Goal: Task Accomplishment & Management: Complete application form

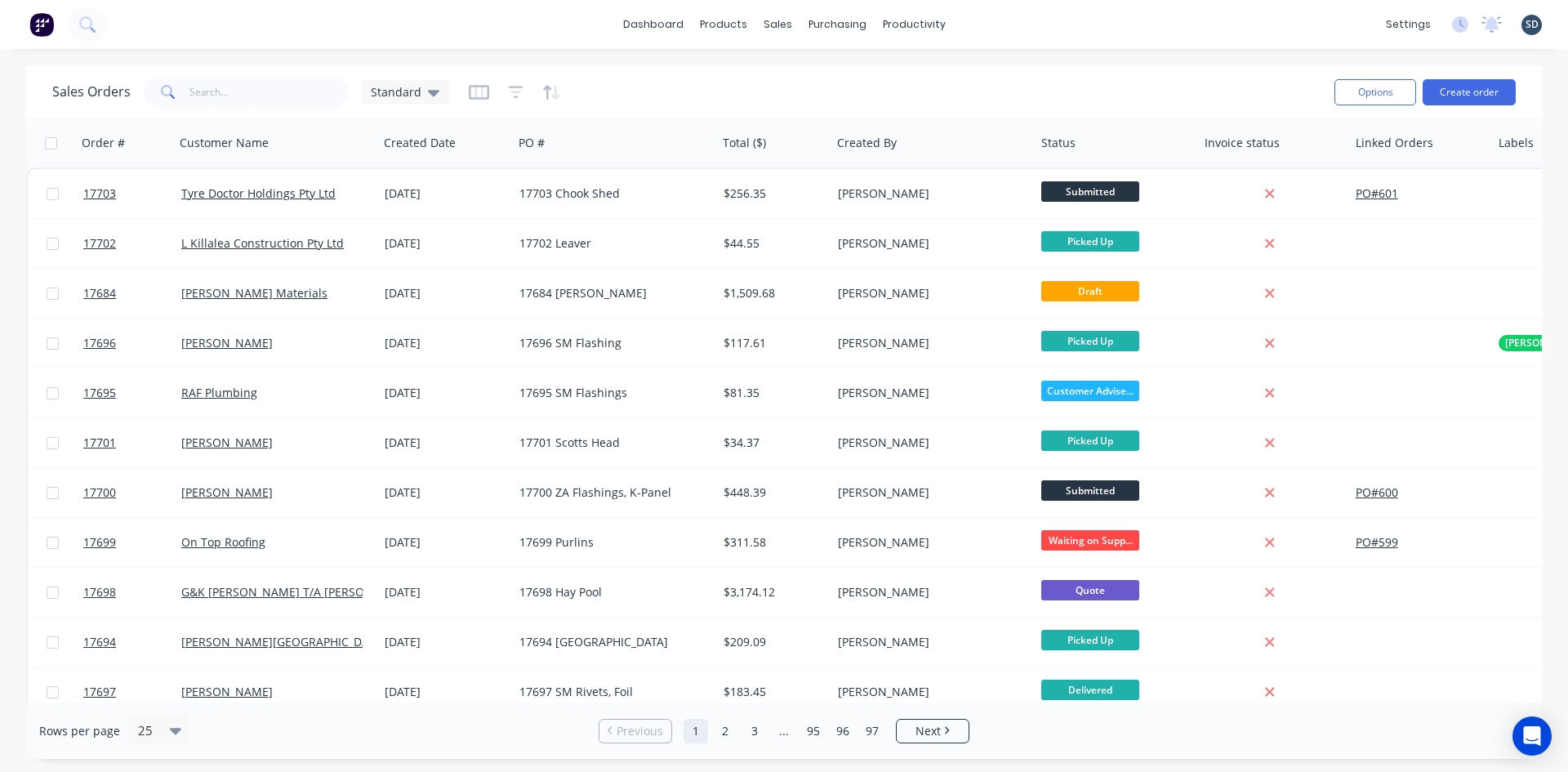
click at [1011, 21] on div "dashboard products sales purchasing productivity dashboard products Product Cat…" at bounding box center [784, 24] width 1568 height 49
click at [258, 98] on input "text" at bounding box center [269, 92] width 159 height 32
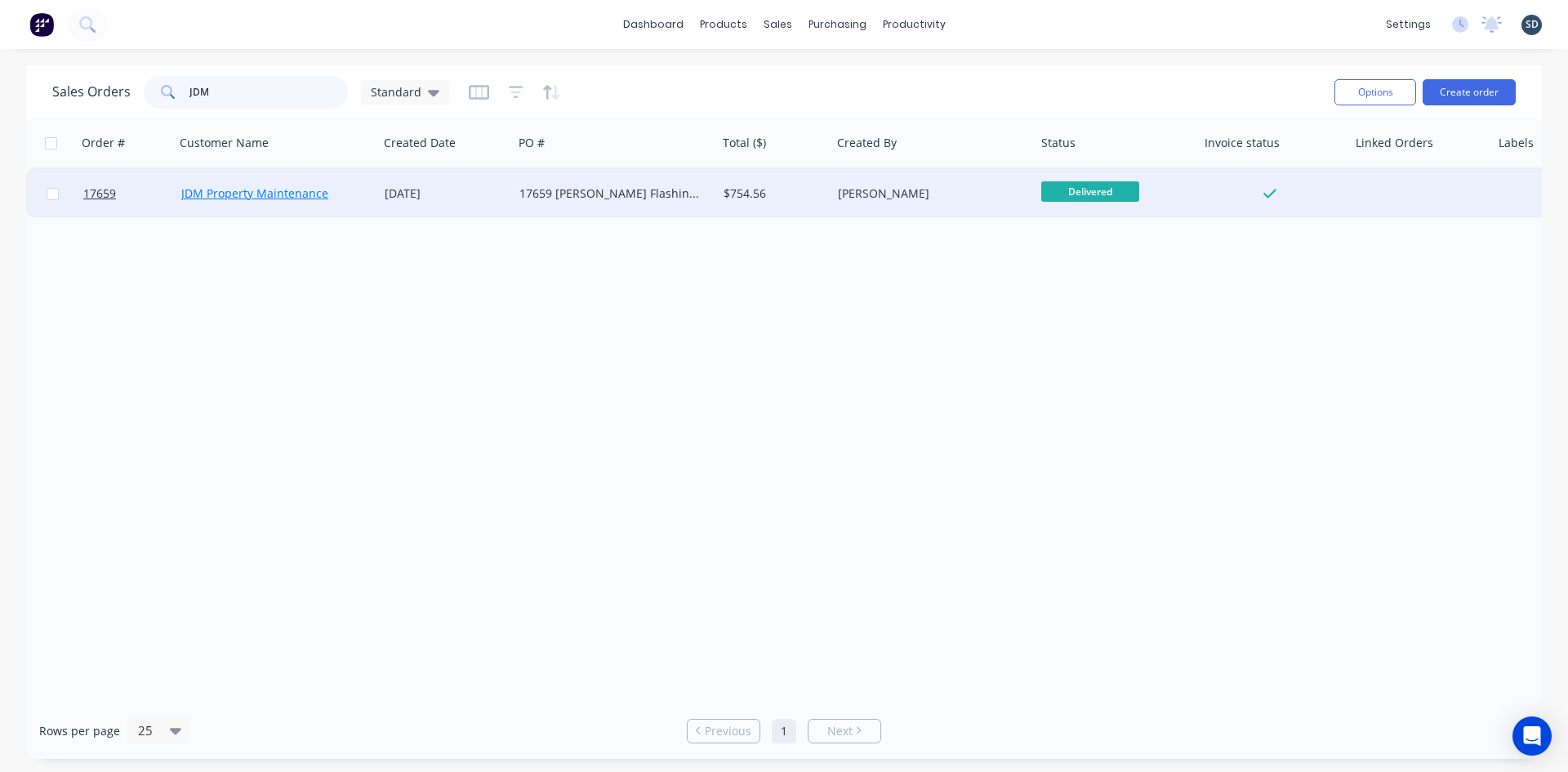
type input "JDM"
click at [308, 191] on link "JDM Property Maintenance" at bounding box center [255, 192] width 147 height 15
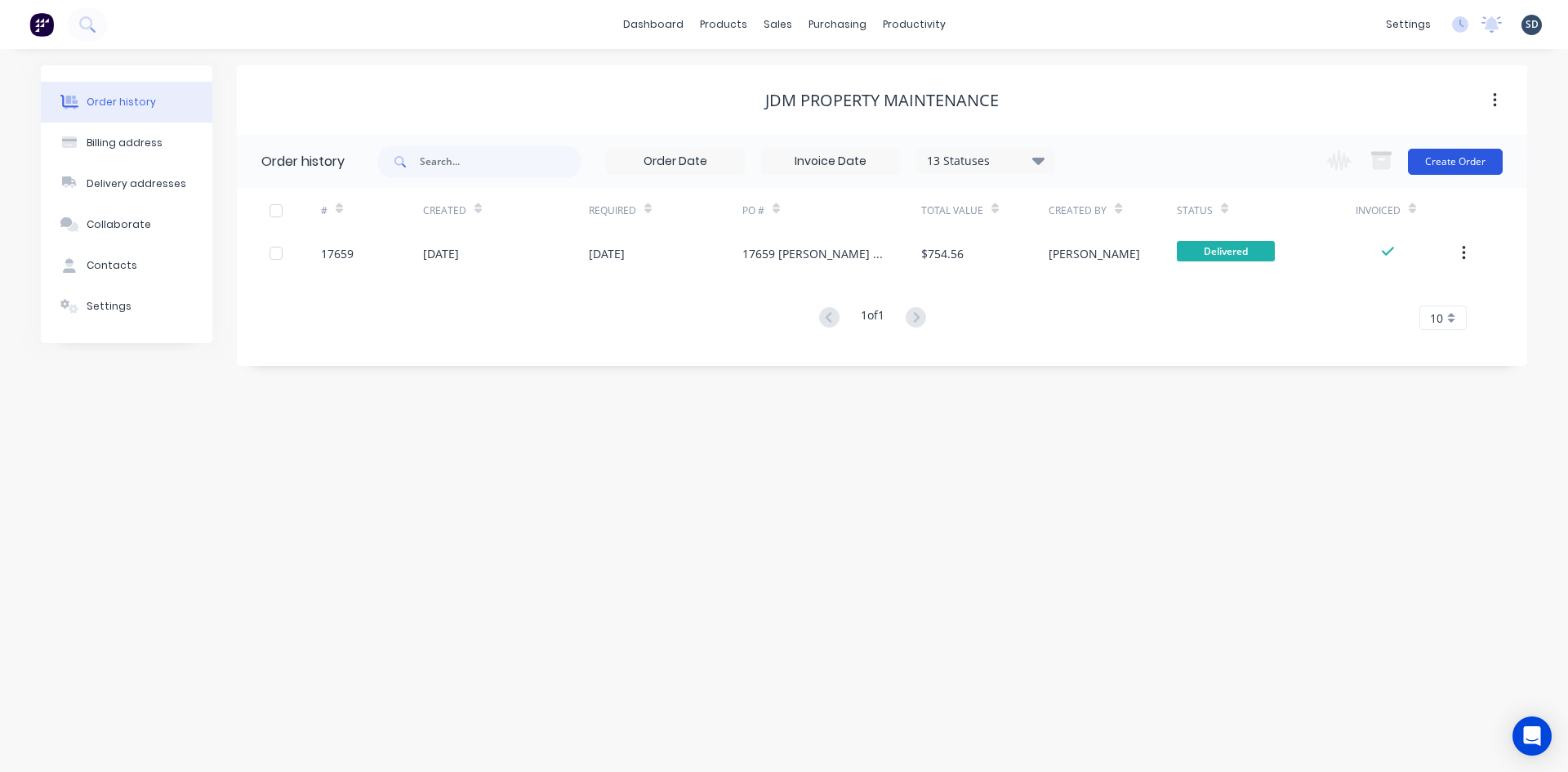
click at [1467, 159] on button "Create Order" at bounding box center [1455, 161] width 94 height 26
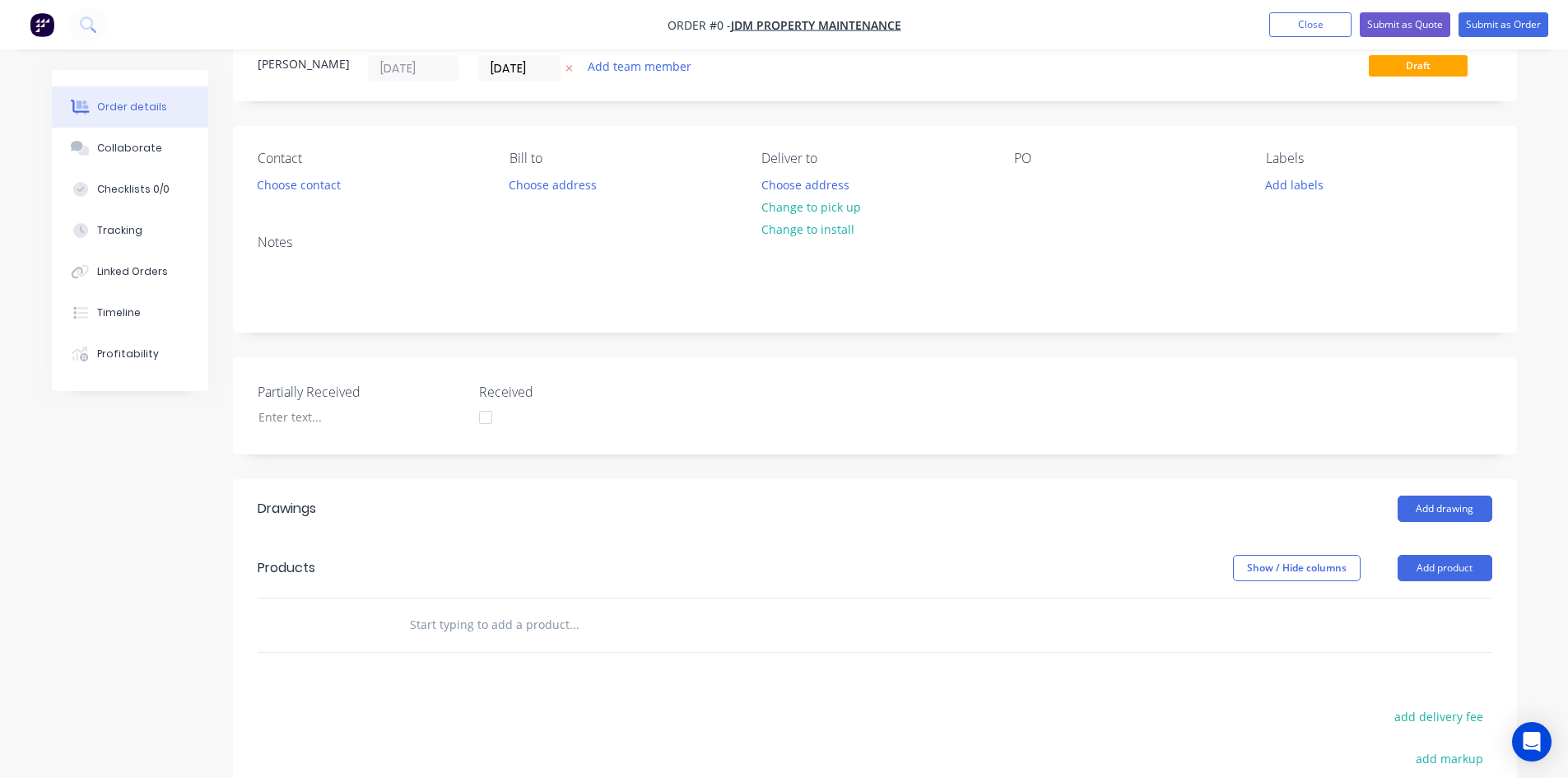
scroll to position [82, 0]
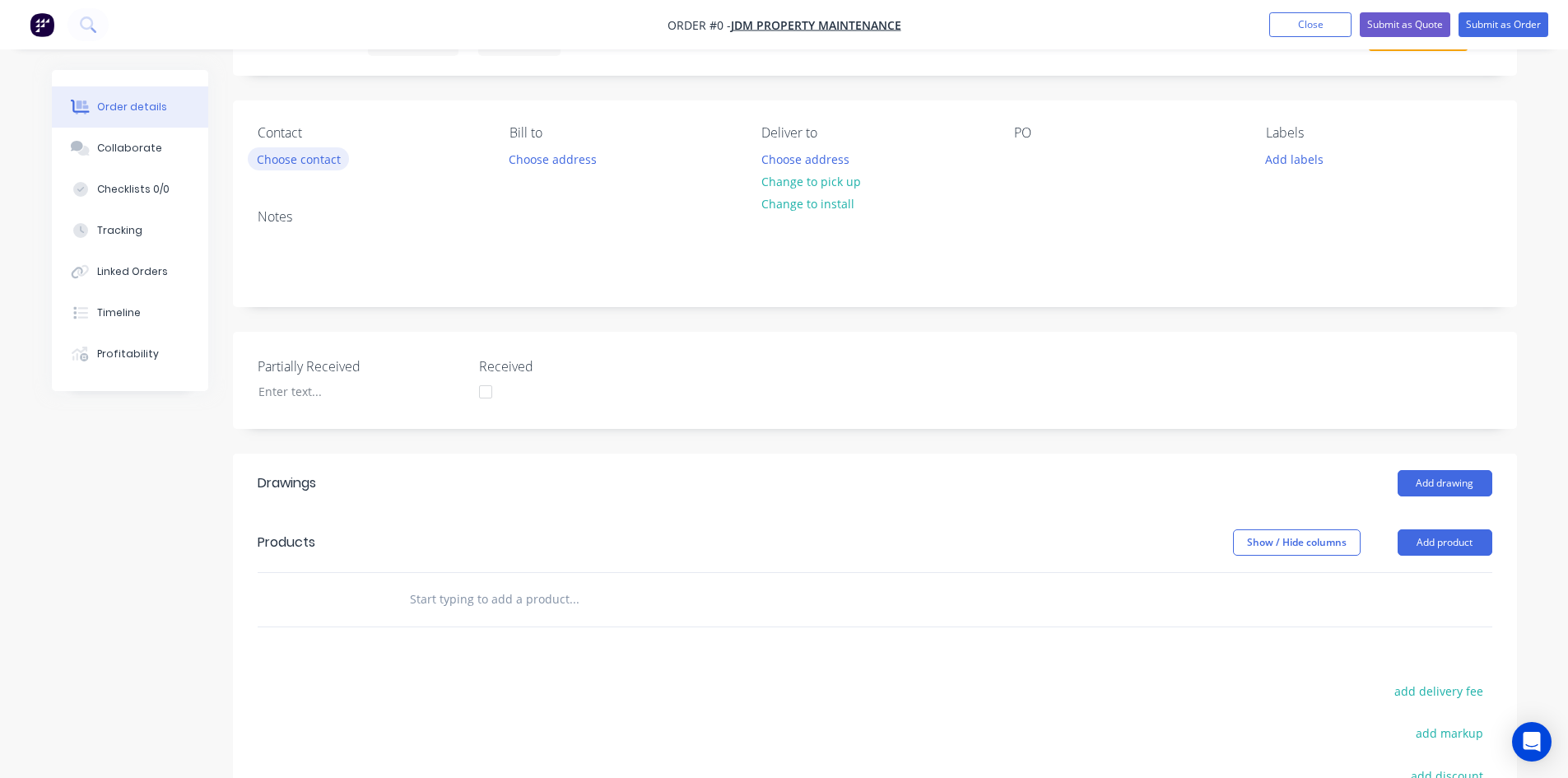
click at [294, 159] on button "Choose contact" at bounding box center [298, 158] width 101 height 23
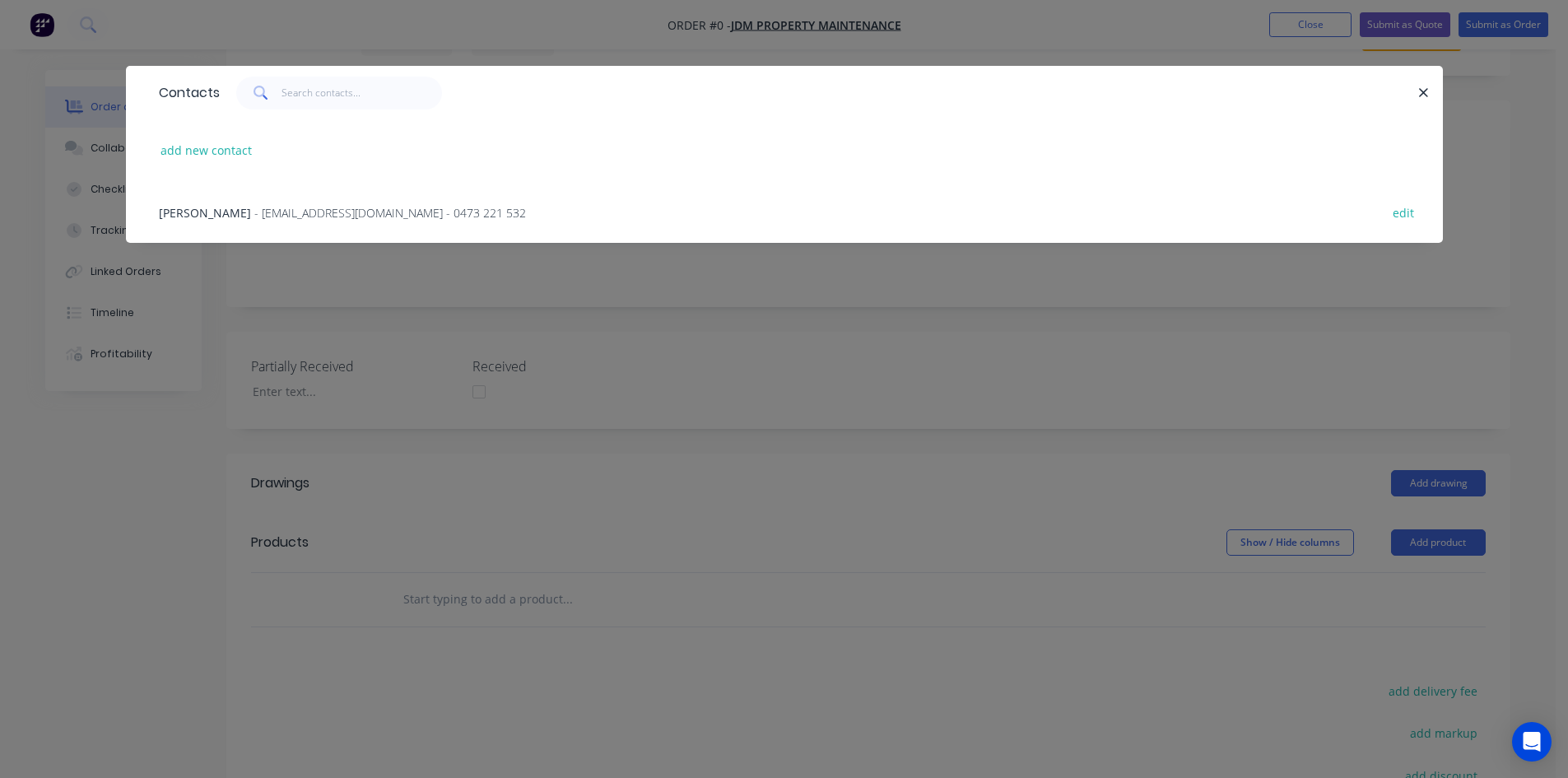
click at [269, 212] on span "- jdm.propertymaintenance@outlook.com - 0473 221 532" at bounding box center [390, 212] width 272 height 15
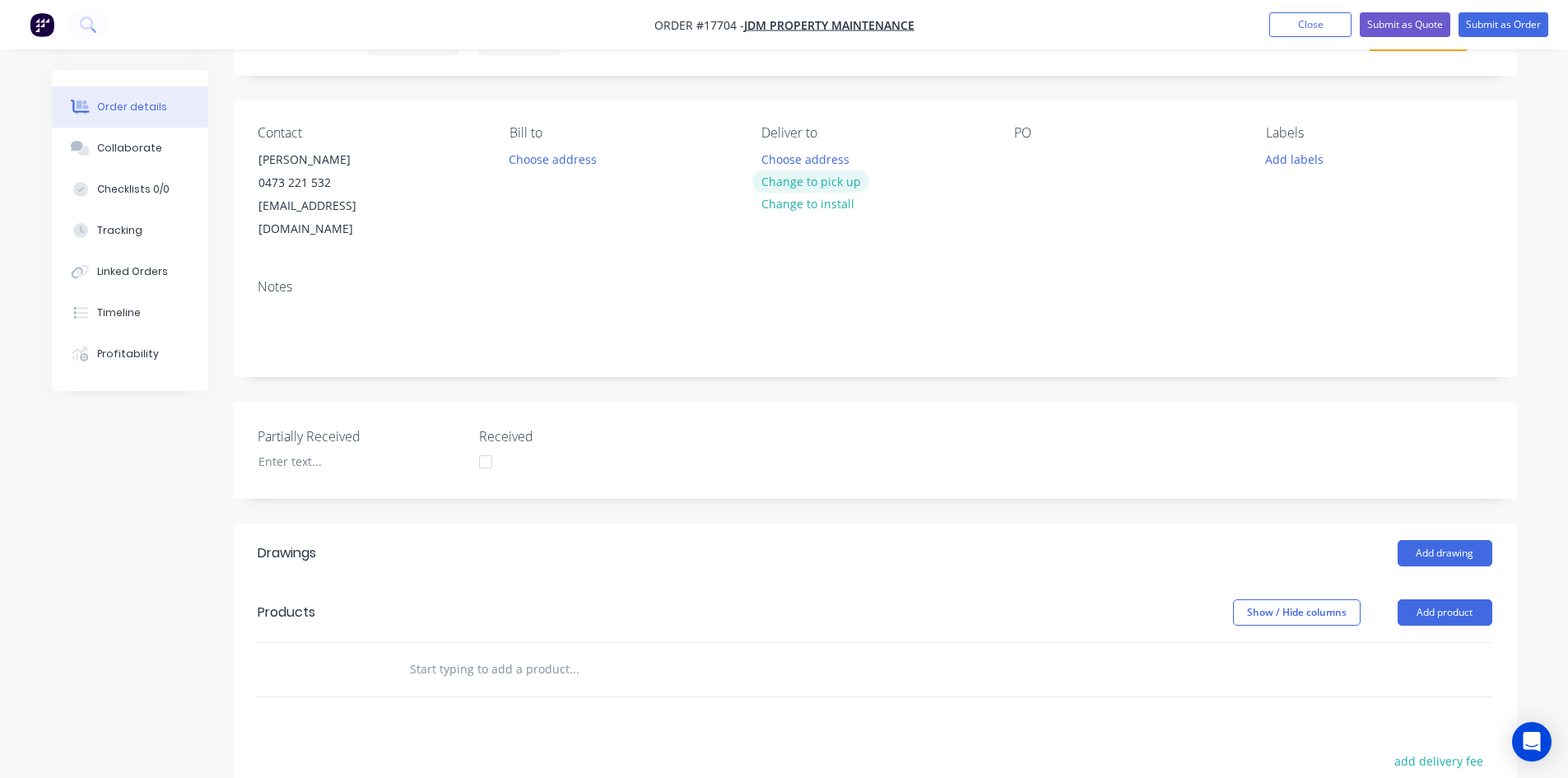
click at [839, 184] on button "Change to pick up" at bounding box center [810, 181] width 117 height 23
click at [1026, 154] on div at bounding box center [1026, 159] width 26 height 24
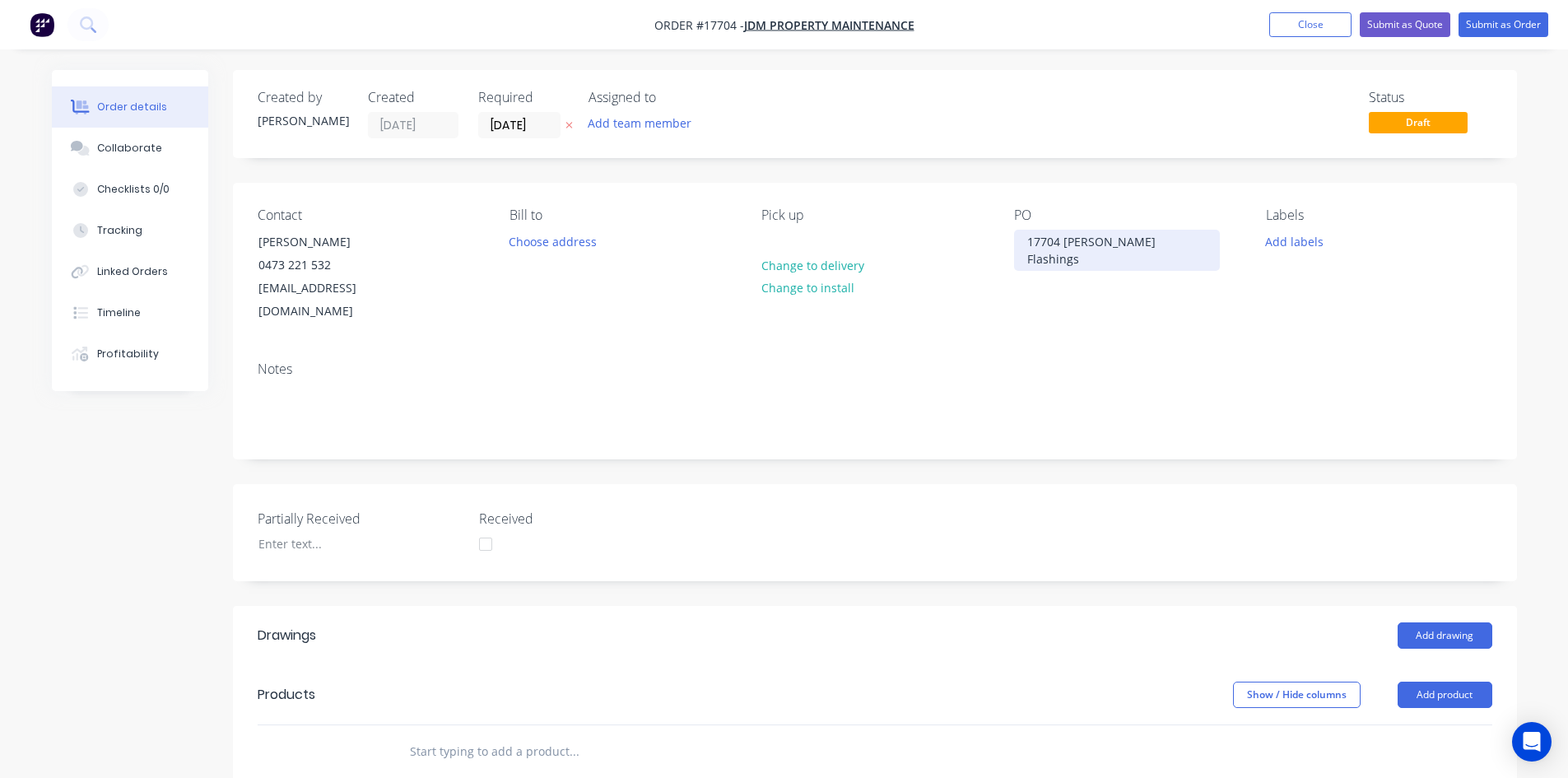
click at [1062, 238] on div "17704 Zauner Flashings" at bounding box center [1116, 249] width 206 height 41
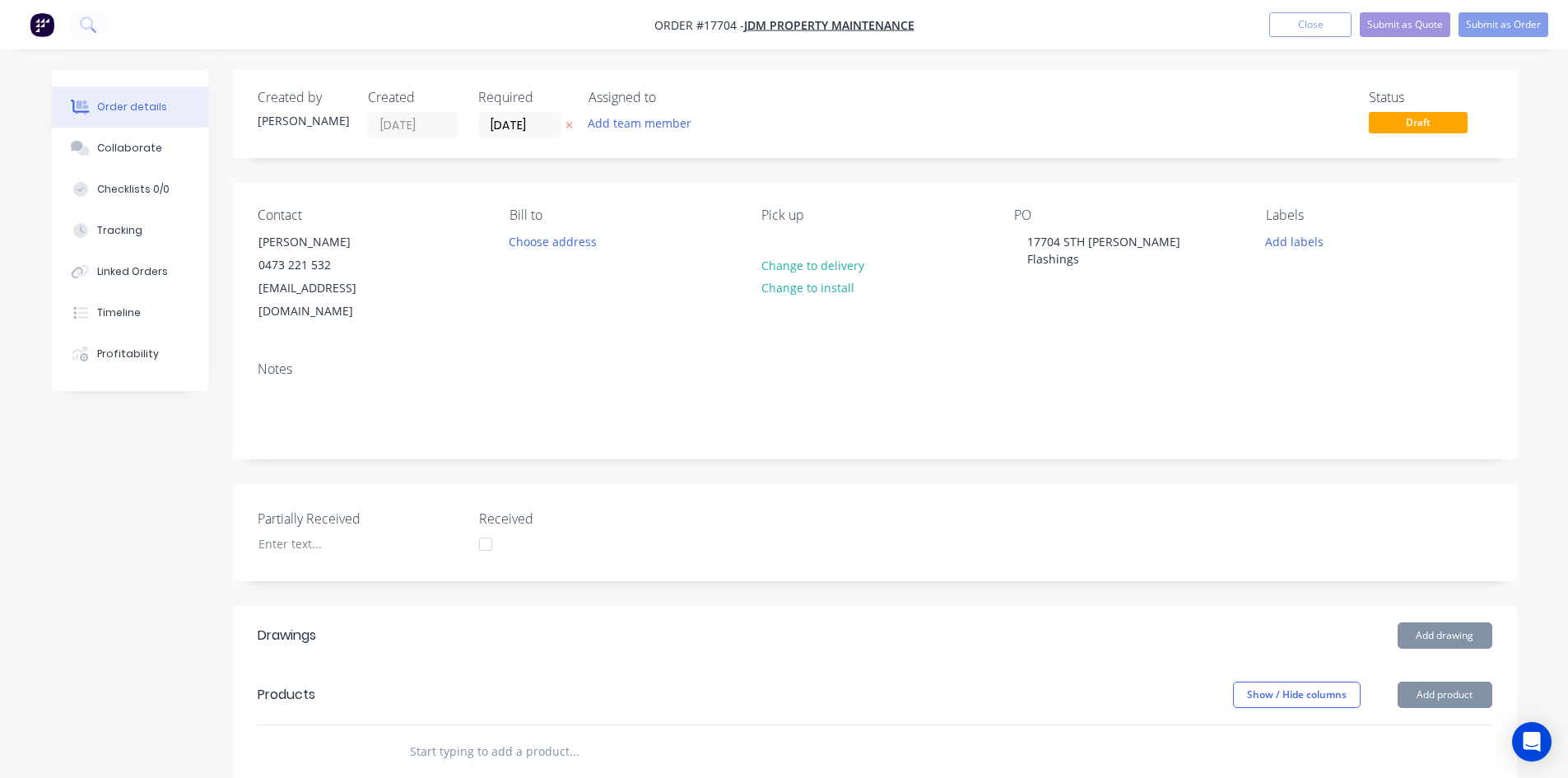
click at [1171, 296] on div "PO 17704 STH Zauner Flashings" at bounding box center [1126, 265] width 226 height 116
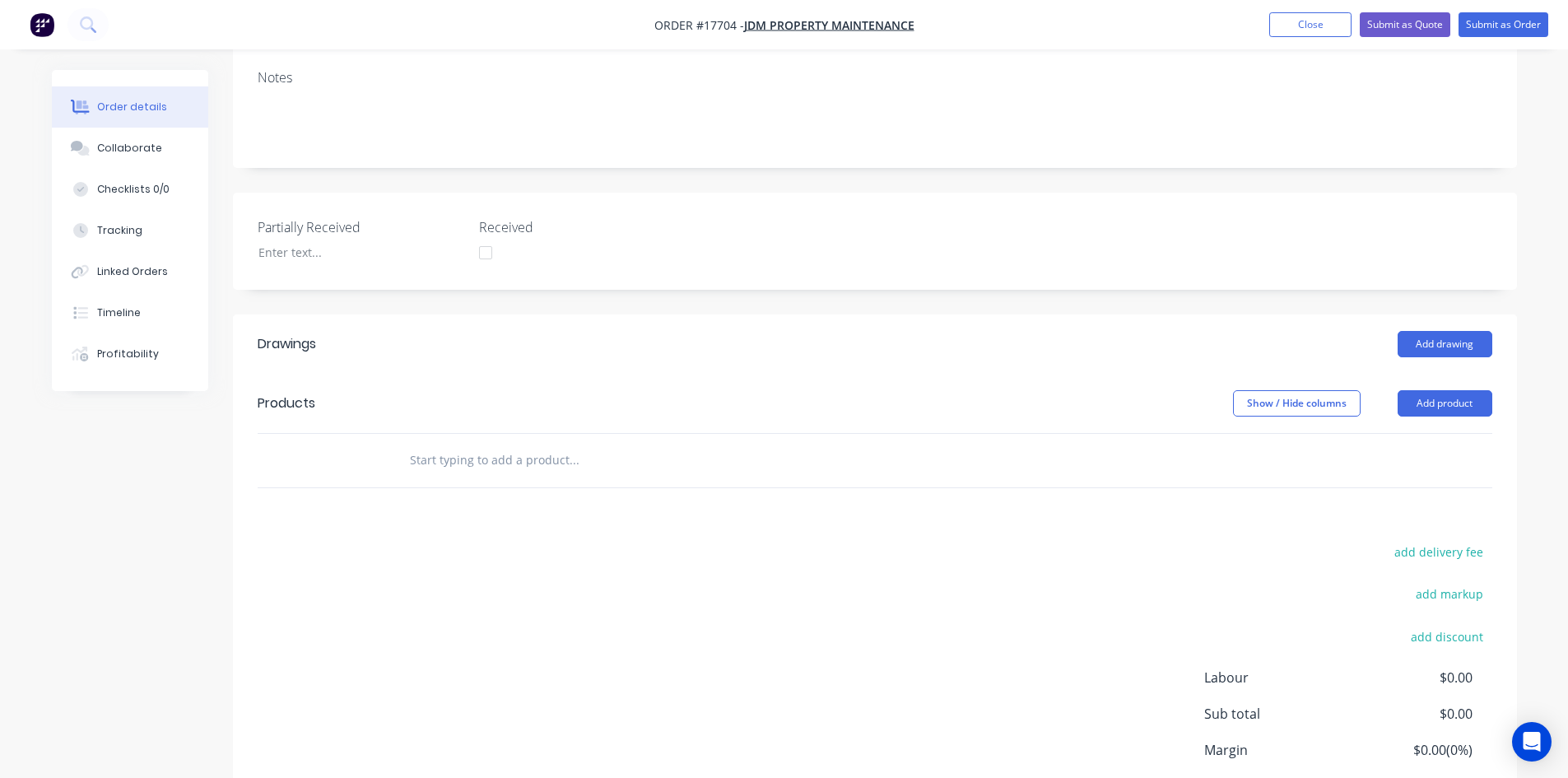
scroll to position [329, 0]
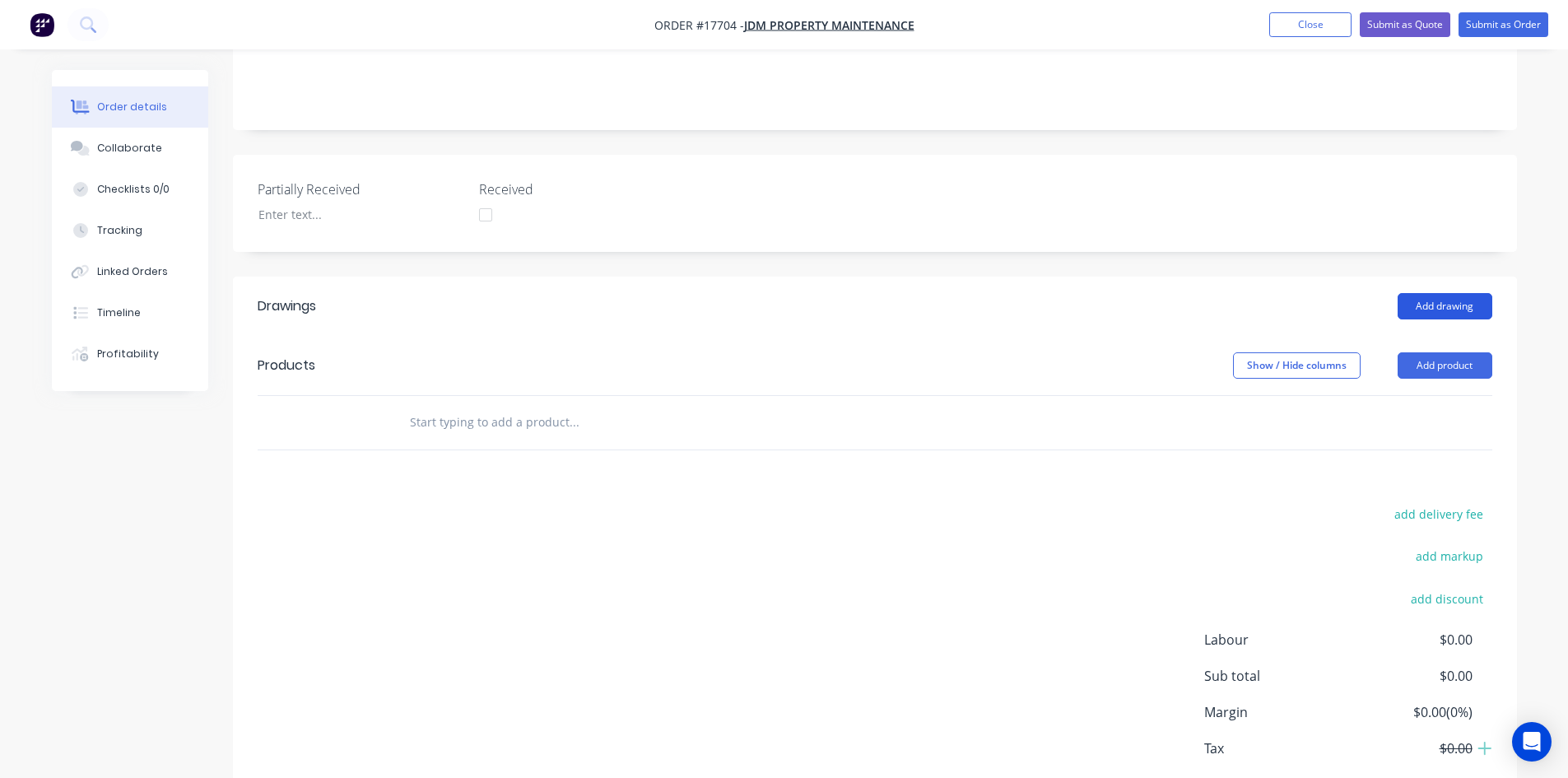
click at [1457, 293] on button "Add drawing" at bounding box center [1445, 305] width 94 height 26
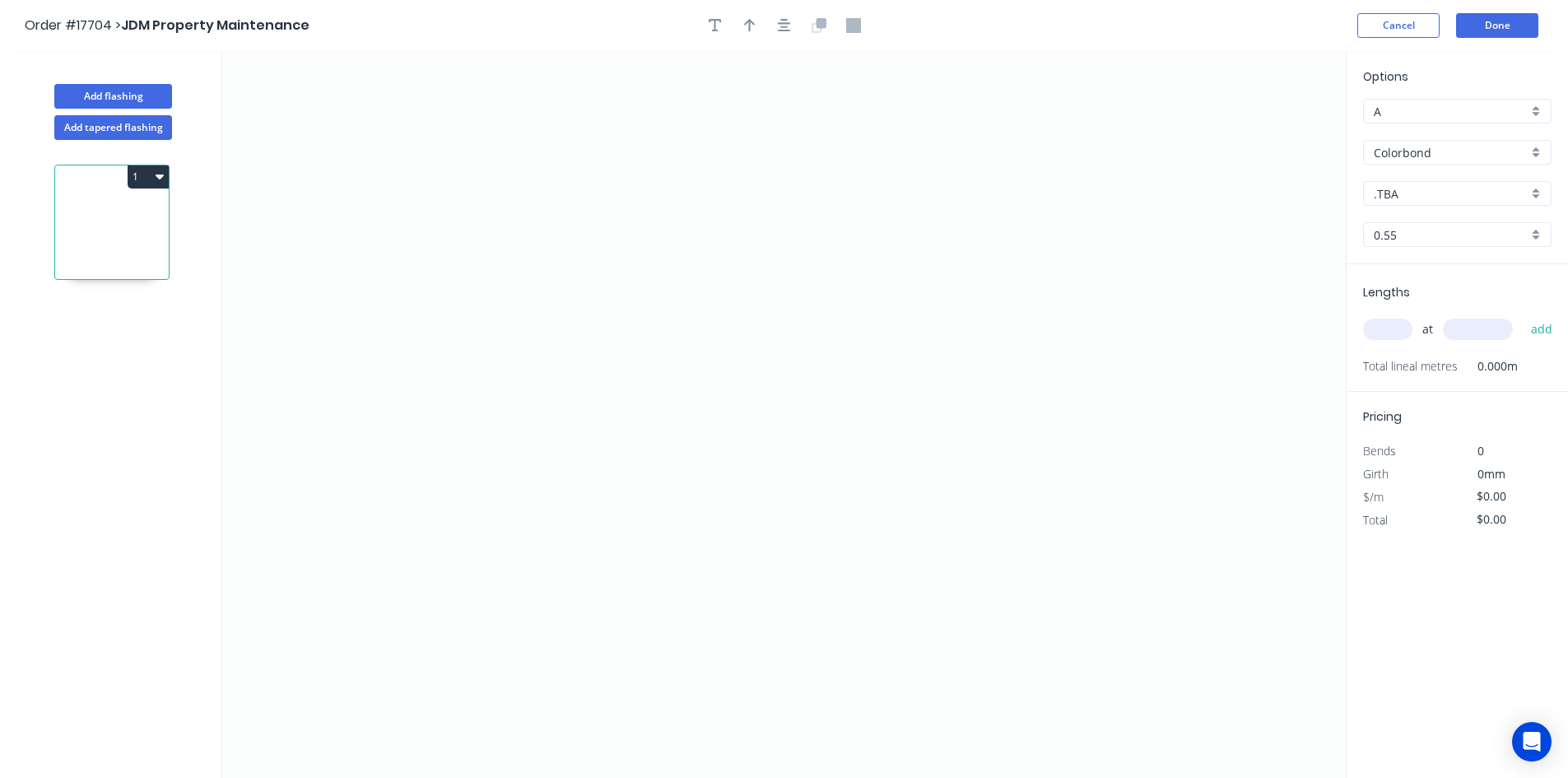
click at [1443, 204] on div ".TBA" at bounding box center [1457, 193] width 188 height 24
click at [1450, 358] on div "Southerly" at bounding box center [1457, 360] width 187 height 29
type input "Southerly"
click at [544, 313] on icon "0" at bounding box center [784, 414] width 1123 height 726
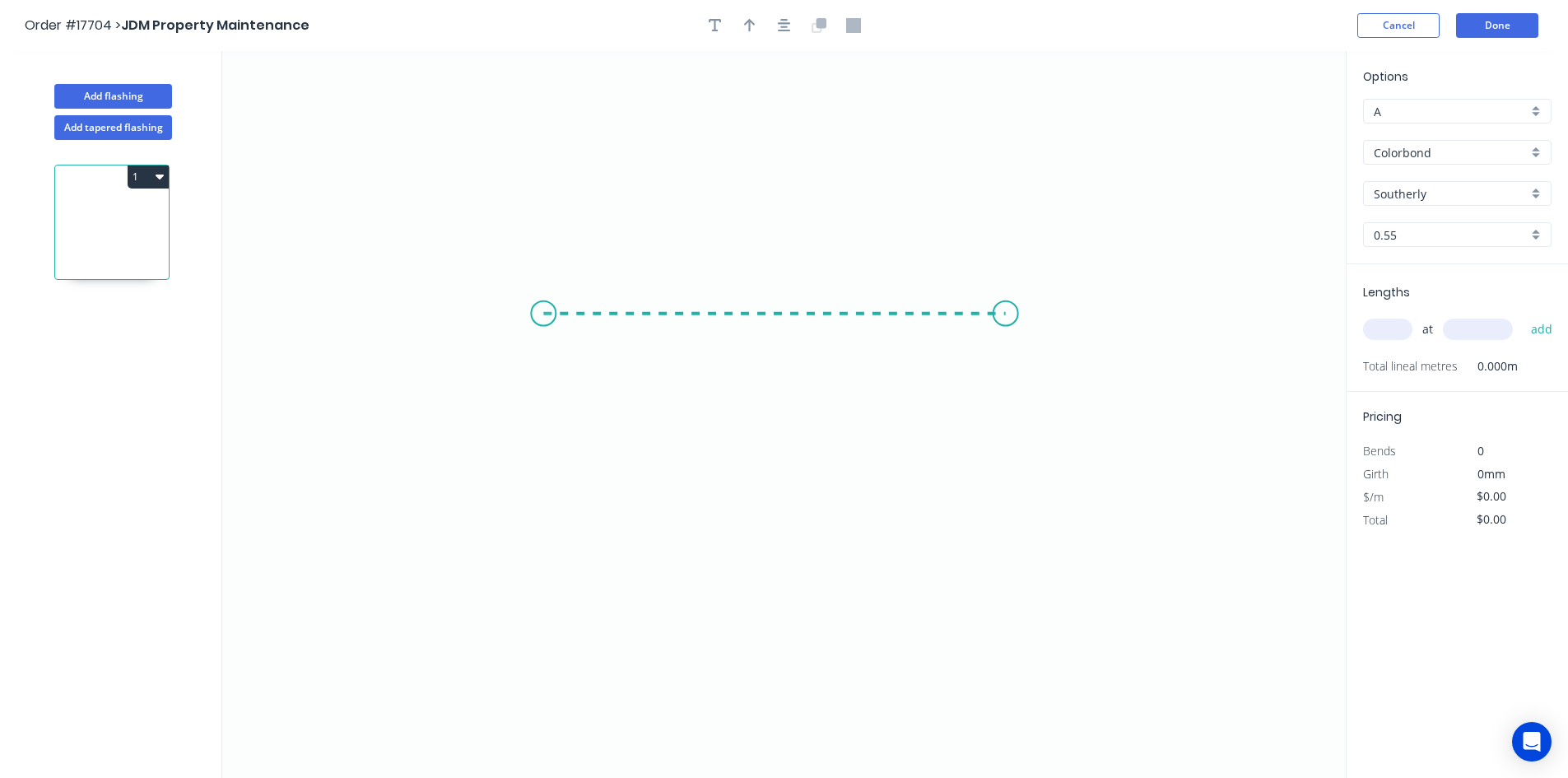
click at [1005, 326] on icon "0" at bounding box center [784, 414] width 1123 height 726
click at [1003, 687] on icon "0 ?" at bounding box center [784, 414] width 1123 height 726
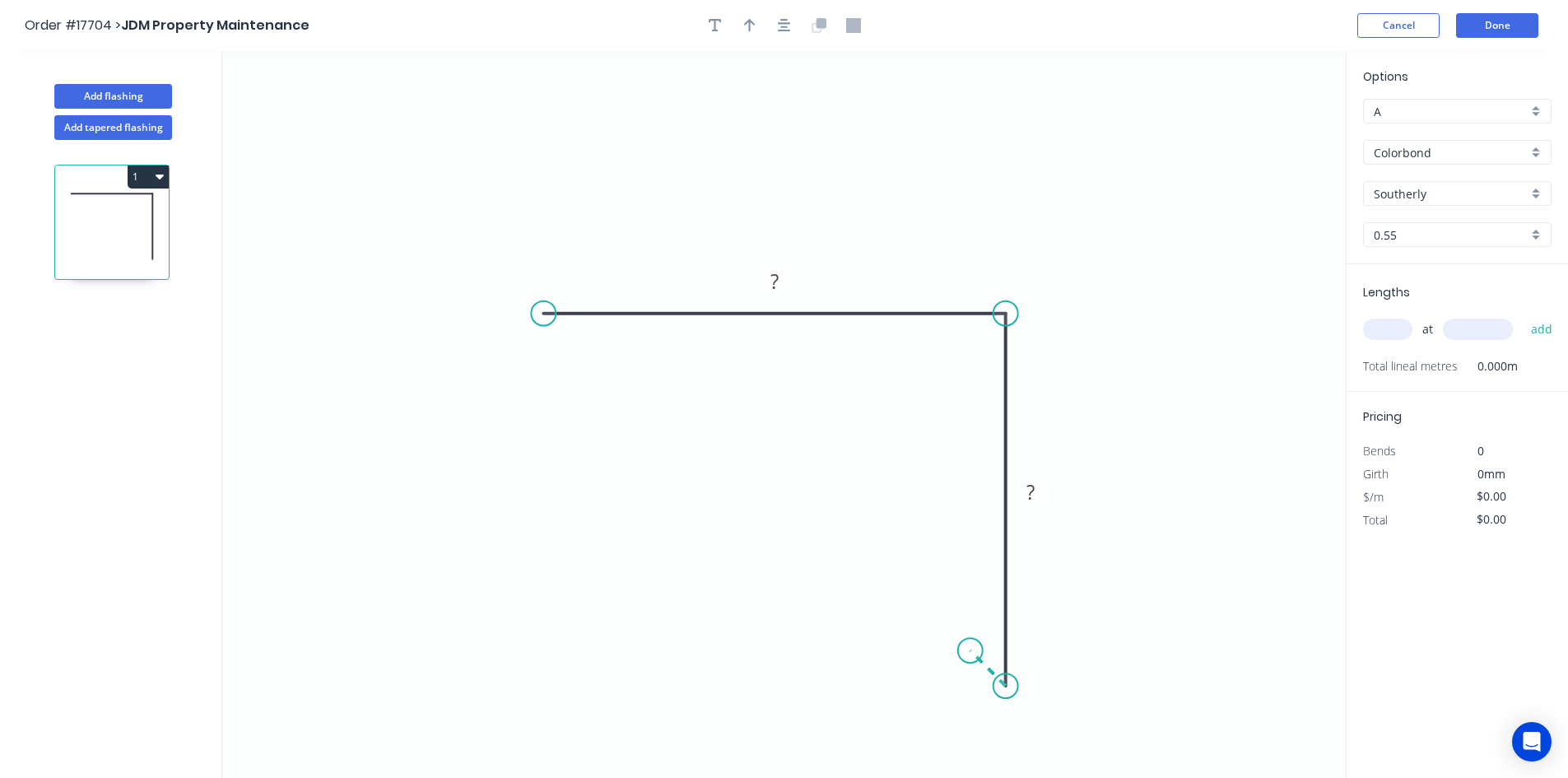
click at [970, 648] on icon "0 ? ?" at bounding box center [784, 414] width 1123 height 726
click at [542, 310] on circle at bounding box center [543, 313] width 24 height 24
click at [540, 125] on icon "0 ? ? ?" at bounding box center [784, 414] width 1123 height 726
click at [788, 29] on icon "button" at bounding box center [784, 25] width 14 height 14
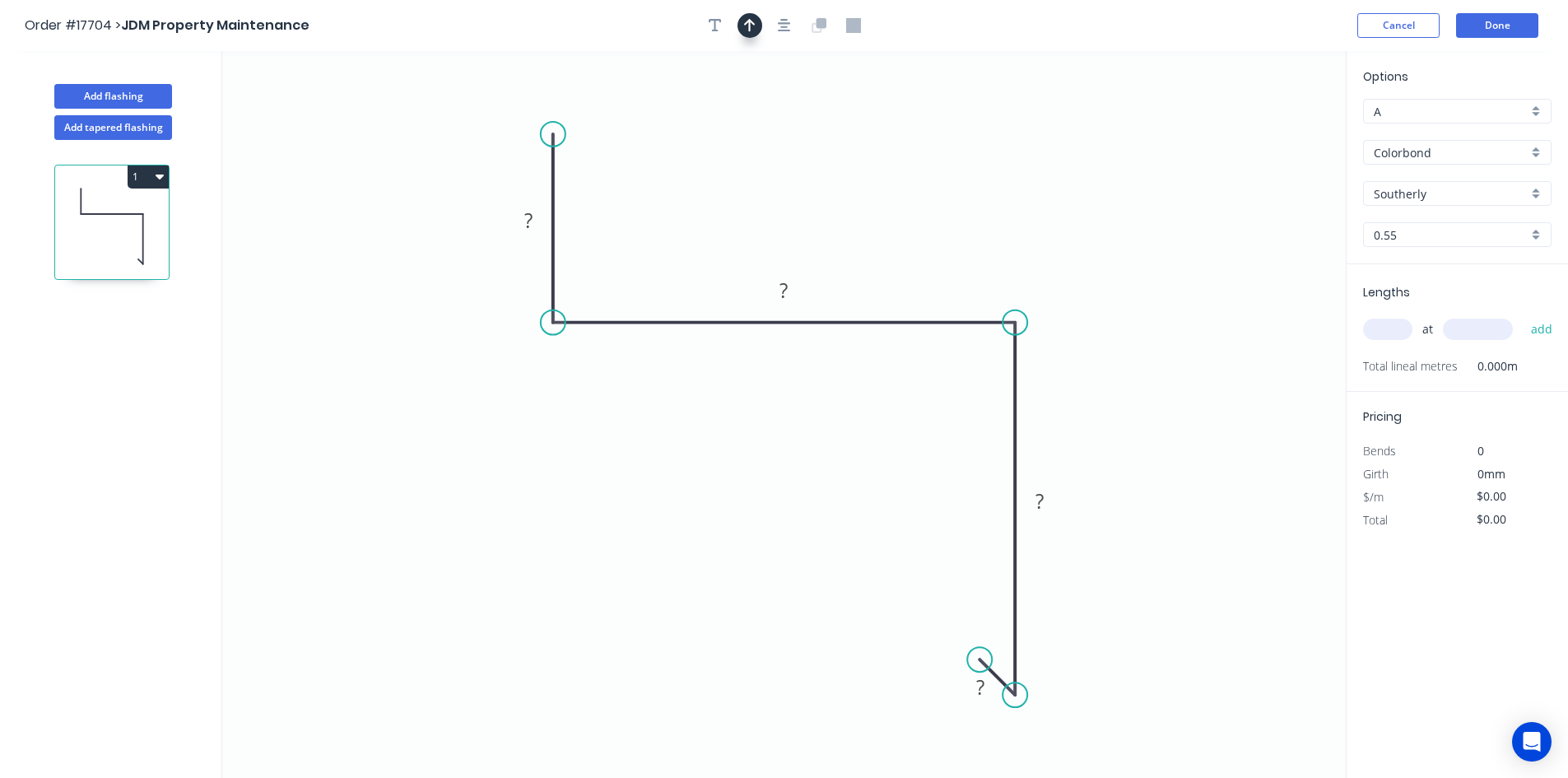
click at [756, 26] on button "button" at bounding box center [749, 25] width 24 height 24
click at [1257, 130] on icon at bounding box center [1262, 114] width 14 height 53
drag, startPoint x: 1261, startPoint y: 131, endPoint x: 1094, endPoint y: 215, distance: 186.9
click at [1125, 215] on icon at bounding box center [1149, 196] width 48 height 48
click at [527, 216] on tspan "?" at bounding box center [528, 220] width 8 height 27
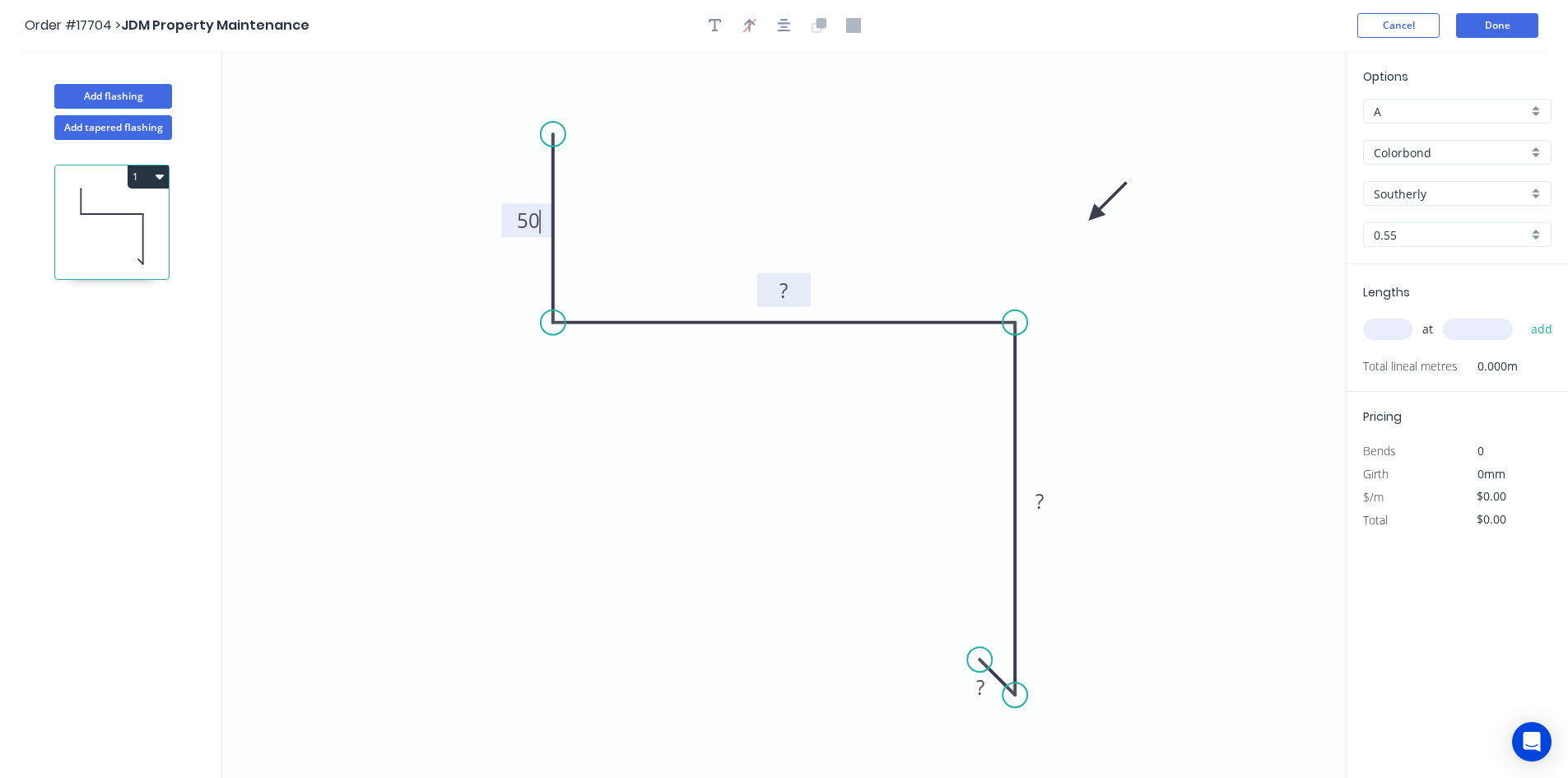
click at [794, 289] on rect at bounding box center [784, 291] width 33 height 23
click at [1048, 496] on rect at bounding box center [1039, 501] width 33 height 23
click at [977, 685] on tspan "?" at bounding box center [979, 687] width 8 height 27
click at [1258, 552] on icon "0 50 110 100 15" at bounding box center [784, 414] width 1123 height 726
type input "$24.14"
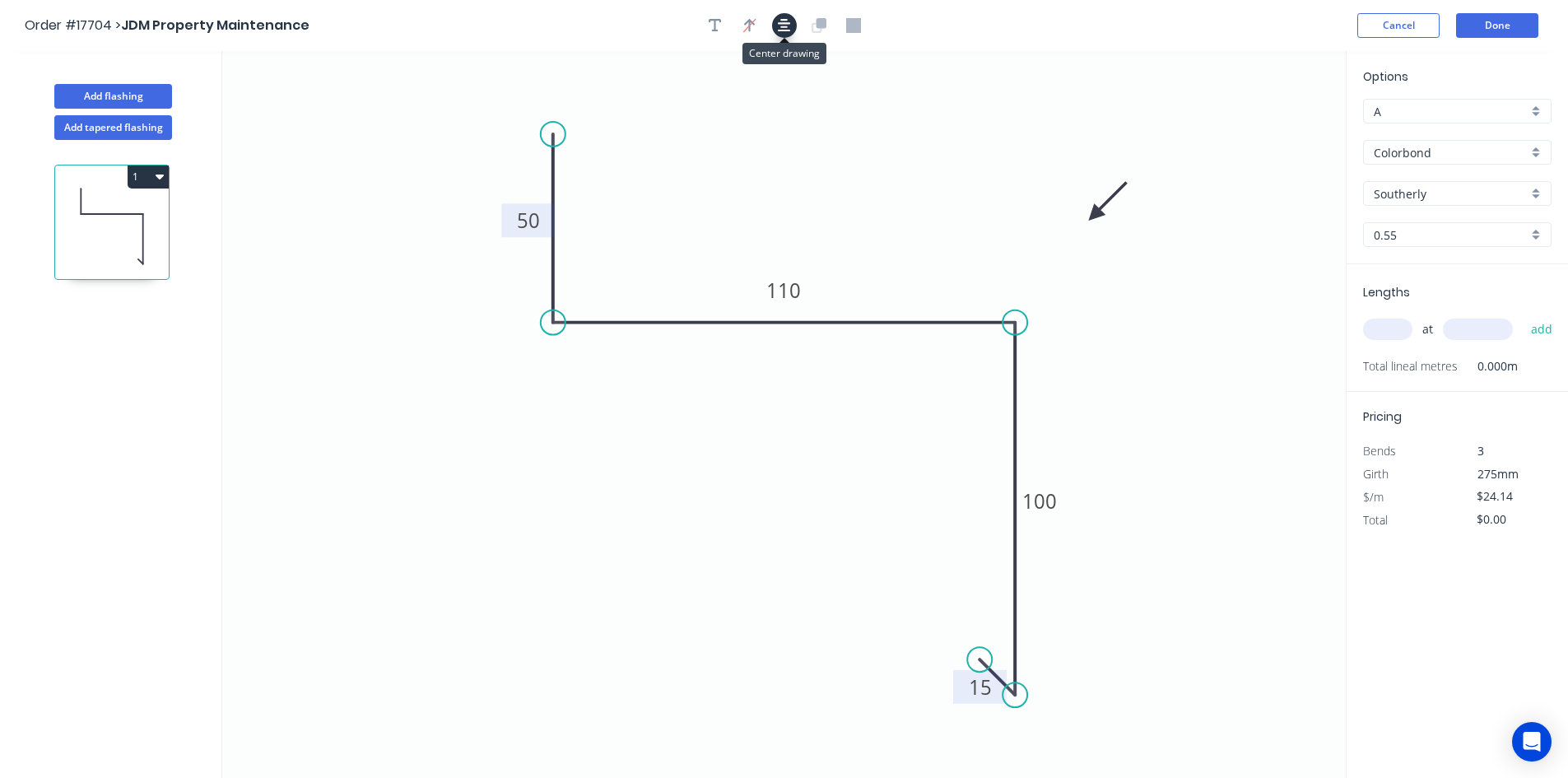
click at [774, 23] on button "button" at bounding box center [784, 25] width 24 height 24
click at [1049, 371] on div "Show angle" at bounding box center [1092, 375] width 166 height 34
click at [984, 355] on tspan "?" at bounding box center [982, 351] width 9 height 27
drag, startPoint x: 965, startPoint y: 340, endPoint x: 1082, endPoint y: 287, distance: 128.4
click at [1082, 287] on rect at bounding box center [1101, 297] width 53 height 34
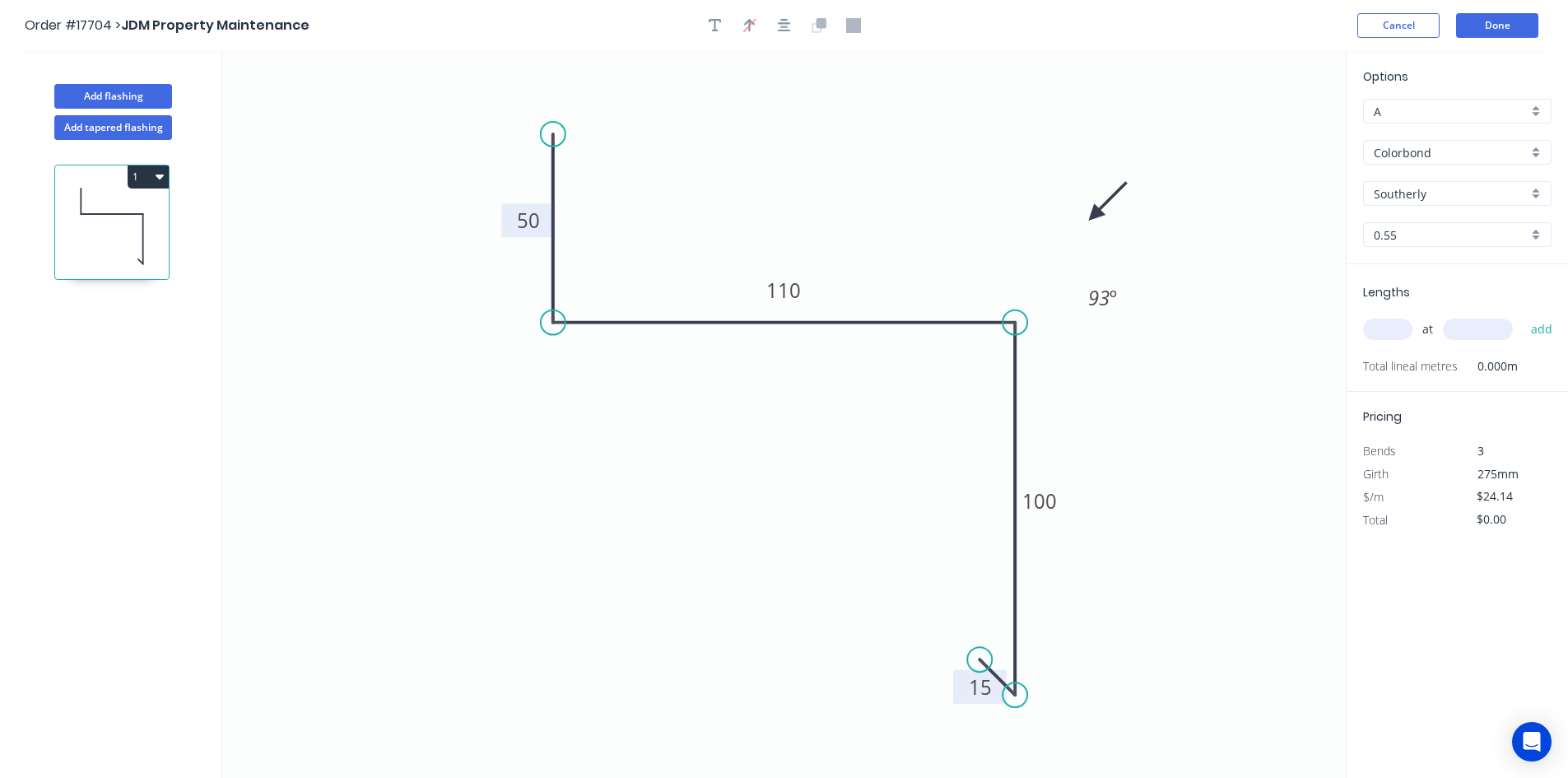
click at [1105, 301] on tspan "93" at bounding box center [1099, 297] width 22 height 27
click at [1234, 358] on icon "0 50 110 100 15 92 º" at bounding box center [784, 414] width 1123 height 726
click at [1065, 751] on div "Show angle" at bounding box center [1101, 754] width 166 height 34
click at [1006, 648] on tspan "º" at bounding box center [1004, 656] width 7 height 27
drag, startPoint x: 977, startPoint y: 639, endPoint x: 1101, endPoint y: 706, distance: 140.9
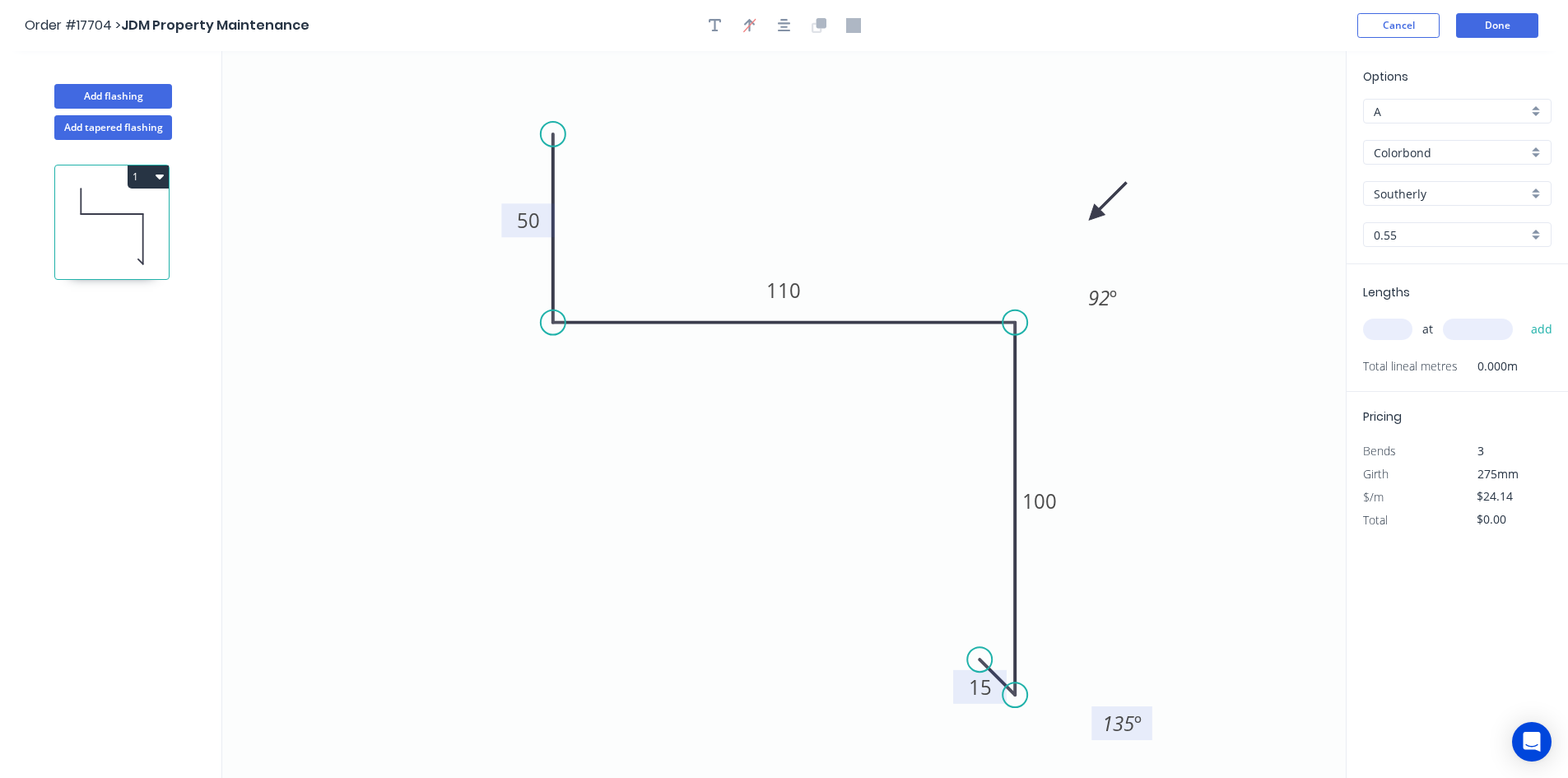
click at [1101, 706] on rect at bounding box center [1121, 722] width 61 height 34
click at [589, 377] on div "Show angle" at bounding box center [630, 377] width 166 height 34
click at [574, 286] on tspan "?" at bounding box center [579, 292] width 9 height 27
click at [638, 238] on icon "0 50 110 100 15 89 º 92 º 135 º" at bounding box center [784, 414] width 1123 height 726
drag, startPoint x: 601, startPoint y: 280, endPoint x: 507, endPoint y: 357, distance: 121.5
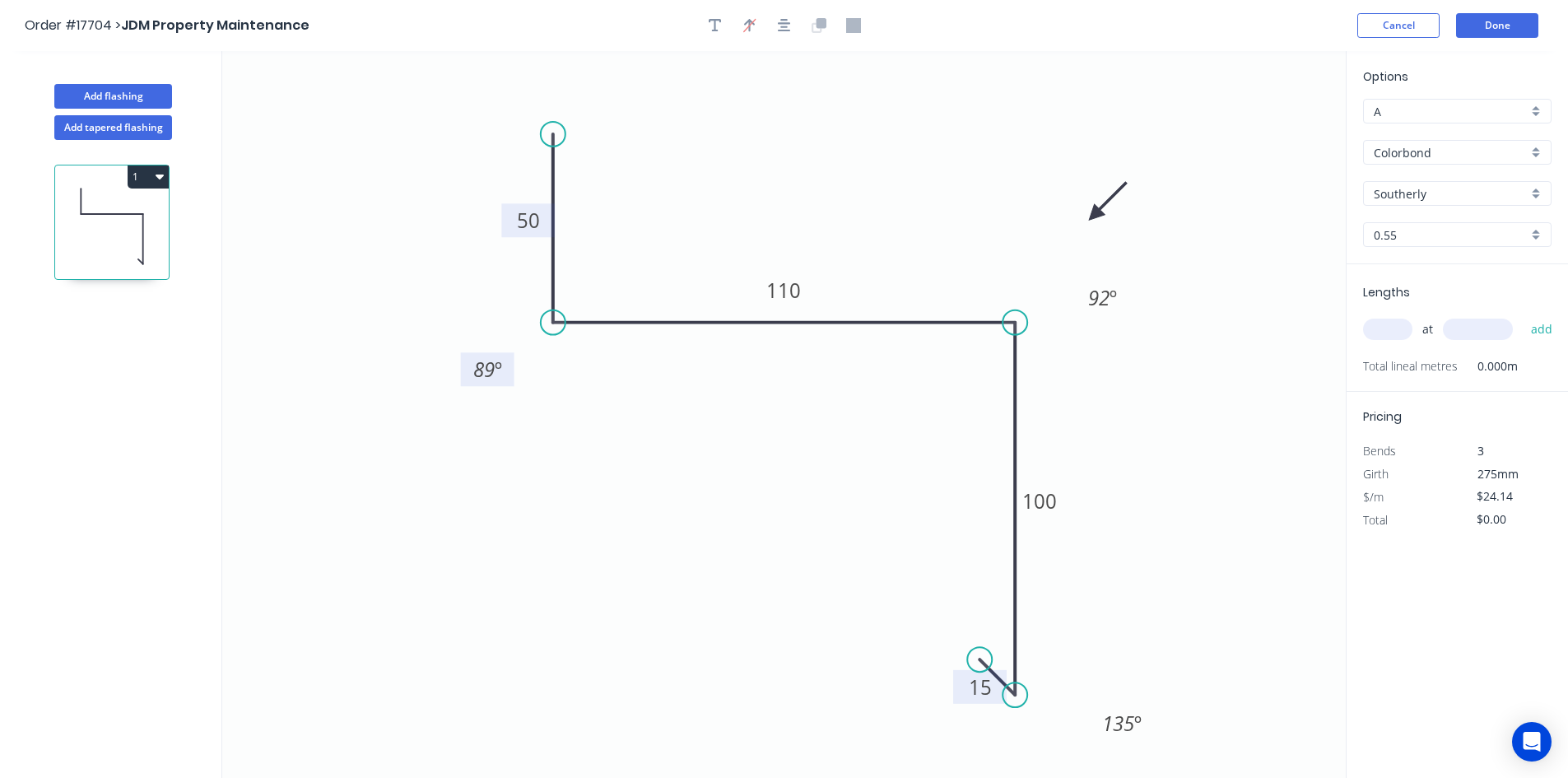
click at [507, 357] on rect at bounding box center [487, 369] width 53 height 34
click at [1390, 327] on input "text" at bounding box center [1387, 330] width 50 height 22
type input "5"
click at [1492, 327] on input "text" at bounding box center [1477, 330] width 70 height 22
type input "4900"
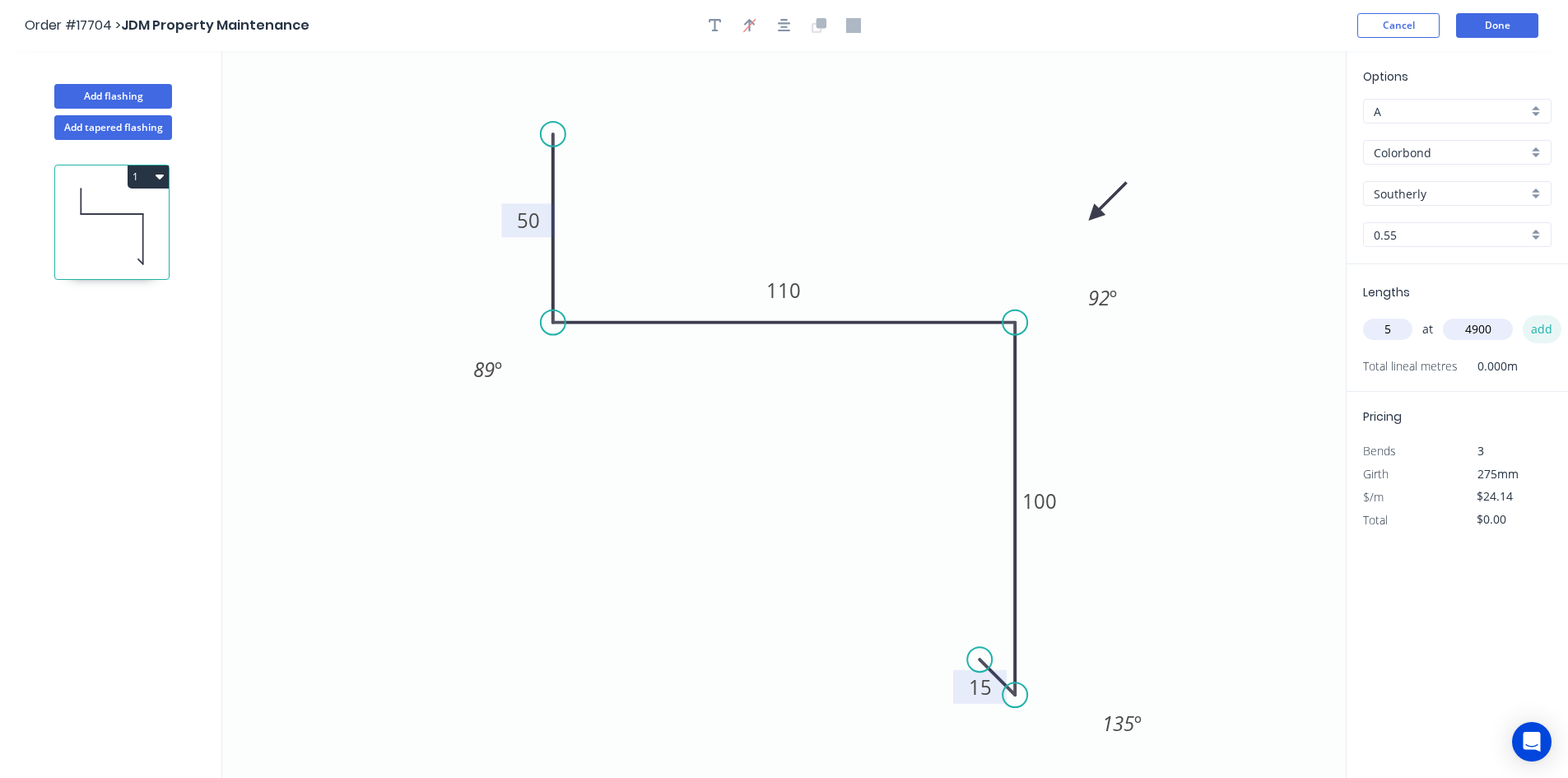
click at [1544, 322] on button "add" at bounding box center [1542, 329] width 39 height 28
type input "$591.43"
click at [1499, 28] on button "Done" at bounding box center [1496, 25] width 82 height 24
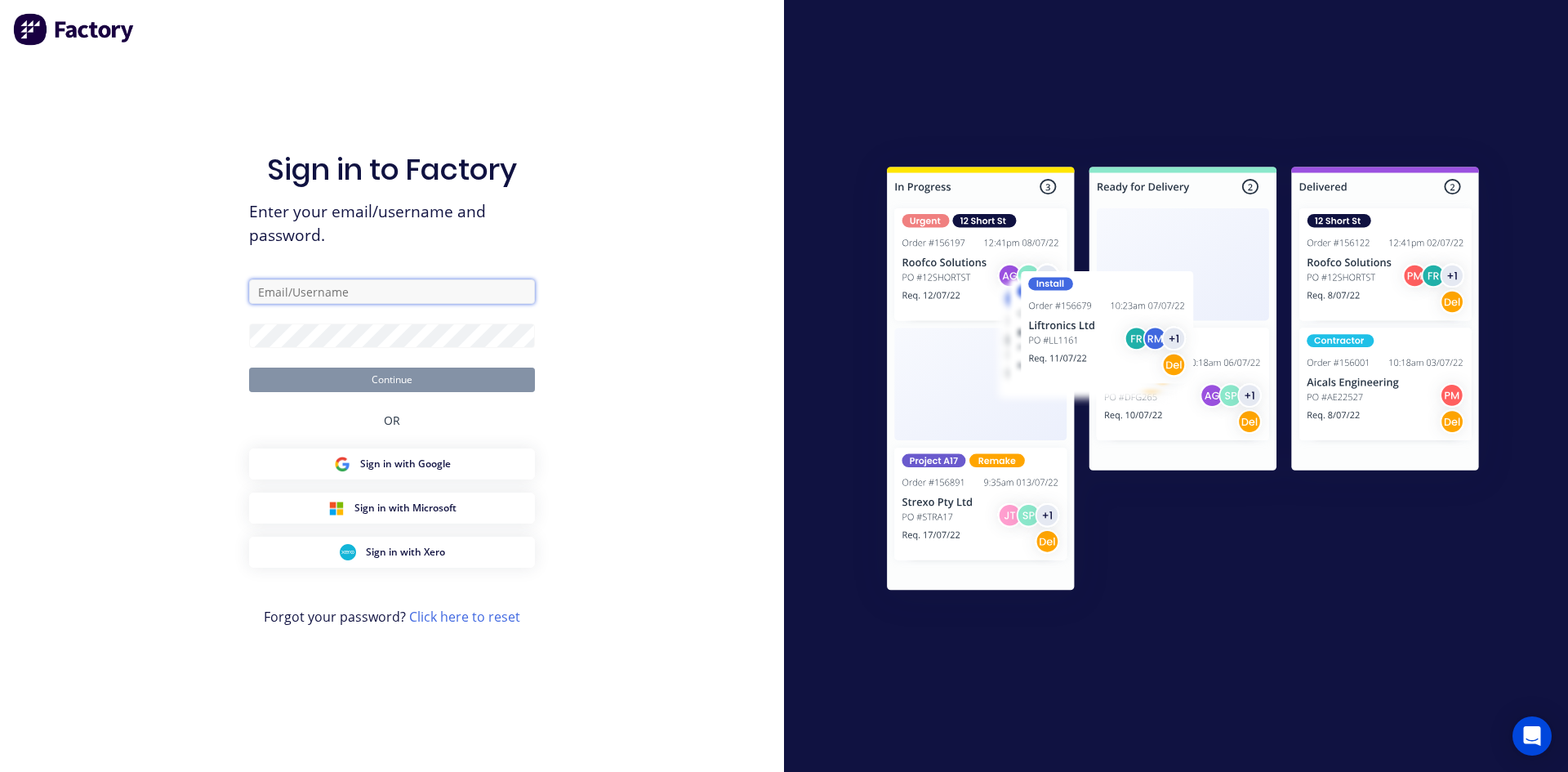
click at [337, 289] on input "text" at bounding box center [392, 291] width 286 height 24
click at [363, 288] on input "text" at bounding box center [392, 291] width 286 height 24
type input "sam@rbsgroup.com.au"
click at [249, 368] on button "Continue" at bounding box center [392, 379] width 286 height 24
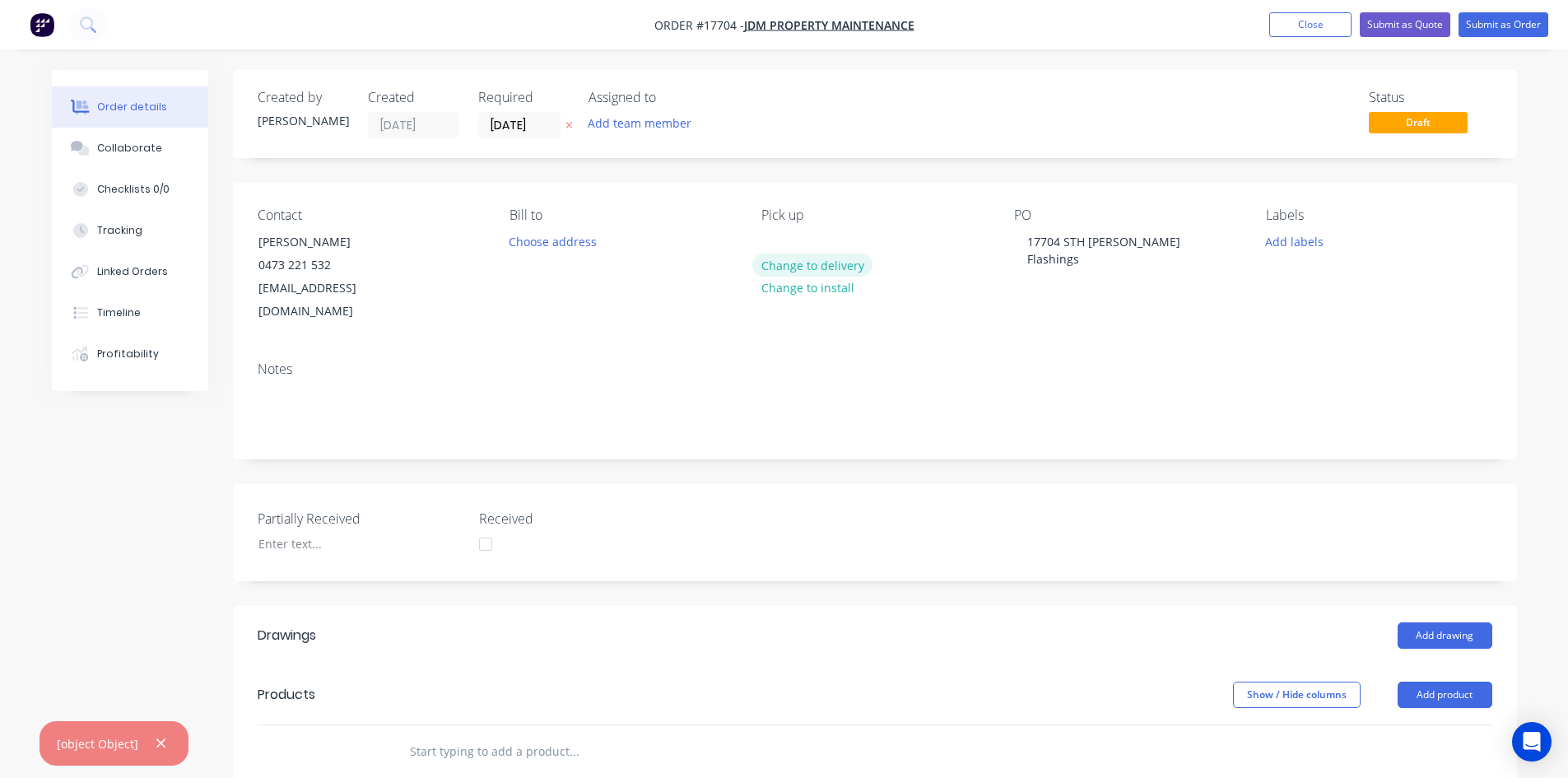
click at [828, 265] on button "Change to delivery" at bounding box center [812, 264] width 120 height 23
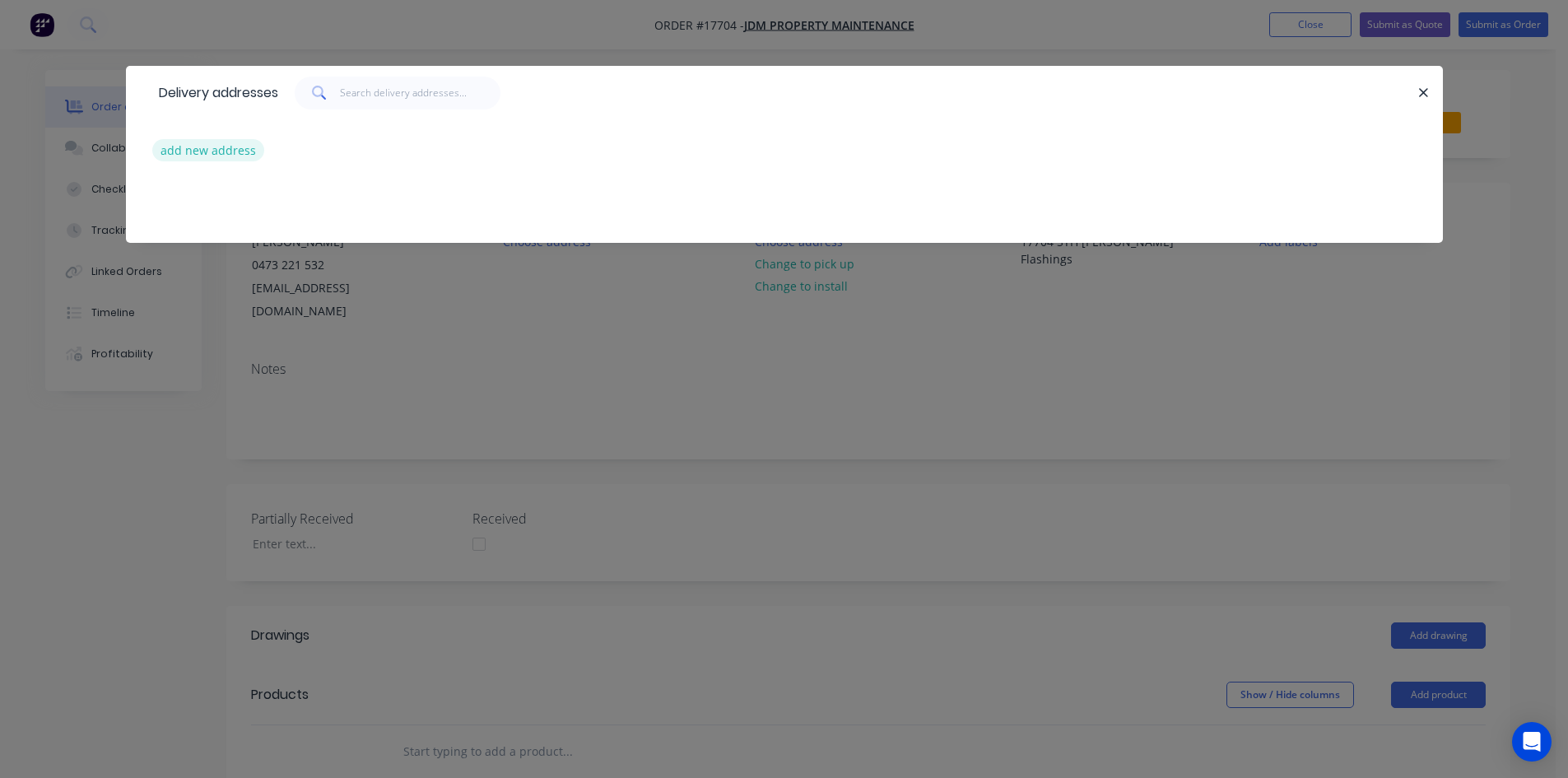
click at [216, 155] on button "add new address" at bounding box center [208, 150] width 112 height 23
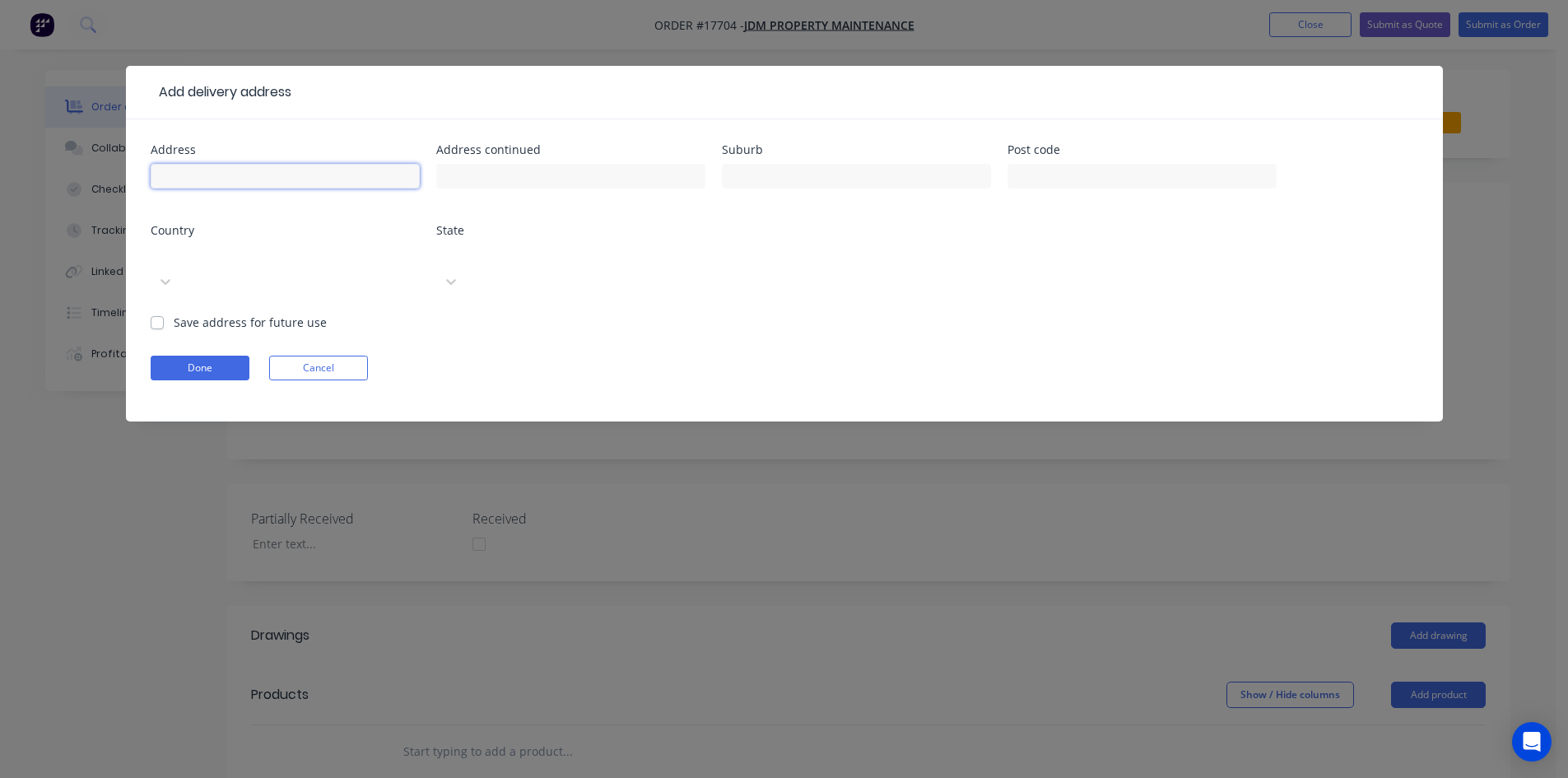
click at [220, 174] on input "text" at bounding box center [284, 176] width 269 height 24
type input "[PERSON_NAME] Highschool"
click at [174, 313] on label "Save address for future use" at bounding box center [250, 322] width 153 height 17
click at [157, 313] on input "Save address for future use" at bounding box center [157, 321] width 14 height 15
checkbox input "true"
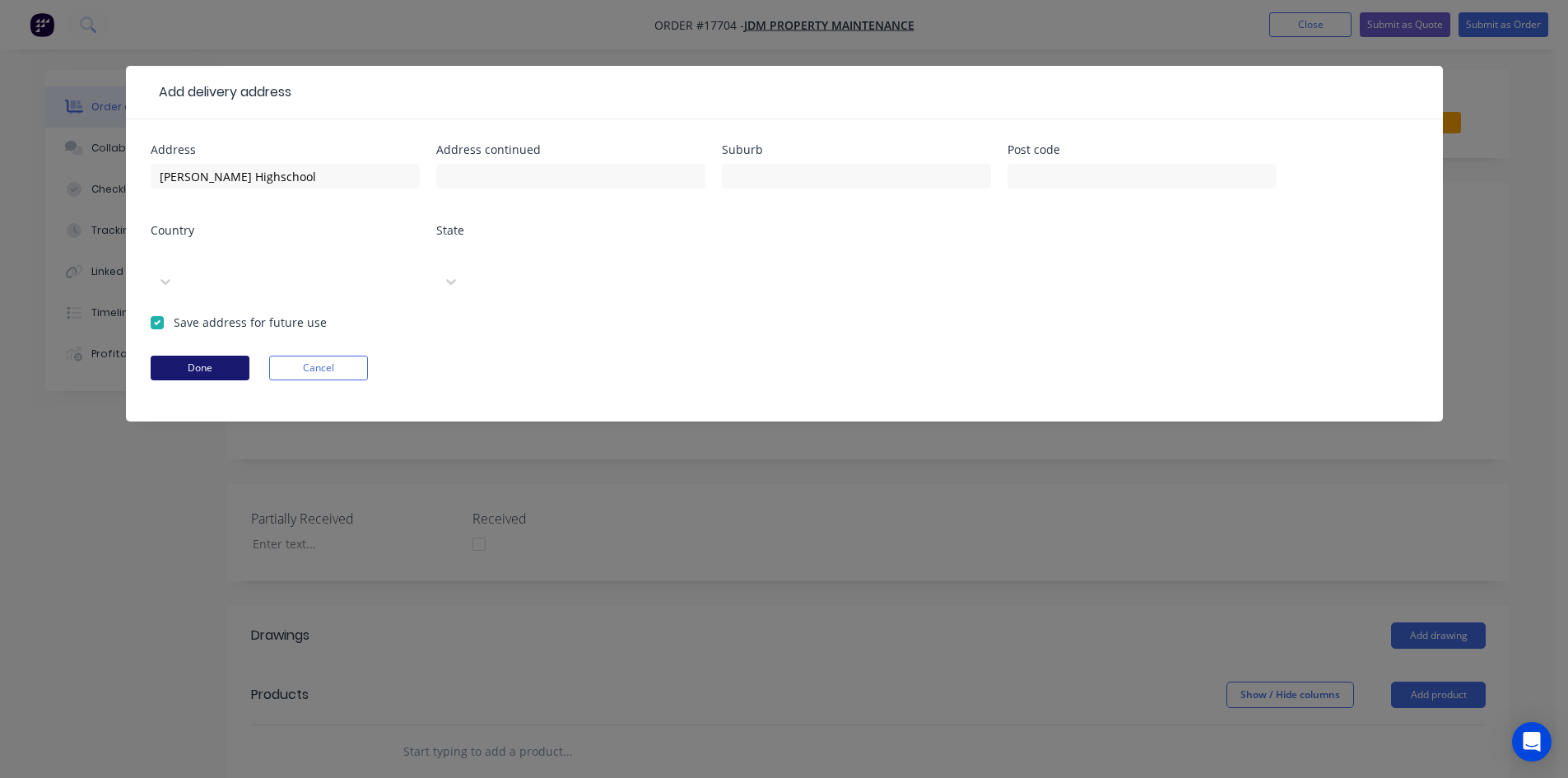
click at [168, 355] on button "Done" at bounding box center [199, 367] width 99 height 24
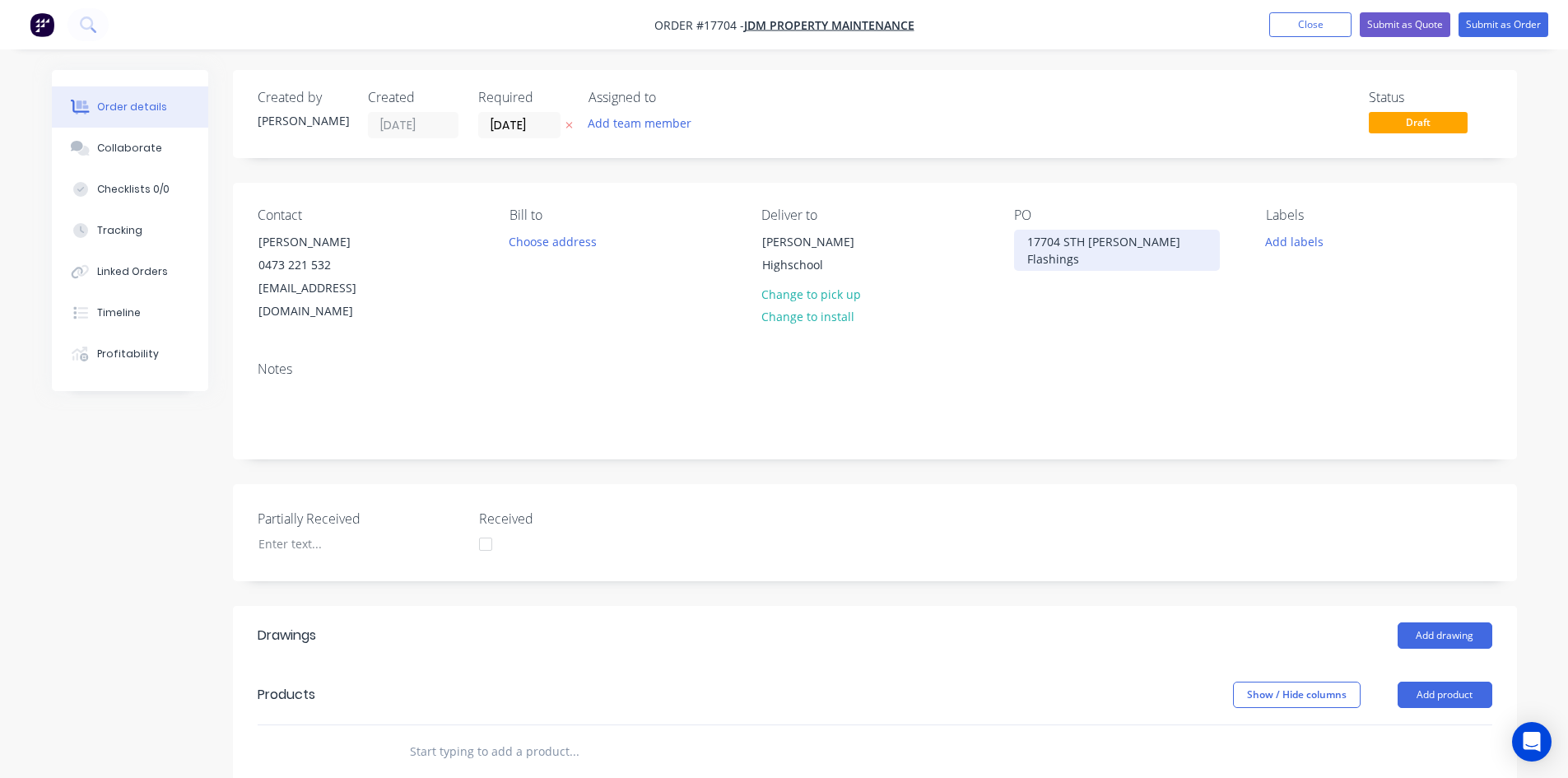
click at [1188, 239] on div "17704 STH Zauner Flashings" at bounding box center [1116, 249] width 206 height 41
click at [1133, 314] on div "Contact Josh Macklin 0473 221 532 jdm.propertymaintenance@outlook.com Bill to C…" at bounding box center [874, 265] width 1284 height 166
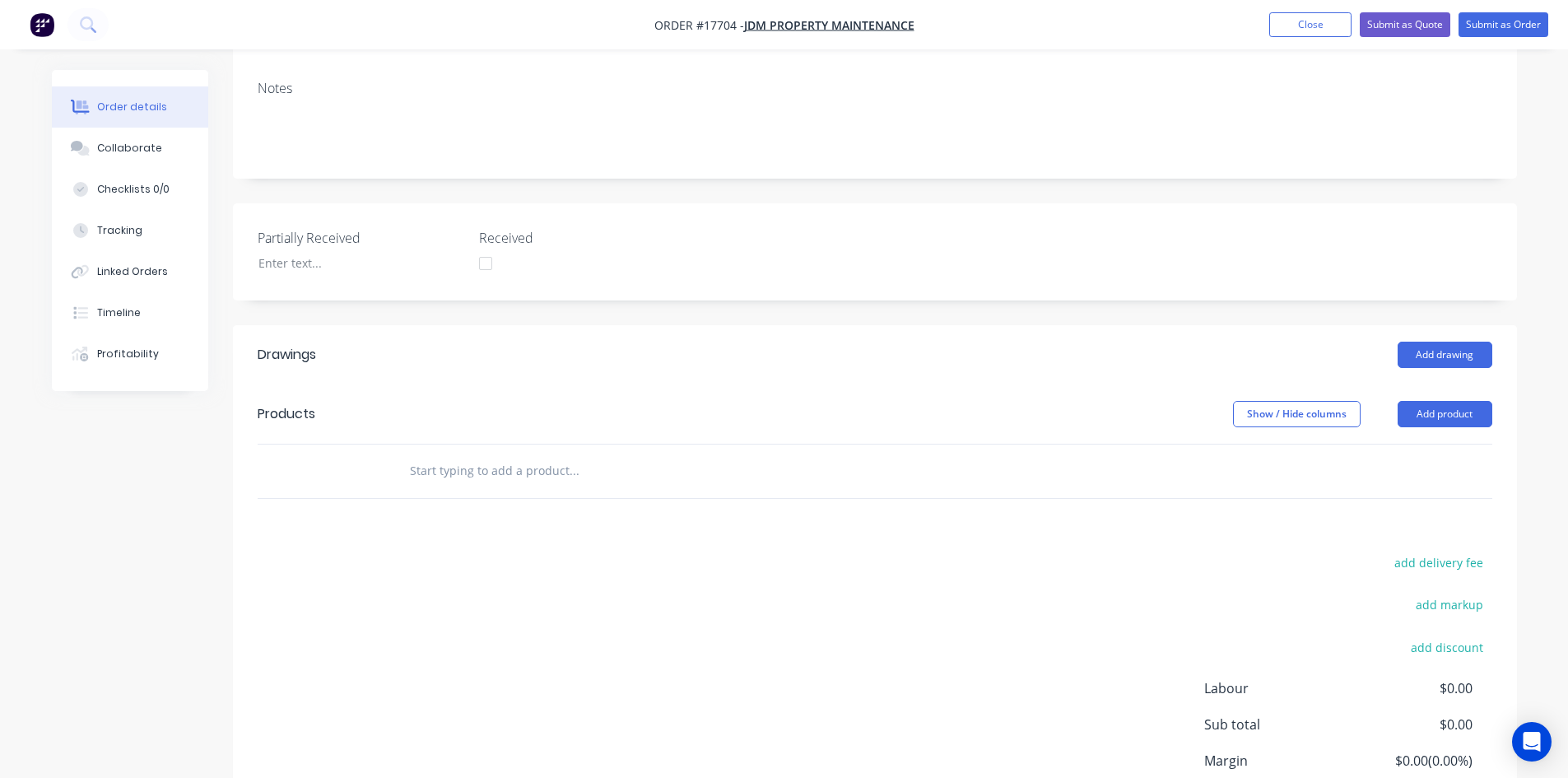
scroll to position [329, 0]
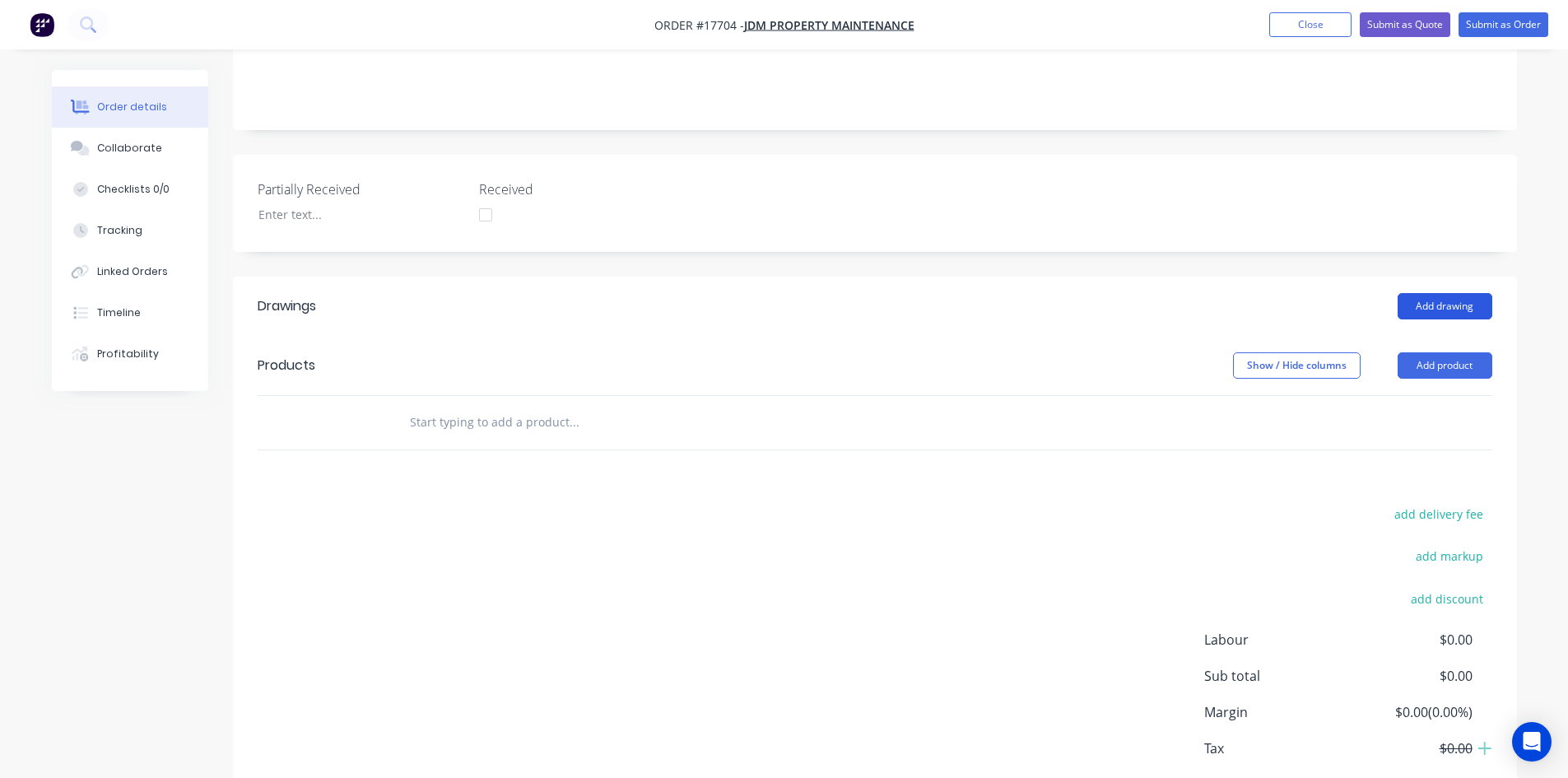
click at [1444, 293] on button "Add drawing" at bounding box center [1445, 305] width 94 height 26
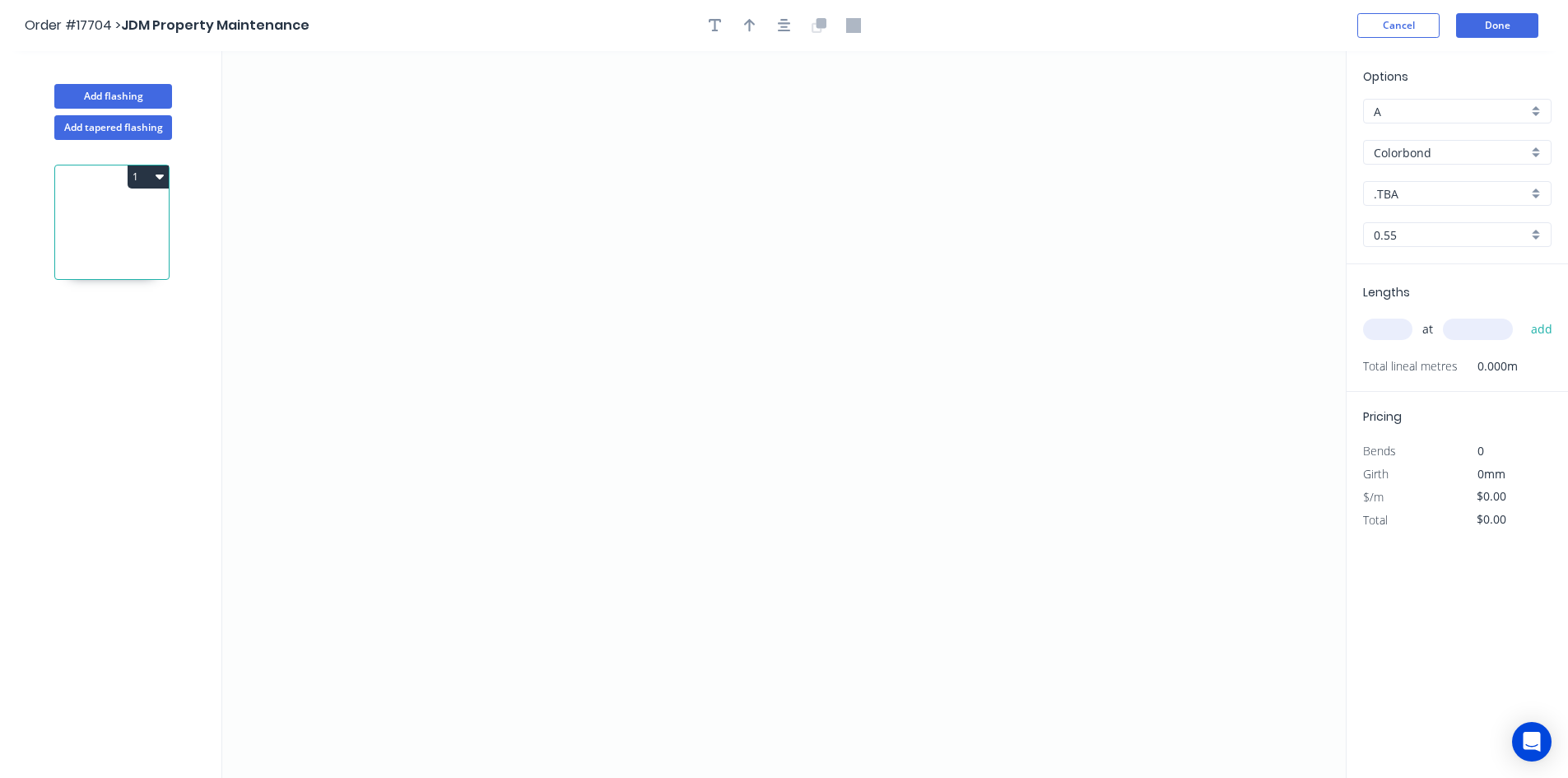
click at [1472, 155] on input "Colorbond" at bounding box center [1450, 152] width 154 height 17
click at [1454, 184] on div "Colorbond" at bounding box center [1457, 184] width 187 height 29
type input "Colorbond"
click at [1454, 191] on input ".TBA" at bounding box center [1450, 193] width 154 height 17
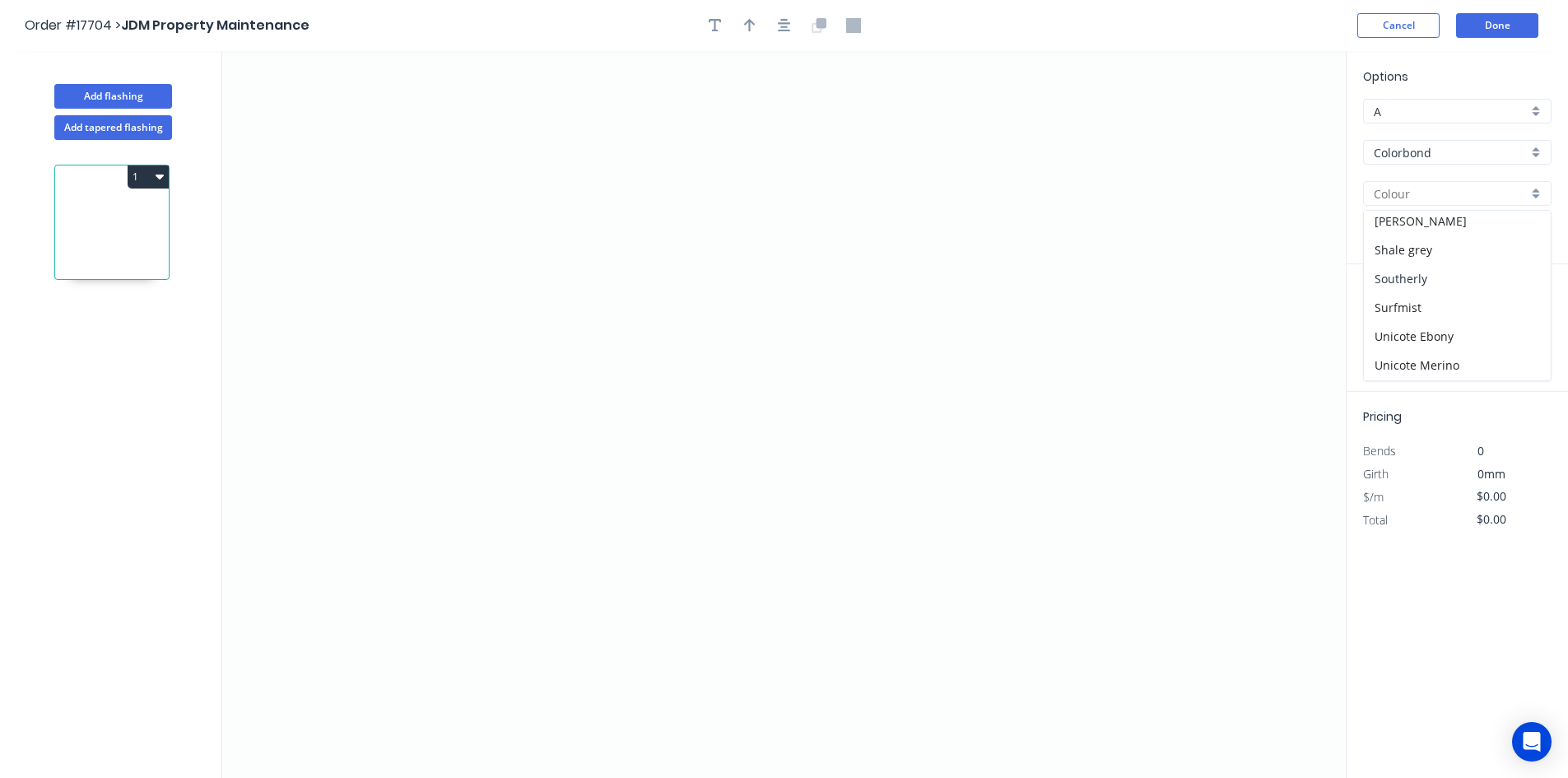
click at [1452, 267] on div "Southerly" at bounding box center [1457, 279] width 187 height 29
type input "Southerly"
click at [541, 244] on icon "0" at bounding box center [784, 414] width 1123 height 726
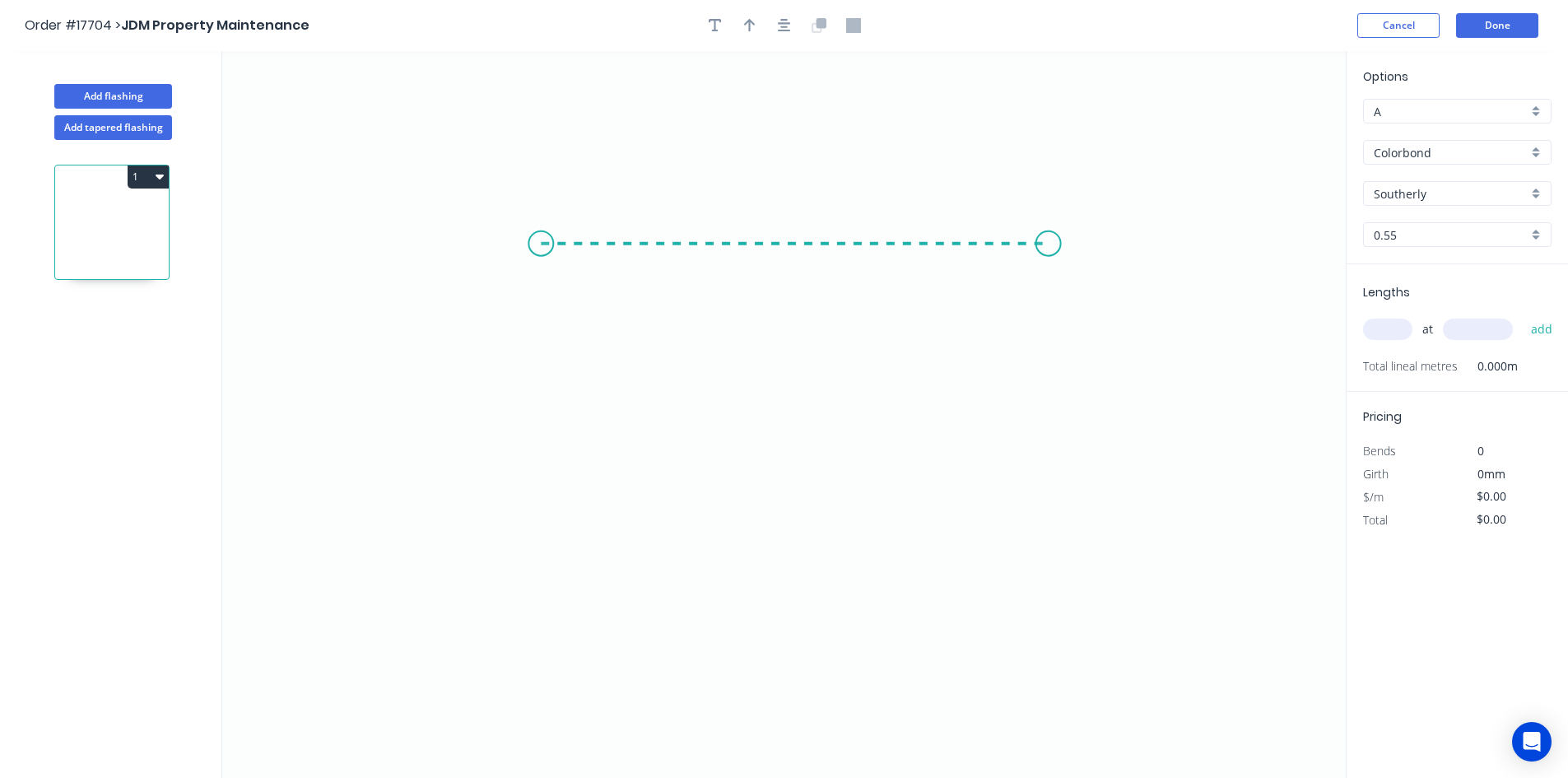
click at [1048, 247] on icon "0" at bounding box center [784, 414] width 1123 height 726
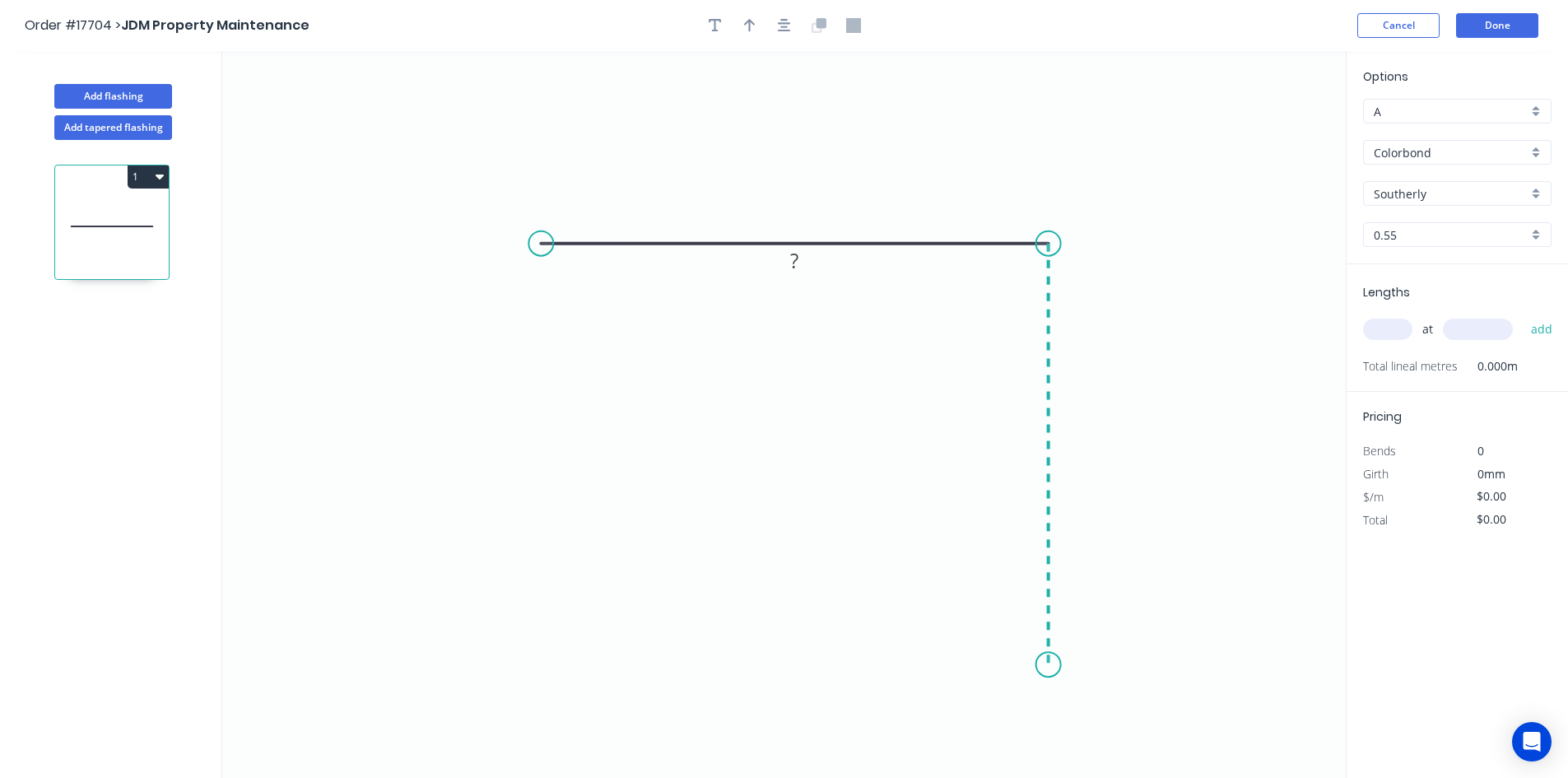
click at [1044, 665] on icon "0 ?" at bounding box center [784, 414] width 1123 height 726
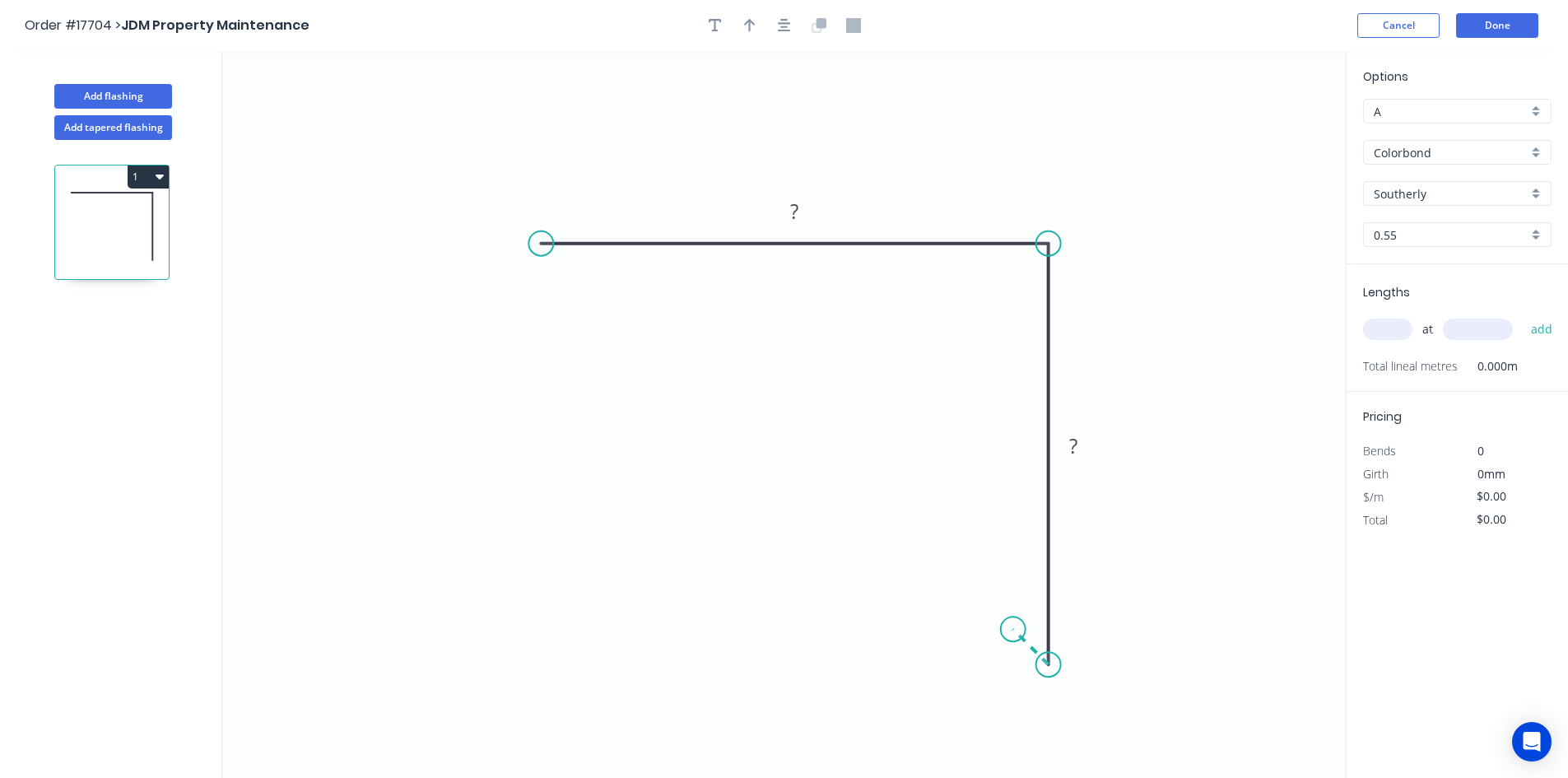
click at [1013, 627] on icon "0 ? ?" at bounding box center [784, 414] width 1123 height 726
click at [544, 243] on circle at bounding box center [540, 243] width 24 height 24
click at [541, 58] on icon at bounding box center [541, 150] width 0 height 186
click at [783, 30] on icon "button" at bounding box center [784, 25] width 14 height 14
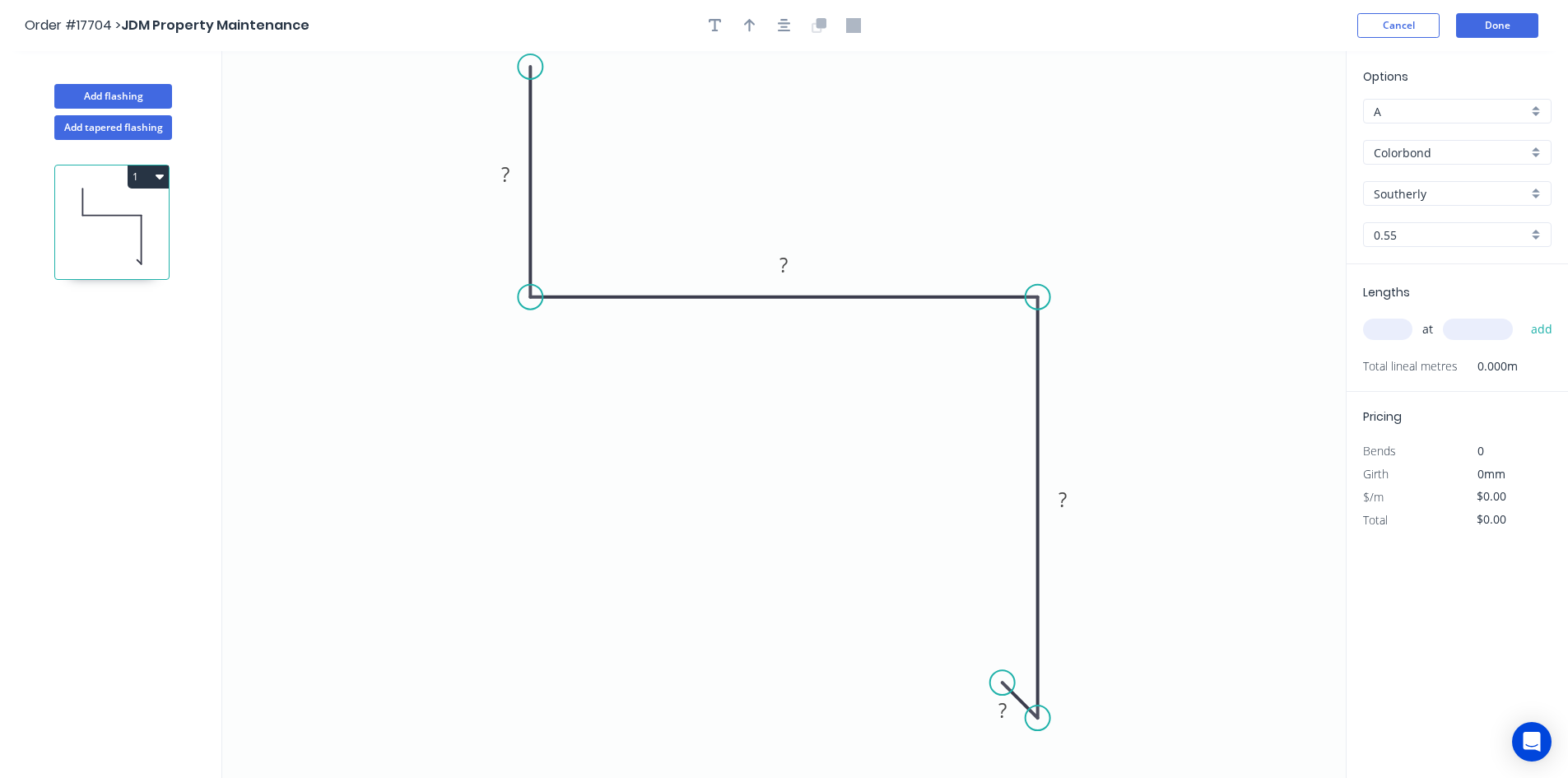
drag, startPoint x: 532, startPoint y: 106, endPoint x: 532, endPoint y: 67, distance: 39.0
click at [532, 67] on circle at bounding box center [529, 66] width 24 height 24
click at [517, 181] on rect at bounding box center [505, 175] width 33 height 23
click at [801, 265] on rect at bounding box center [784, 264] width 53 height 34
click at [792, 270] on rect at bounding box center [784, 265] width 33 height 23
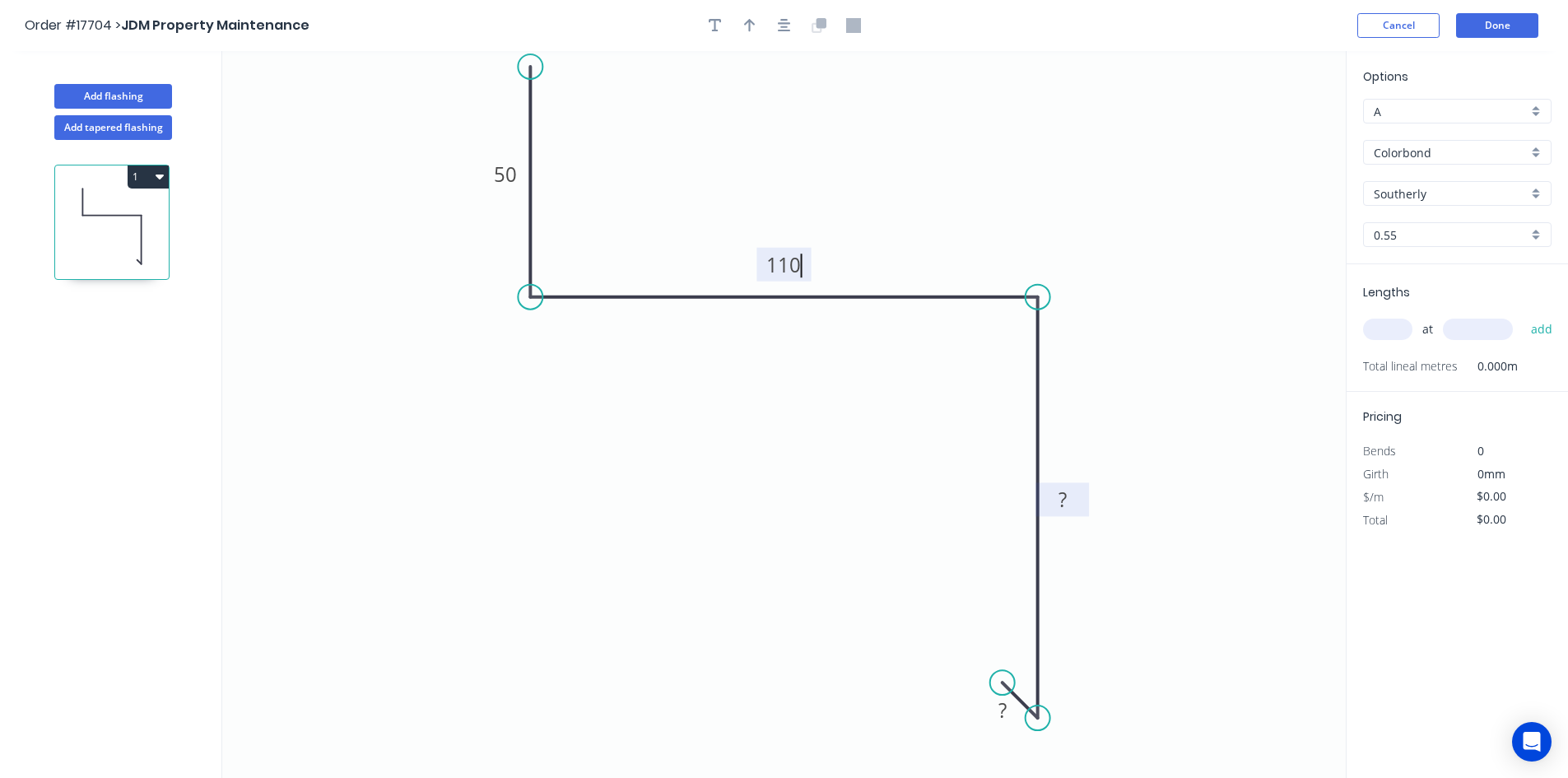
click at [1065, 500] on tspan "?" at bounding box center [1062, 499] width 8 height 27
click at [998, 711] on tspan "?" at bounding box center [1002, 710] width 8 height 27
click at [1138, 373] on icon "0 50 110 100 15" at bounding box center [784, 414] width 1123 height 726
type input "$24.14"
click at [794, 31] on button "button" at bounding box center [784, 25] width 24 height 24
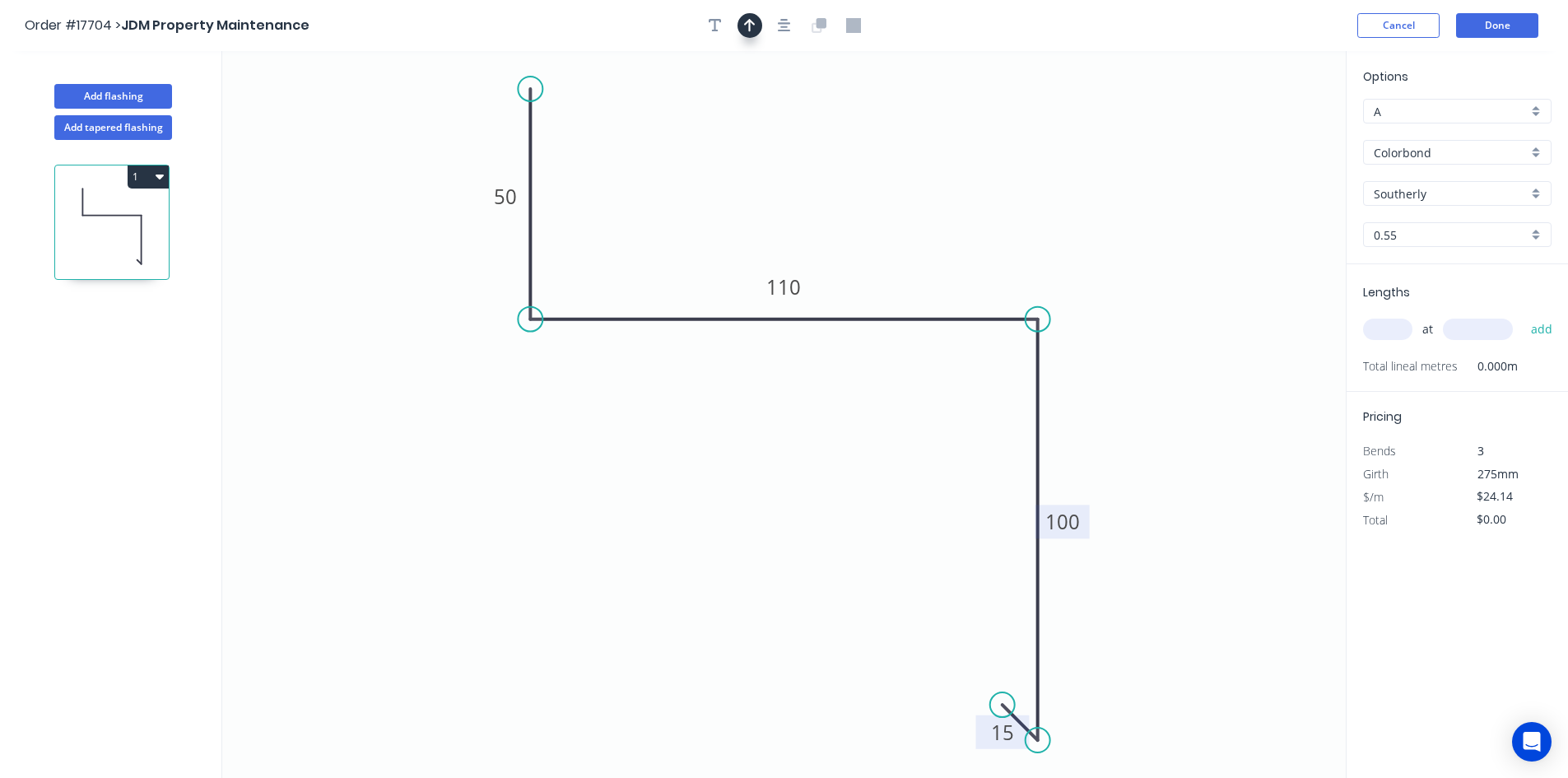
click at [757, 28] on button "button" at bounding box center [749, 25] width 24 height 24
click at [1264, 130] on icon at bounding box center [1262, 114] width 14 height 53
drag, startPoint x: 1264, startPoint y: 131, endPoint x: 938, endPoint y: 178, distance: 329.4
click at [963, 178] on icon at bounding box center [986, 161] width 48 height 48
click at [592, 394] on div "Show angle" at bounding box center [607, 383] width 166 height 34
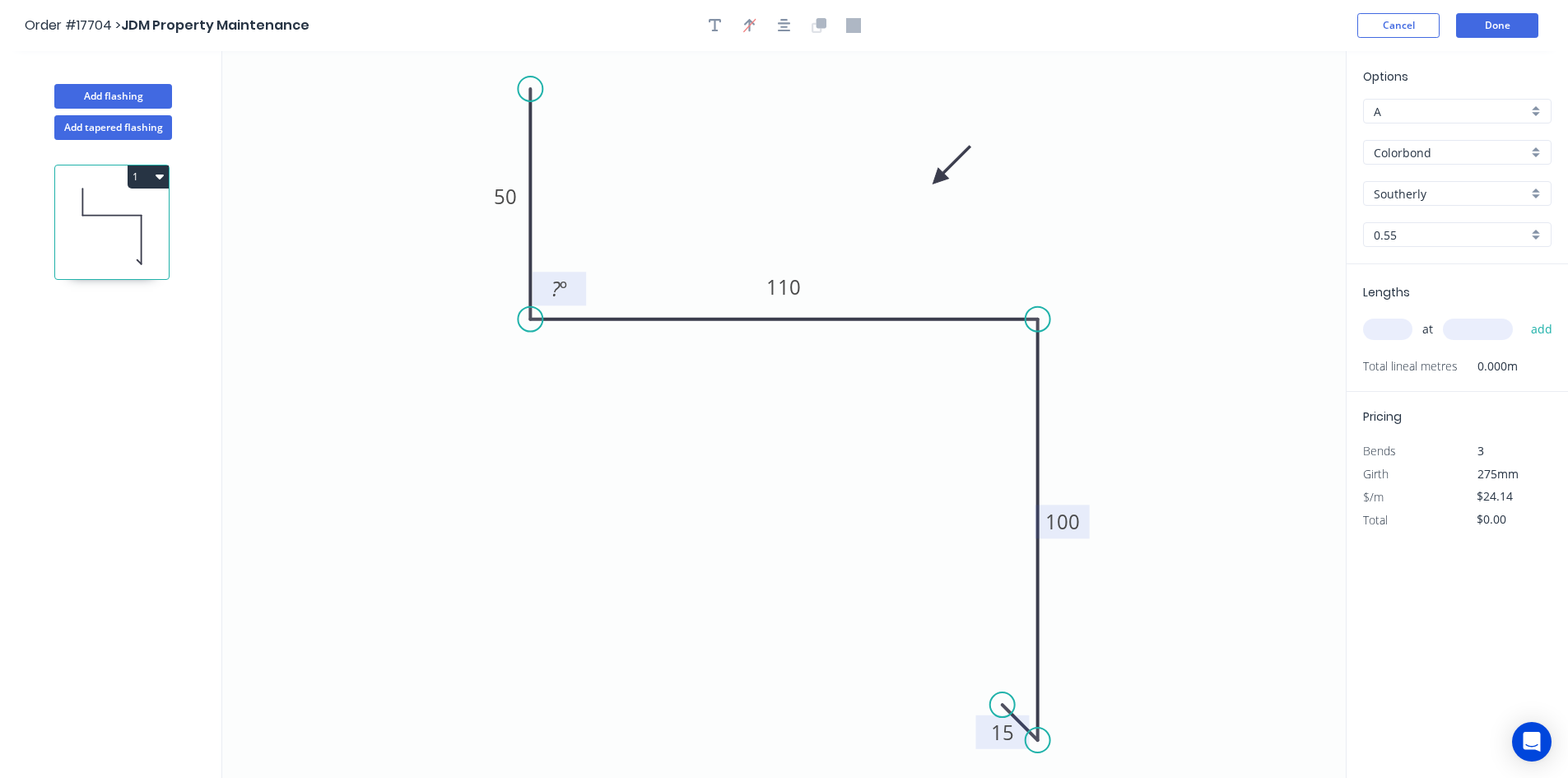
click at [565, 299] on tspan "º" at bounding box center [563, 288] width 7 height 27
drag, startPoint x: 578, startPoint y: 280, endPoint x: 470, endPoint y: 351, distance: 129.2
click at [470, 351] on rect at bounding box center [451, 359] width 53 height 34
click at [1108, 378] on div "Show angle" at bounding box center [1121, 374] width 166 height 34
click at [994, 351] on rect at bounding box center [1008, 348] width 33 height 23
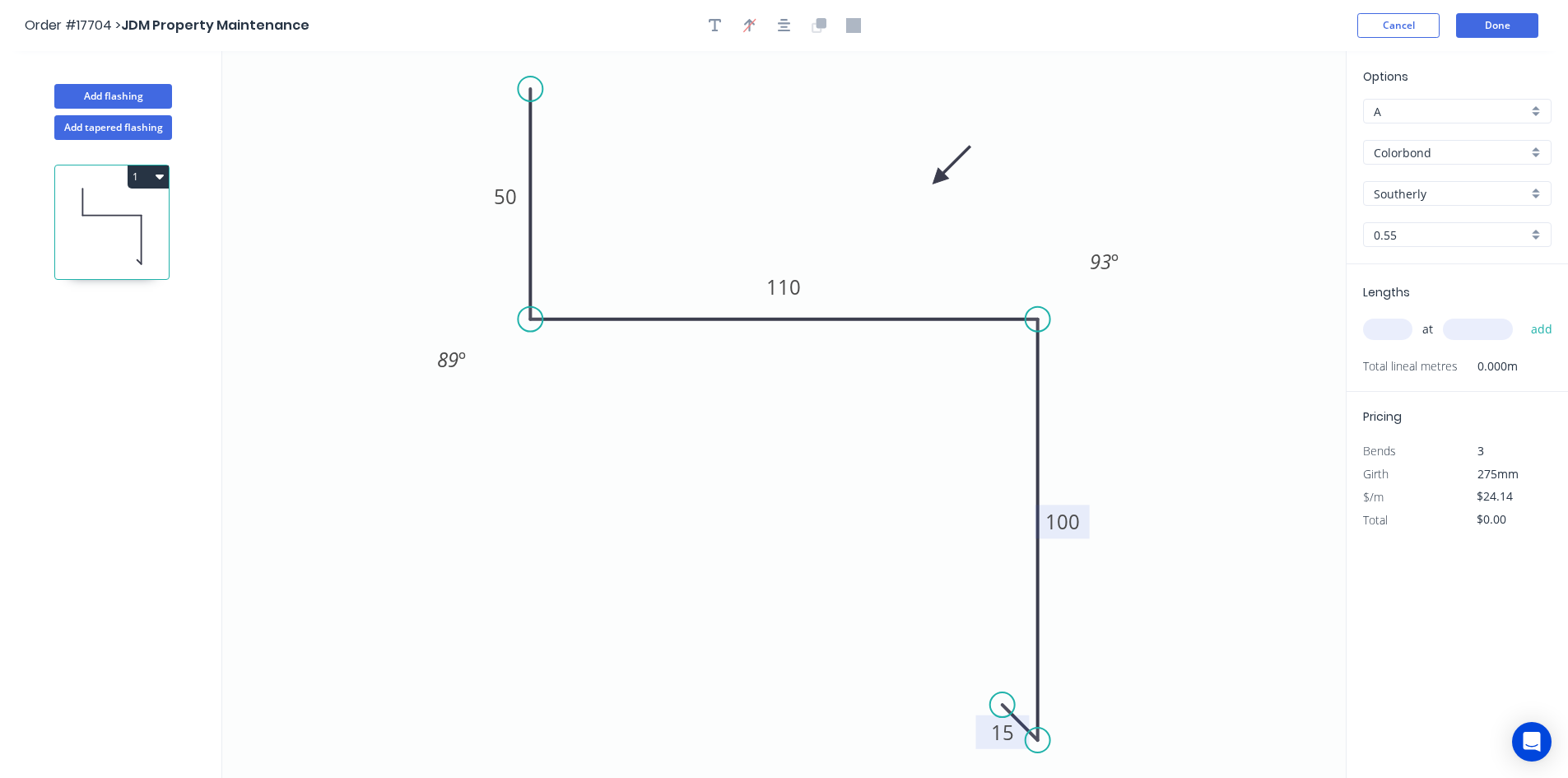
drag, startPoint x: 986, startPoint y: 344, endPoint x: 1034, endPoint y: 466, distance: 131.1
click at [1083, 257] on rect at bounding box center [1103, 261] width 53 height 34
click at [1091, 770] on div "Show angle" at bounding box center [1120, 765] width 166 height 34
click at [1016, 690] on tspan "?" at bounding box center [1018, 701] width 9 height 27
drag, startPoint x: 1016, startPoint y: 690, endPoint x: 1027, endPoint y: 690, distance: 11.0
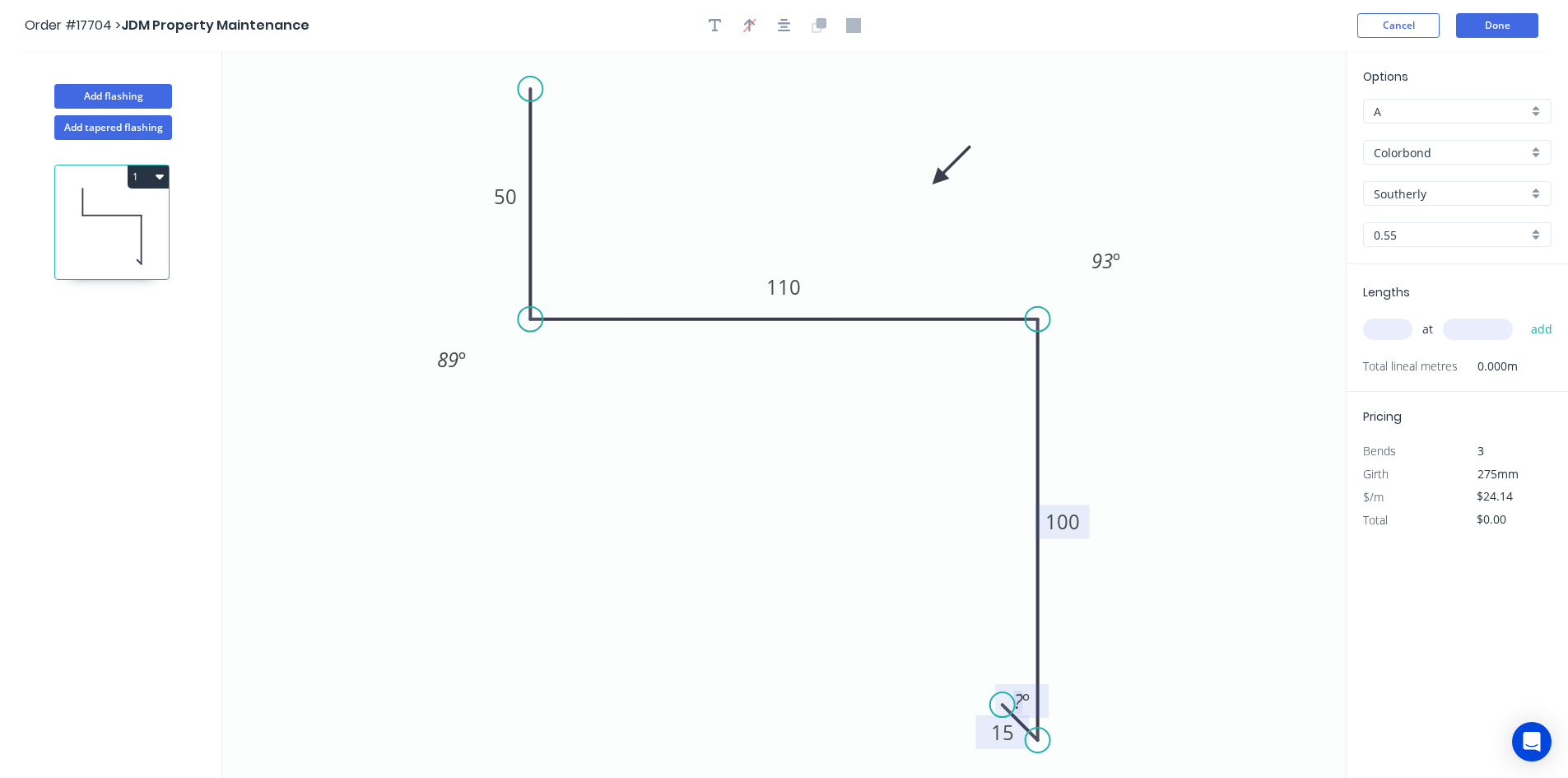
click at [1027, 690] on text "? º" at bounding box center [1021, 701] width 15 height 27
drag, startPoint x: 1015, startPoint y: 686, endPoint x: 1157, endPoint y: 717, distance: 145.3
click at [1157, 717] on rect at bounding box center [1163, 732] width 61 height 34
click at [1228, 475] on icon "0 50 110 100 15 89 º 93 º 135 º" at bounding box center [784, 414] width 1123 height 726
click at [774, 19] on button "button" at bounding box center [784, 25] width 24 height 24
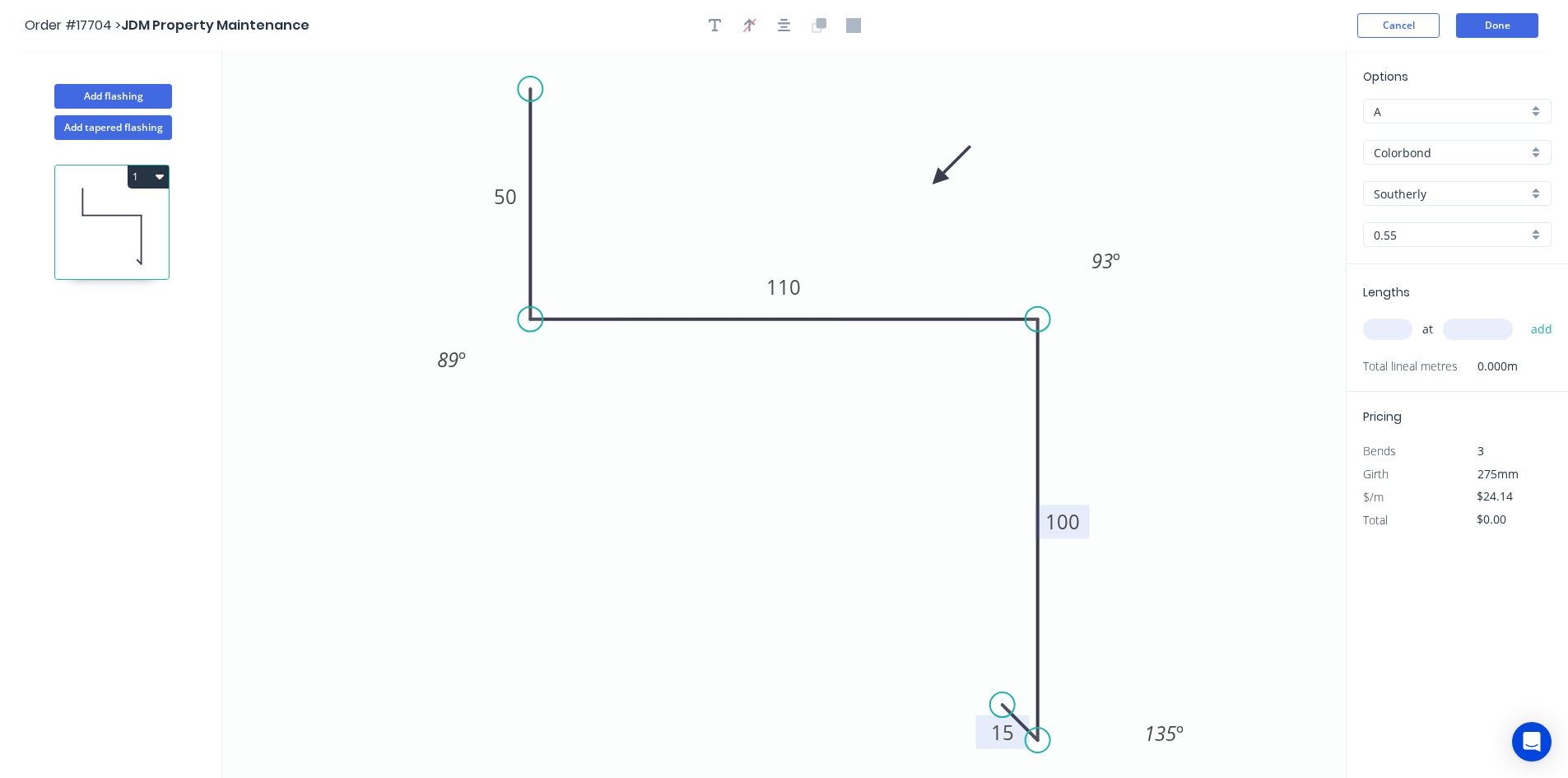
click at [1387, 331] on input "text" at bounding box center [1387, 330] width 50 height 22
type input "5"
click at [1462, 329] on input "text" at bounding box center [1477, 330] width 70 height 22
type input "4900"
click at [1539, 329] on button "add" at bounding box center [1542, 329] width 39 height 28
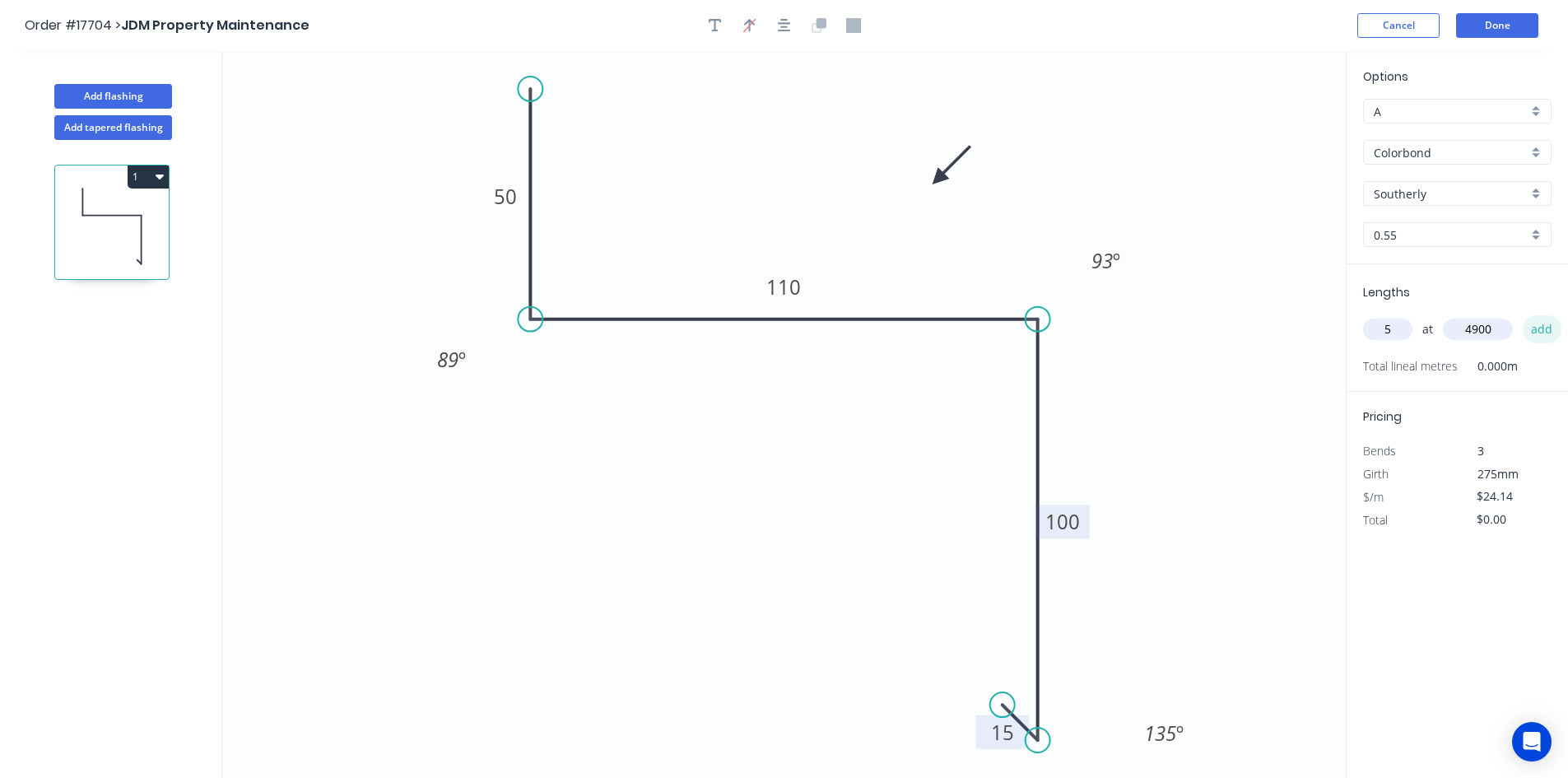
type input "$591.43"
click at [1492, 24] on button "Done" at bounding box center [1496, 25] width 82 height 24
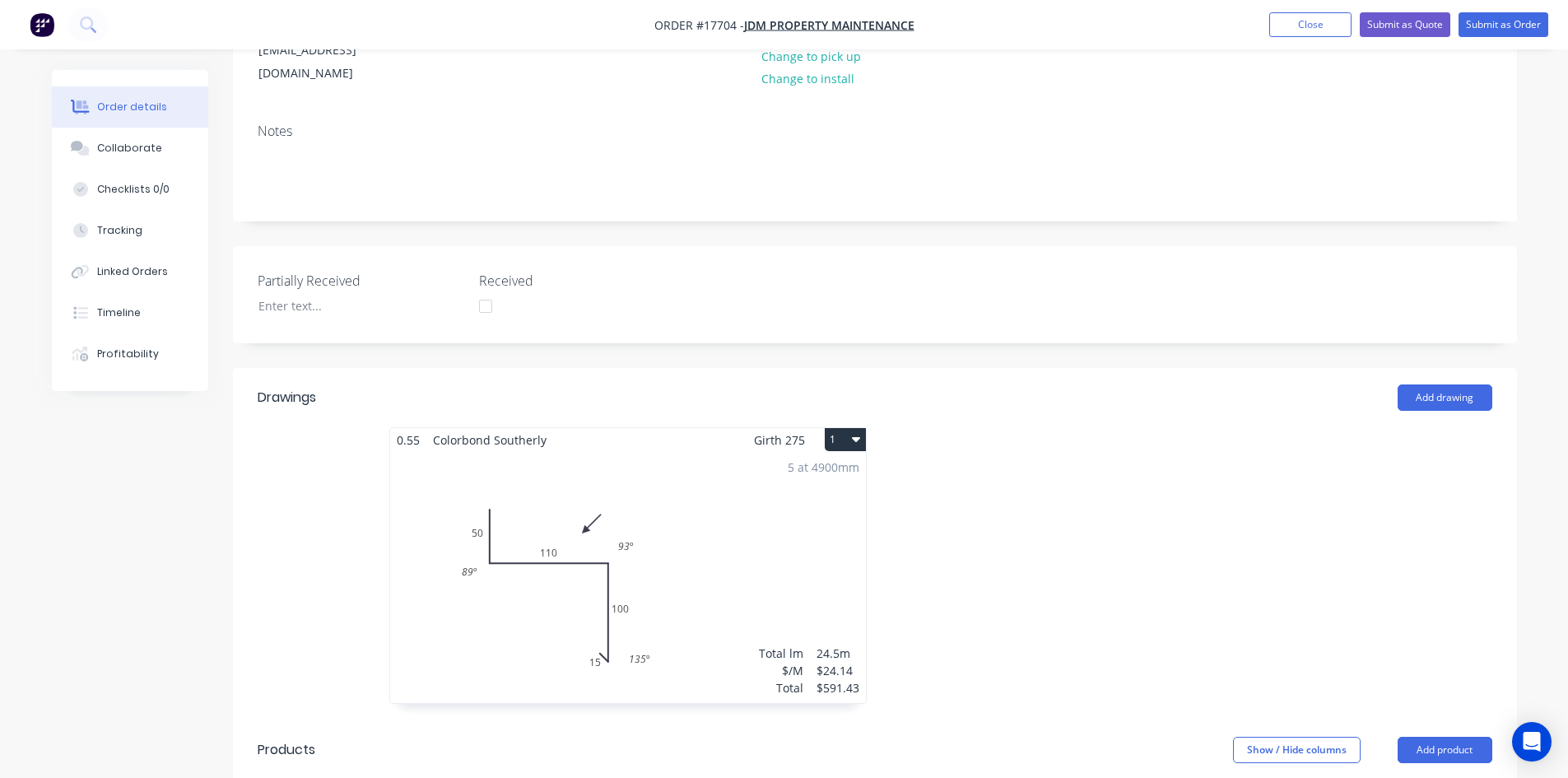
scroll to position [576, 0]
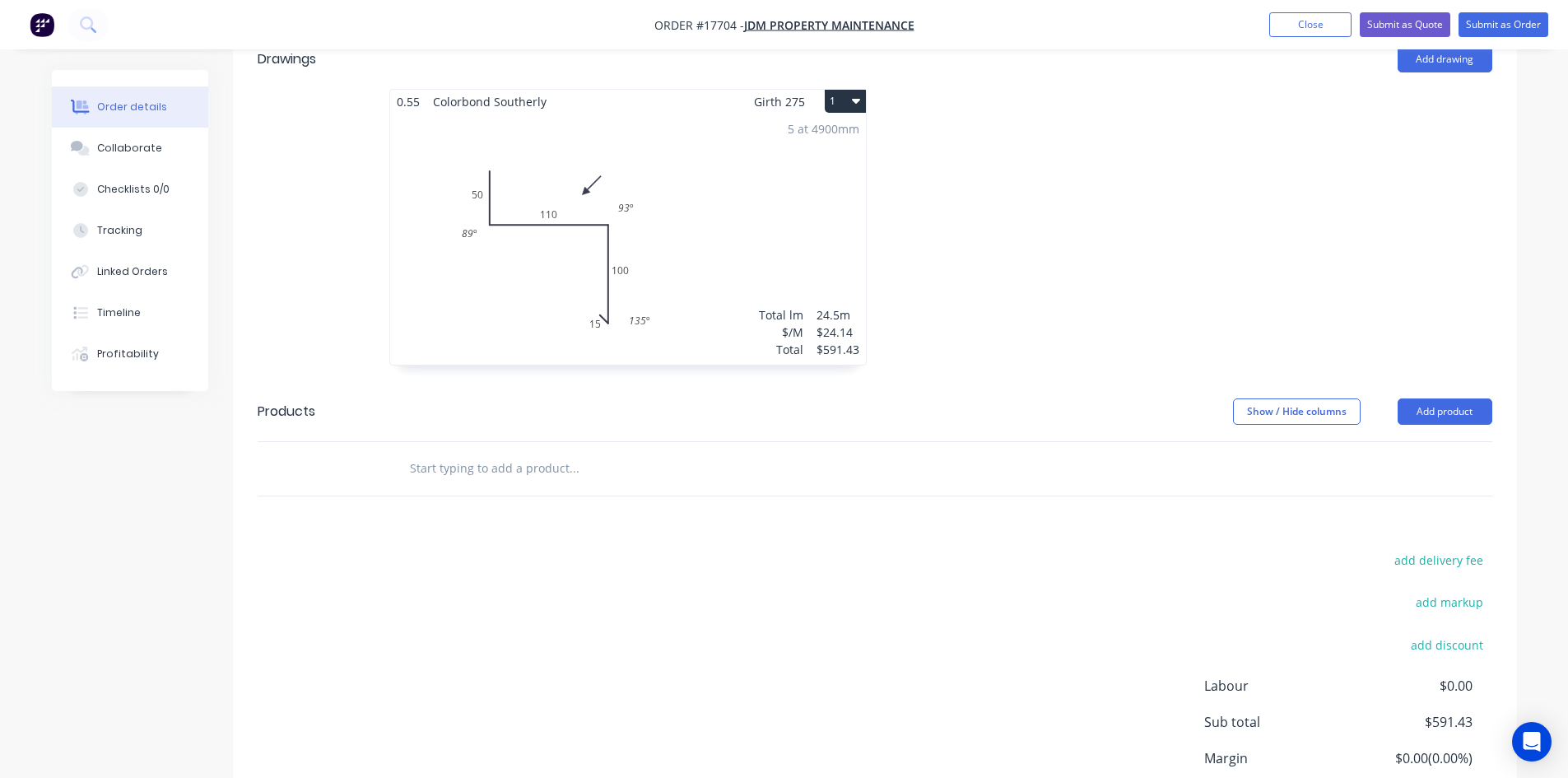
click at [486, 452] on input "text" at bounding box center [573, 468] width 329 height 33
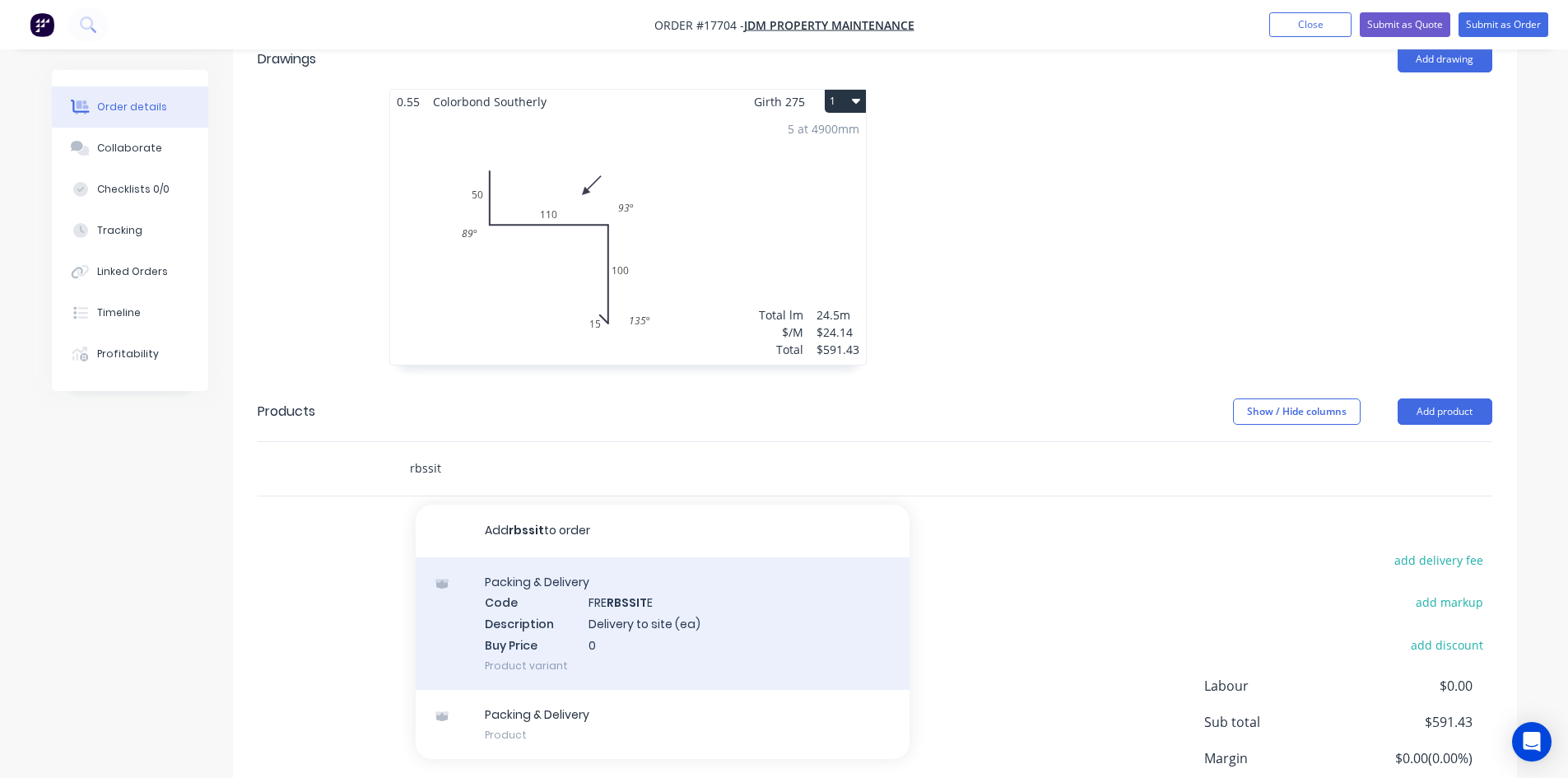
type input "rbssit"
click at [583, 585] on div "Packing & Delivery Code FRE RBSSIT E Description Delivery to site (ea) Buy Pric…" at bounding box center [662, 623] width 494 height 132
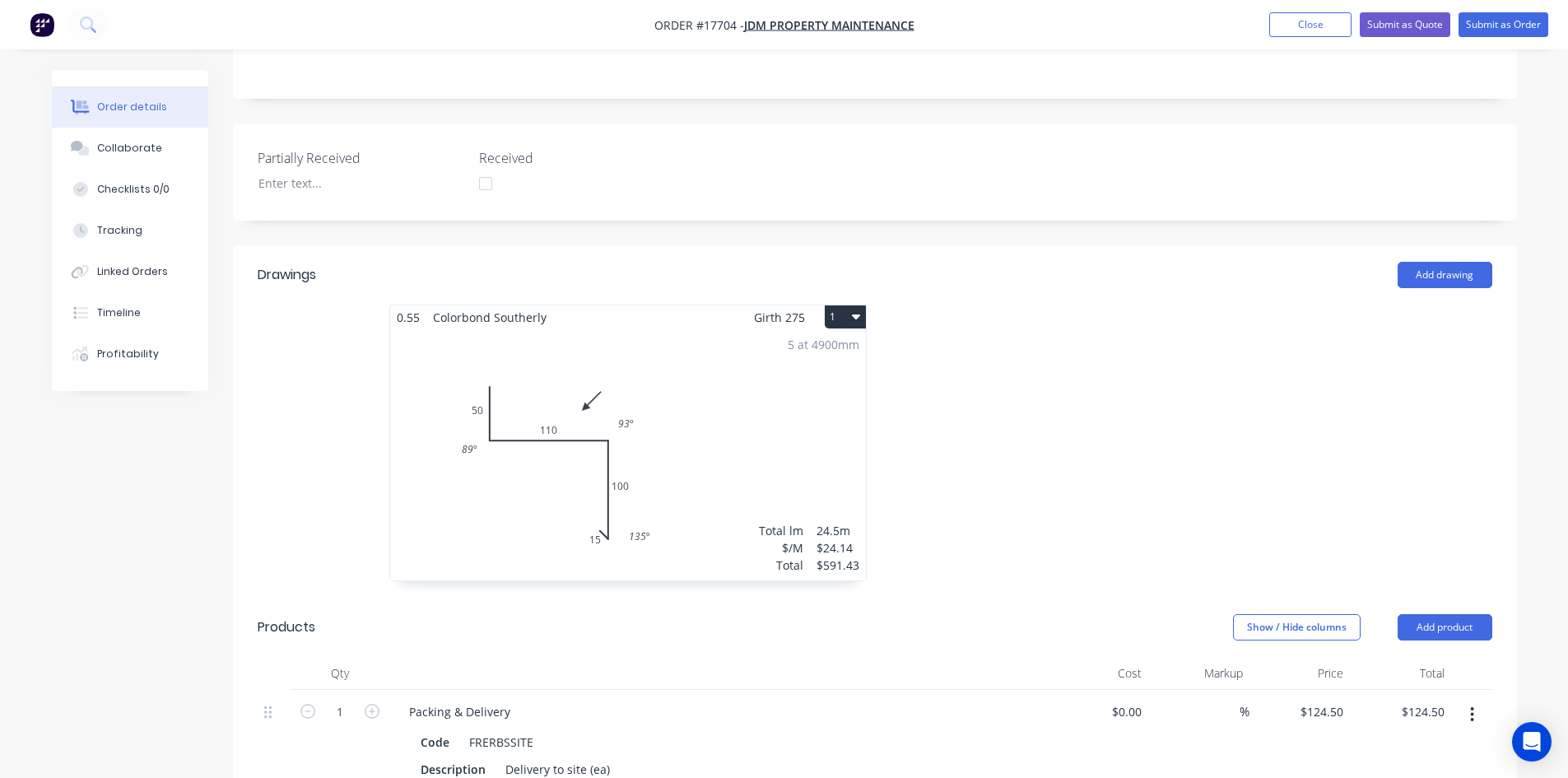
scroll to position [331, 0]
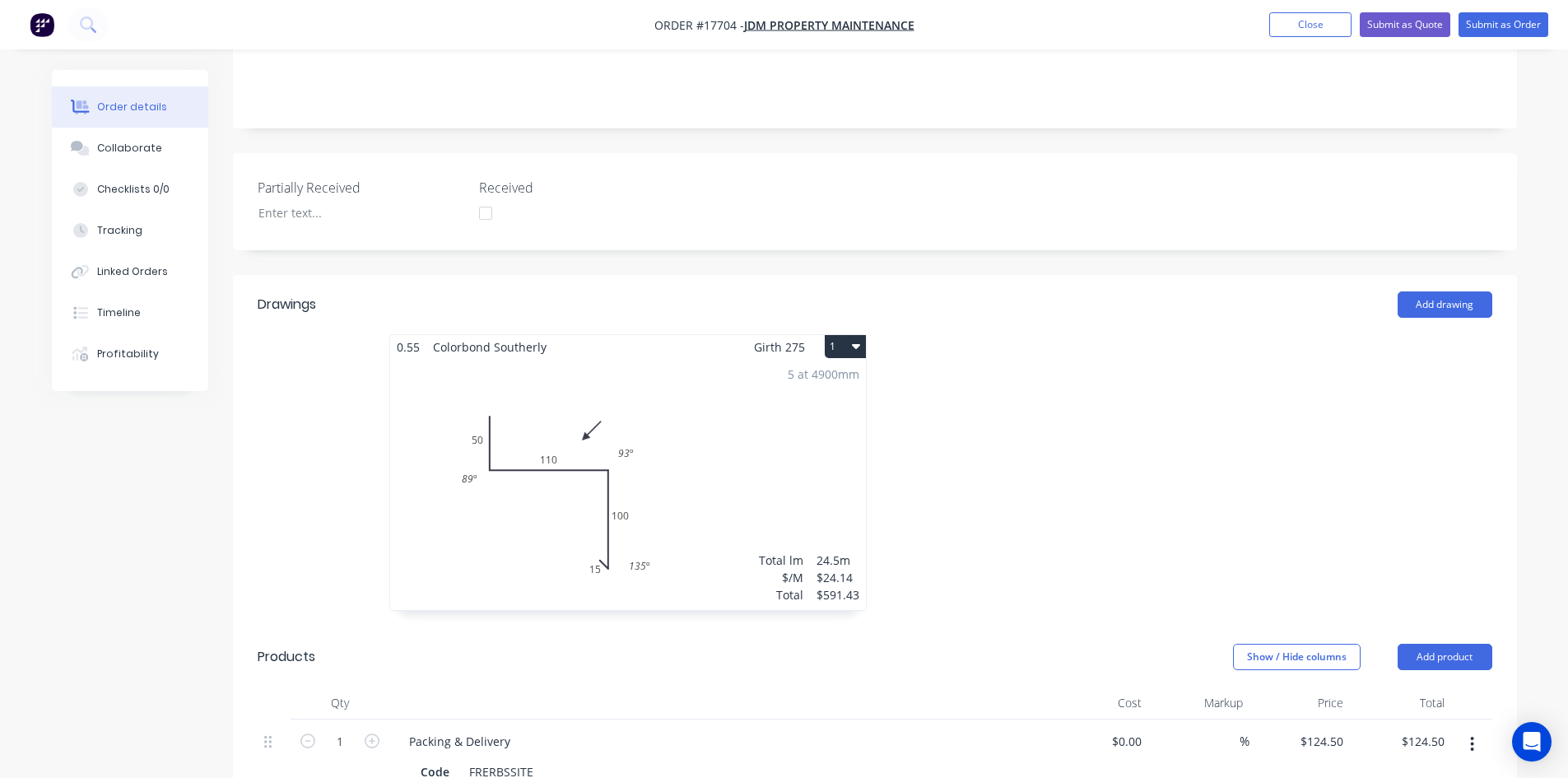
click at [1147, 375] on div at bounding box center [1121, 480] width 494 height 293
click at [1507, 25] on button "Submit as Order" at bounding box center [1503, 24] width 90 height 24
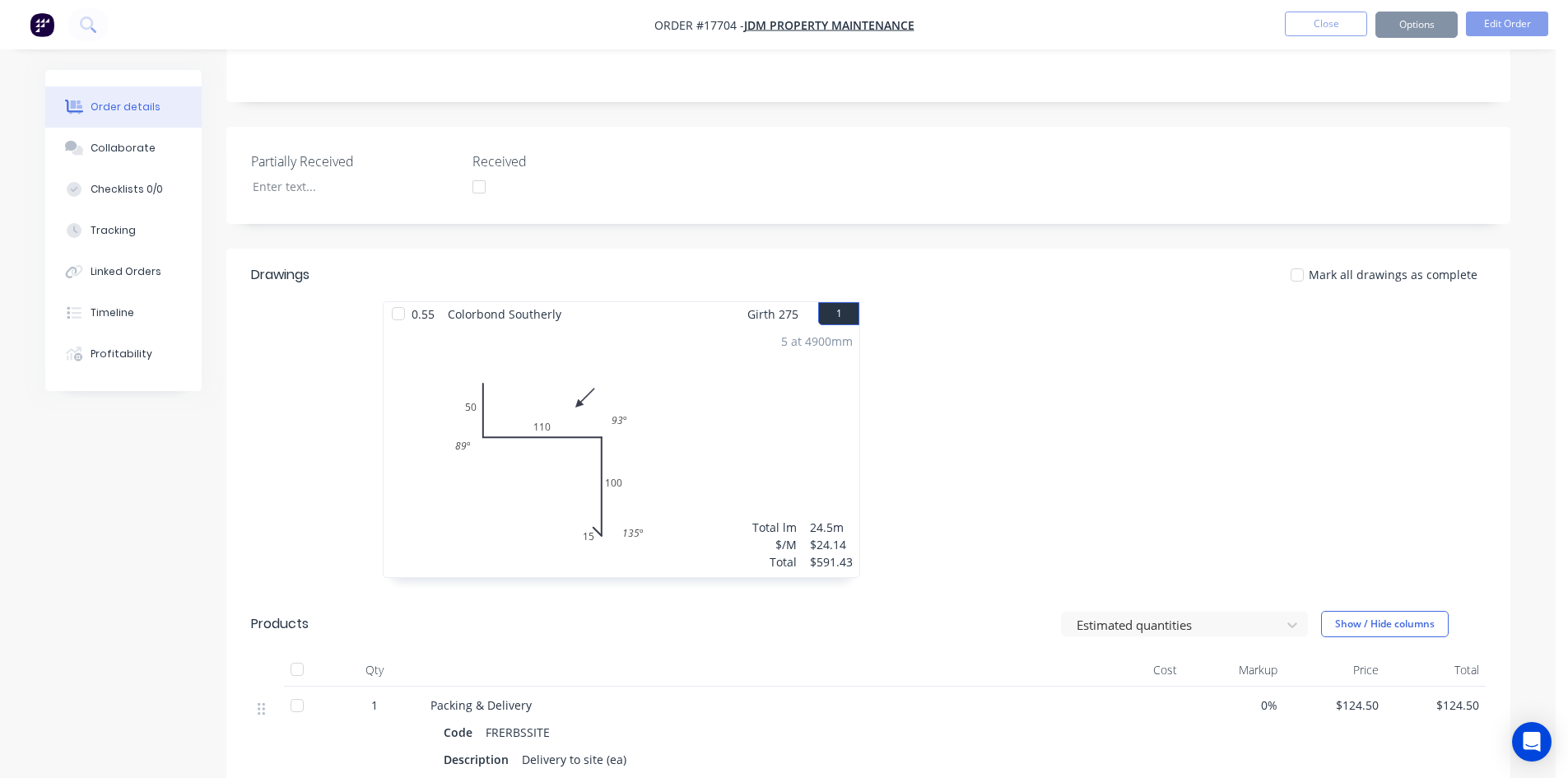
scroll to position [0, 0]
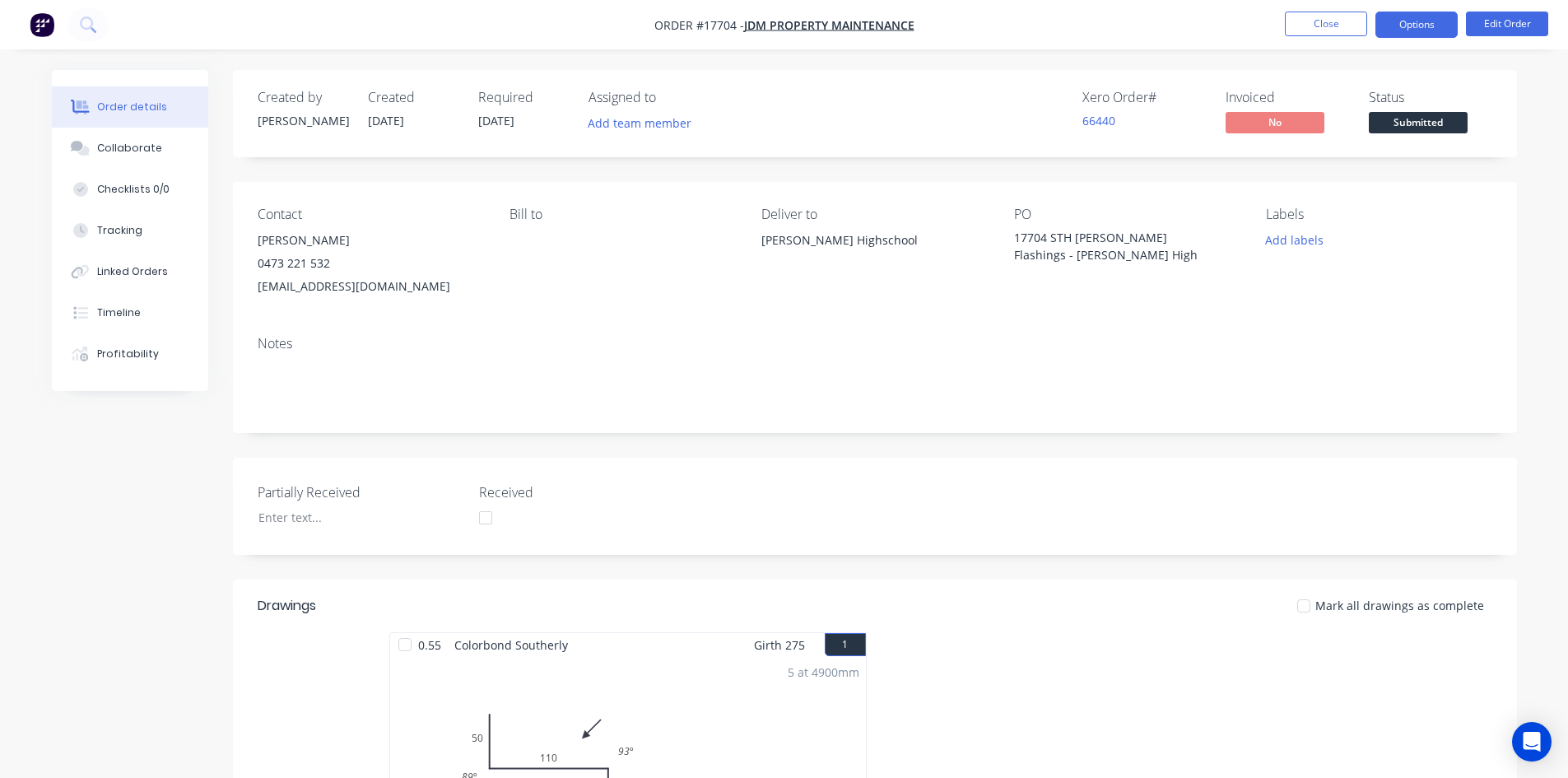
click at [1430, 27] on button "Options" at bounding box center [1416, 24] width 82 height 26
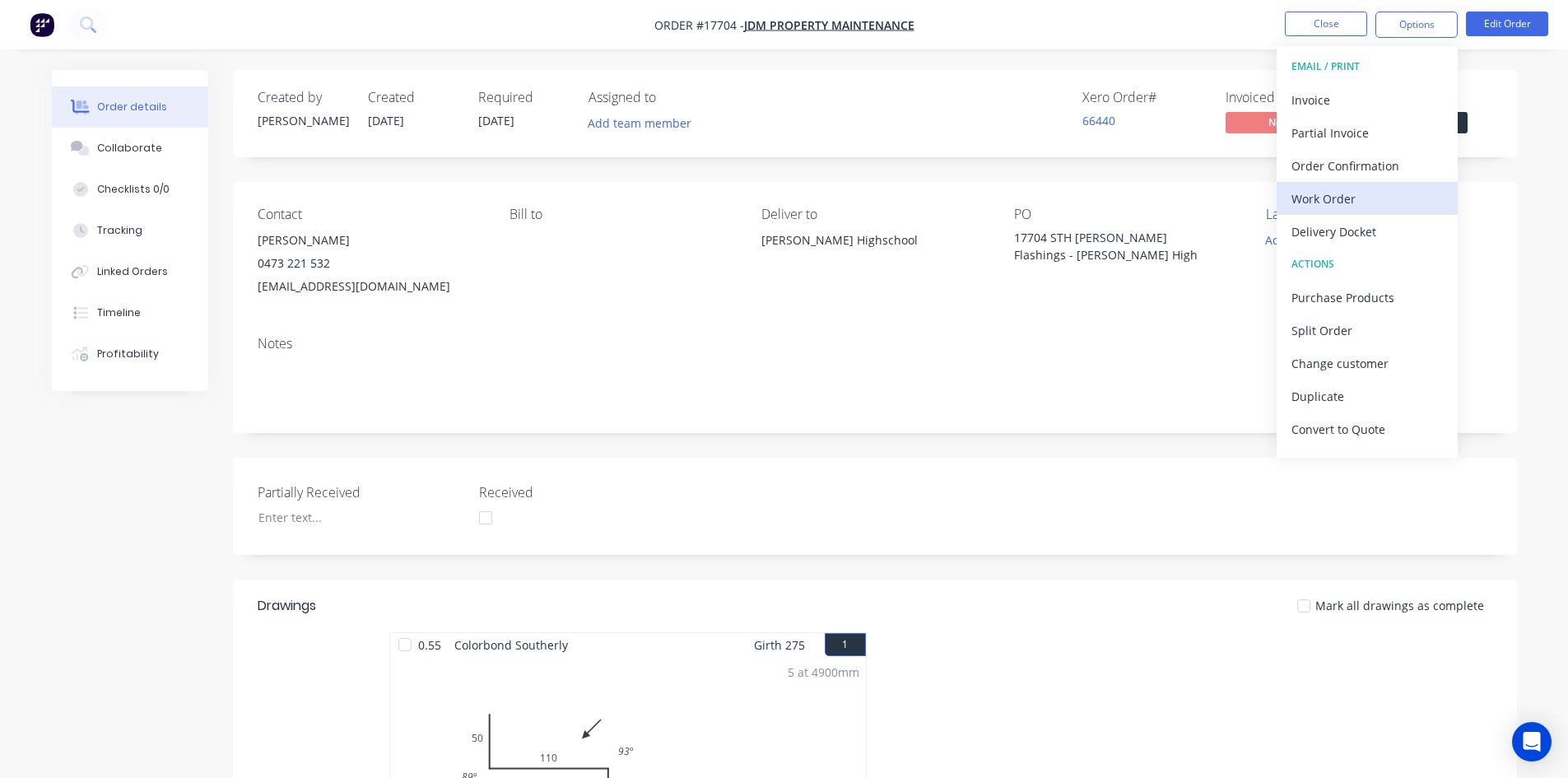
click at [1371, 200] on div "Work Order" at bounding box center [1366, 198] width 151 height 24
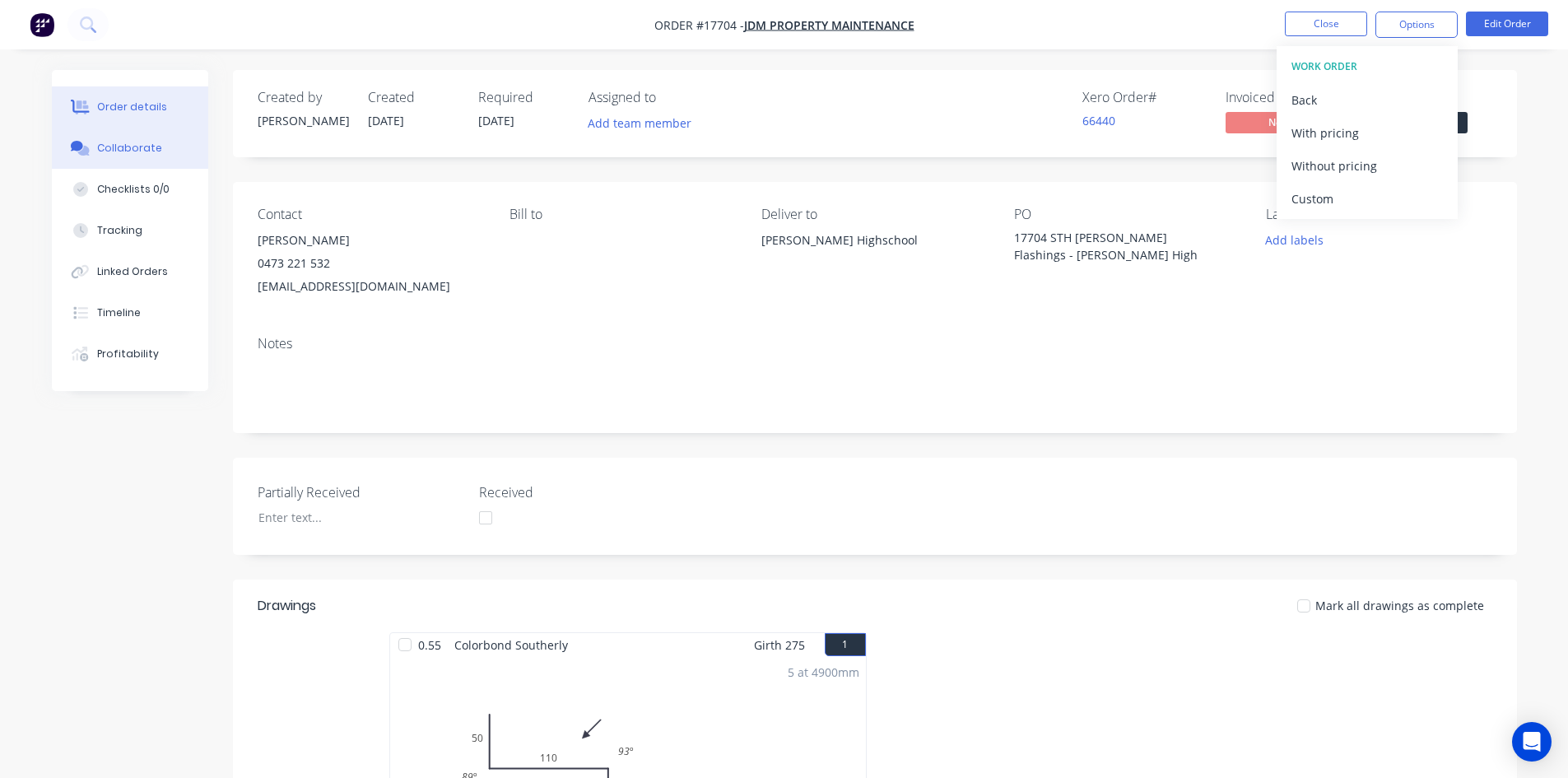
click at [159, 134] on button "Collaborate" at bounding box center [130, 148] width 157 height 41
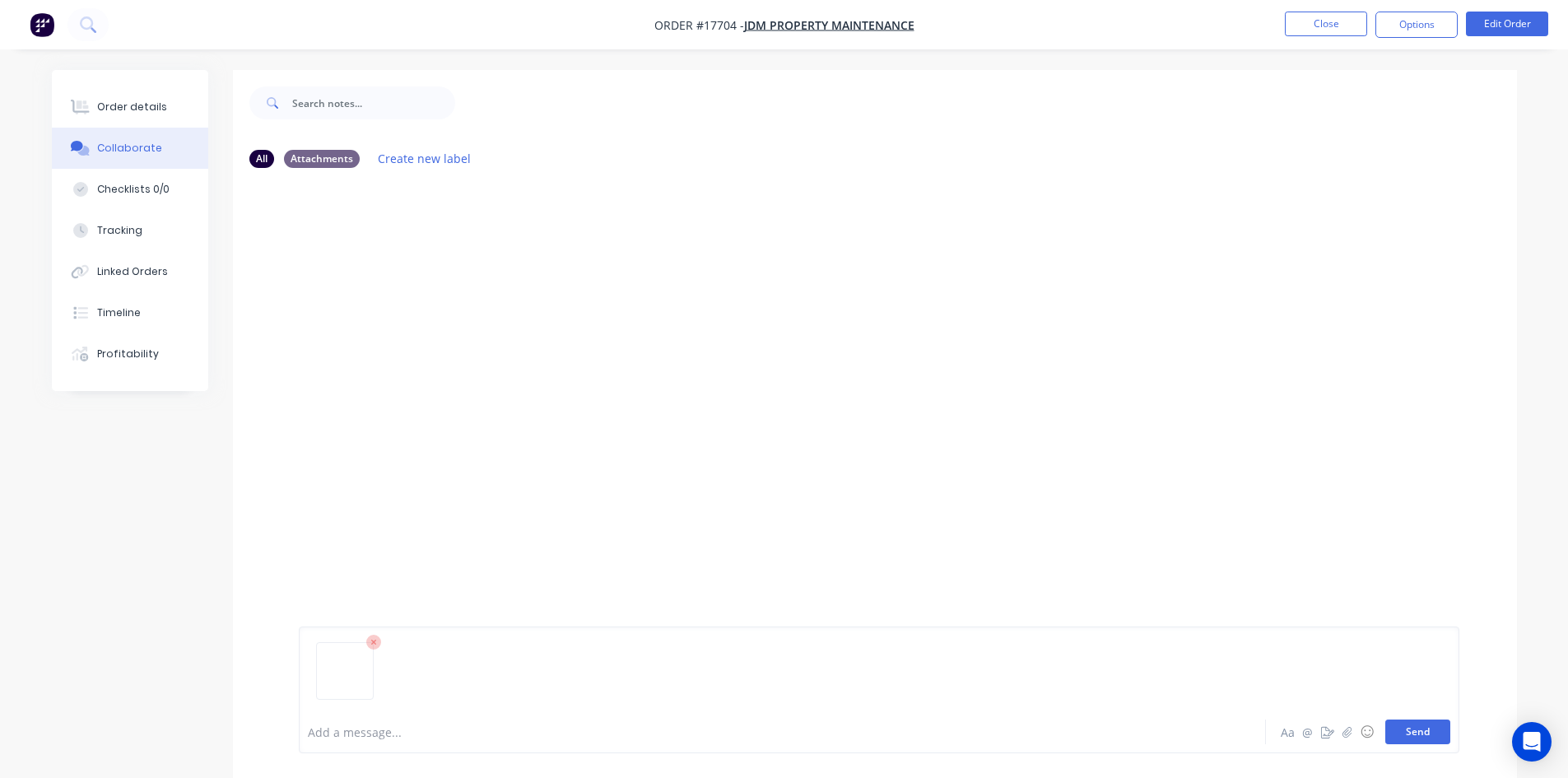
click at [1438, 734] on button "Send" at bounding box center [1418, 731] width 65 height 24
click at [112, 108] on div "Order details" at bounding box center [131, 107] width 70 height 14
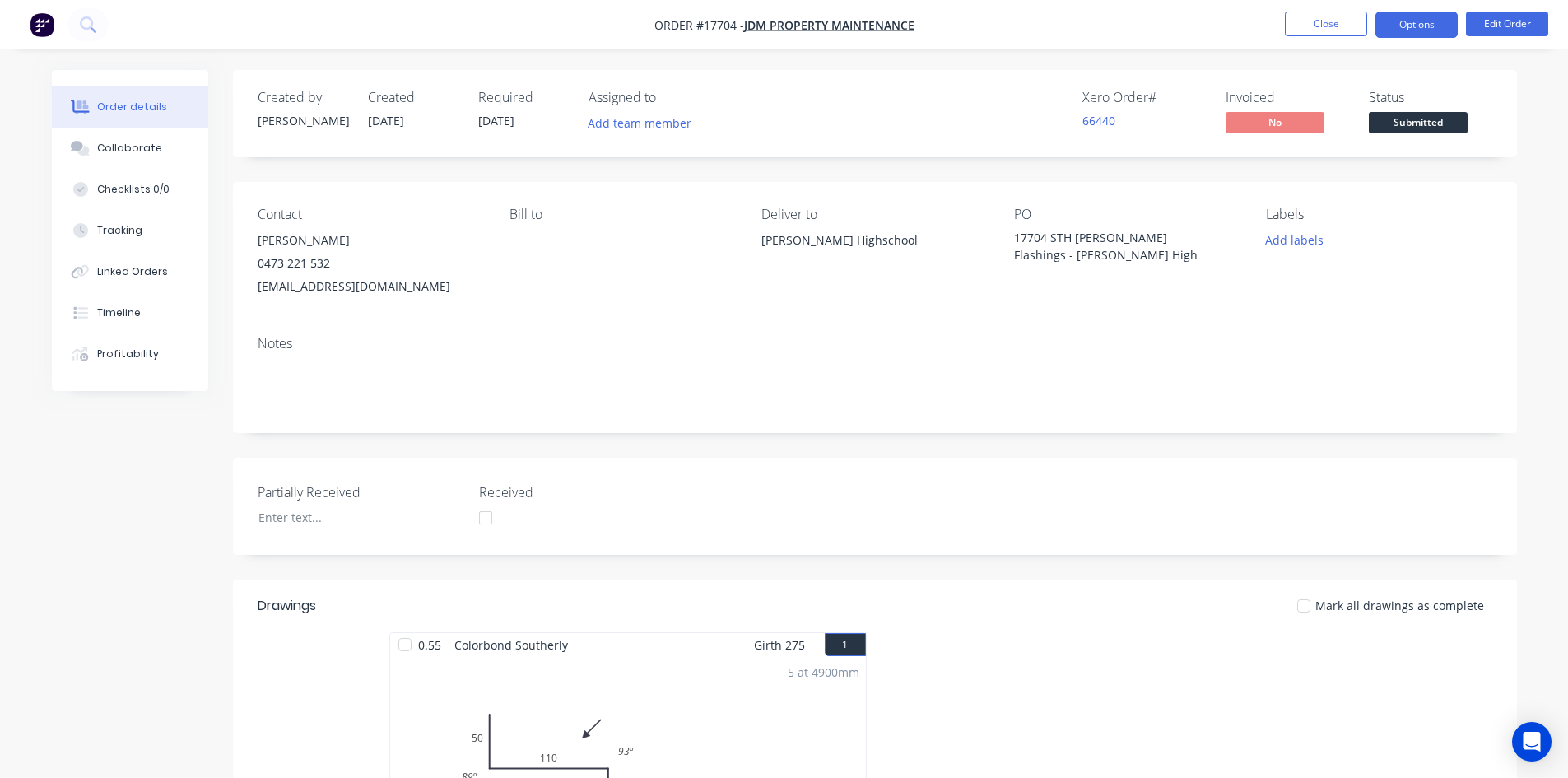
click at [1440, 12] on button "Options" at bounding box center [1416, 24] width 82 height 26
click at [1370, 193] on div "Custom" at bounding box center [1366, 198] width 151 height 24
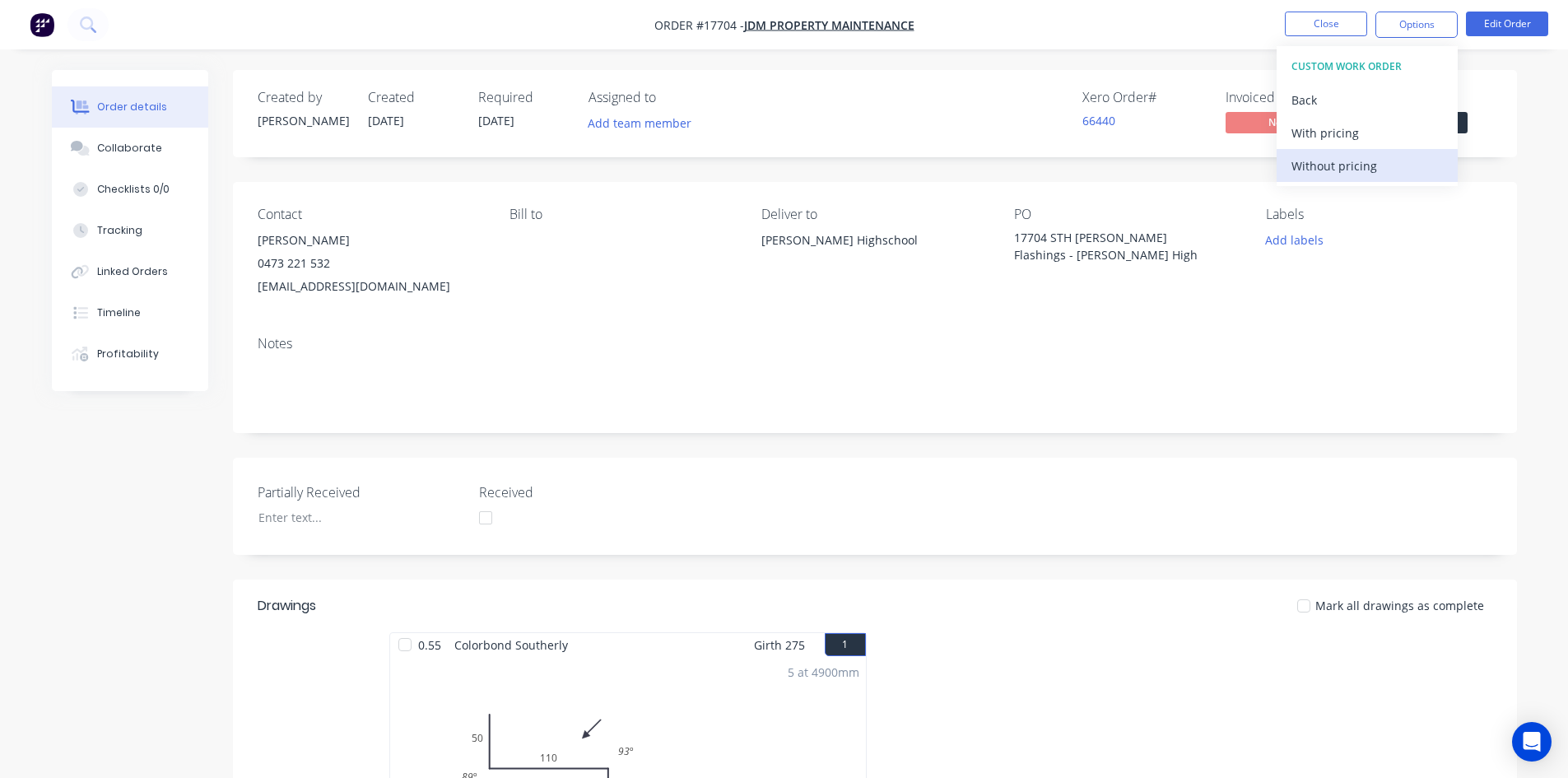
click at [1378, 167] on div "Without pricing" at bounding box center [1366, 166] width 151 height 24
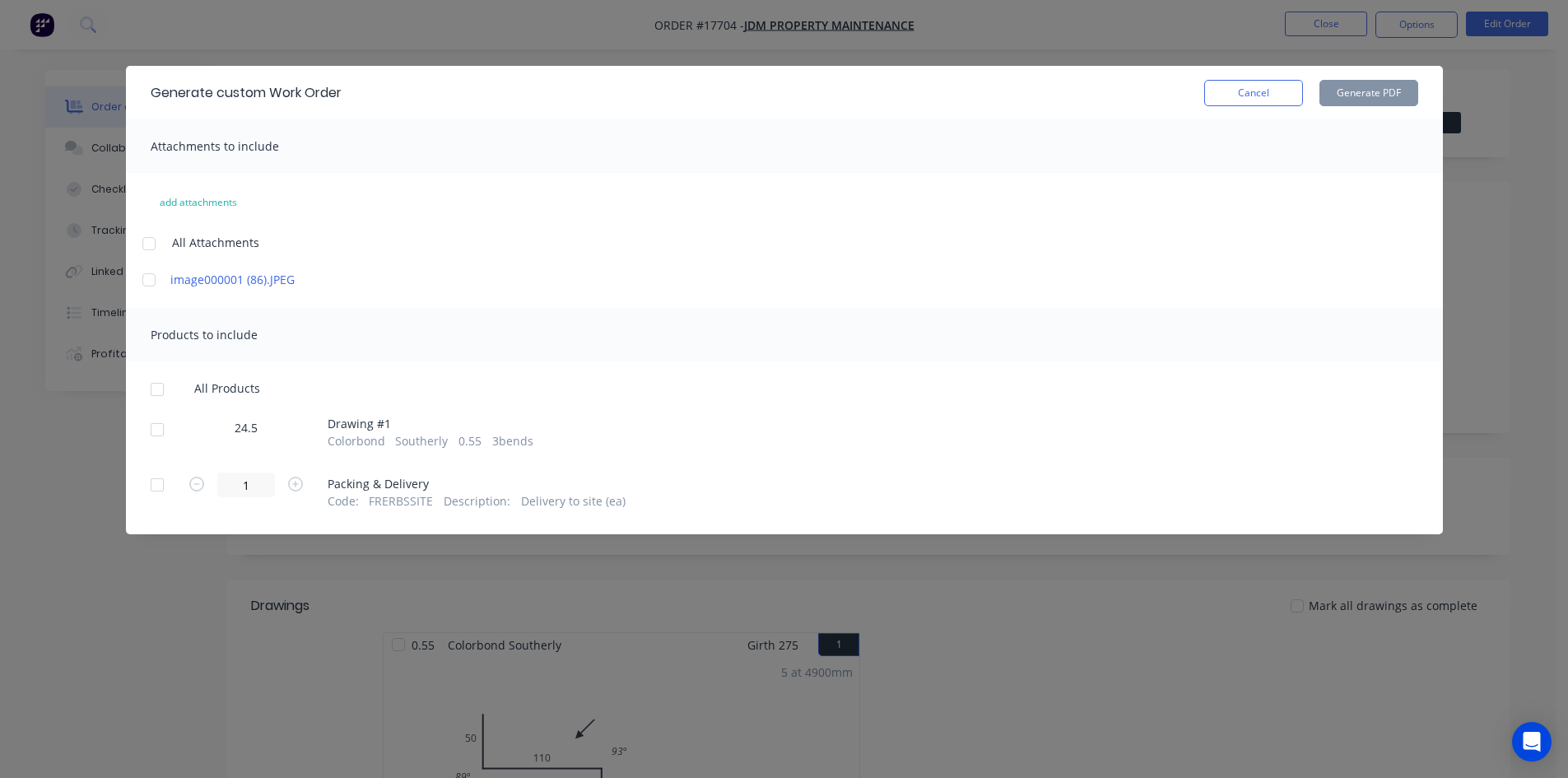
click at [149, 245] on div at bounding box center [149, 244] width 33 height 33
click at [159, 390] on div at bounding box center [157, 389] width 33 height 33
click at [160, 482] on div at bounding box center [157, 485] width 33 height 33
click at [1377, 97] on button "Generate PDF" at bounding box center [1368, 92] width 99 height 26
click at [1287, 91] on button "Cancel" at bounding box center [1253, 92] width 99 height 26
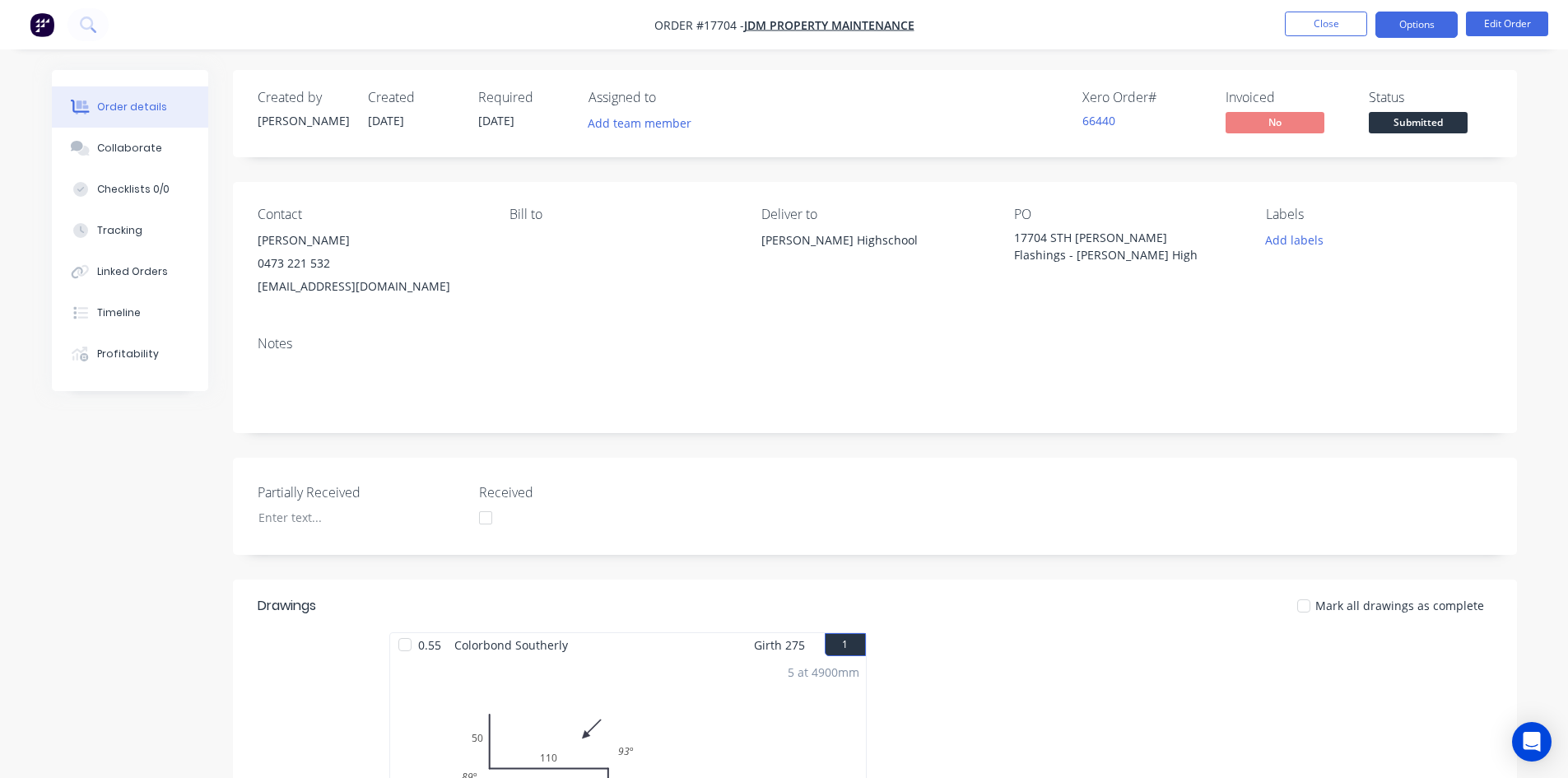
click at [1423, 27] on button "Options" at bounding box center [1416, 24] width 82 height 26
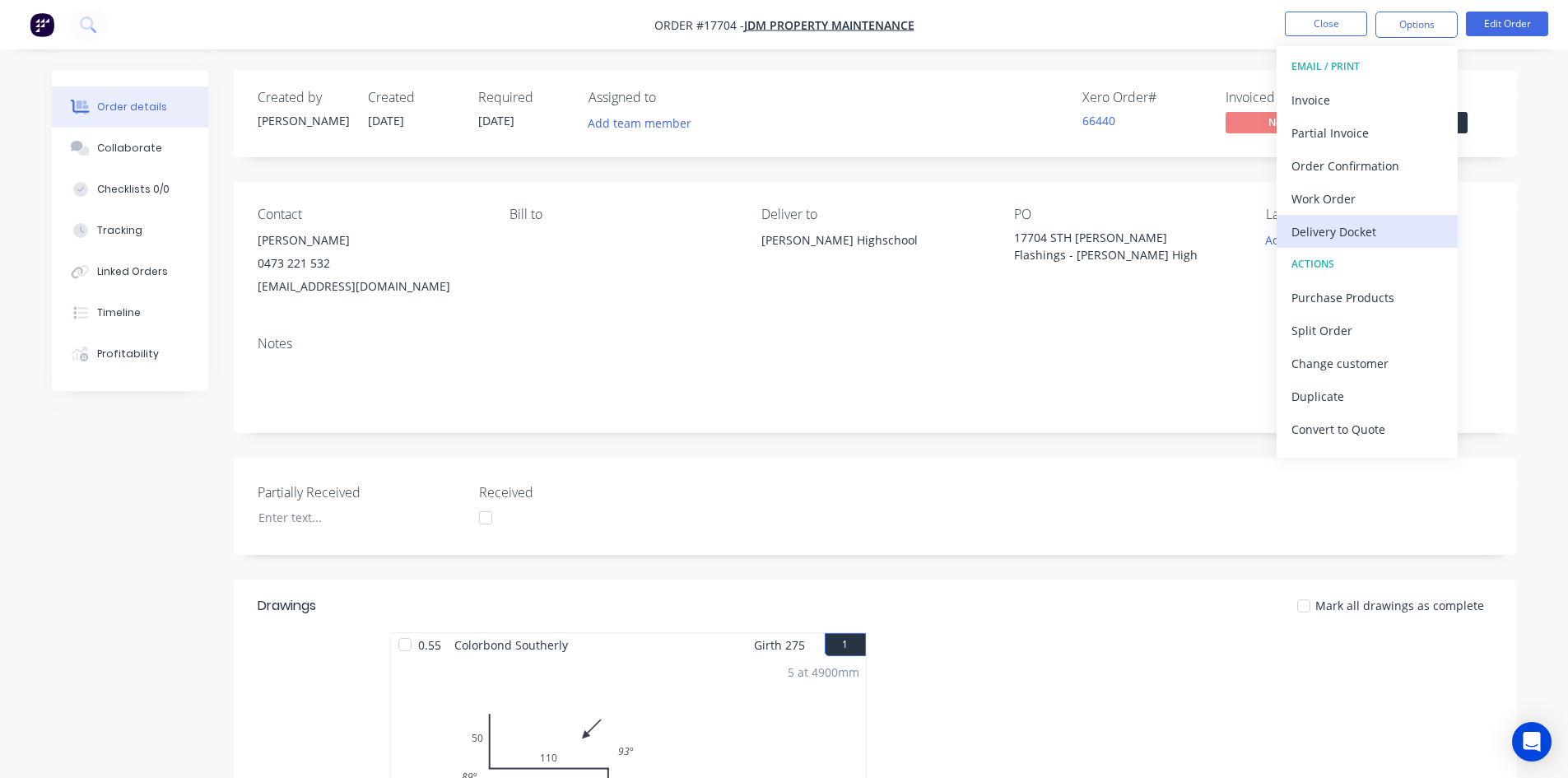
click at [1356, 227] on div "Delivery Docket" at bounding box center [1366, 232] width 151 height 24
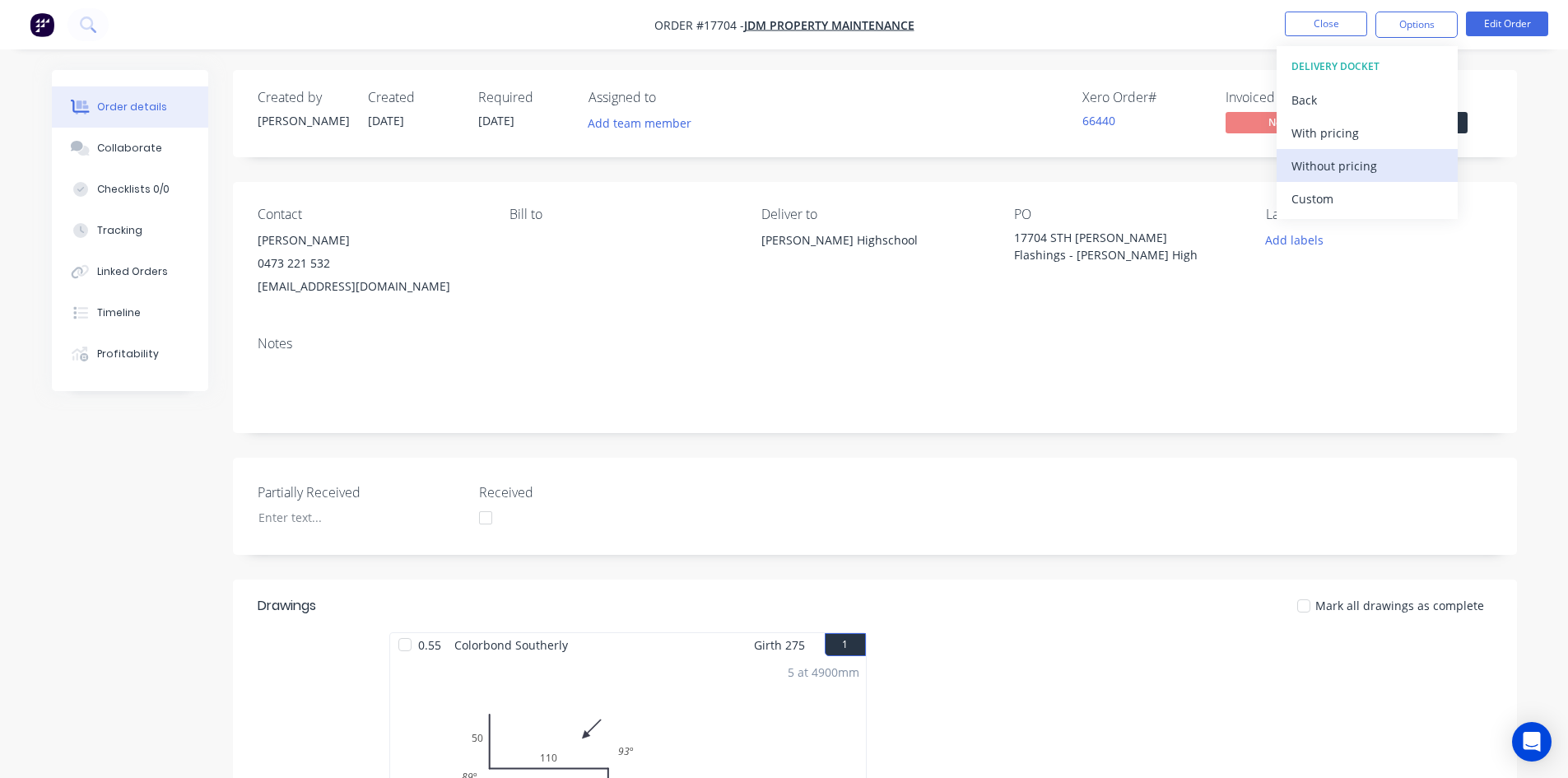
click at [1364, 166] on div "Without pricing" at bounding box center [1366, 166] width 151 height 24
drag, startPoint x: 1165, startPoint y: 51, endPoint x: 1187, endPoint y: 46, distance: 22.6
click at [1165, 50] on div "Order details Collaborate Checklists 0/0 Tracking Linked Orders Timeline Profit…" at bounding box center [784, 703] width 1568 height 1406
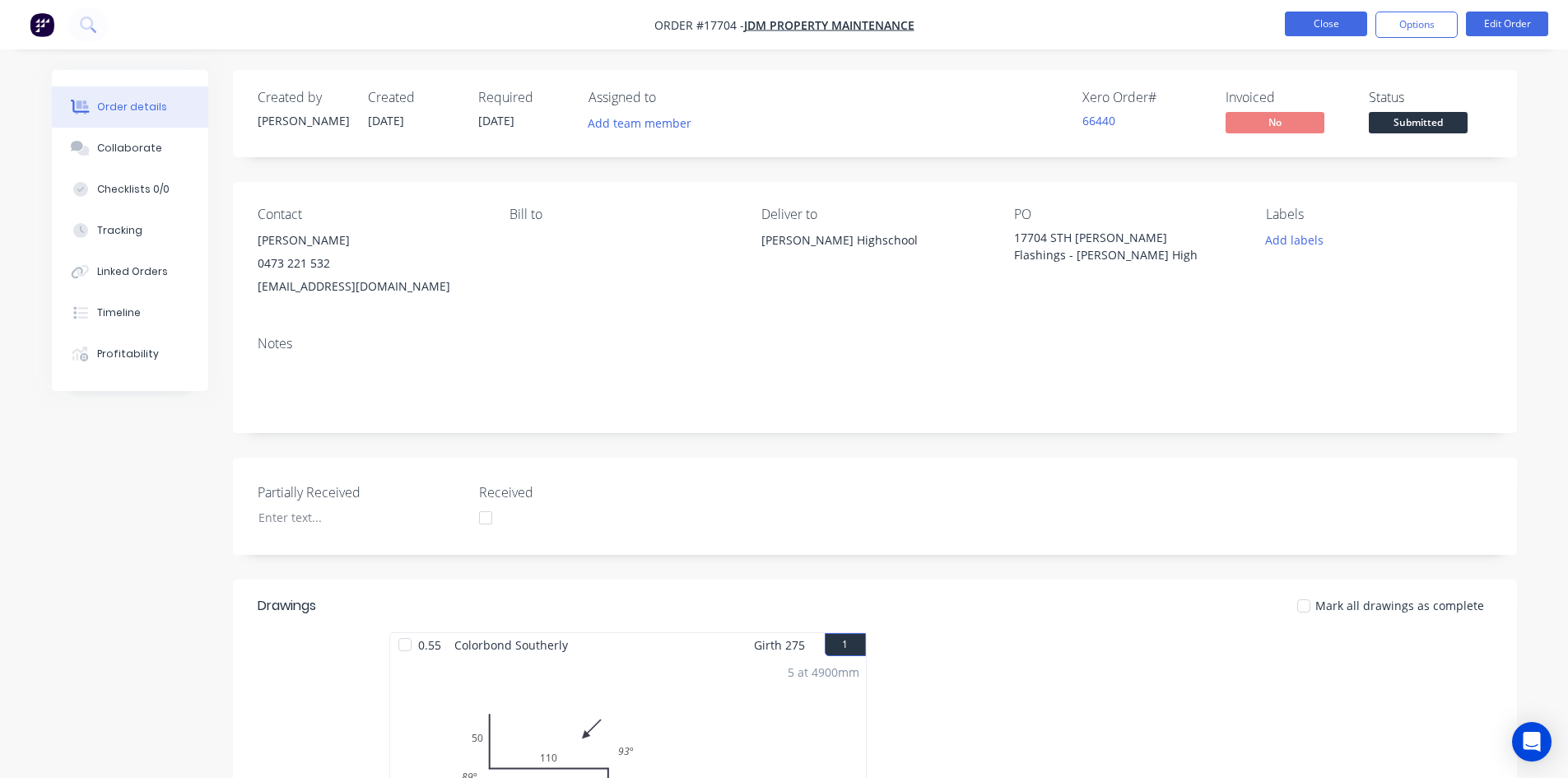
click at [1332, 23] on button "Close" at bounding box center [1325, 24] width 82 height 24
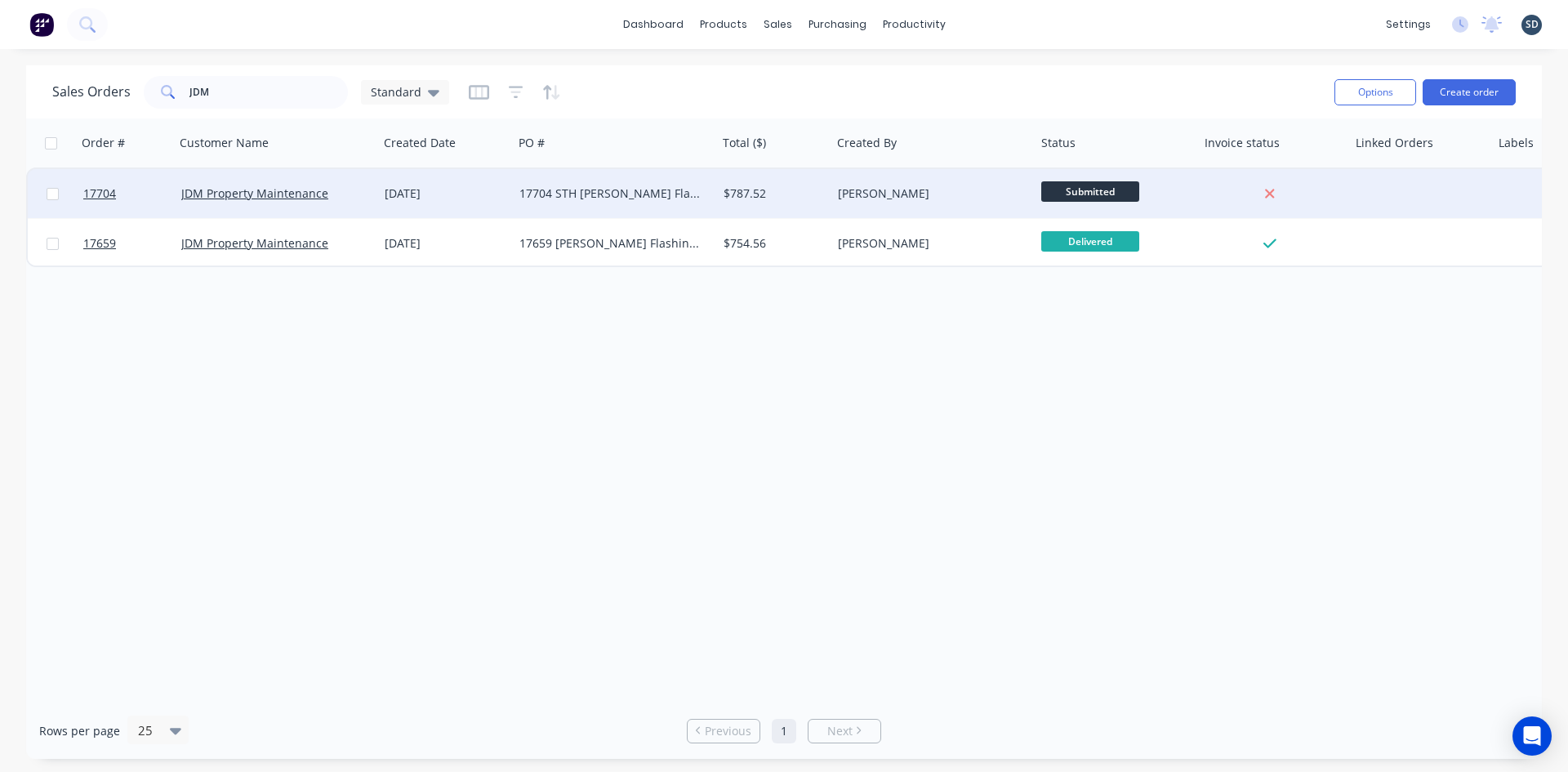
click at [376, 198] on div "JDM Property Maintenance" at bounding box center [276, 193] width 204 height 49
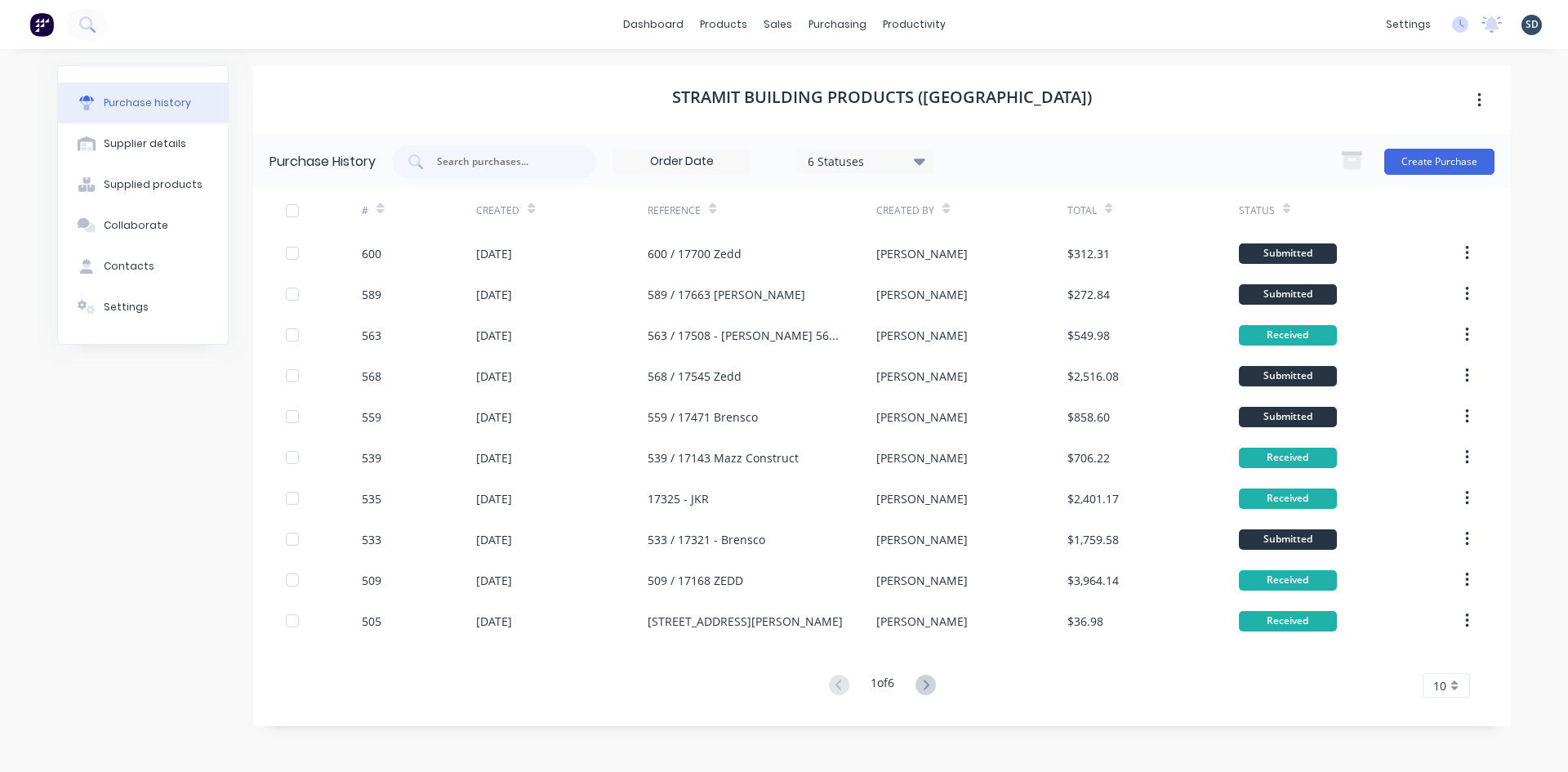
click at [95, 24] on button at bounding box center [86, 24] width 40 height 32
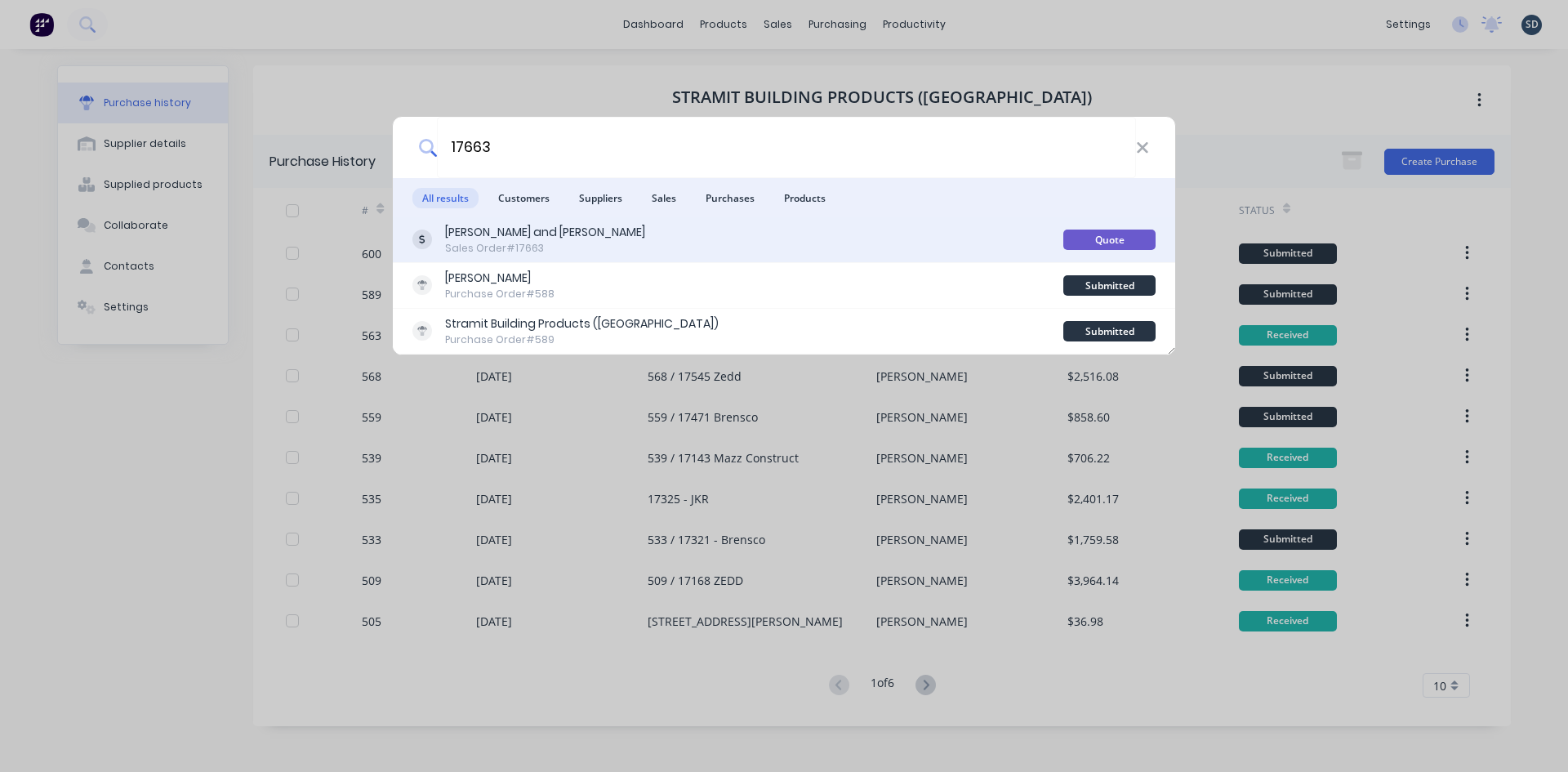
type input "17663"
click at [690, 243] on div "[PERSON_NAME] and [PERSON_NAME] Sales Order #17663" at bounding box center [738, 239] width 651 height 31
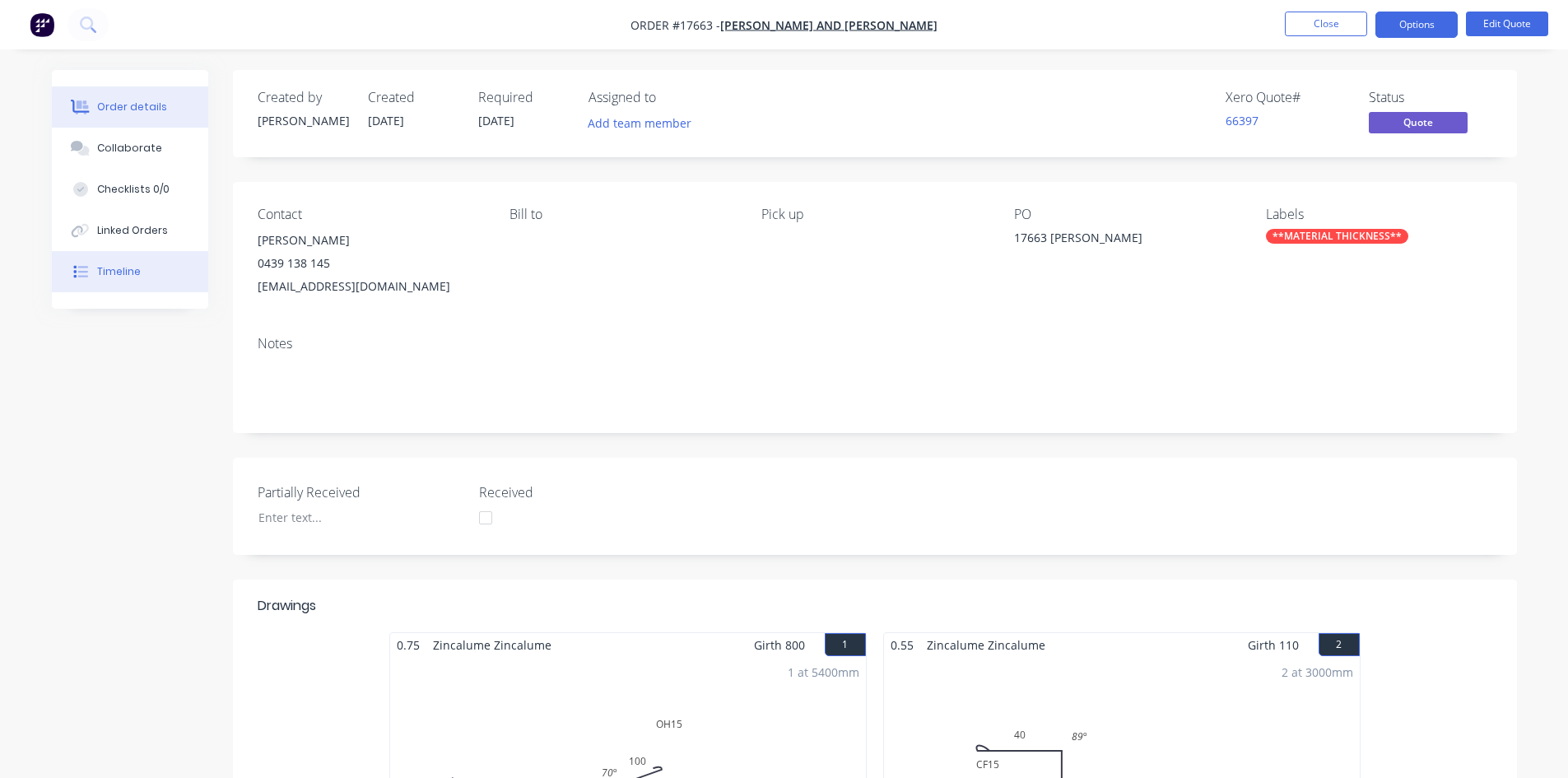
click at [158, 266] on button "Timeline" at bounding box center [130, 271] width 157 height 41
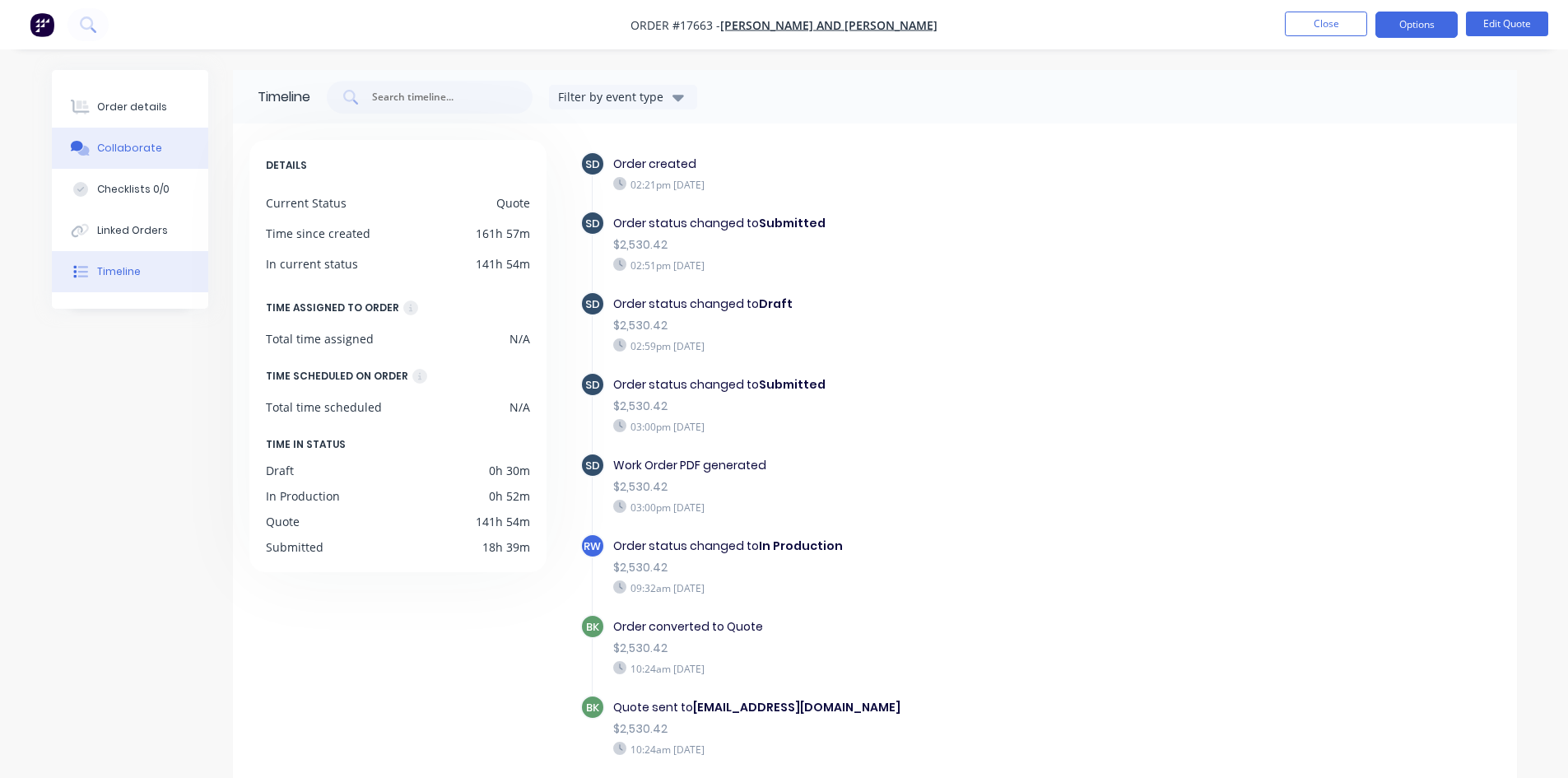
click at [116, 152] on div "Collaborate" at bounding box center [130, 148] width 65 height 14
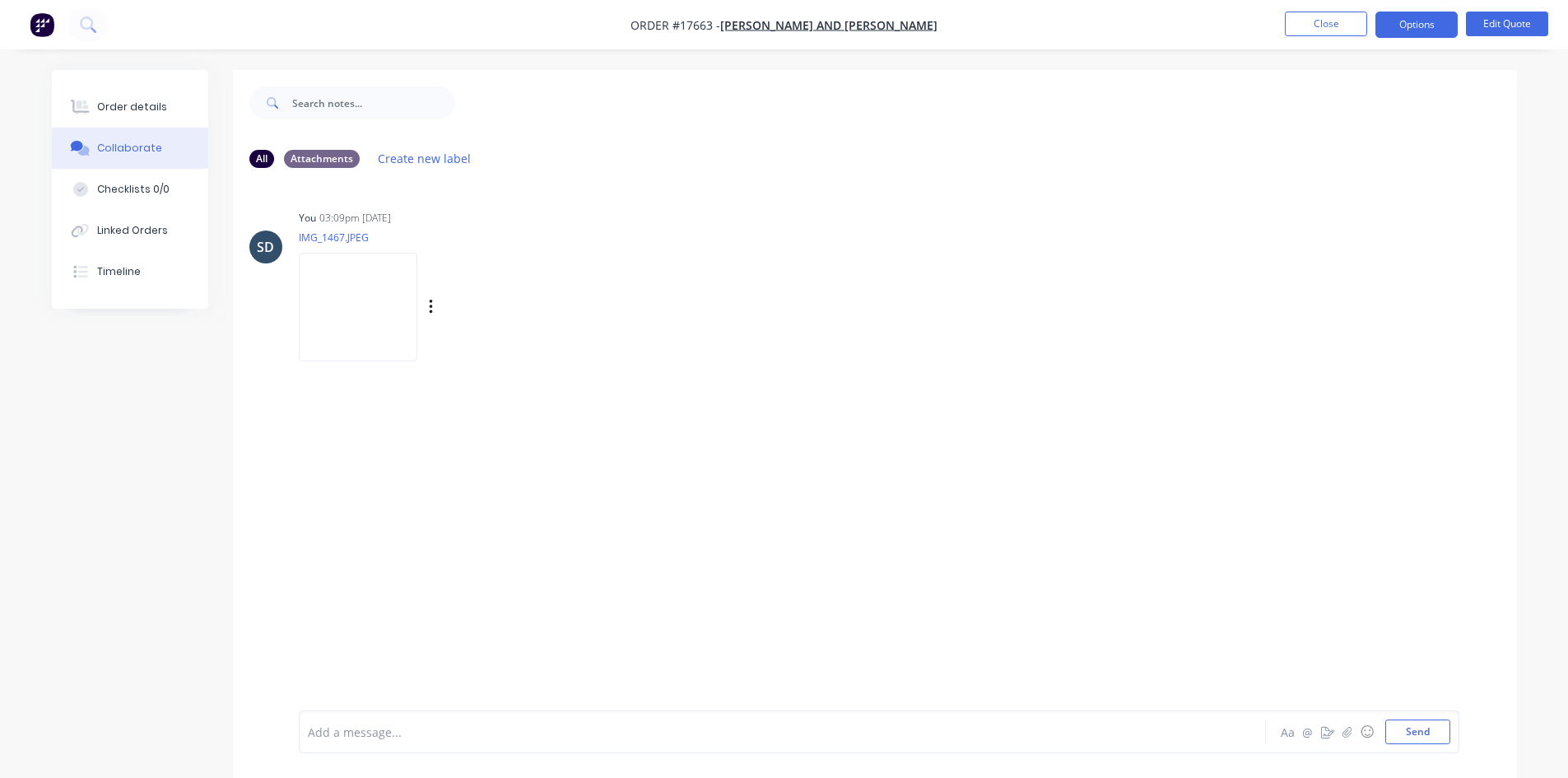
click at [351, 315] on img at bounding box center [358, 306] width 119 height 108
click at [131, 101] on div "Order details" at bounding box center [131, 107] width 70 height 14
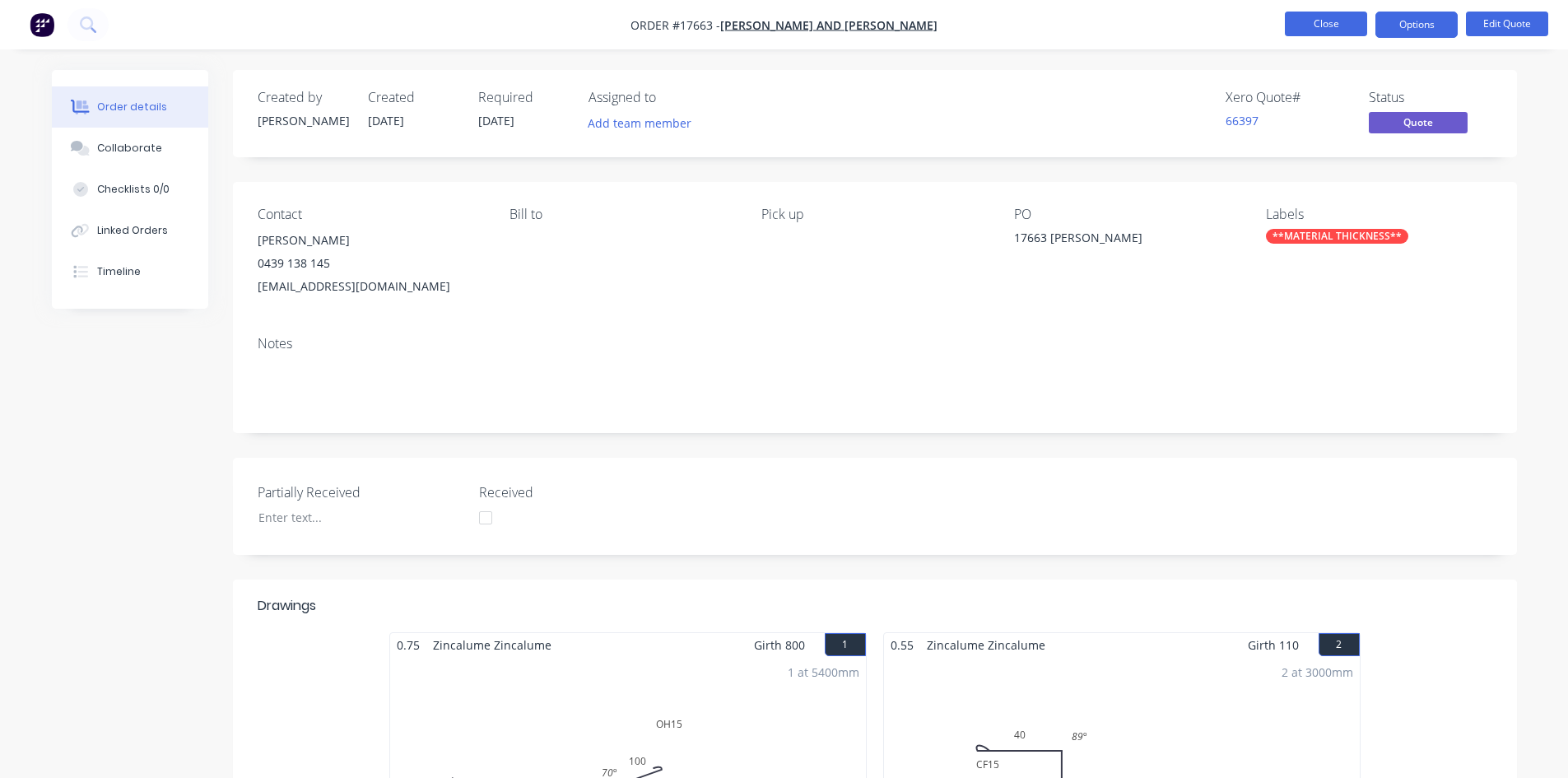
click at [1331, 23] on button "Close" at bounding box center [1325, 24] width 82 height 24
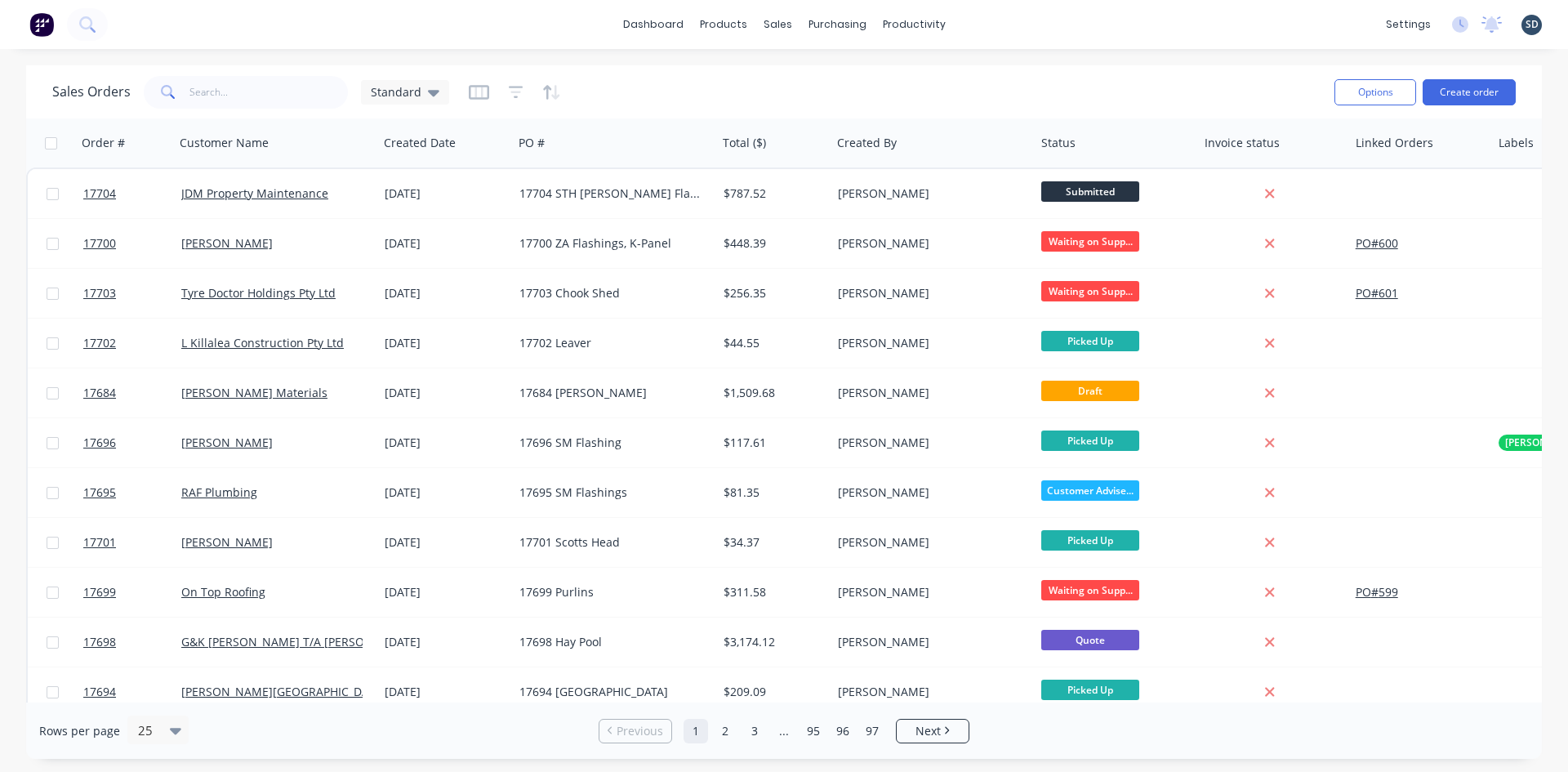
click at [1047, 19] on div "dashboard products sales purchasing productivity dashboard products Product Cat…" at bounding box center [784, 24] width 1568 height 49
click at [1461, 95] on button "Create order" at bounding box center [1470, 92] width 94 height 26
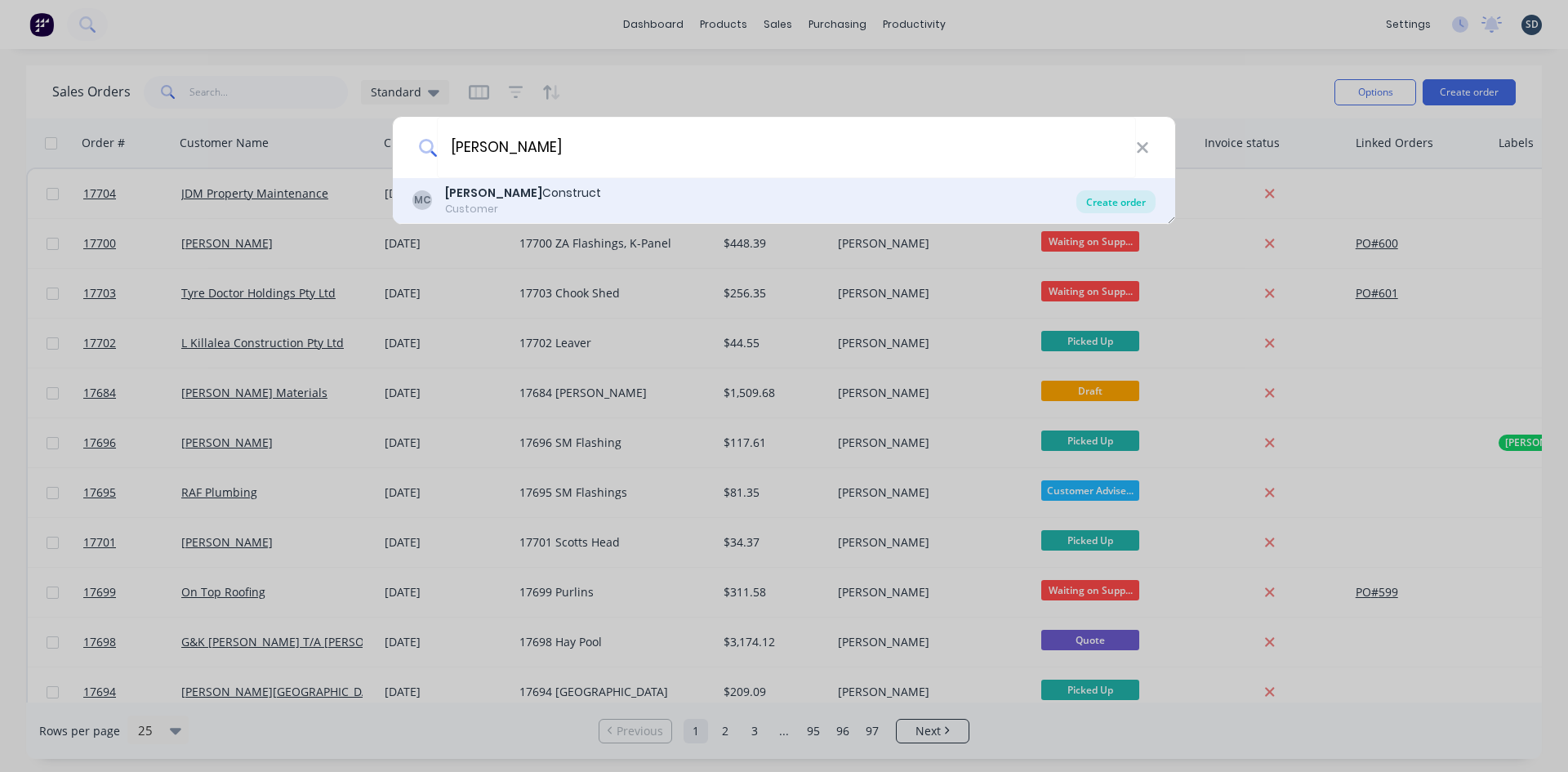
type input "[PERSON_NAME]"
click at [1121, 200] on div "Create order" at bounding box center [1116, 201] width 79 height 22
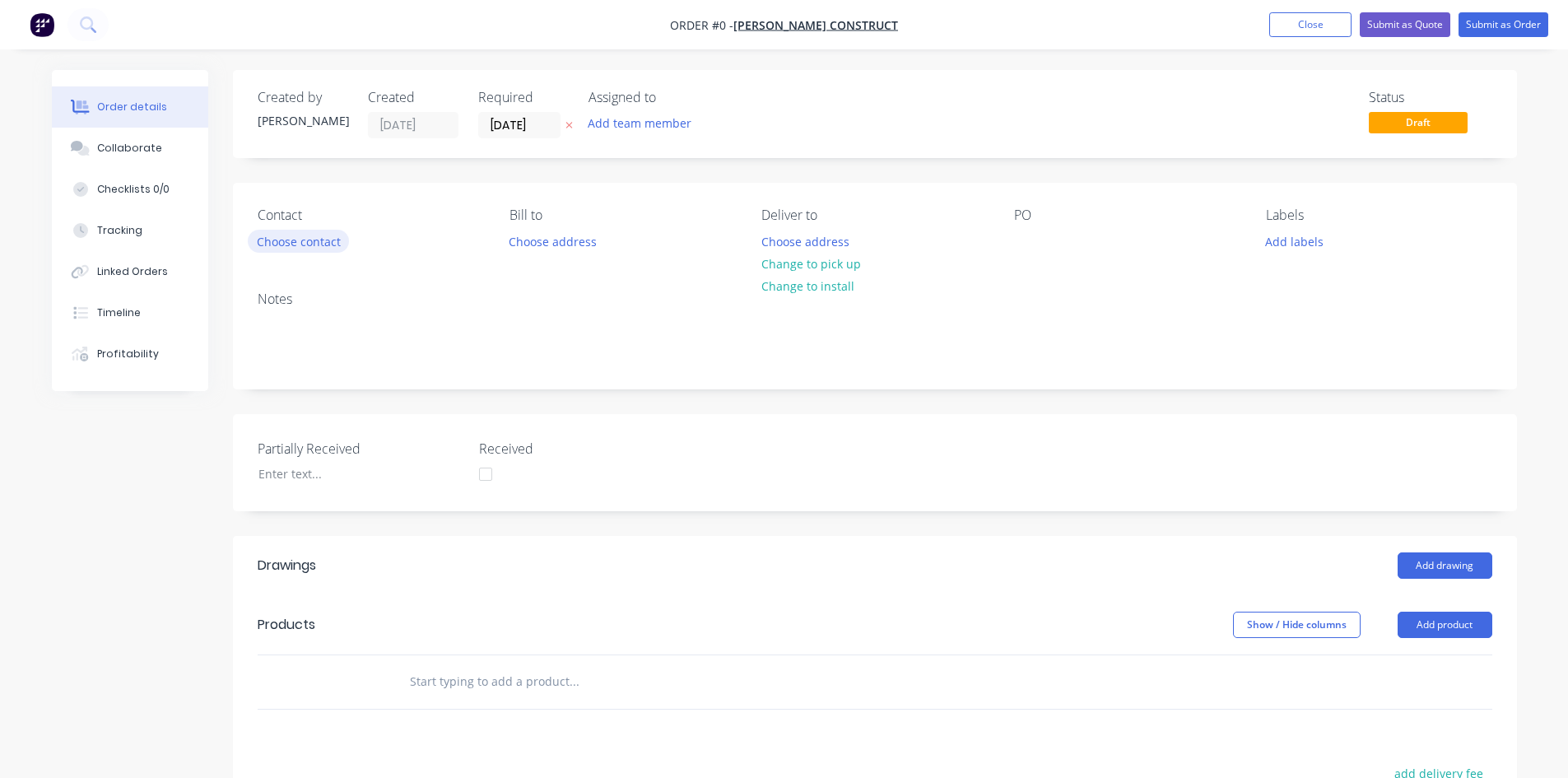
click at [333, 235] on button "Choose contact" at bounding box center [298, 240] width 101 height 23
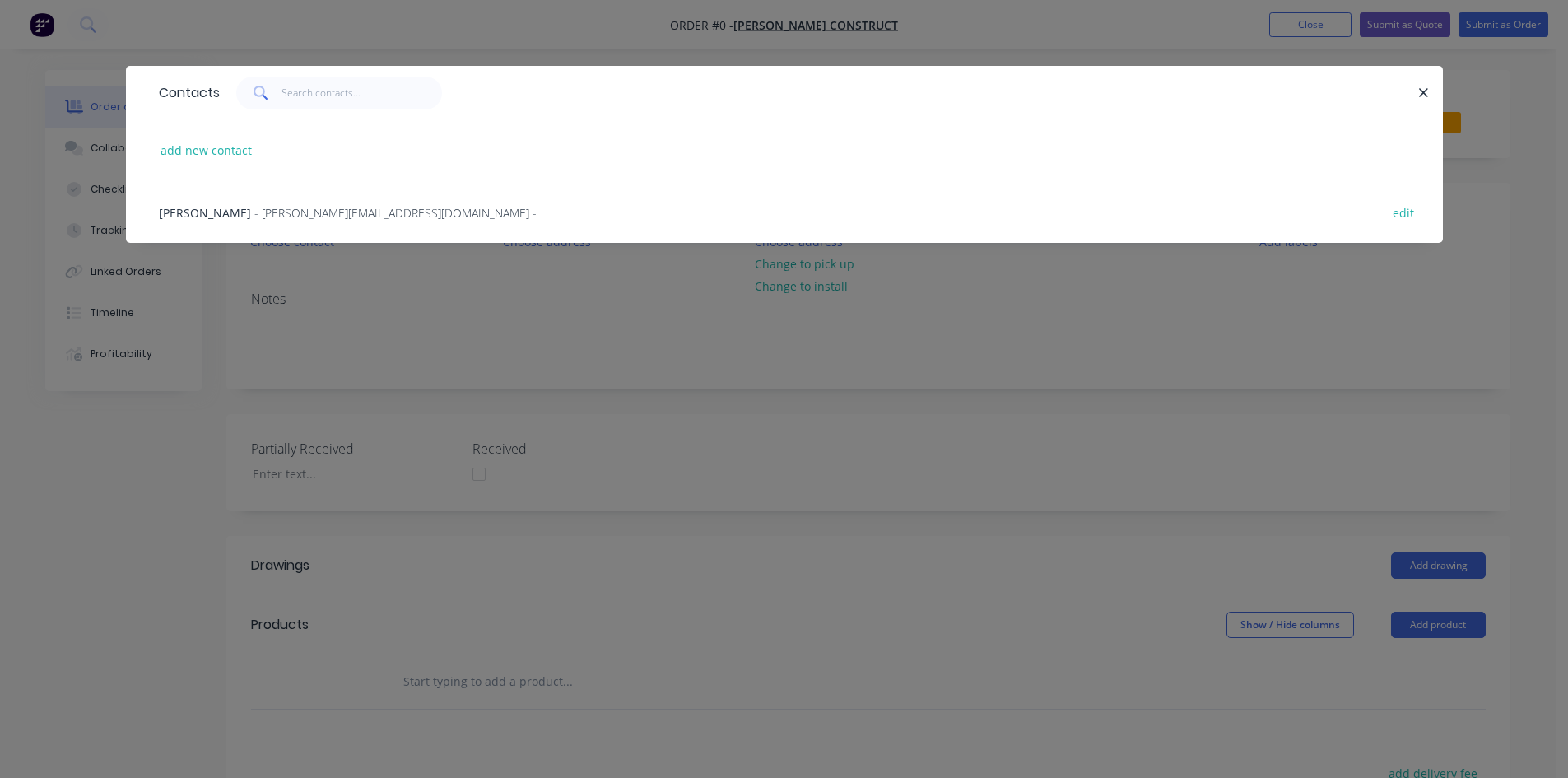
click at [342, 209] on span "- clint@munroconstruct.com.au -" at bounding box center [396, 212] width 283 height 15
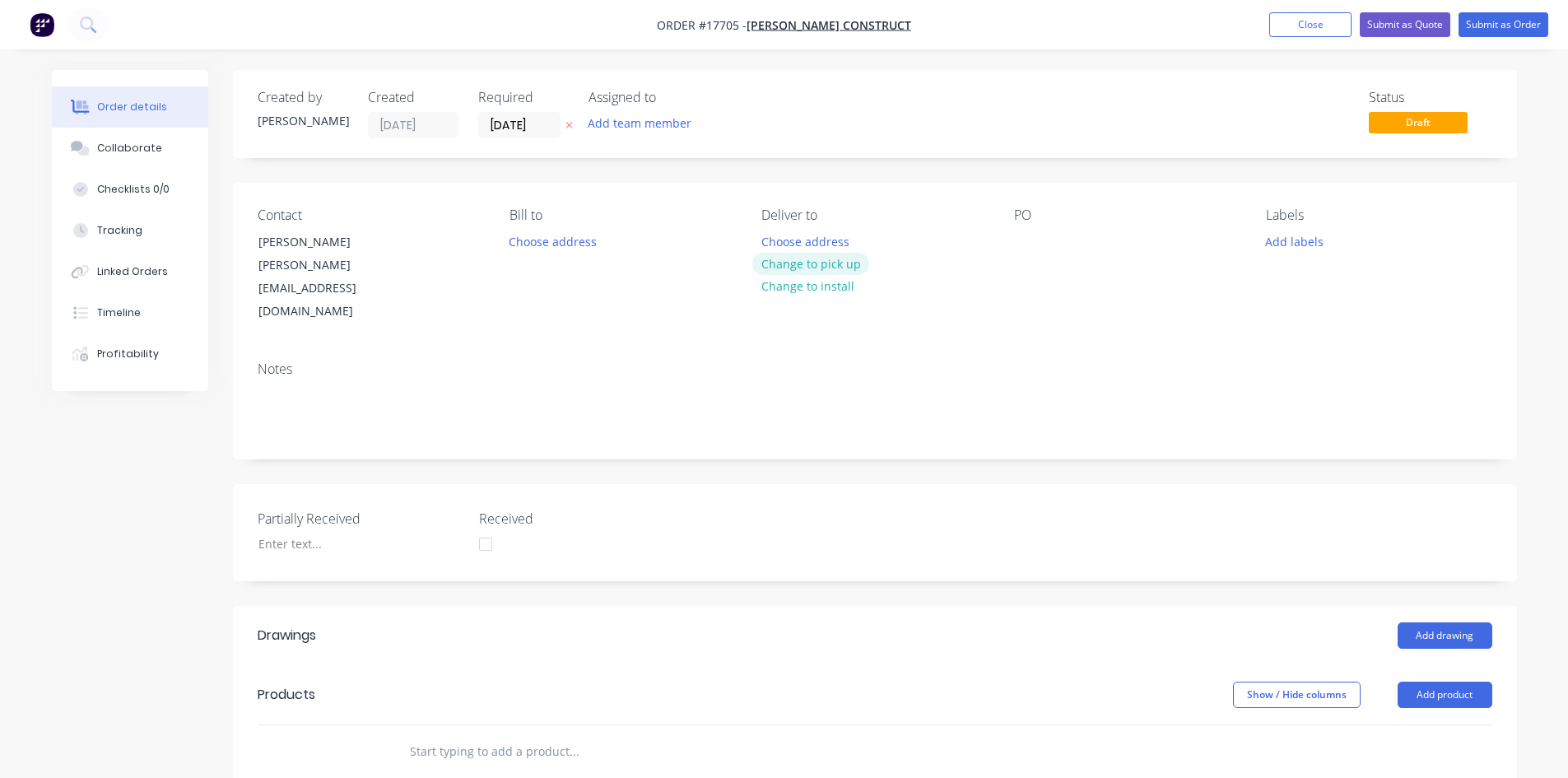
click at [811, 260] on button "Change to pick up" at bounding box center [810, 264] width 117 height 23
click at [1034, 235] on div at bounding box center [1026, 241] width 26 height 24
click at [977, 361] on div "Notes" at bounding box center [874, 369] width 1235 height 15
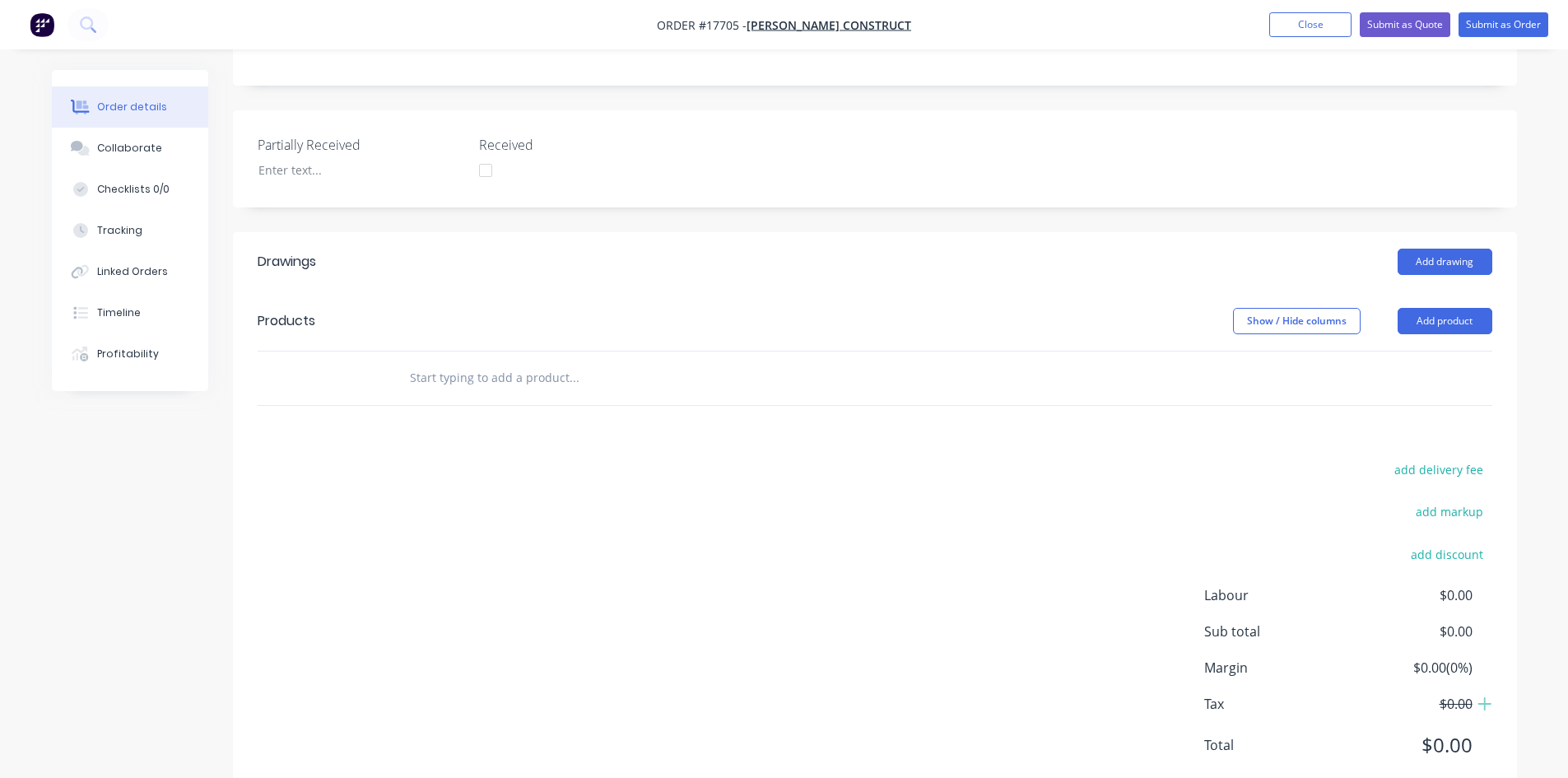
scroll to position [380, 0]
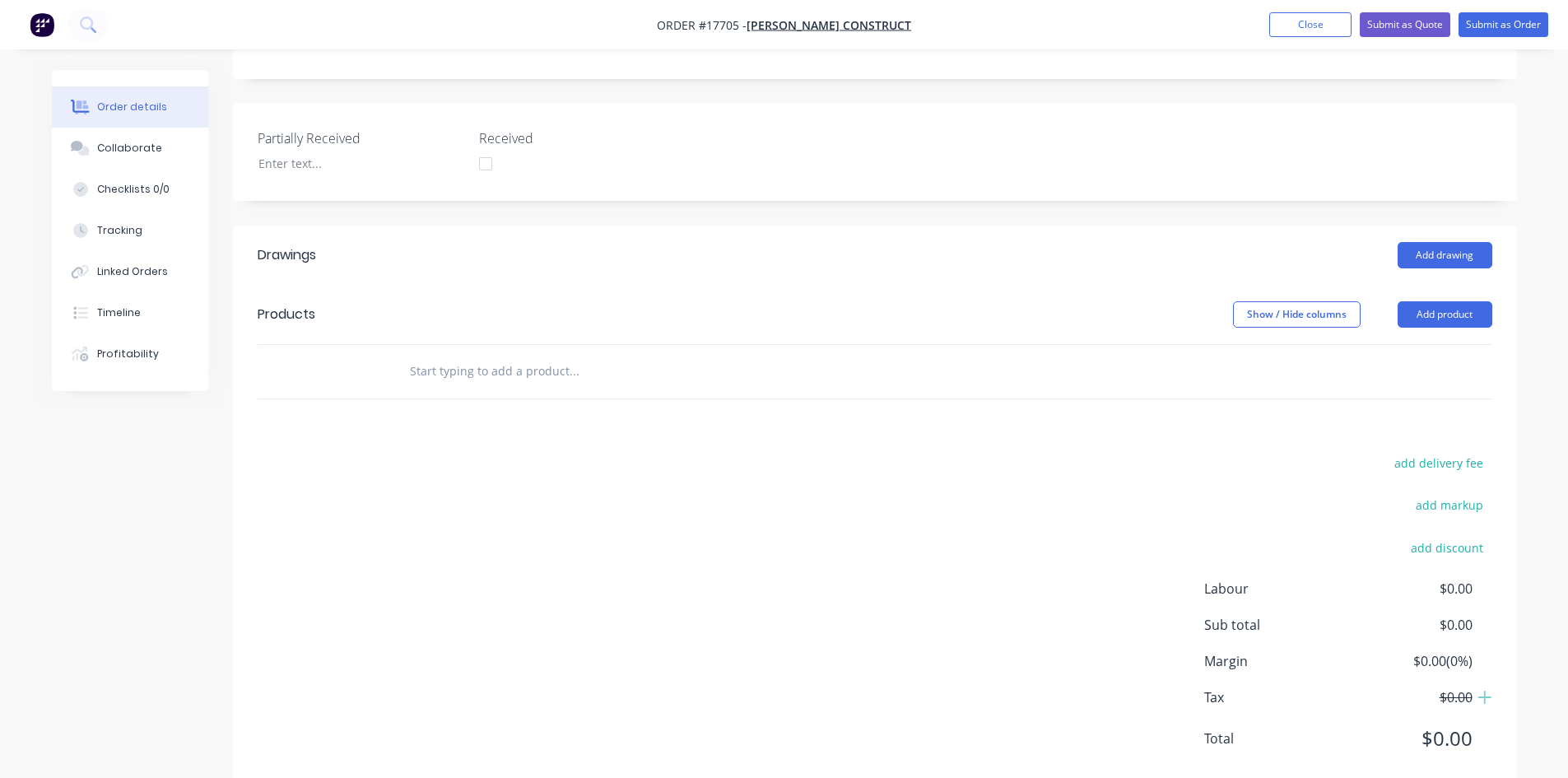
click at [440, 355] on input "text" at bounding box center [573, 371] width 329 height 33
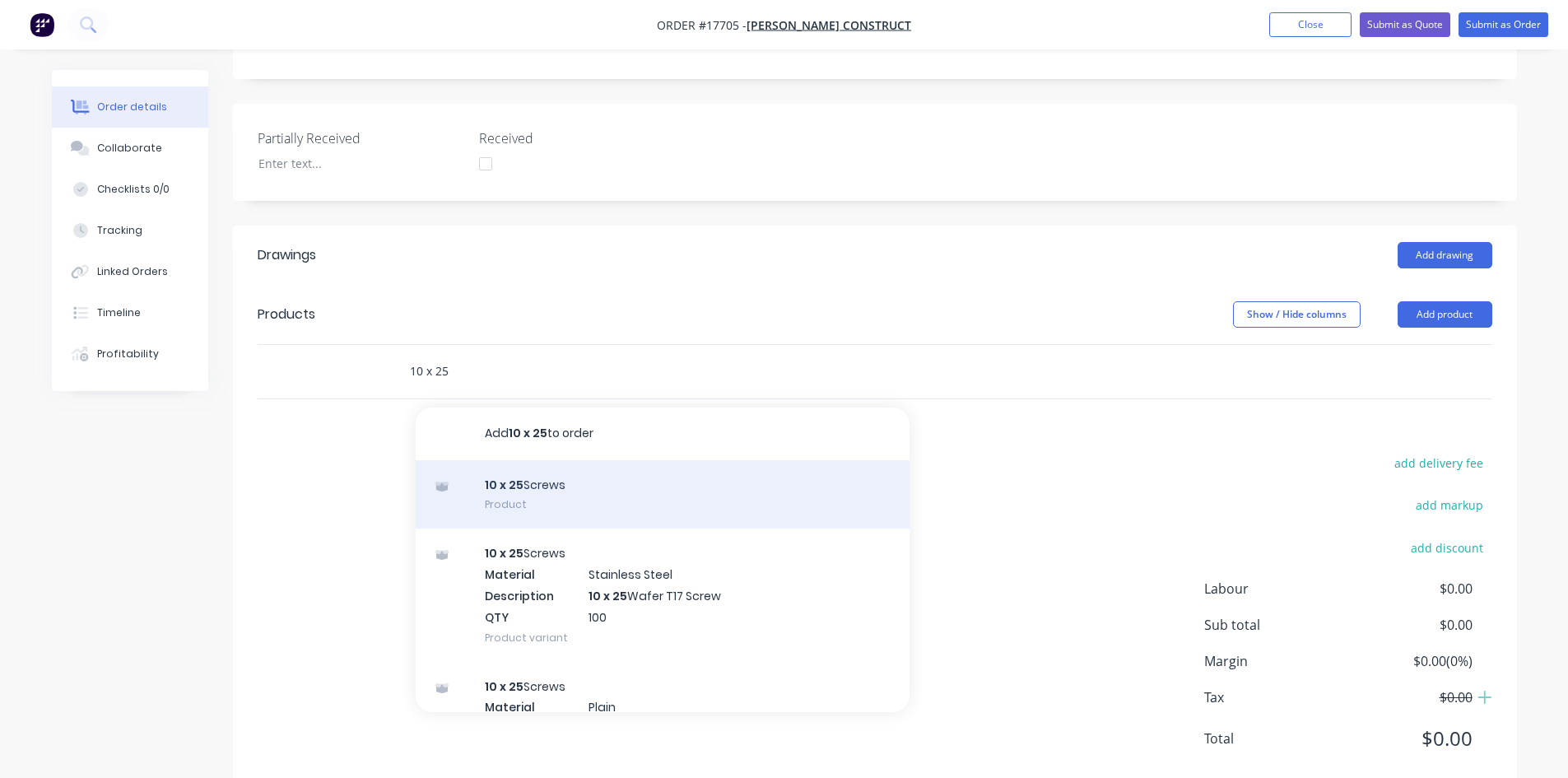
type input "10 x 25"
click at [545, 475] on div "10 x 25 Screws Product" at bounding box center [662, 495] width 494 height 69
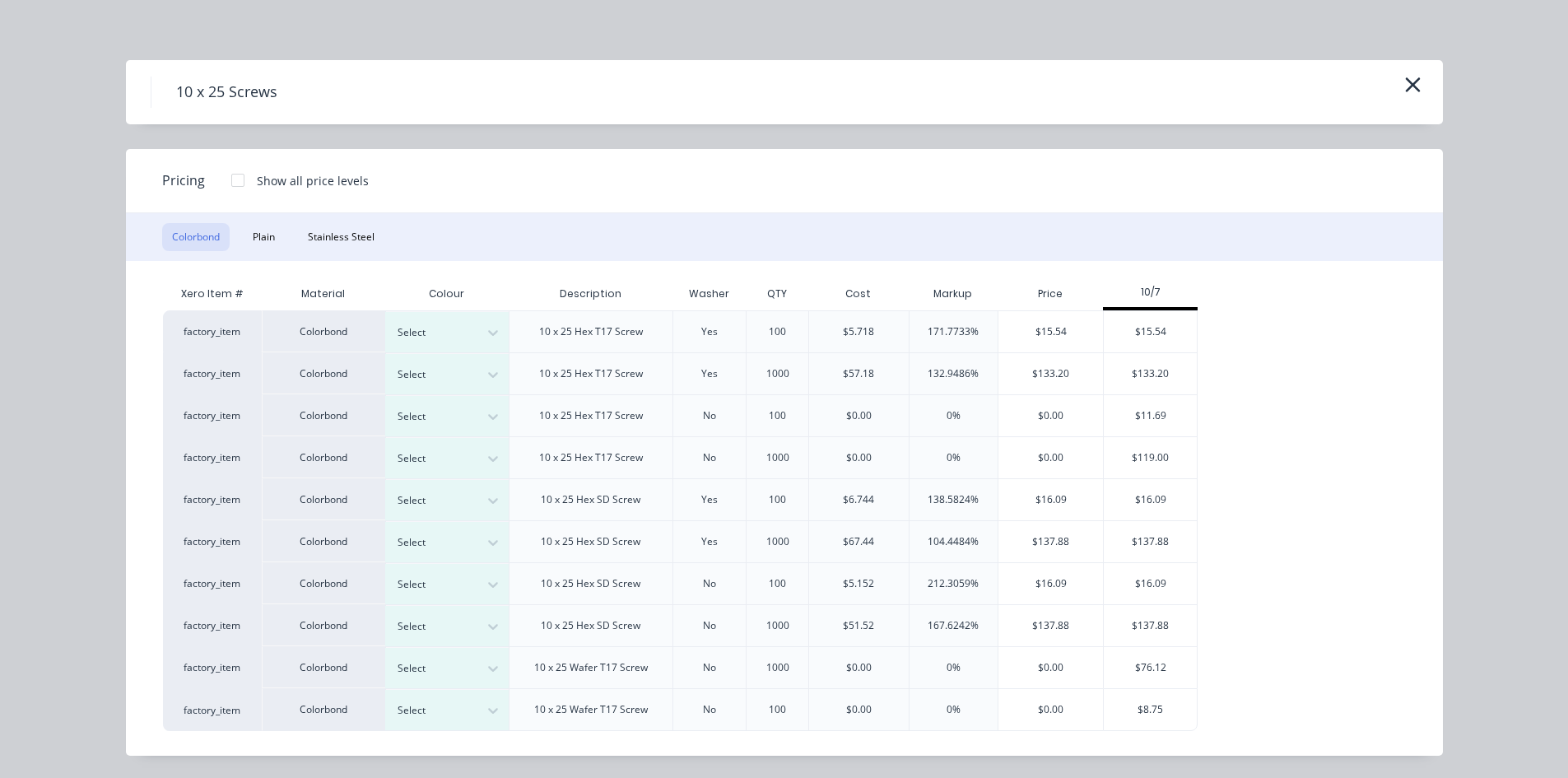
scroll to position [6, 0]
click at [478, 334] on div at bounding box center [493, 331] width 30 height 26
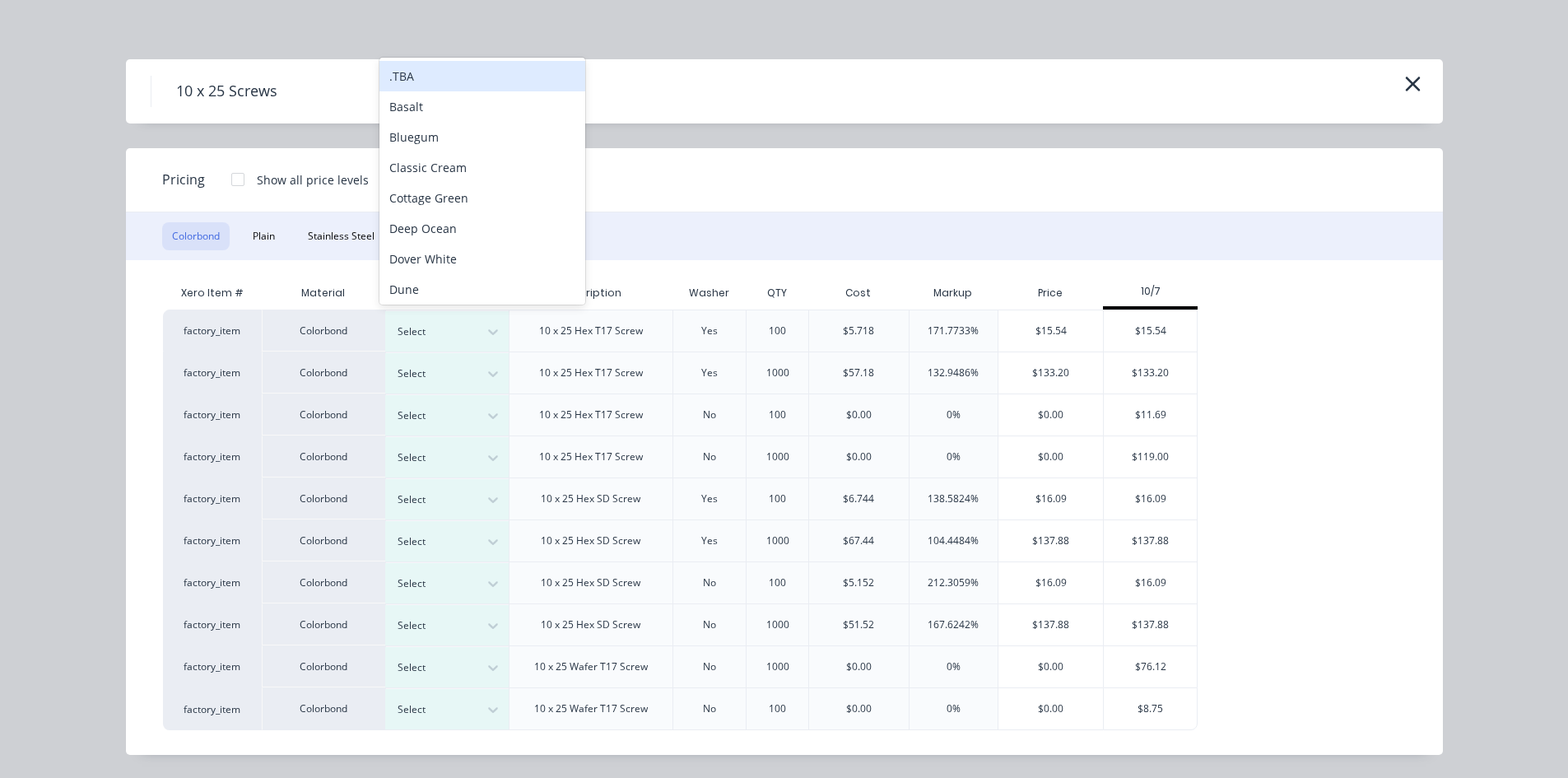
scroll to position [10, 0]
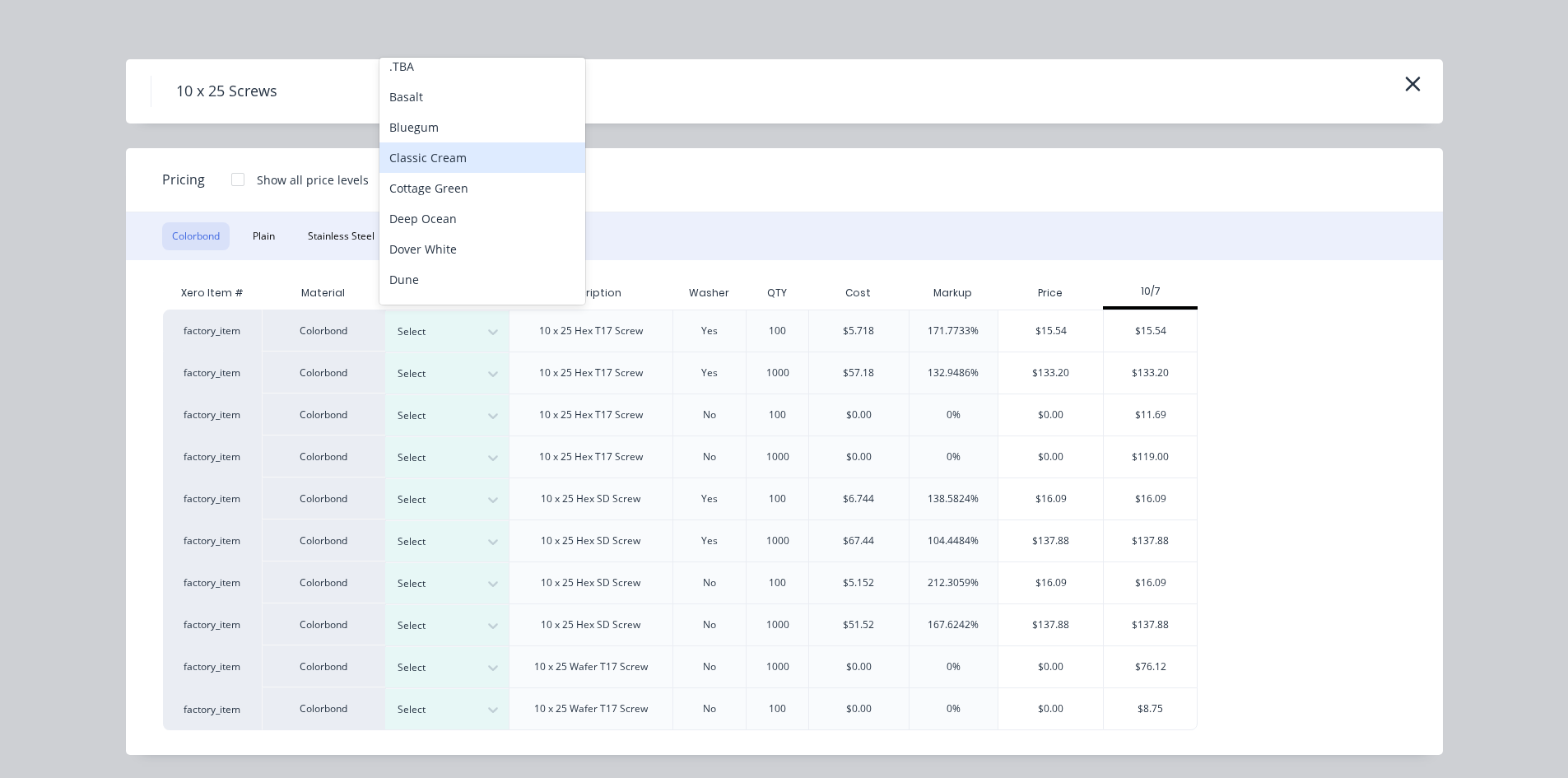
click at [463, 161] on div "Classic Cream" at bounding box center [482, 158] width 206 height 31
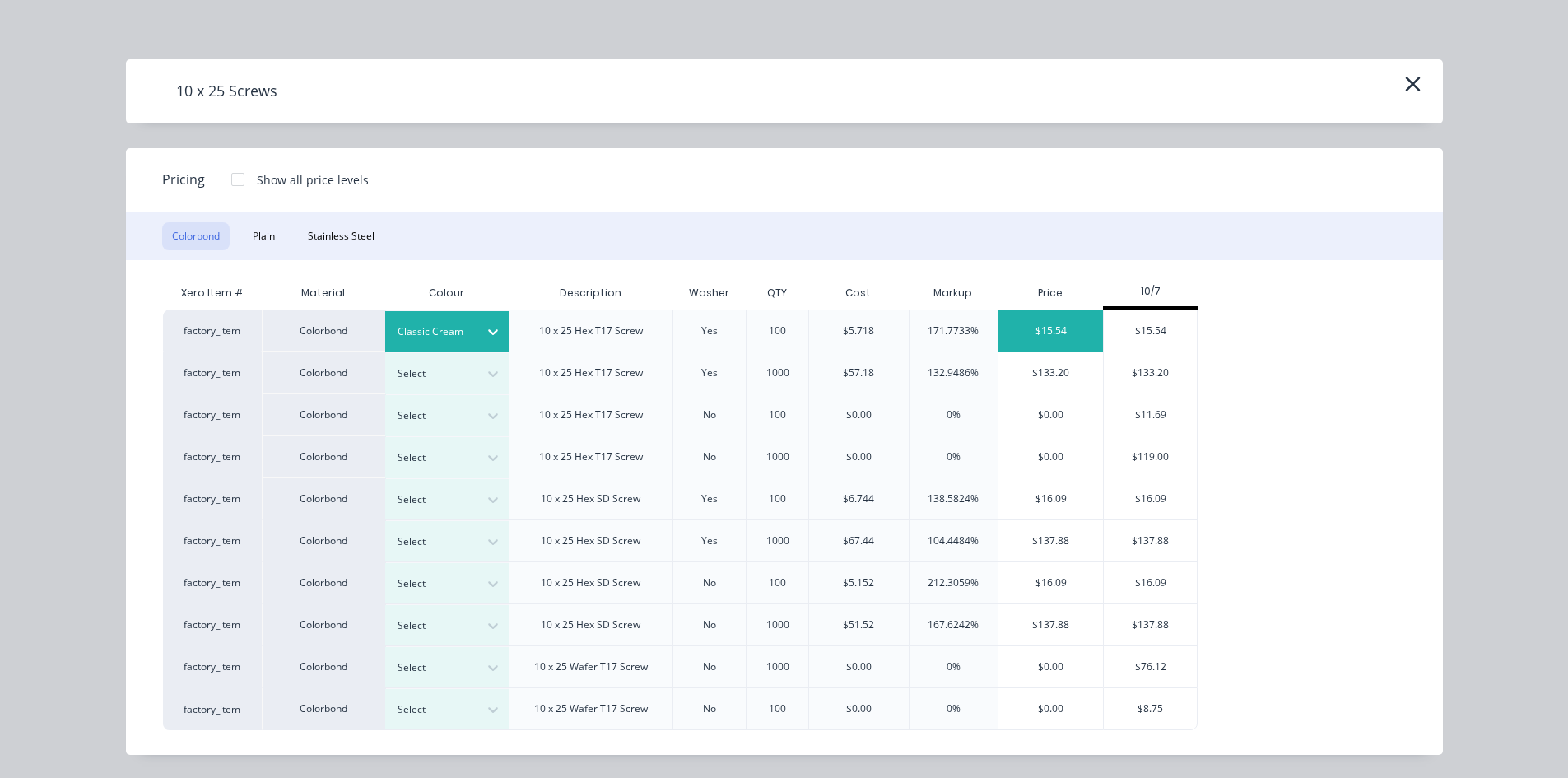
click at [1063, 334] on div "$15.54" at bounding box center [1050, 331] width 104 height 41
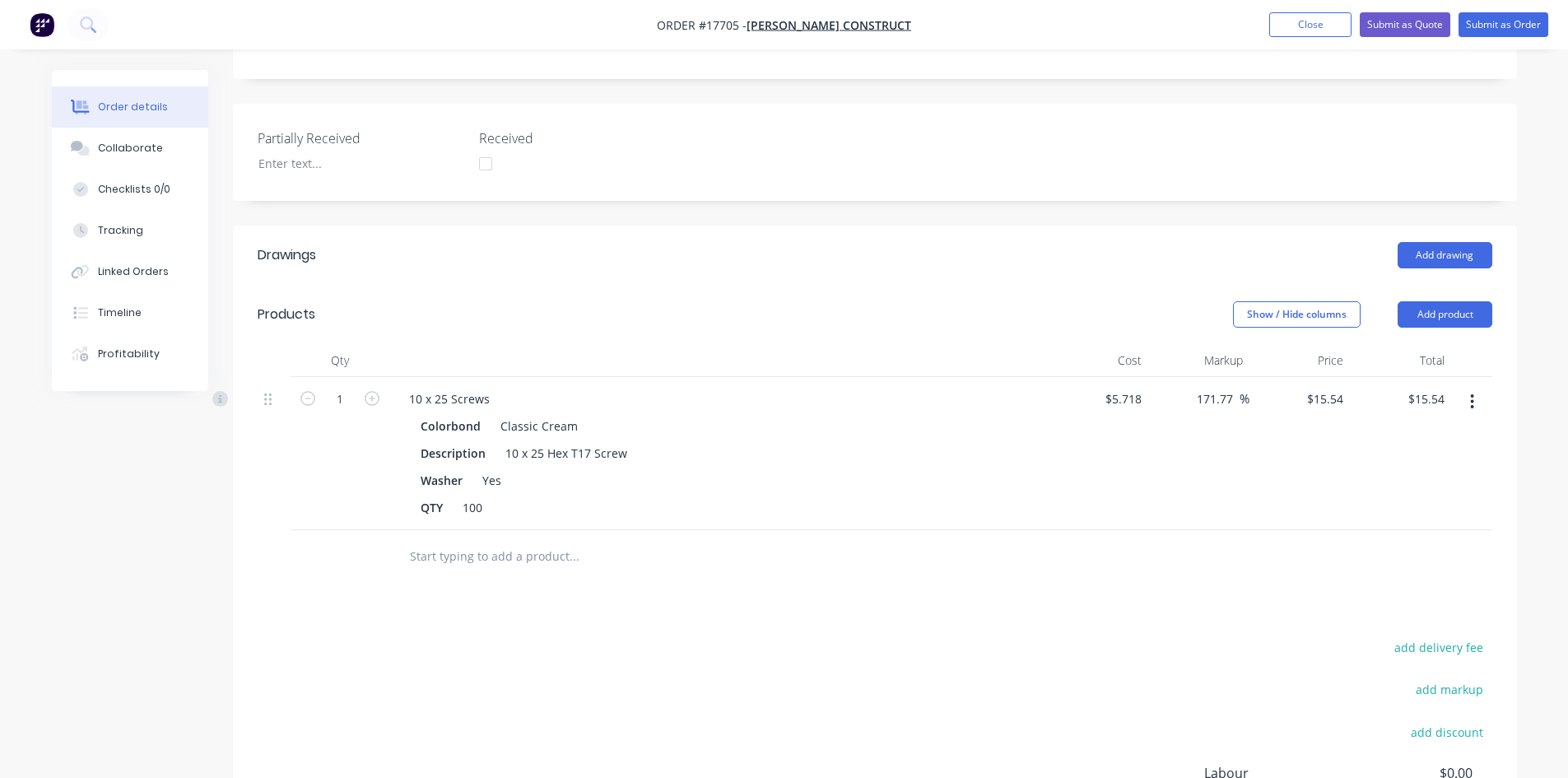
drag, startPoint x: 375, startPoint y: 361, endPoint x: 445, endPoint y: 335, distance: 74.7
click at [375, 391] on icon "button" at bounding box center [371, 399] width 14 height 14
type input "2"
type input "$31.08"
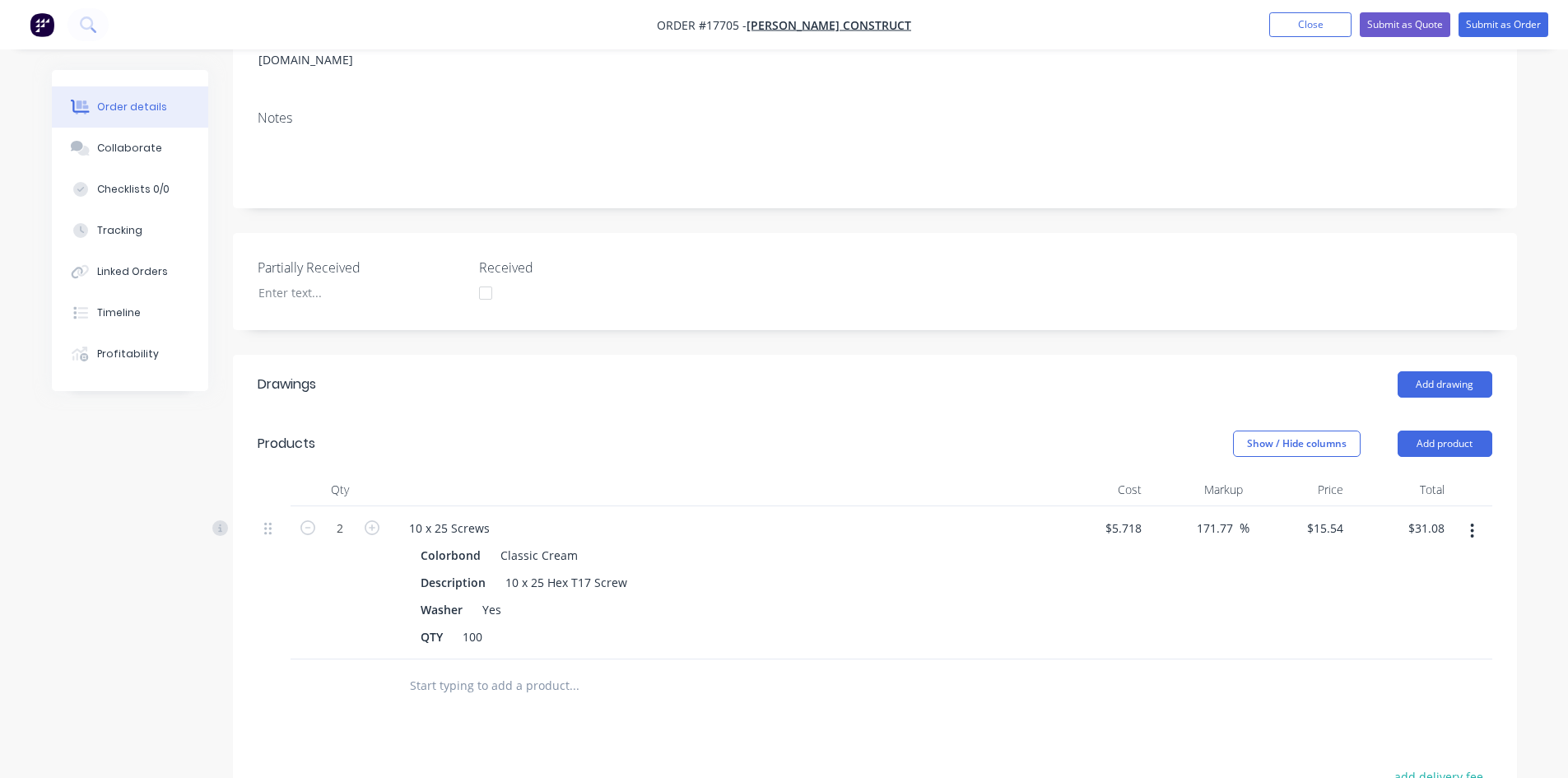
scroll to position [71, 0]
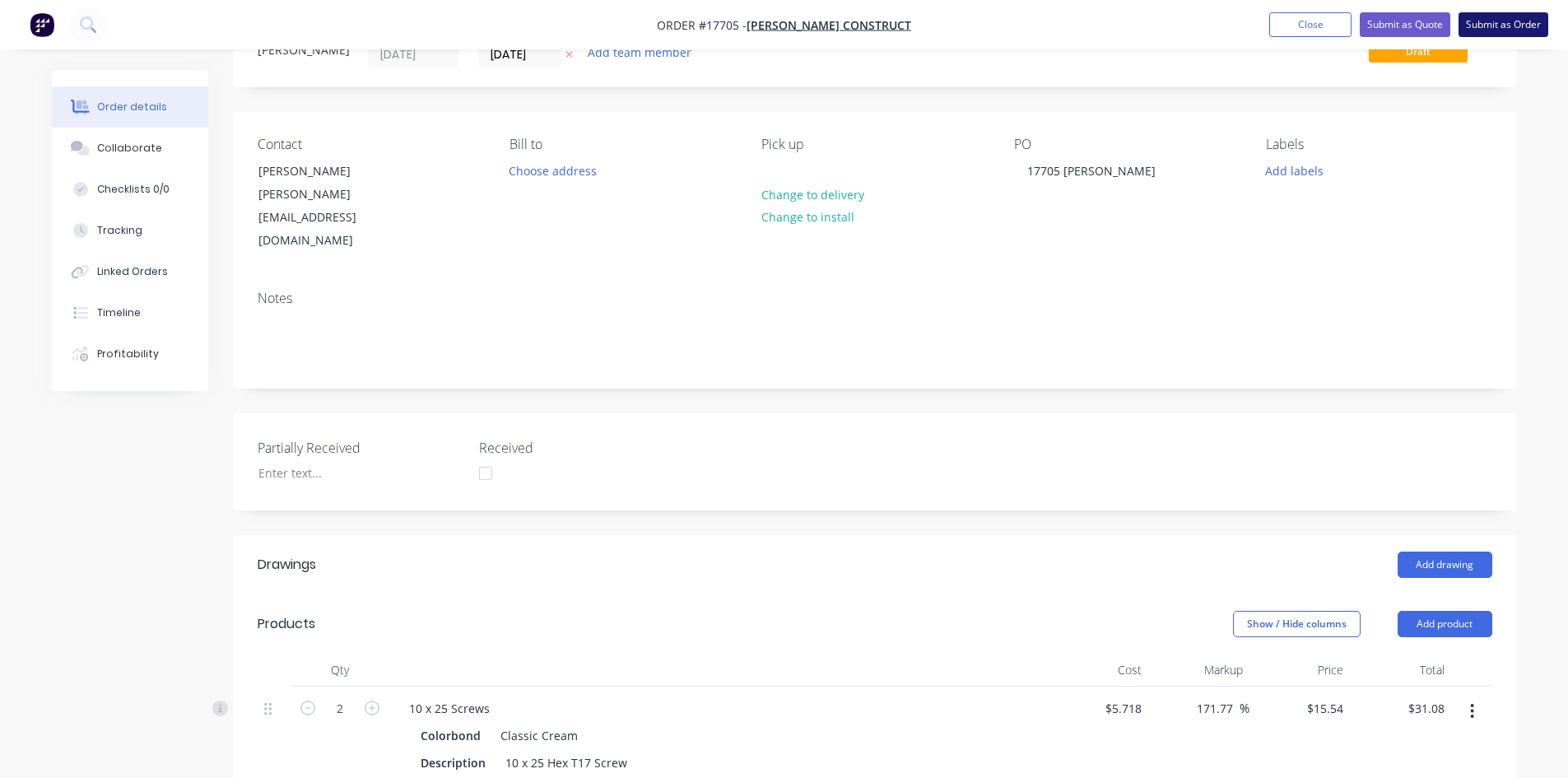
click at [1535, 14] on button "Submit as Order" at bounding box center [1503, 24] width 90 height 24
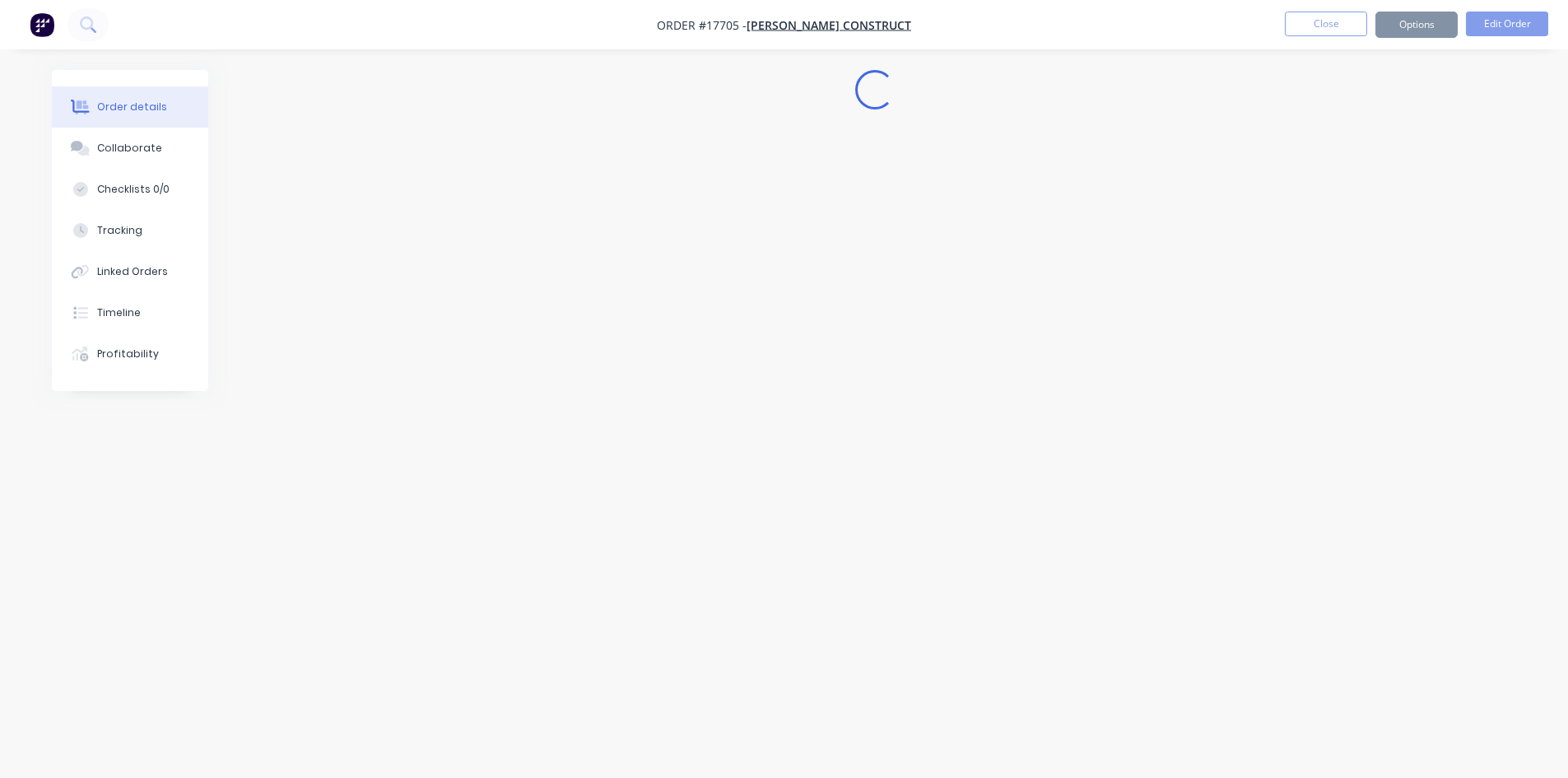
scroll to position [0, 0]
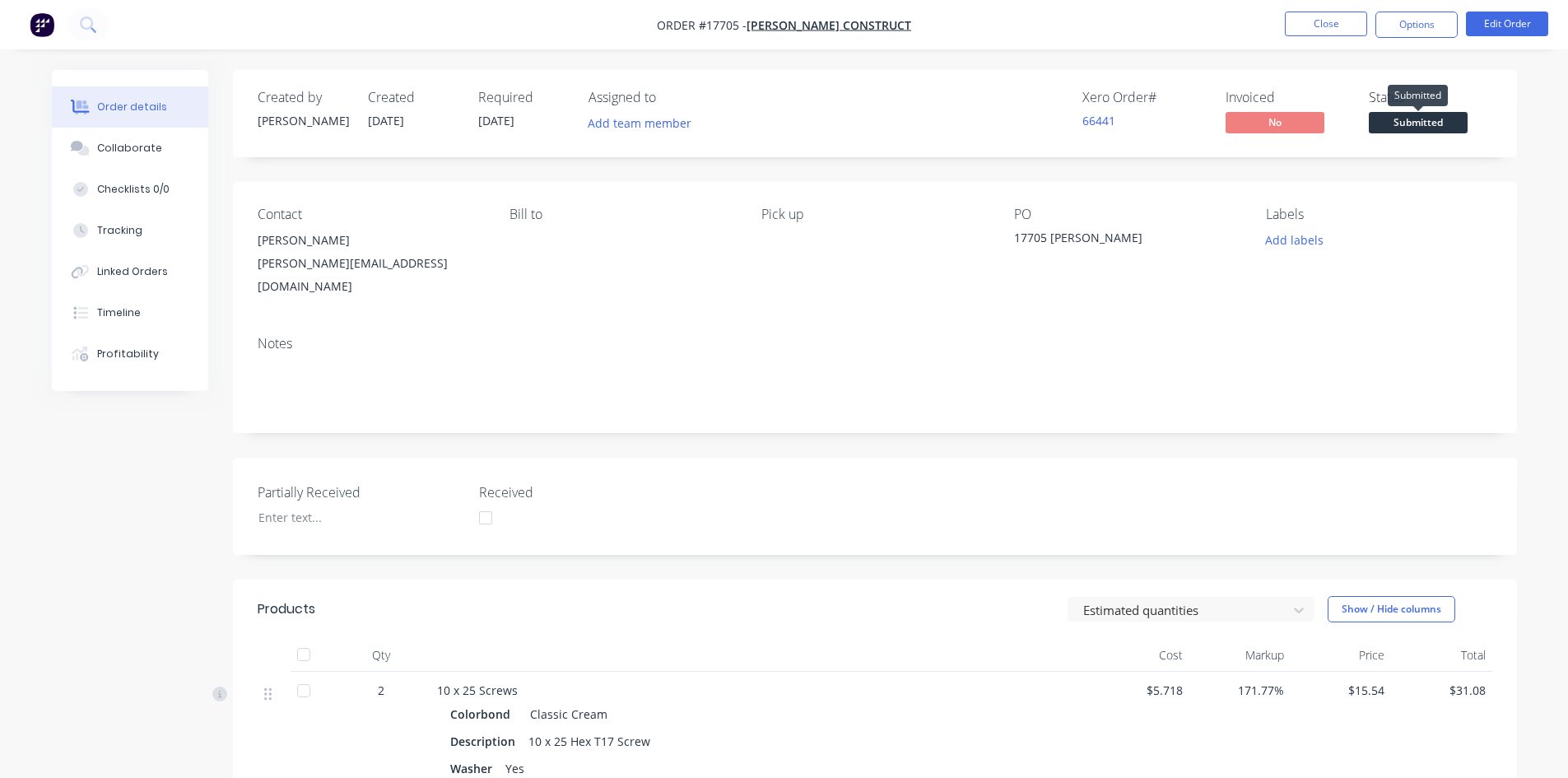
click at [1427, 124] on span "Submitted" at bounding box center [1418, 122] width 99 height 21
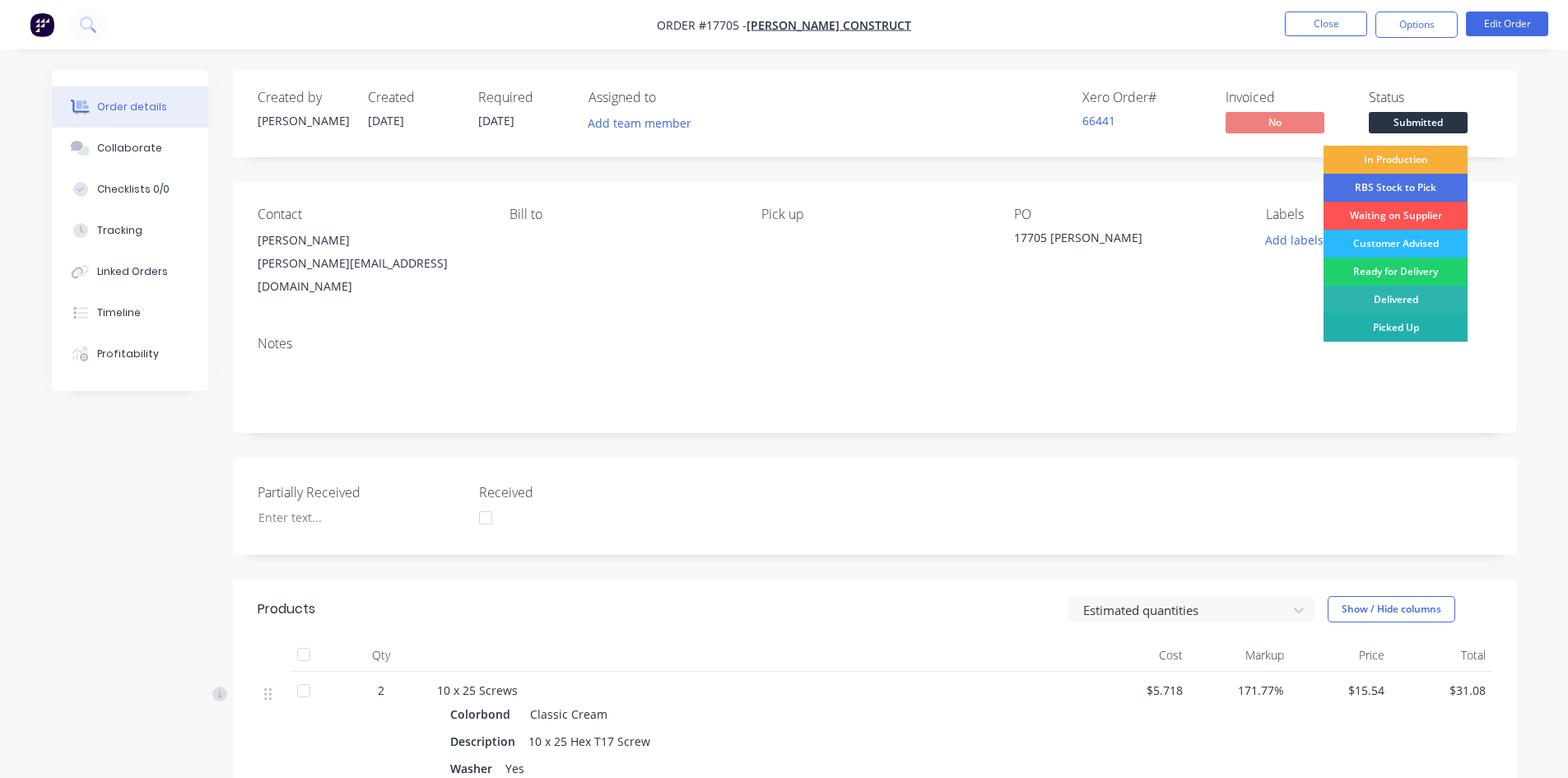
click at [1412, 331] on div "Picked Up" at bounding box center [1395, 327] width 144 height 28
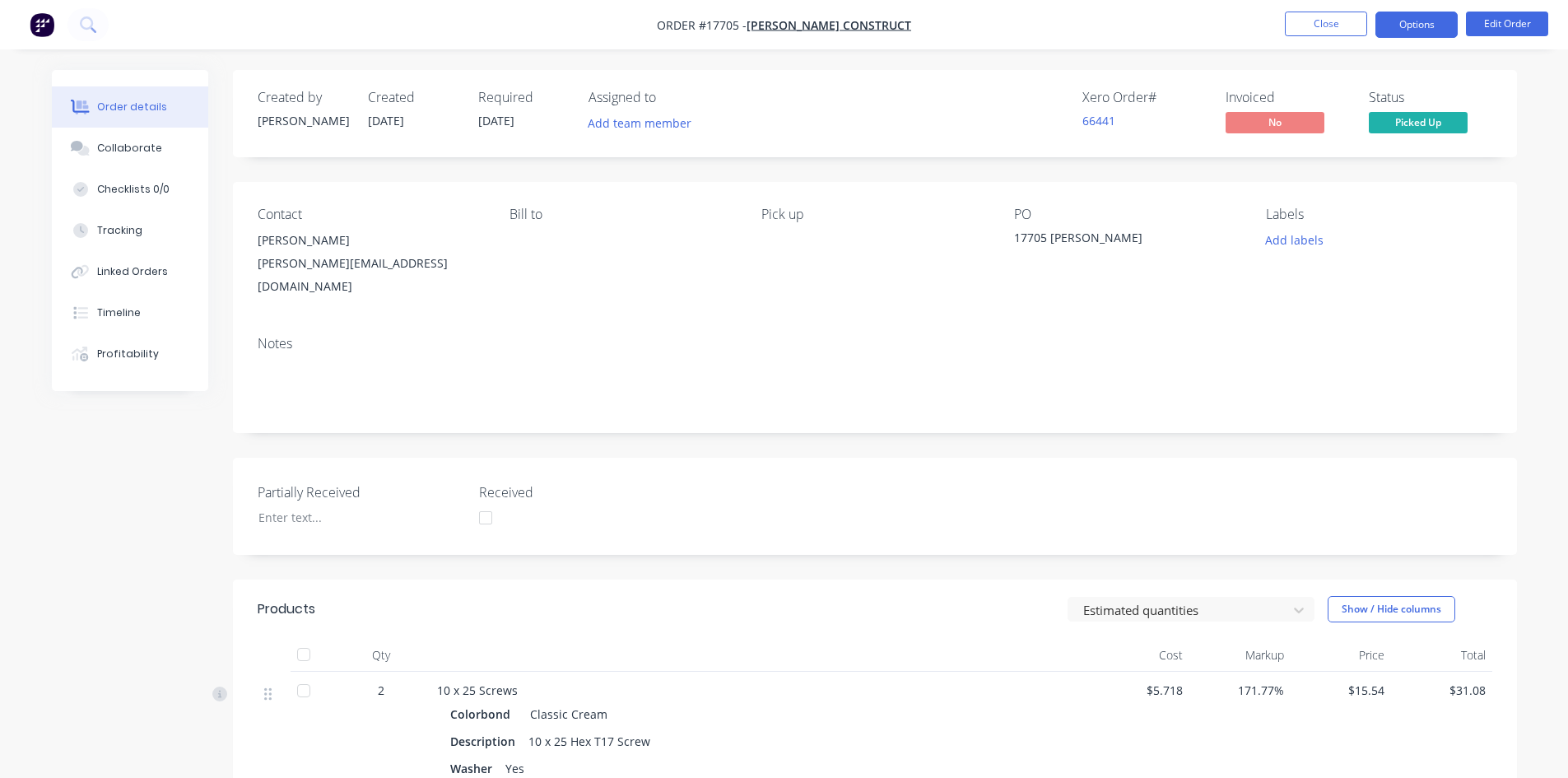
click at [1422, 18] on button "Options" at bounding box center [1416, 24] width 82 height 26
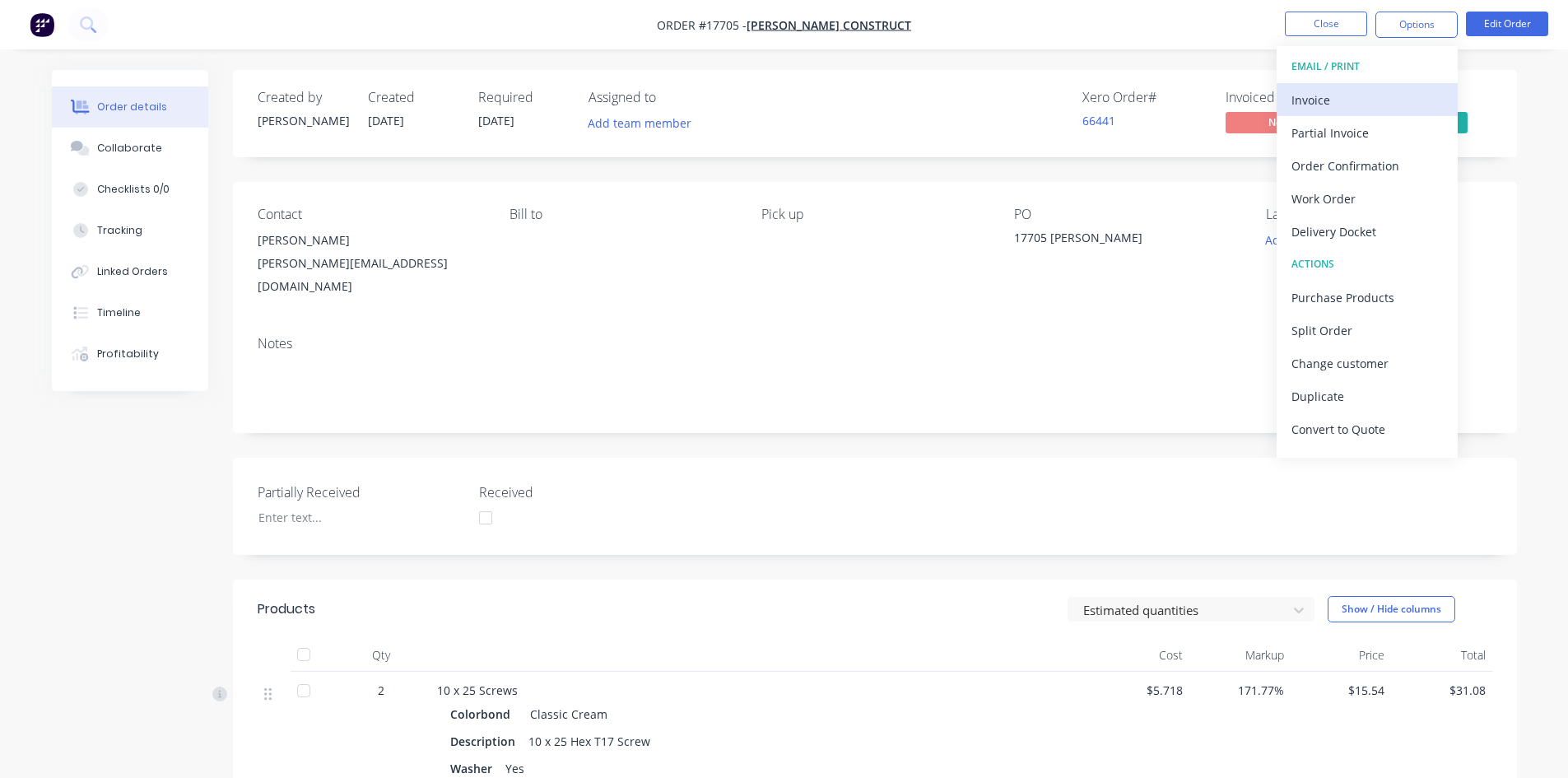
click at [1368, 101] on div "Invoice" at bounding box center [1366, 100] width 151 height 24
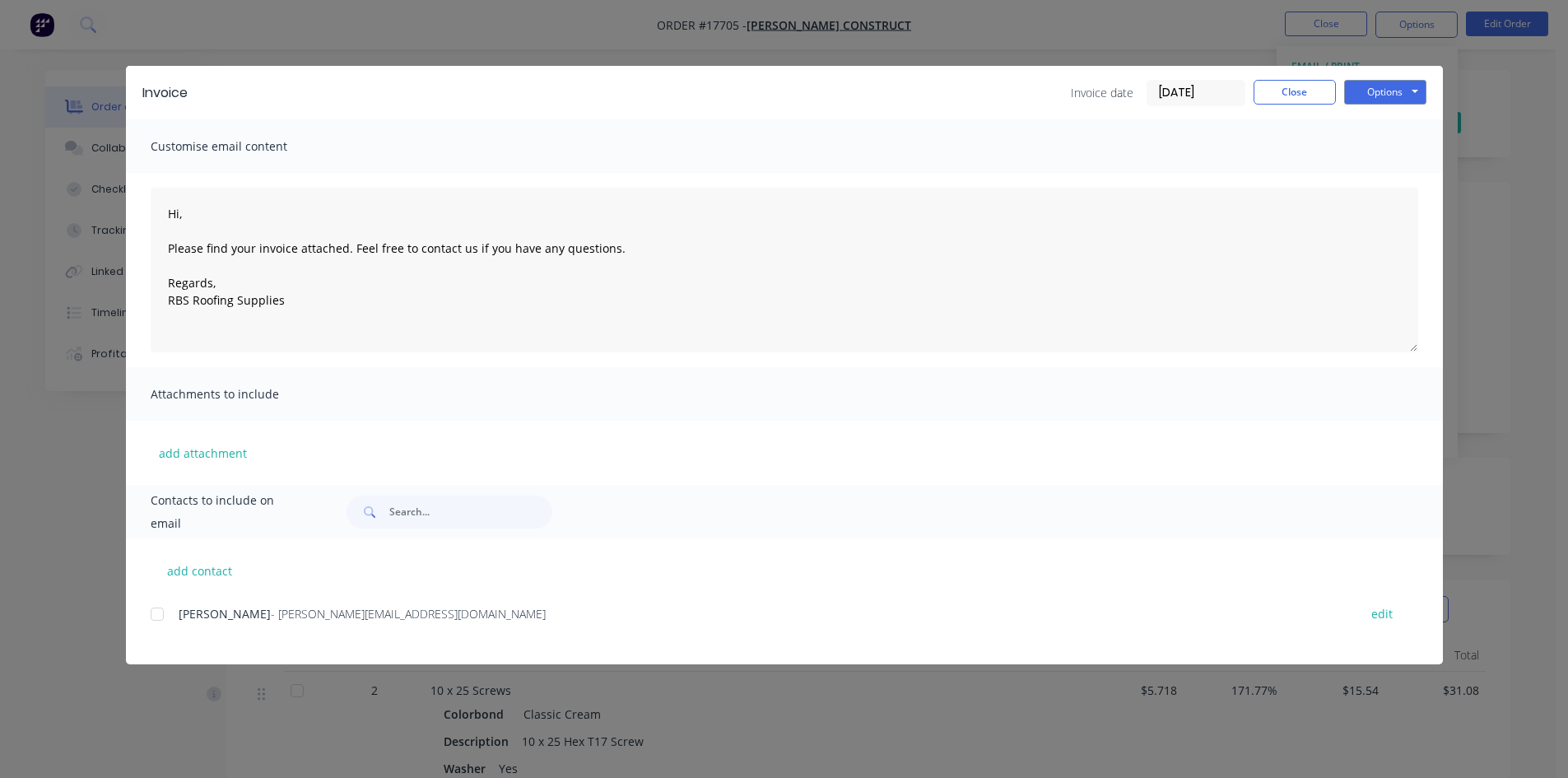
click at [159, 616] on div at bounding box center [157, 614] width 33 height 33
click at [1385, 96] on button "Options" at bounding box center [1385, 91] width 82 height 24
click at [1380, 179] on button "Email" at bounding box center [1397, 176] width 105 height 27
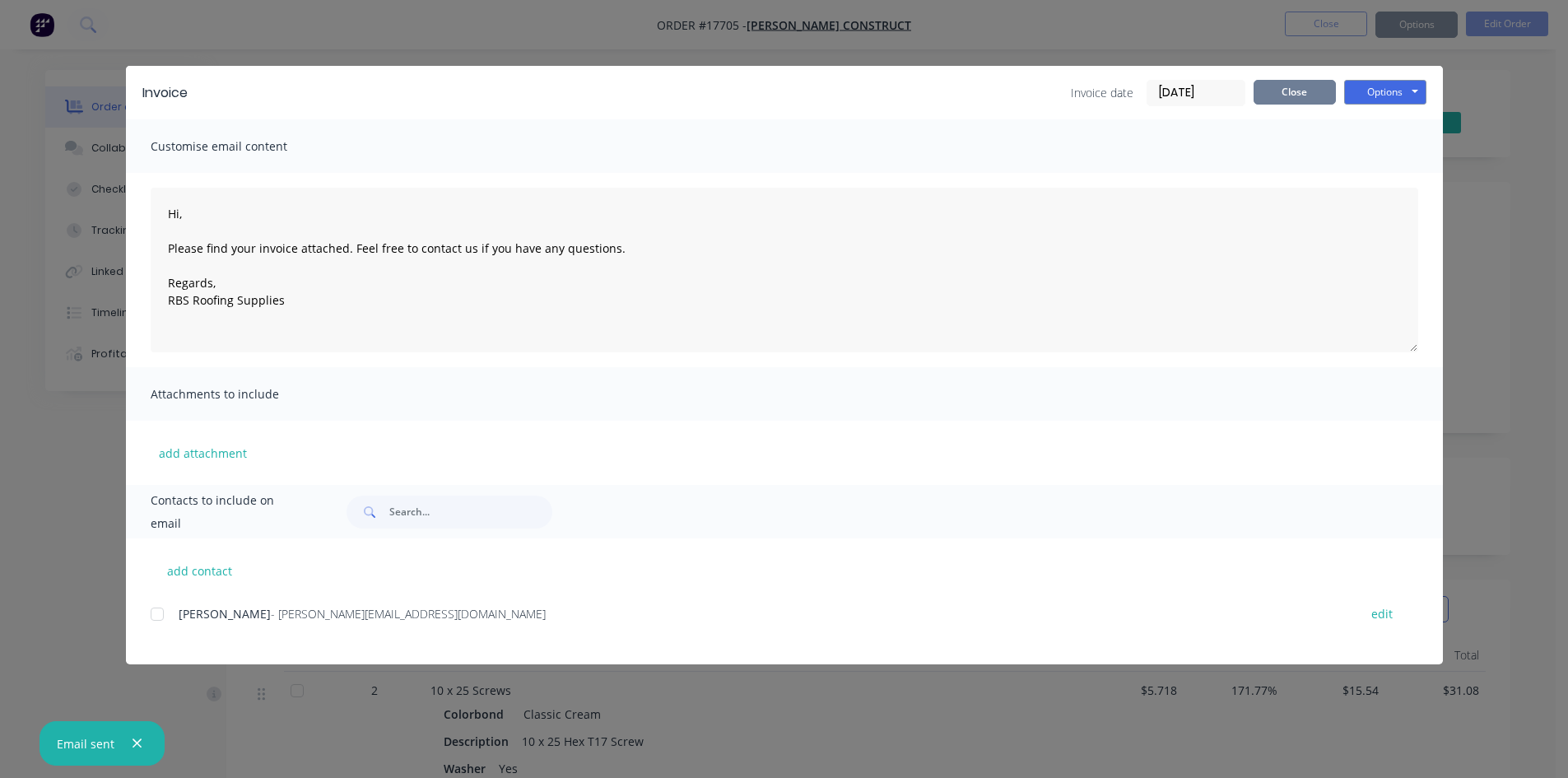
type textarea "Hi, Please find your invoice attached. Feel free to contact us if you have any …"
click at [1300, 91] on button "Close" at bounding box center [1294, 91] width 82 height 24
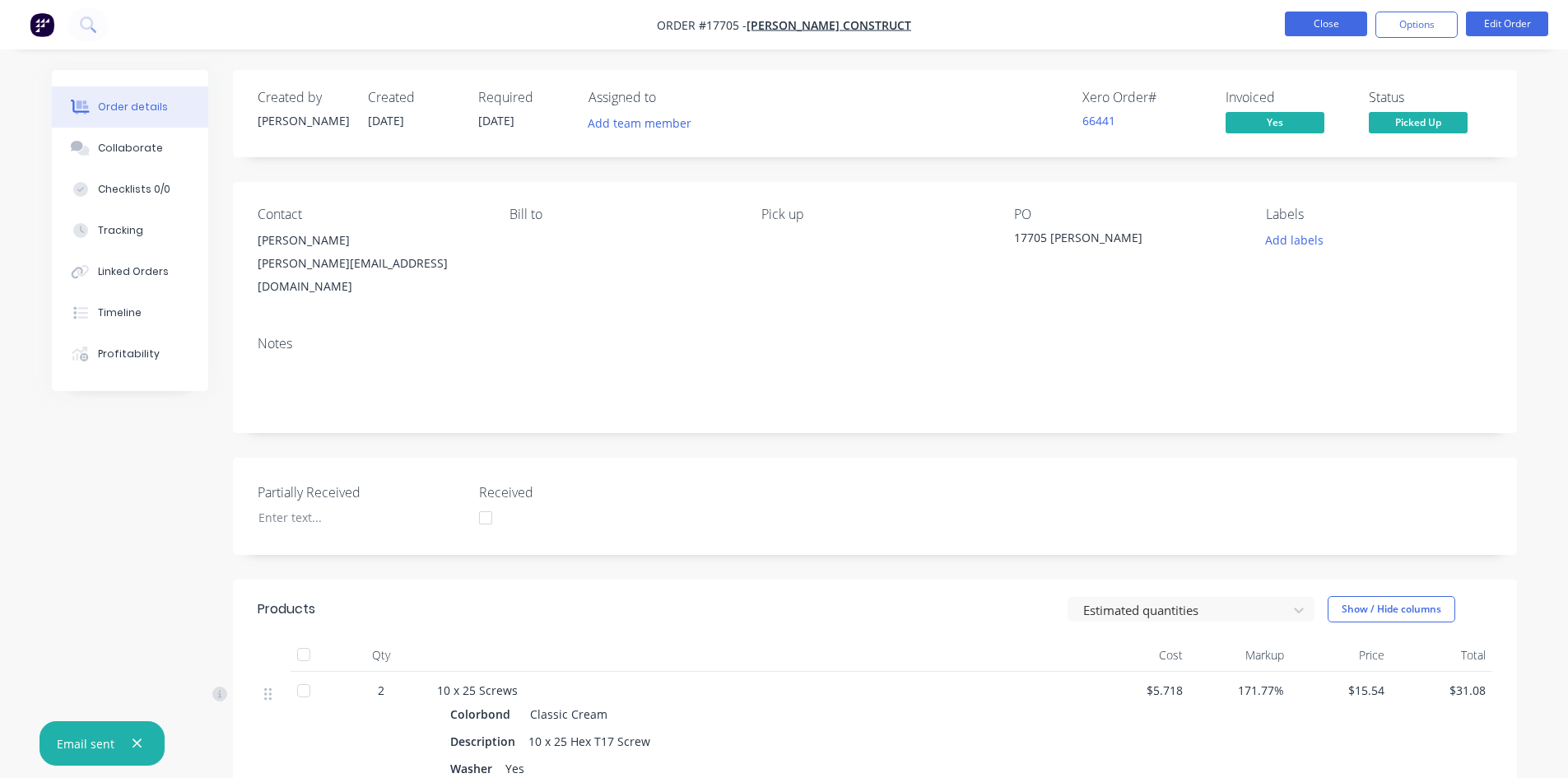
click at [1344, 18] on button "Close" at bounding box center [1325, 24] width 82 height 24
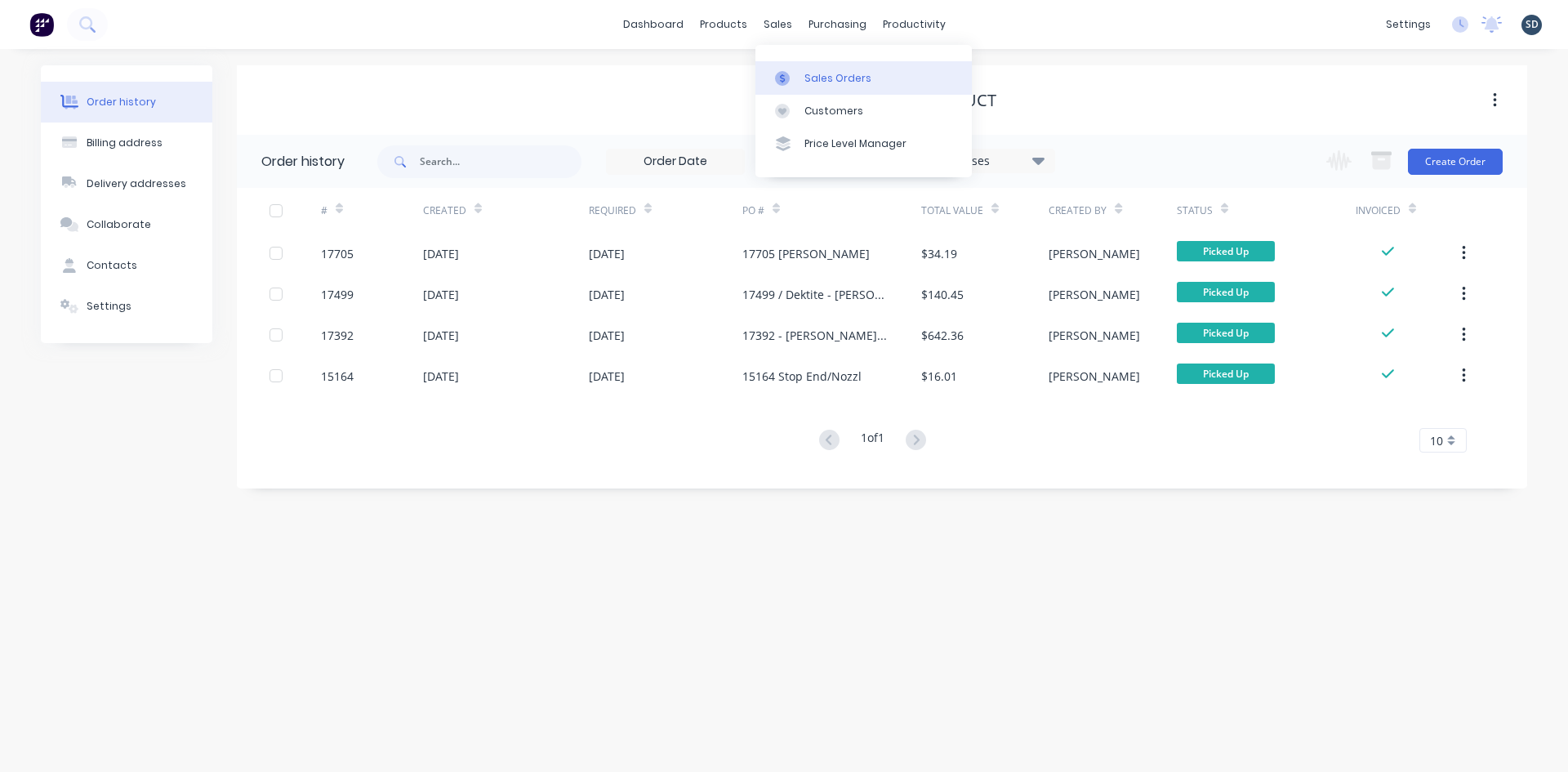
click at [824, 69] on link "Sales Orders" at bounding box center [863, 77] width 217 height 32
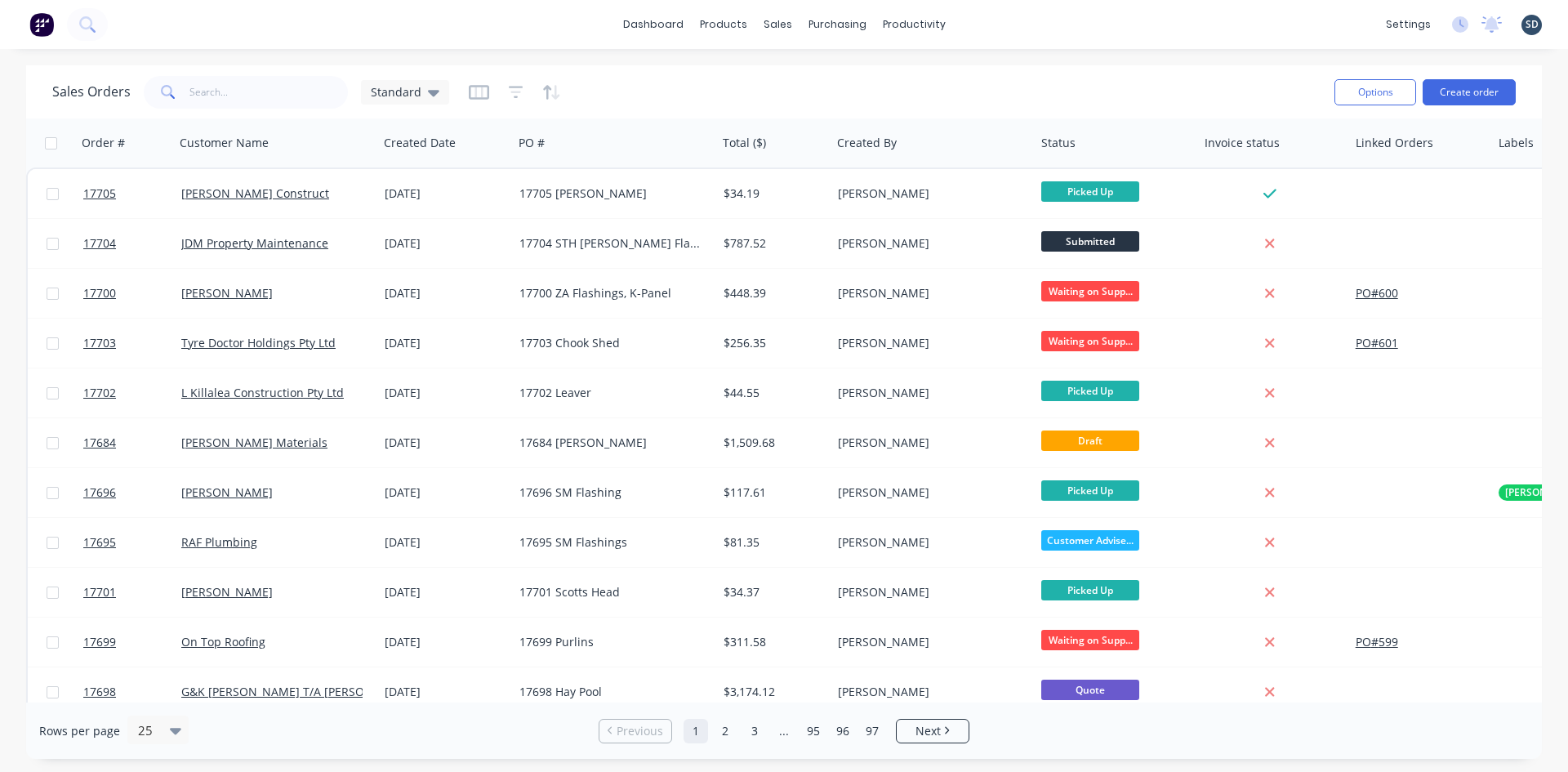
click at [1044, 12] on div "dashboard products sales purchasing productivity dashboard products Product Cat…" at bounding box center [784, 24] width 1568 height 49
click at [1038, 15] on div "dashboard products sales purchasing productivity dashboard products Product Cat…" at bounding box center [784, 24] width 1568 height 49
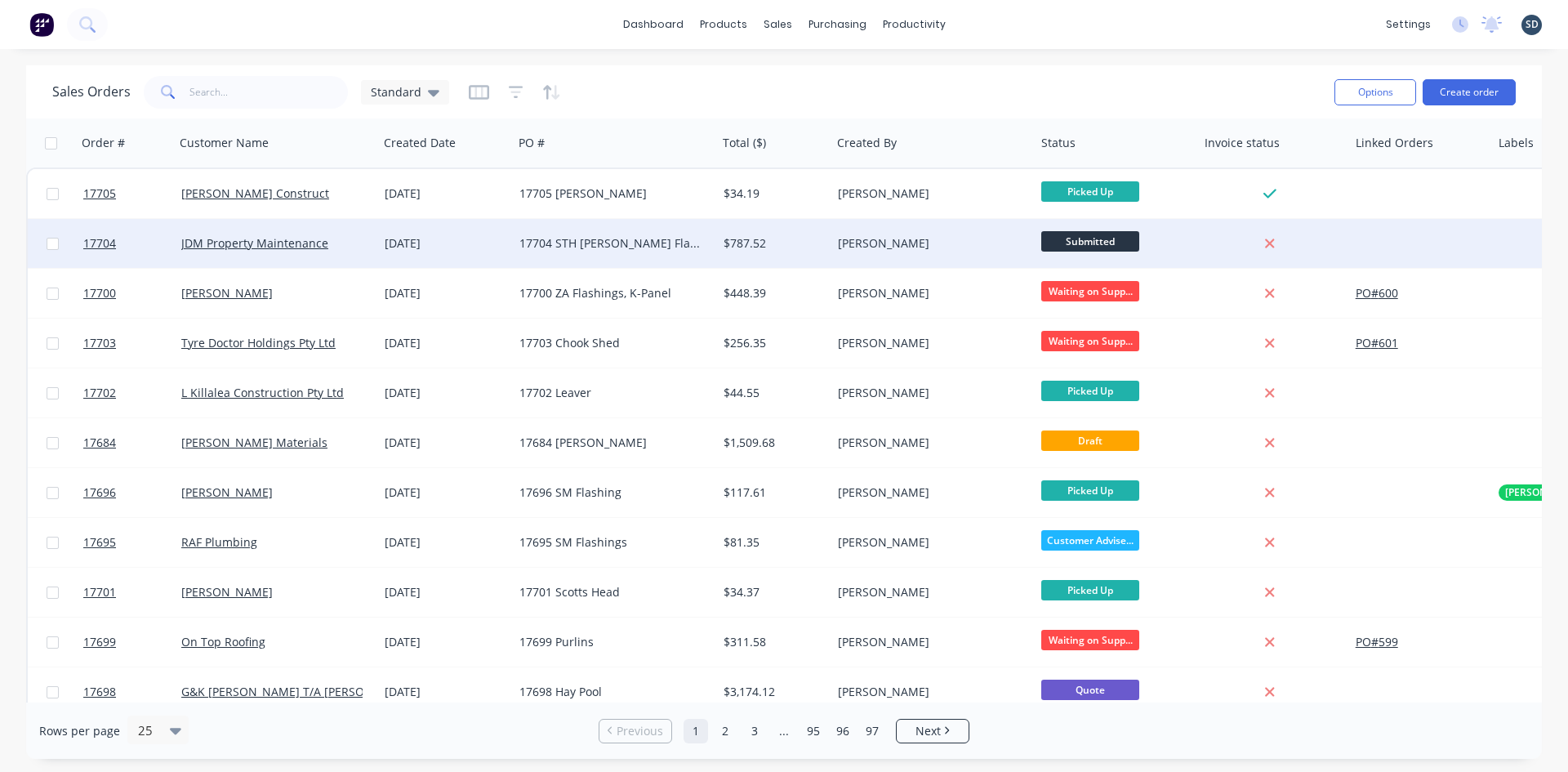
click at [503, 254] on div "[DATE]" at bounding box center [446, 243] width 135 height 49
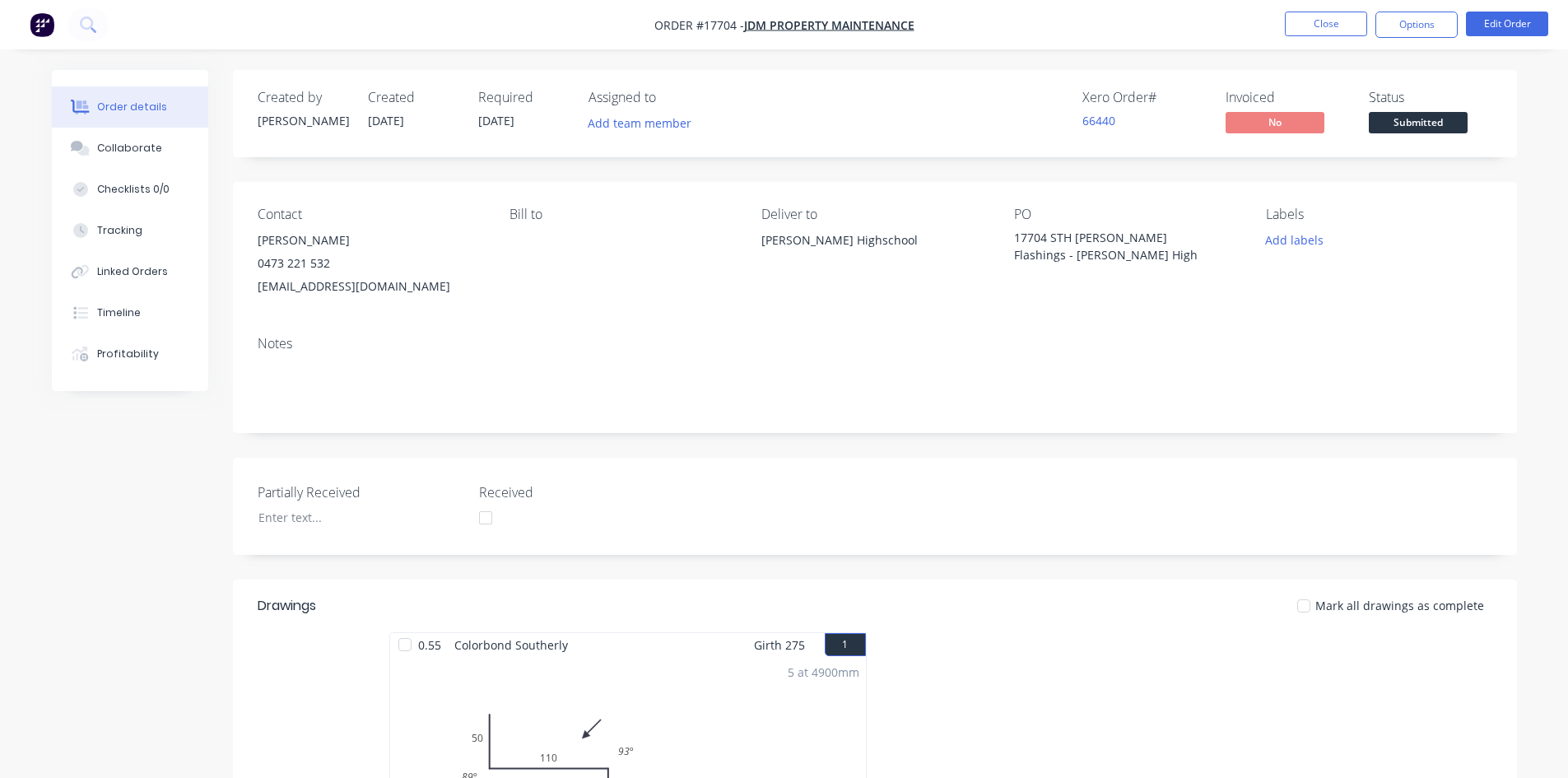
click at [651, 170] on div "Created by Sam Created 02/10/25 Required 02/10/25 Assigned to Add team member X…" at bounding box center [874, 725] width 1284 height 1311
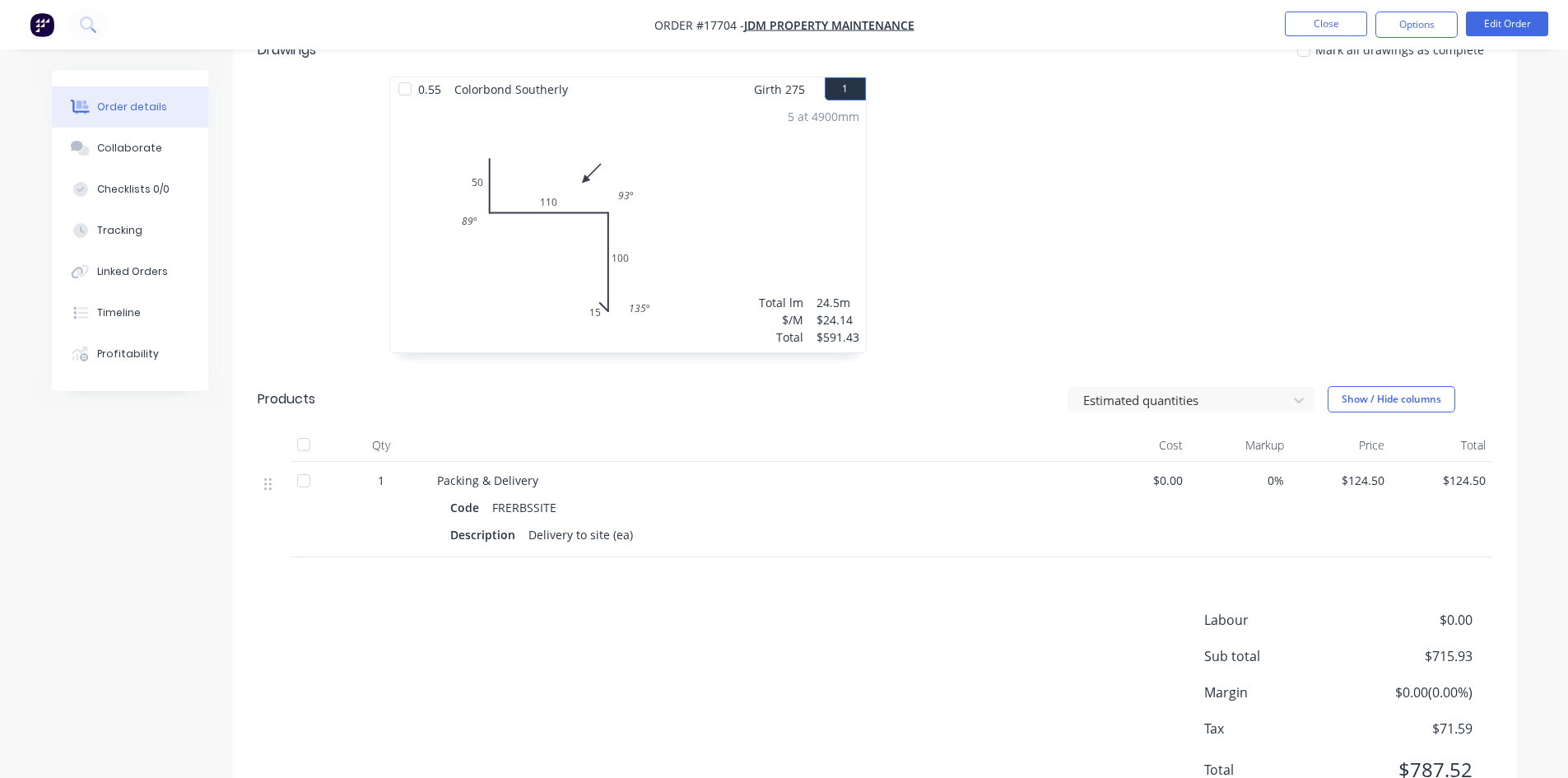
scroll to position [628, 0]
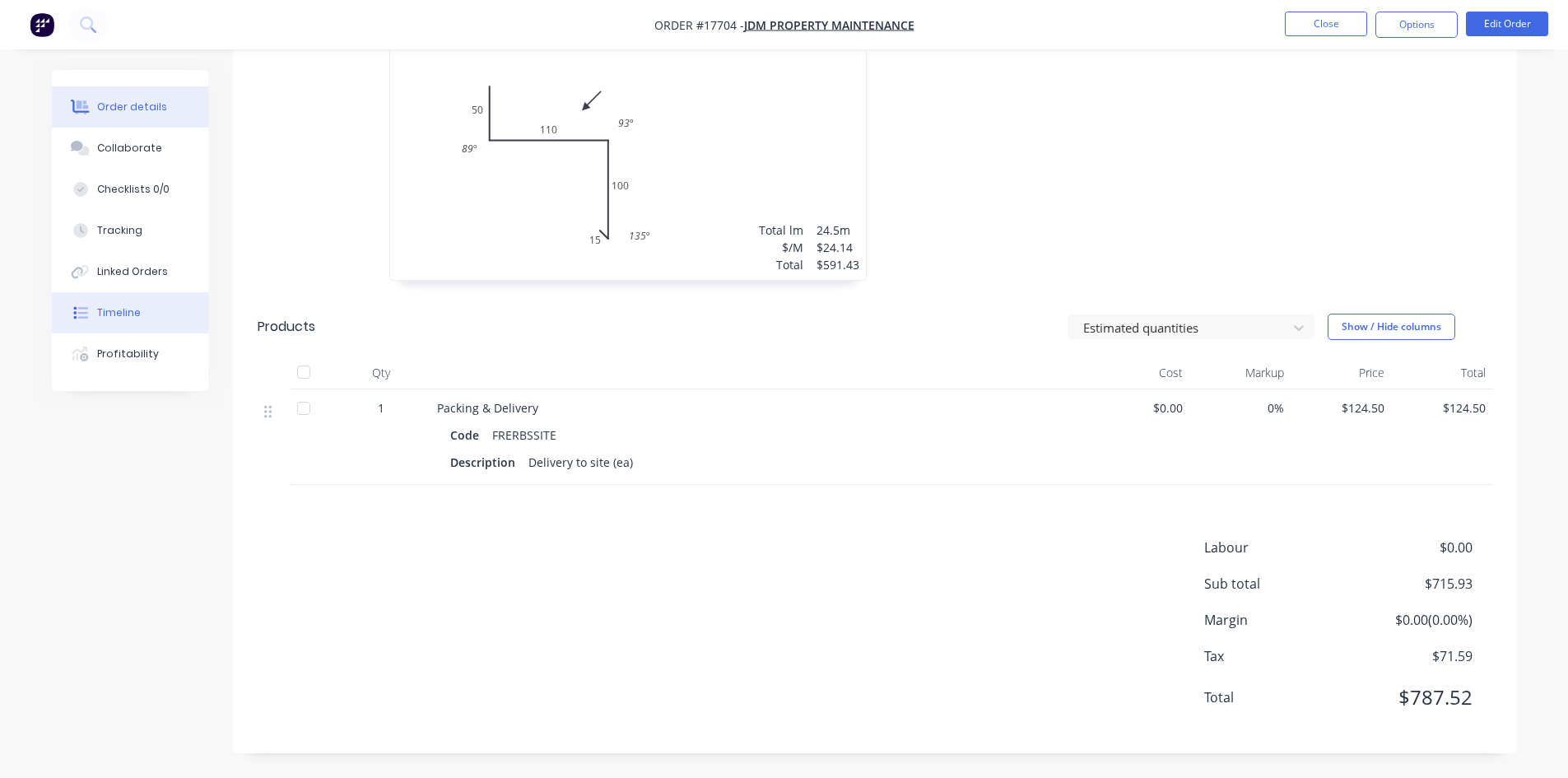
click at [149, 315] on button "Timeline" at bounding box center [130, 312] width 157 height 41
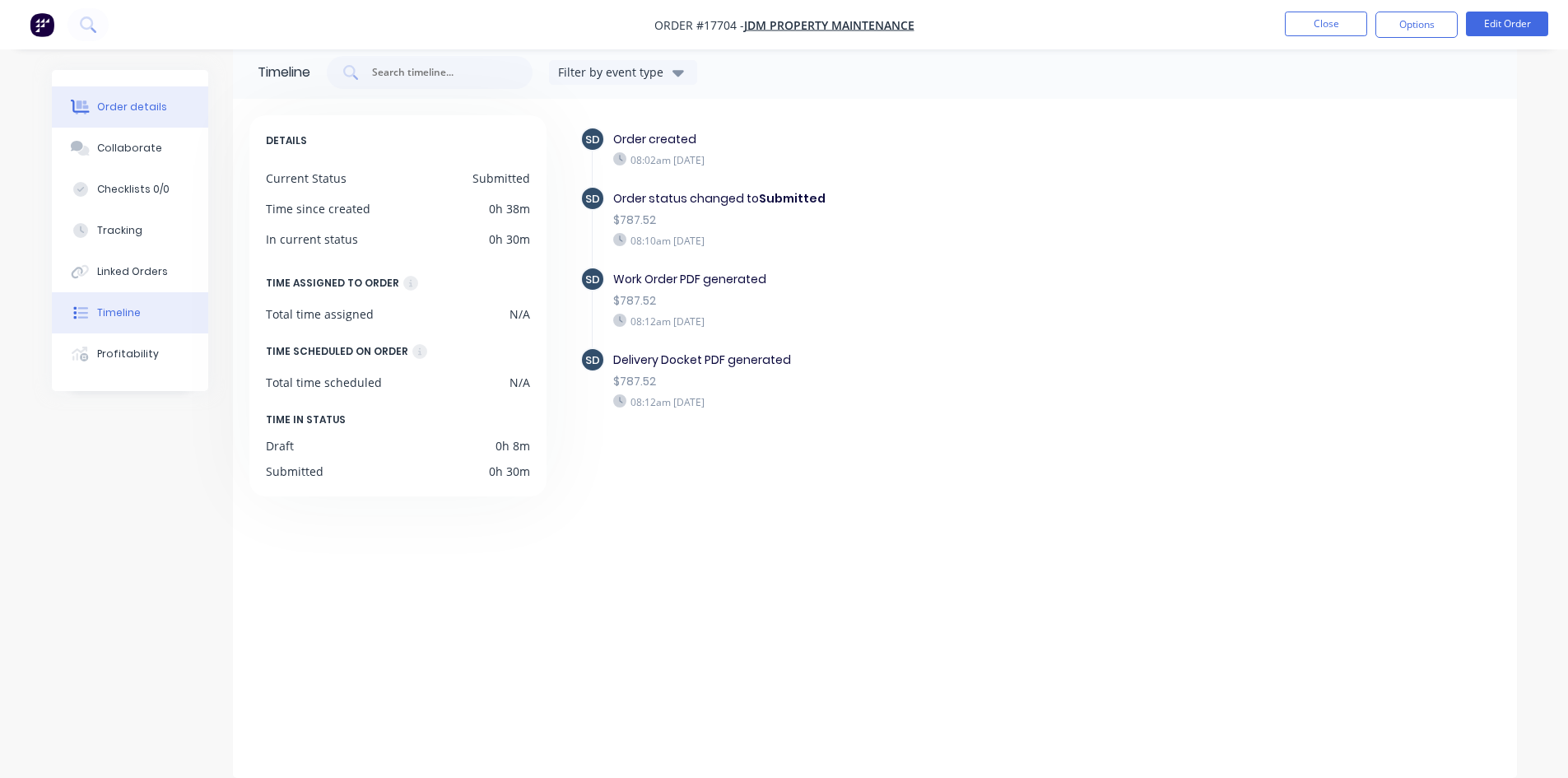
click at [160, 108] on div "Order details" at bounding box center [131, 107] width 70 height 14
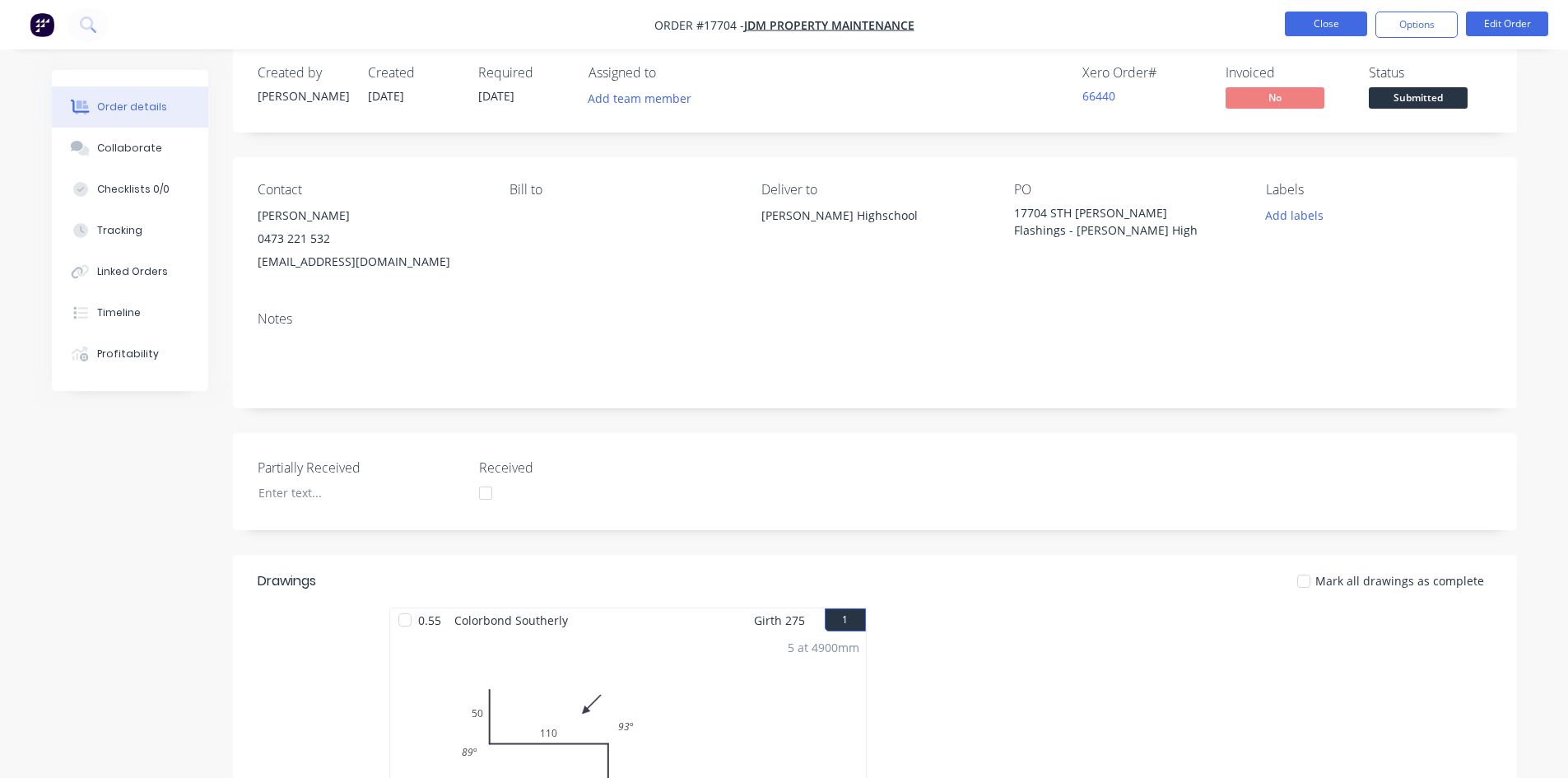
click at [1351, 32] on button "Close" at bounding box center [1325, 24] width 82 height 24
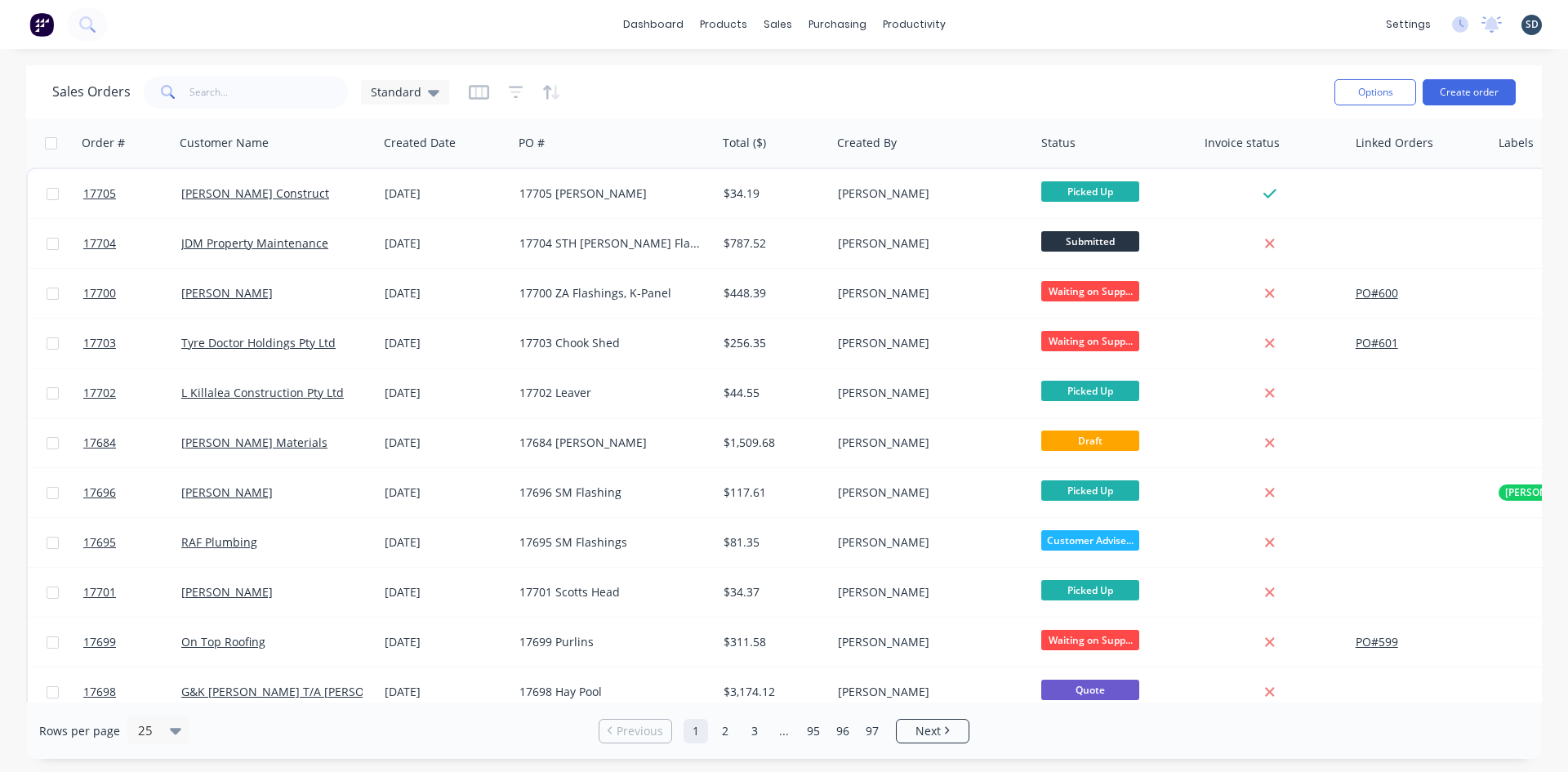
click at [1010, 22] on div "dashboard products sales purchasing productivity dashboard products Product Cat…" at bounding box center [784, 24] width 1568 height 49
click at [1463, 91] on button "Create order" at bounding box center [1470, 92] width 94 height 26
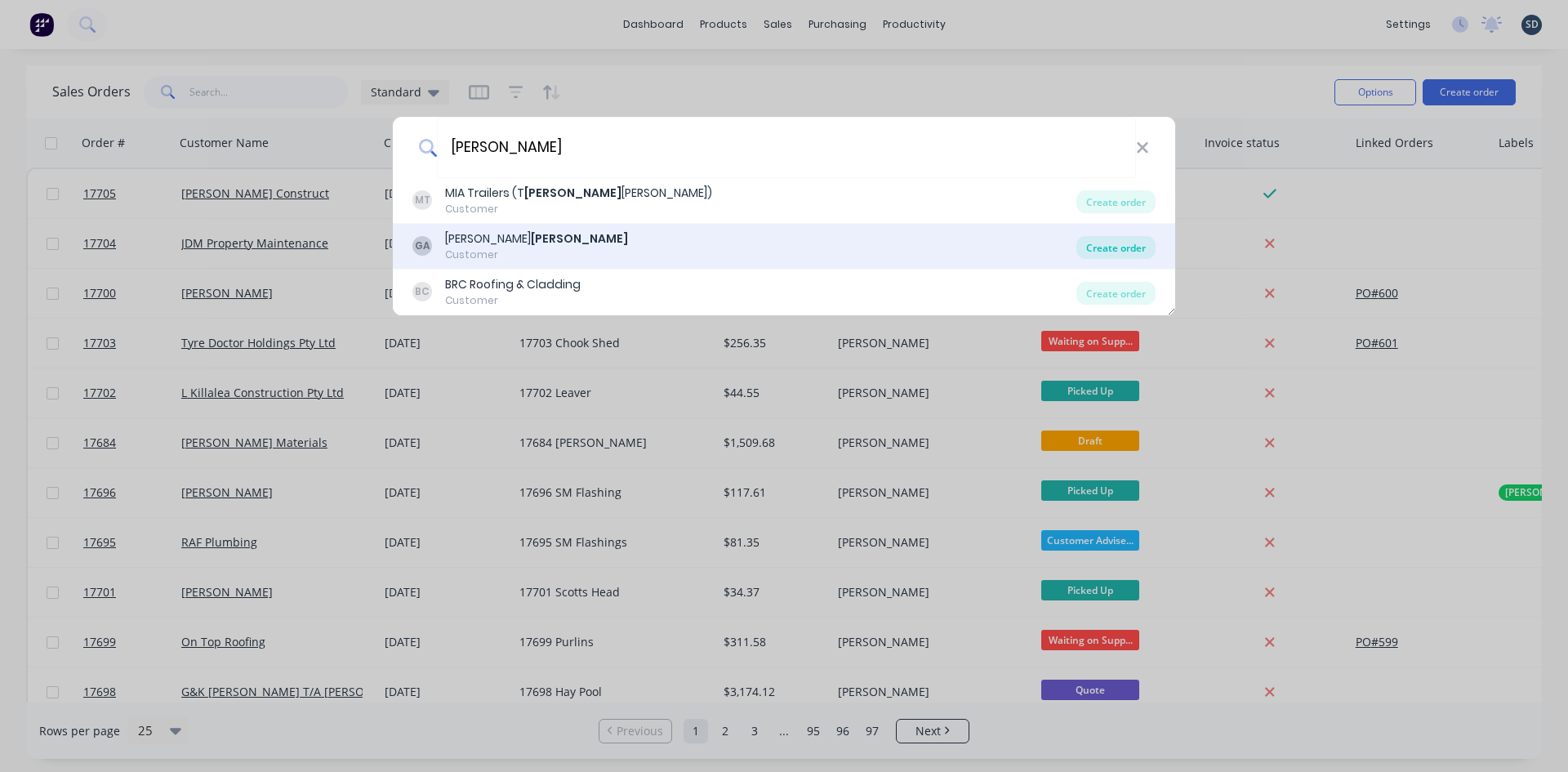
type input "allen"
click at [1134, 243] on div "Create order" at bounding box center [1116, 247] width 79 height 22
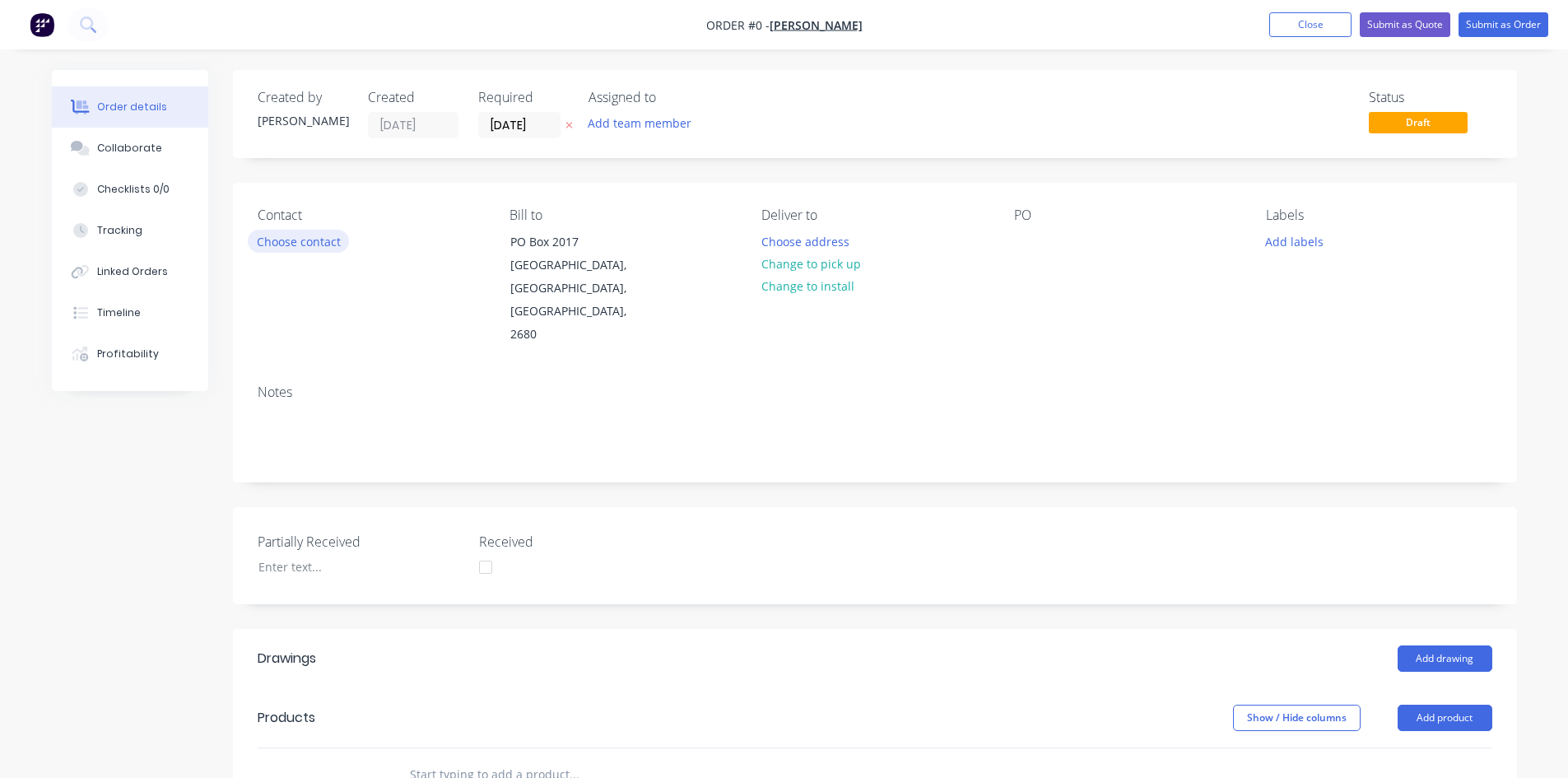
click at [300, 243] on button "Choose contact" at bounding box center [298, 240] width 101 height 23
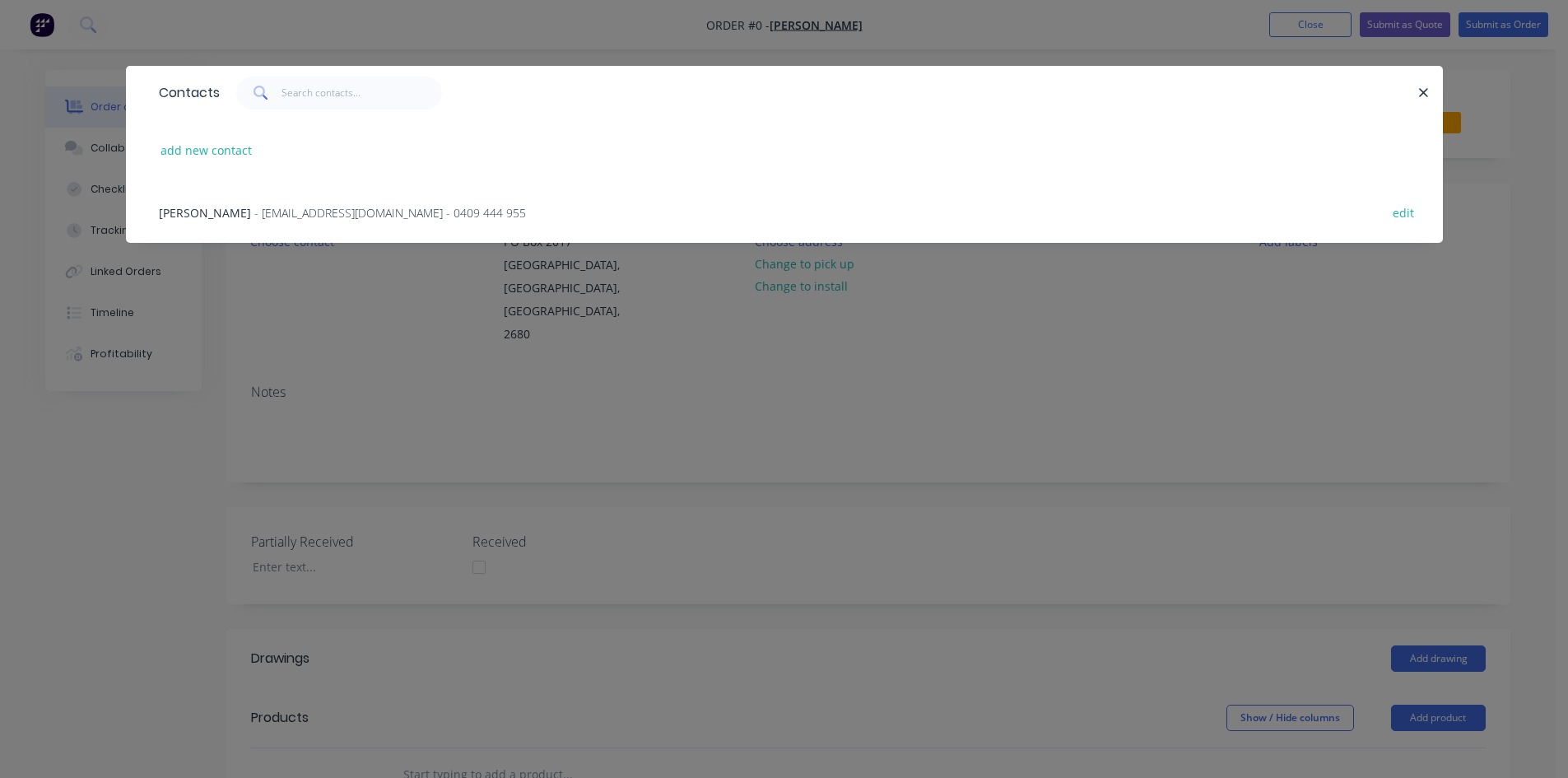
click at [291, 215] on span "- gal65601@bigpond.net.au - 0409 444 955" at bounding box center [390, 212] width 272 height 15
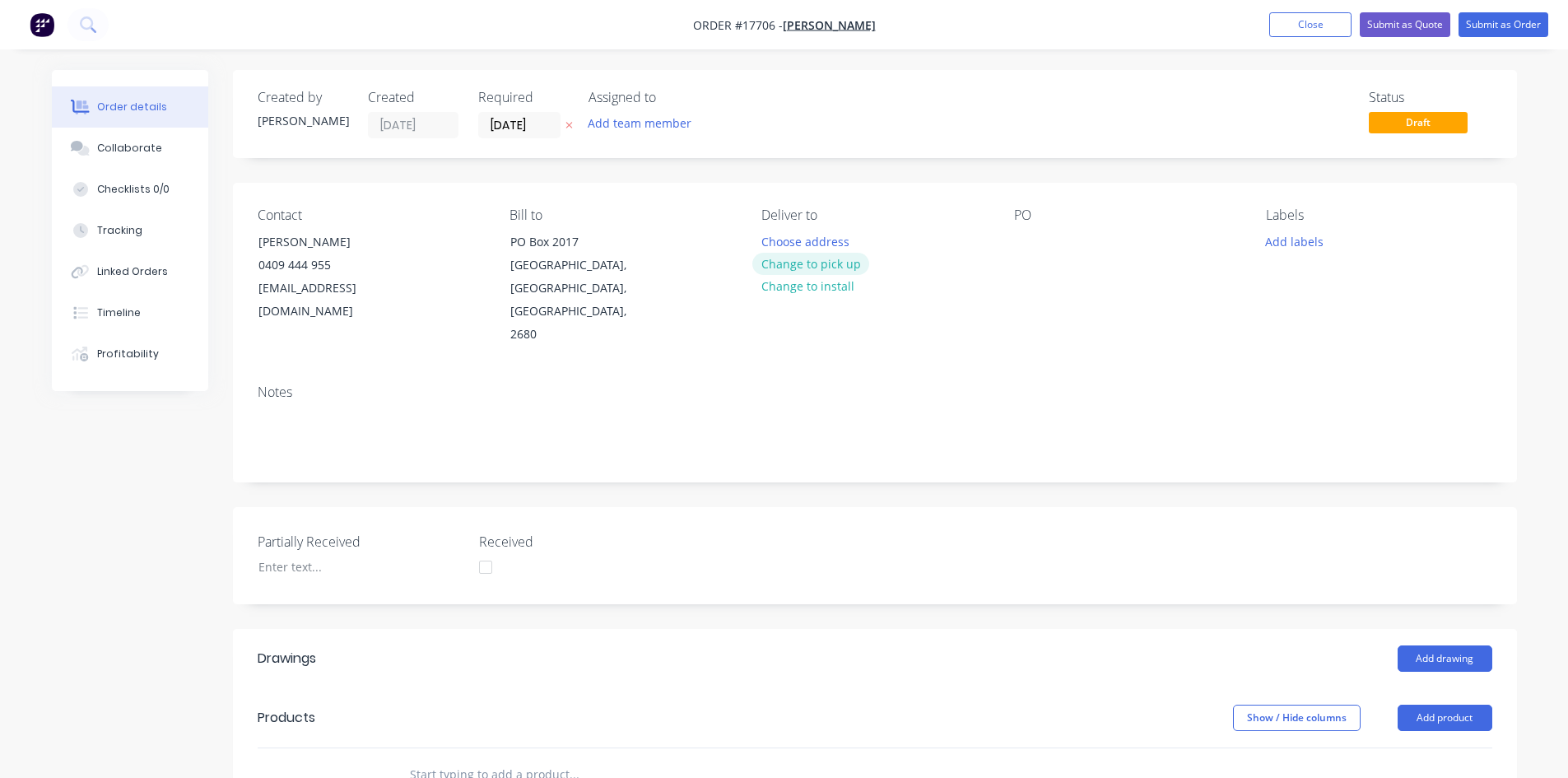
click at [806, 265] on button "Change to pick up" at bounding box center [810, 264] width 117 height 23
click at [1035, 237] on div at bounding box center [1026, 241] width 26 height 24
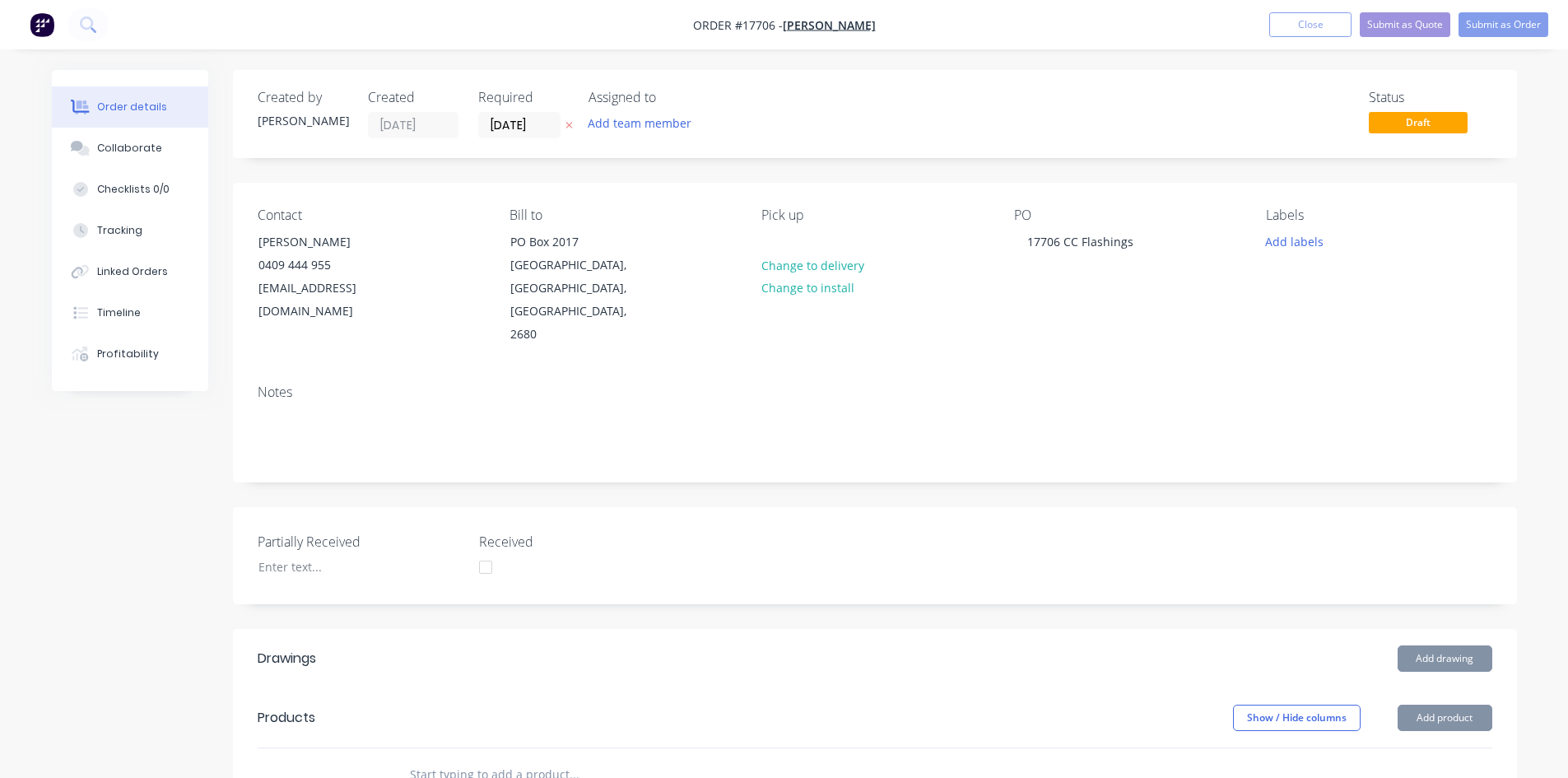
click at [971, 179] on div "Created by Sam Created 02/10/25 Required 02/10/25 Assigned to Add team member S…" at bounding box center [874, 633] width 1284 height 1128
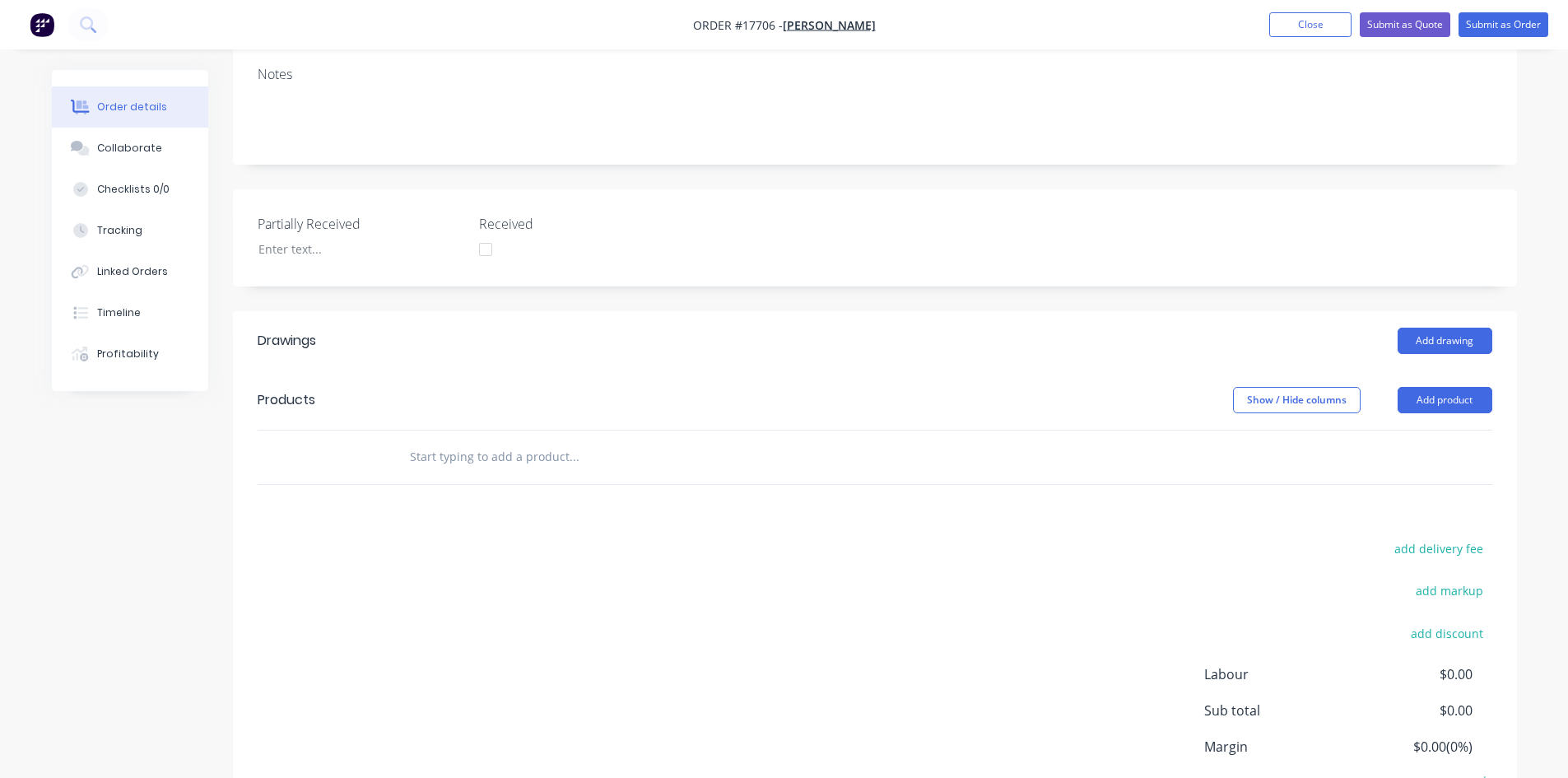
scroll to position [329, 0]
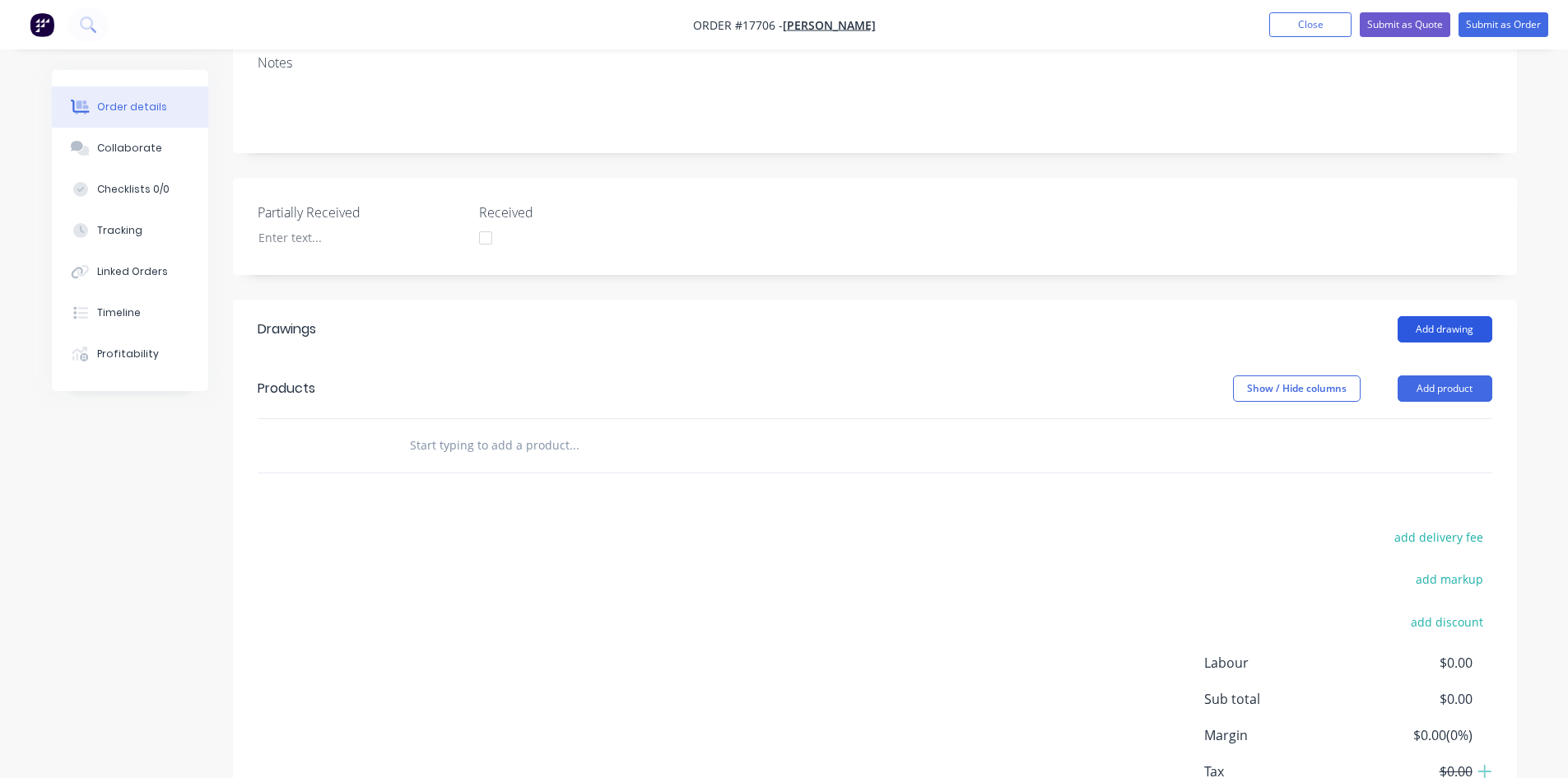
click at [1418, 316] on button "Add drawing" at bounding box center [1445, 329] width 94 height 26
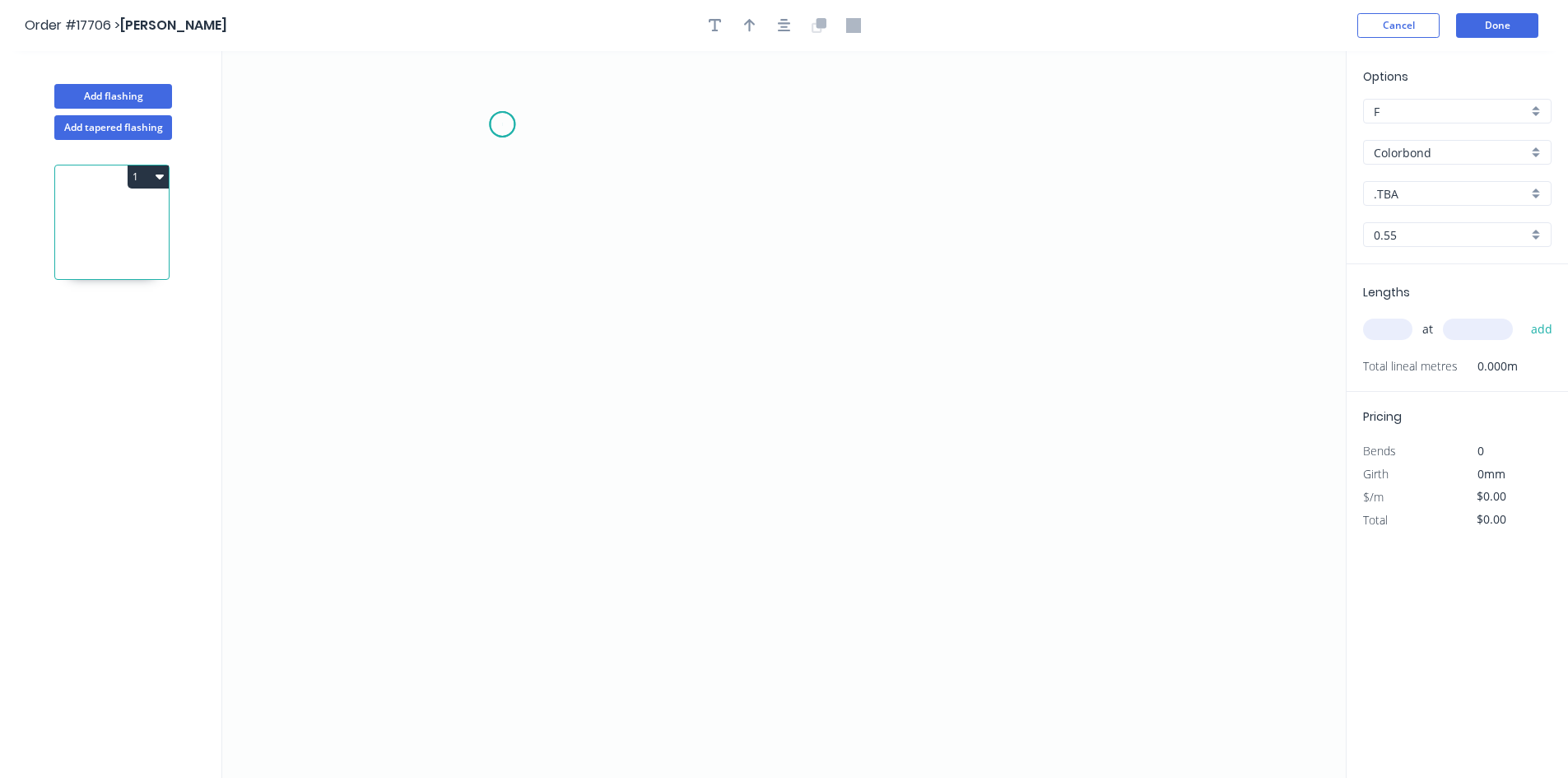
click at [502, 124] on icon "0" at bounding box center [784, 414] width 1123 height 726
click at [838, 123] on icon "0" at bounding box center [784, 414] width 1123 height 726
click at [865, 172] on icon "0 ?" at bounding box center [784, 414] width 1123 height 726
click at [504, 134] on circle at bounding box center [502, 124] width 24 height 24
click at [504, 430] on icon "0 ? ? ? º" at bounding box center [784, 414] width 1123 height 726
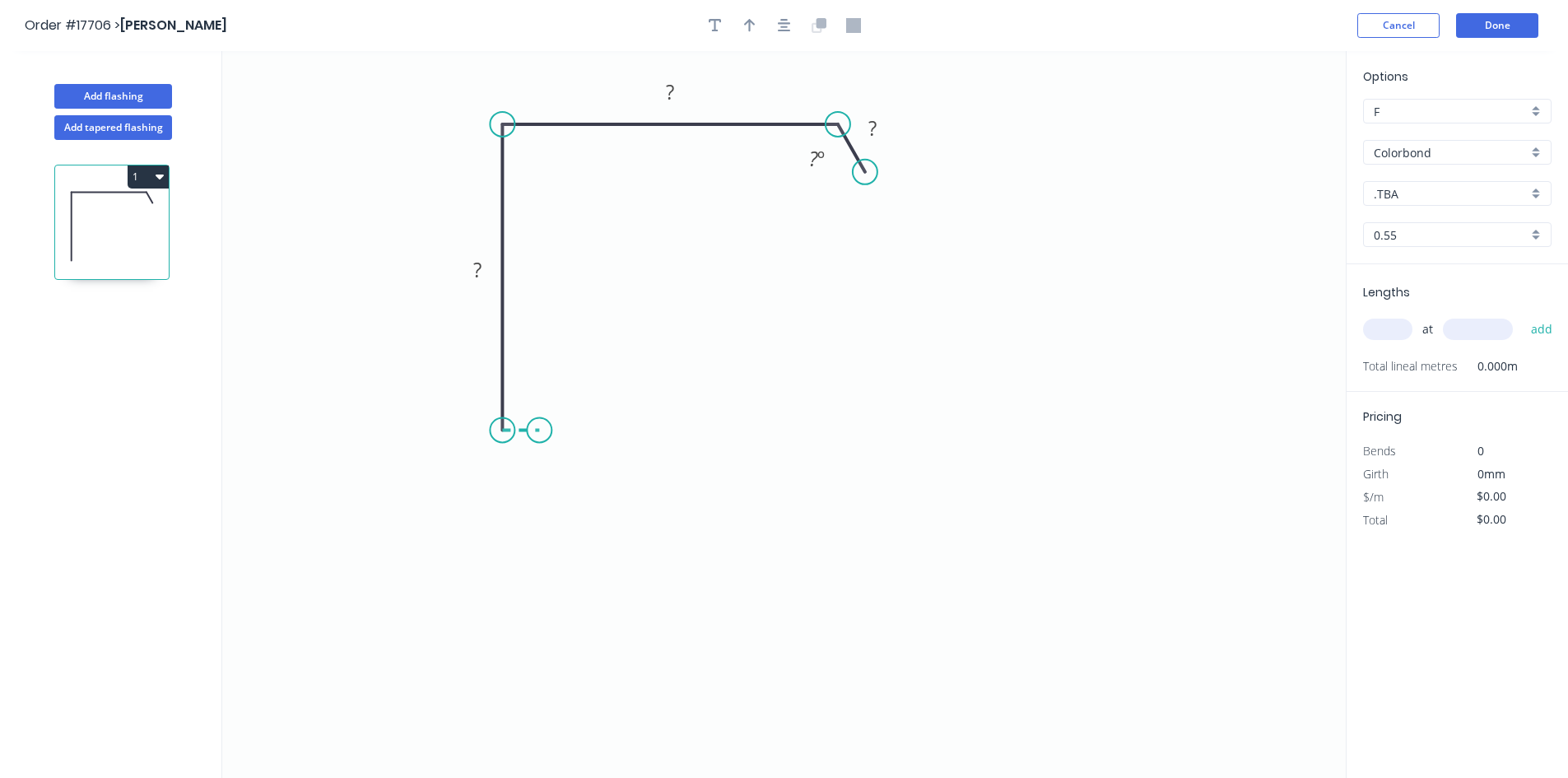
click at [539, 429] on icon at bounding box center [520, 429] width 37 height 0
click at [533, 643] on icon "0 ? ? ? ? ? º" at bounding box center [784, 414] width 1123 height 726
click at [555, 672] on icon "0 ? ? ? ? ? ? º" at bounding box center [784, 414] width 1123 height 726
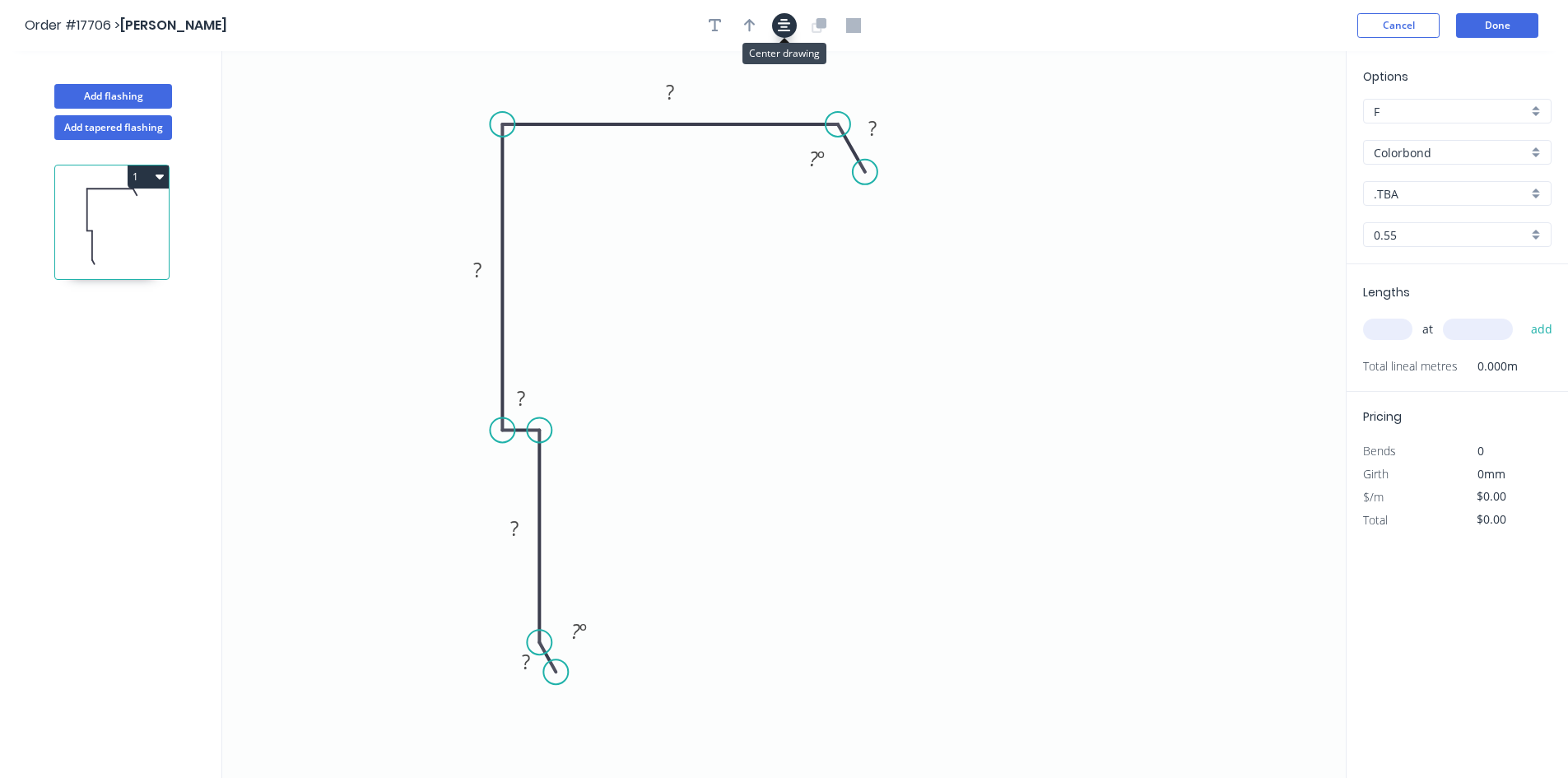
click at [792, 22] on button "button" at bounding box center [784, 25] width 24 height 24
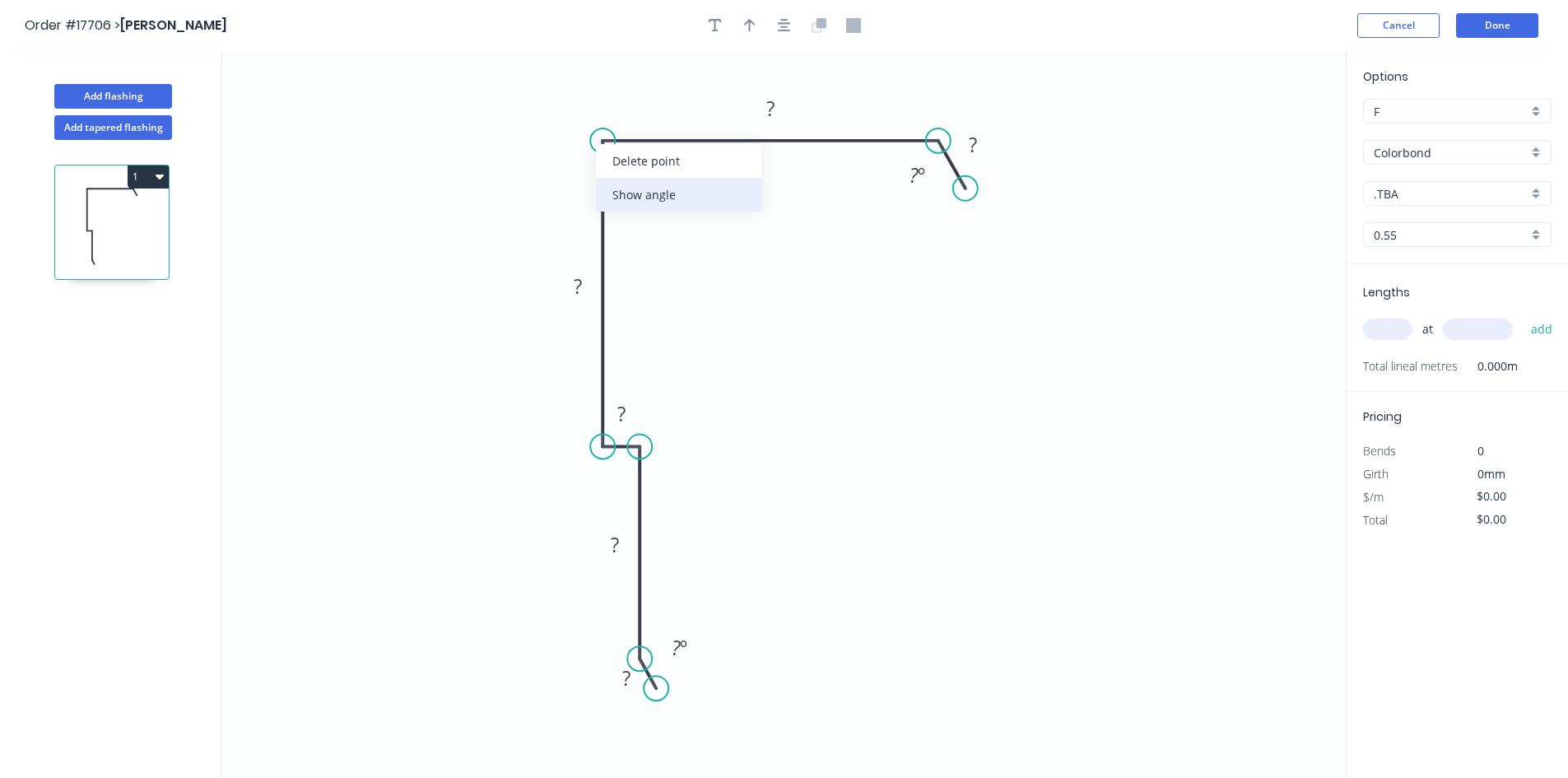
click at [625, 190] on div "Show angle" at bounding box center [678, 194] width 166 height 34
click at [631, 174] on tspan "?" at bounding box center [629, 168] width 9 height 27
drag, startPoint x: 650, startPoint y: 174, endPoint x: 497, endPoint y: 100, distance: 170.0
click at [497, 100] on rect at bounding box center [478, 93] width 53 height 34
click at [781, 110] on rect at bounding box center [770, 109] width 33 height 23
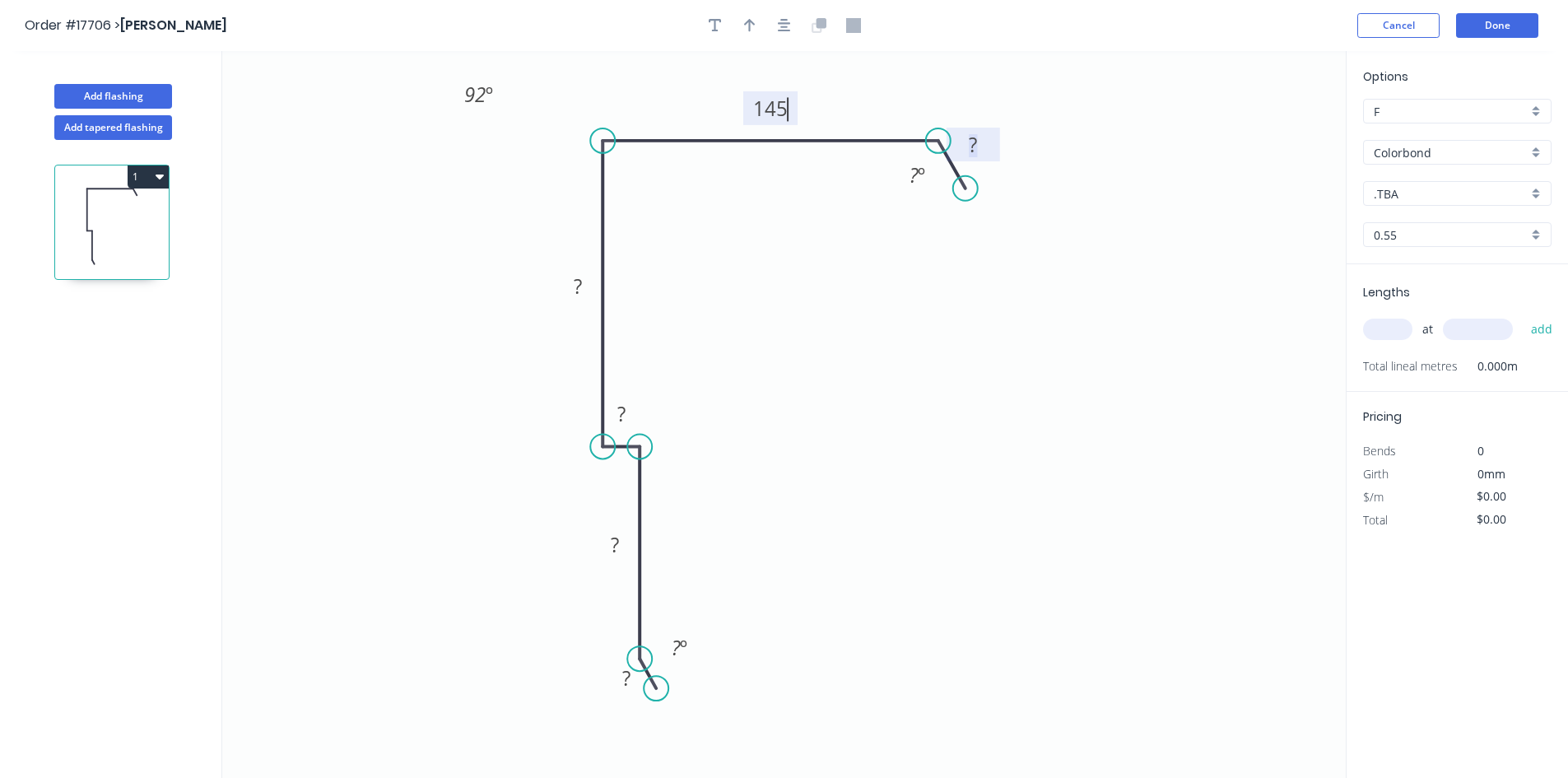
click at [978, 144] on rect at bounding box center [973, 145] width 33 height 23
click at [913, 177] on tspan "?" at bounding box center [914, 175] width 9 height 27
drag, startPoint x: 895, startPoint y: 165, endPoint x: 969, endPoint y: 73, distance: 118.1
click at [969, 73] on rect at bounding box center [991, 83] width 53 height 34
click at [584, 285] on rect at bounding box center [578, 286] width 33 height 23
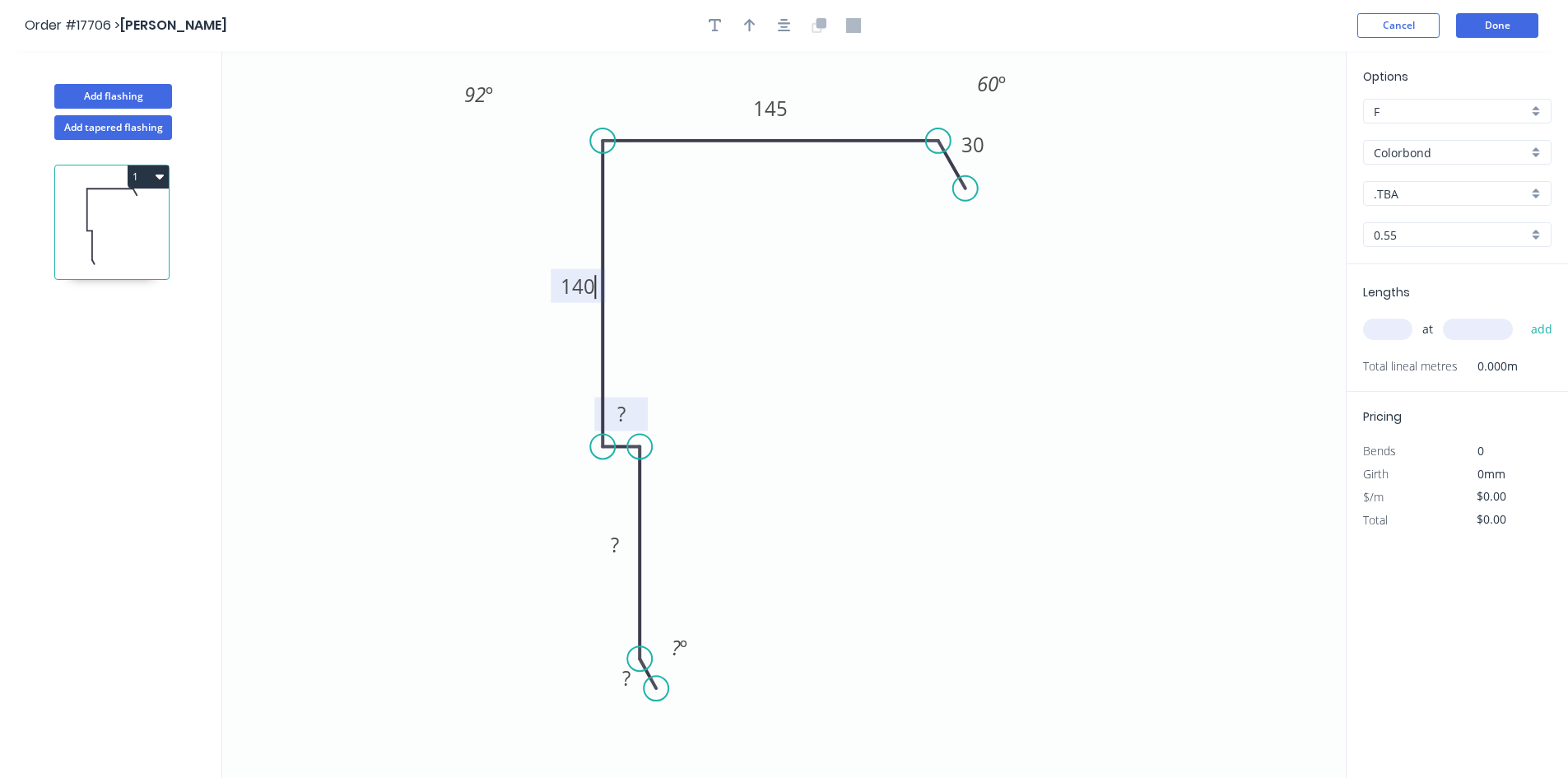
click at [625, 417] on rect at bounding box center [621, 415] width 33 height 23
click at [614, 544] on tspan "?" at bounding box center [614, 544] width 8 height 27
click at [625, 676] on tspan "?" at bounding box center [626, 677] width 8 height 27
click at [683, 645] on tspan "º" at bounding box center [683, 648] width 7 height 27
type input "$28.90"
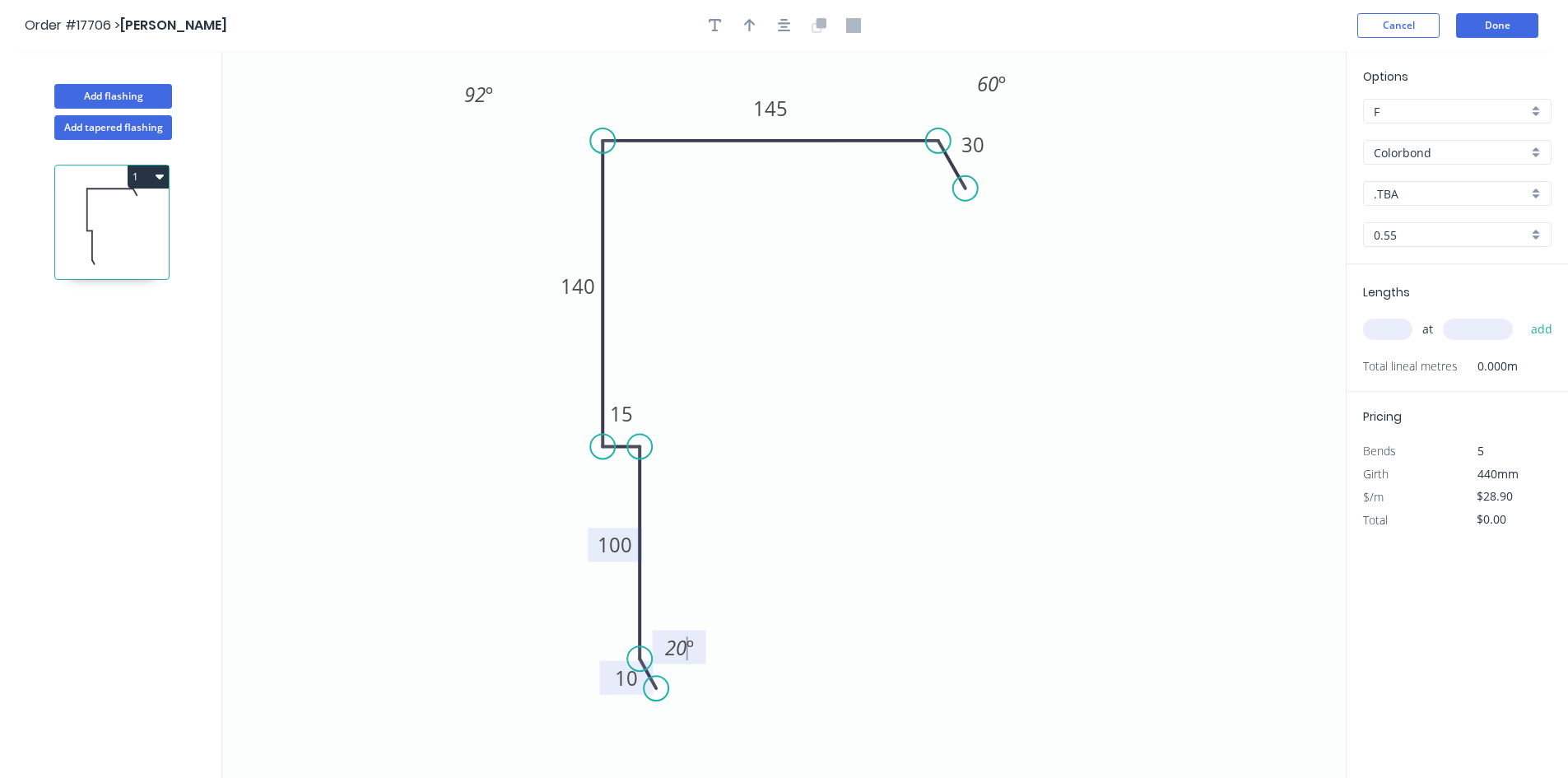
click at [740, 568] on icon "0 10 100 15 140 145 30 92 º 60 º 20 º" at bounding box center [784, 414] width 1123 height 726
drag, startPoint x: 698, startPoint y: 634, endPoint x: 563, endPoint y: 659, distance: 137.3
click at [563, 659] on rect at bounding box center [544, 671] width 53 height 34
click at [623, 500] on div "Show angle" at bounding box center [677, 506] width 166 height 34
drag, startPoint x: 651, startPoint y: 408, endPoint x: 543, endPoint y: 452, distance: 116.6
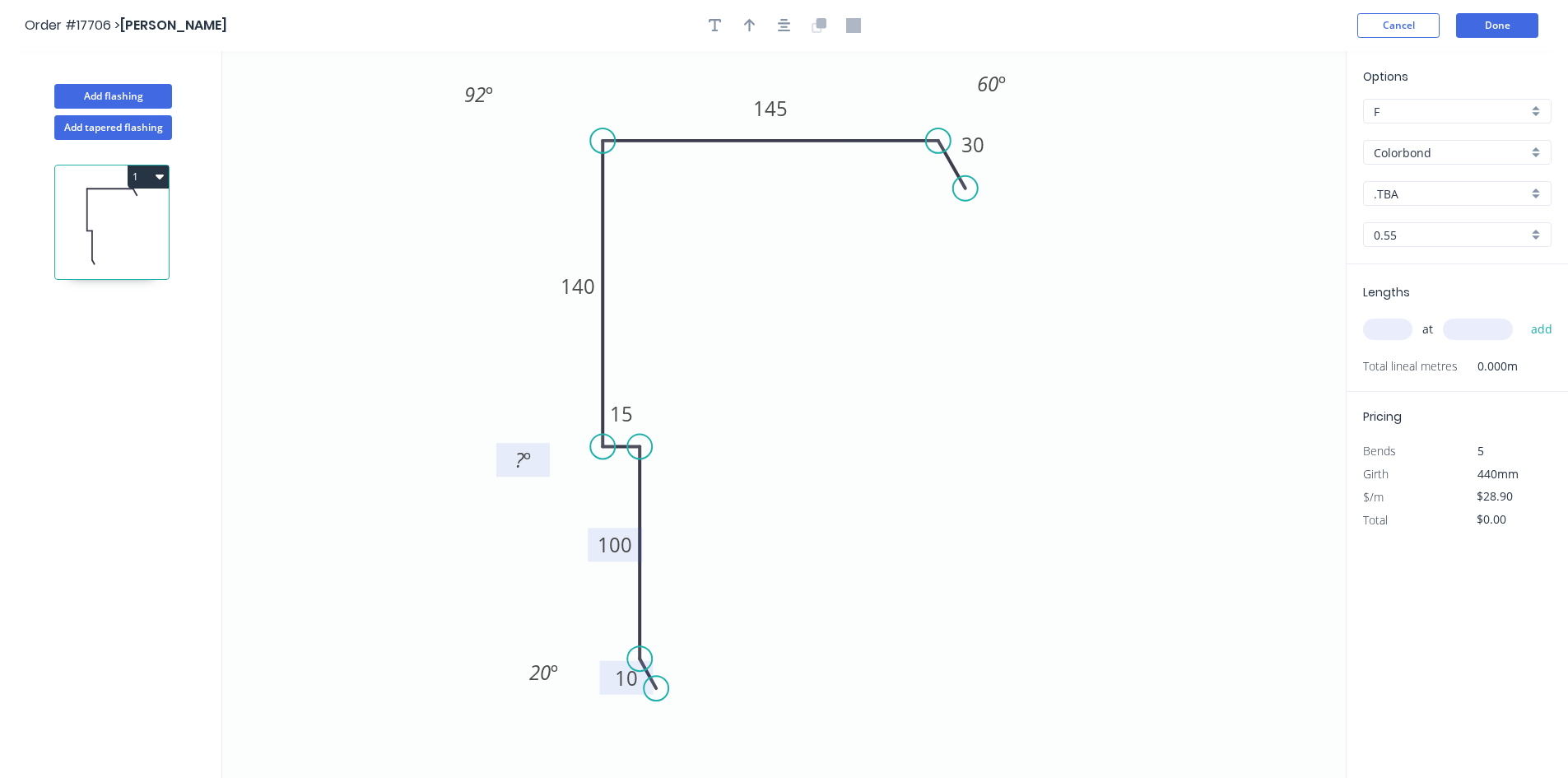
click at [543, 452] on rect at bounding box center [523, 459] width 53 height 34
click at [522, 464] on tspan "?" at bounding box center [520, 459] width 9 height 27
click at [684, 497] on div "Show angle" at bounding box center [726, 500] width 166 height 34
click at [613, 475] on tspan "º" at bounding box center [614, 475] width 7 height 27
drag, startPoint x: 588, startPoint y: 467, endPoint x: 700, endPoint y: 402, distance: 129.5
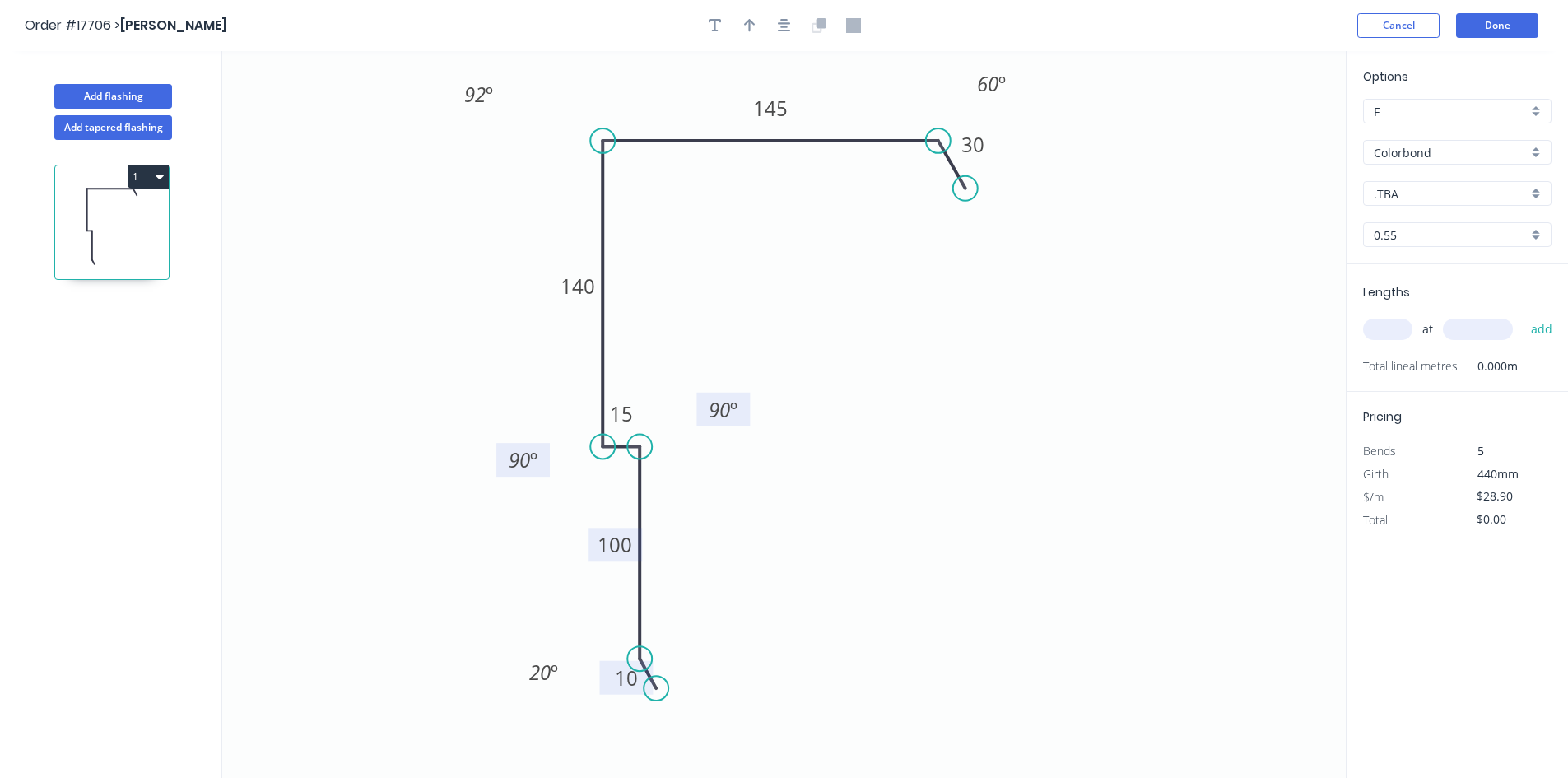
click at [700, 402] on rect at bounding box center [723, 408] width 53 height 34
click at [478, 96] on tspan "92" at bounding box center [475, 94] width 22 height 27
click at [780, 268] on icon "0 10 100 15 140 145 30 93 º 60 º 90 º 90 º 20 º" at bounding box center [784, 414] width 1123 height 726
click at [787, 30] on icon "button" at bounding box center [784, 25] width 14 height 14
click at [755, 24] on icon "button" at bounding box center [749, 25] width 12 height 14
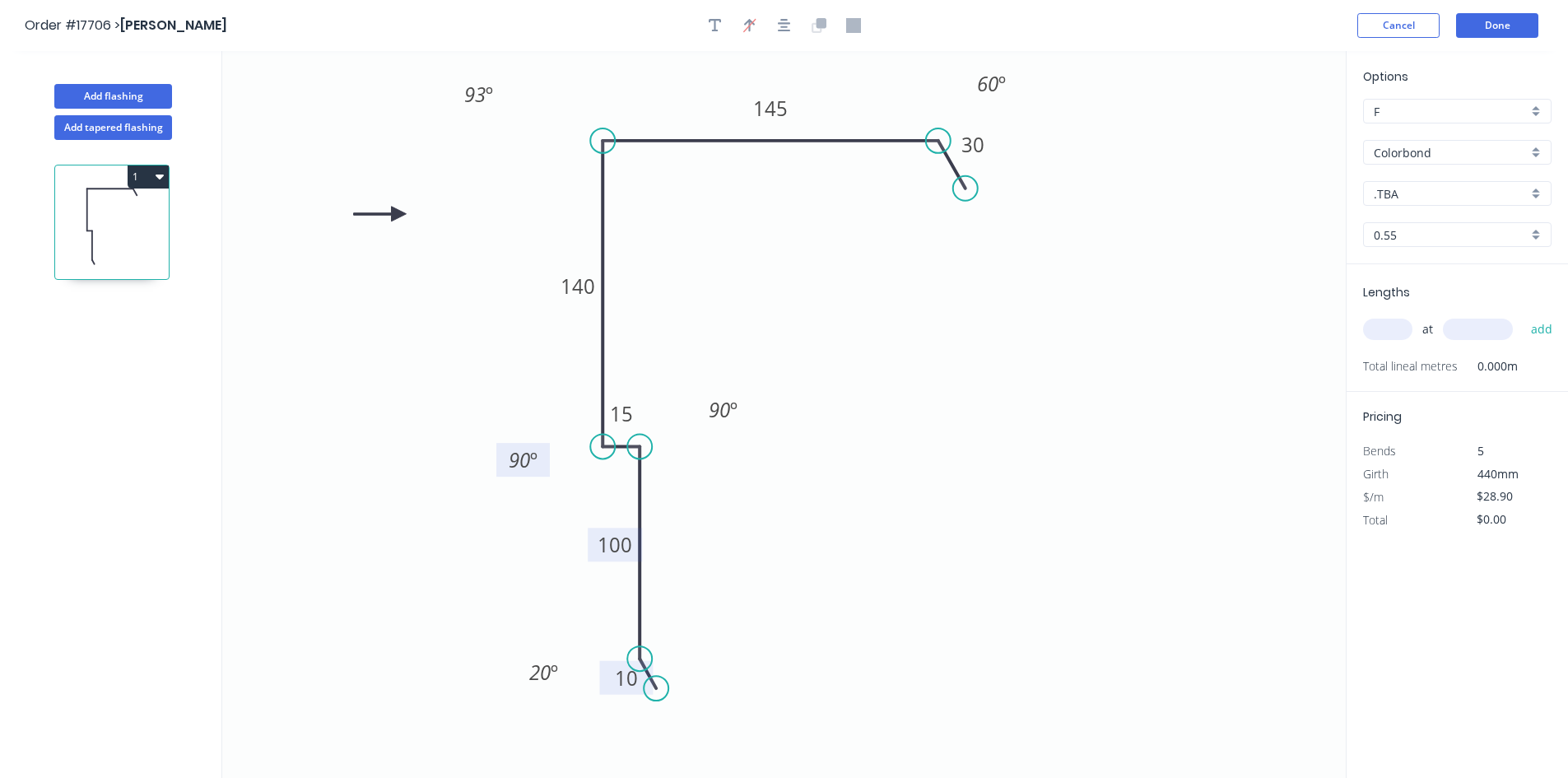
drag, startPoint x: 1263, startPoint y: 135, endPoint x: 398, endPoint y: 214, distance: 868.6
click at [398, 214] on icon at bounding box center [380, 214] width 53 height 14
click at [1402, 189] on input ".TBA" at bounding box center [1450, 193] width 154 height 17
click at [1452, 312] on div "Classic Cream" at bounding box center [1457, 312] width 187 height 29
type input "Classic Cream"
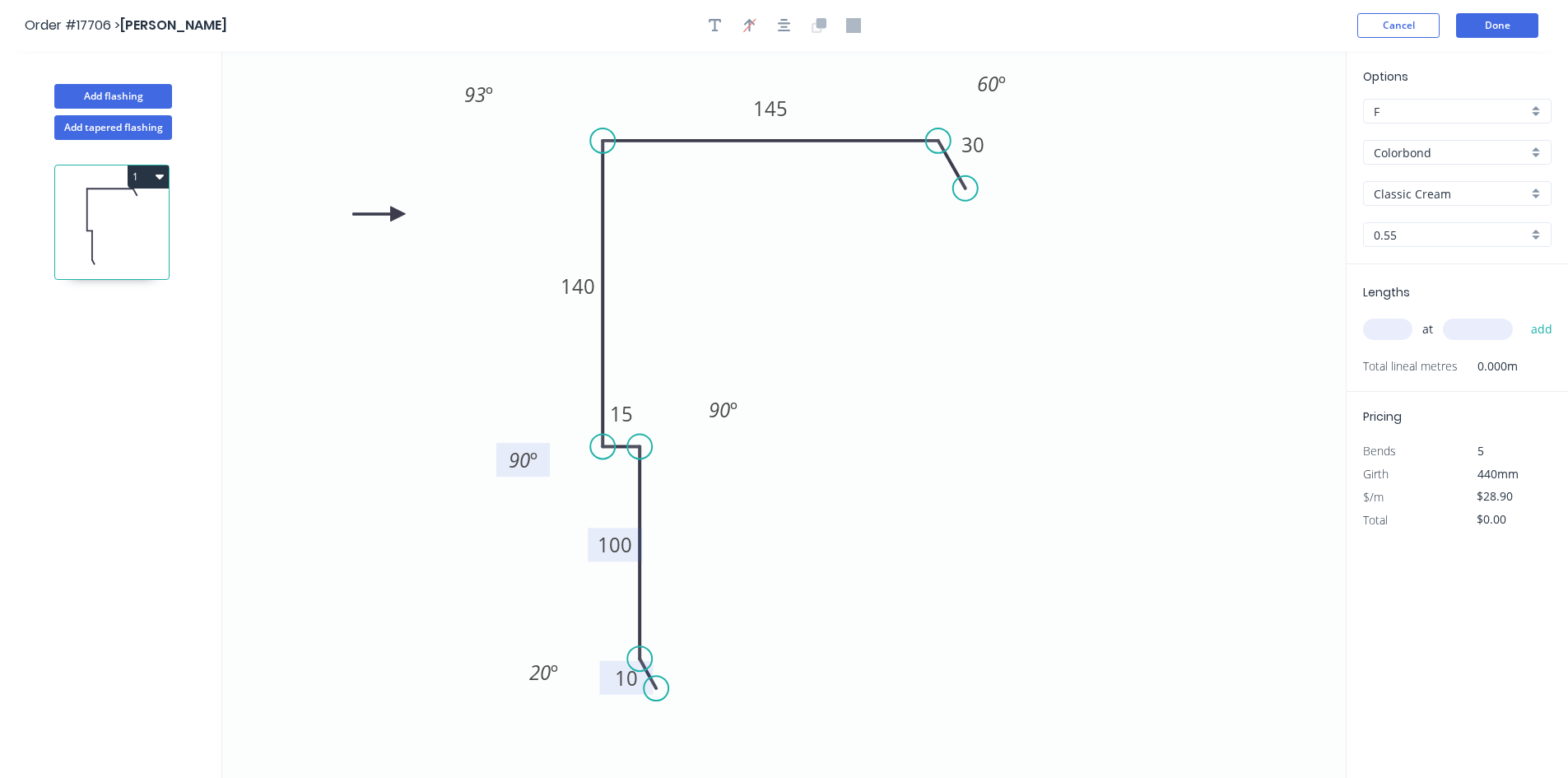
click at [1398, 330] on input "text" at bounding box center [1387, 330] width 50 height 22
type input "1"
click at [1464, 328] on input "text" at bounding box center [1477, 330] width 70 height 22
type input "4750"
click at [1543, 327] on button "add" at bounding box center [1542, 329] width 39 height 28
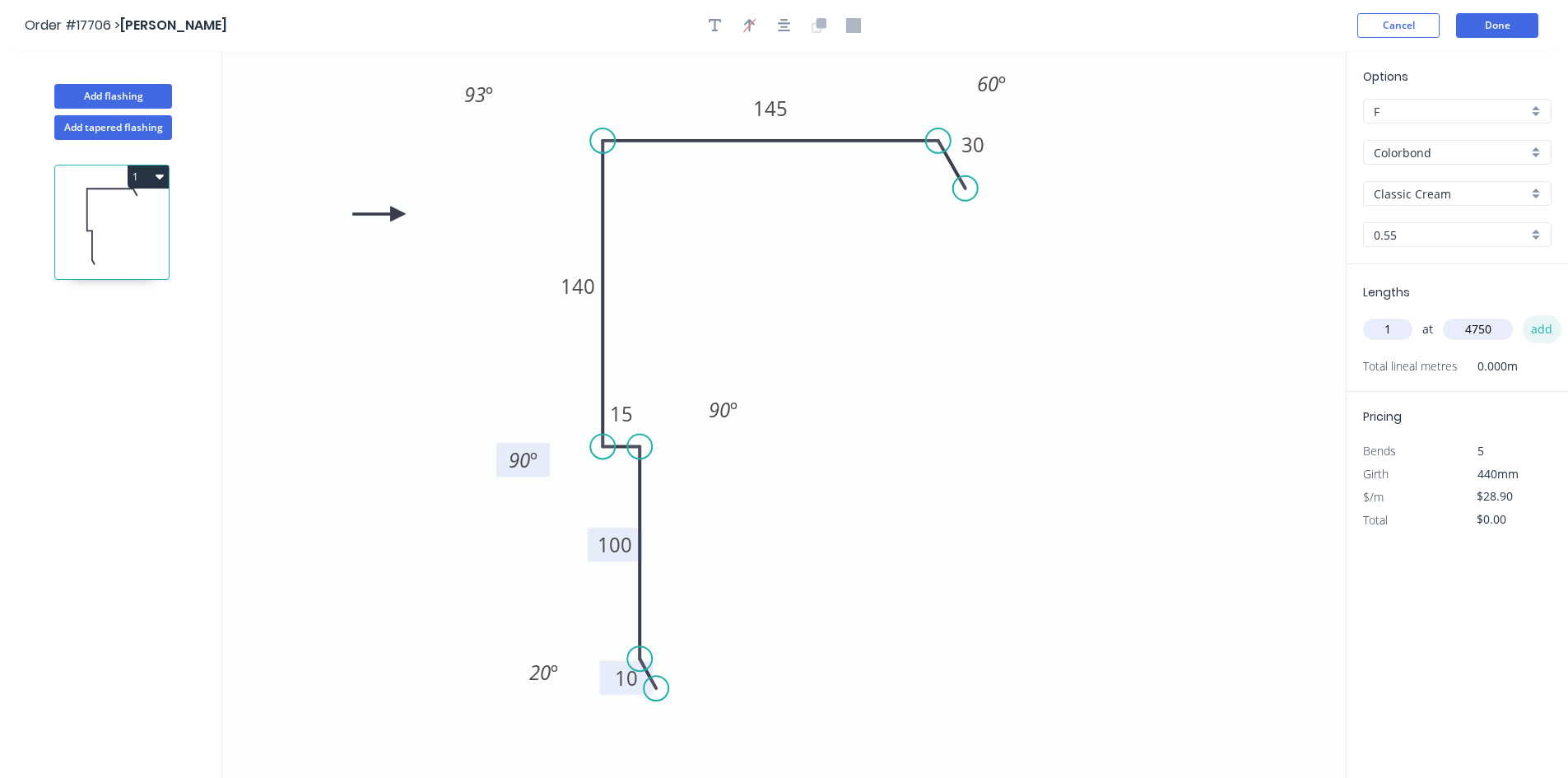
type input "$137.28"
type input "1"
click at [1476, 331] on input "text" at bounding box center [1477, 330] width 70 height 22
type input "4500"
click at [1538, 333] on button "add" at bounding box center [1542, 329] width 39 height 28
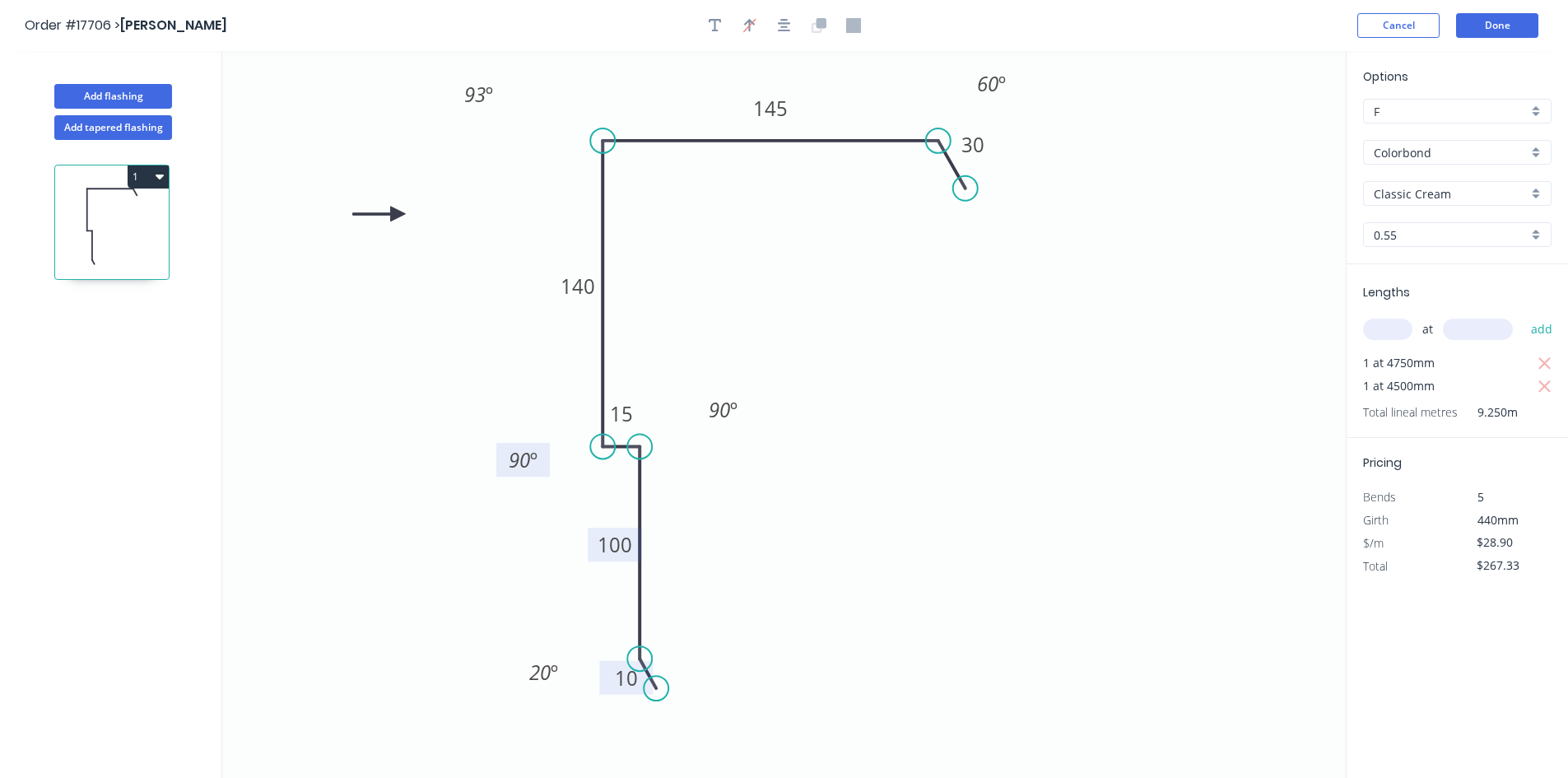
click at [158, 170] on icon "button" at bounding box center [159, 176] width 8 height 14
click at [135, 206] on div "Duplicate" at bounding box center [91, 217] width 127 height 24
type input "$0.00"
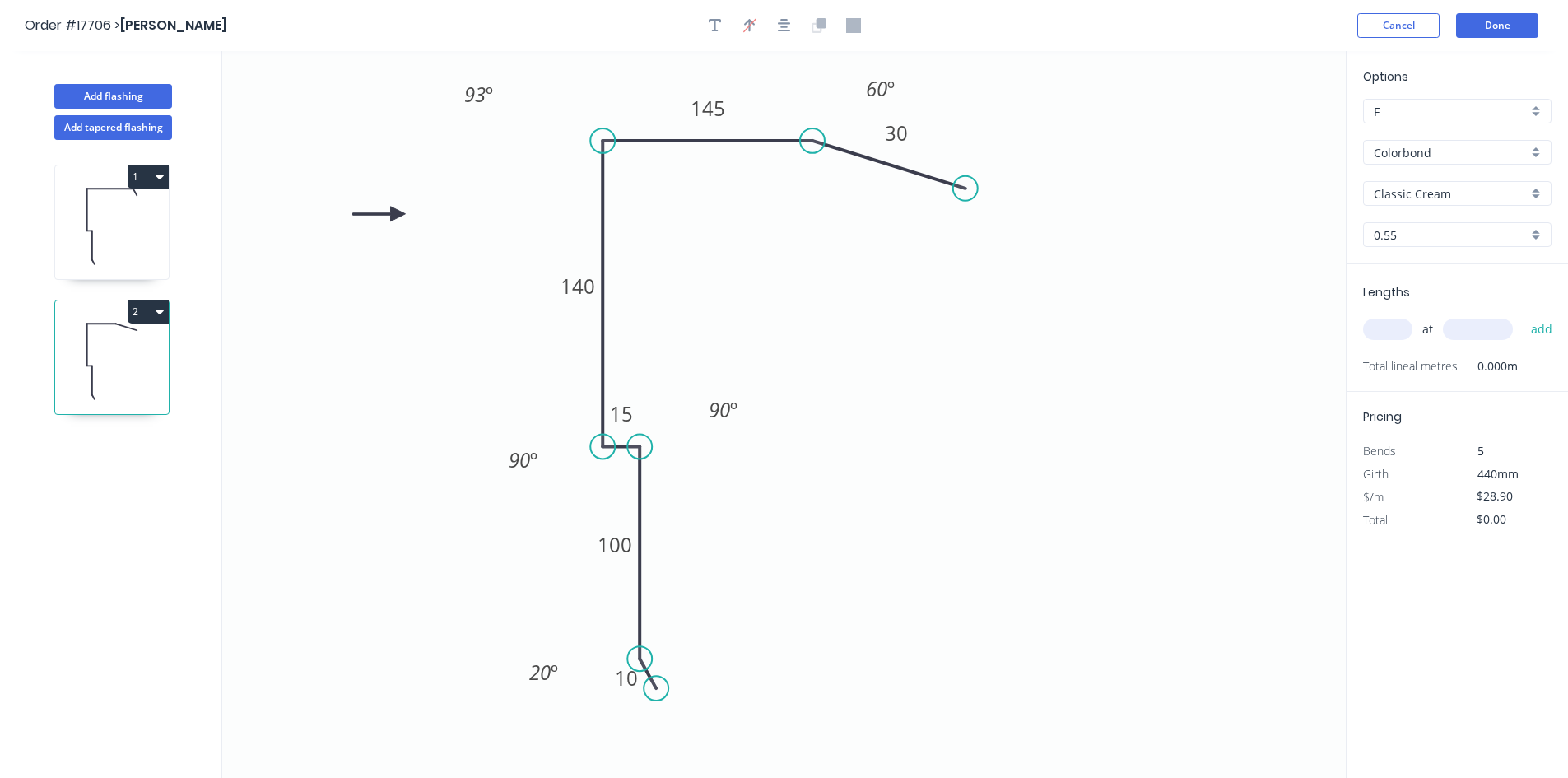
drag, startPoint x: 937, startPoint y: 143, endPoint x: 813, endPoint y: 140, distance: 124.0
click at [813, 140] on circle at bounding box center [812, 140] width 24 height 24
drag, startPoint x: 967, startPoint y: 190, endPoint x: 854, endPoint y: 193, distance: 113.0
click at [854, 193] on circle at bounding box center [853, 192] width 24 height 24
click at [709, 105] on tspan "145" at bounding box center [707, 108] width 34 height 27
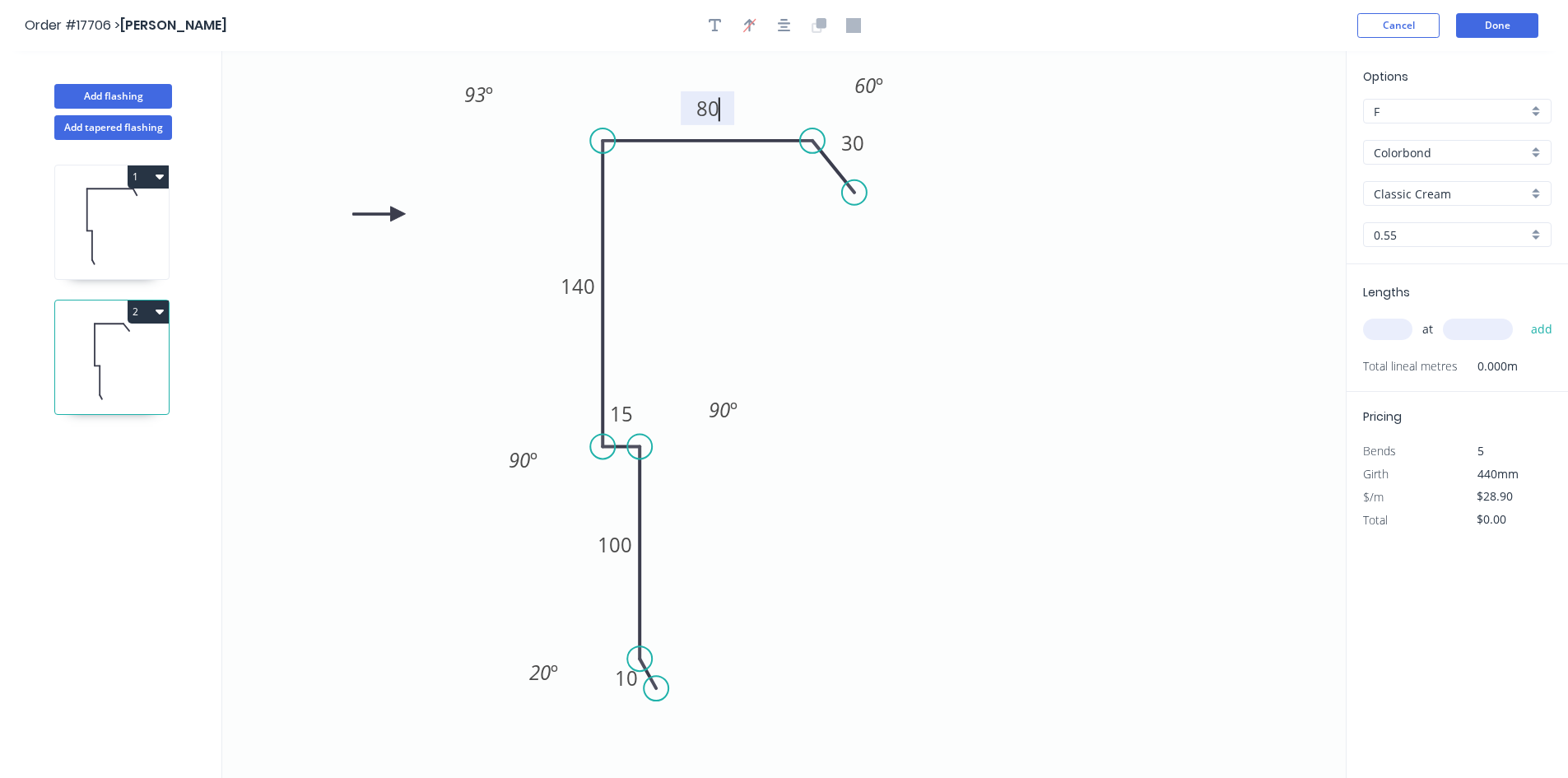
click at [874, 392] on icon "0 10 100 15 140 80 30 93 º 60 º 90 º 90 º 20 º" at bounding box center [784, 414] width 1123 height 726
type input "$25.39"
click at [787, 27] on icon "button" at bounding box center [784, 25] width 14 height 14
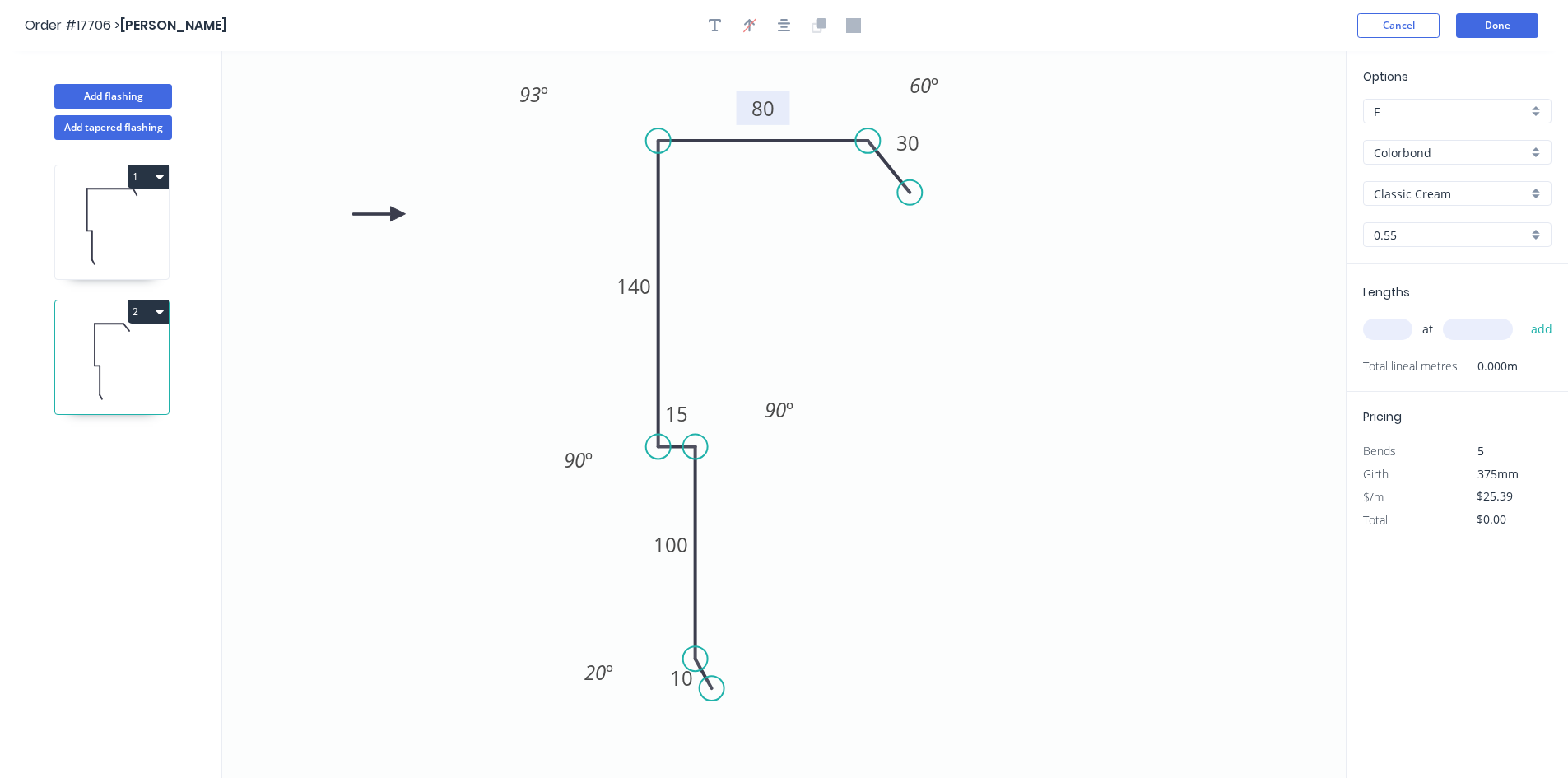
click at [1371, 331] on input "text" at bounding box center [1387, 330] width 50 height 22
type input "1"
click at [1461, 324] on input "text" at bounding box center [1477, 330] width 70 height 22
type input "4750"
click at [1536, 335] on button "add" at bounding box center [1542, 329] width 39 height 28
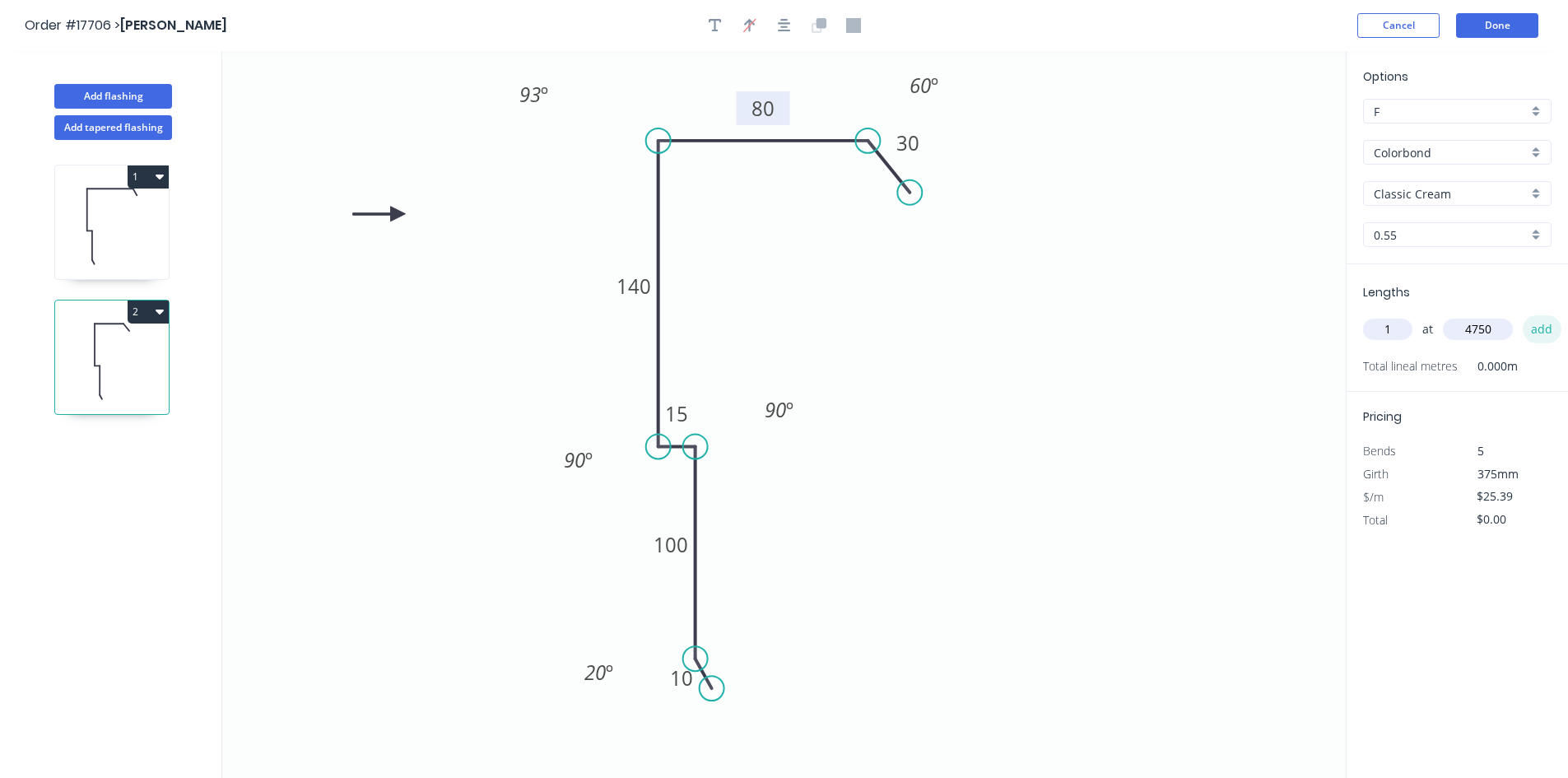
type input "$120.60"
type input "1"
click at [1483, 331] on input "text" at bounding box center [1477, 330] width 70 height 22
type input "4500"
click at [1538, 328] on button "add" at bounding box center [1542, 329] width 39 height 28
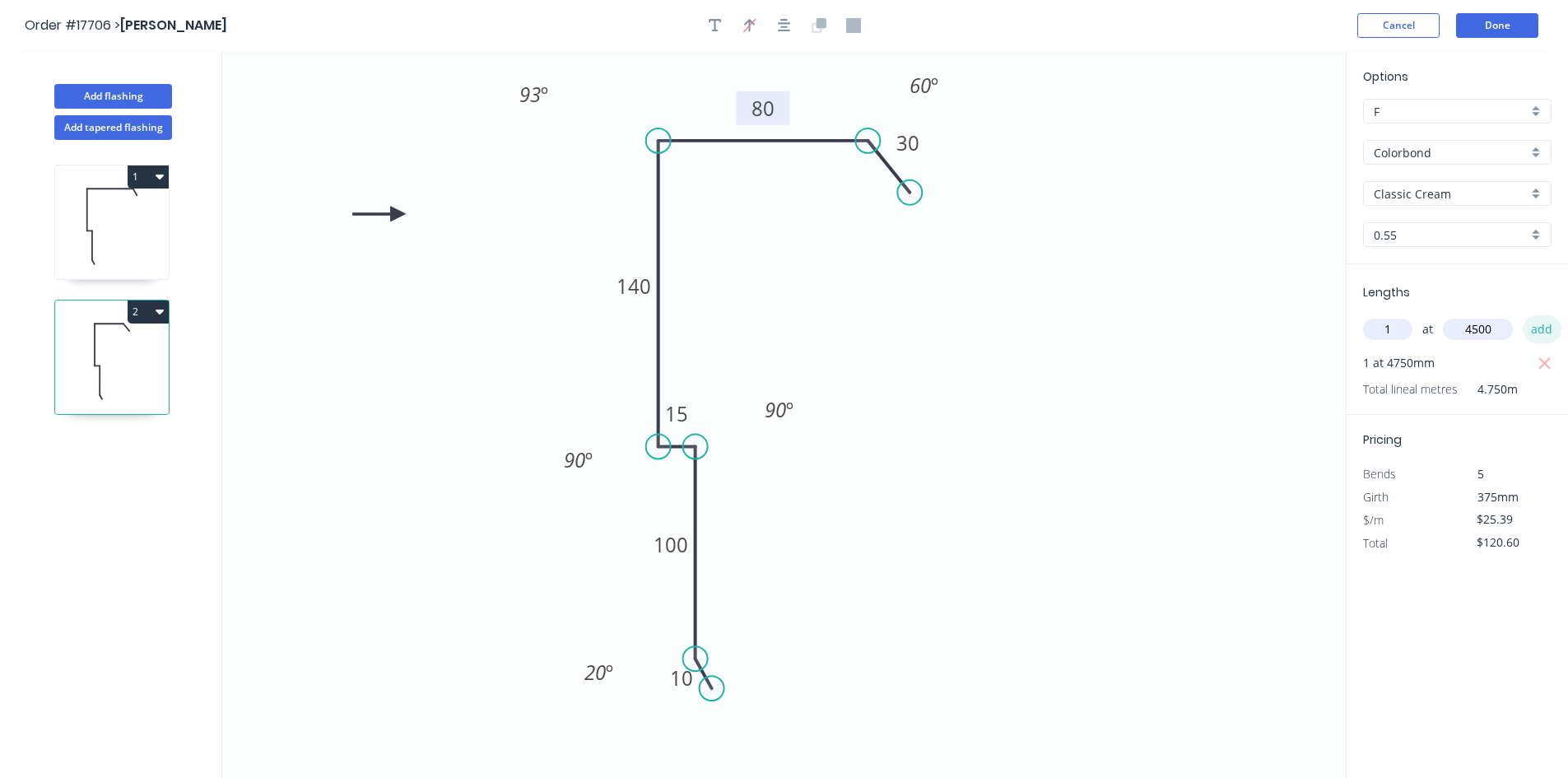
type input "$234.86"
click at [1507, 24] on button "Done" at bounding box center [1496, 25] width 82 height 24
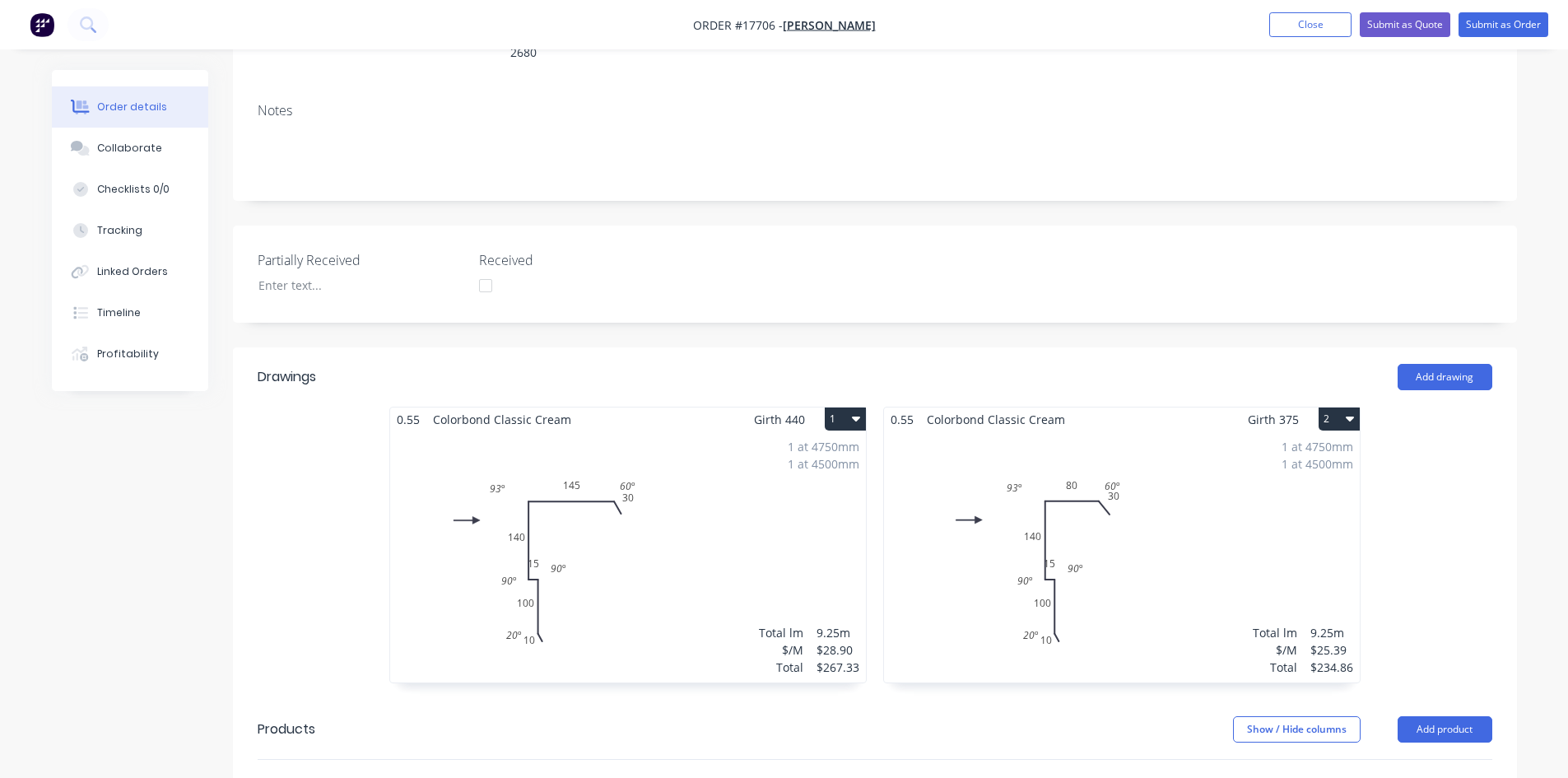
scroll to position [280, 0]
click at [1515, 30] on button "Submit as Order" at bounding box center [1503, 24] width 90 height 24
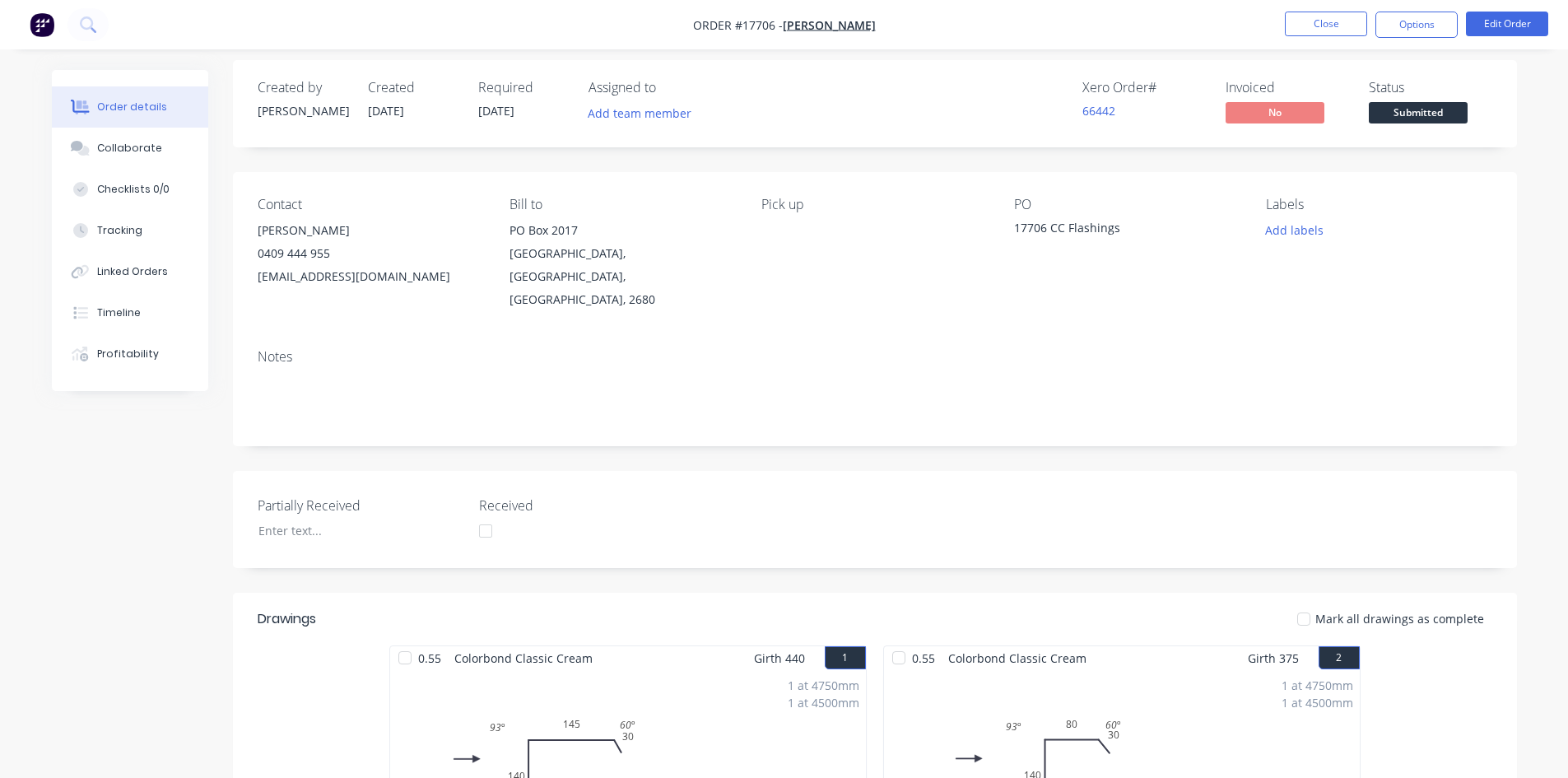
scroll to position [0, 0]
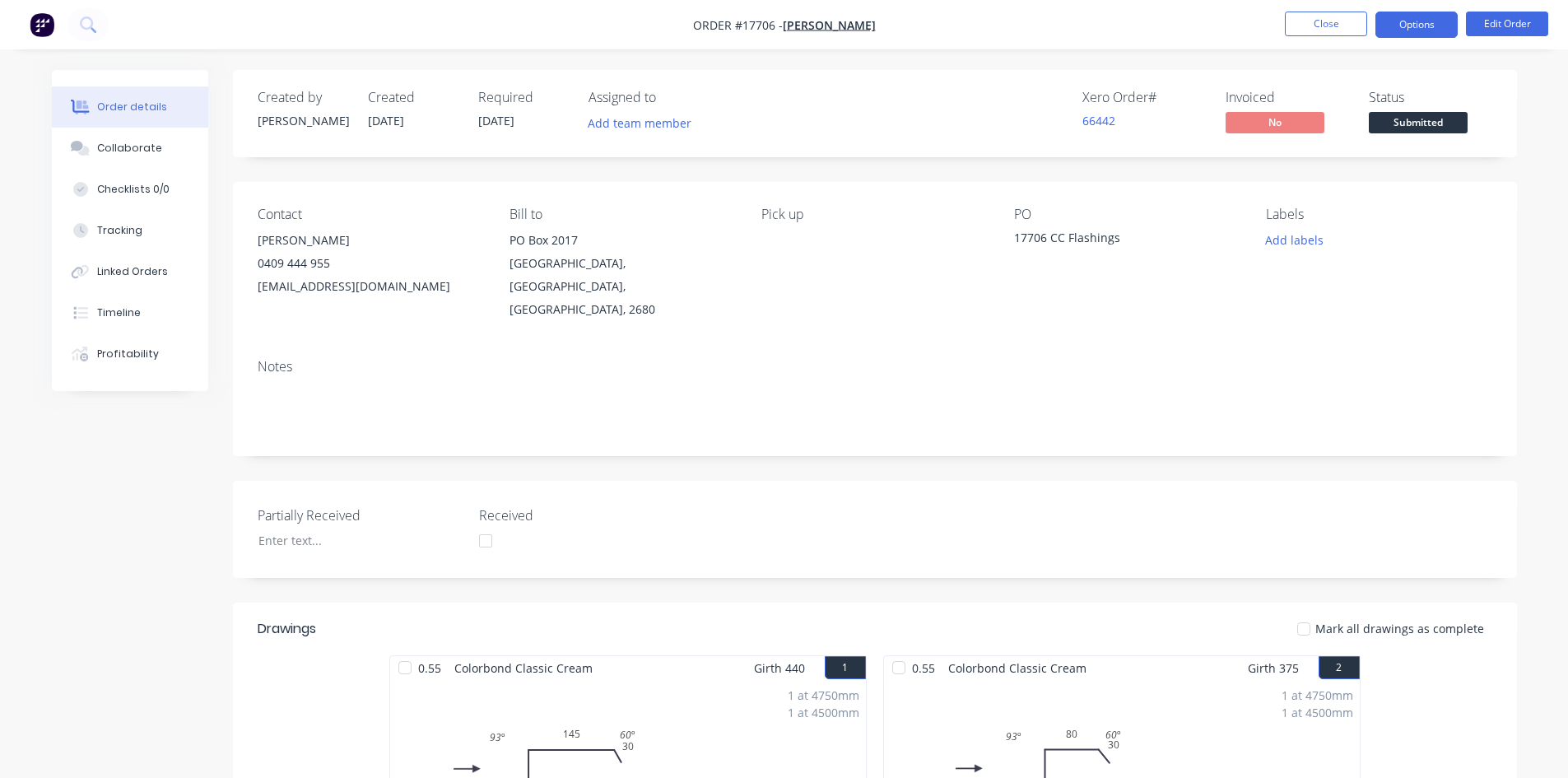
click at [1420, 31] on button "Options" at bounding box center [1416, 24] width 82 height 26
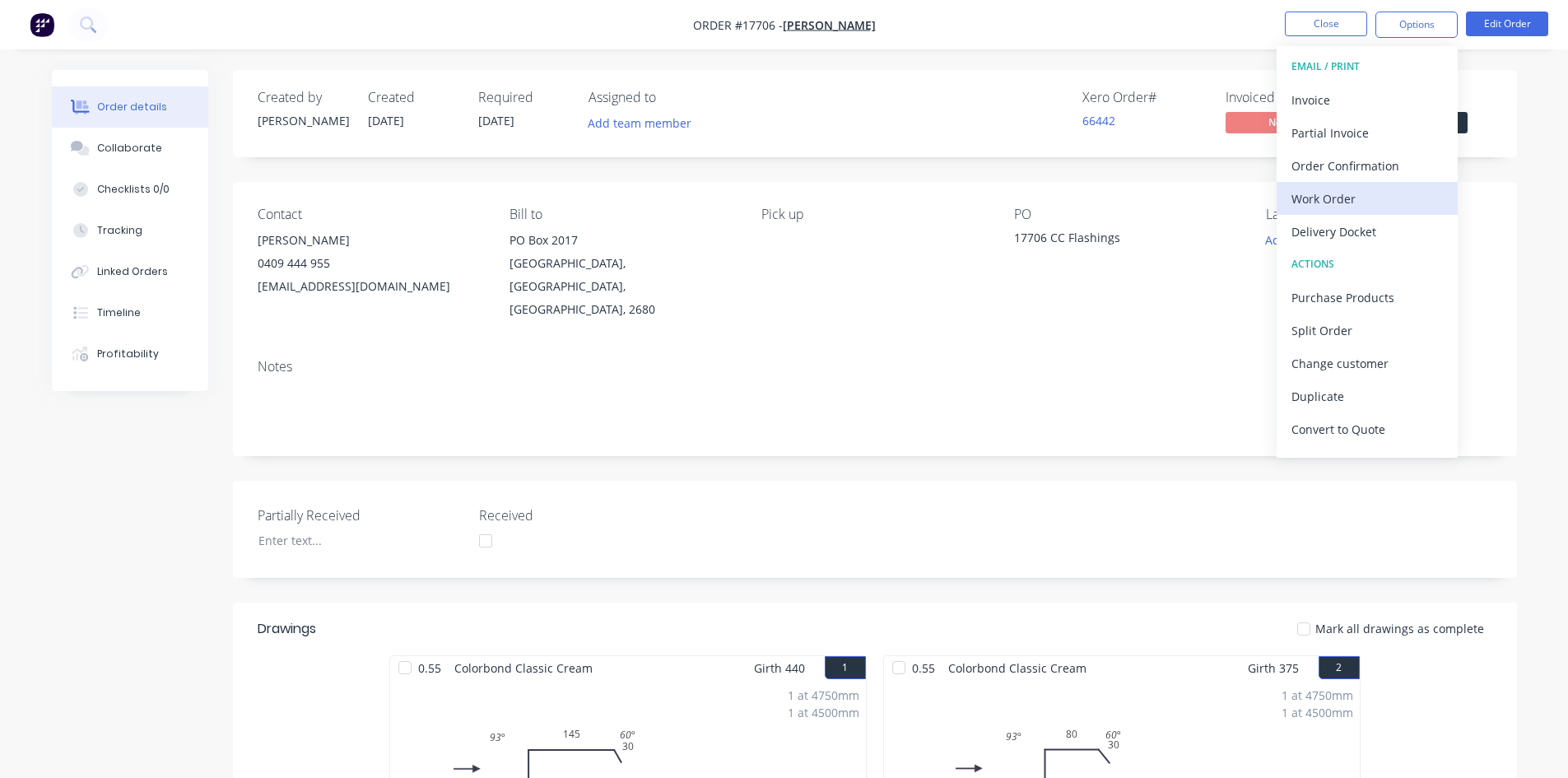
click at [1347, 201] on div "Work Order" at bounding box center [1366, 198] width 151 height 24
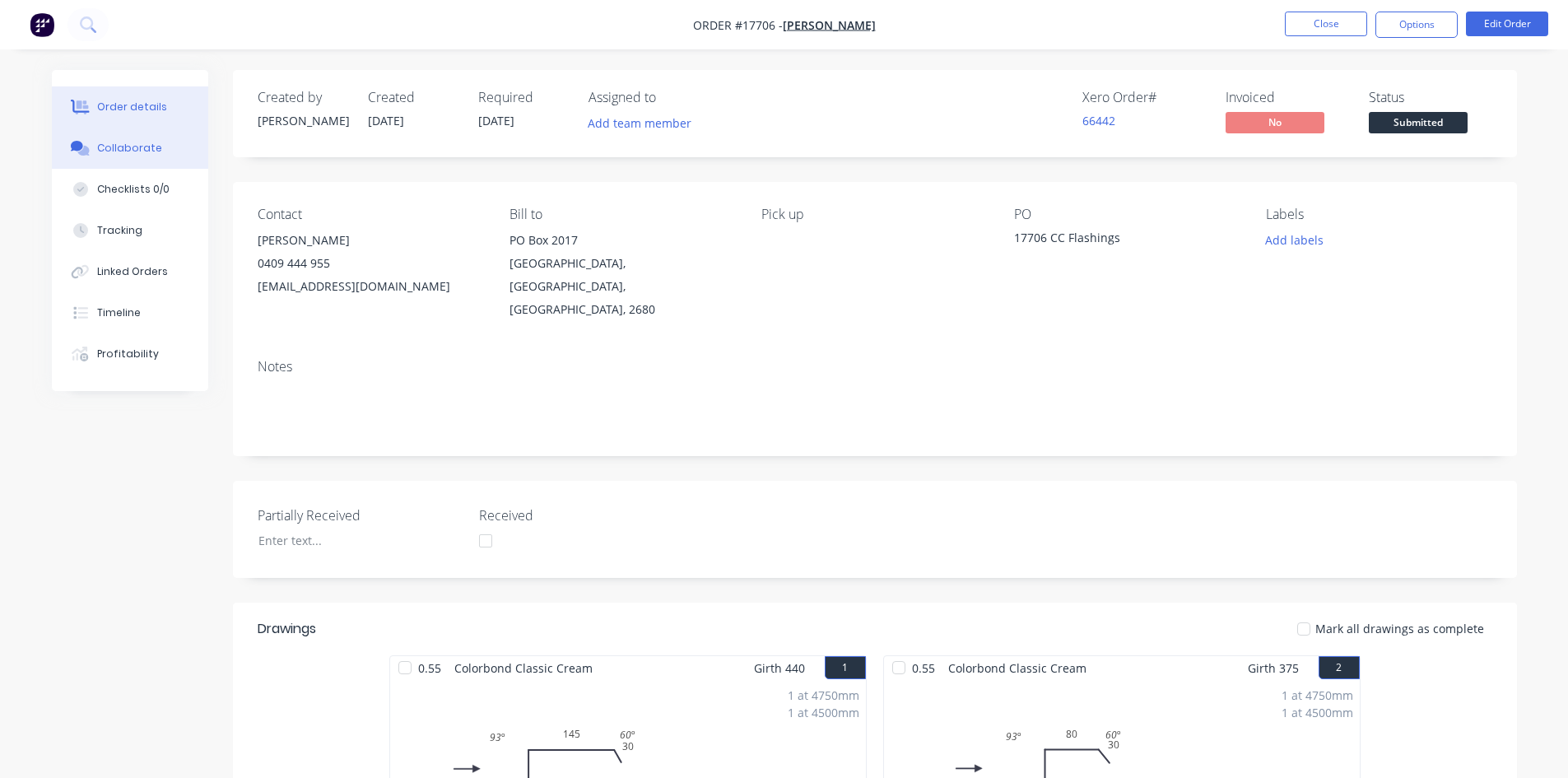
click at [135, 157] on button "Collaborate" at bounding box center [130, 148] width 157 height 41
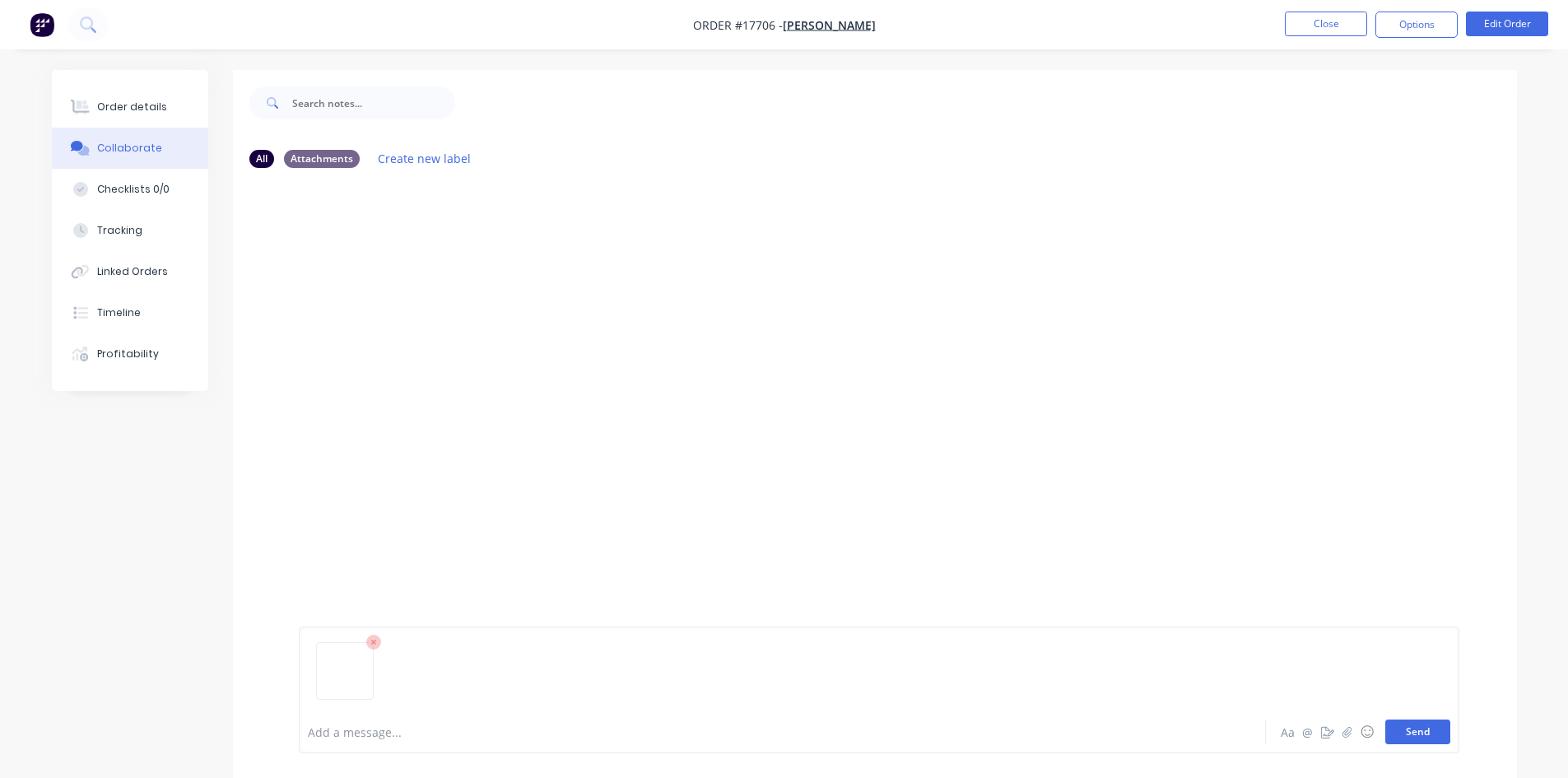
click at [1391, 729] on button "Send" at bounding box center [1418, 731] width 65 height 24
click at [130, 110] on div "Order details" at bounding box center [131, 107] width 70 height 14
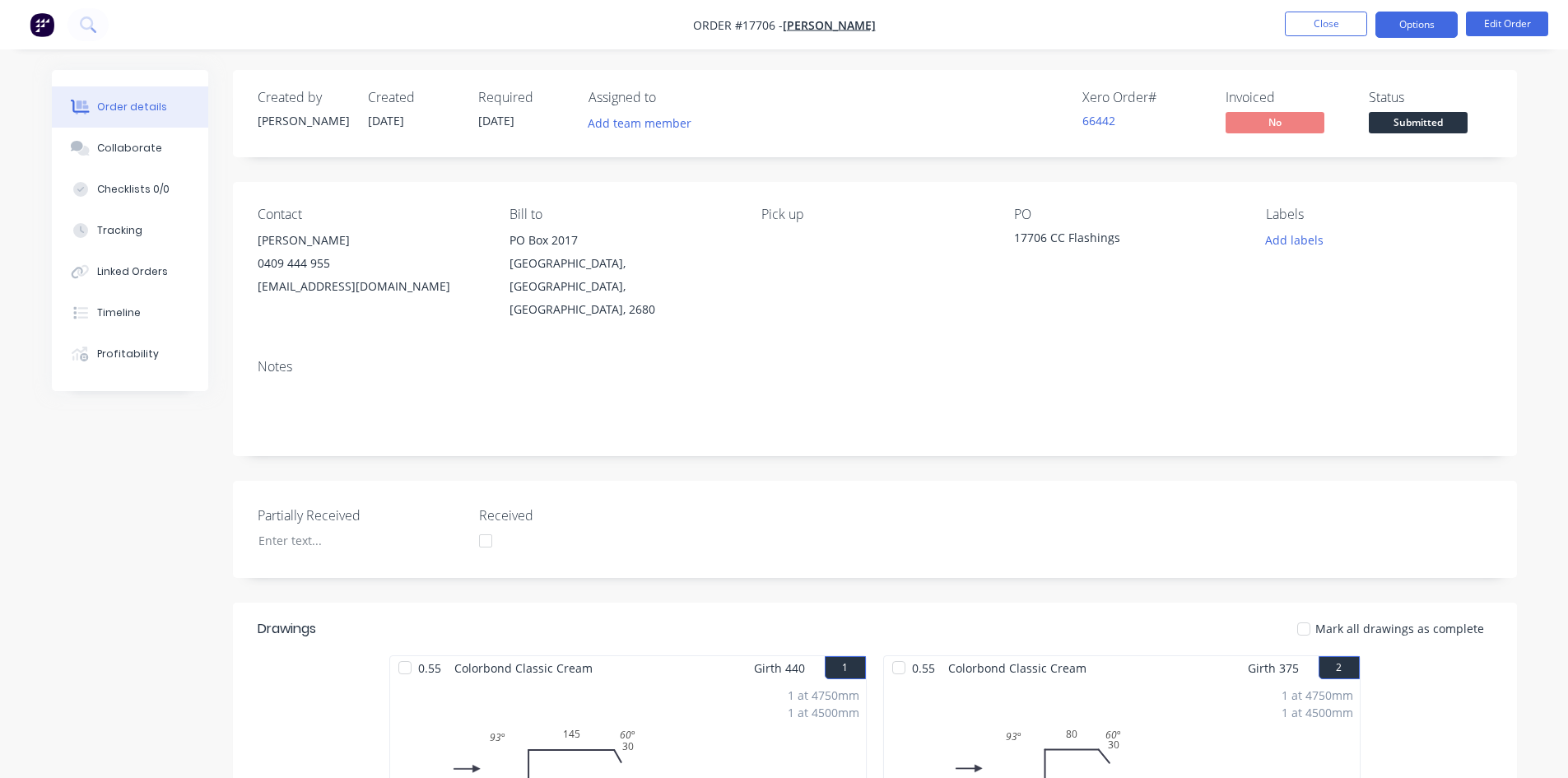
click at [1422, 30] on button "Options" at bounding box center [1416, 24] width 82 height 26
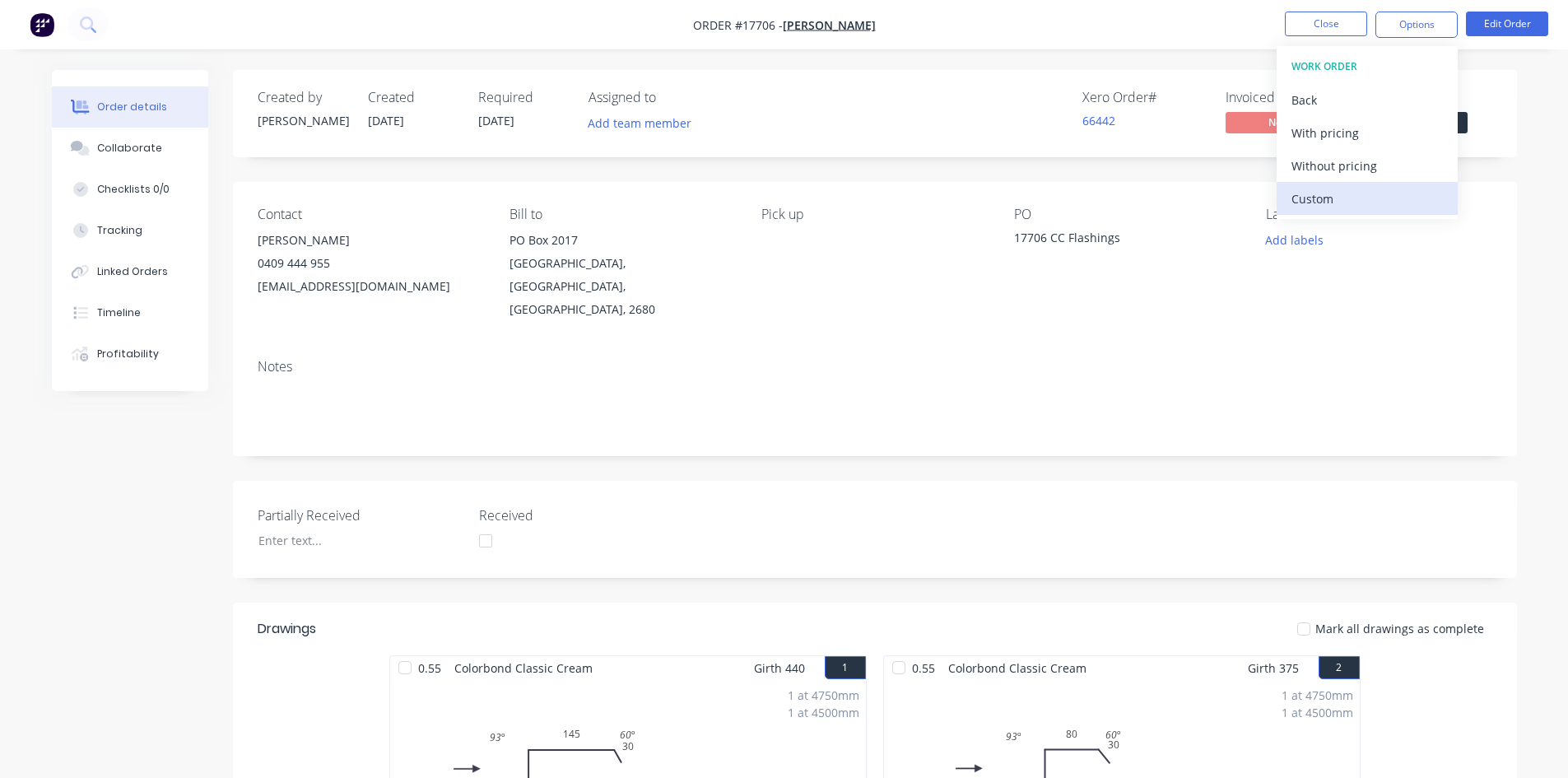
click at [1345, 194] on div "Custom" at bounding box center [1366, 198] width 151 height 24
click at [1347, 169] on div "Without pricing" at bounding box center [1366, 166] width 151 height 24
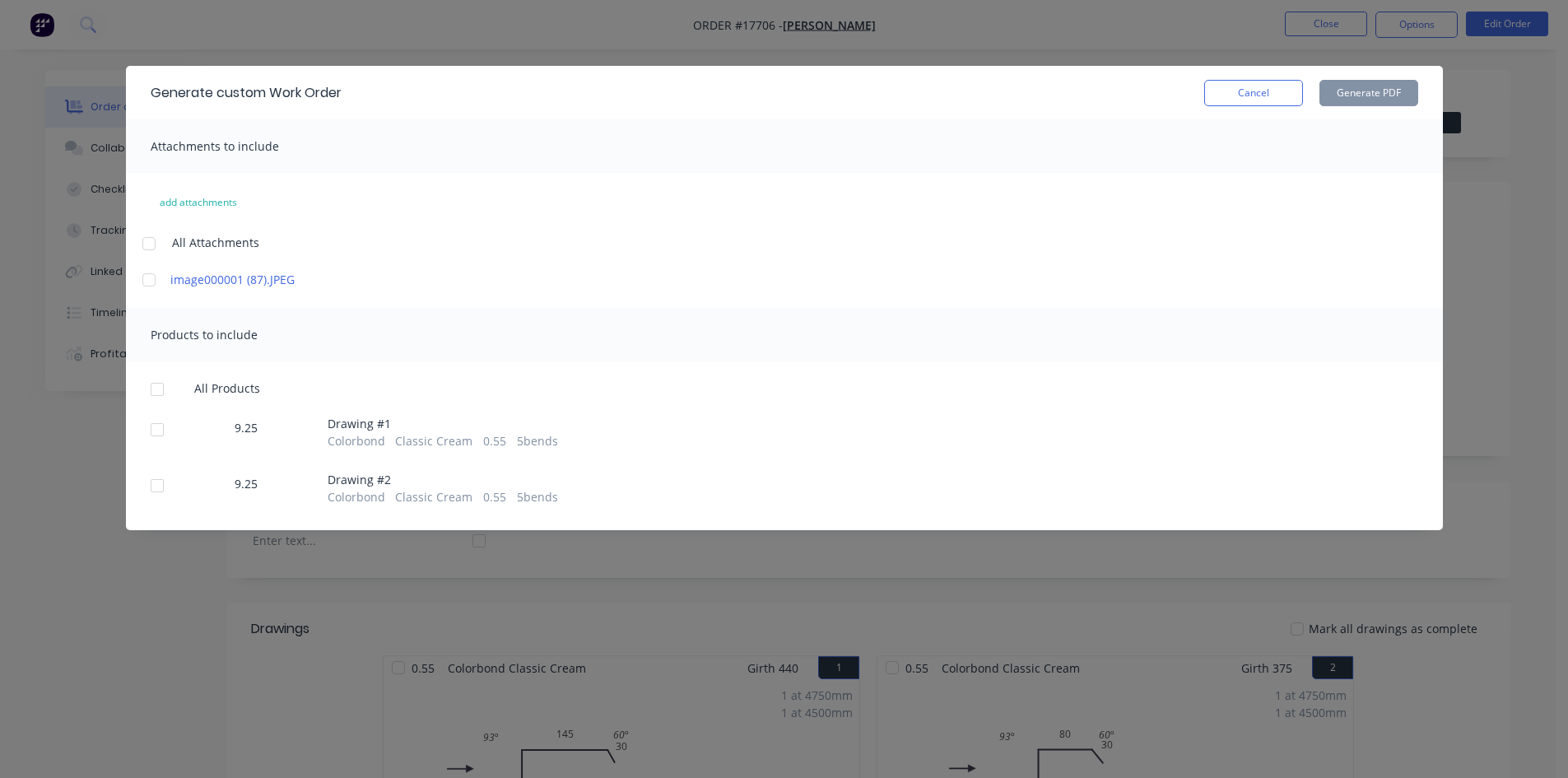
click at [154, 242] on div at bounding box center [149, 244] width 33 height 33
click at [158, 385] on div at bounding box center [157, 389] width 33 height 33
click at [1360, 97] on button "Generate PDF" at bounding box center [1368, 92] width 99 height 26
click at [1287, 94] on button "Cancel" at bounding box center [1253, 92] width 99 height 26
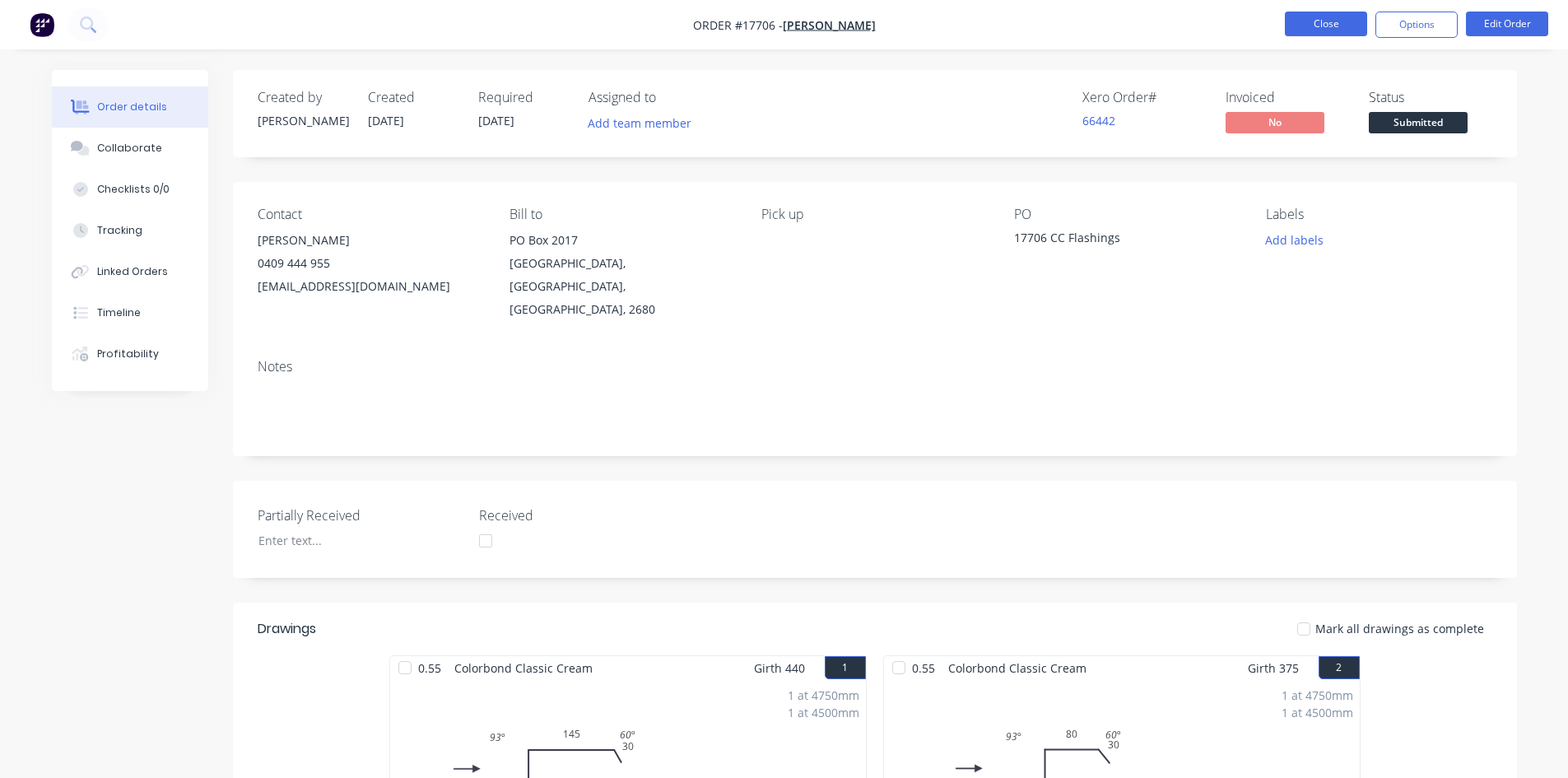
click at [1337, 27] on button "Close" at bounding box center [1325, 24] width 82 height 24
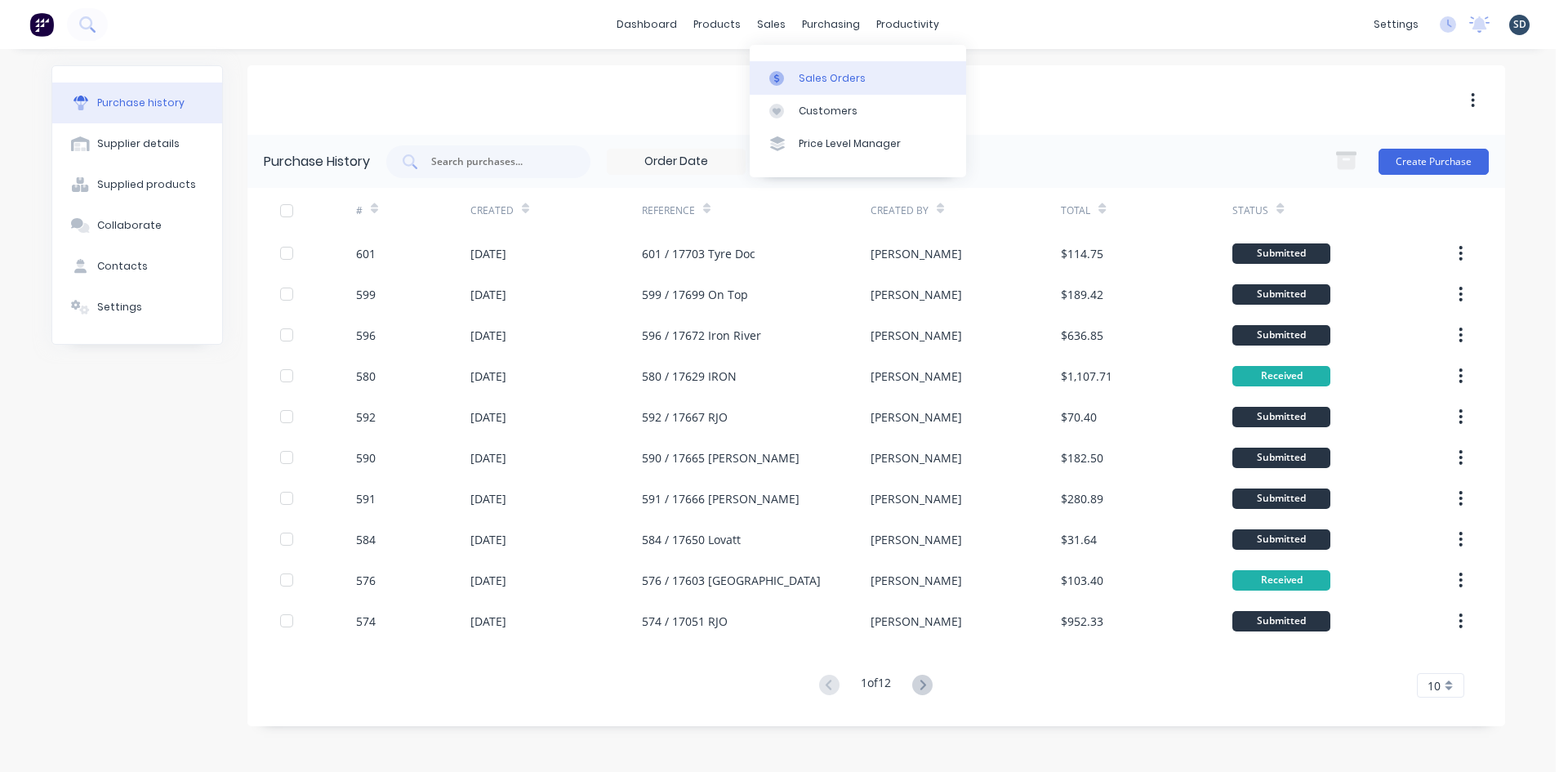
click at [797, 71] on link "Sales Orders" at bounding box center [858, 77] width 217 height 32
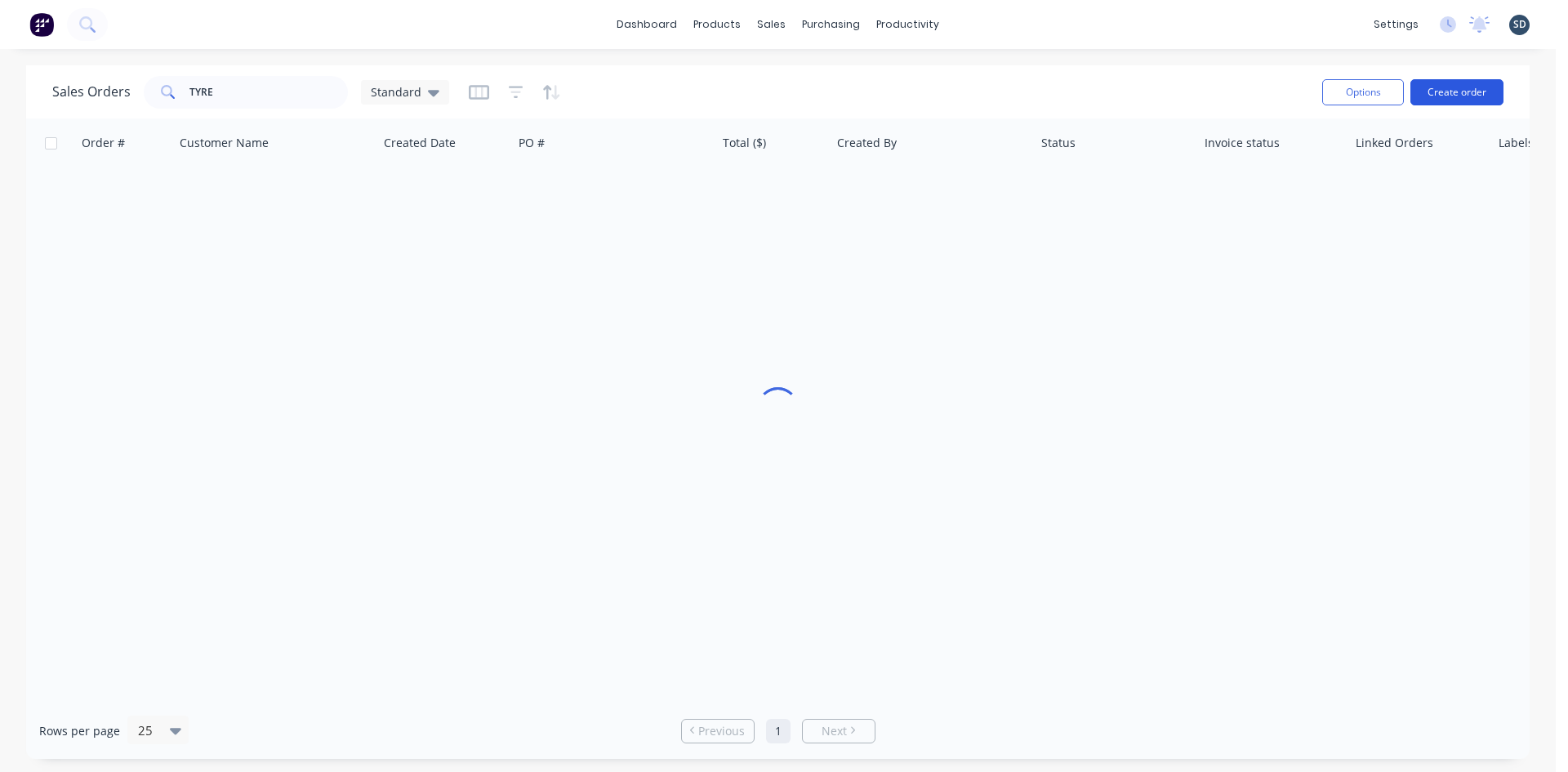
click at [1452, 88] on button "Create order" at bounding box center [1457, 92] width 94 height 26
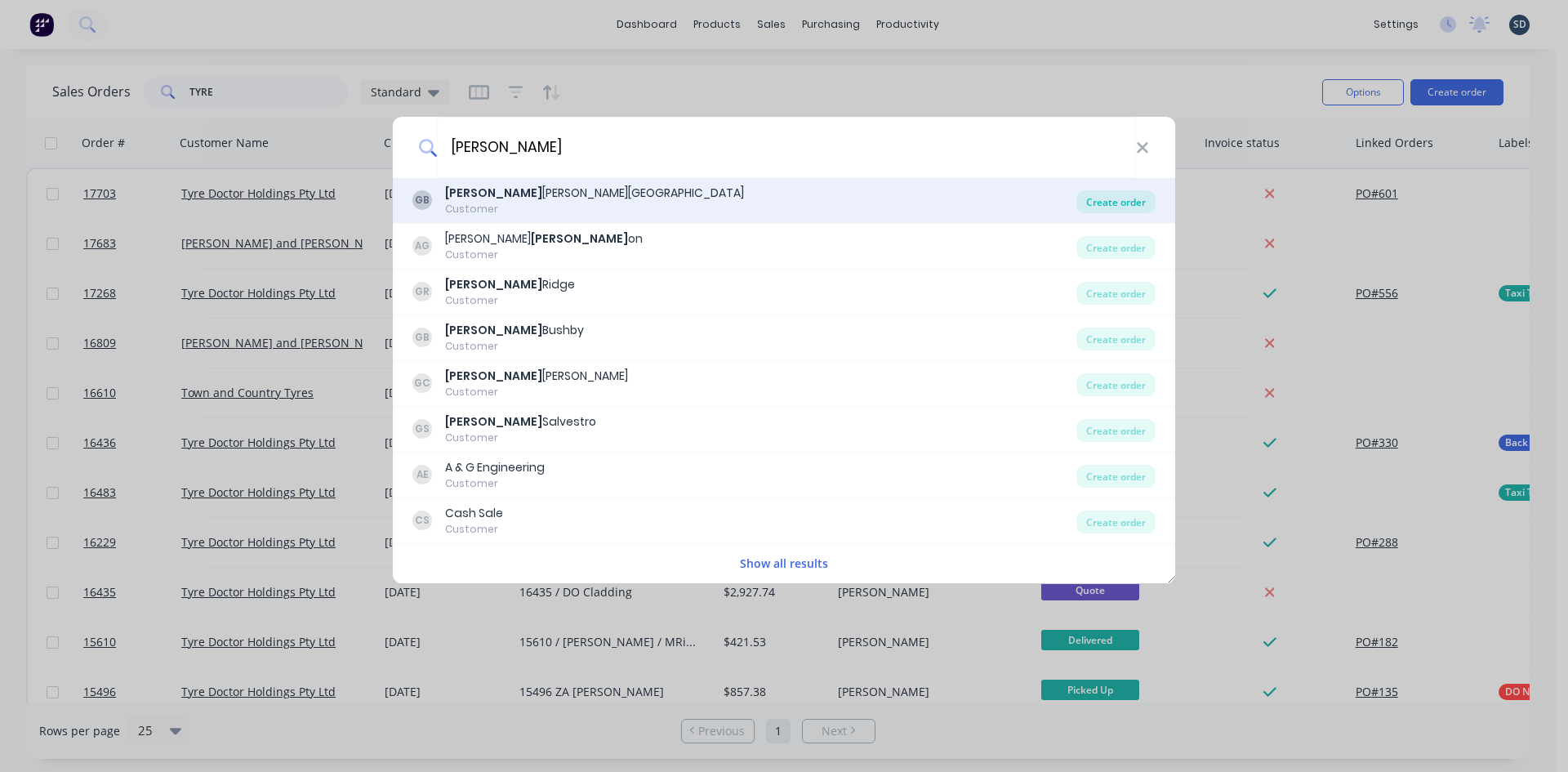
type input "glenn"
click at [1139, 201] on div "Create order" at bounding box center [1116, 201] width 79 height 22
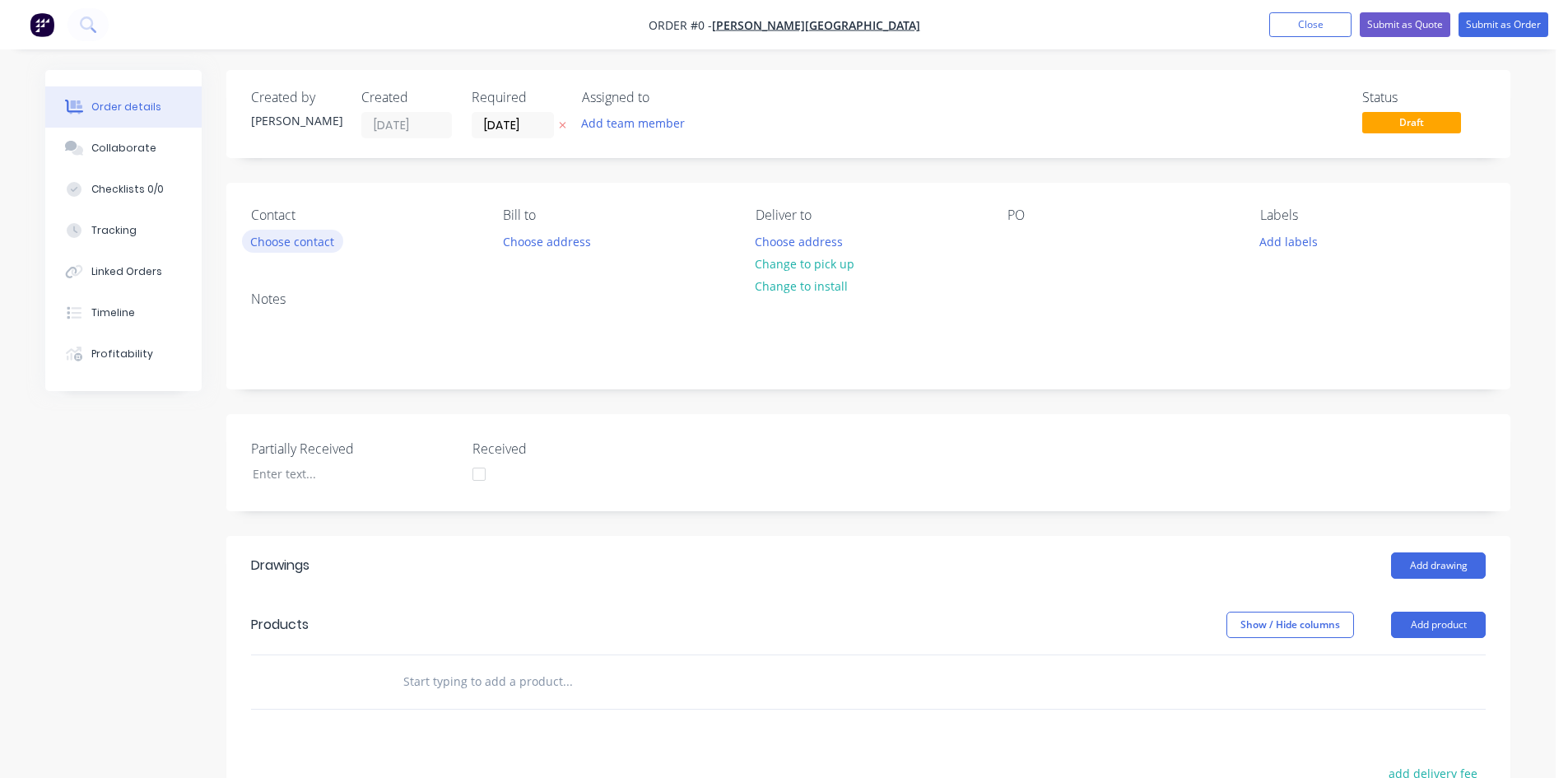
click at [316, 238] on button "Choose contact" at bounding box center [293, 240] width 101 height 23
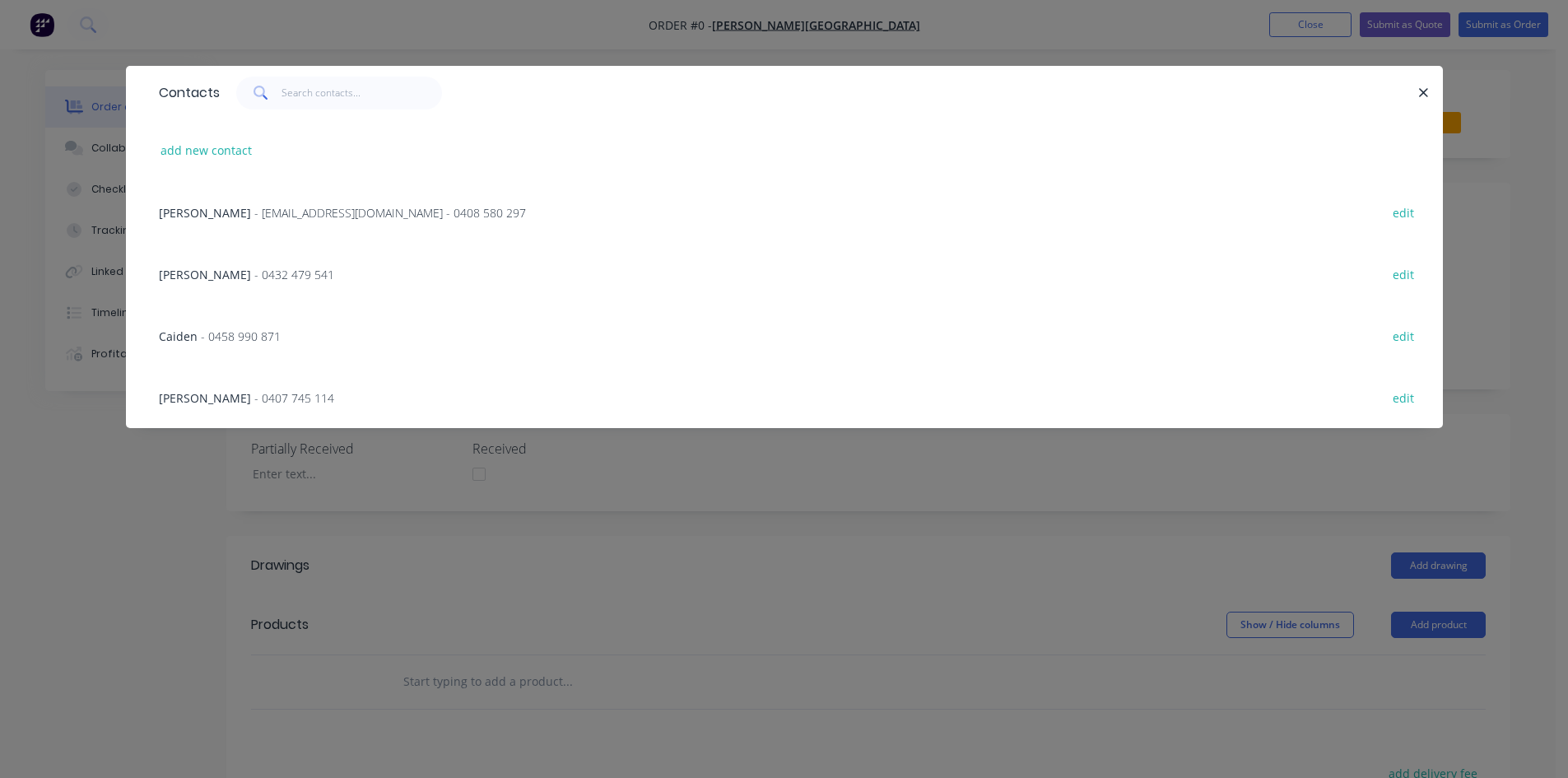
click at [260, 339] on span "- 0458 990 871" at bounding box center [241, 335] width 80 height 15
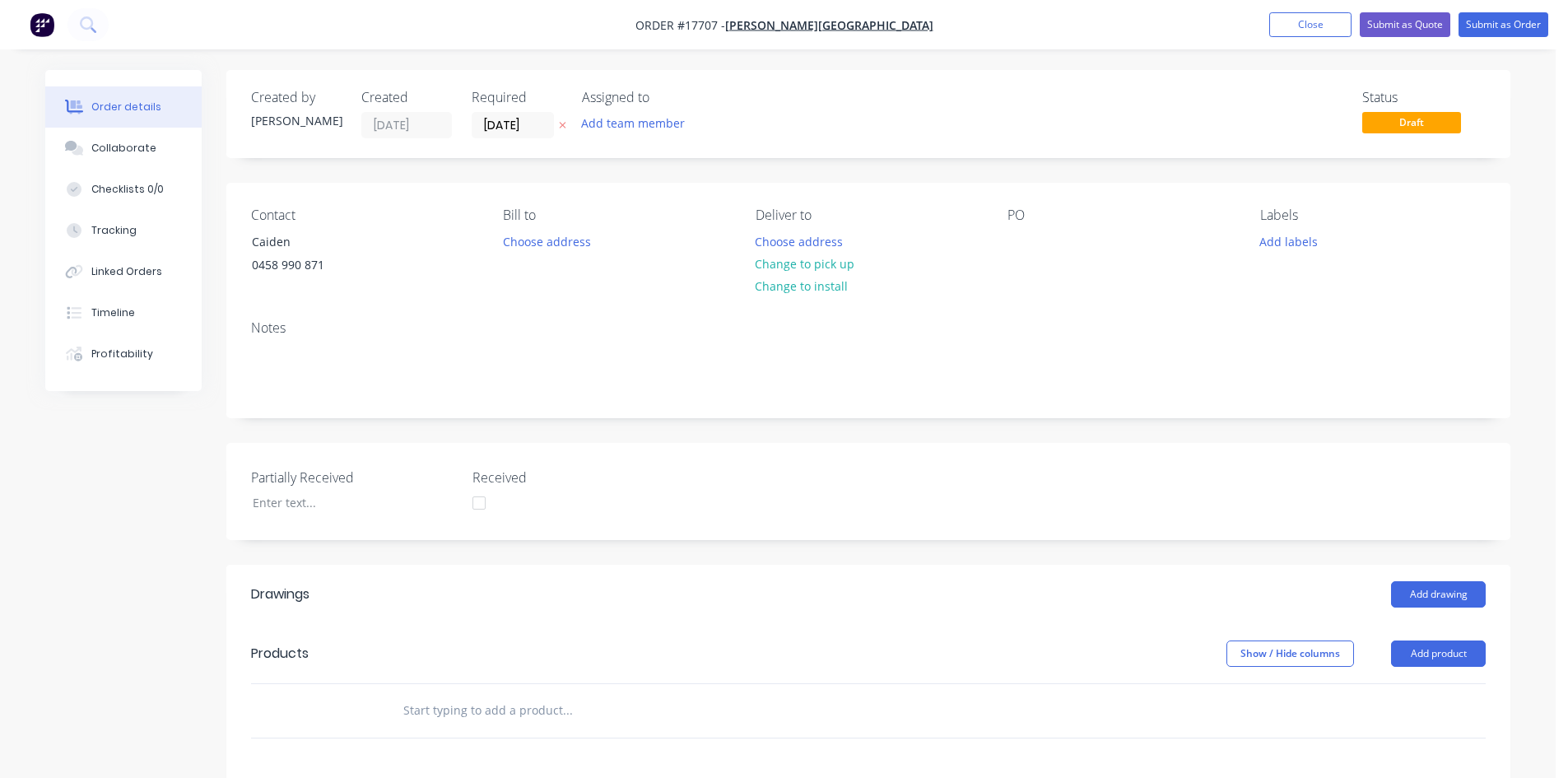
click at [863, 276] on div "Deliver to Choose address Change to pick up Change to install" at bounding box center [868, 245] width 226 height 75
click at [824, 263] on button "Change to pick up" at bounding box center [804, 264] width 117 height 23
click at [1035, 237] on div "PO" at bounding box center [1120, 245] width 226 height 75
click at [1024, 240] on div at bounding box center [1020, 241] width 26 height 24
click at [903, 159] on div "Created by Sam Created 02/10/25 Required 02/10/25 Assigned to Add team member S…" at bounding box center [868, 601] width 1284 height 1063
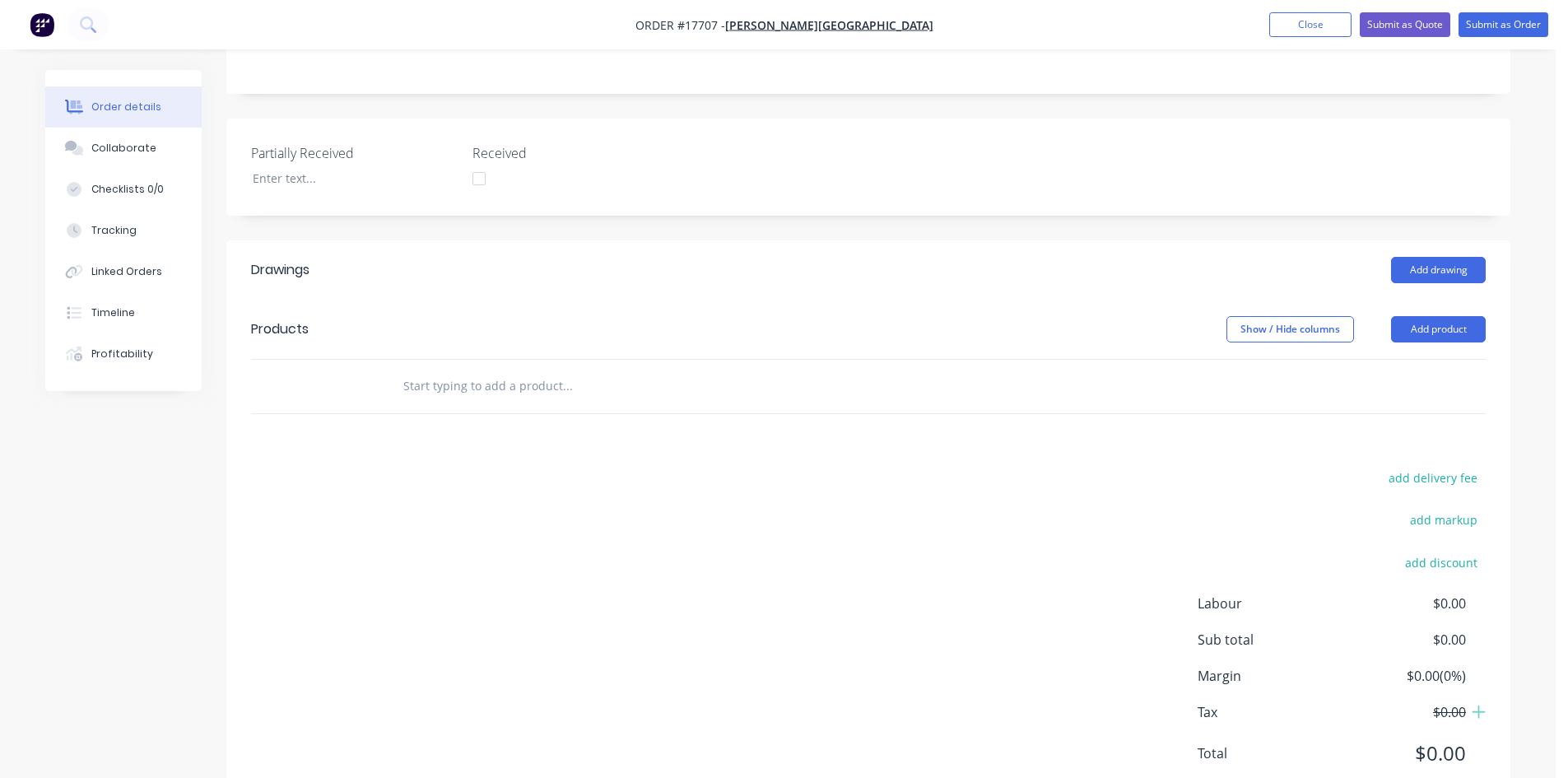
scroll to position [329, 0]
click at [1441, 268] on button "Add drawing" at bounding box center [1438, 264] width 94 height 26
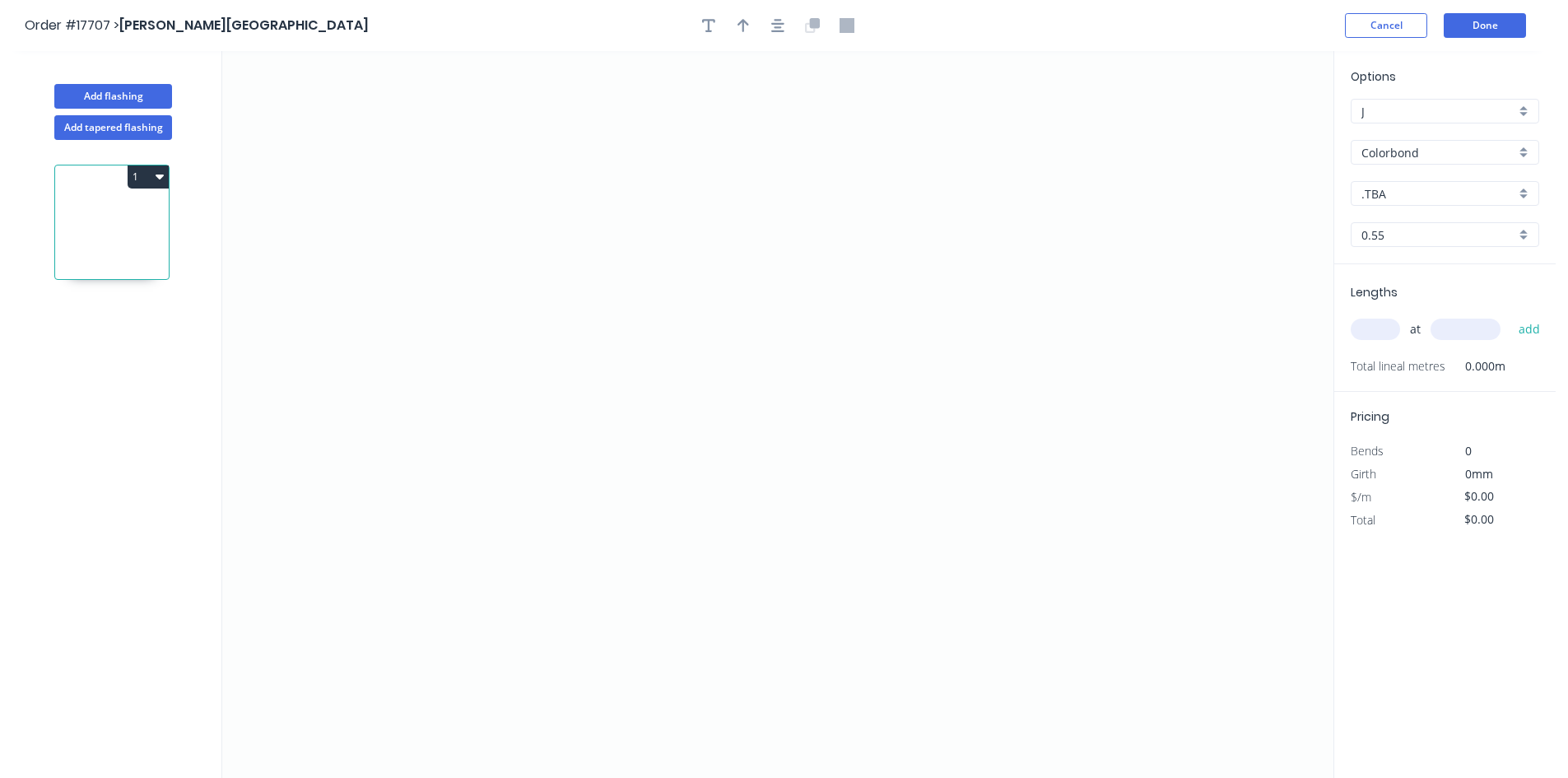
click at [1436, 190] on input ".TBA" at bounding box center [1438, 193] width 154 height 17
click at [1426, 341] on div "Monument" at bounding box center [1445, 352] width 187 height 29
type input "Monument"
click at [426, 196] on icon "0" at bounding box center [777, 414] width 1111 height 726
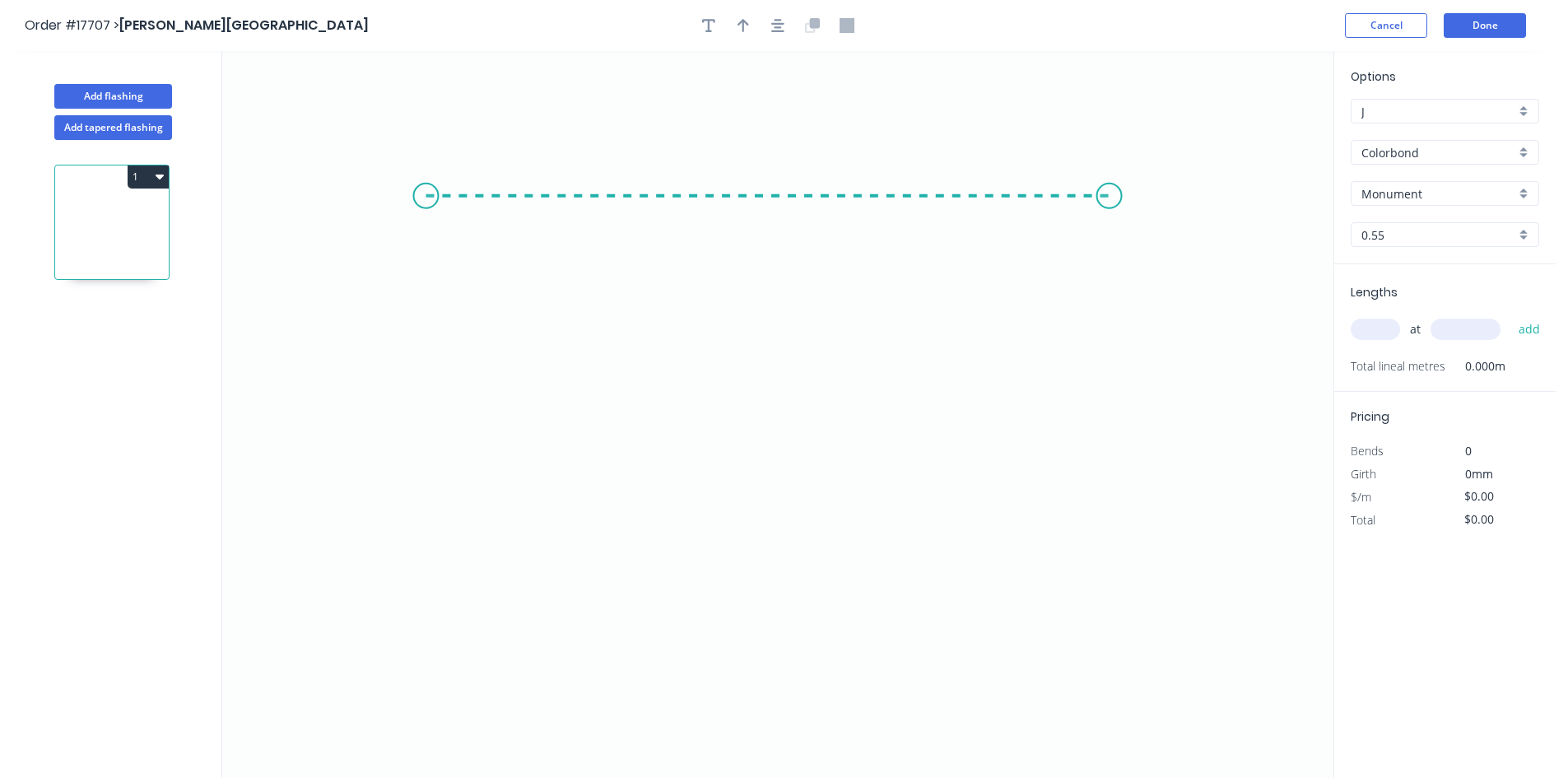
click at [1110, 194] on icon "0" at bounding box center [777, 414] width 1111 height 726
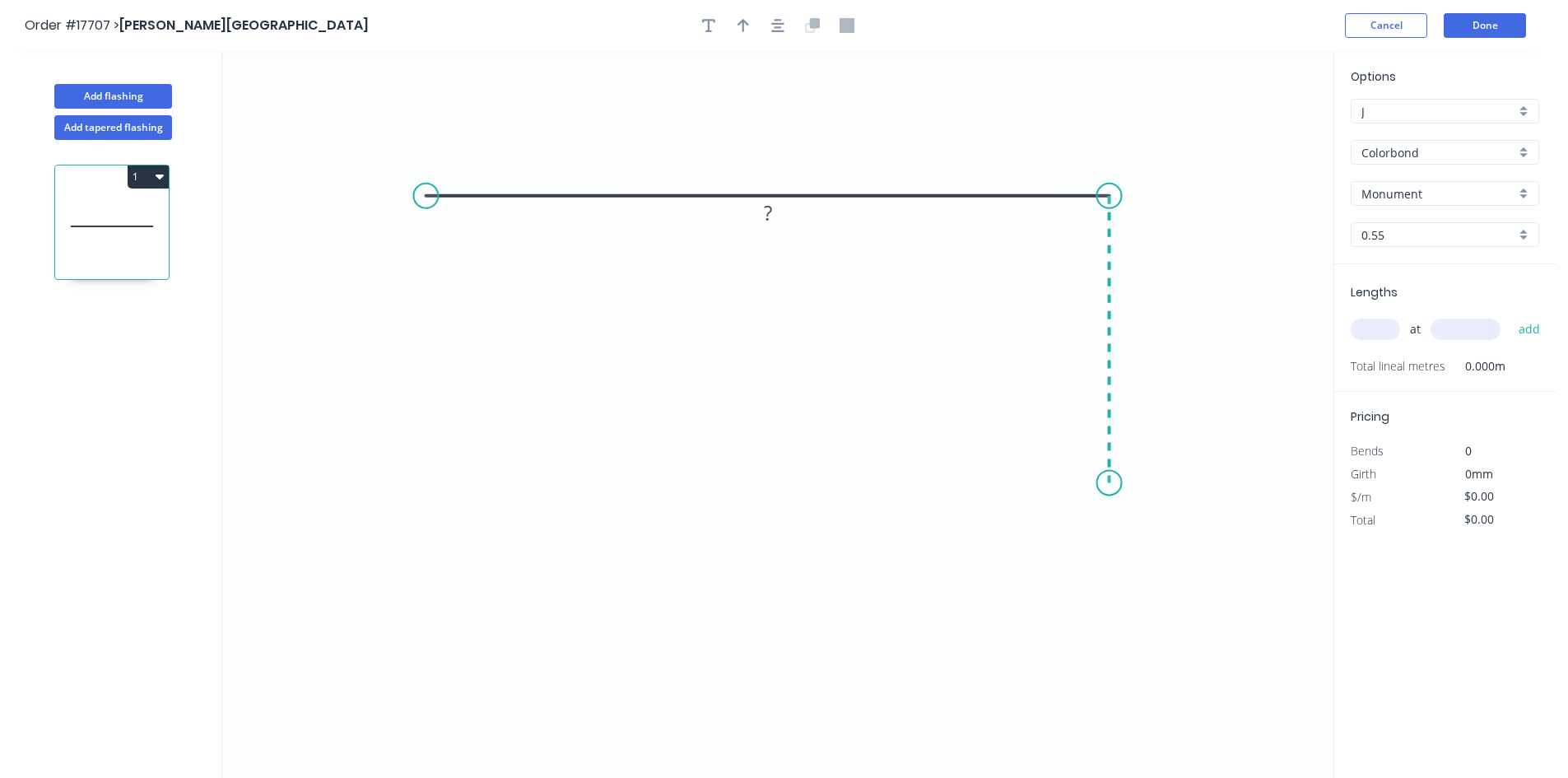
click at [1103, 483] on icon "0 ?" at bounding box center [777, 414] width 1111 height 726
click at [1081, 449] on icon "0 ? ?" at bounding box center [777, 414] width 1111 height 726
click at [418, 198] on circle at bounding box center [426, 196] width 24 height 24
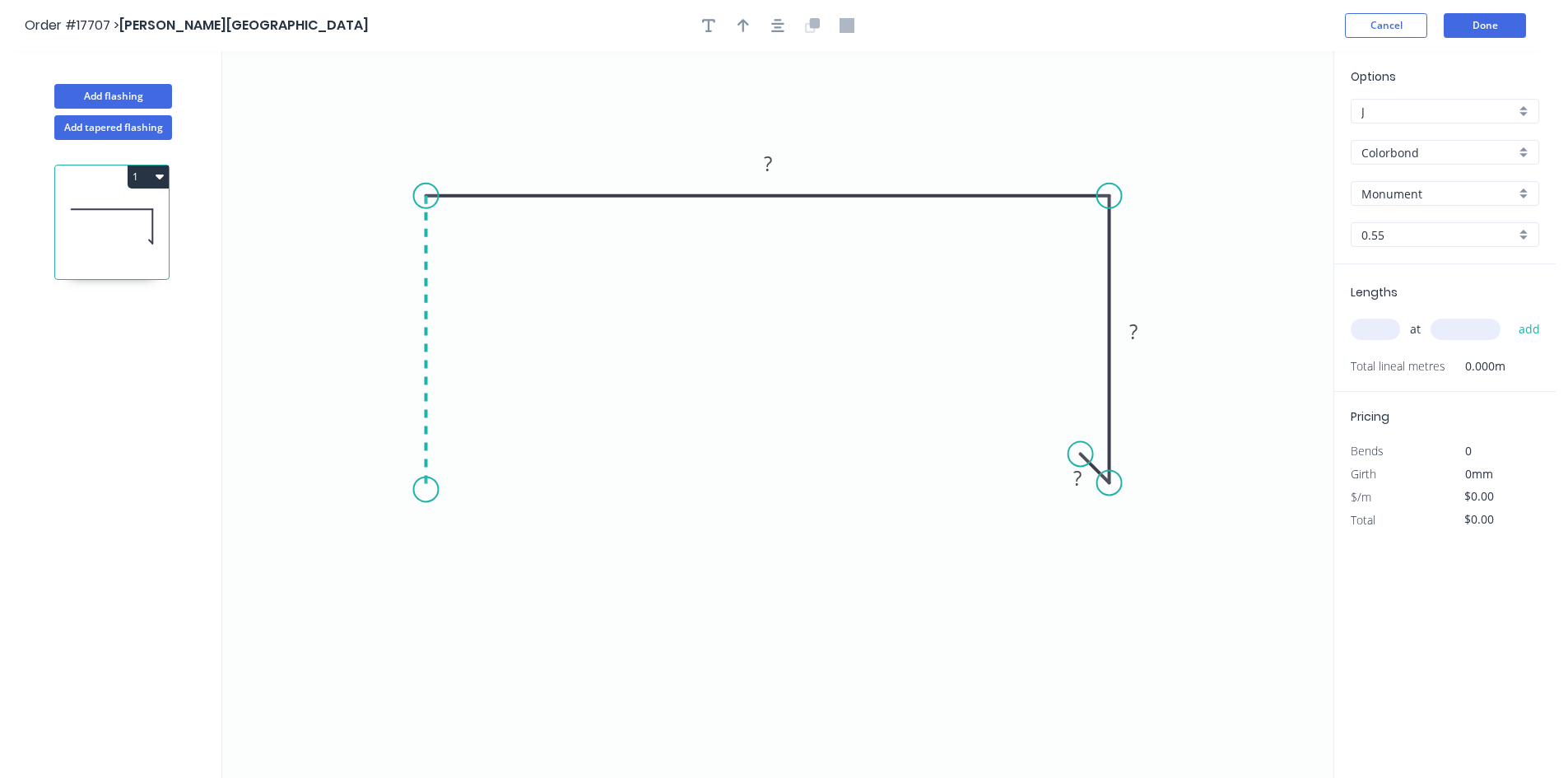
click at [425, 490] on icon "0 ? ? ?" at bounding box center [777, 414] width 1111 height 726
click at [451, 463] on icon at bounding box center [438, 475] width 25 height 25
click at [774, 25] on icon "button" at bounding box center [777, 25] width 14 height 14
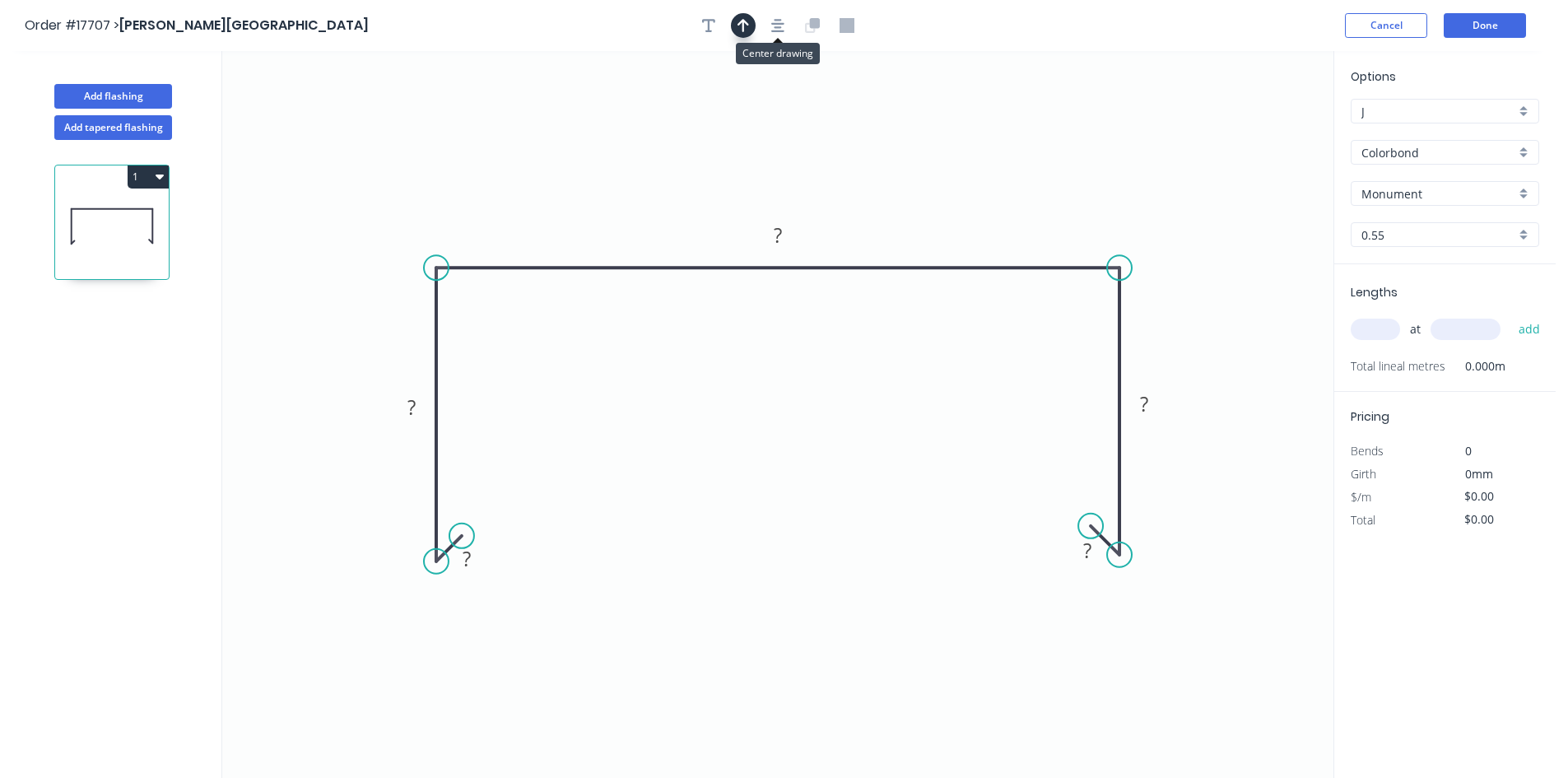
click at [746, 23] on icon "button" at bounding box center [743, 25] width 12 height 14
drag, startPoint x: 1248, startPoint y: 128, endPoint x: 959, endPoint y: 187, distance: 295.0
click at [964, 178] on icon at bounding box center [971, 152] width 14 height 53
click at [762, 232] on rect at bounding box center [777, 235] width 33 height 23
click at [1144, 405] on tspan "?" at bounding box center [1143, 404] width 8 height 27
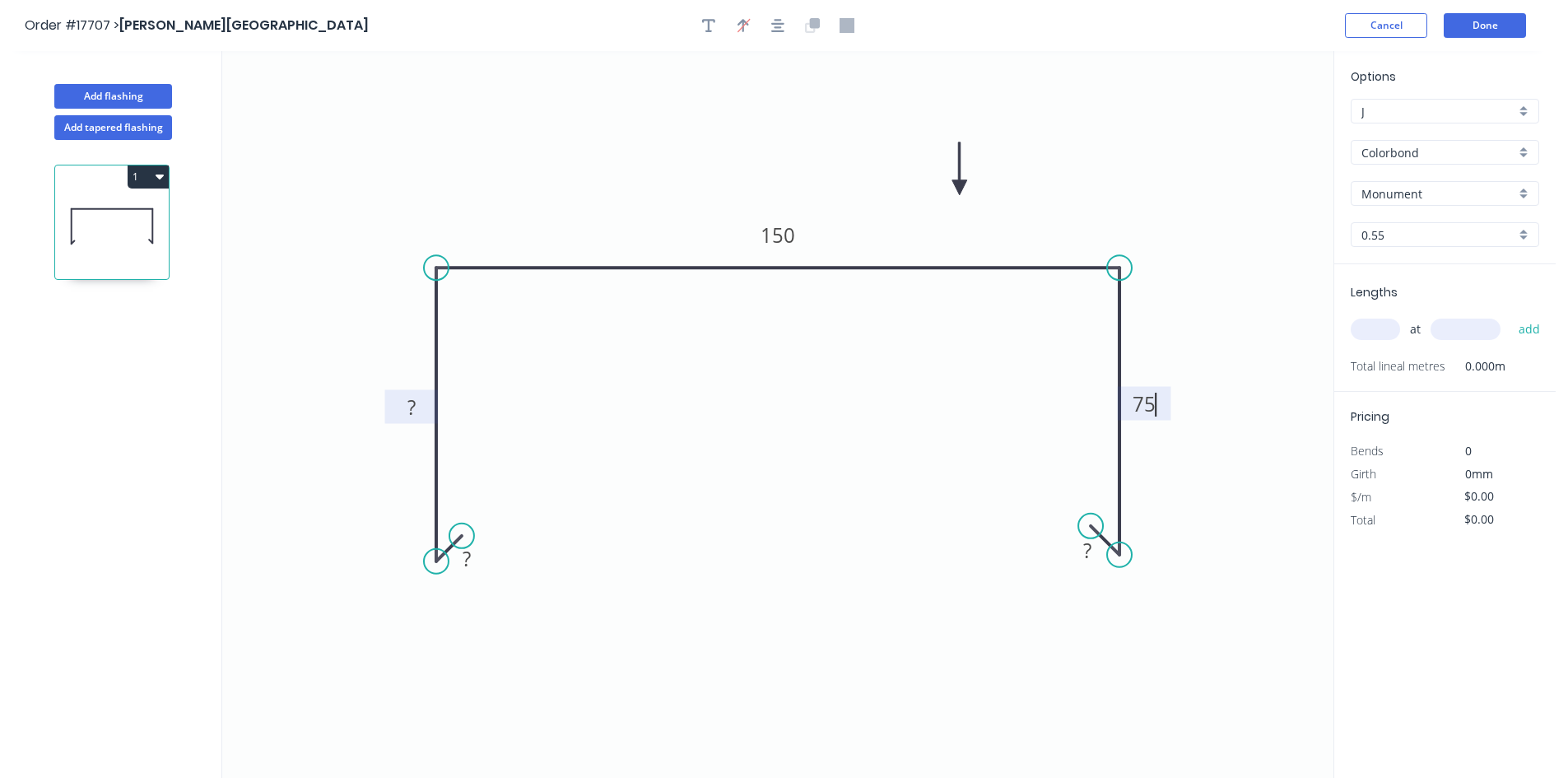
click at [409, 405] on tspan "?" at bounding box center [411, 407] width 8 height 27
click at [479, 561] on rect at bounding box center [467, 559] width 33 height 23
click at [1088, 554] on tspan "?" at bounding box center [1087, 550] width 8 height 27
click at [707, 405] on icon "0 10 75 150 75 10" at bounding box center [777, 414] width 1111 height 726
click at [492, 319] on div "Show angle" at bounding box center [510, 326] width 166 height 34
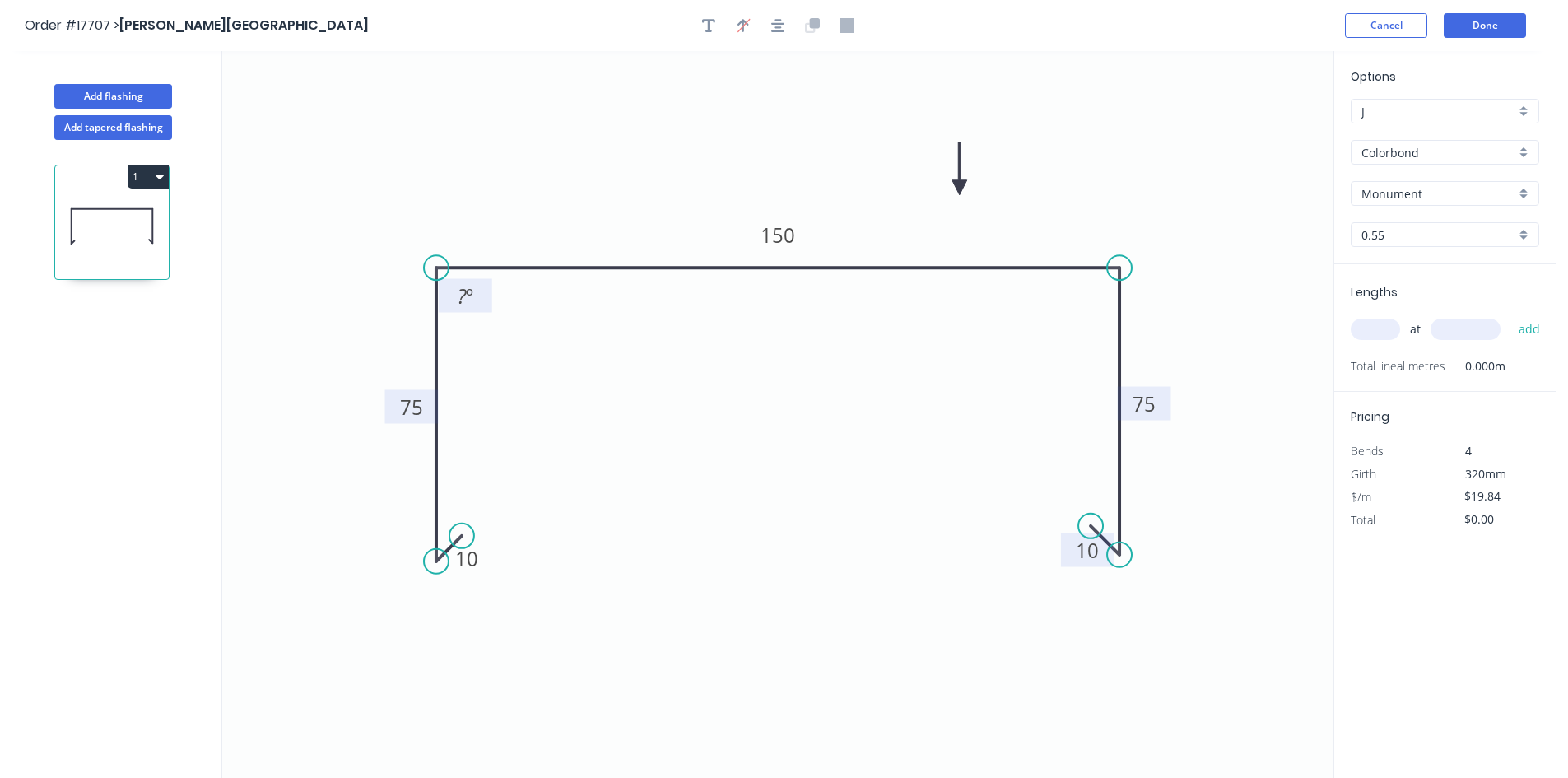
click at [477, 305] on rect at bounding box center [465, 296] width 33 height 23
drag, startPoint x: 486, startPoint y: 301, endPoint x: 377, endPoint y: 185, distance: 159.2
click at [377, 185] on rect at bounding box center [355, 179] width 53 height 34
click at [1170, 318] on div "Show angle" at bounding box center [1203, 319] width 166 height 34
click at [1101, 298] on rect at bounding box center [1091, 296] width 33 height 23
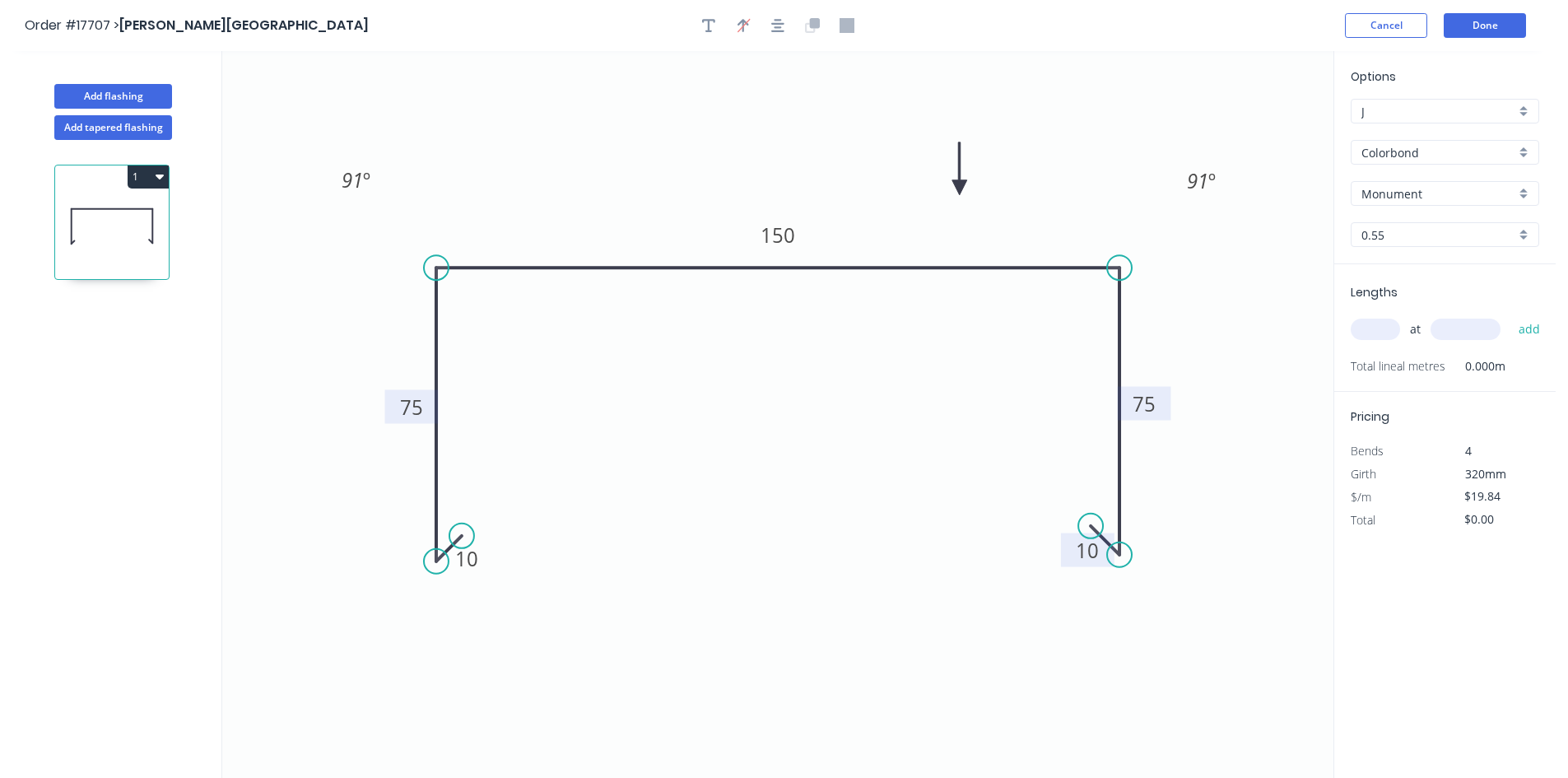
drag, startPoint x: 1064, startPoint y: 308, endPoint x: 1142, endPoint y: 419, distance: 135.7
click at [1175, 193] on rect at bounding box center [1200, 180] width 53 height 34
click at [1156, 607] on div "Show angle" at bounding box center [1206, 615] width 166 height 34
click at [1101, 512] on tspan "?" at bounding box center [1100, 515] width 9 height 27
drag, startPoint x: 1075, startPoint y: 504, endPoint x: 1188, endPoint y: 623, distance: 164.1
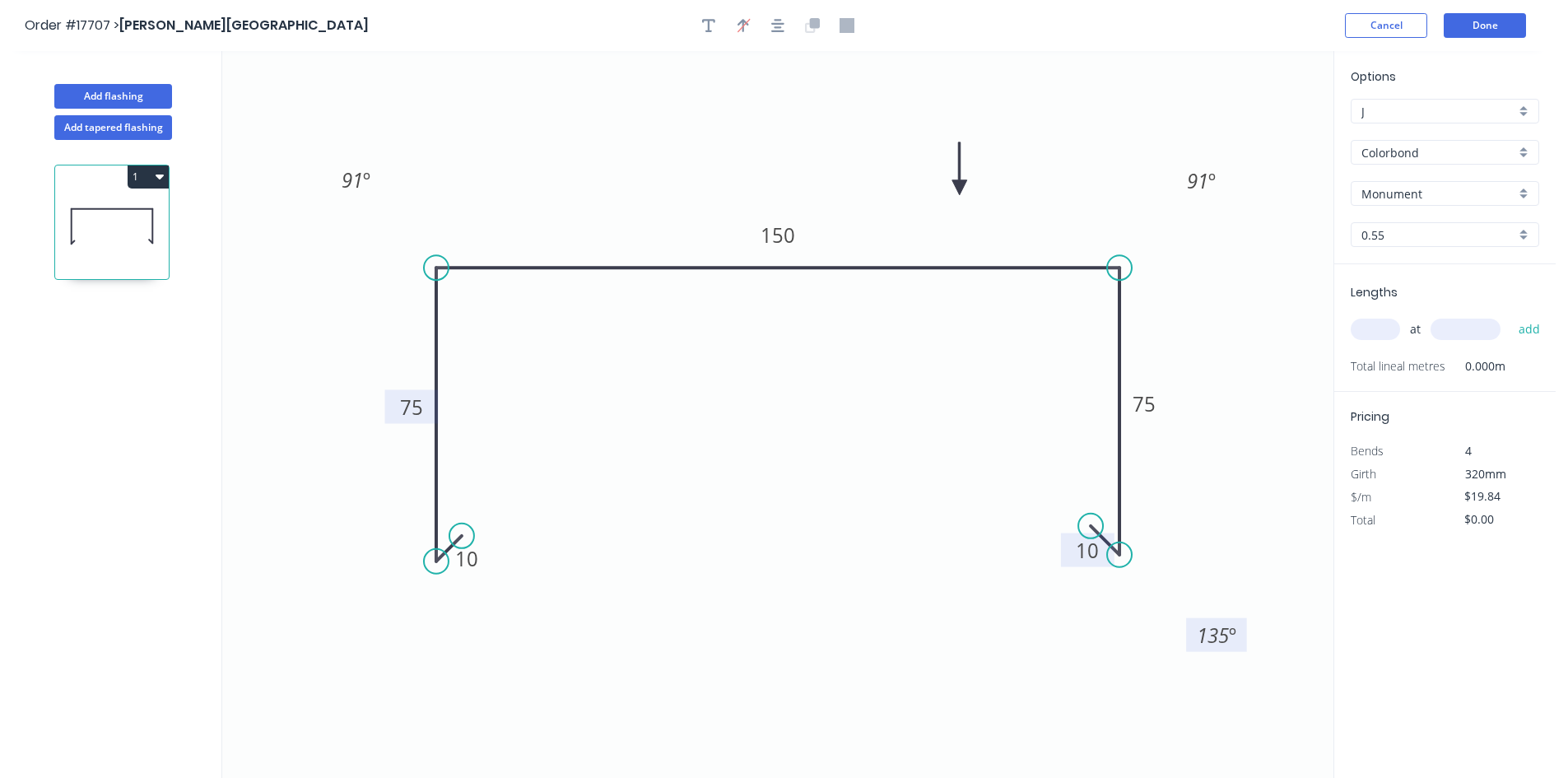
click at [1188, 623] on rect at bounding box center [1216, 634] width 61 height 34
click at [485, 626] on div "Show angle" at bounding box center [519, 620] width 166 height 34
click at [454, 527] on circle at bounding box center [461, 535] width 24 height 24
click at [454, 519] on tspan "º" at bounding box center [457, 522] width 7 height 27
click at [526, 545] on div "Delete point" at bounding box center [535, 537] width 166 height 34
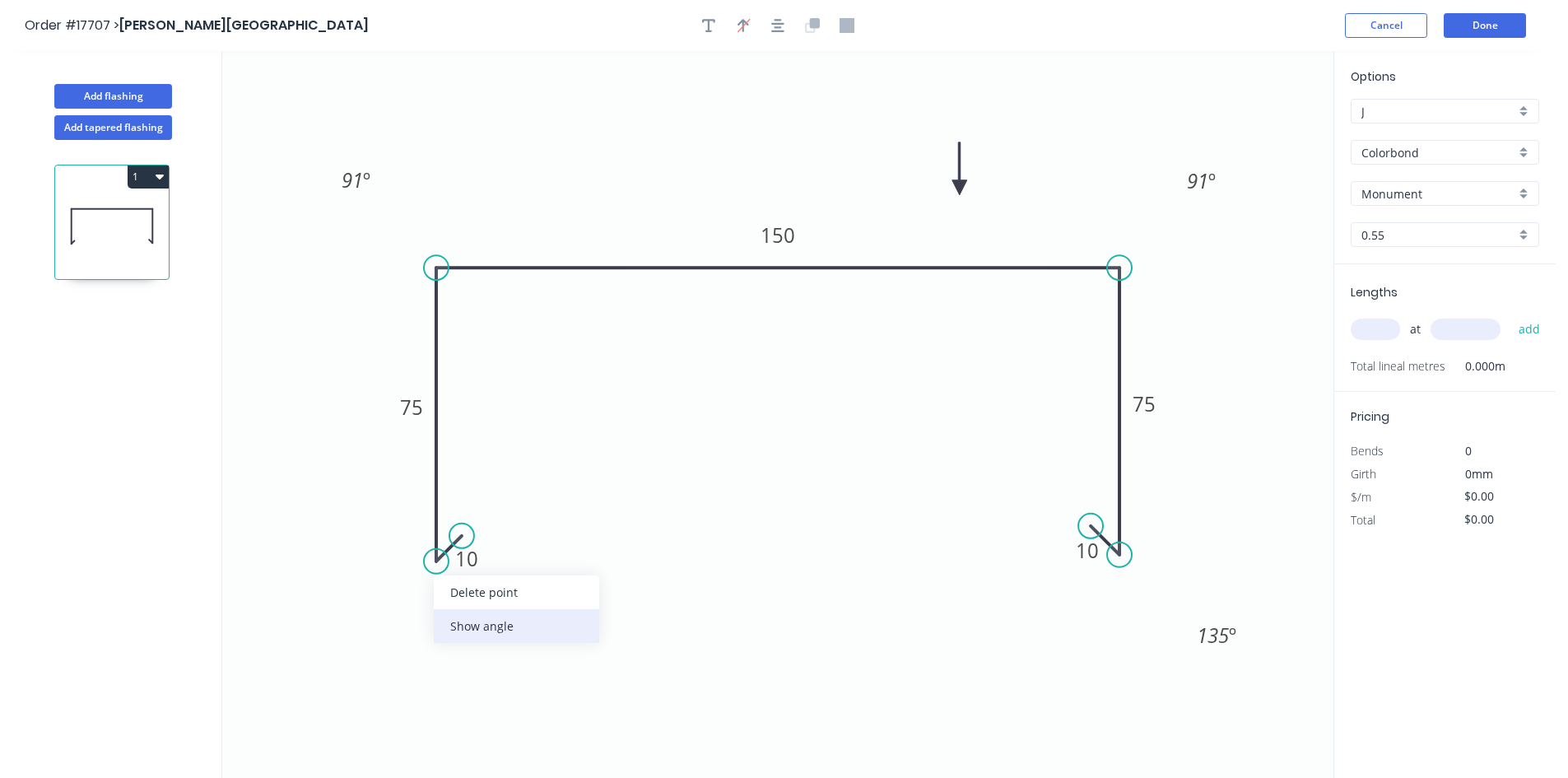
click at [484, 622] on div "Show angle" at bounding box center [516, 625] width 166 height 34
type input "$19.84"
click at [450, 508] on tspan "?" at bounding box center [449, 522] width 9 height 27
click at [536, 449] on icon "0 10 75 150 75 10 91 º 91 º 135 º 135 º" at bounding box center [777, 414] width 1111 height 726
drag, startPoint x: 481, startPoint y: 510, endPoint x: 372, endPoint y: 614, distance: 150.7
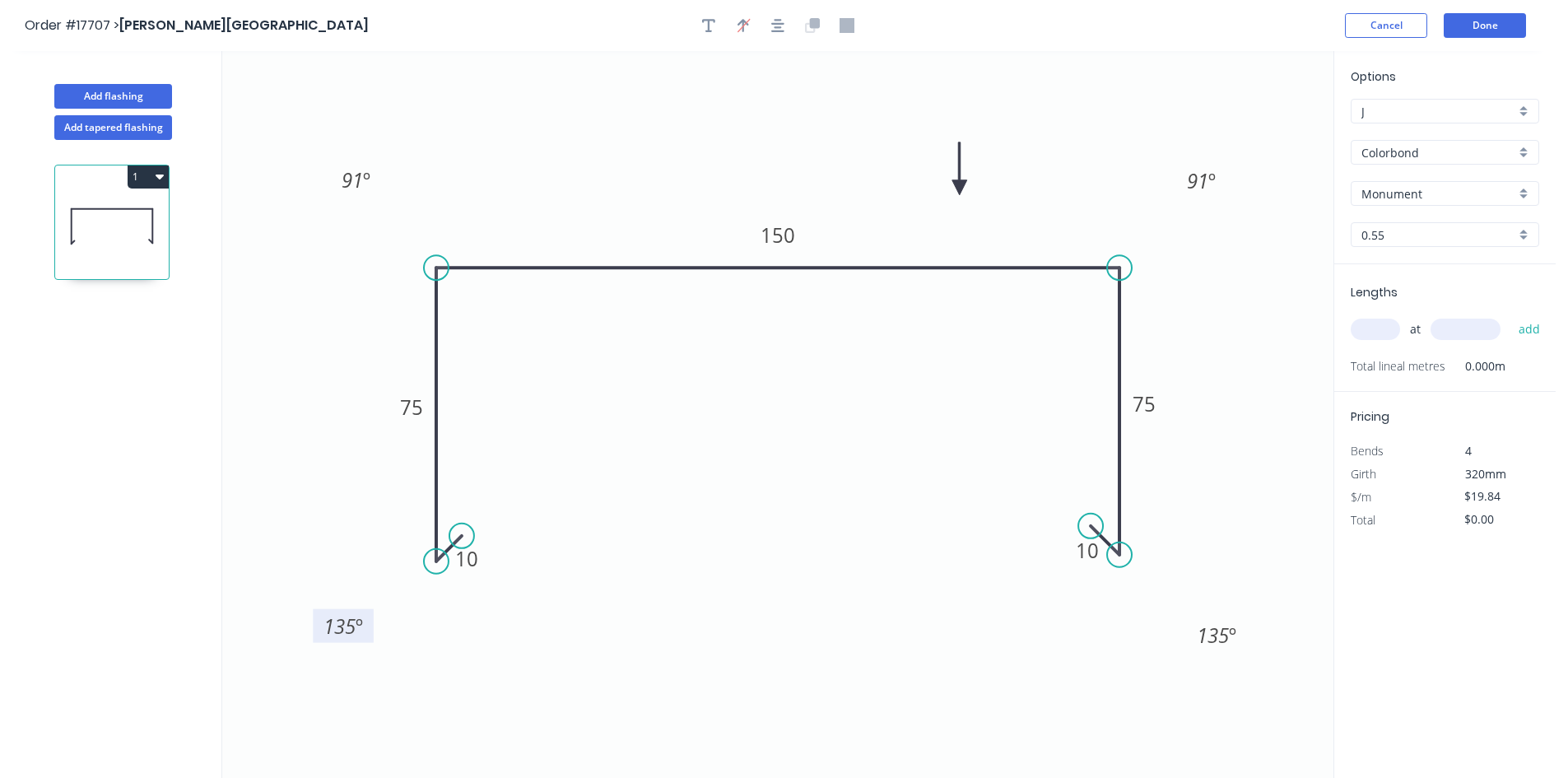
click at [372, 614] on rect at bounding box center [342, 625] width 61 height 34
click at [779, 30] on icon "button" at bounding box center [777, 25] width 14 height 14
click at [1385, 328] on input "text" at bounding box center [1375, 330] width 50 height 22
type input "2"
click at [1438, 326] on input "text" at bounding box center [1465, 330] width 70 height 22
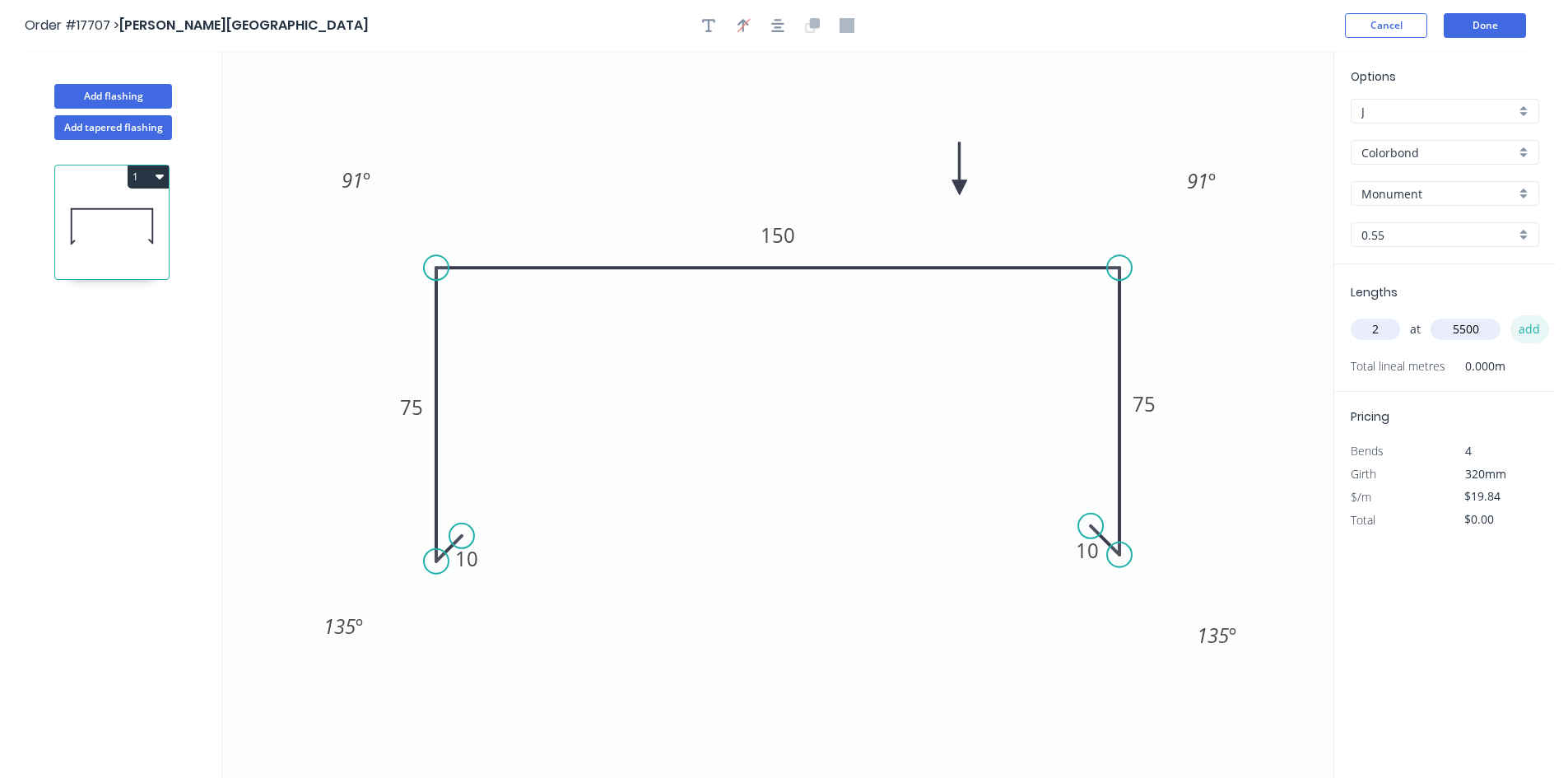
type input "5500"
click at [1527, 331] on button "add" at bounding box center [1529, 329] width 39 height 28
type input "$218.24"
type input "6"
click at [1454, 333] on input "text" at bounding box center [1465, 330] width 70 height 22
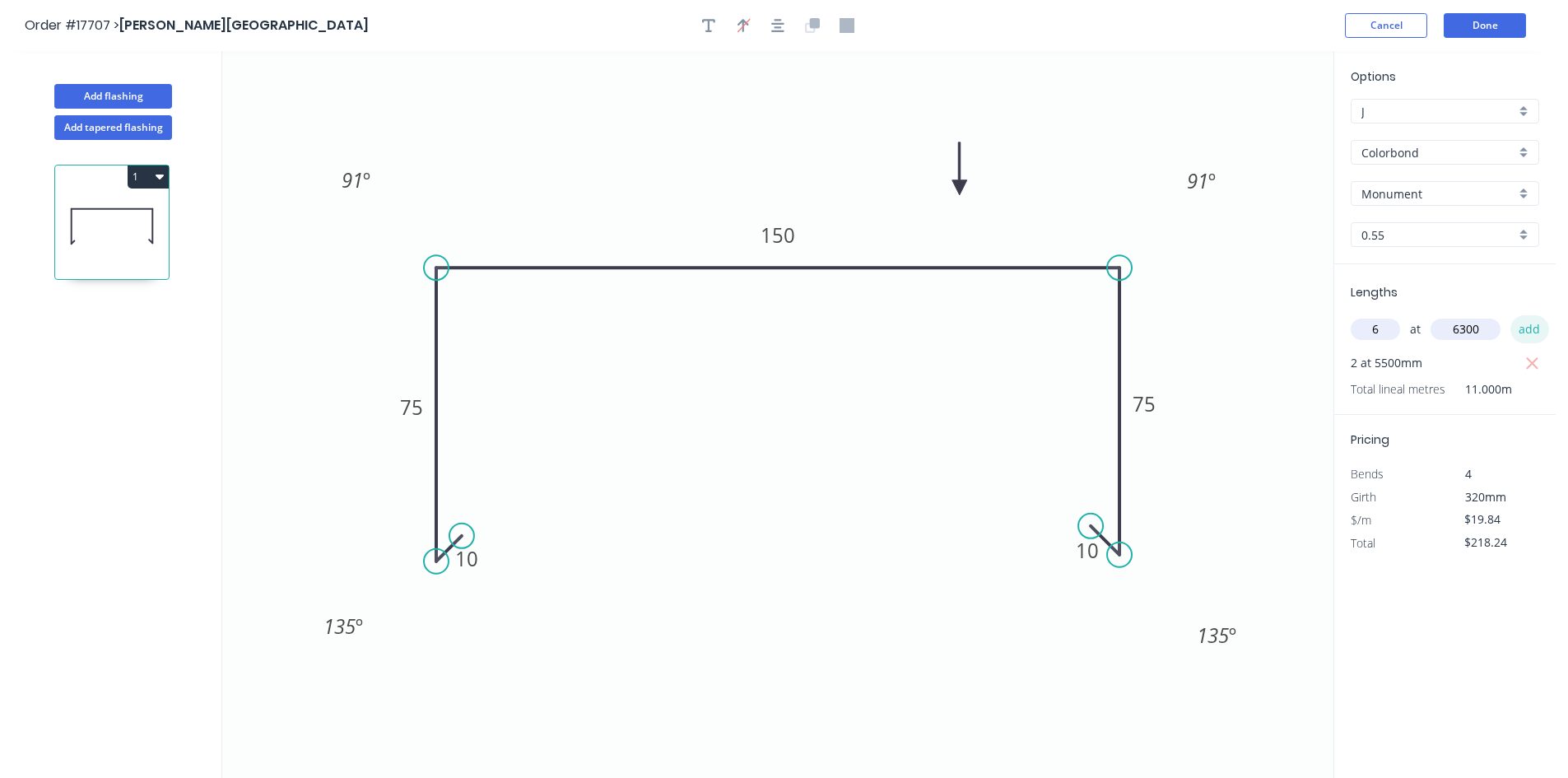
type input "6300"
click at [1520, 331] on button "add" at bounding box center [1529, 329] width 39 height 28
type input "$968.19"
type input "1"
click at [1447, 329] on input "text" at bounding box center [1465, 330] width 70 height 22
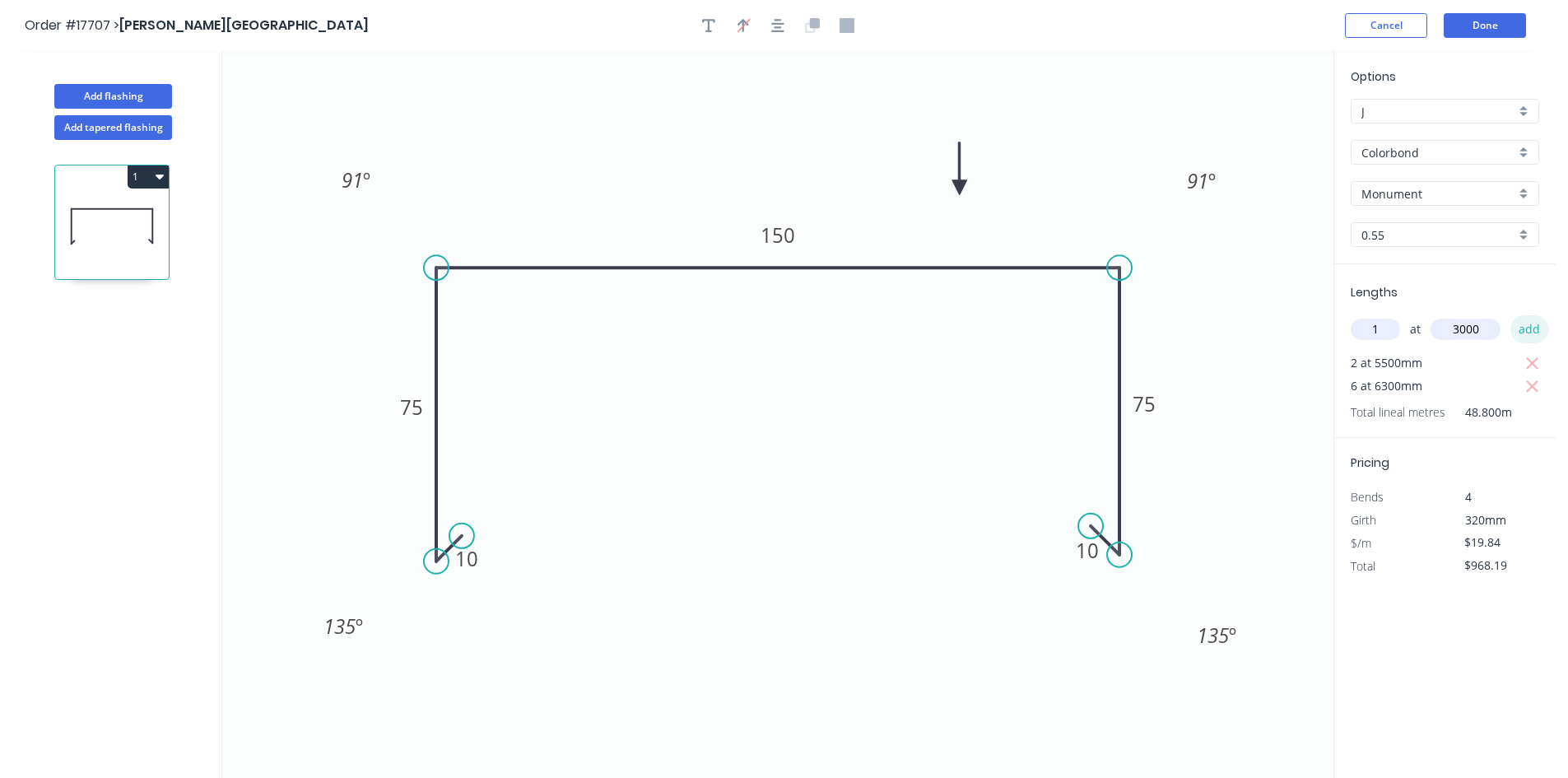
type input "3000"
click at [1525, 324] on button "add" at bounding box center [1529, 329] width 39 height 28
type input "$1,027.71"
type input "2"
click at [1461, 328] on input "text" at bounding box center [1465, 330] width 70 height 22
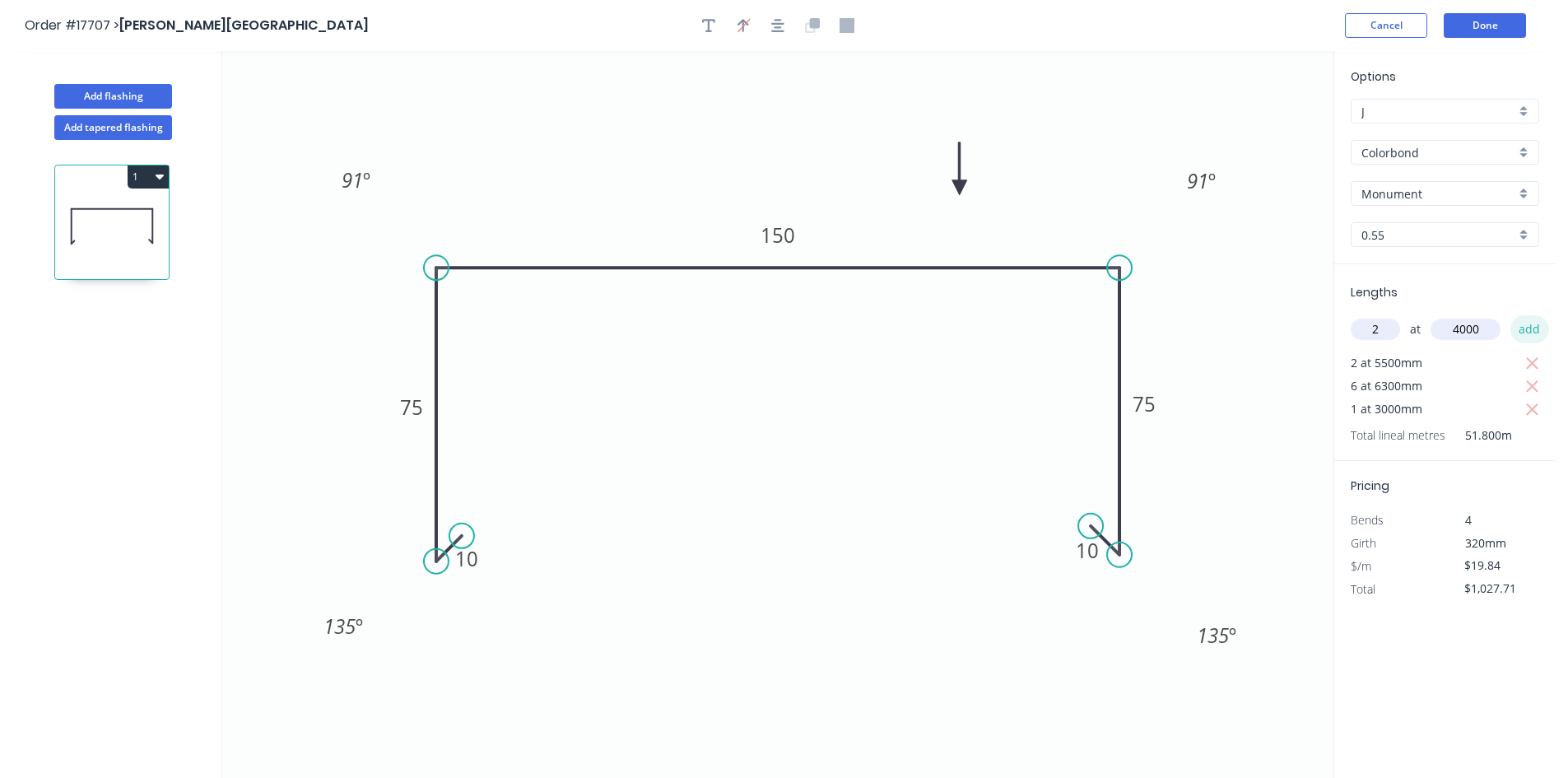
type input "4000"
click at [1521, 329] on button "add" at bounding box center [1529, 329] width 39 height 28
click at [149, 178] on button "1" at bounding box center [148, 177] width 41 height 23
click at [117, 216] on div "Duplicate" at bounding box center [91, 217] width 127 height 24
type input "$0.00"
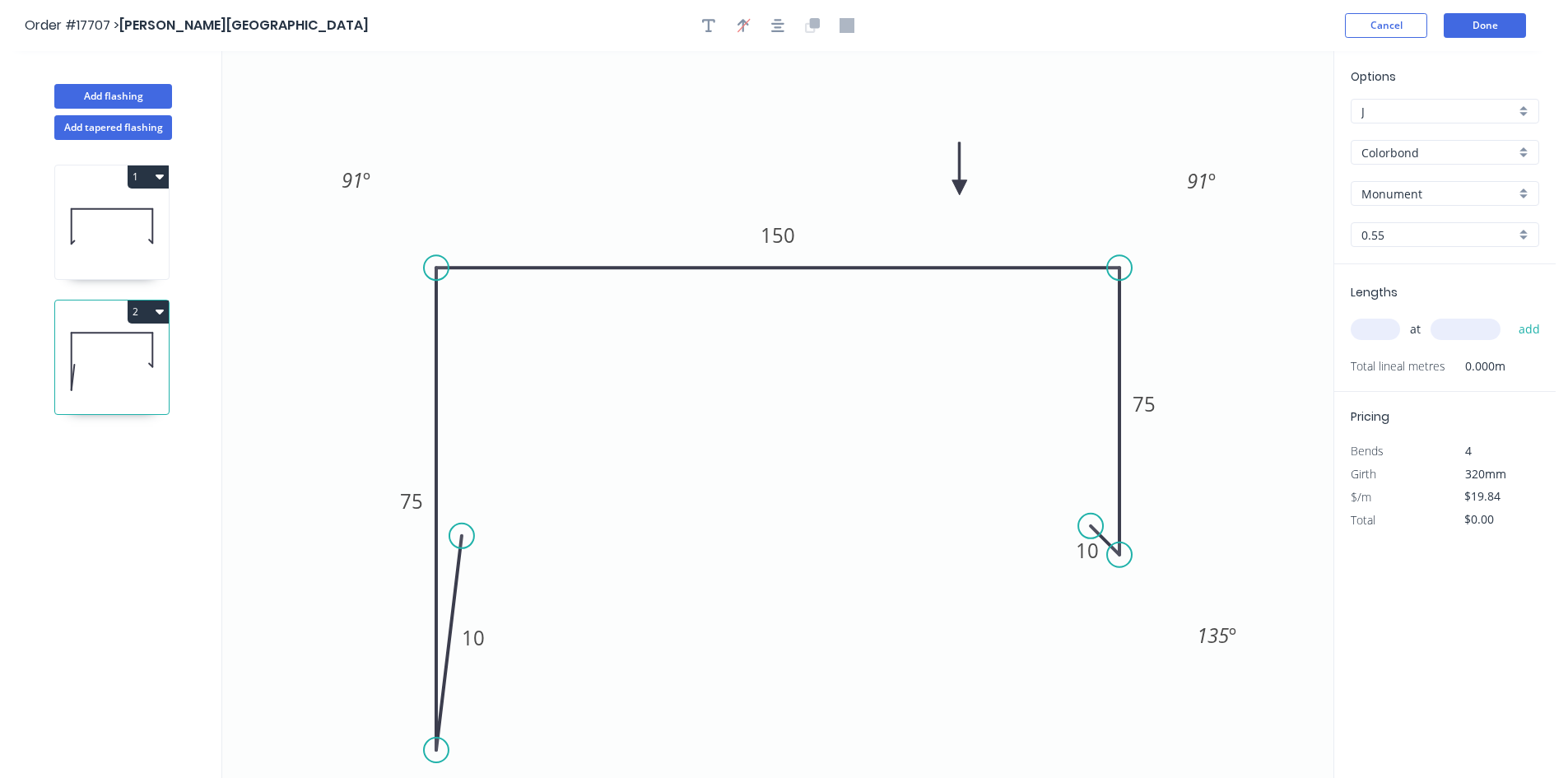
drag, startPoint x: 437, startPoint y: 562, endPoint x: 431, endPoint y: 751, distance: 189.1
click at [431, 751] on circle at bounding box center [436, 749] width 24 height 24
click at [778, 24] on icon "button" at bounding box center [777, 25] width 14 height 14
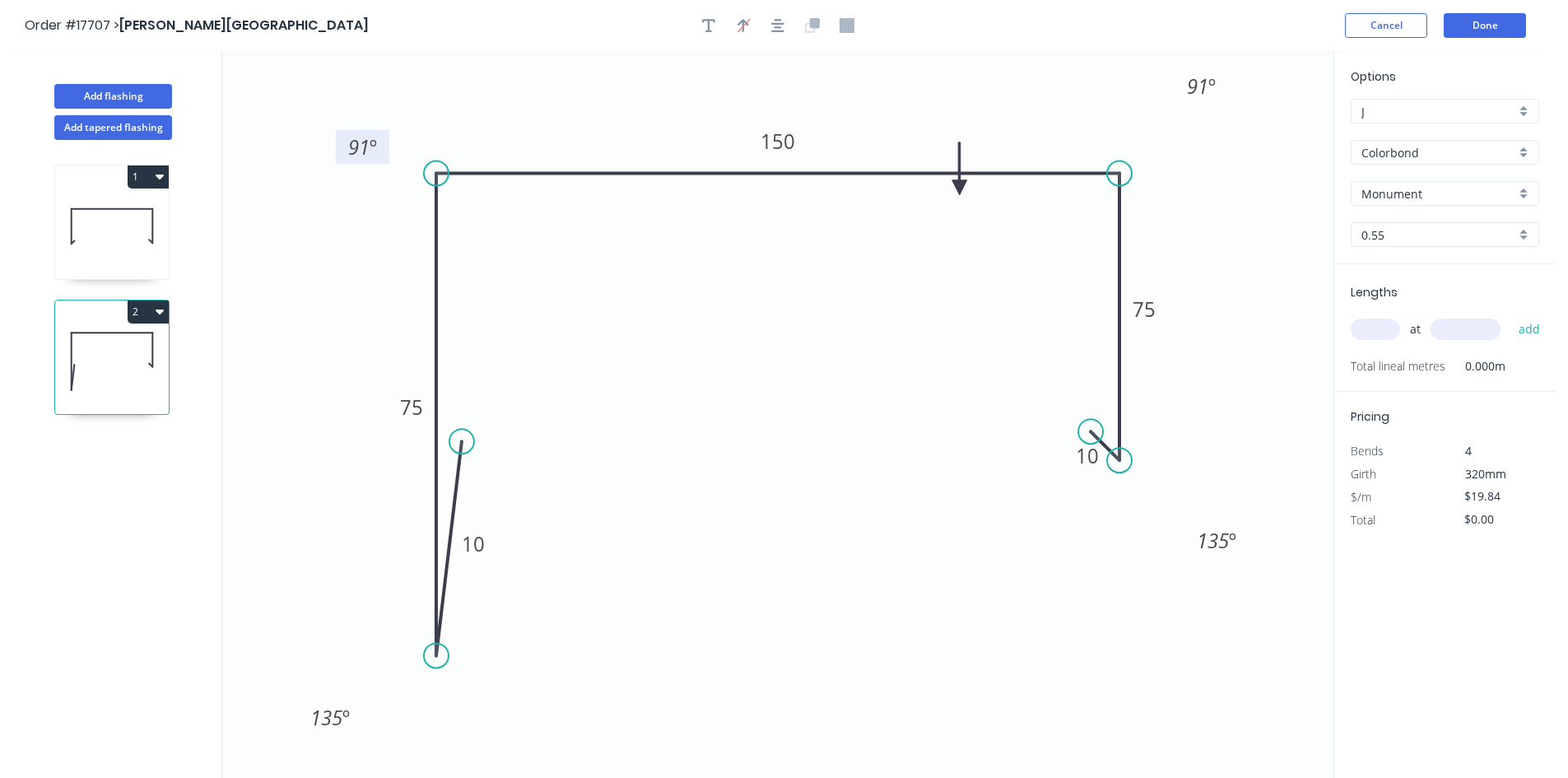
drag, startPoint x: 380, startPoint y: 75, endPoint x: 389, endPoint y: 157, distance: 82.5
click at [389, 157] on rect at bounding box center [362, 147] width 53 height 34
drag, startPoint x: 1177, startPoint y: 76, endPoint x: 1194, endPoint y: 166, distance: 91.6
click at [1194, 166] on rect at bounding box center [1218, 175] width 53 height 34
drag, startPoint x: 954, startPoint y: 184, endPoint x: 361, endPoint y: 262, distance: 598.1
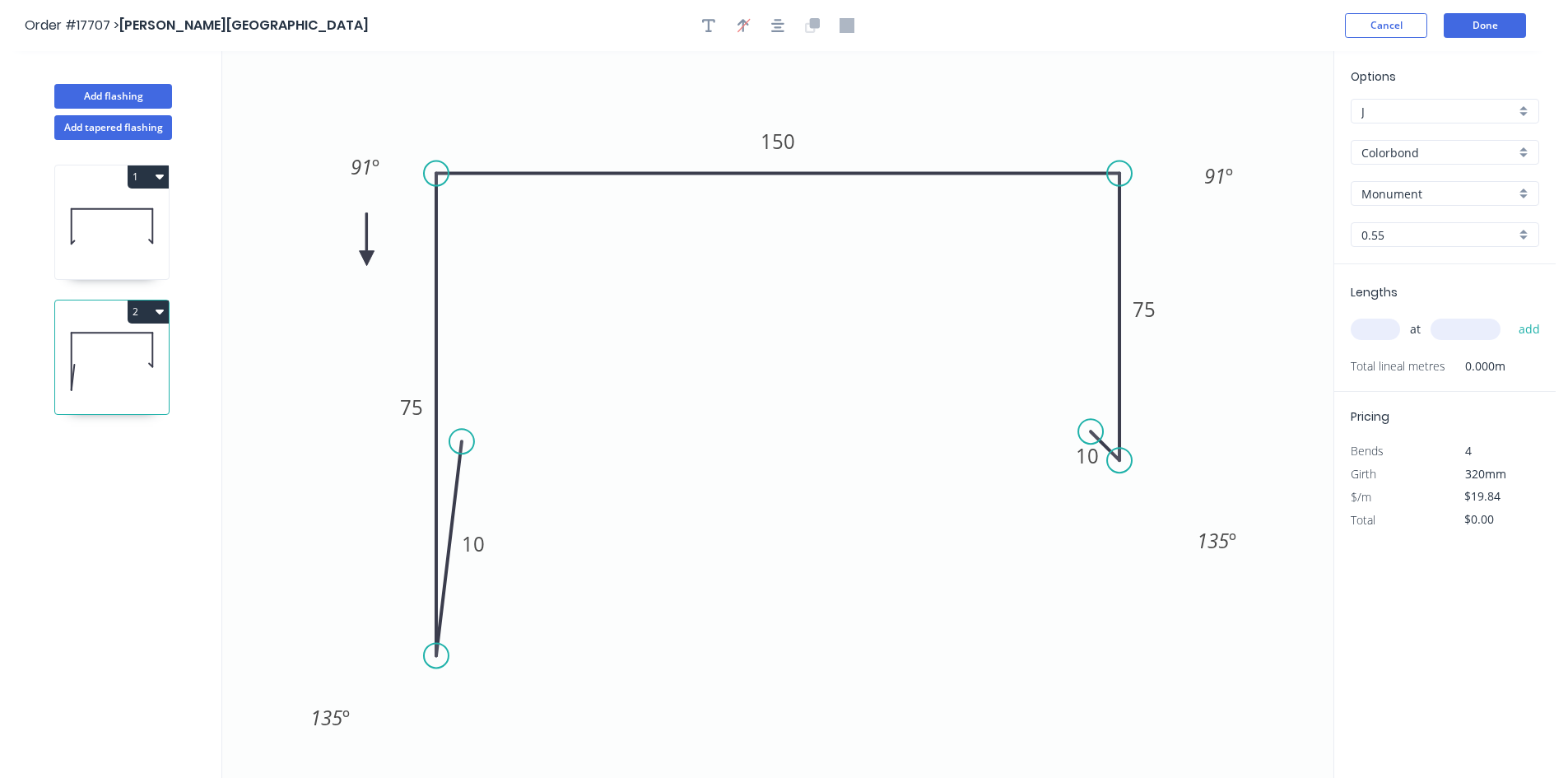
click at [361, 262] on icon at bounding box center [367, 239] width 14 height 53
drag, startPoint x: 352, startPoint y: 730, endPoint x: 356, endPoint y: 648, distance: 82.1
click at [356, 648] on rect at bounding box center [332, 638] width 61 height 34
click at [782, 26] on icon "button" at bounding box center [777, 25] width 14 height 14
drag, startPoint x: 458, startPoint y: 437, endPoint x: 467, endPoint y: 629, distance: 192.2
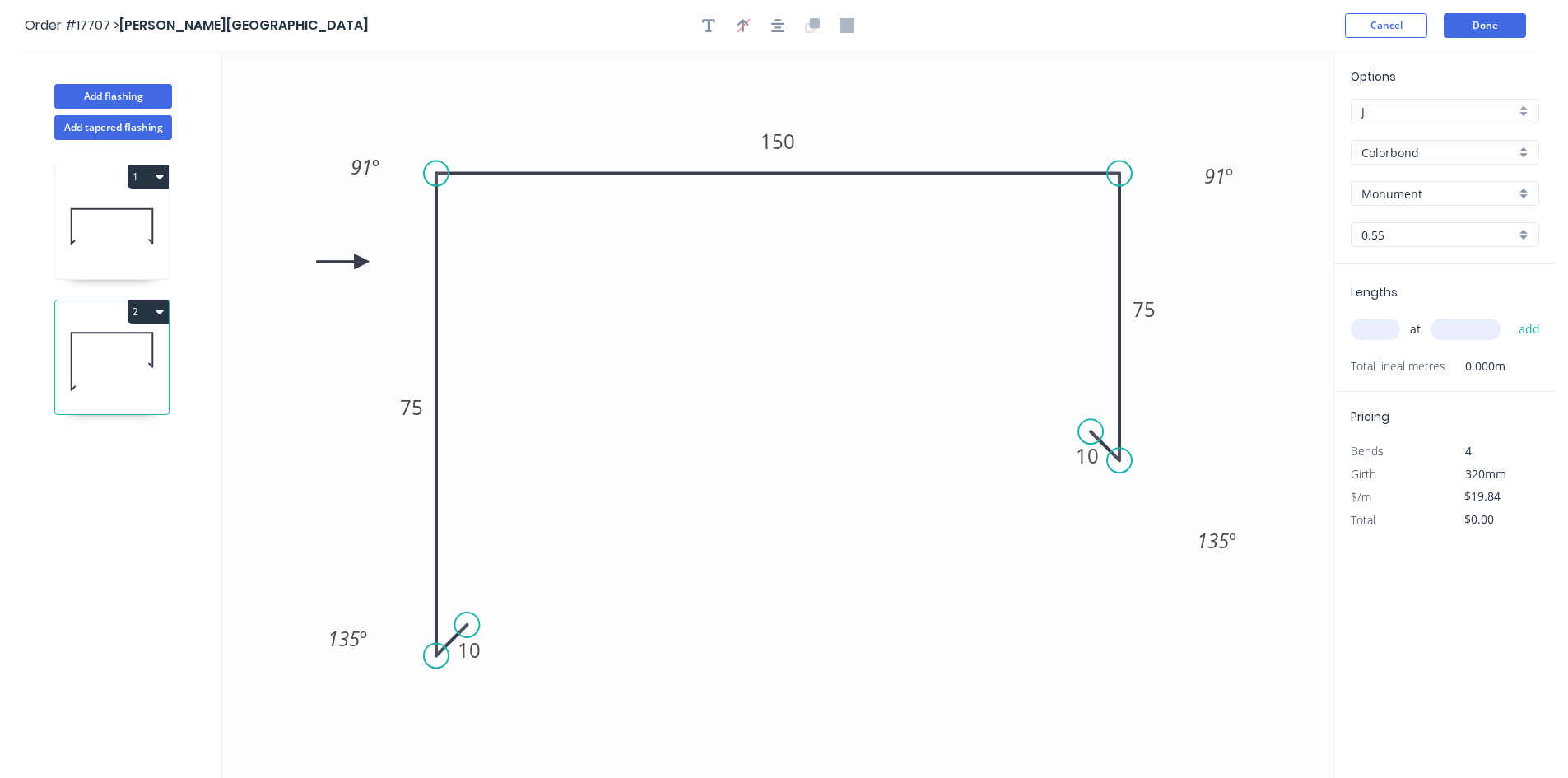
click at [467, 629] on circle at bounding box center [466, 624] width 24 height 24
drag, startPoint x: 435, startPoint y: 661, endPoint x: 442, endPoint y: 756, distance: 95.3
click at [442, 756] on circle at bounding box center [436, 754] width 24 height 24
drag, startPoint x: 360, startPoint y: 735, endPoint x: 400, endPoint y: 714, distance: 45.2
click at [400, 714] on rect at bounding box center [377, 713] width 61 height 34
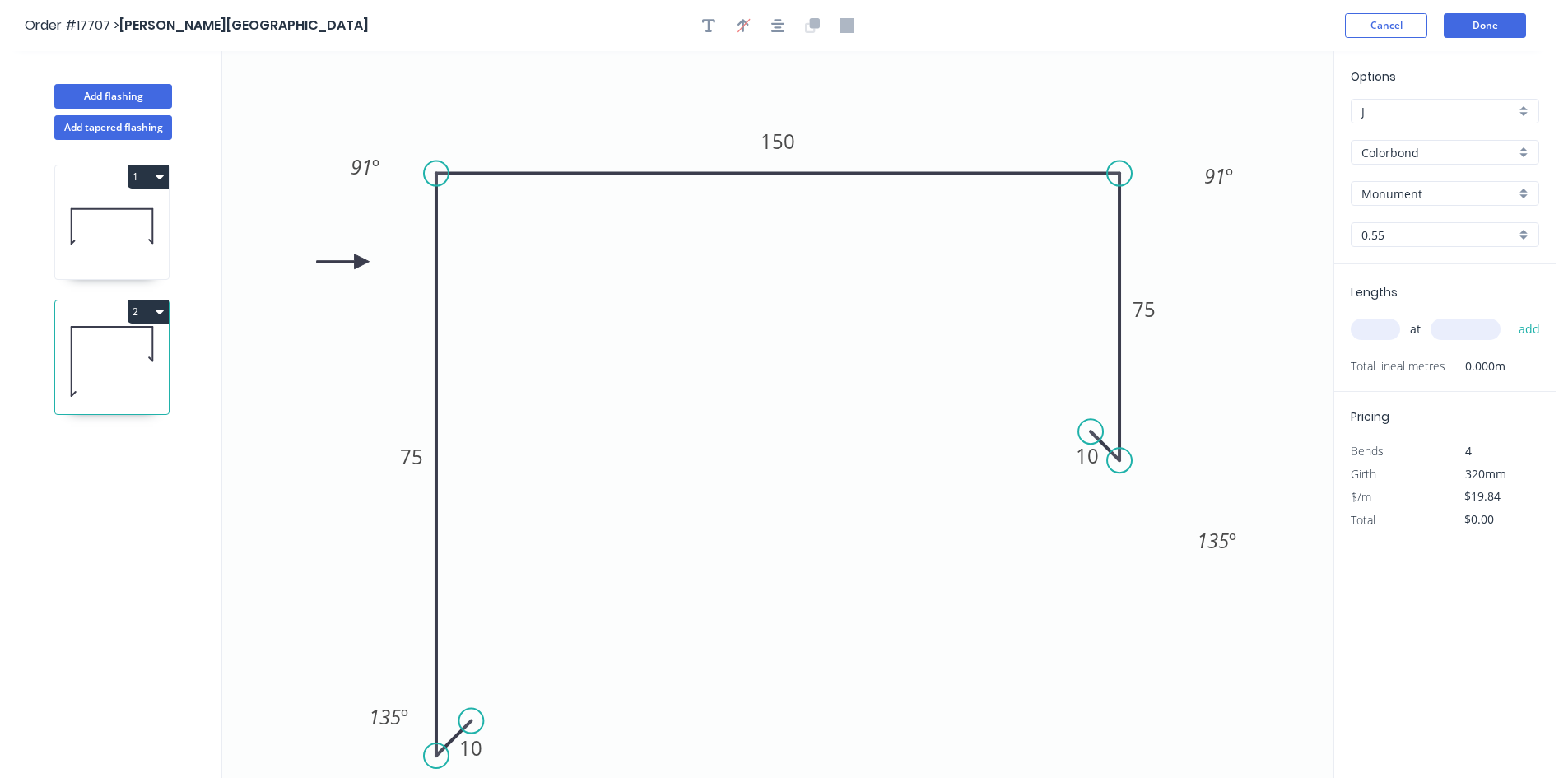
drag, startPoint x: 464, startPoint y: 619, endPoint x: 471, endPoint y: 722, distance: 103.2
click at [471, 722] on circle at bounding box center [470, 720] width 24 height 24
click at [778, 27] on icon "button" at bounding box center [777, 25] width 14 height 14
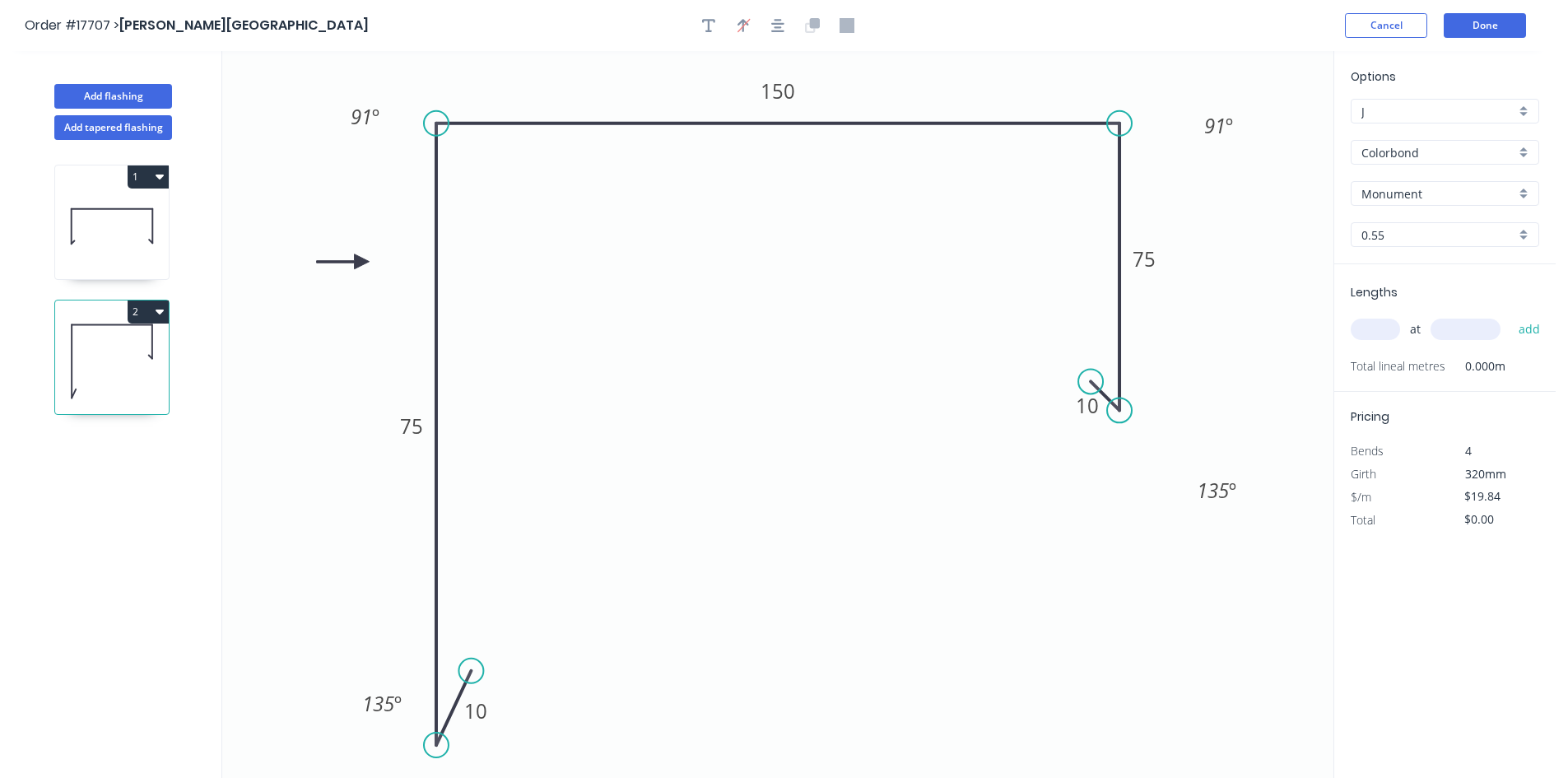
drag, startPoint x: 434, startPoint y: 706, endPoint x: 439, endPoint y: 745, distance: 39.3
click at [439, 745] on circle at bounding box center [436, 744] width 24 height 24
drag, startPoint x: 1121, startPoint y: 413, endPoint x: 1120, endPoint y: 300, distance: 113.0
click at [1120, 300] on circle at bounding box center [1119, 299] width 24 height 24
drag, startPoint x: 1083, startPoint y: 379, endPoint x: 1086, endPoint y: 262, distance: 117.0
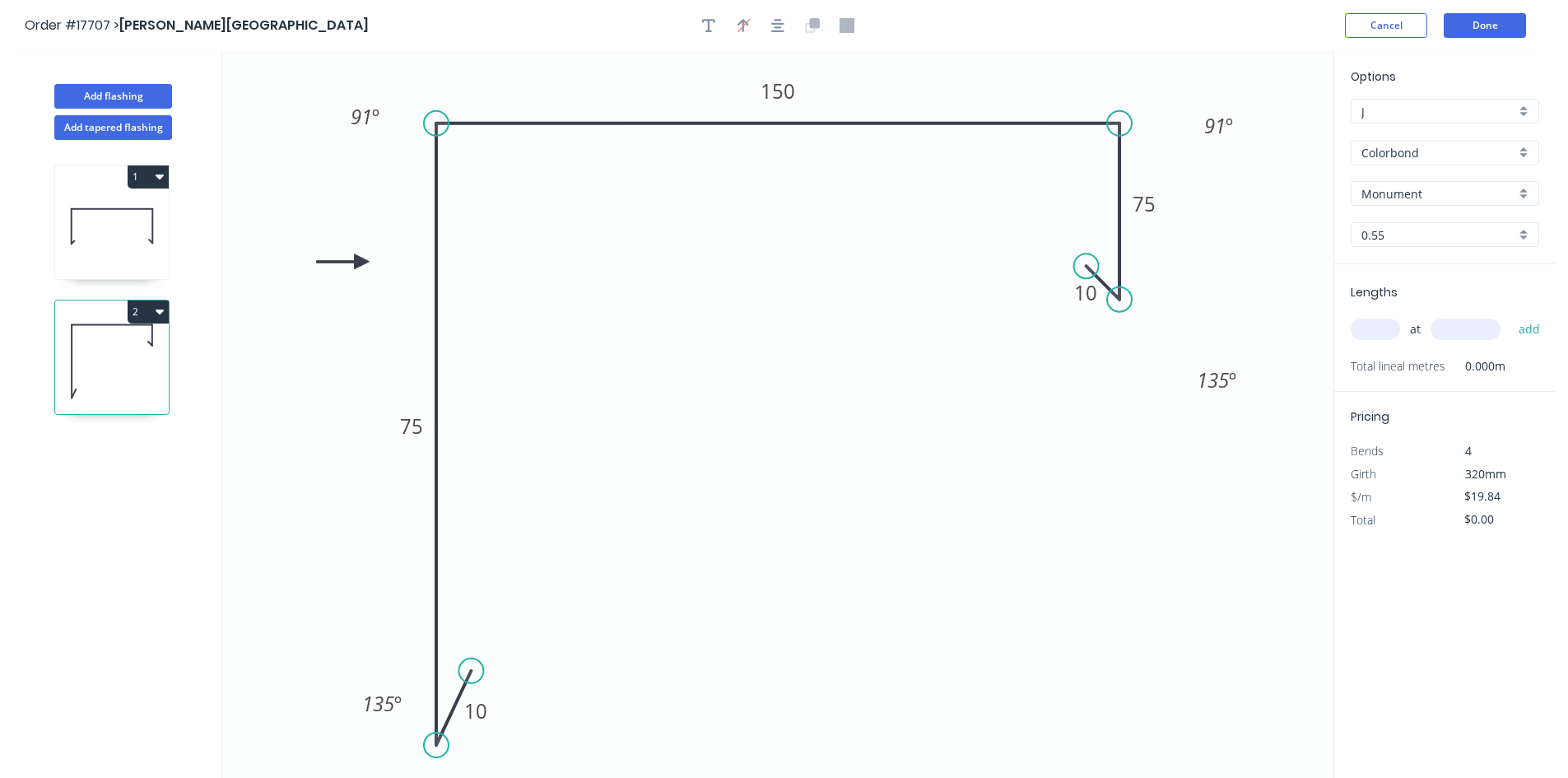
click at [1086, 262] on circle at bounding box center [1086, 265] width 24 height 24
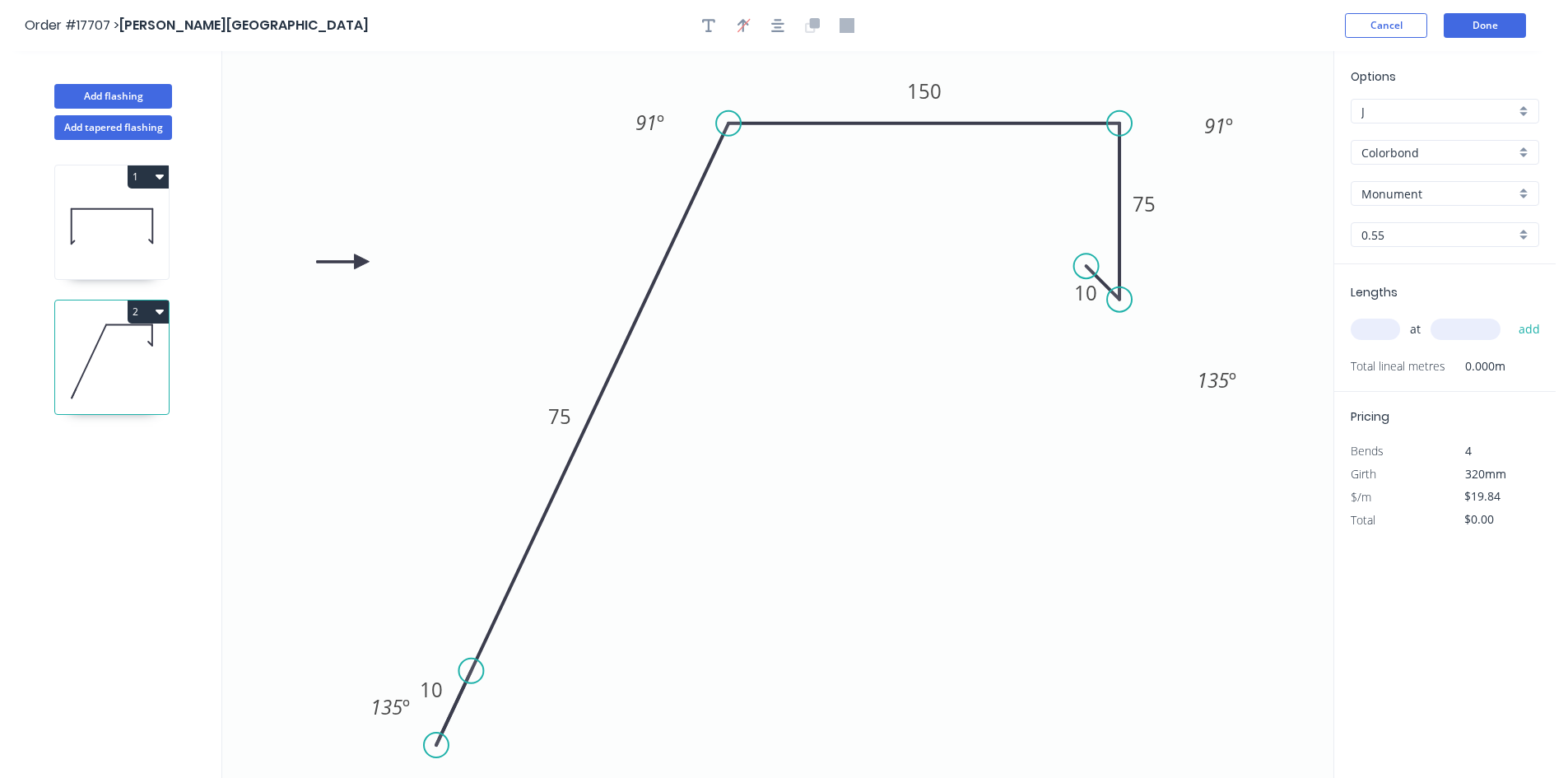
drag, startPoint x: 442, startPoint y: 121, endPoint x: 728, endPoint y: 128, distance: 286.1
click at [728, 128] on circle at bounding box center [727, 123] width 24 height 24
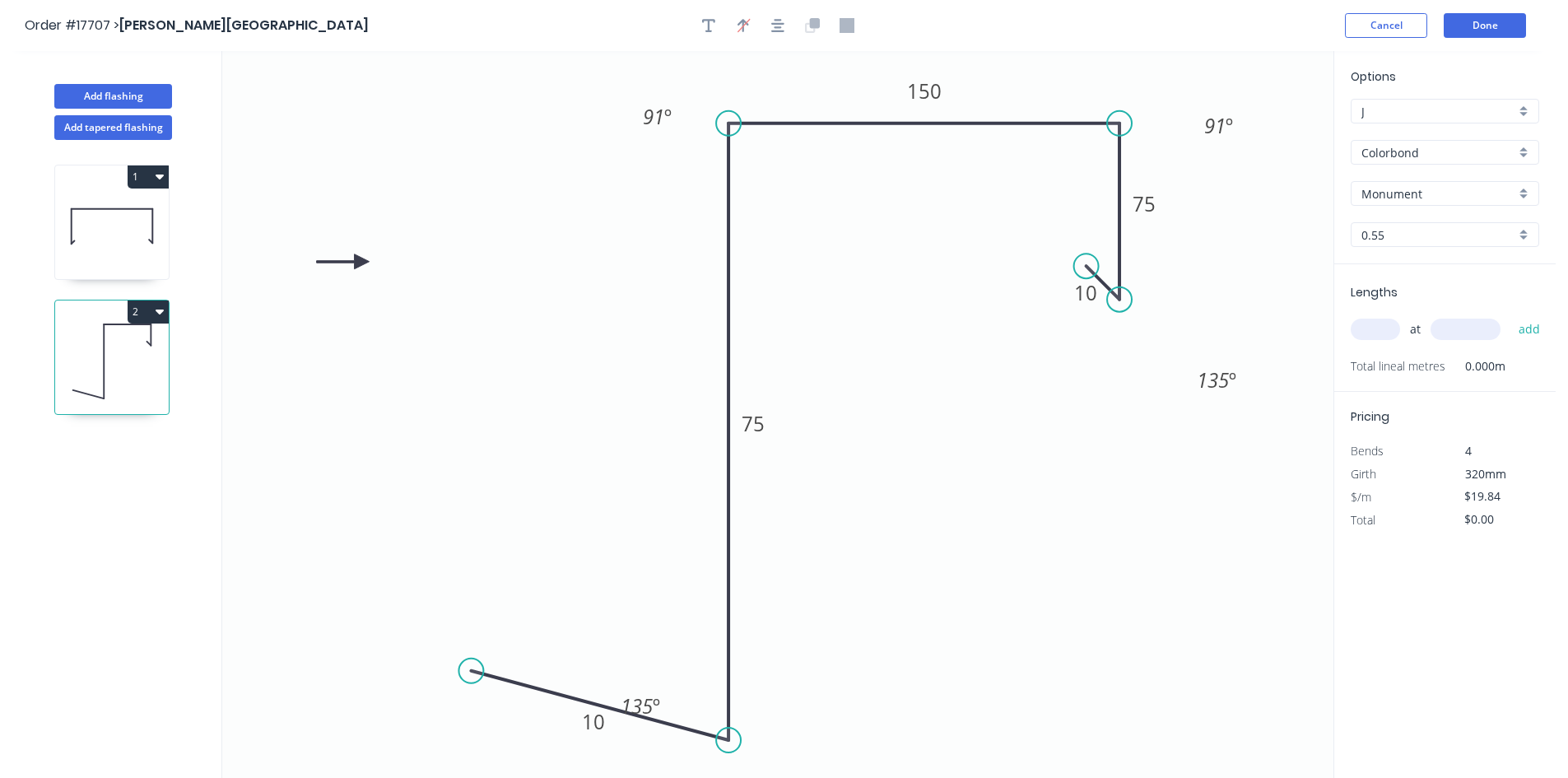
drag, startPoint x: 441, startPoint y: 749, endPoint x: 731, endPoint y: 741, distance: 290.1
click at [731, 741] on circle at bounding box center [727, 739] width 24 height 24
drag, startPoint x: 471, startPoint y: 666, endPoint x: 759, endPoint y: 711, distance: 291.5
click at [759, 711] on circle at bounding box center [758, 708] width 24 height 24
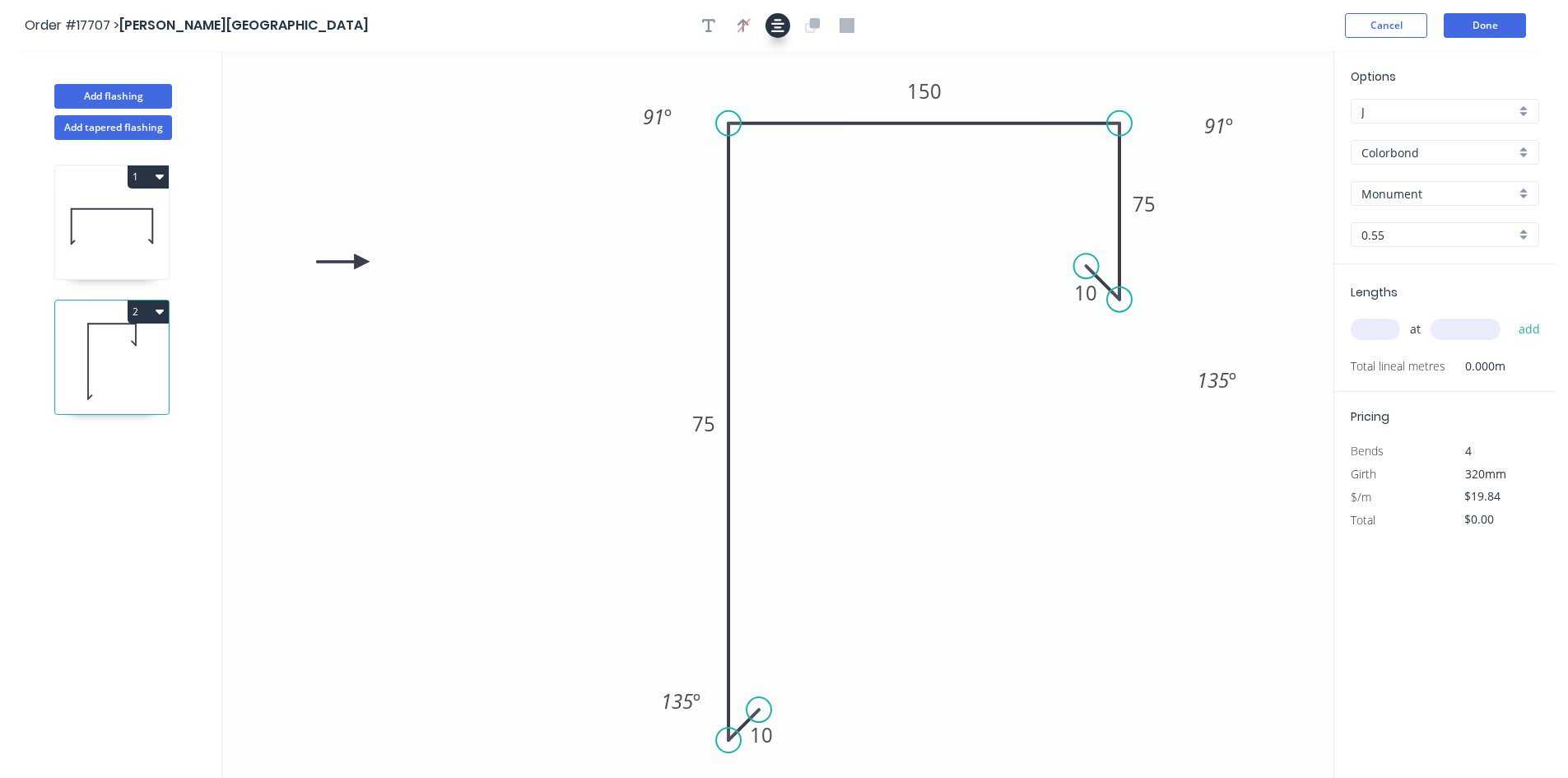
click at [786, 23] on button "button" at bounding box center [777, 25] width 24 height 24
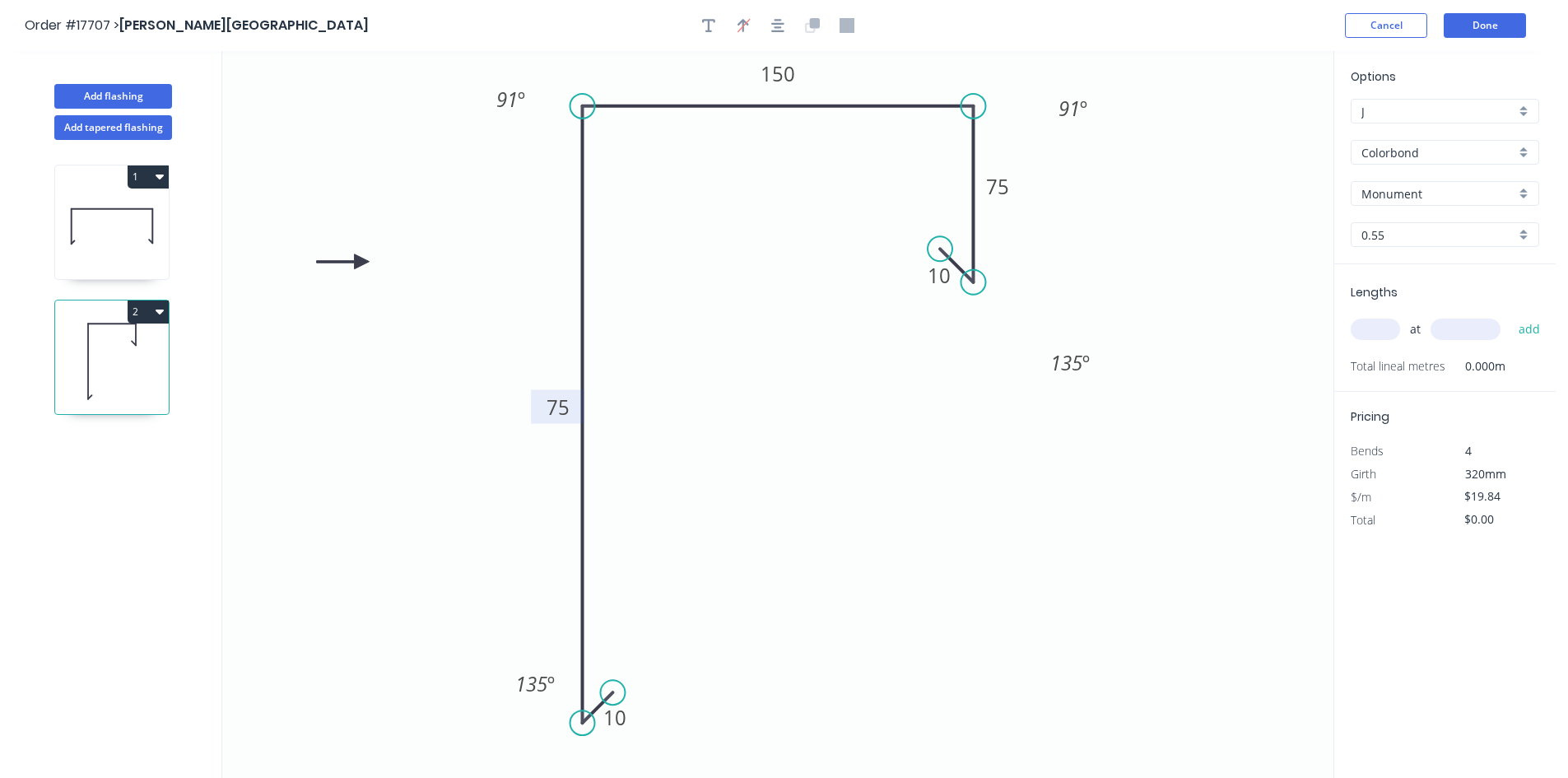
click at [554, 410] on tspan "75" at bounding box center [557, 407] width 23 height 27
click at [862, 437] on icon "0 10 450 150 75 10 91 º 91 º 135 º 135 º" at bounding box center [777, 414] width 1111 height 726
type input "$31.74"
click at [1372, 325] on input "text" at bounding box center [1375, 330] width 50 height 22
type input "1"
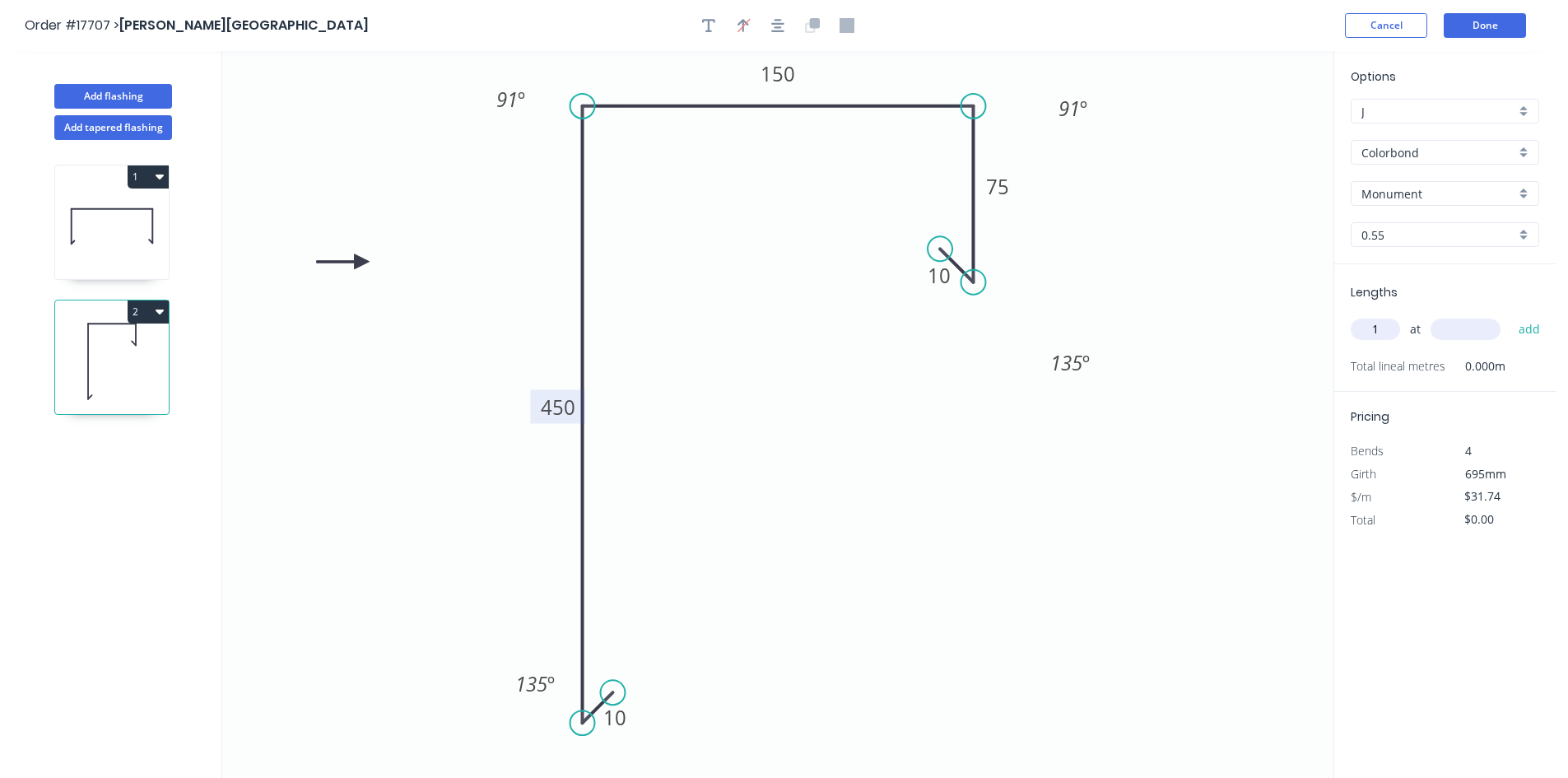
click at [1460, 339] on input "text" at bounding box center [1465, 330] width 70 height 22
type input "5500"
click at [1527, 328] on button "add" at bounding box center [1529, 329] width 39 height 28
type input "$174.57"
type input "1"
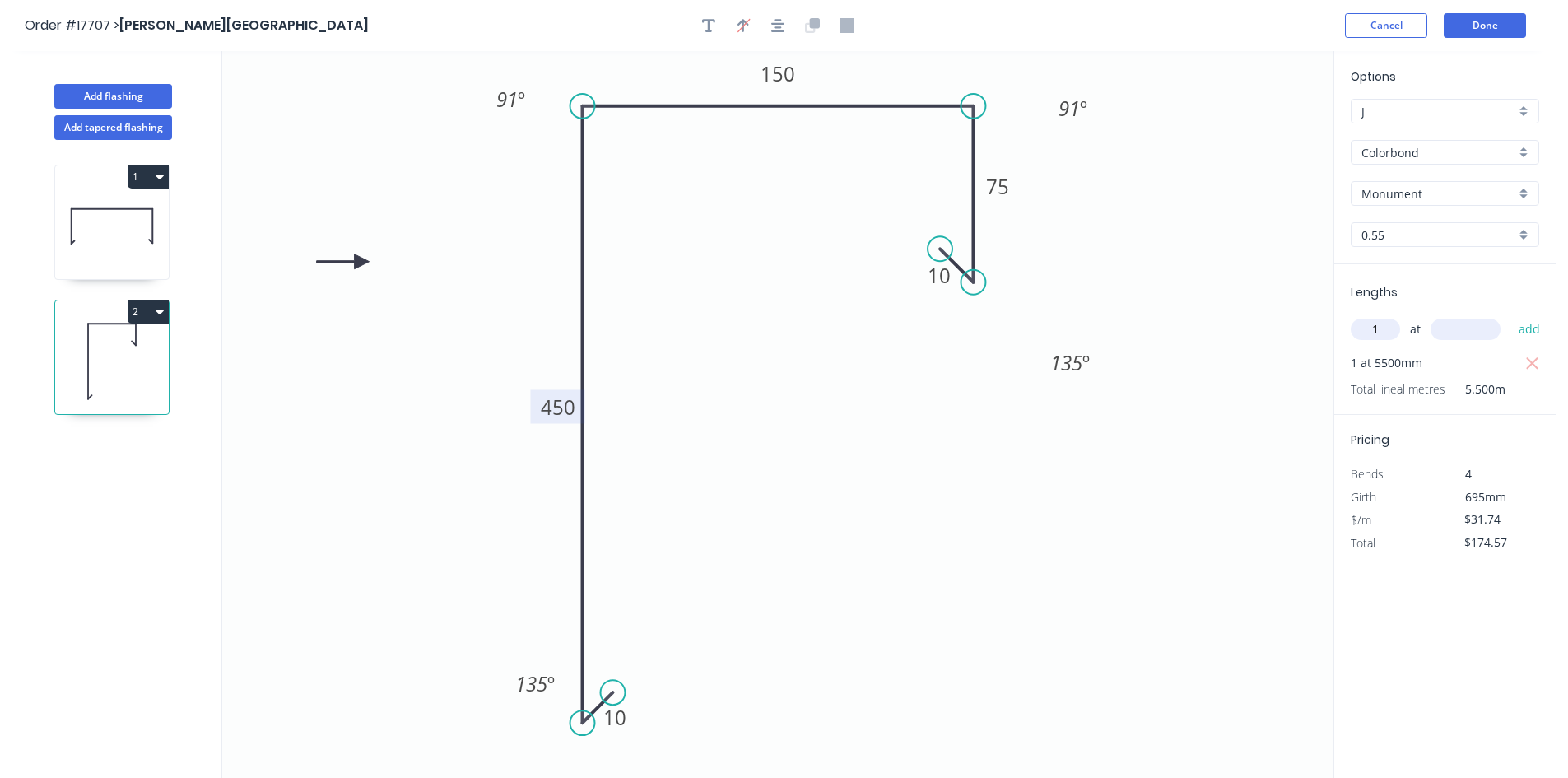
click at [1448, 325] on input "text" at bounding box center [1465, 330] width 70 height 22
type input "1000"
click at [1528, 325] on button "add" at bounding box center [1529, 329] width 39 height 28
type input "$206.31"
drag, startPoint x: 944, startPoint y: 246, endPoint x: 948, endPoint y: 256, distance: 10.8
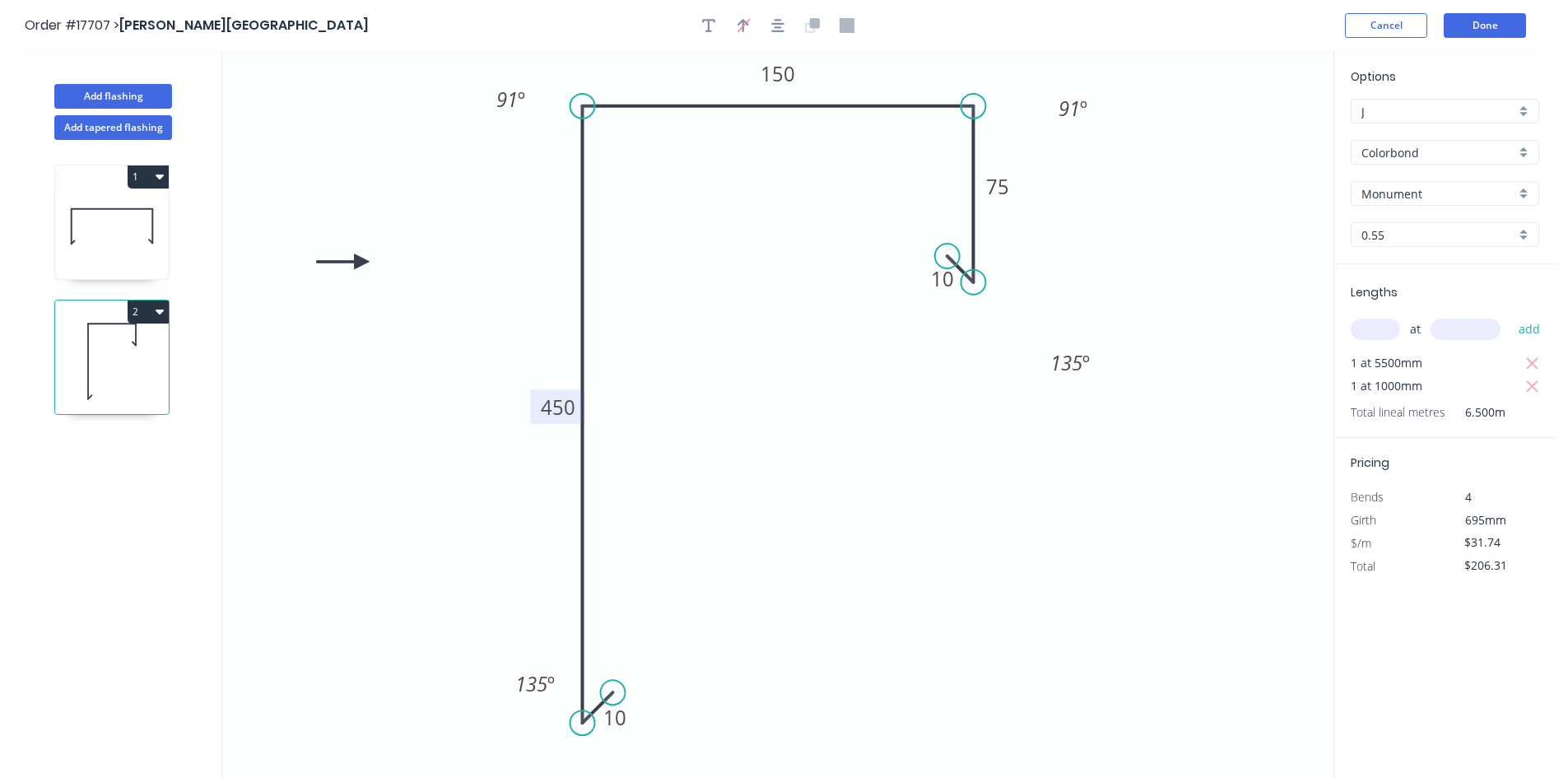
click at [948, 256] on circle at bounding box center [947, 255] width 24 height 24
click at [1120, 229] on icon "0 10 450 150 75 10 91 º 91 º 135 º 135 º" at bounding box center [777, 414] width 1111 height 726
click at [1481, 32] on button "Done" at bounding box center [1485, 25] width 82 height 24
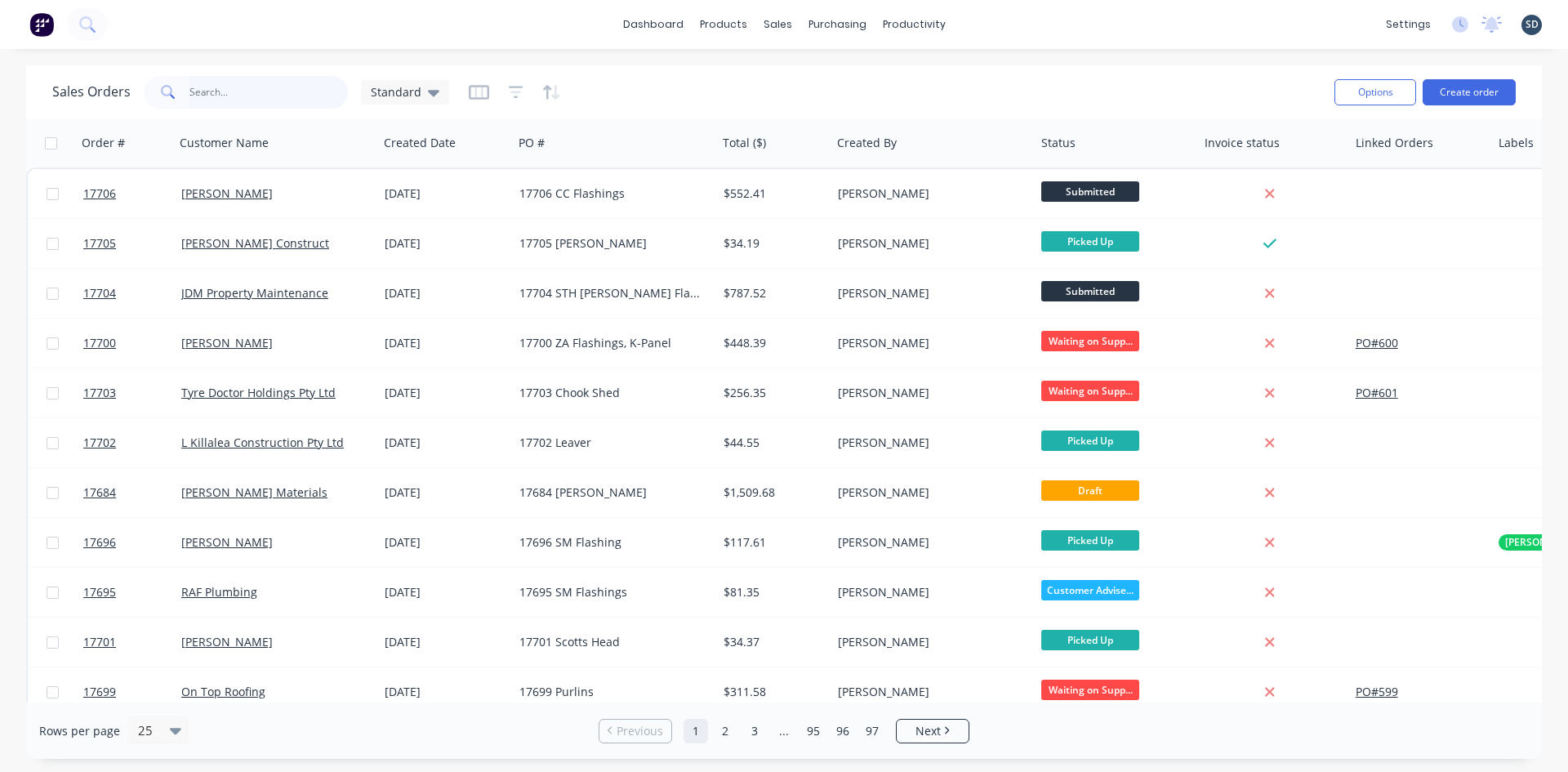
click at [206, 98] on input "text" at bounding box center [269, 92] width 159 height 32
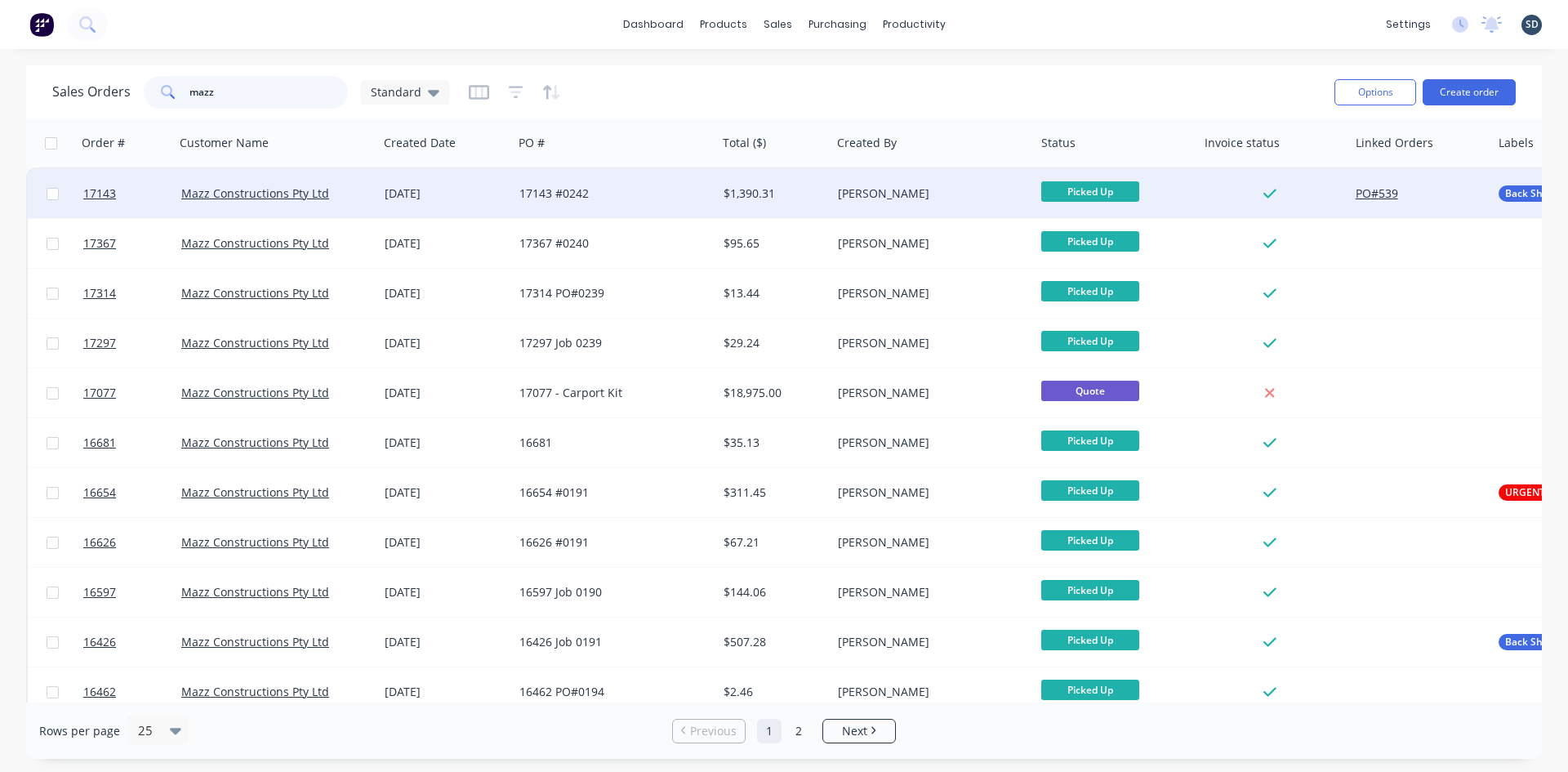
type input "mazz"
click at [252, 201] on div "Mazz Constructions Pty Ltd" at bounding box center [276, 193] width 204 height 49
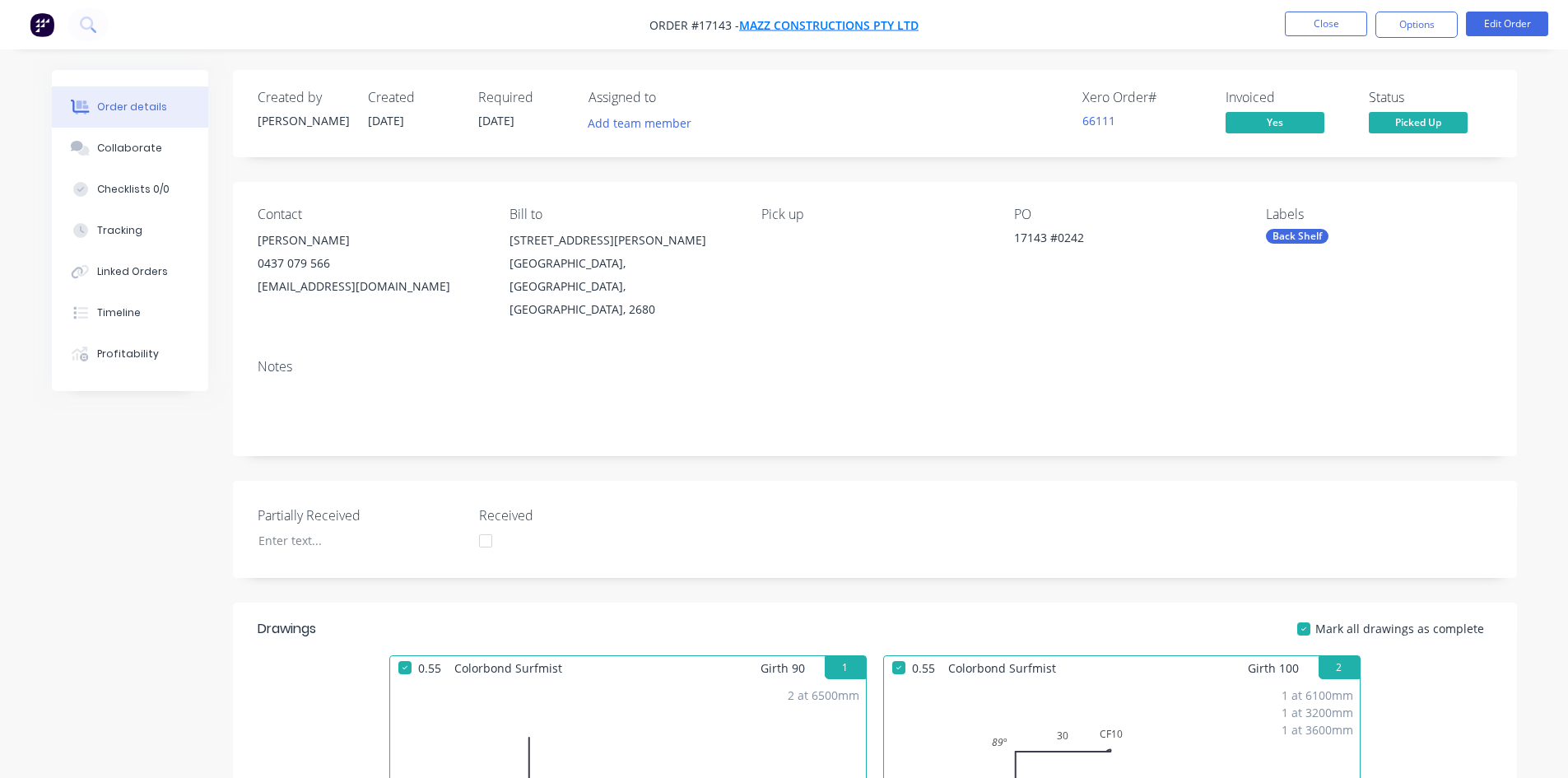
click at [869, 20] on span "Mazz Constructions Pty Ltd" at bounding box center [829, 24] width 179 height 15
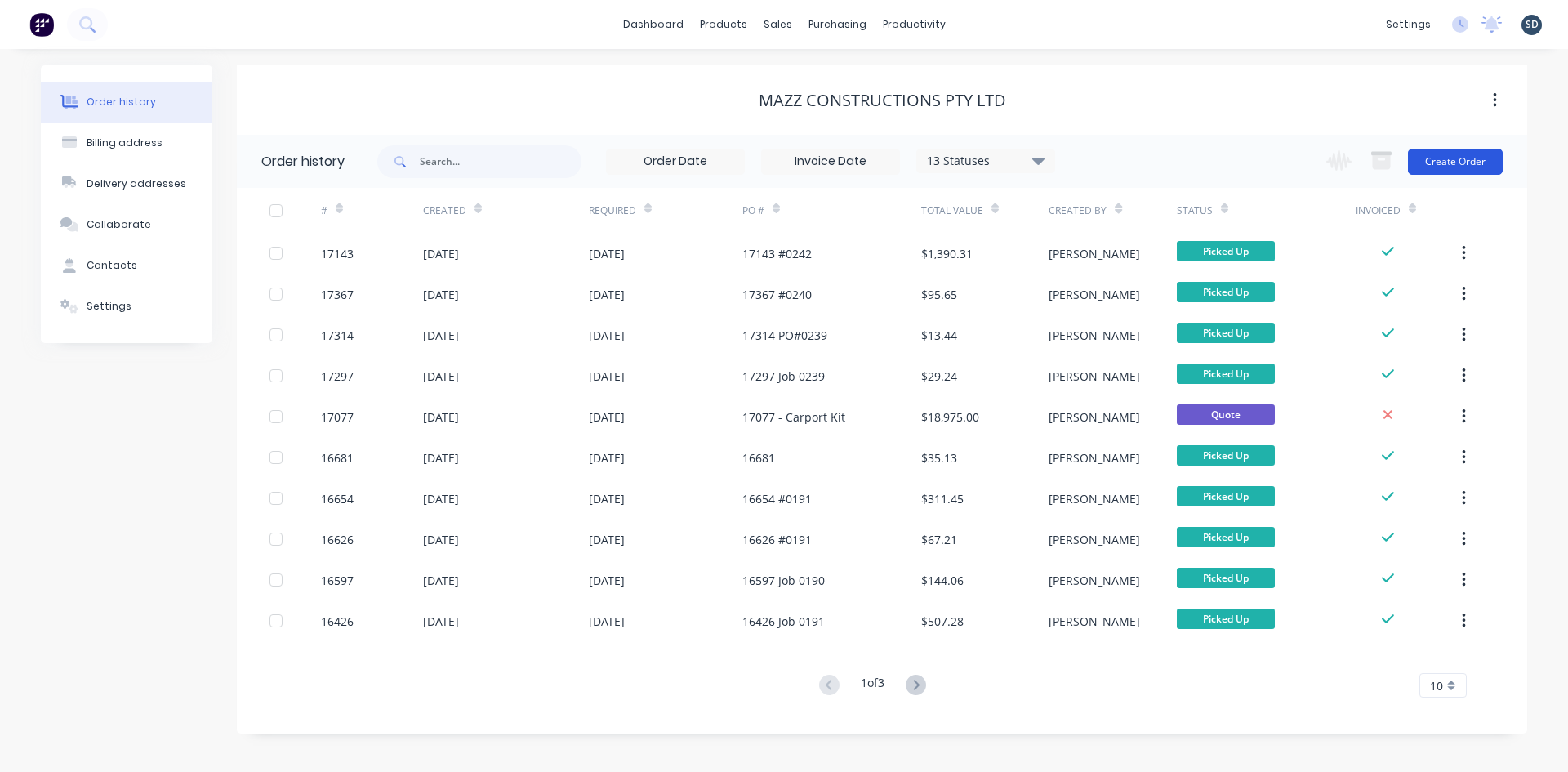
click at [1456, 158] on button "Create Order" at bounding box center [1455, 161] width 94 height 26
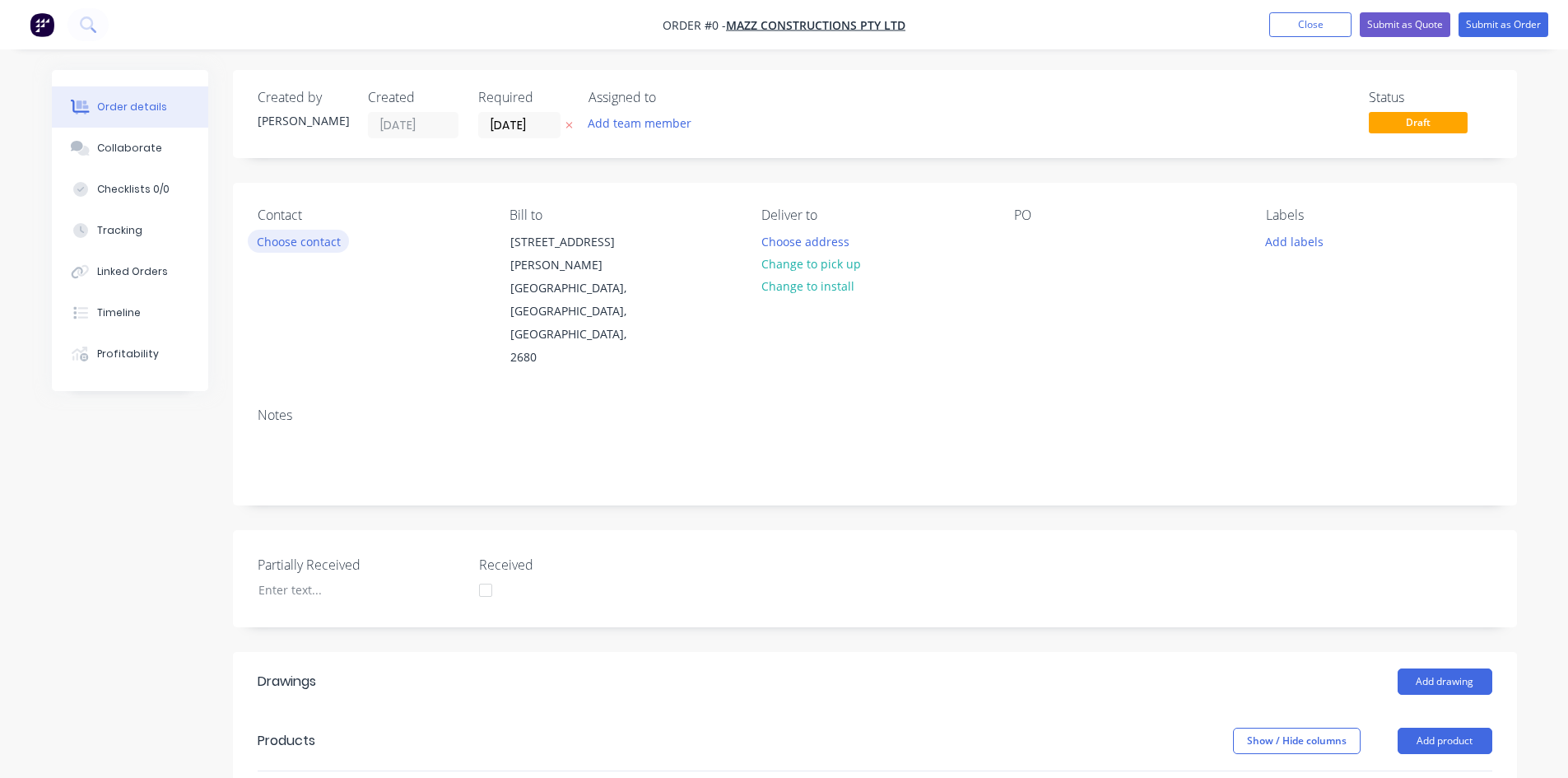
click at [315, 244] on button "Choose contact" at bounding box center [298, 240] width 101 height 23
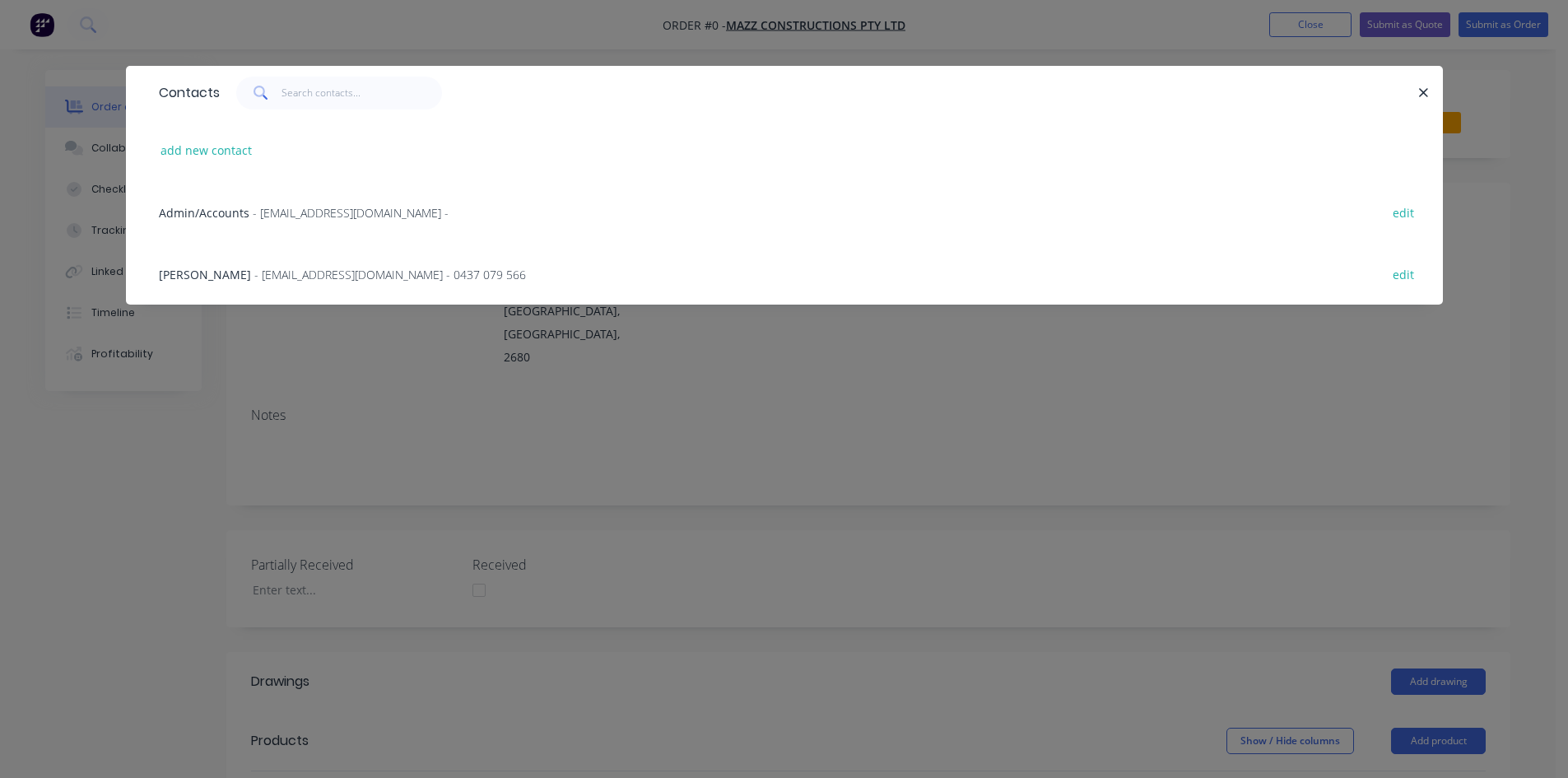
click at [251, 276] on span "Damon Mazzarolo" at bounding box center [205, 274] width 92 height 15
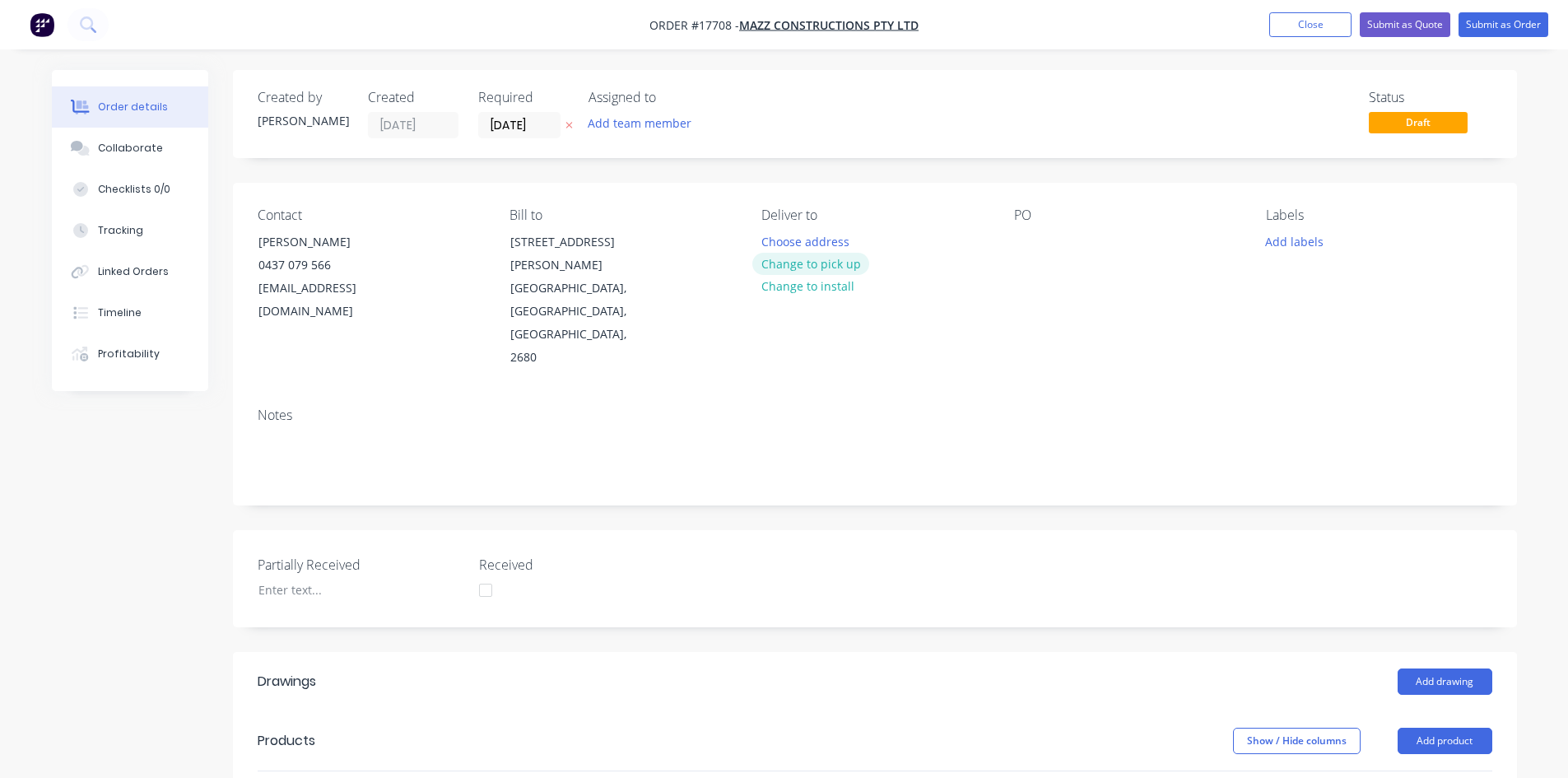
click at [800, 264] on button "Change to pick up" at bounding box center [810, 264] width 117 height 23
click at [1024, 240] on div at bounding box center [1026, 241] width 26 height 24
click at [1196, 203] on div "Contact Damon Mazzarolo 0437 079 566 damonmazzarolo@gmail.com Bill to 145 Scott…" at bounding box center [874, 288] width 1284 height 211
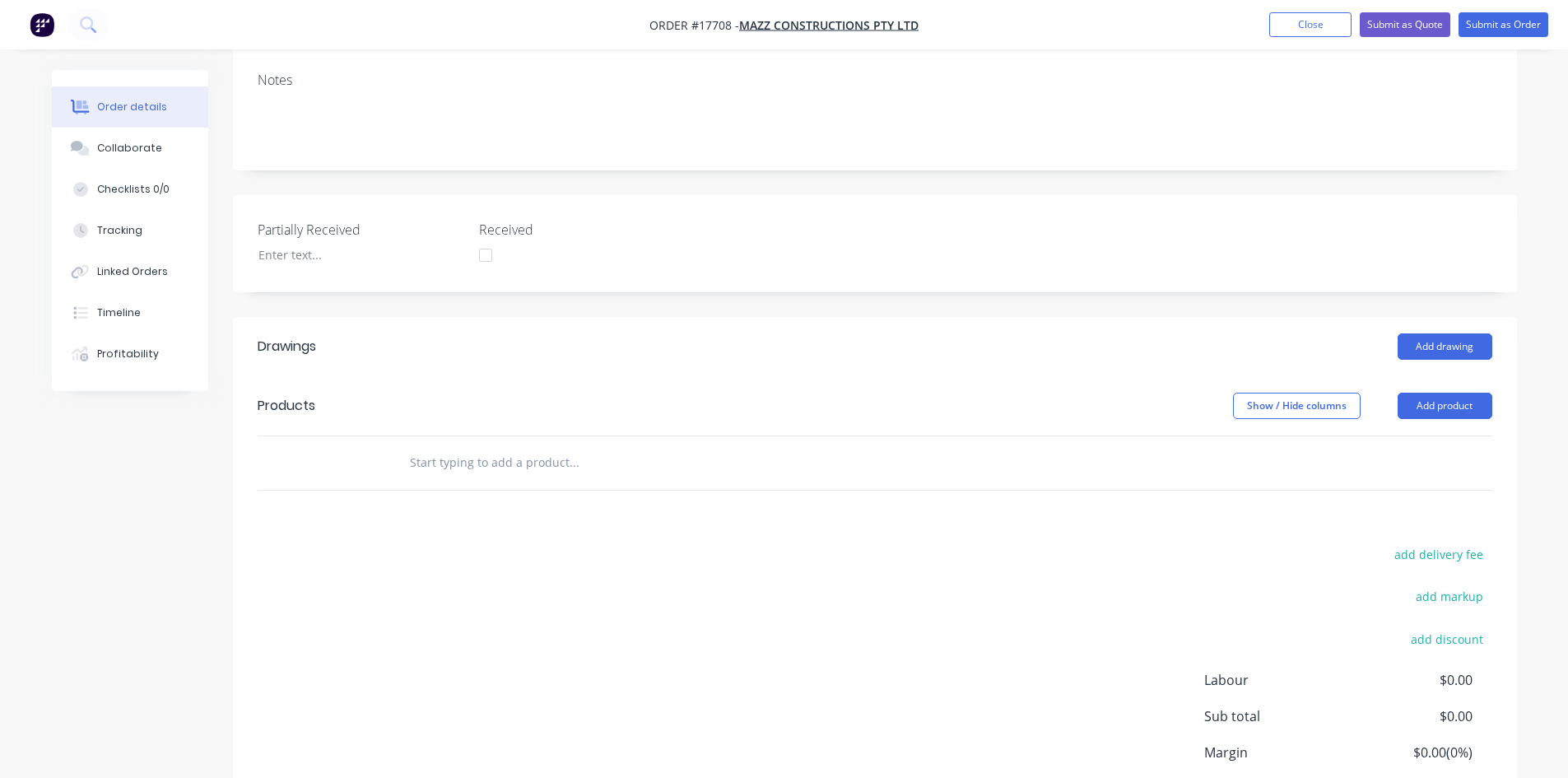
scroll to position [411, 0]
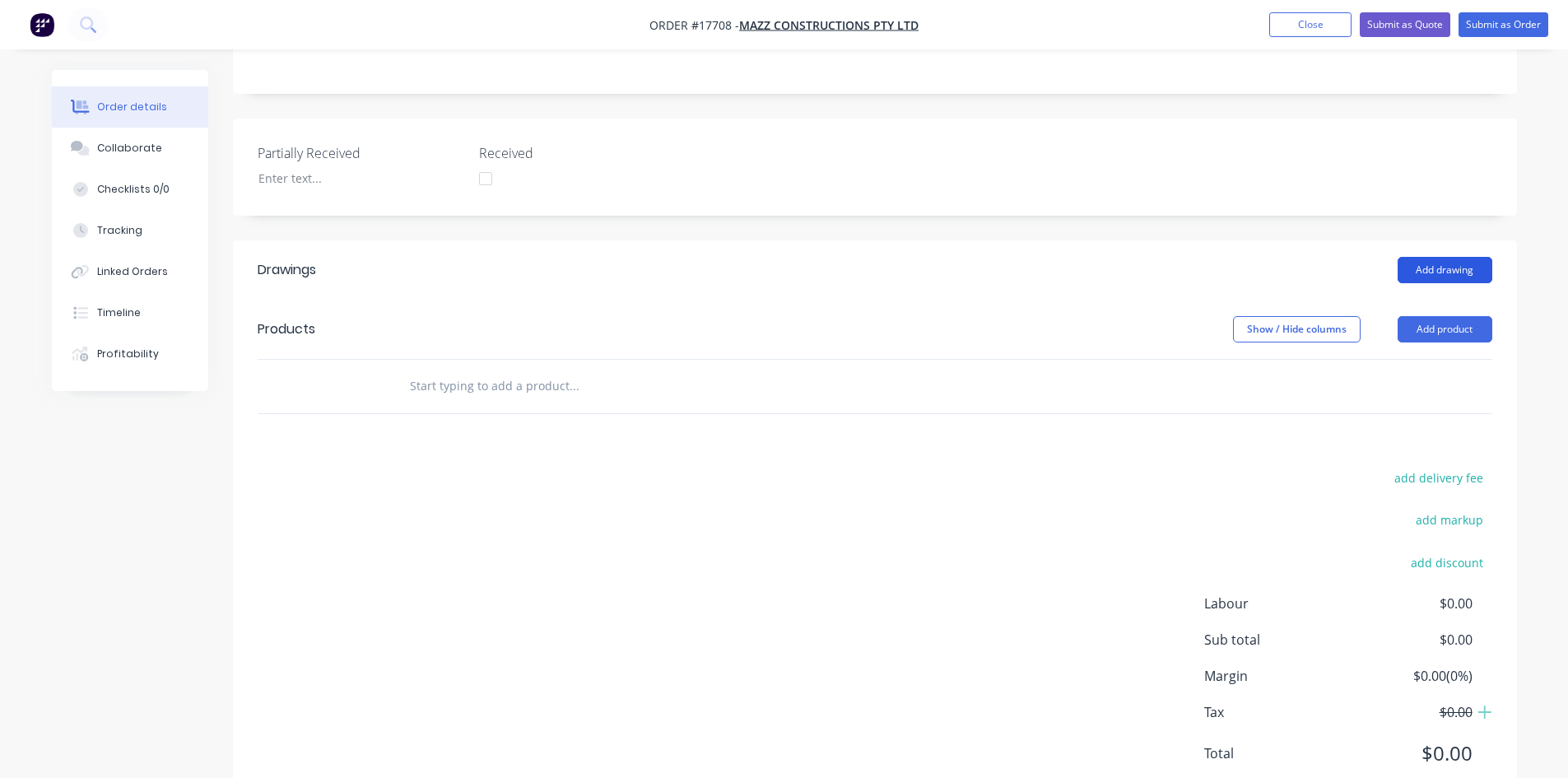
click at [1448, 256] on button "Add drawing" at bounding box center [1445, 269] width 94 height 26
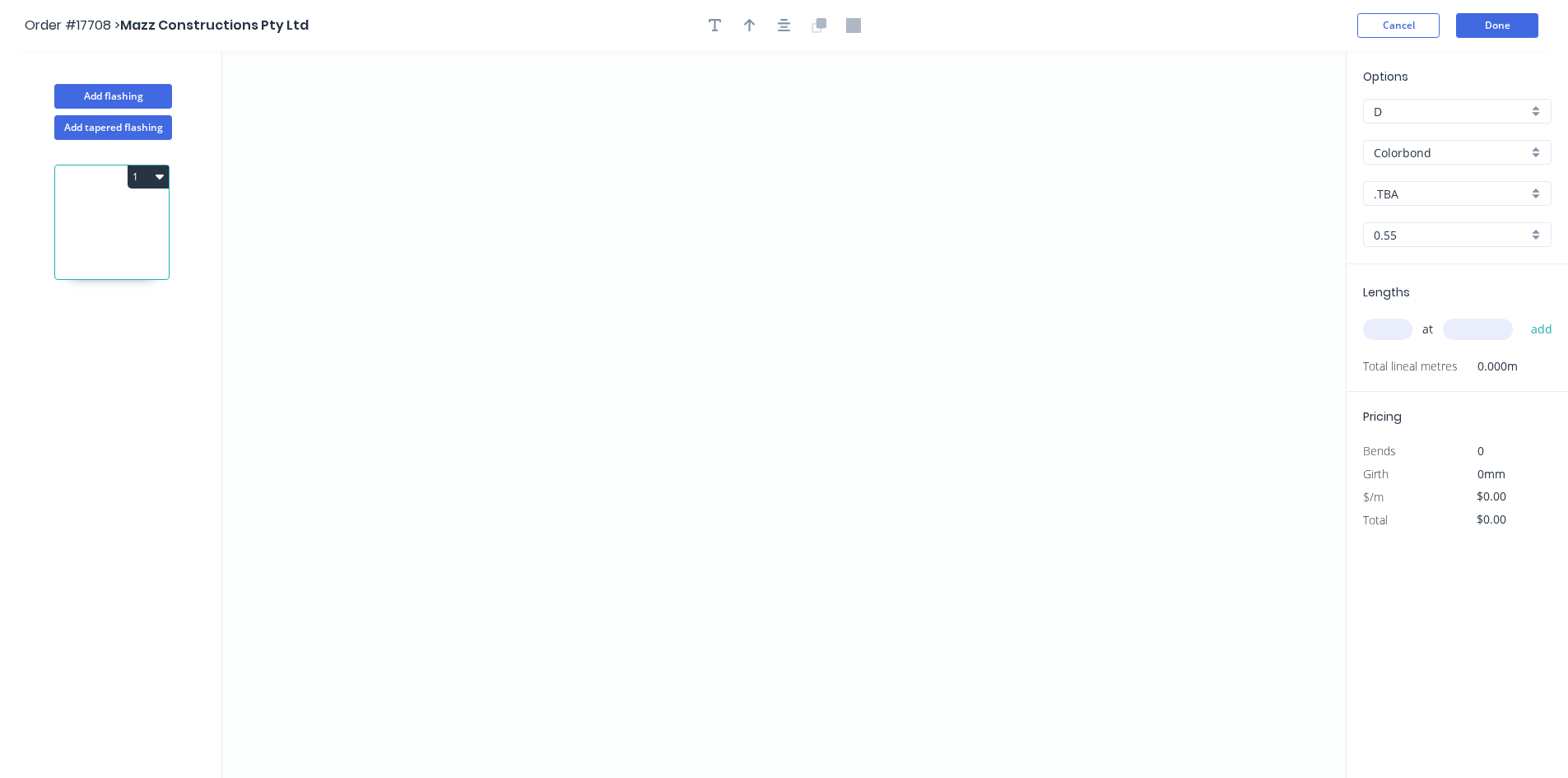
click at [1441, 139] on div "Colorbond" at bounding box center [1457, 151] width 188 height 24
click at [1448, 294] on div "Zincalume" at bounding box center [1457, 299] width 187 height 29
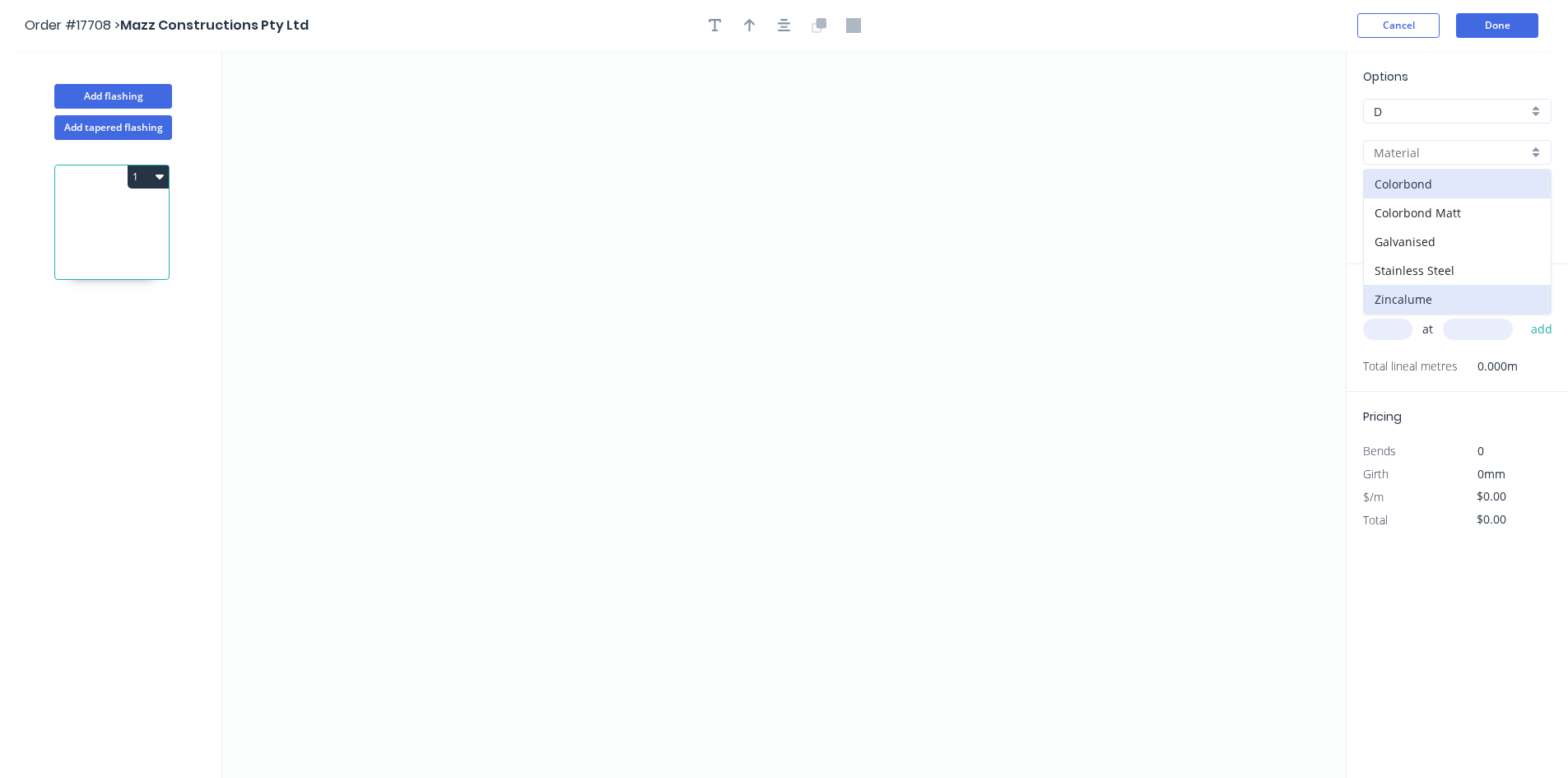
type input "Zincalume"
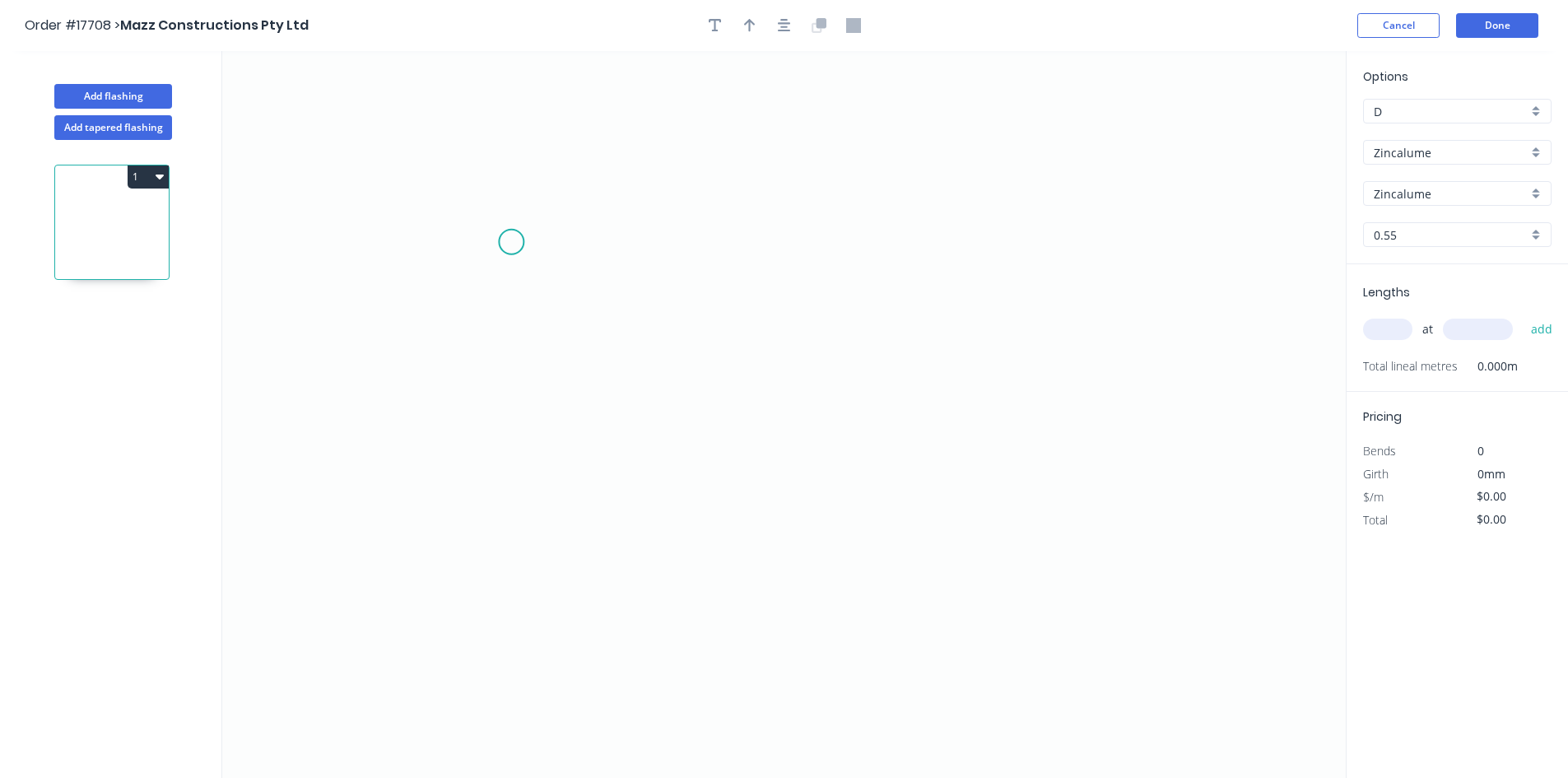
click at [505, 241] on icon "0" at bounding box center [784, 414] width 1123 height 726
click at [1152, 245] on icon "0" at bounding box center [784, 414] width 1123 height 726
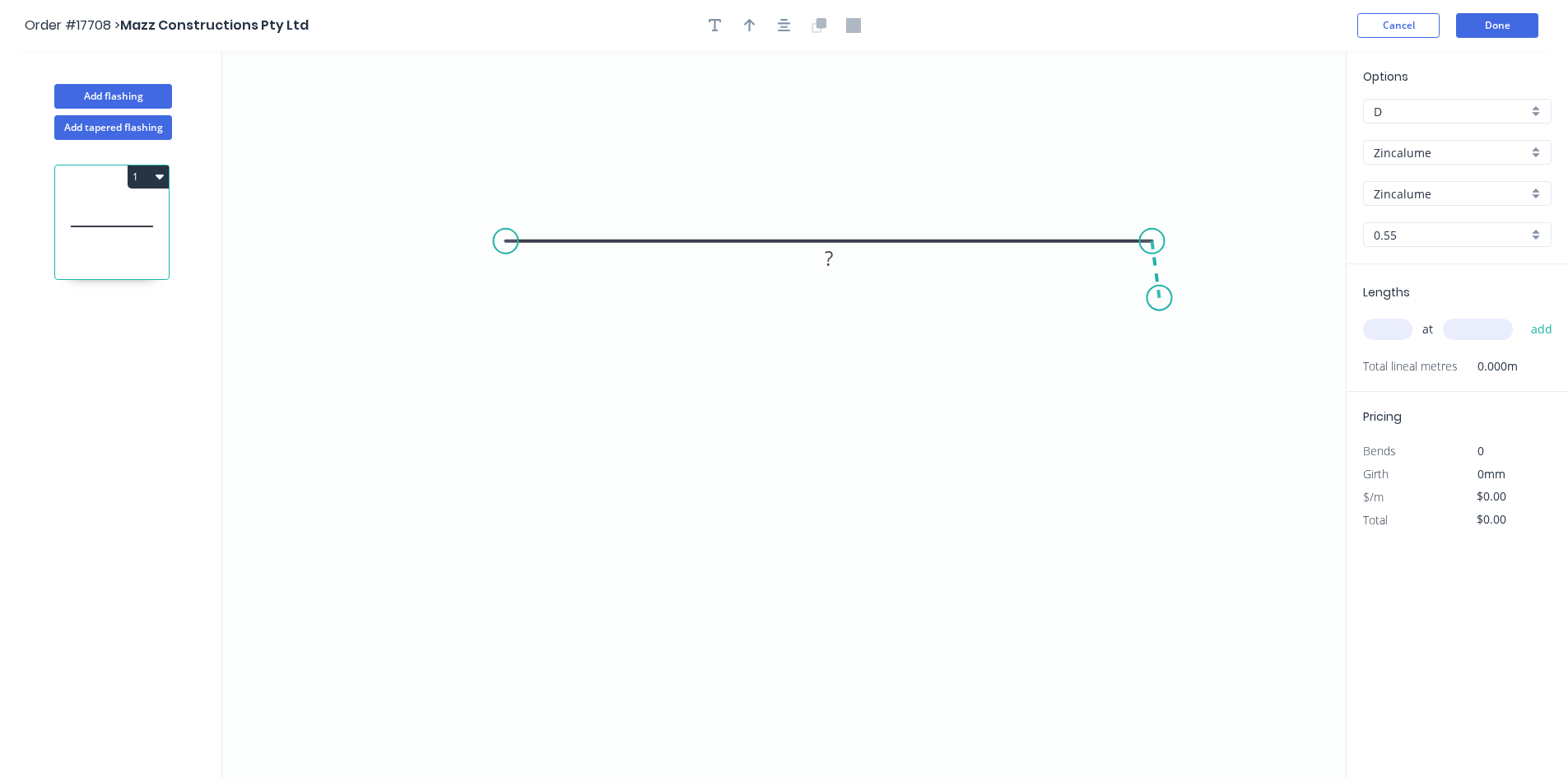
click at [1159, 298] on icon "0 ?" at bounding box center [784, 414] width 1123 height 726
click at [507, 242] on circle at bounding box center [505, 241] width 24 height 24
click at [494, 293] on icon "0 ? ? ? º" at bounding box center [784, 414] width 1123 height 726
click at [832, 213] on tspan "?" at bounding box center [828, 208] width 8 height 27
click at [480, 259] on tspan "?" at bounding box center [476, 254] width 8 height 27
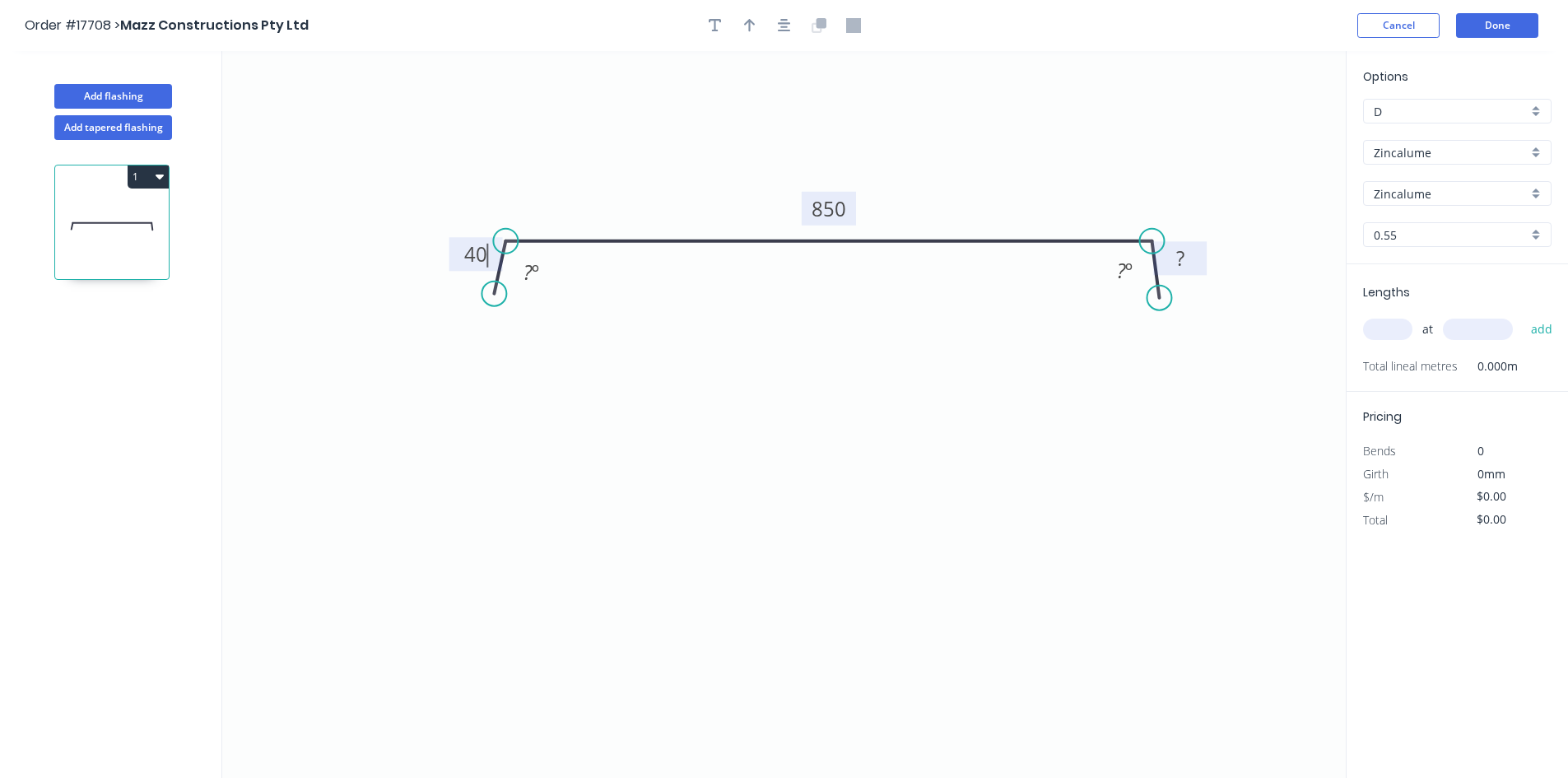
click at [1189, 254] on rect at bounding box center [1180, 258] width 33 height 23
type input "$28.67"
click at [1124, 270] on tspan "?" at bounding box center [1121, 270] width 9 height 27
drag, startPoint x: 1103, startPoint y: 263, endPoint x: 1163, endPoint y: 155, distance: 123.5
click at [1163, 155] on rect at bounding box center [1181, 166] width 53 height 34
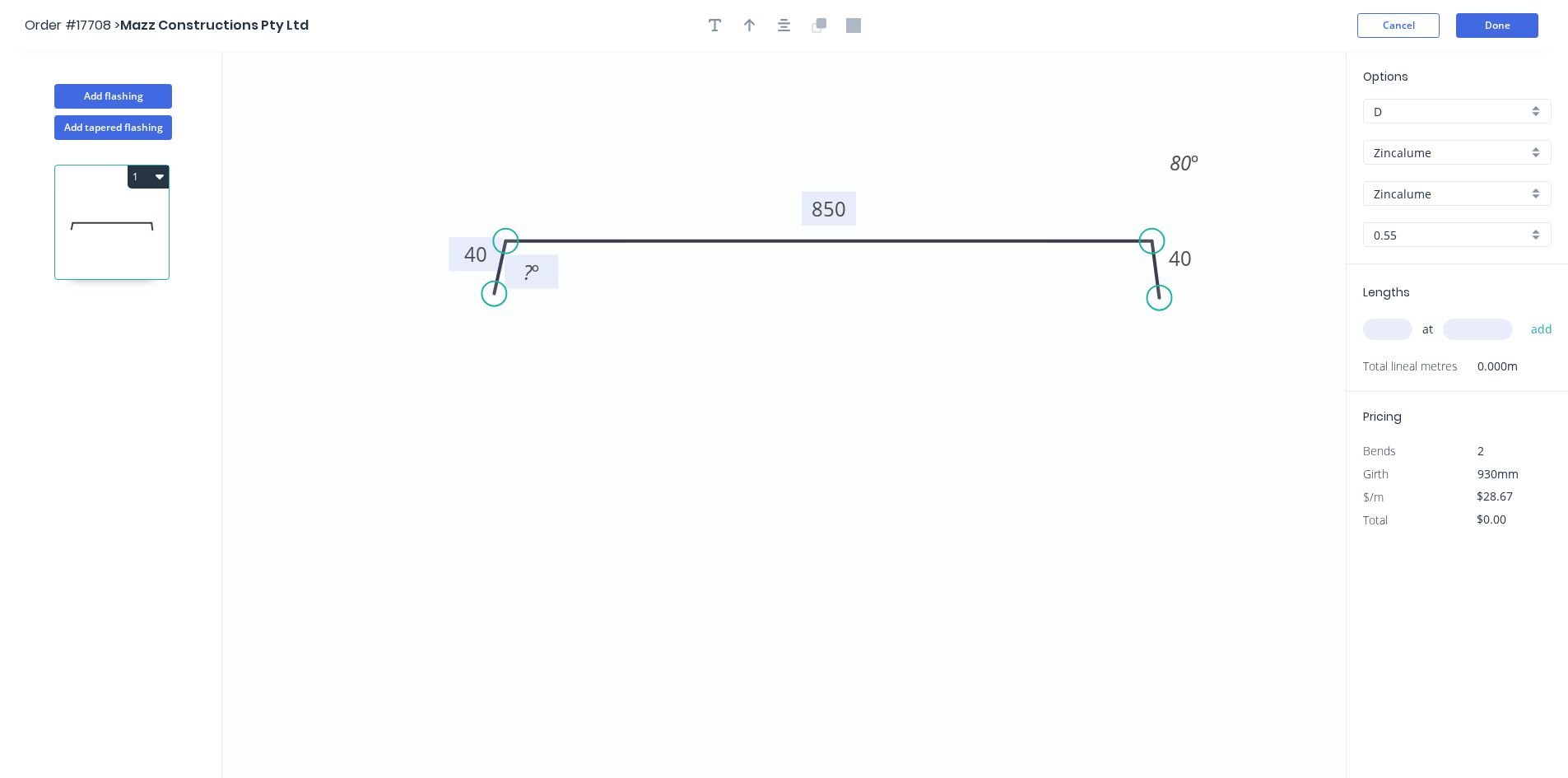
click at [524, 273] on tspan "?" at bounding box center [528, 272] width 9 height 27
drag, startPoint x: 552, startPoint y: 258, endPoint x: 481, endPoint y: 151, distance: 128.4
click at [481, 151] on rect at bounding box center [460, 165] width 53 height 34
click at [778, 24] on icon "button" at bounding box center [784, 25] width 14 height 14
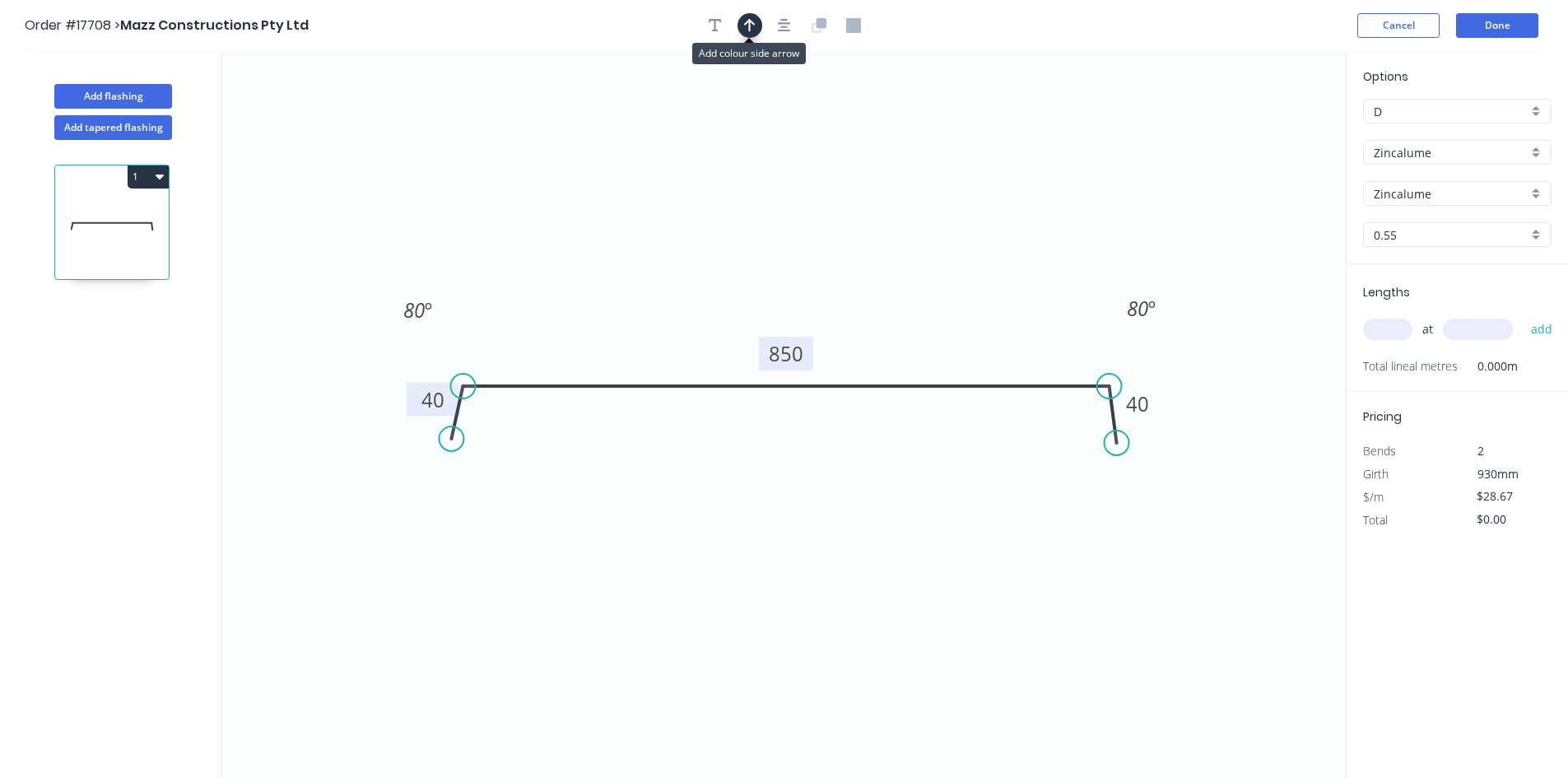
click at [754, 24] on icon "button" at bounding box center [749, 25] width 12 height 14
drag, startPoint x: 1262, startPoint y: 134, endPoint x: 946, endPoint y: 319, distance: 366.2
click at [946, 319] on icon at bounding box center [946, 301] width 14 height 53
click at [1390, 337] on input "text" at bounding box center [1387, 330] width 50 height 22
type input "2"
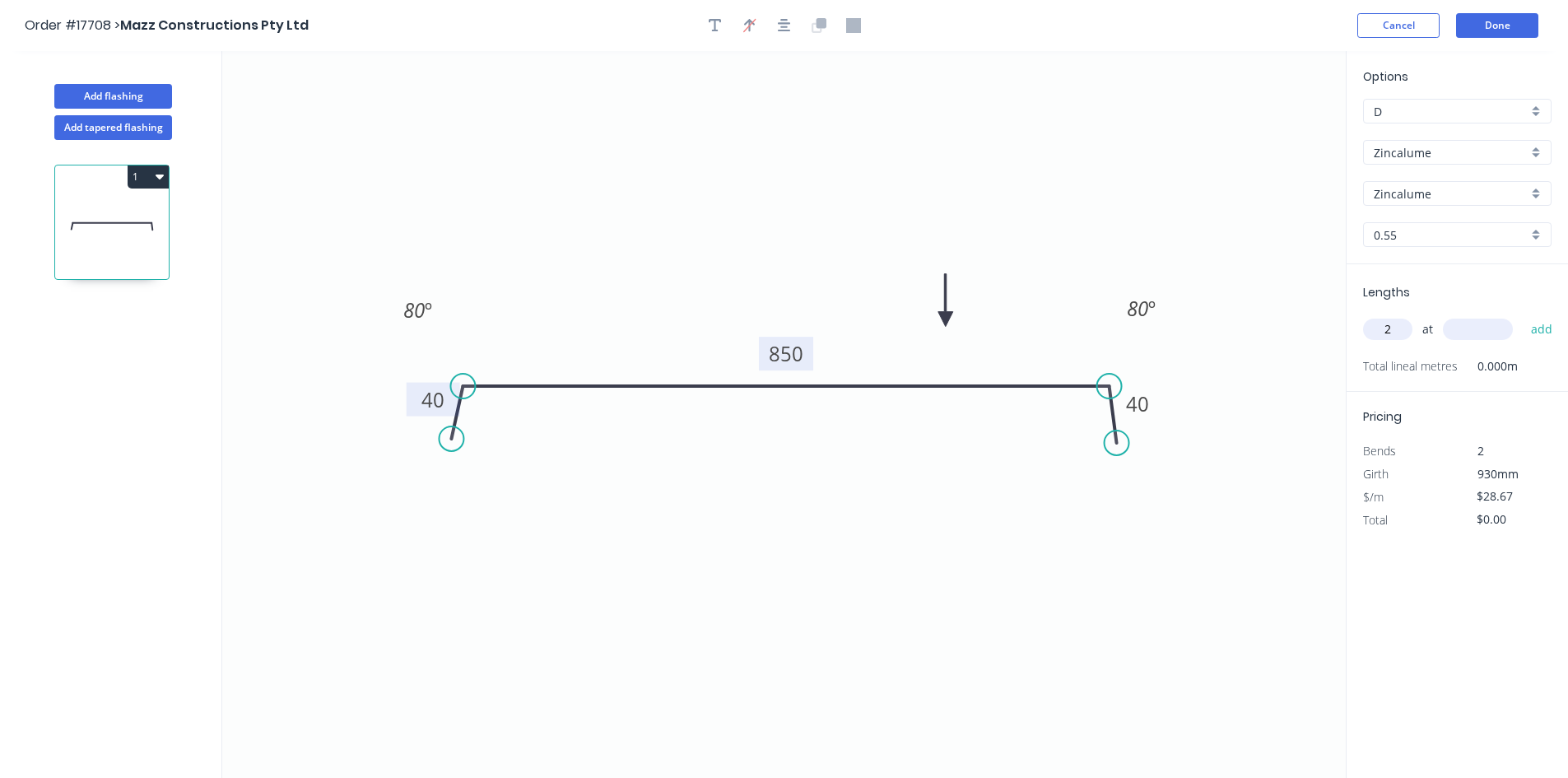
click at [1486, 334] on input "text" at bounding box center [1477, 330] width 70 height 22
type input "3400"
click at [1549, 333] on button "add" at bounding box center [1542, 329] width 39 height 28
type input "$194.96"
type input "1"
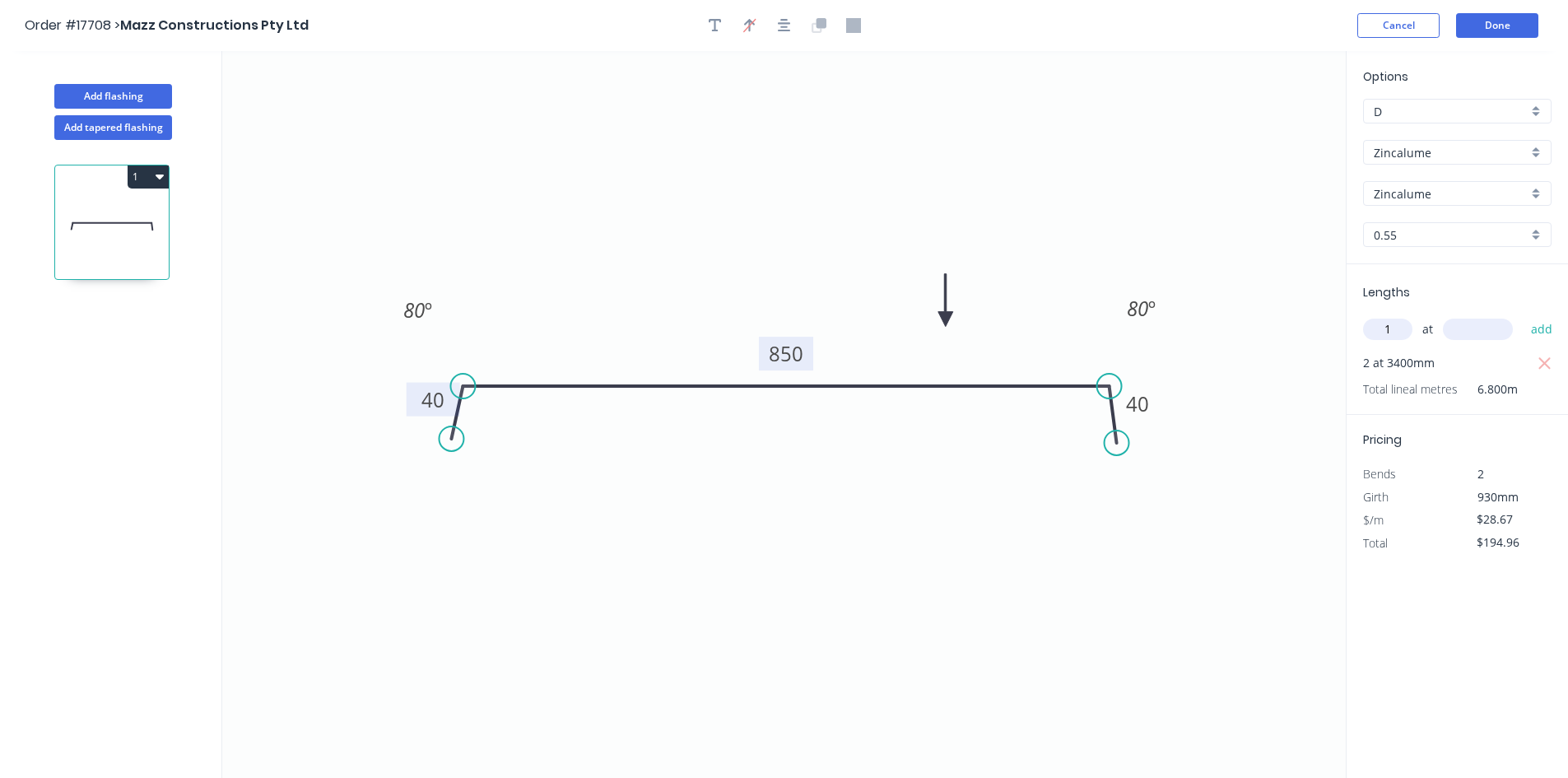
click at [1455, 332] on input "text" at bounding box center [1477, 330] width 70 height 22
type input "4500"
click at [1530, 330] on button "add" at bounding box center [1542, 329] width 39 height 28
type input "$323.97"
click at [1503, 30] on button "Done" at bounding box center [1496, 25] width 82 height 24
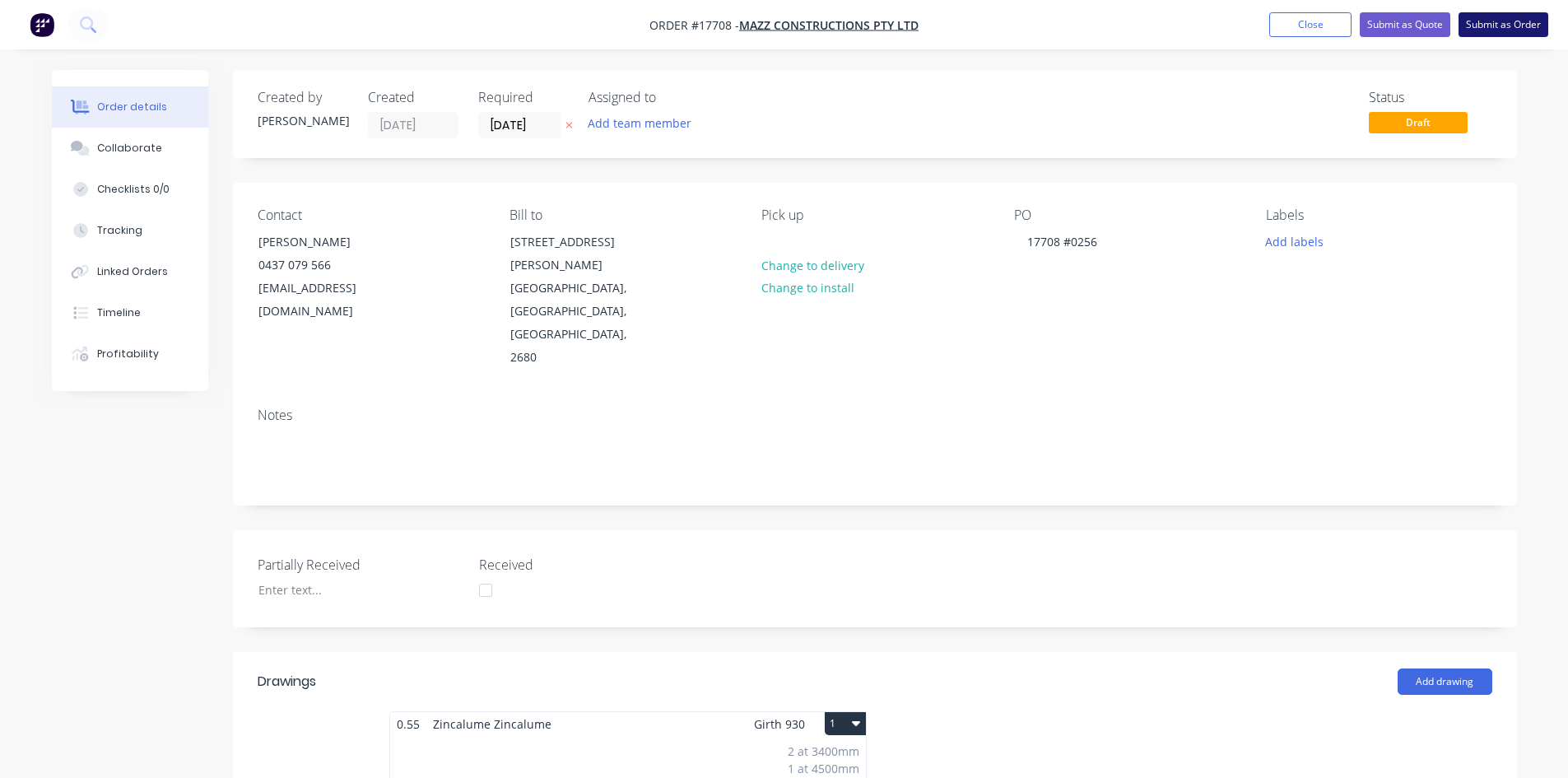
click at [1509, 26] on button "Submit as Order" at bounding box center [1503, 24] width 90 height 24
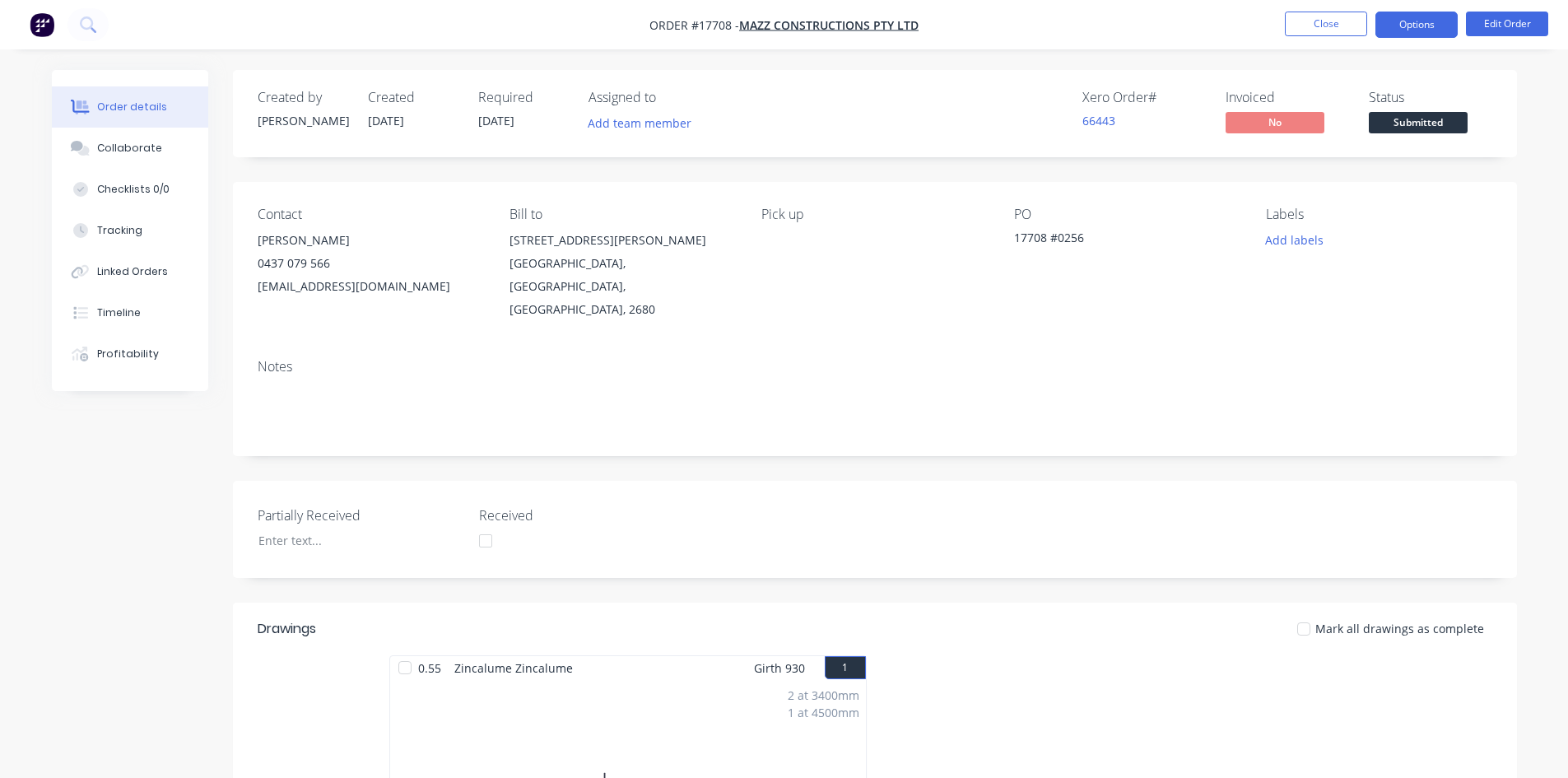
click at [1416, 27] on button "Options" at bounding box center [1416, 24] width 82 height 26
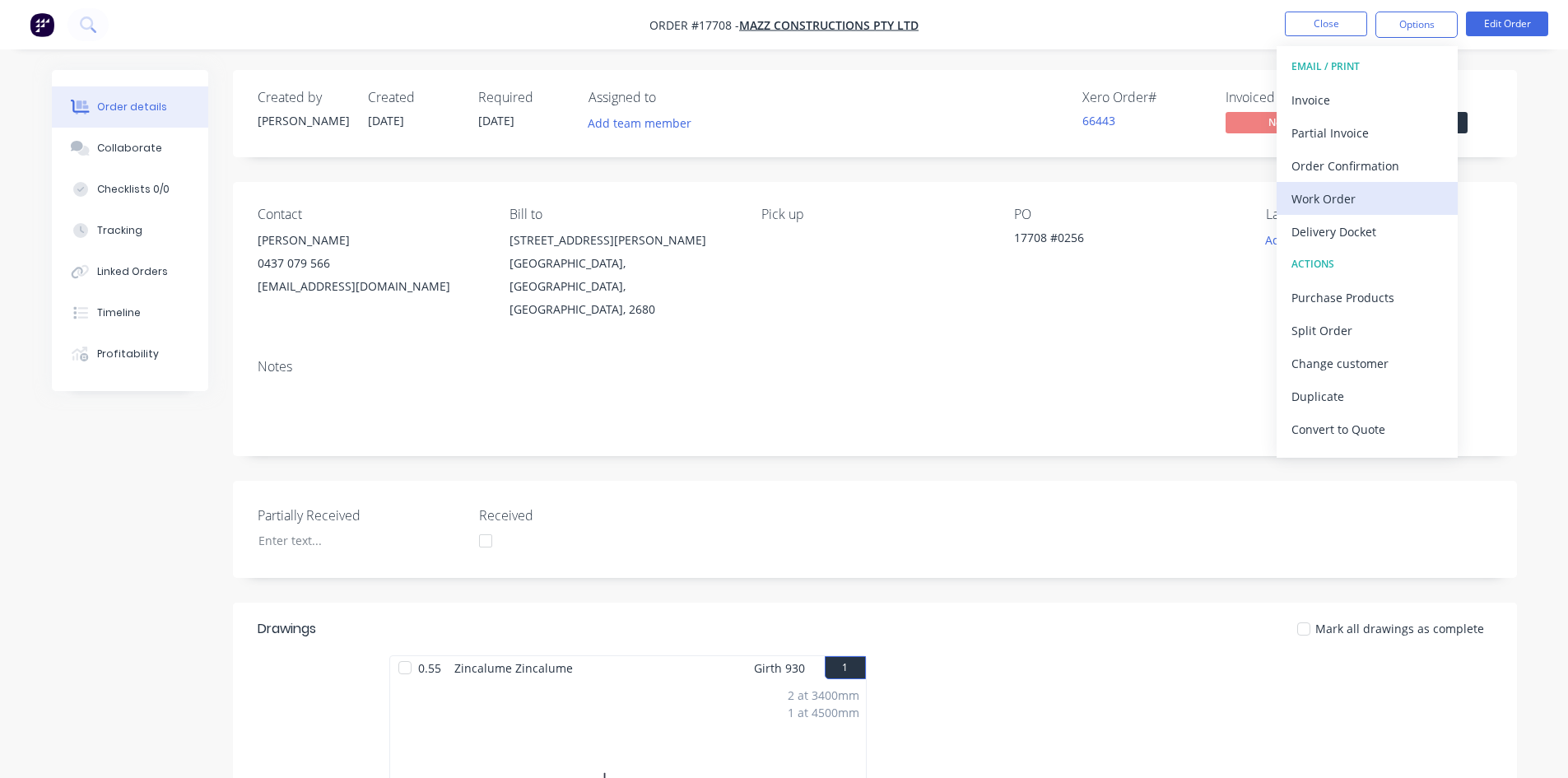
click at [1360, 202] on div "Work Order" at bounding box center [1366, 198] width 151 height 24
click at [1360, 200] on div "Custom" at bounding box center [1366, 198] width 151 height 24
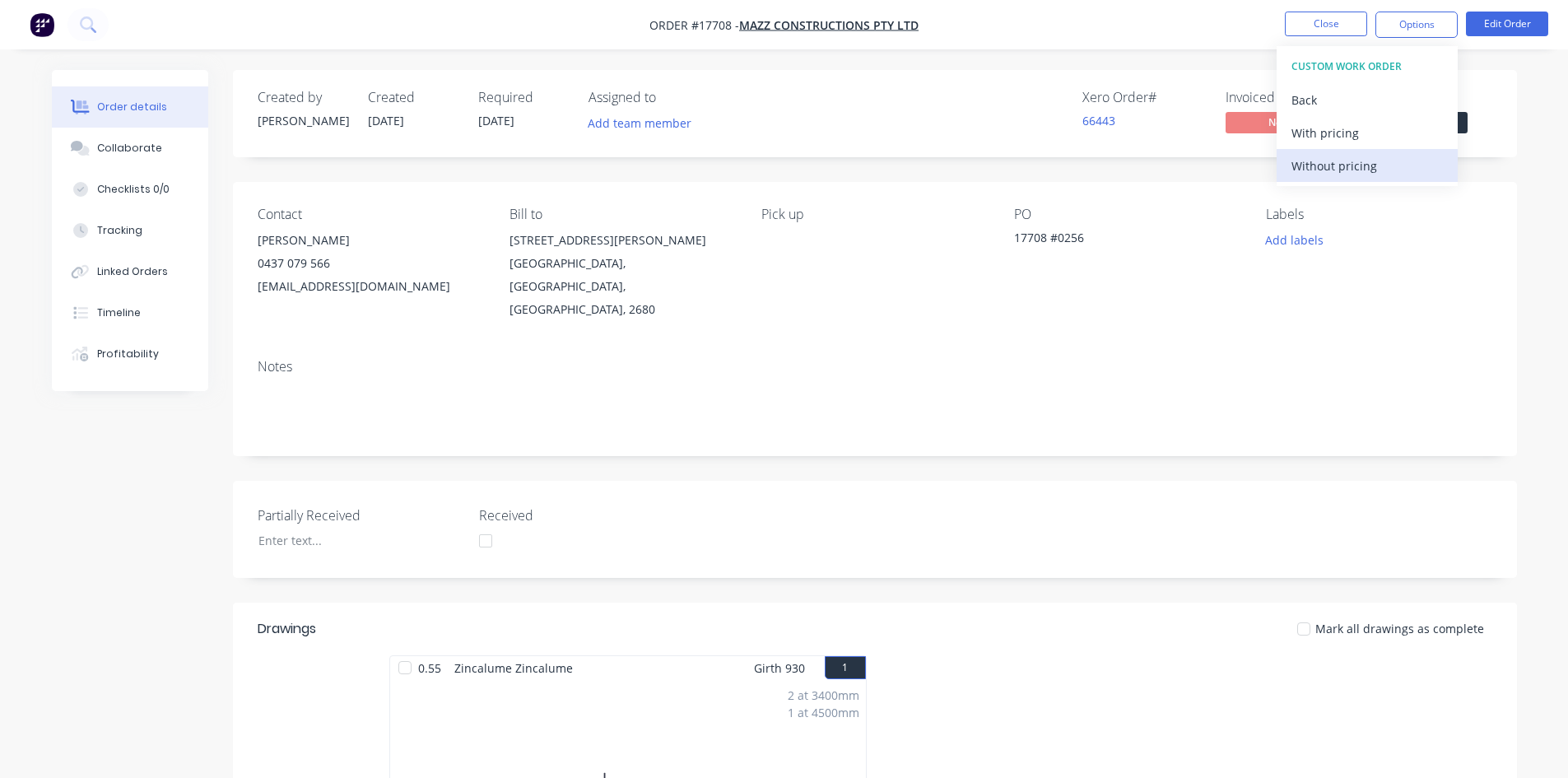
click at [1363, 161] on div "Without pricing" at bounding box center [1366, 166] width 151 height 24
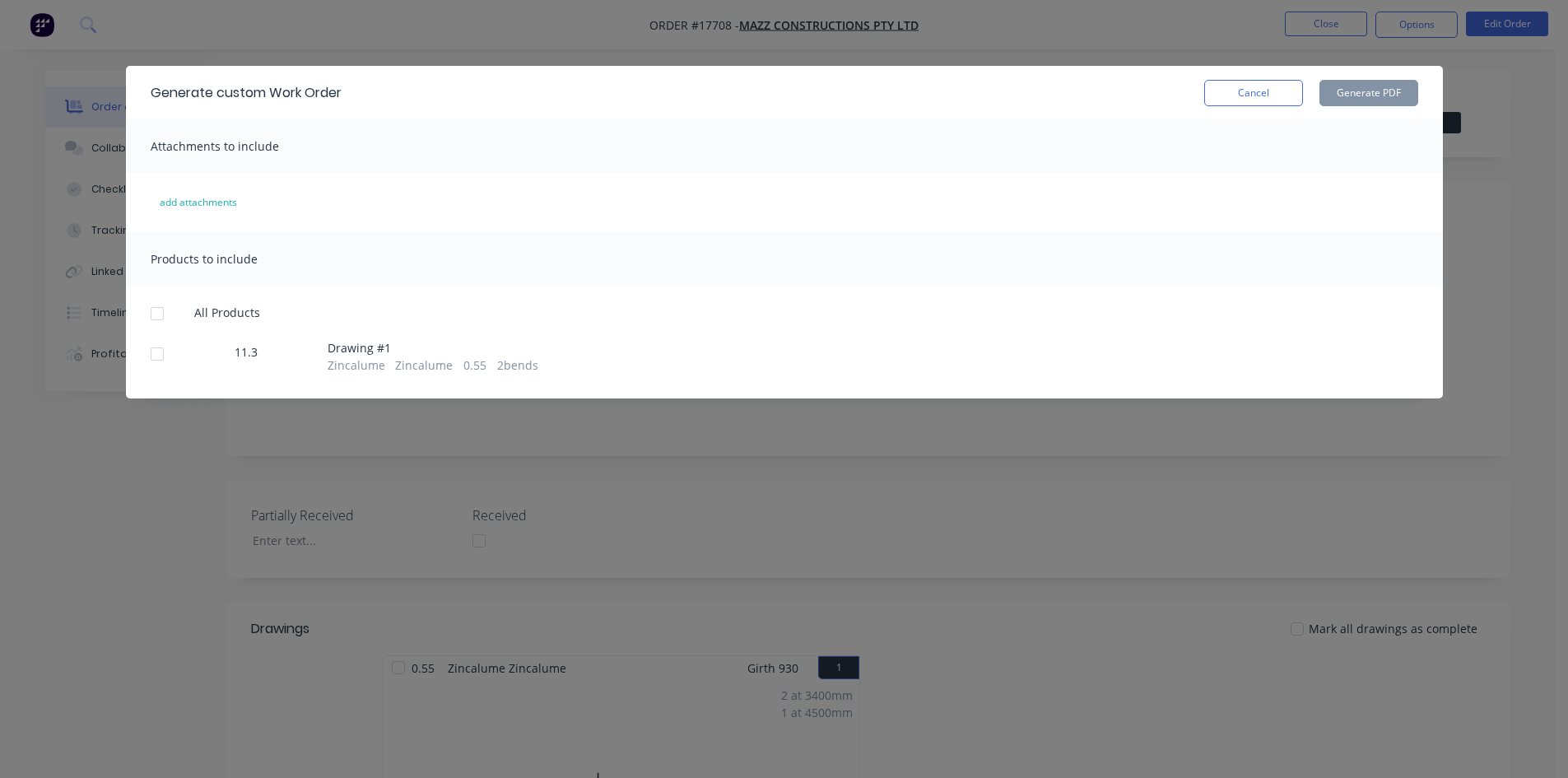
click at [158, 314] on div at bounding box center [157, 313] width 33 height 33
click at [1369, 96] on button "Generate PDF" at bounding box center [1368, 92] width 99 height 26
click at [1252, 96] on button "Cancel" at bounding box center [1253, 92] width 99 height 26
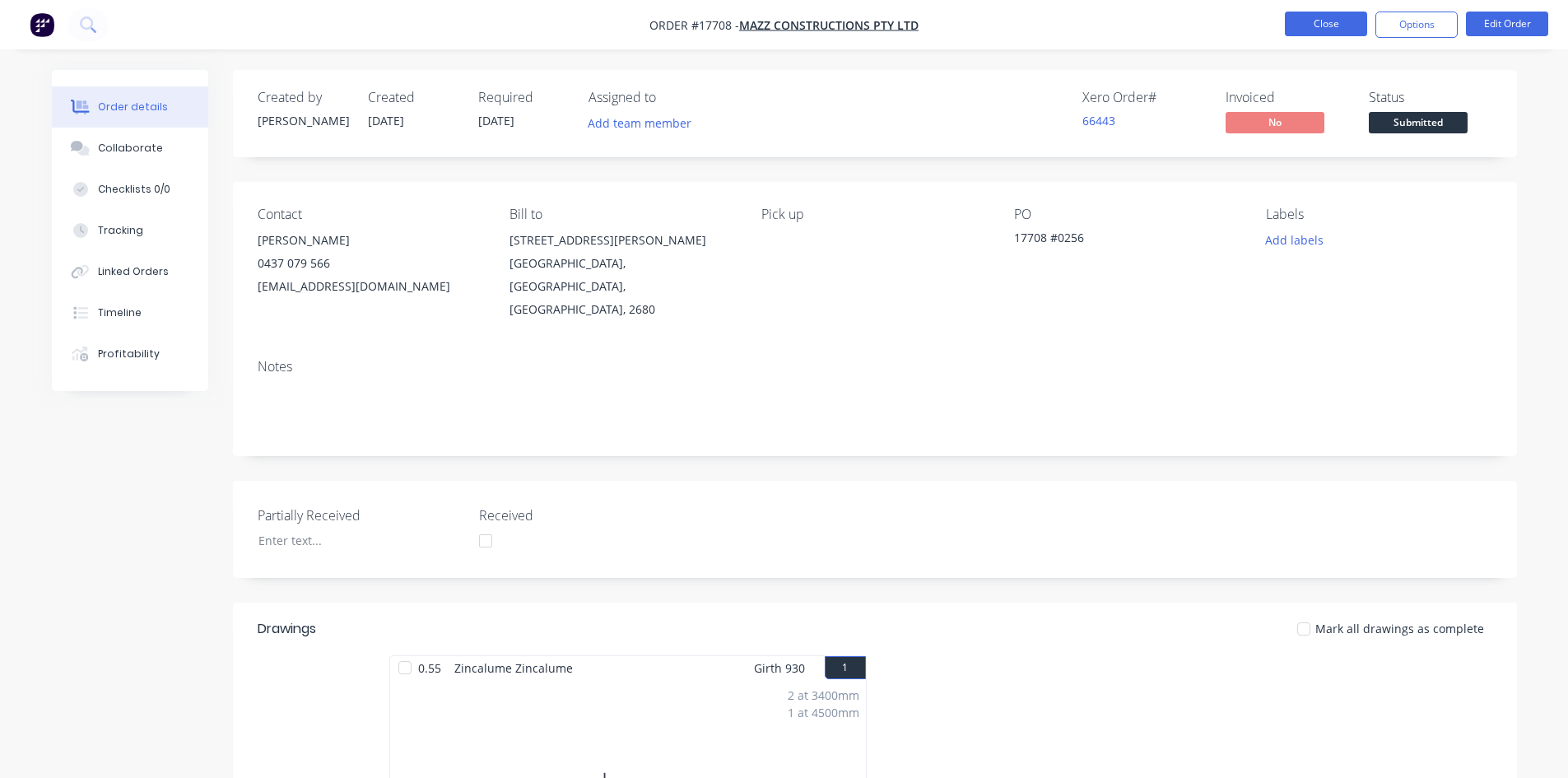
click at [1326, 29] on button "Close" at bounding box center [1325, 24] width 82 height 24
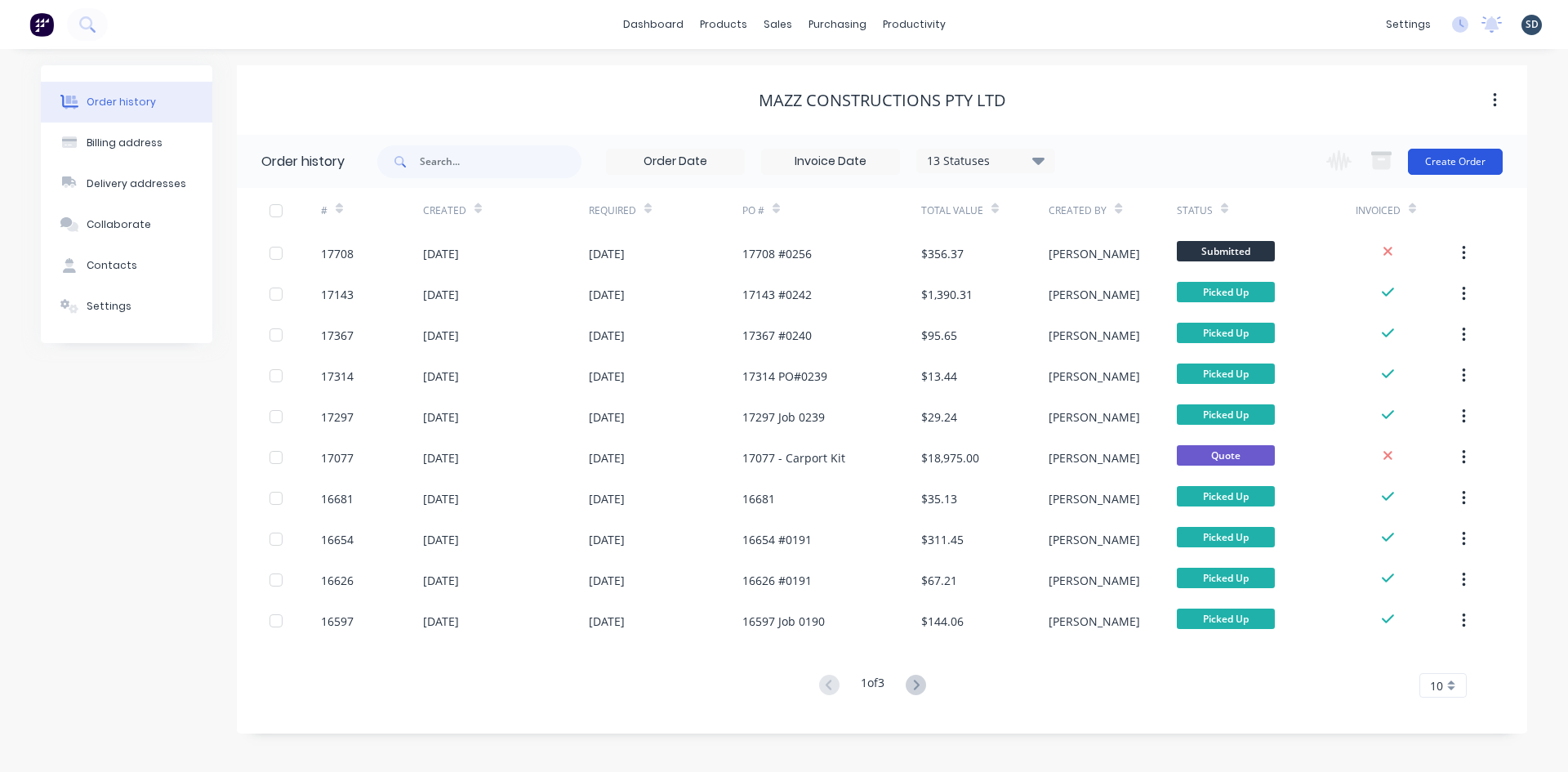
click at [1455, 166] on button "Create Order" at bounding box center [1455, 161] width 94 height 26
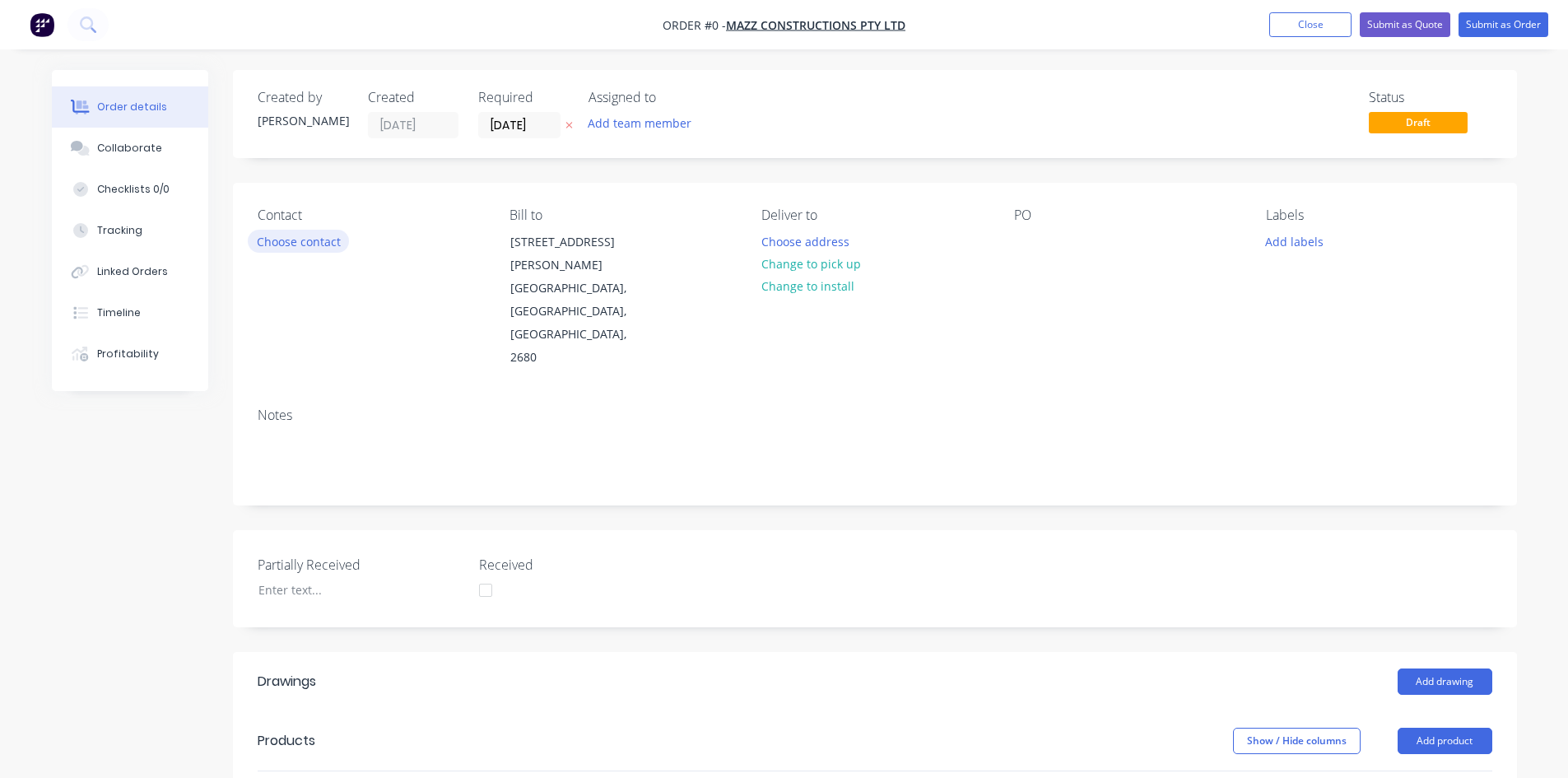
click at [294, 247] on button "Choose contact" at bounding box center [298, 240] width 101 height 23
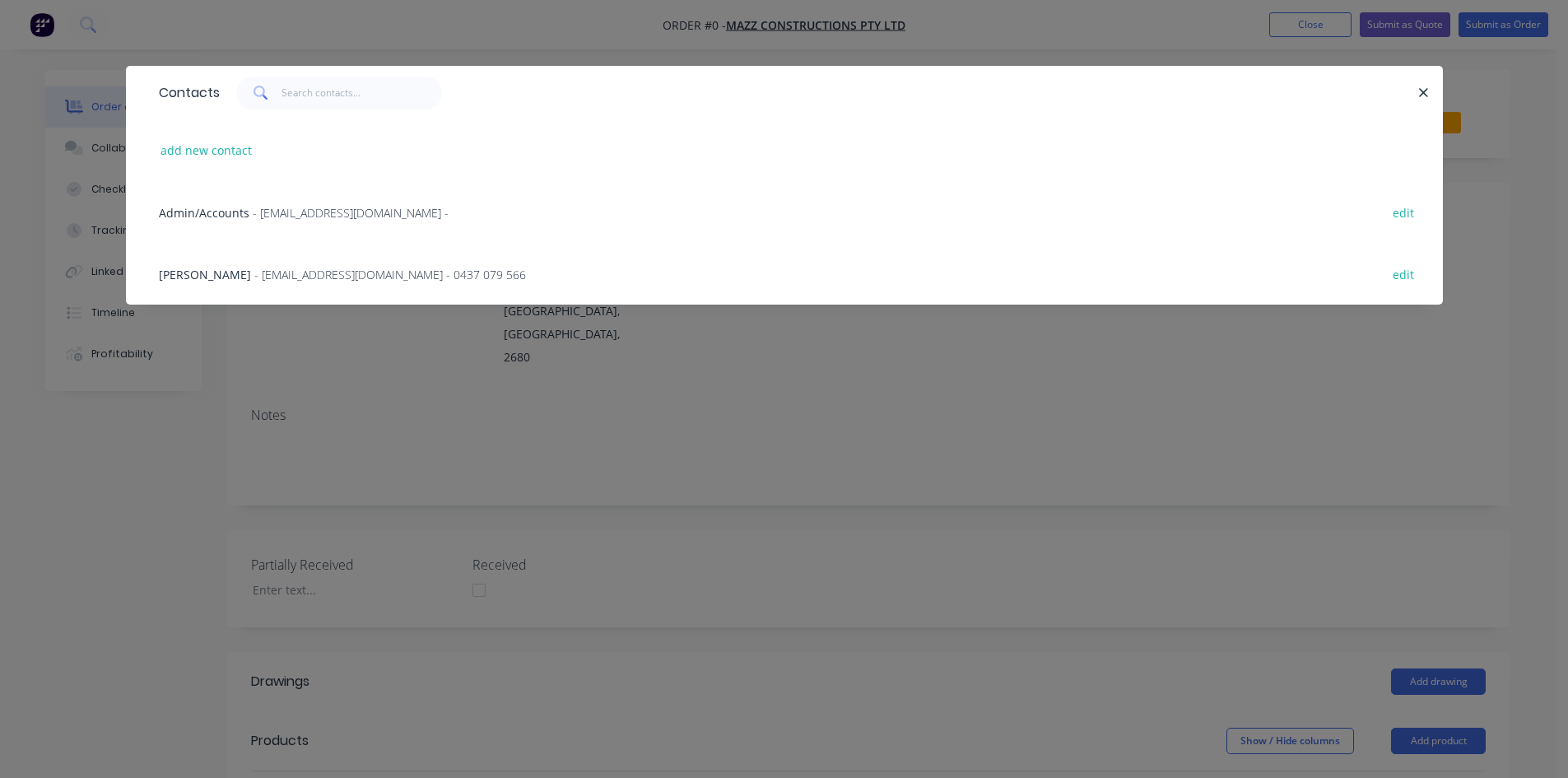
click at [293, 276] on span "- damonmazzarolo@gmail.com - 0437 079 566" at bounding box center [390, 274] width 272 height 15
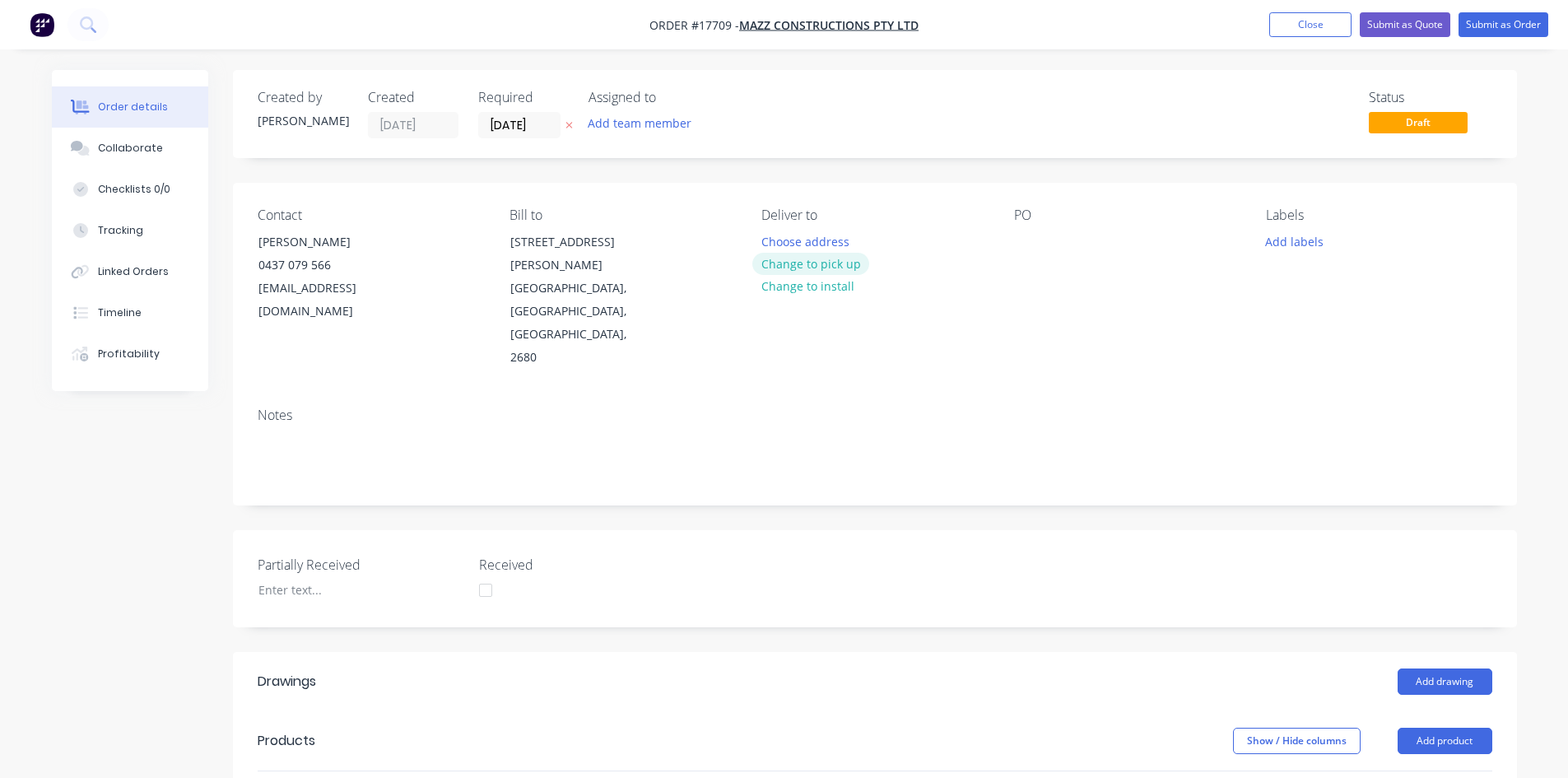
click at [815, 258] on button "Change to pick up" at bounding box center [810, 264] width 117 height 23
click at [1029, 239] on div at bounding box center [1026, 241] width 26 height 24
click at [1080, 322] on div "PO 17709 Dishwasher" at bounding box center [1126, 288] width 226 height 162
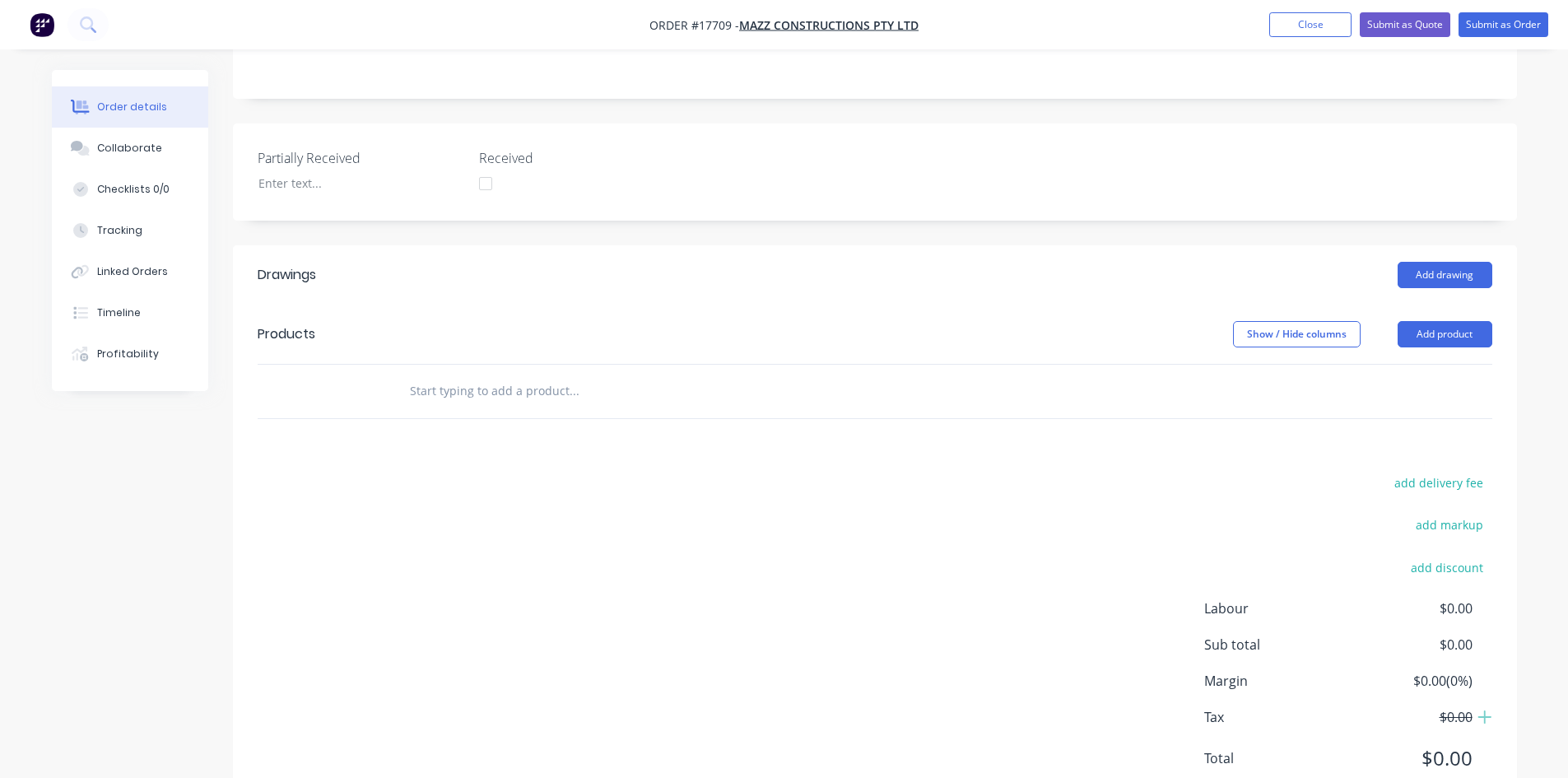
scroll to position [411, 0]
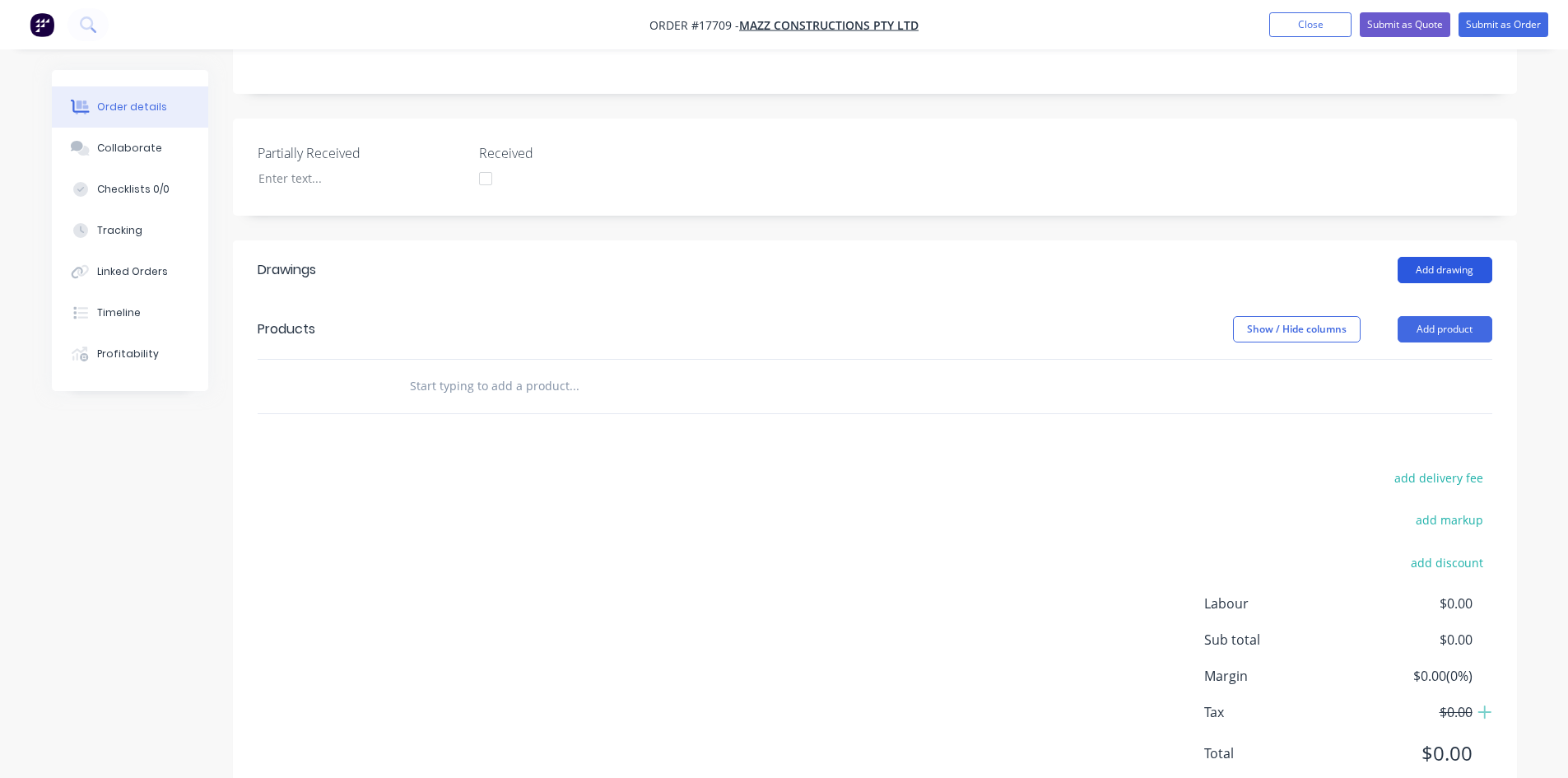
click at [1446, 256] on button "Add drawing" at bounding box center [1445, 269] width 94 height 26
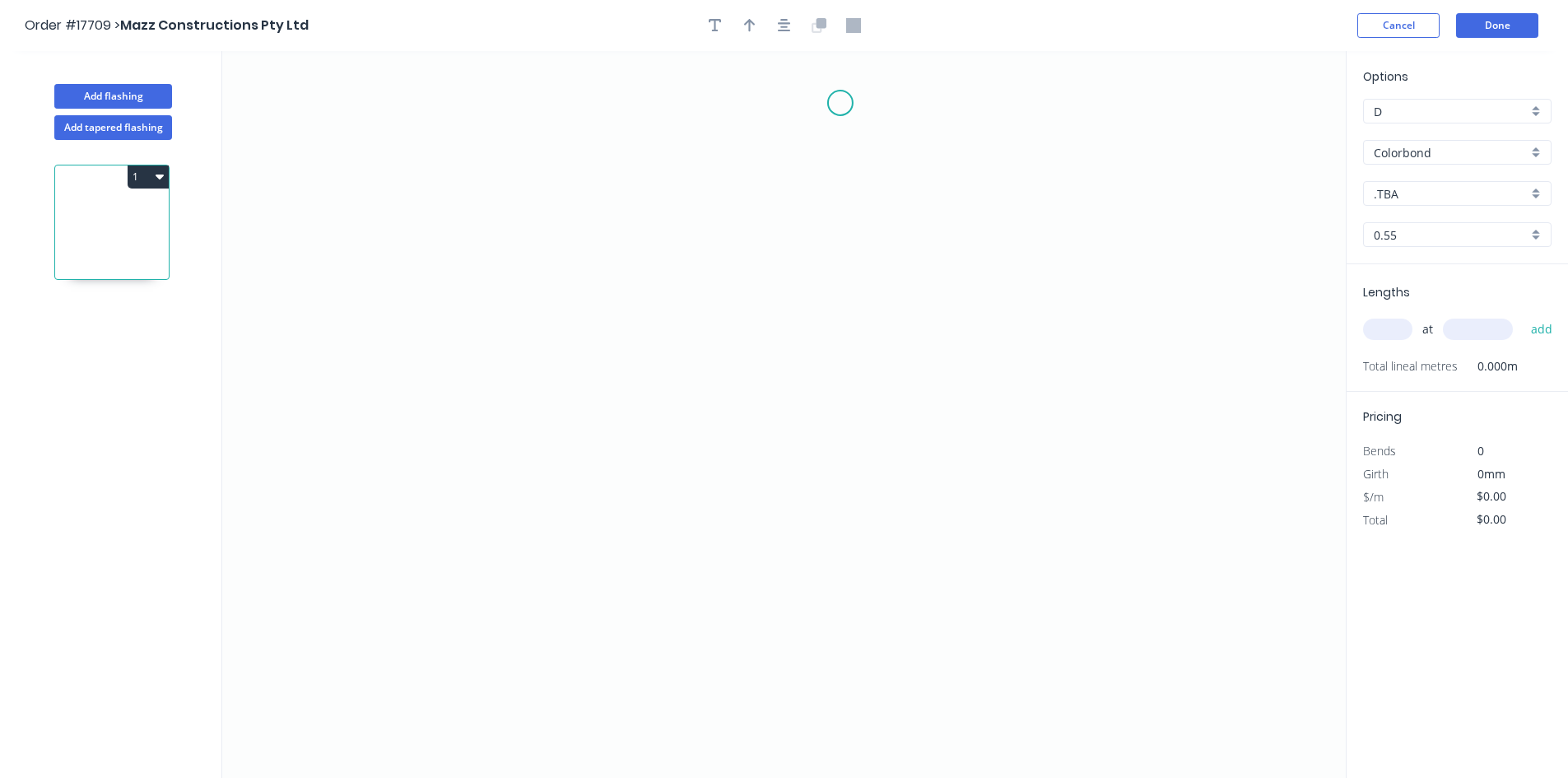
click at [841, 103] on icon "0" at bounding box center [784, 414] width 1123 height 726
click at [789, 106] on icon "0" at bounding box center [784, 414] width 1123 height 726
click at [789, 724] on icon "0 ?" at bounding box center [784, 414] width 1123 height 726
click at [832, 725] on icon "0 ? ?" at bounding box center [784, 414] width 1123 height 726
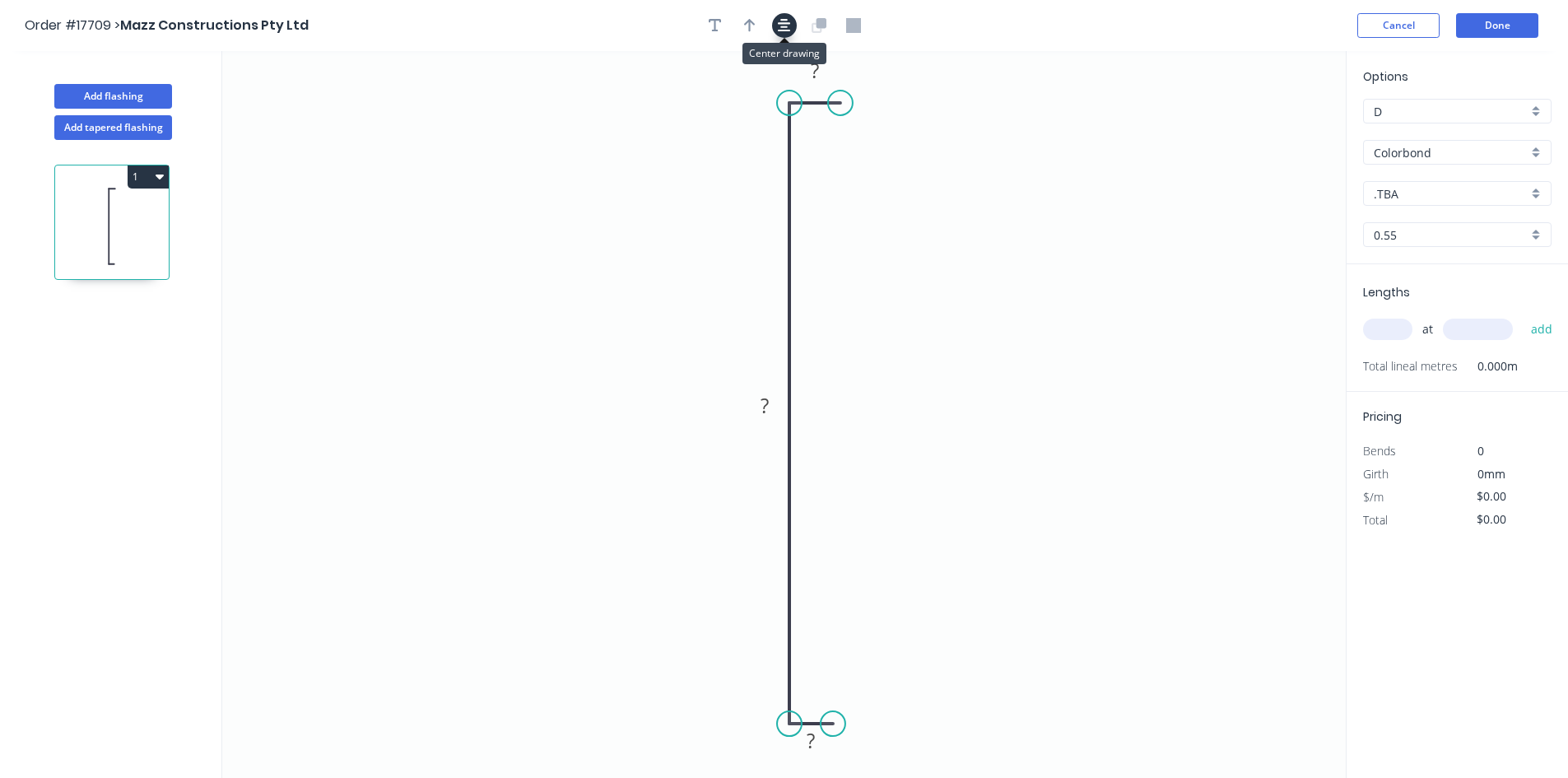
click at [784, 25] on icon "button" at bounding box center [784, 25] width 14 height 14
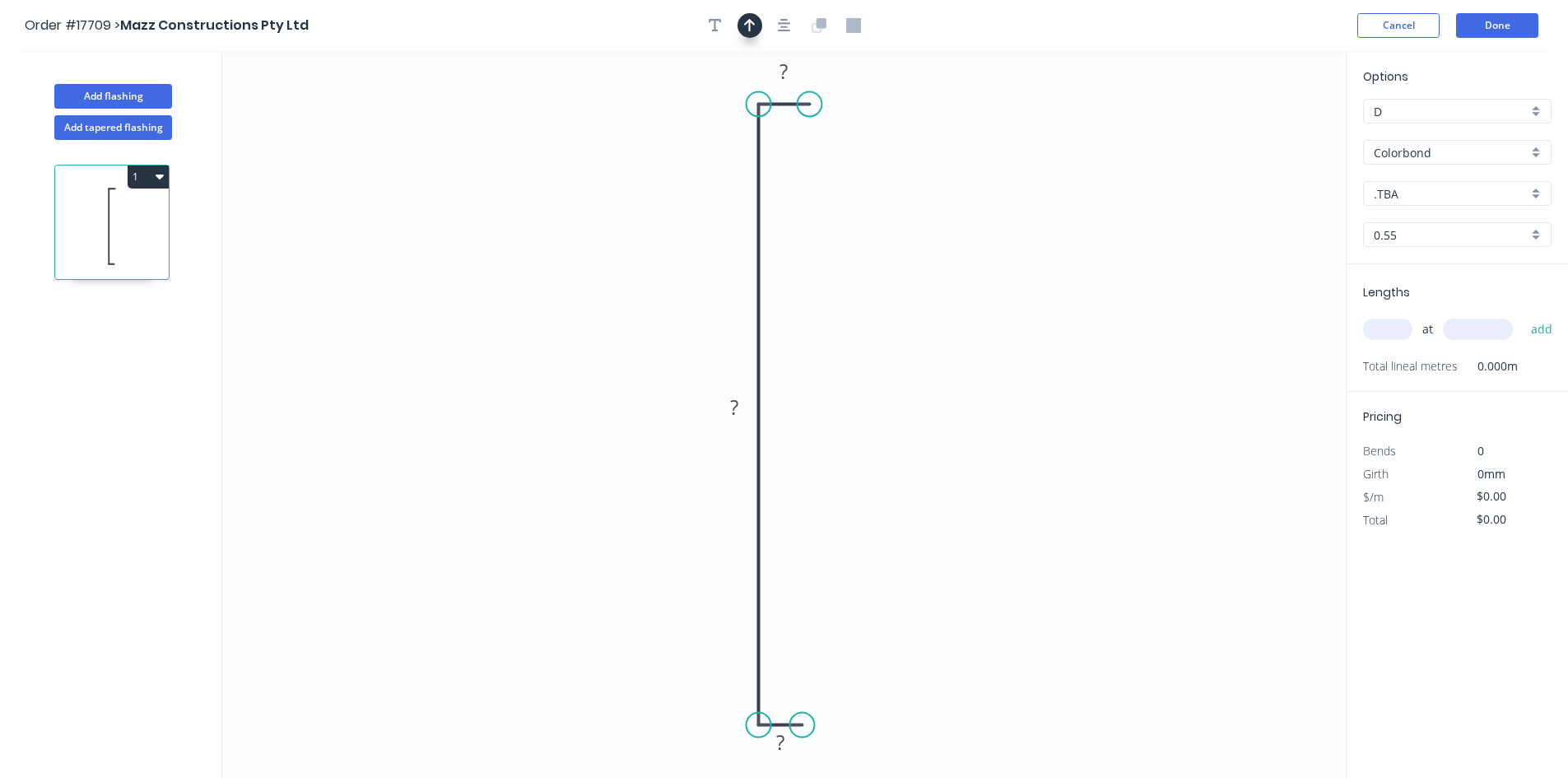
click at [750, 27] on icon "button" at bounding box center [749, 25] width 12 height 14
drag, startPoint x: 1263, startPoint y: 132, endPoint x: 672, endPoint y: 274, distance: 607.8
click at [672, 274] on icon at bounding box center [654, 273] width 53 height 14
click at [1432, 196] on input ".TBA" at bounding box center [1450, 193] width 154 height 17
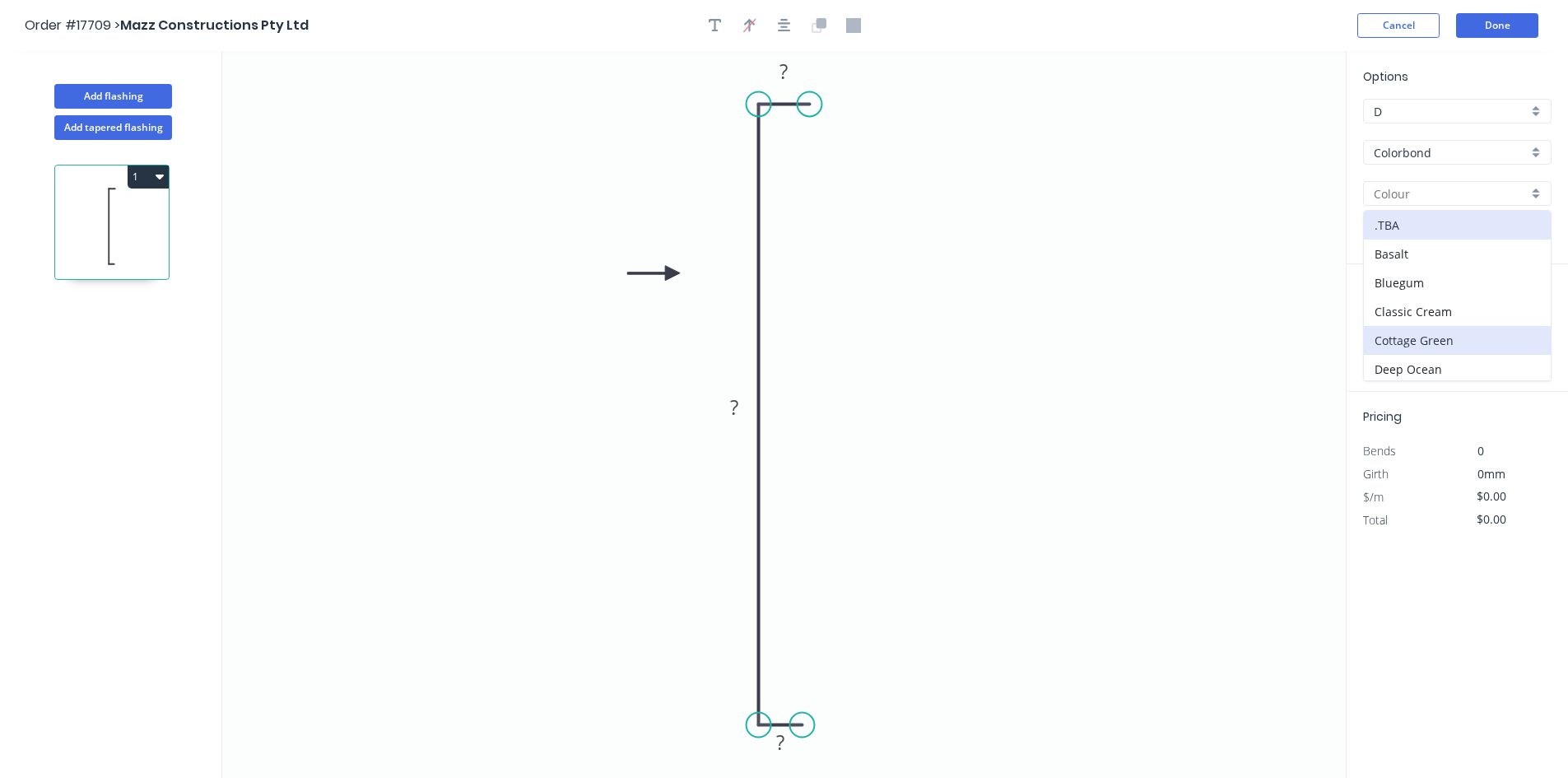
scroll to position [82, 0]
click at [1457, 310] on div "Dover White" at bounding box center [1457, 316] width 187 height 29
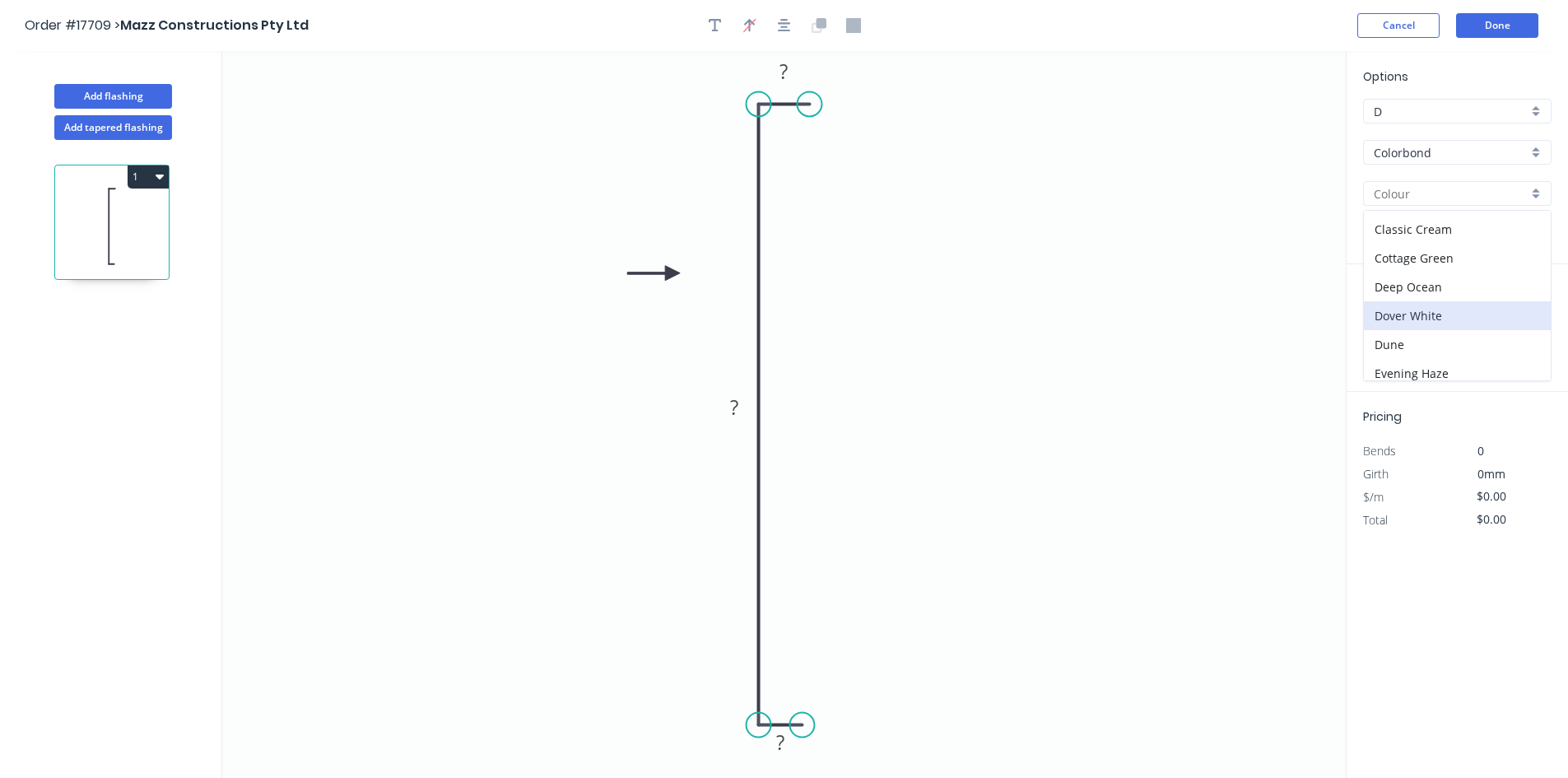
type input "Dover White"
click at [790, 73] on rect at bounding box center [784, 72] width 33 height 23
click at [784, 738] on tspan "?" at bounding box center [780, 742] width 8 height 27
click at [733, 411] on tspan "?" at bounding box center [734, 407] width 8 height 27
drag, startPoint x: 737, startPoint y: 409, endPoint x: 725, endPoint y: 400, distance: 15.0
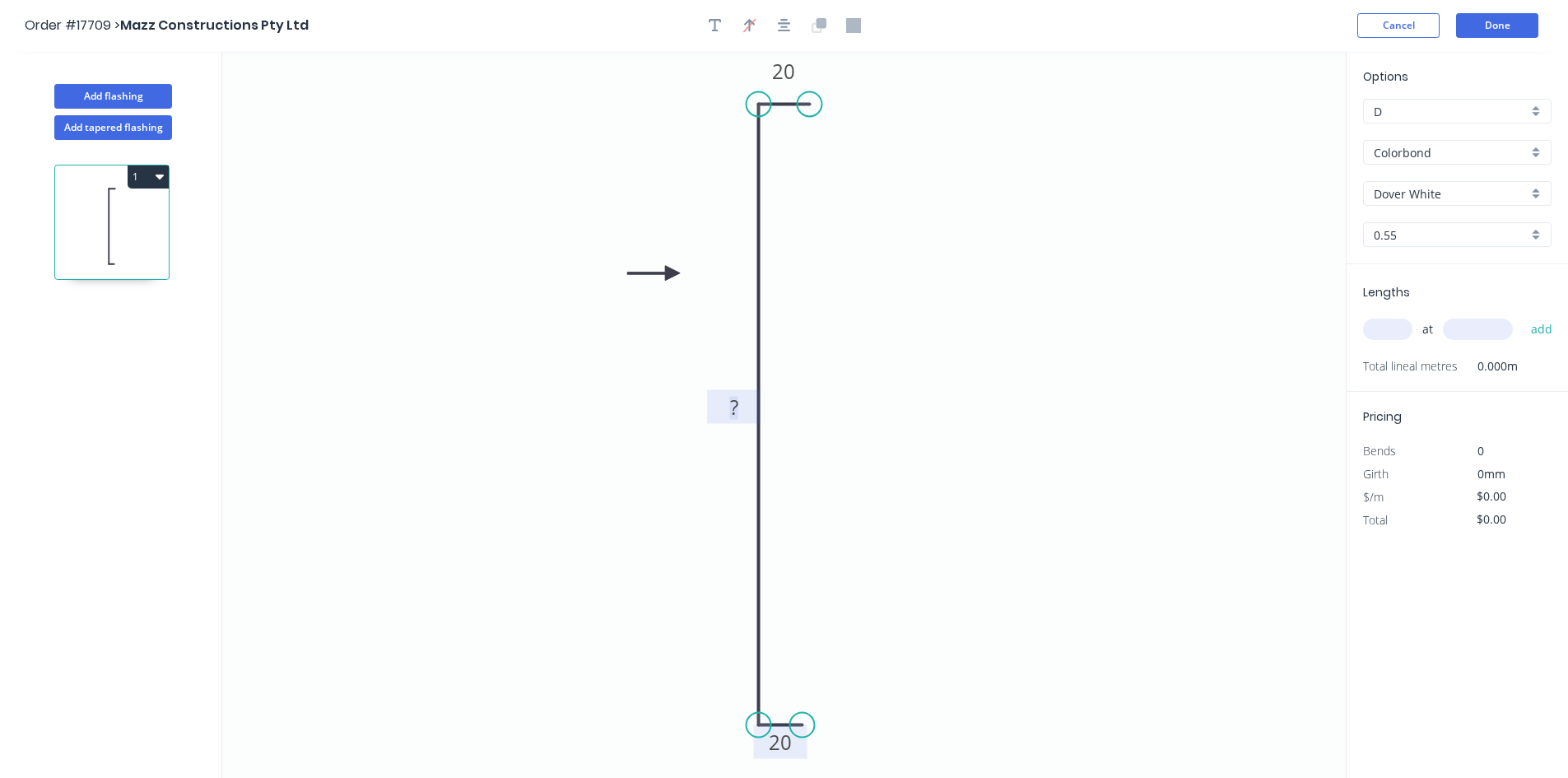
click at [725, 400] on g "?" at bounding box center [734, 407] width 33 height 27
click at [1381, 322] on input "text" at bounding box center [1387, 330] width 50 height 22
type input "1"
click at [1486, 331] on input "text" at bounding box center [1477, 330] width 70 height 22
type input "8"
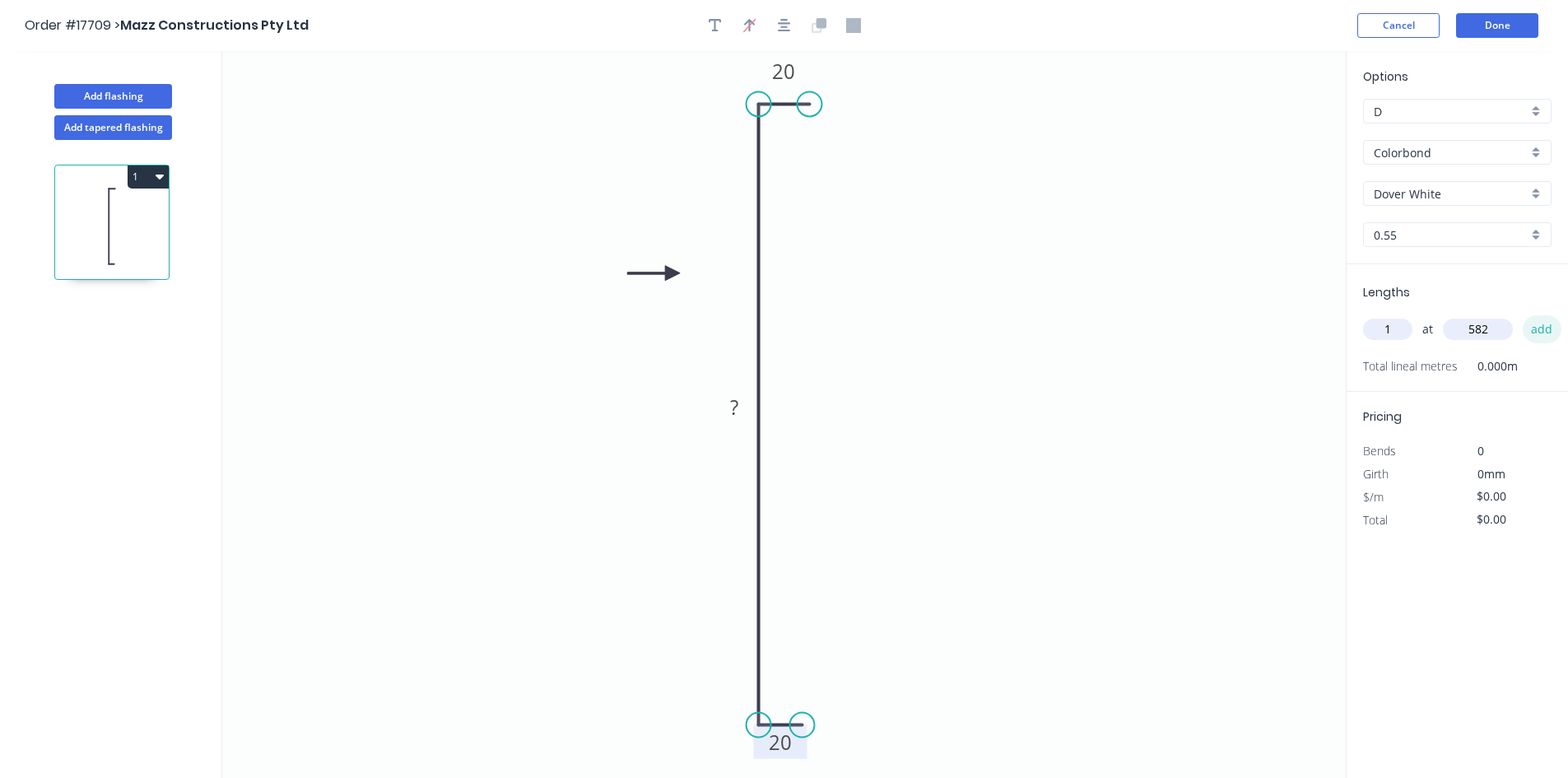
type input "582"
click at [1536, 327] on button "add" at bounding box center [1542, 329] width 39 height 28
click at [794, 68] on tspan "20" at bounding box center [783, 72] width 23 height 27
click at [1030, 119] on icon "0 20 ? 15" at bounding box center [784, 414] width 1123 height 726
click at [778, 754] on tspan "20" at bounding box center [780, 742] width 23 height 27
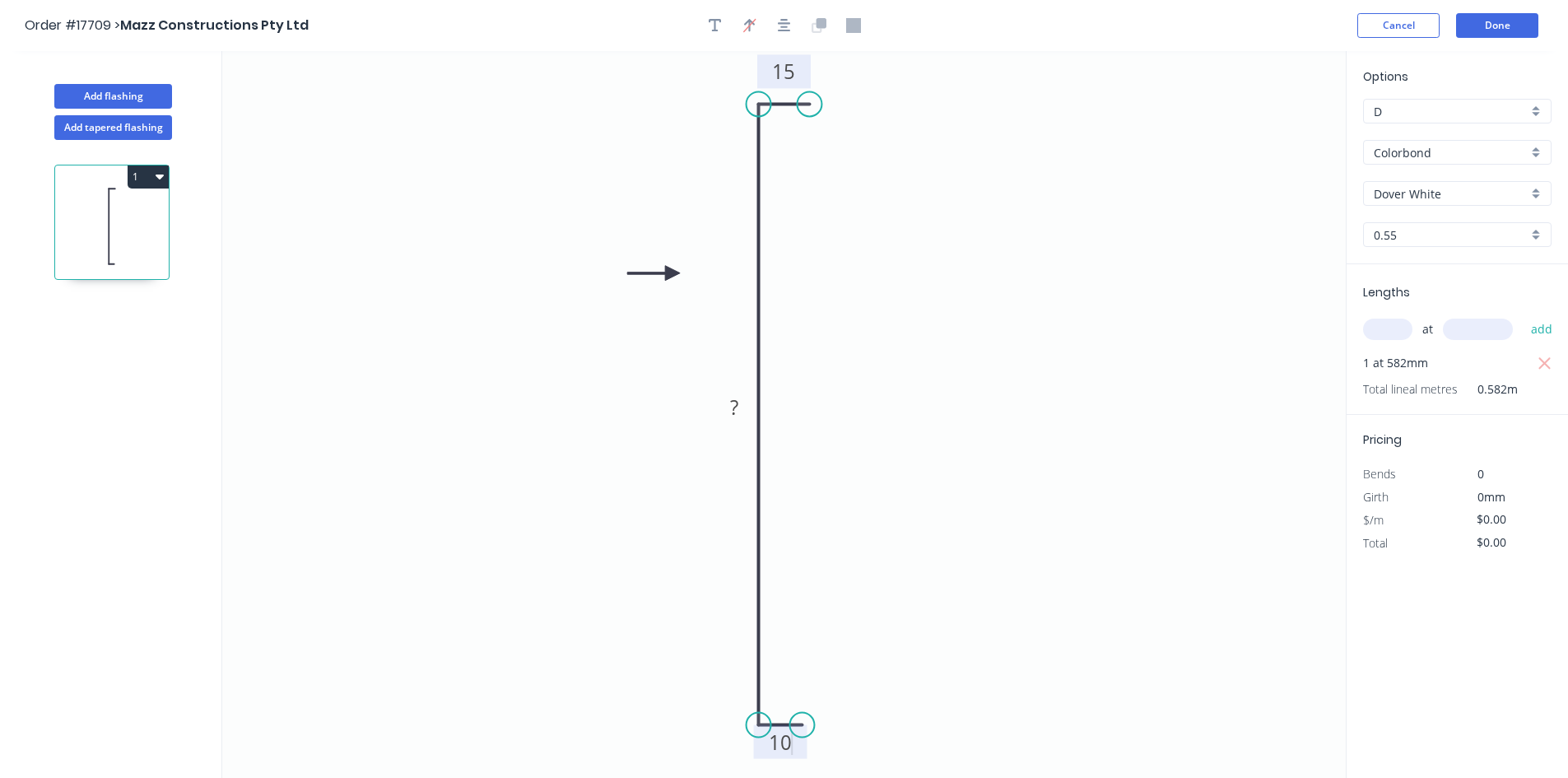
click at [966, 343] on icon "0 10 ? 15" at bounding box center [784, 414] width 1123 height 726
click at [739, 409] on rect at bounding box center [734, 408] width 33 height 23
click at [996, 303] on icon "0 10 606 15" at bounding box center [784, 414] width 1123 height 726
type input "$34.35"
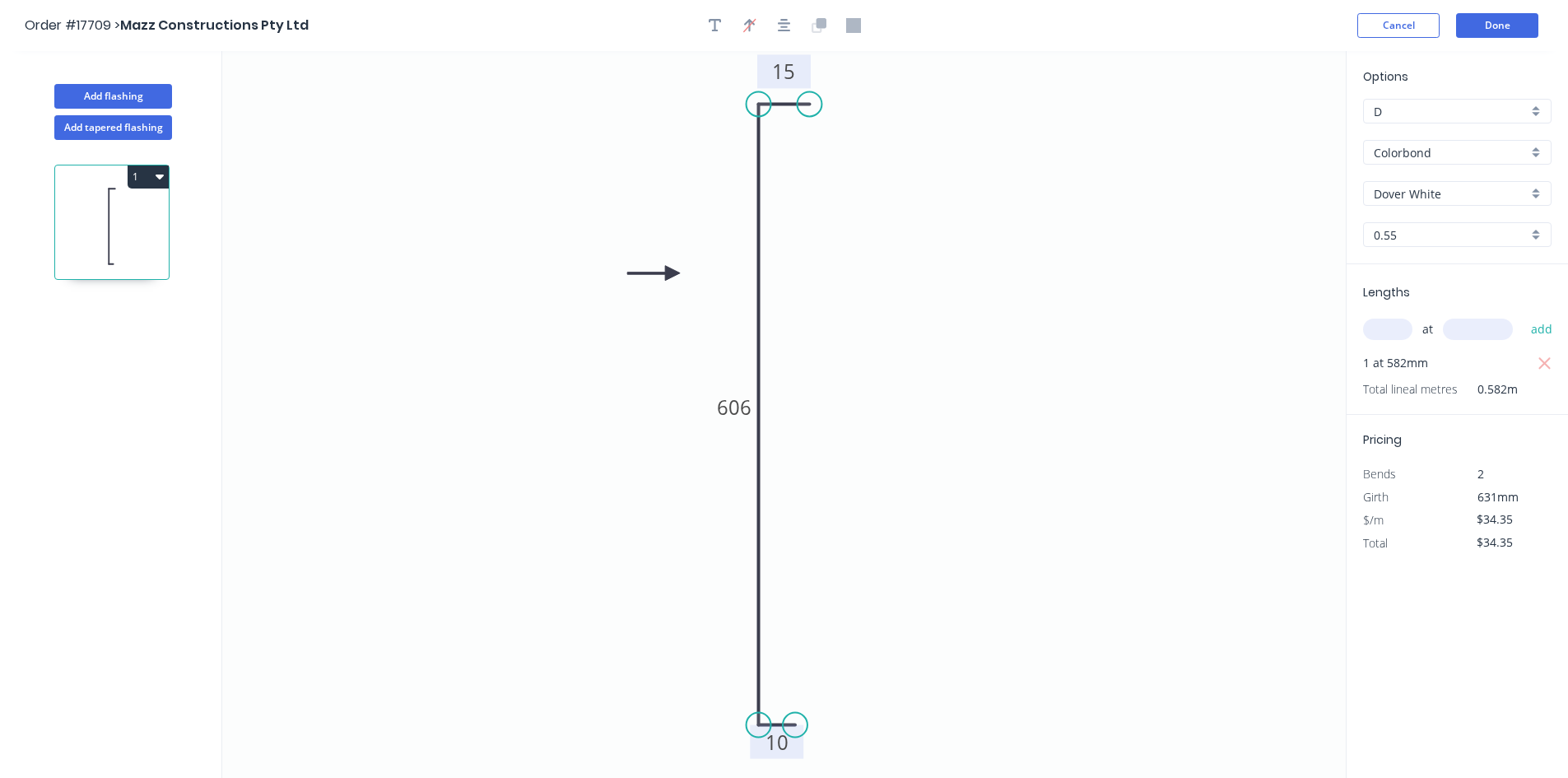
click at [795, 724] on circle at bounding box center [794, 725] width 24 height 24
click at [908, 358] on icon "0 10 606 15" at bounding box center [784, 414] width 1123 height 726
click at [784, 23] on icon "button" at bounding box center [784, 25] width 14 height 14
click at [800, 152] on div "Show angle" at bounding box center [832, 154] width 166 height 34
click at [788, 131] on tspan "º" at bounding box center [791, 132] width 7 height 27
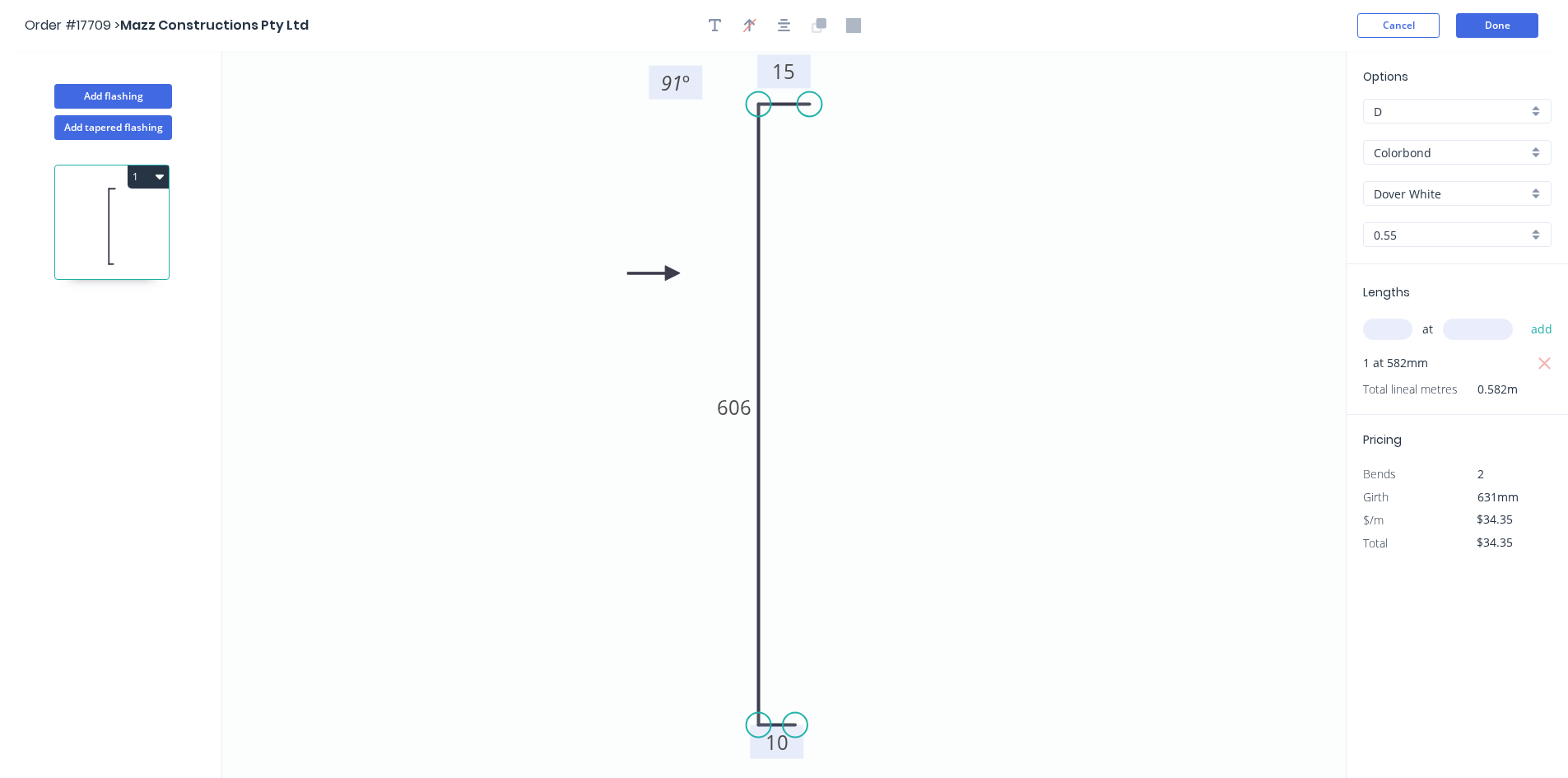
drag, startPoint x: 812, startPoint y: 138, endPoint x: 701, endPoint y: 93, distance: 119.8
click at [701, 93] on rect at bounding box center [675, 82] width 53 height 34
click at [806, 764] on div "Show angle" at bounding box center [832, 765] width 166 height 34
click at [794, 692] on tspan "º" at bounding box center [791, 694] width 7 height 27
click at [840, 608] on icon "0 10 606 15 91 º 91 º" at bounding box center [784, 414] width 1123 height 726
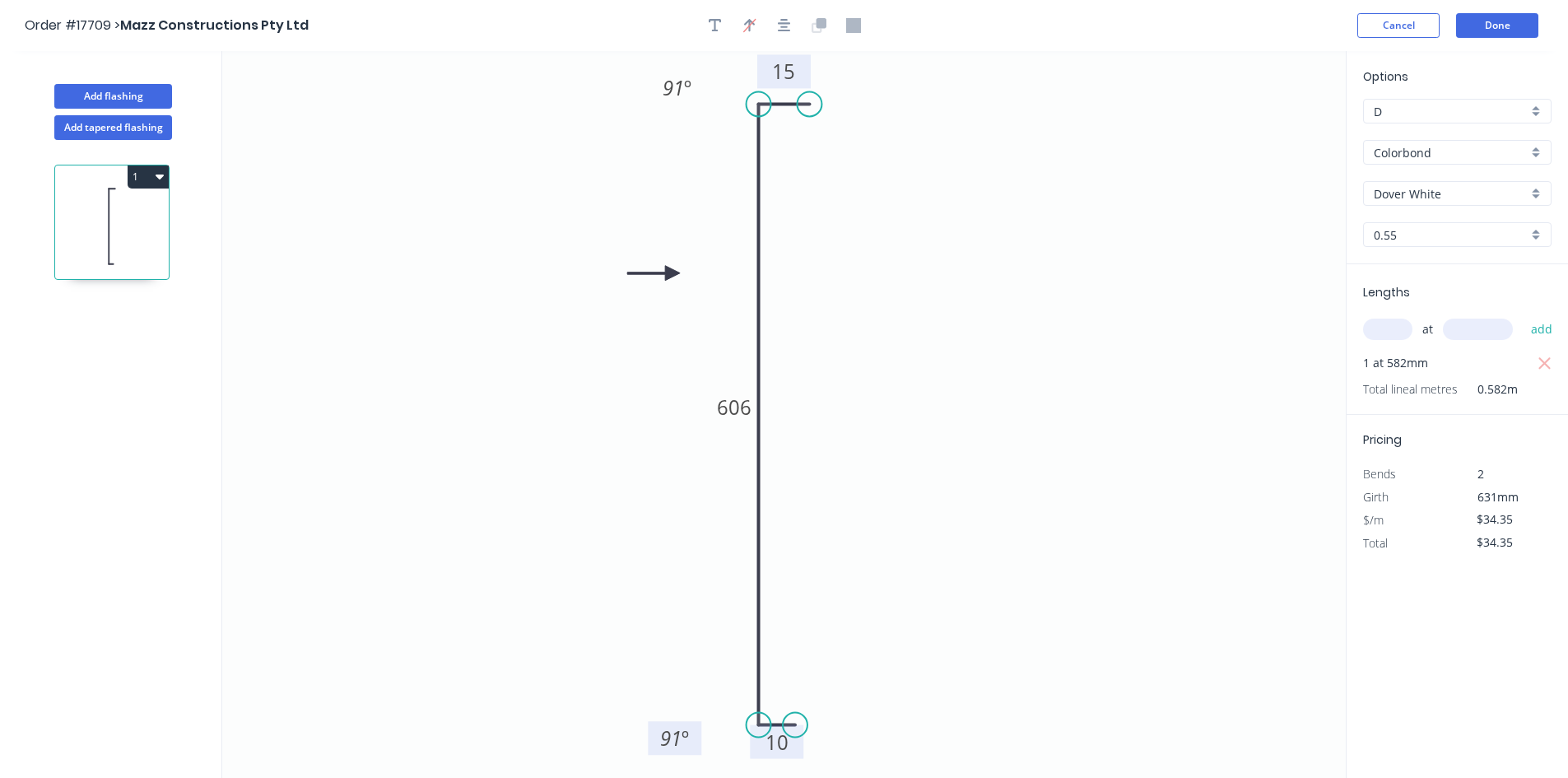
drag, startPoint x: 807, startPoint y: 686, endPoint x: 695, endPoint y: 729, distance: 120.0
click at [695, 729] on rect at bounding box center [674, 737] width 53 height 34
click at [717, 33] on button "button" at bounding box center [715, 25] width 24 height 24
click at [334, 101] on textarea at bounding box center [328, 115] width 133 height 61
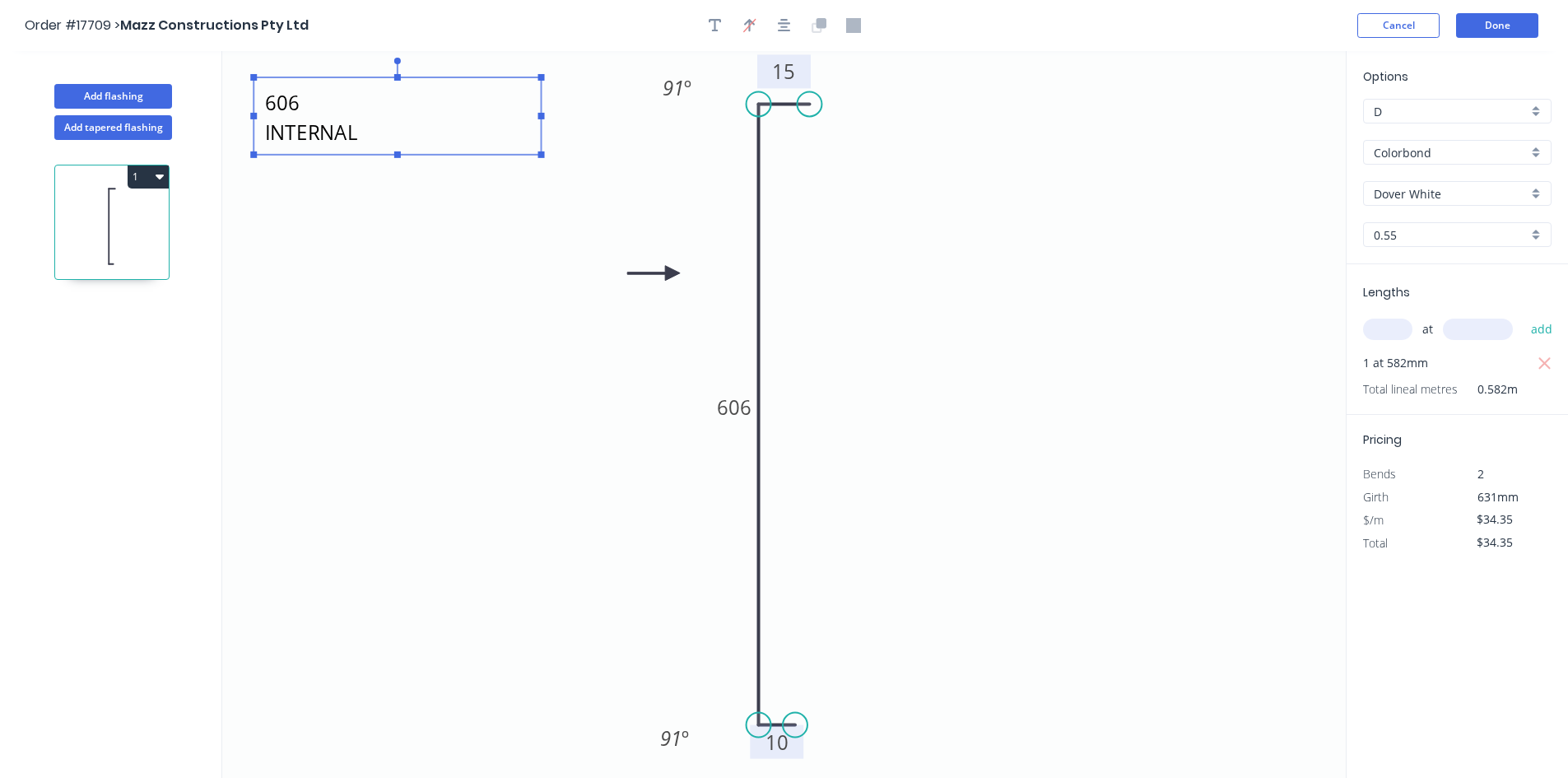
drag, startPoint x: 402, startPoint y: 113, endPoint x: 542, endPoint y: 112, distance: 140.0
click at [542, 112] on rect at bounding box center [541, 115] width 6 height 6
click at [482, 200] on icon "606 INTERNAL 10 606 15 91 º 91 º" at bounding box center [784, 414] width 1123 height 726
type textarea "606 INTERNAL"
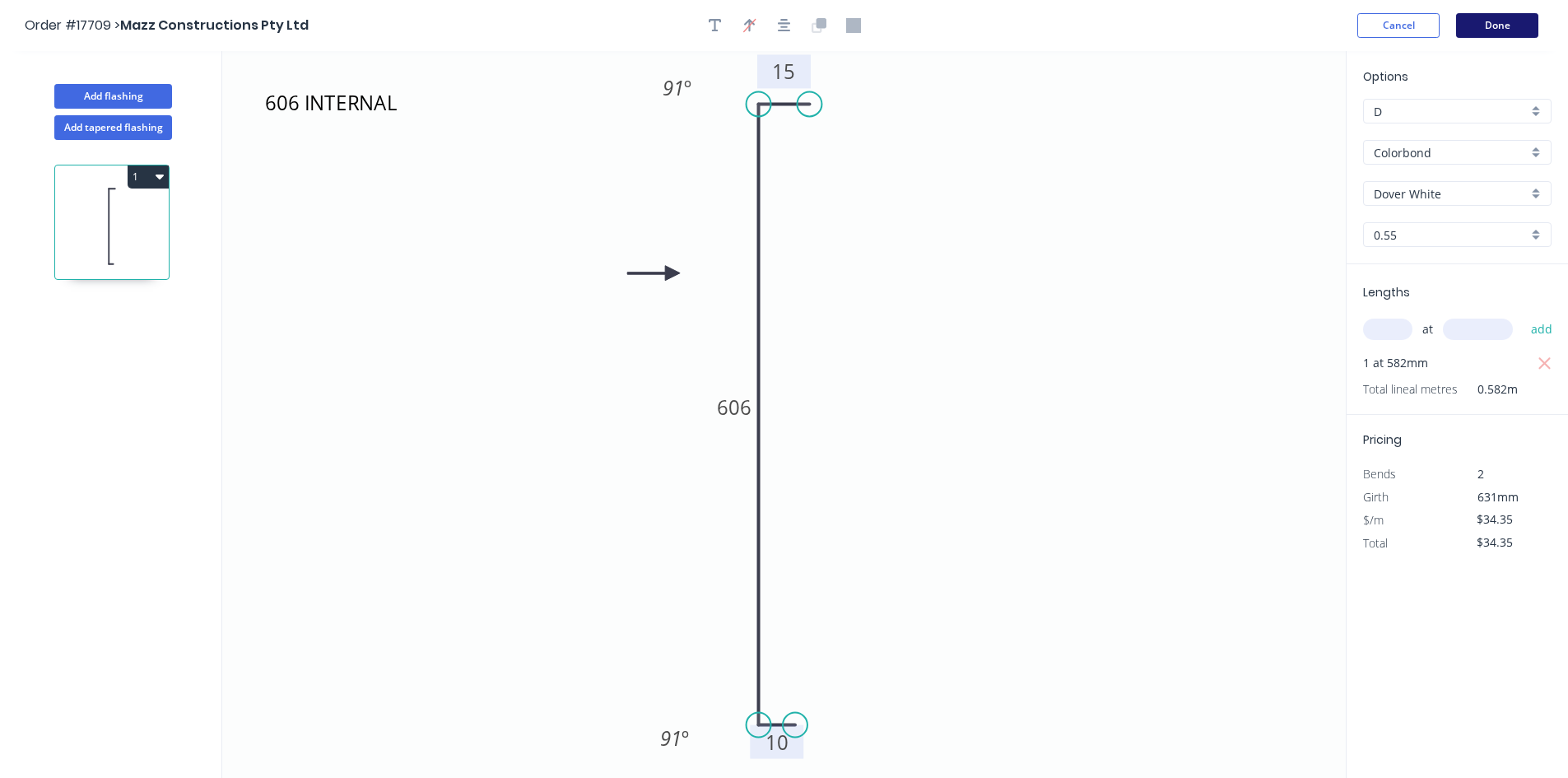
click at [1502, 26] on button "Done" at bounding box center [1496, 25] width 82 height 24
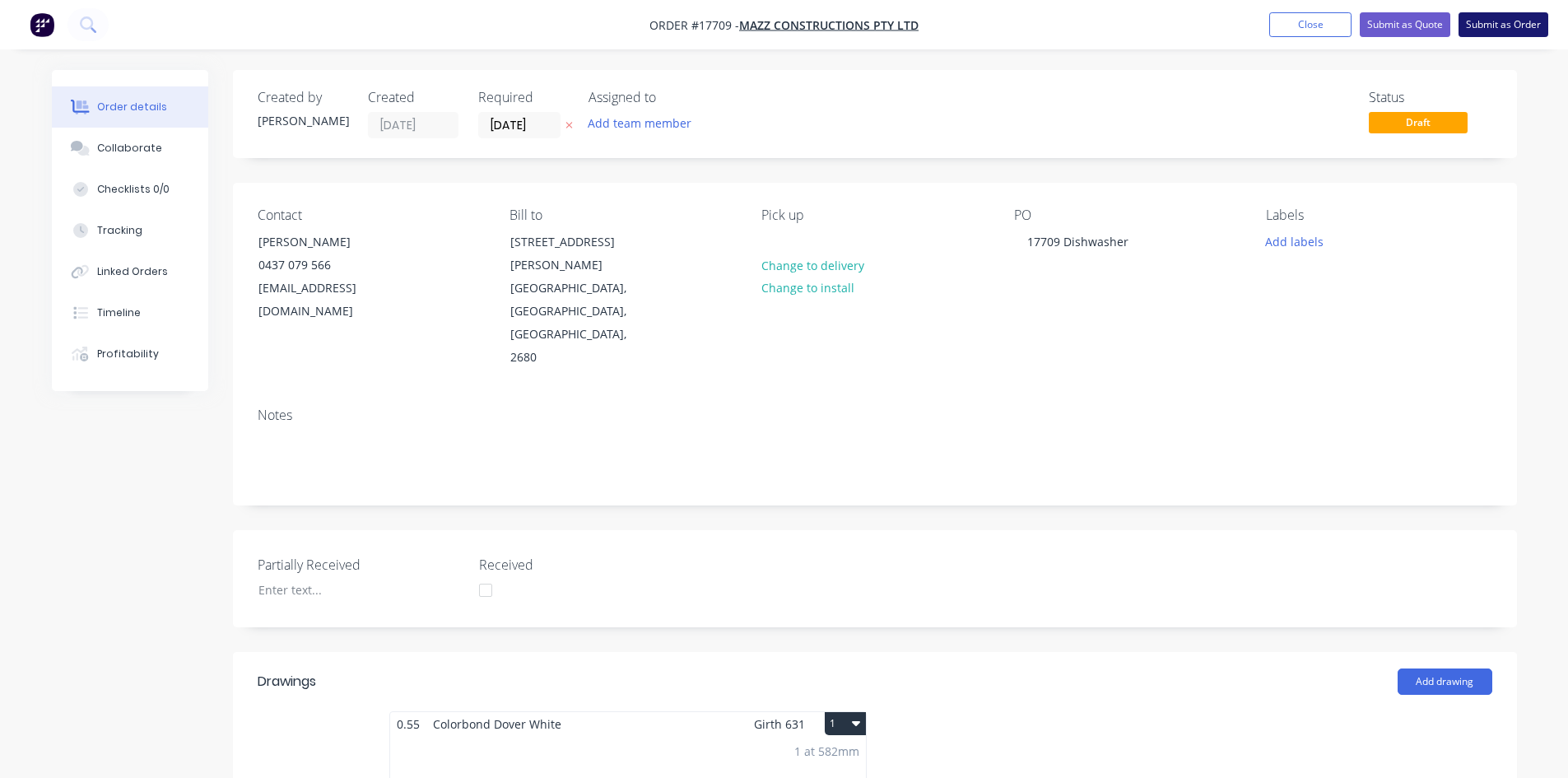
click at [1505, 26] on button "Submit as Order" at bounding box center [1503, 24] width 90 height 24
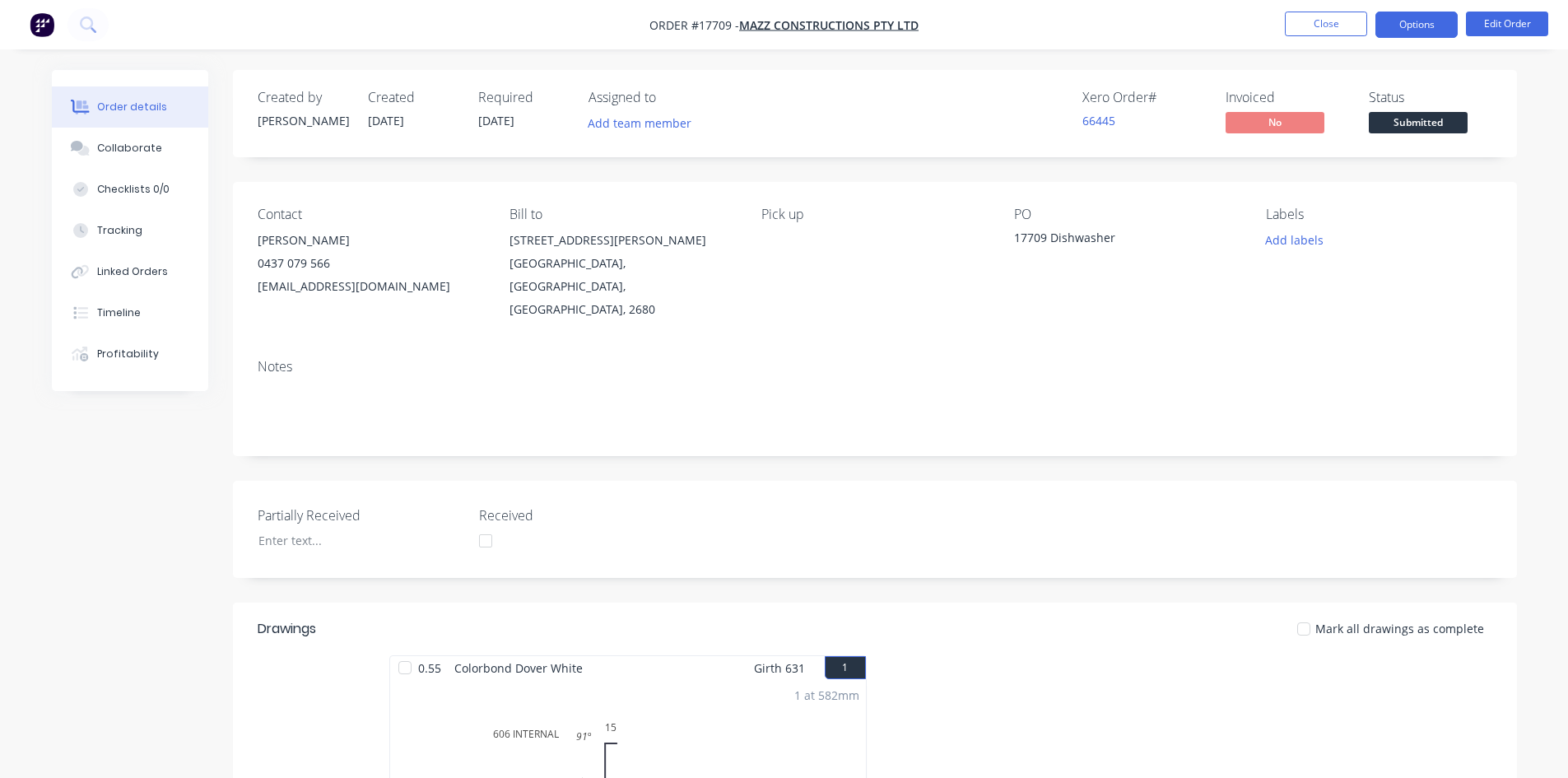
click at [1429, 20] on button "Options" at bounding box center [1416, 24] width 82 height 26
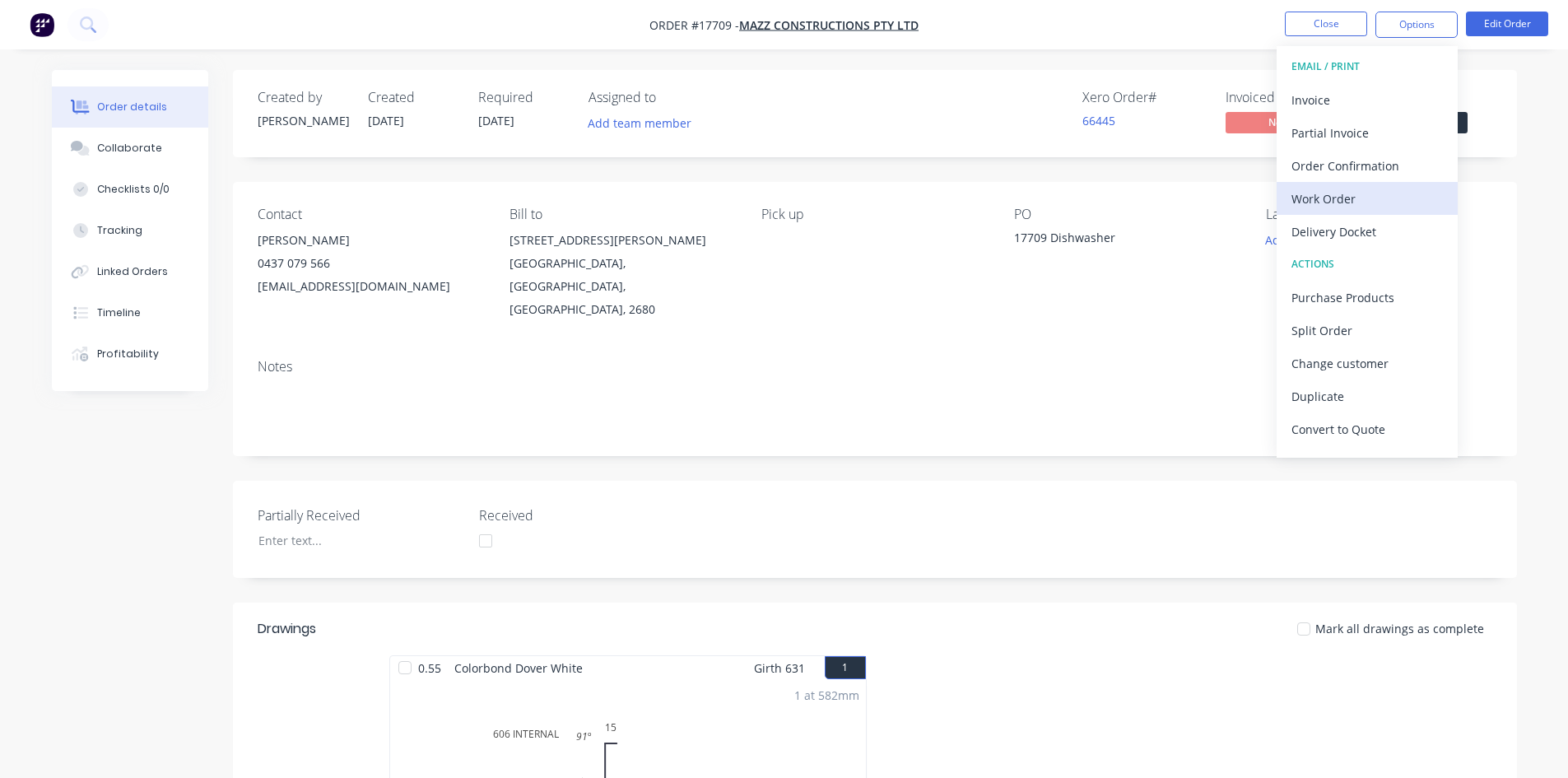
click at [1361, 204] on div "Work Order" at bounding box center [1366, 198] width 151 height 24
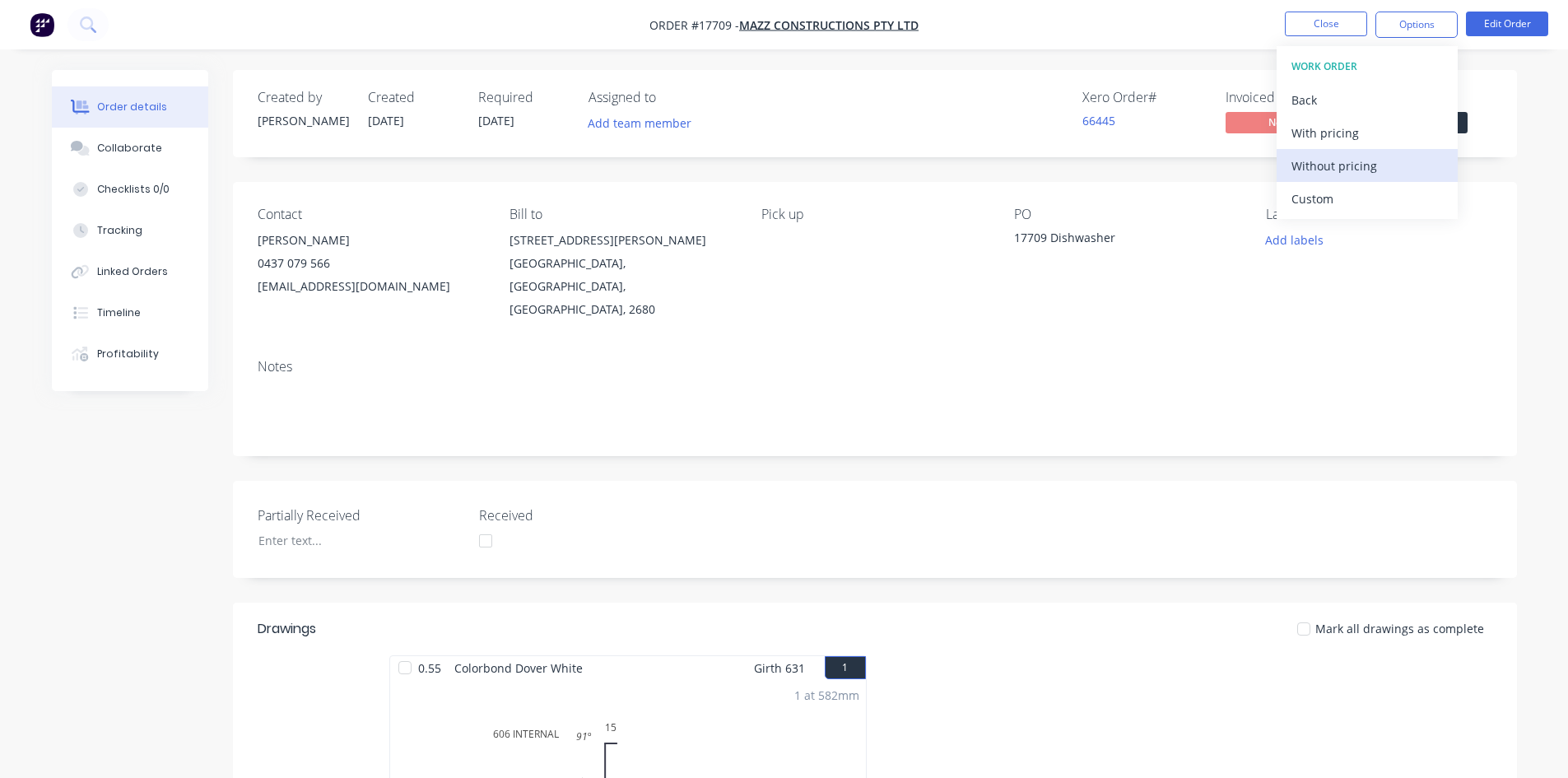
click at [1361, 169] on div "Without pricing" at bounding box center [1366, 166] width 151 height 24
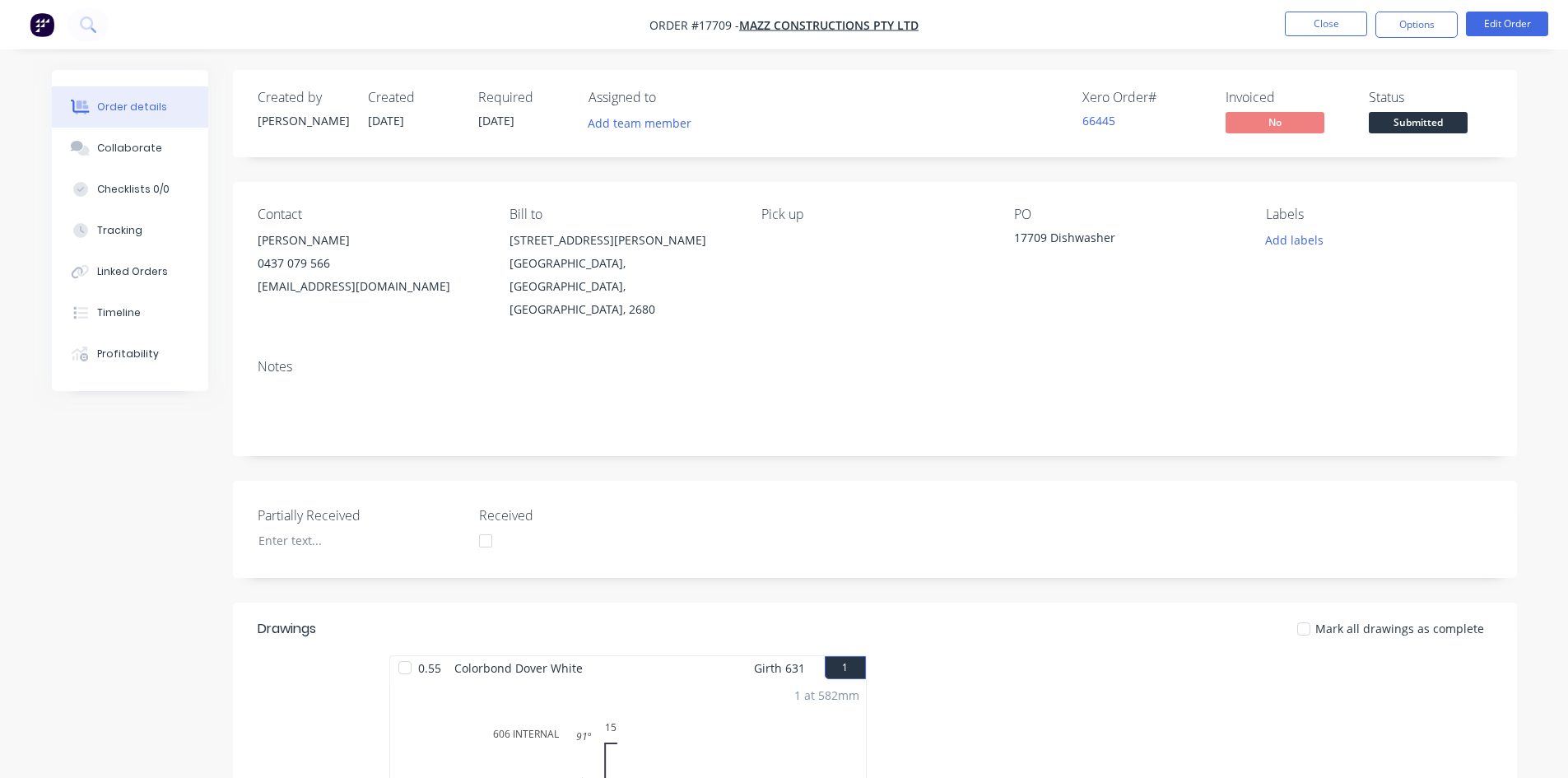
click at [1174, 19] on nav "Order #17709 - Mazz Constructions Pty Ltd Close Options Edit Order" at bounding box center [784, 24] width 1568 height 50
click at [1355, 27] on button "Close" at bounding box center [1325, 24] width 82 height 24
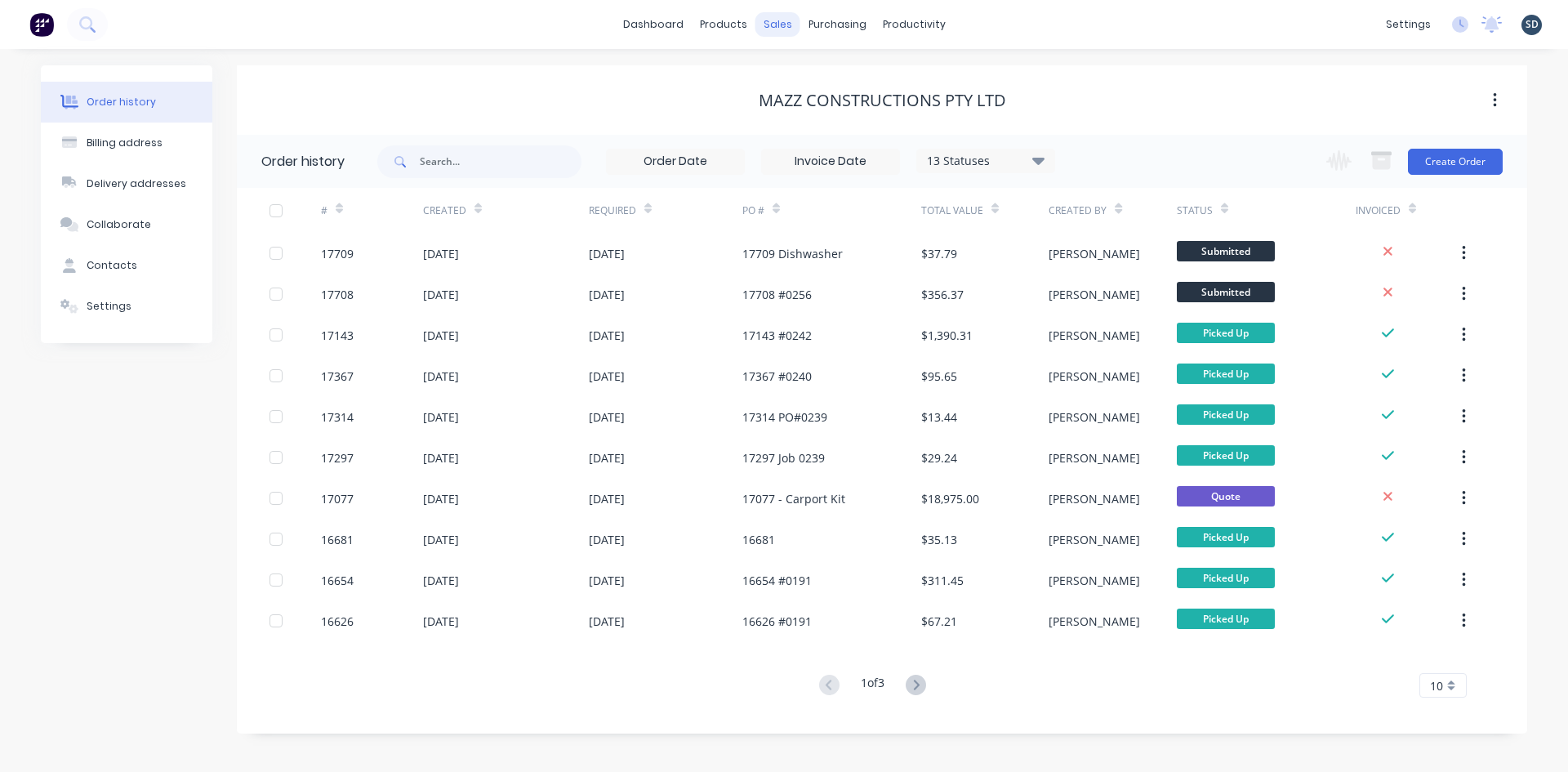
click at [783, 32] on div "sales" at bounding box center [778, 24] width 45 height 24
click at [795, 63] on link "Sales Orders" at bounding box center [863, 77] width 217 height 32
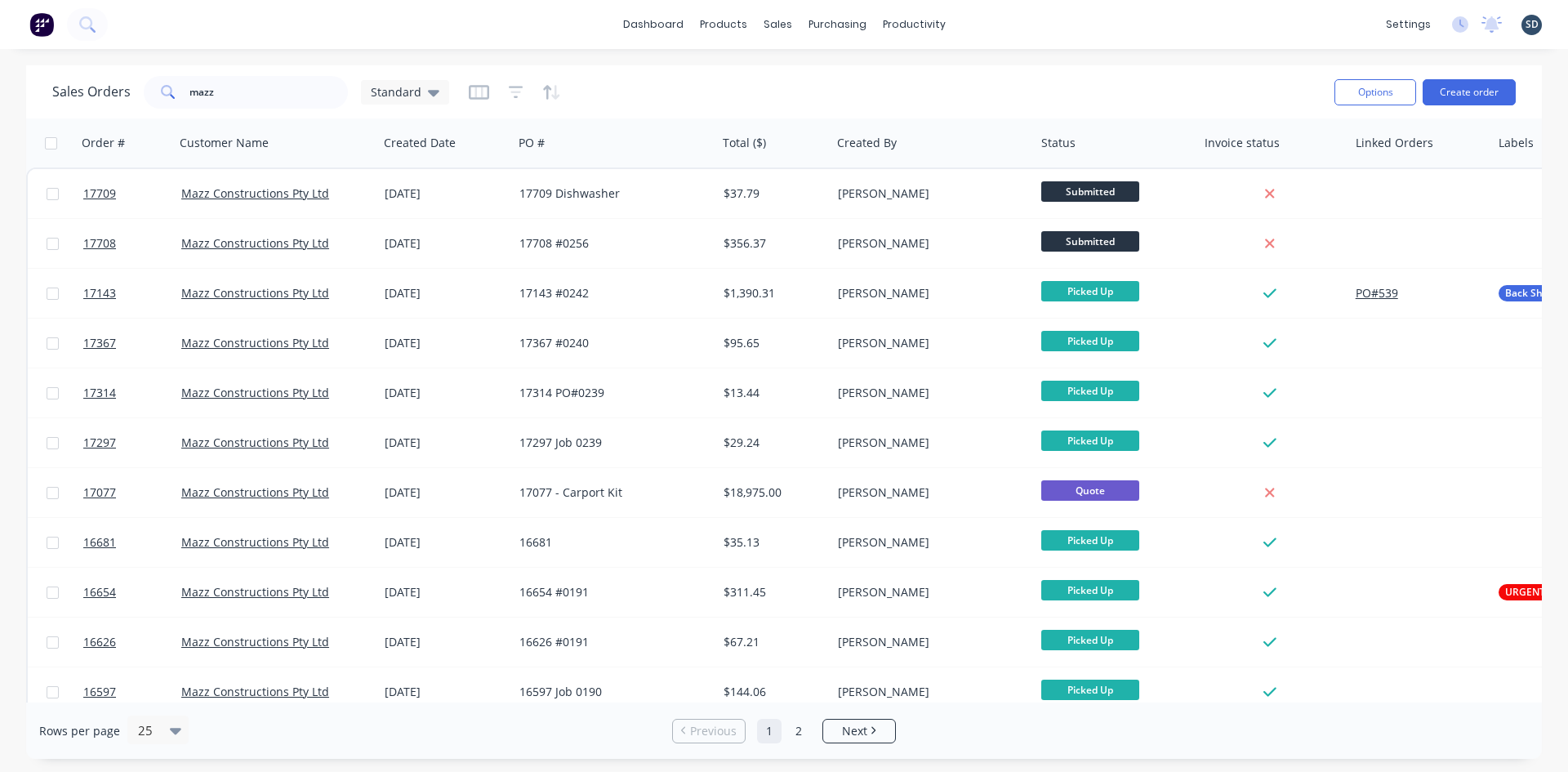
click at [1097, 34] on div "dashboard products sales purchasing productivity dashboard products Product Cat…" at bounding box center [784, 24] width 1568 height 49
click at [293, 101] on input "mazz" at bounding box center [269, 92] width 159 height 32
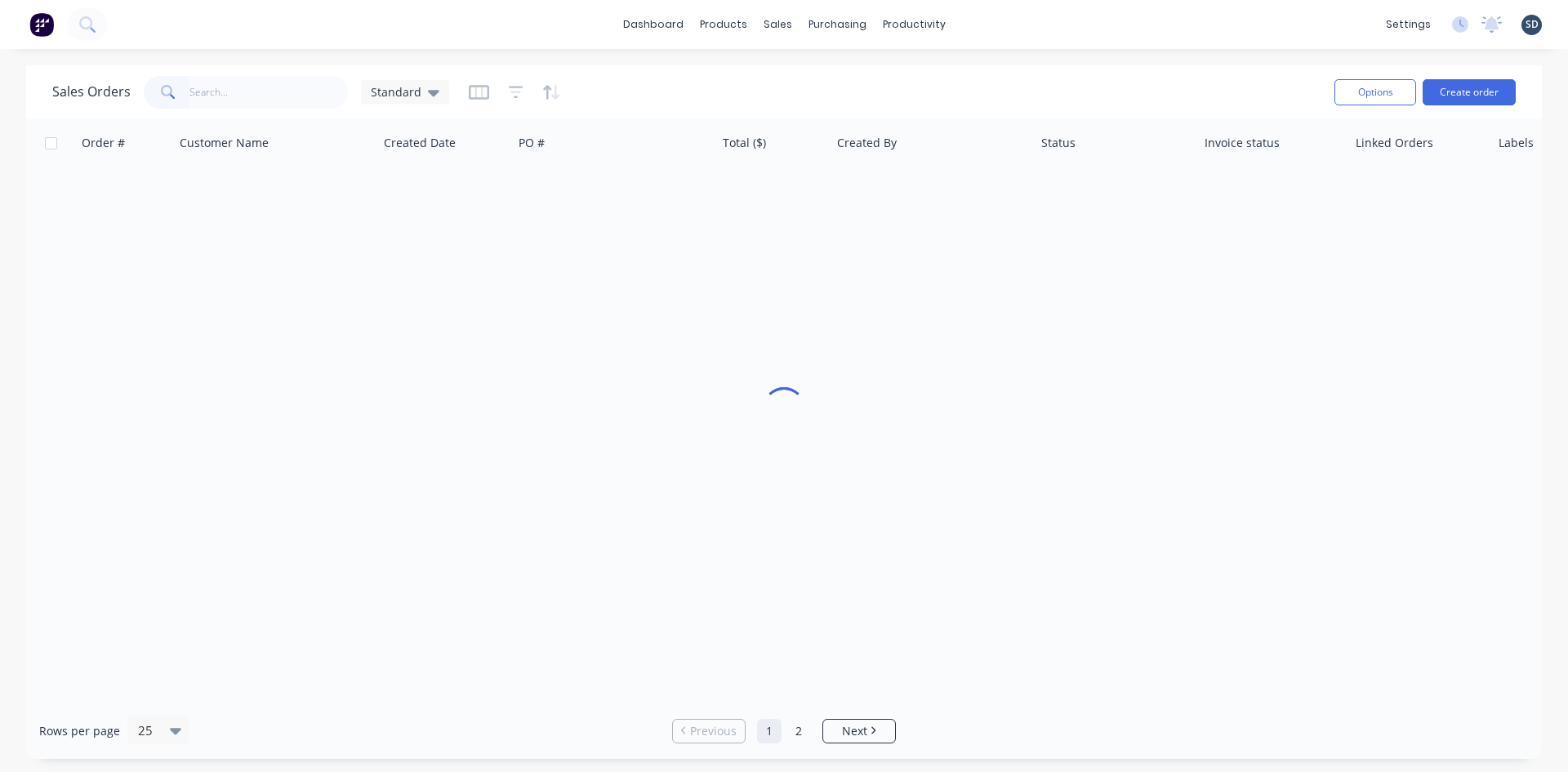
click at [825, 84] on div "Sales Orders Standard" at bounding box center [687, 92] width 1270 height 40
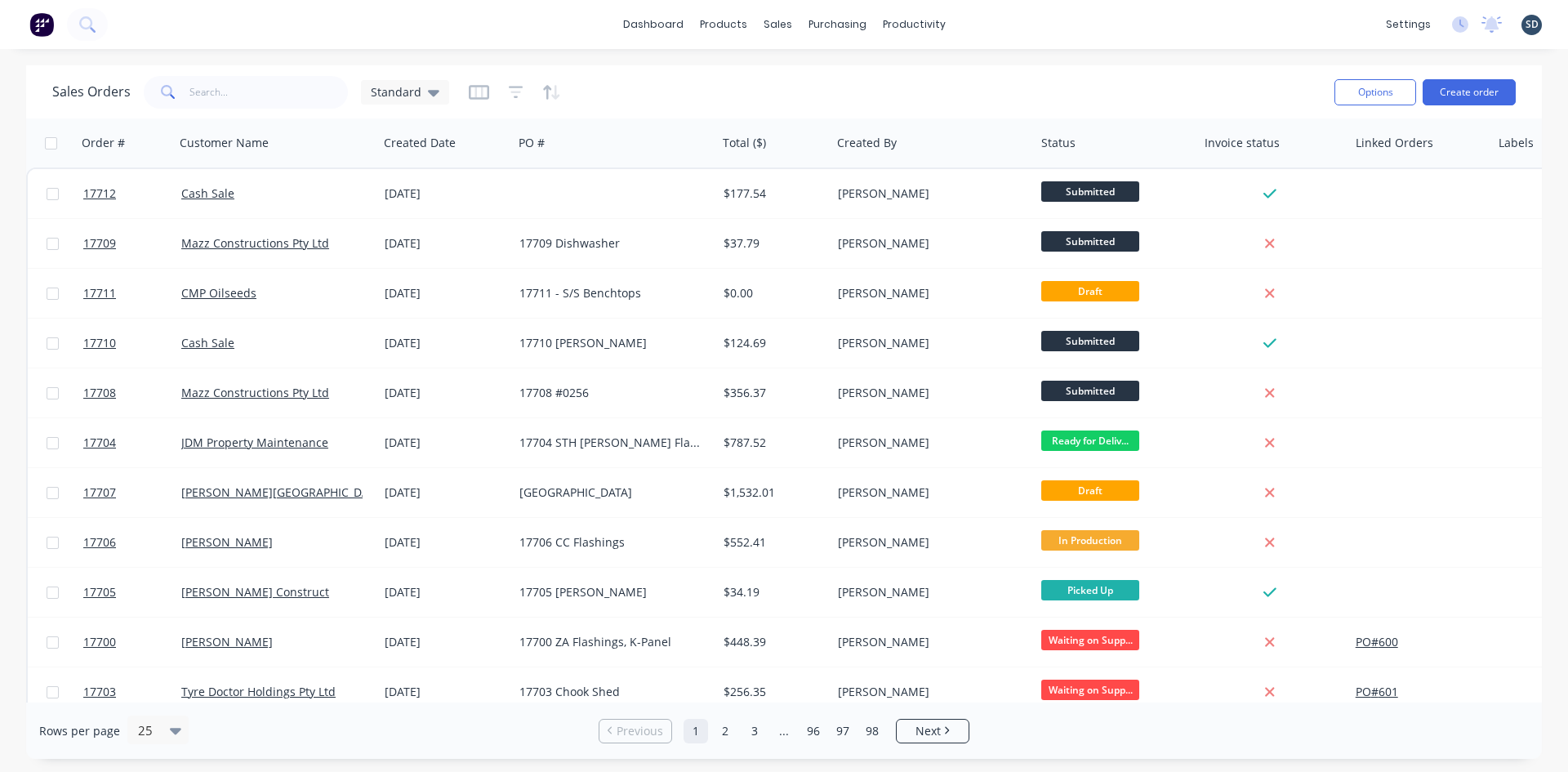
click at [920, 58] on div "dashboard products sales purchasing productivity dashboard products Product Cat…" at bounding box center [784, 386] width 1568 height 772
click at [937, 71] on div "Sales Orders Standard Options Create order" at bounding box center [784, 92] width 1516 height 53
click at [993, 26] on div "dashboard products sales purchasing productivity dashboard products Product Cat…" at bounding box center [784, 24] width 1568 height 49
click at [981, 58] on div "dashboard products sales purchasing productivity dashboard products Product Cat…" at bounding box center [784, 386] width 1568 height 772
click at [1002, 22] on div "dashboard products sales purchasing productivity dashboard products Product Cat…" at bounding box center [784, 24] width 1568 height 49
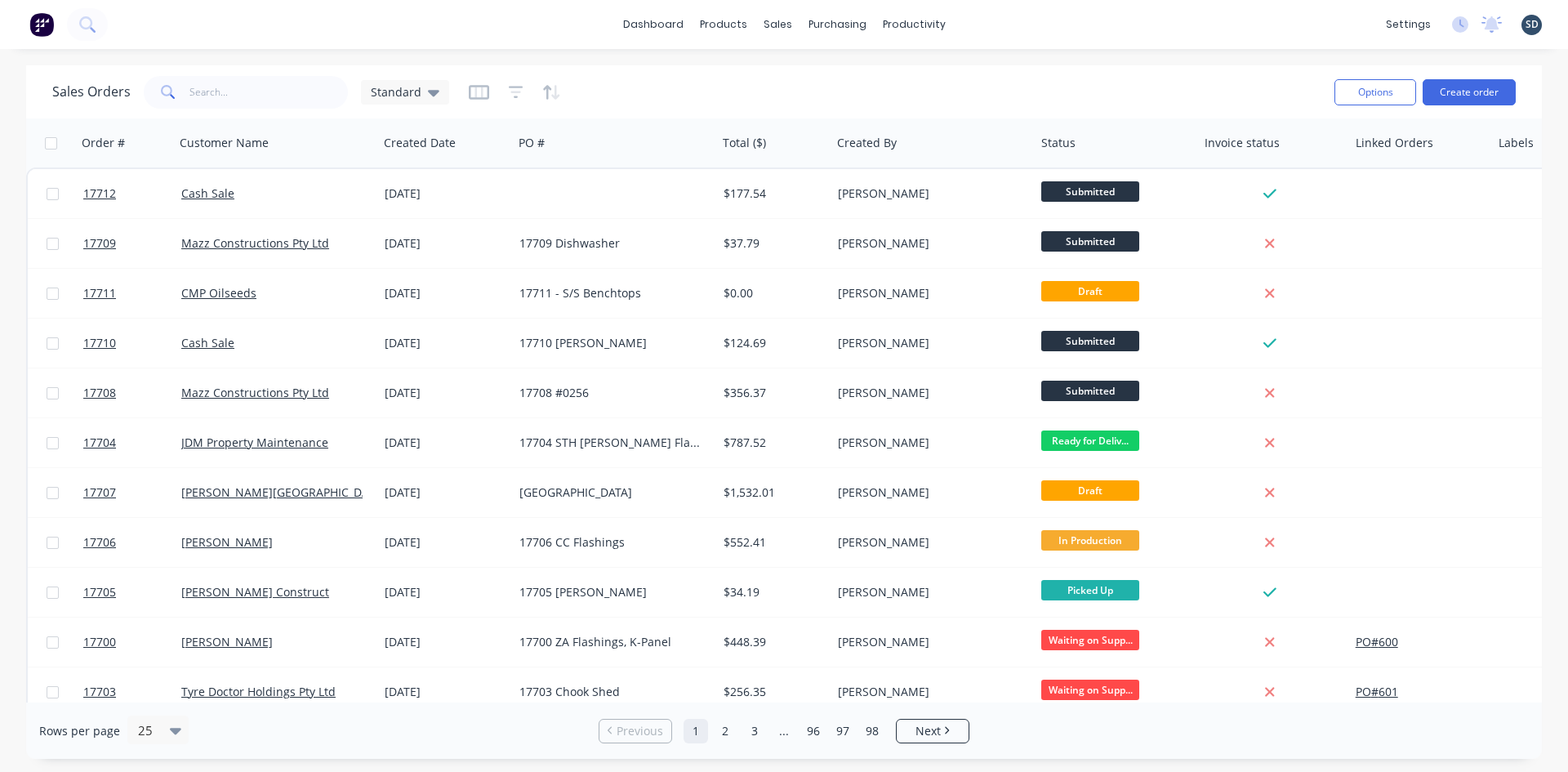
drag, startPoint x: 1002, startPoint y: 22, endPoint x: 993, endPoint y: 22, distance: 9.0
click at [993, 22] on div "dashboard products sales purchasing productivity dashboard products Product Cat…" at bounding box center [784, 24] width 1568 height 49
click at [989, 23] on div "dashboard products sales purchasing productivity dashboard products Product Cat…" at bounding box center [784, 24] width 1568 height 49
click at [192, 22] on div "dashboard products sales purchasing productivity dashboard products Product Cat…" at bounding box center [784, 24] width 1568 height 49
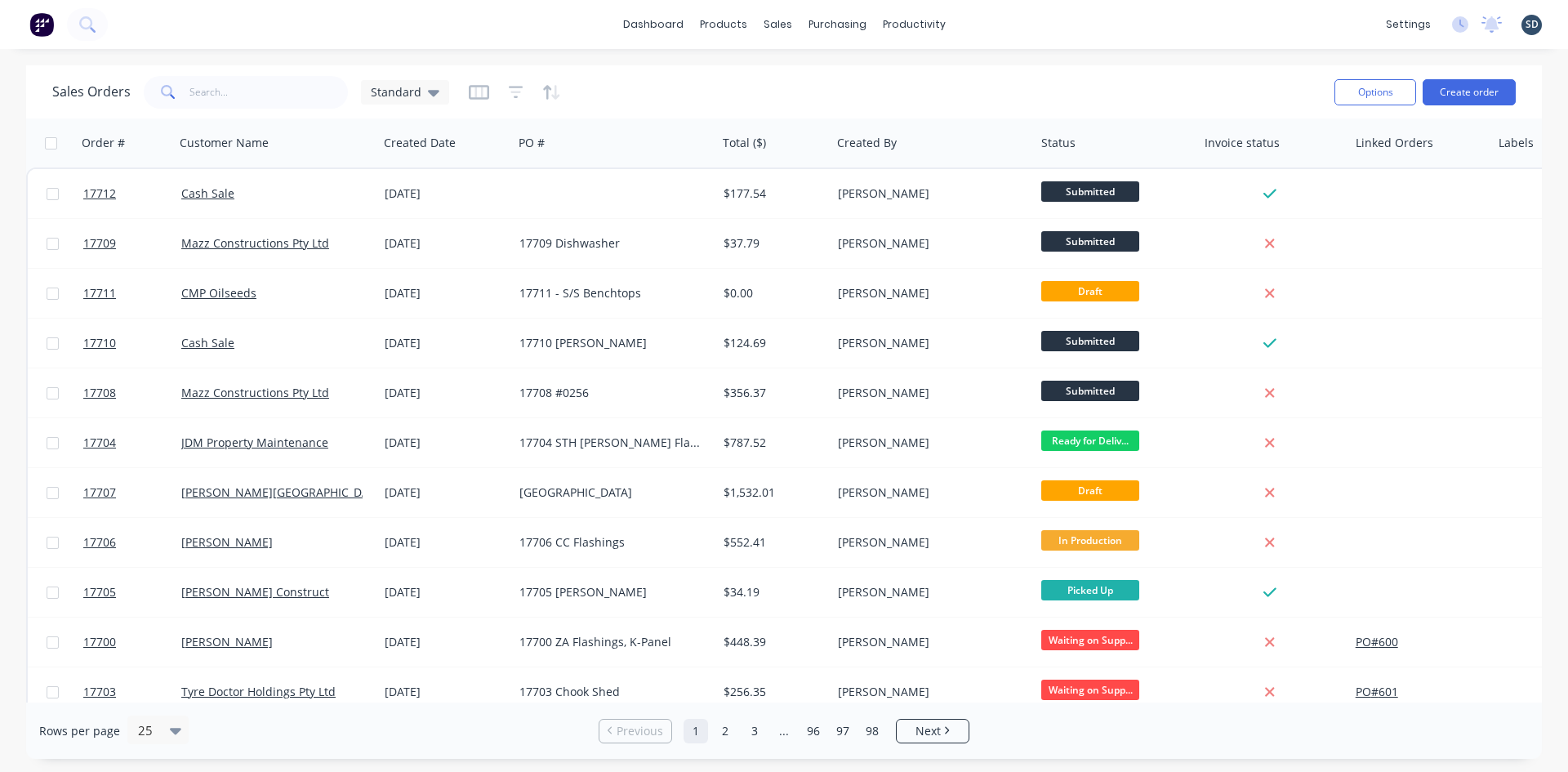
click at [1027, 23] on div "dashboard products sales purchasing productivity dashboard products Product Cat…" at bounding box center [784, 24] width 1568 height 49
click at [1009, 24] on div "dashboard products sales purchasing productivity dashboard products Product Cat…" at bounding box center [784, 24] width 1568 height 49
click at [1013, 16] on div "dashboard products sales purchasing productivity dashboard products Product Cat…" at bounding box center [784, 24] width 1568 height 49
click at [990, 23] on div "dashboard products sales purchasing productivity dashboard products Product Cat…" at bounding box center [784, 24] width 1568 height 49
click at [984, 24] on div "dashboard products sales purchasing productivity dashboard products Product Cat…" at bounding box center [784, 24] width 1568 height 49
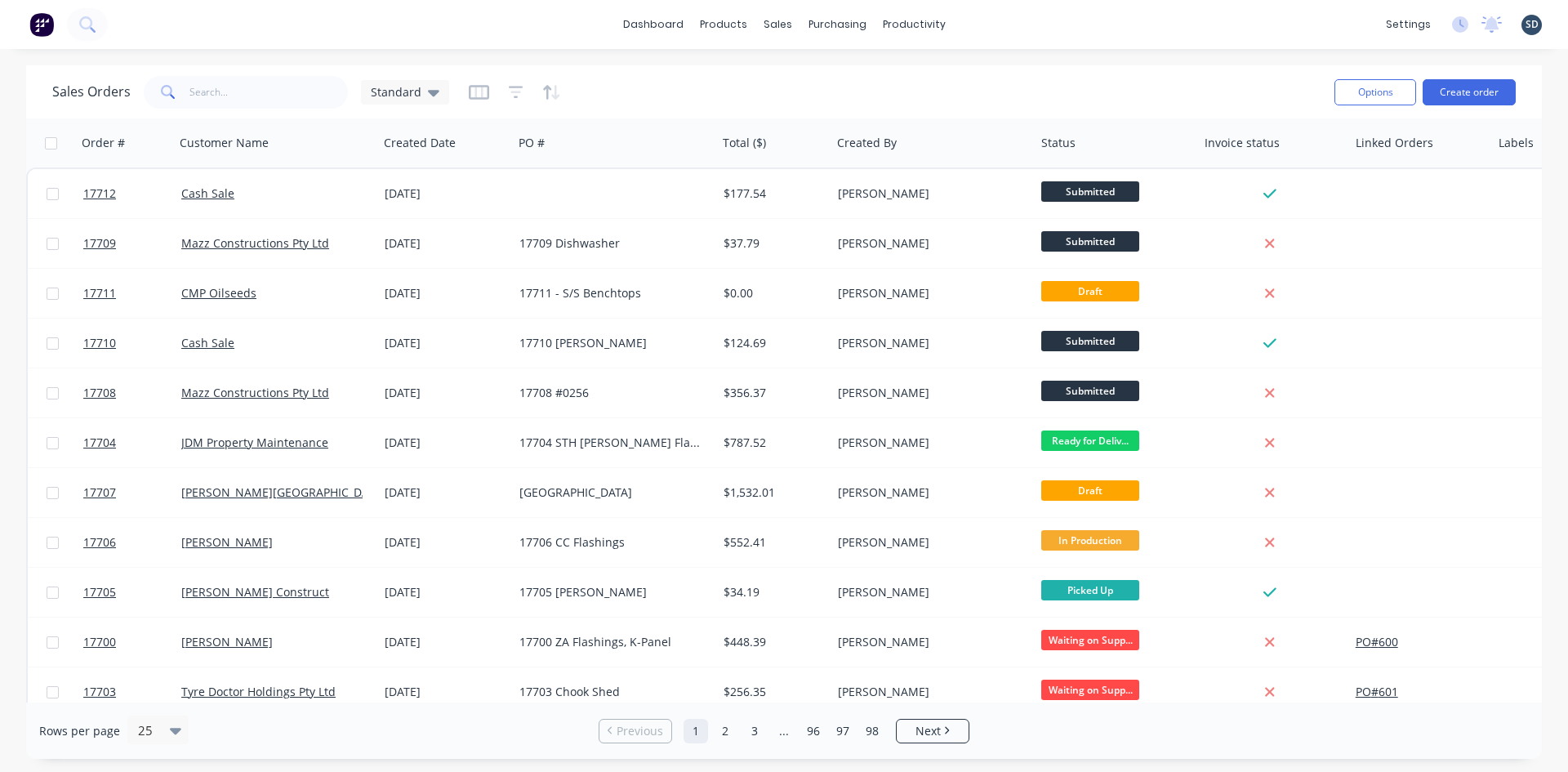
click at [1010, 22] on div "dashboard products sales purchasing productivity dashboard products Product Cat…" at bounding box center [784, 24] width 1568 height 49
click at [1003, 22] on div "dashboard products sales purchasing productivity dashboard products Product Cat…" at bounding box center [784, 24] width 1568 height 49
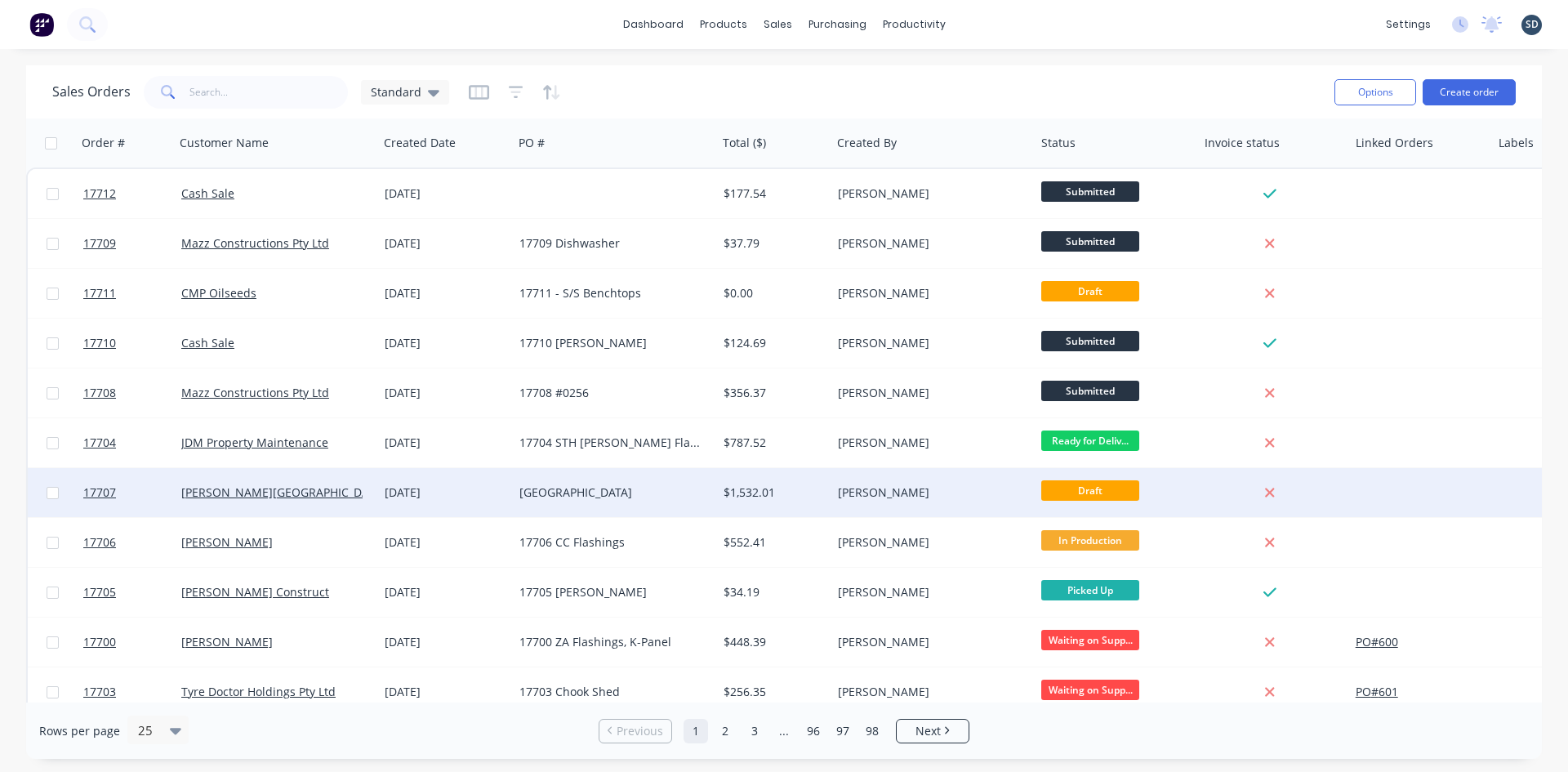
click at [364, 491] on div "Glenn Walsh Building" at bounding box center [277, 492] width 192 height 16
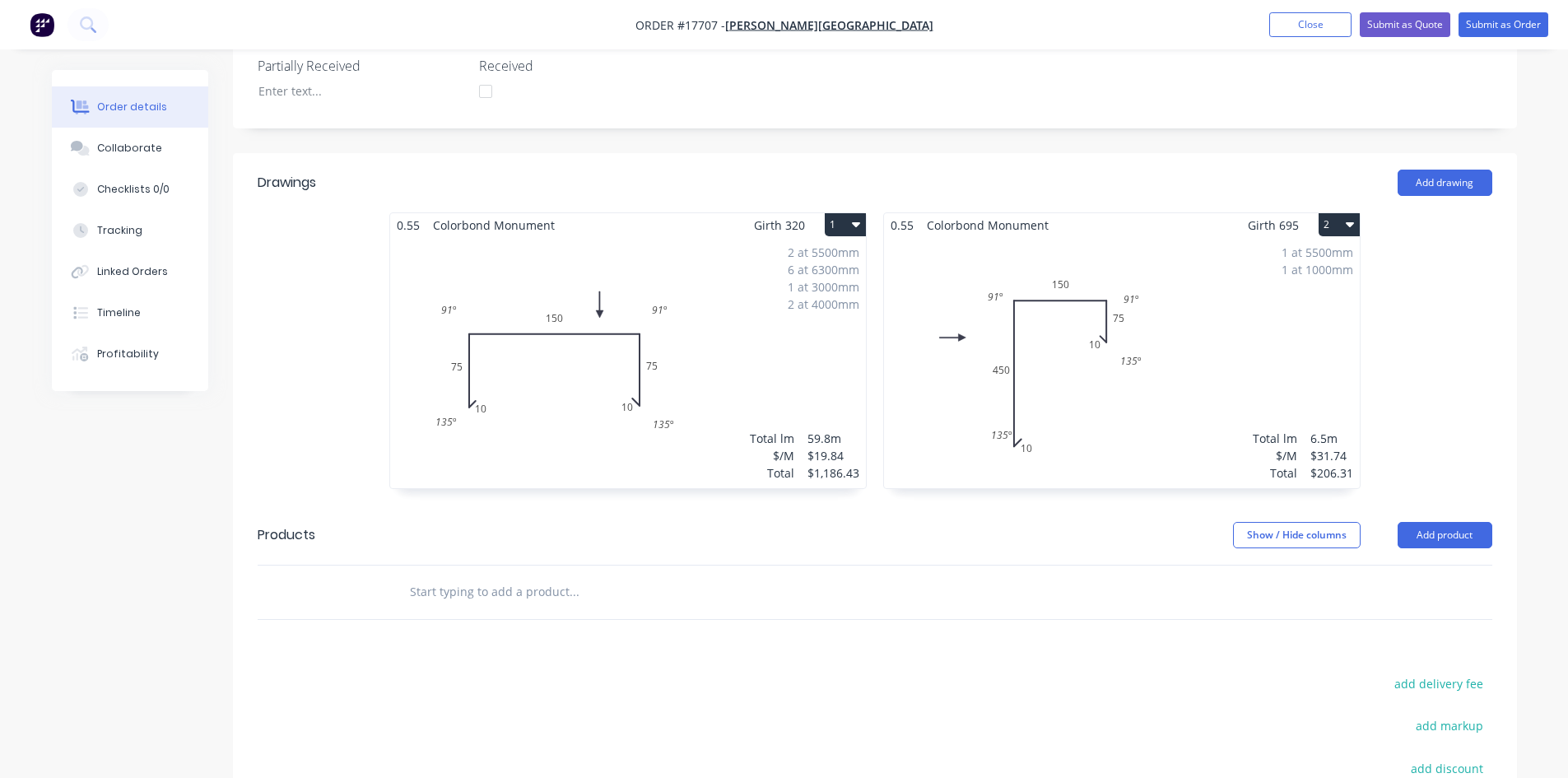
click at [732, 351] on div "2 at 5500mm 6 at 6300mm 1 at 3000mm 2 at 4000mm Total lm $/M Total 59.8m $19.84…" at bounding box center [628, 362] width 476 height 251
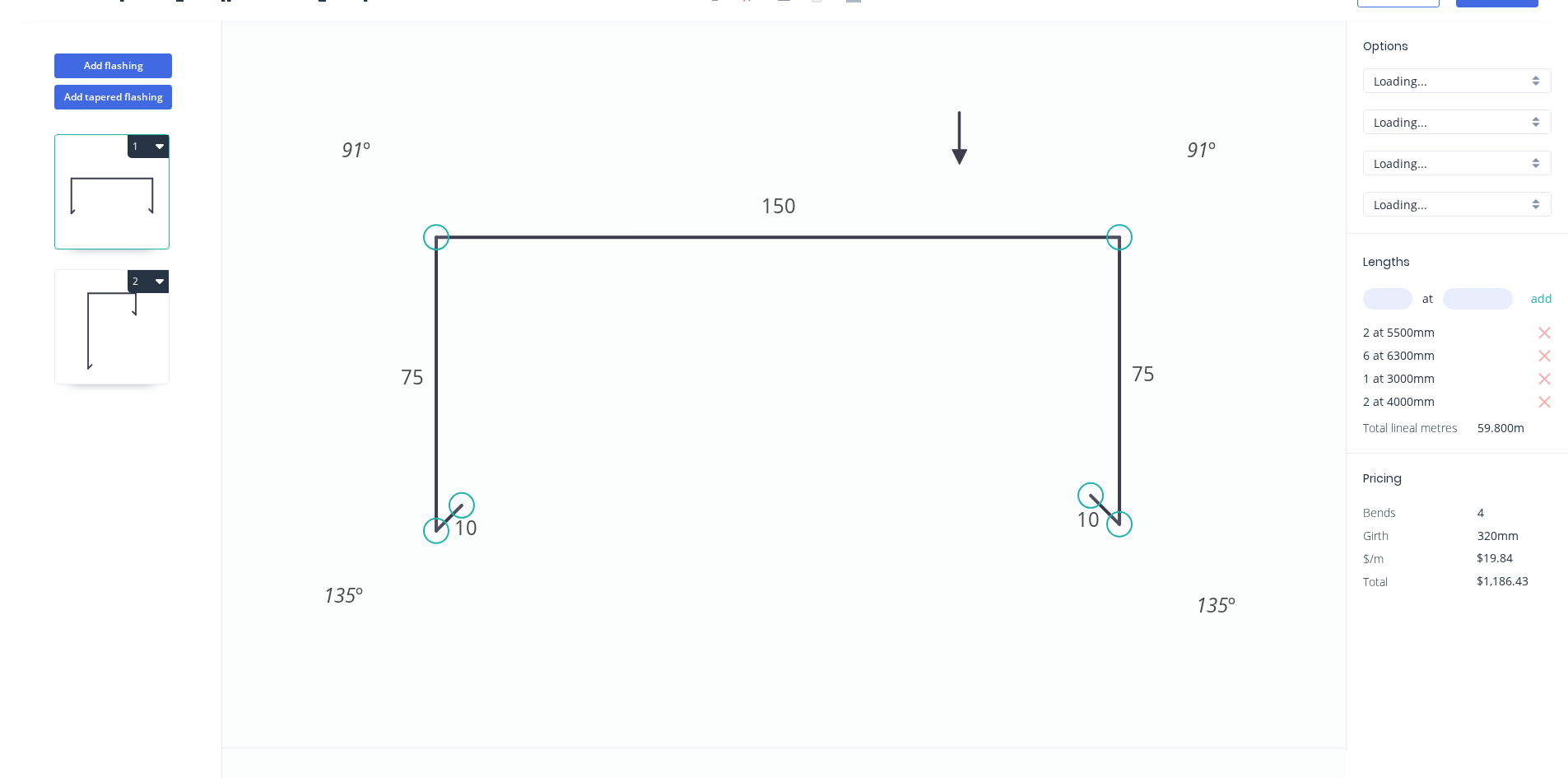
scroll to position [31, 0]
click at [1129, 517] on div "Delete point" at bounding box center [1169, 514] width 166 height 34
type input "$0.00"
type input "$18.83"
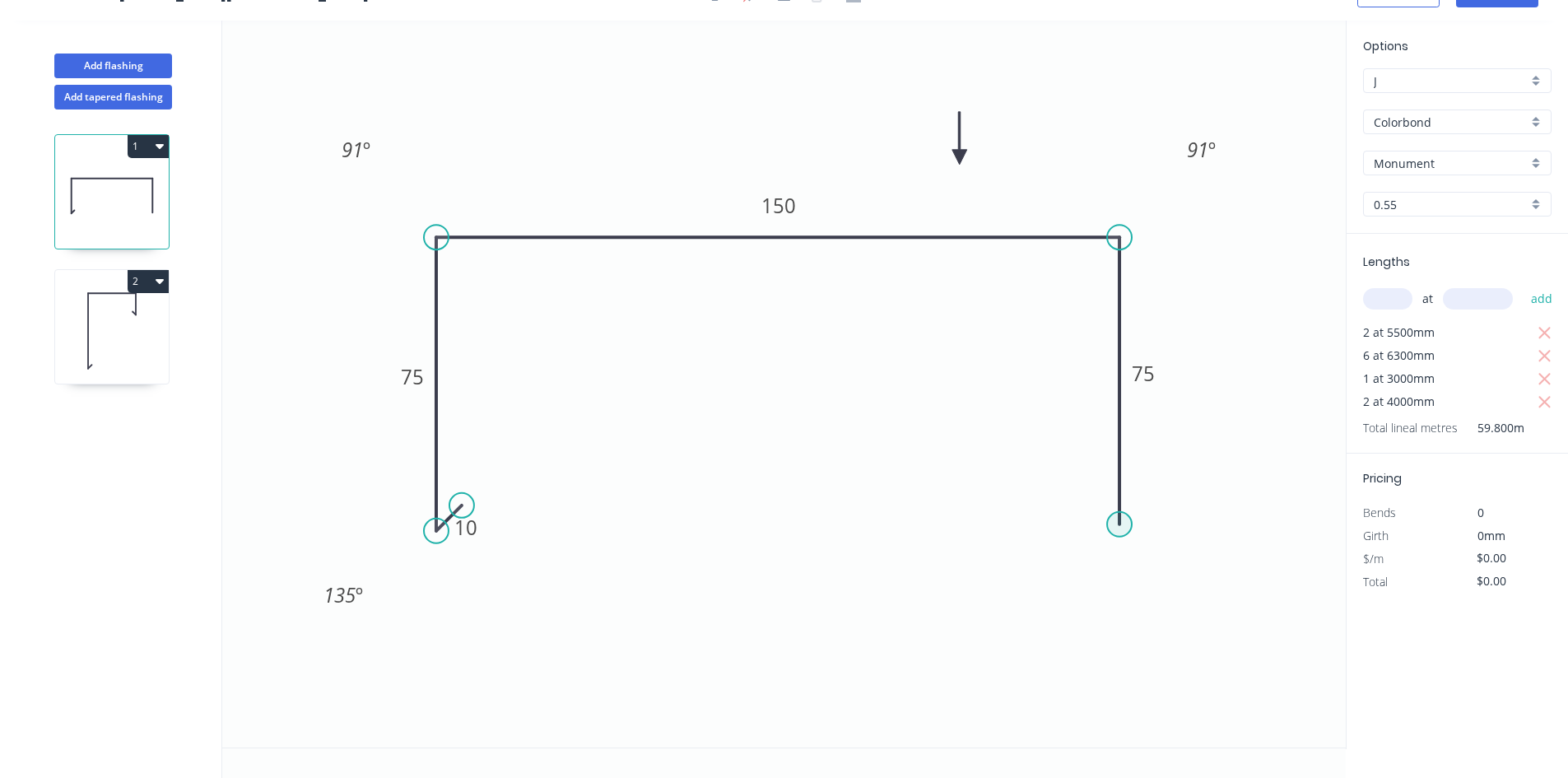
type input "$1,126.03"
drag, startPoint x: 1121, startPoint y: 527, endPoint x: 1125, endPoint y: 356, distance: 171.0
click at [1125, 356] on circle at bounding box center [1119, 356] width 24 height 24
click at [1153, 409] on div "Crush & Fold" at bounding box center [1203, 411] width 166 height 34
type input "$20.87"
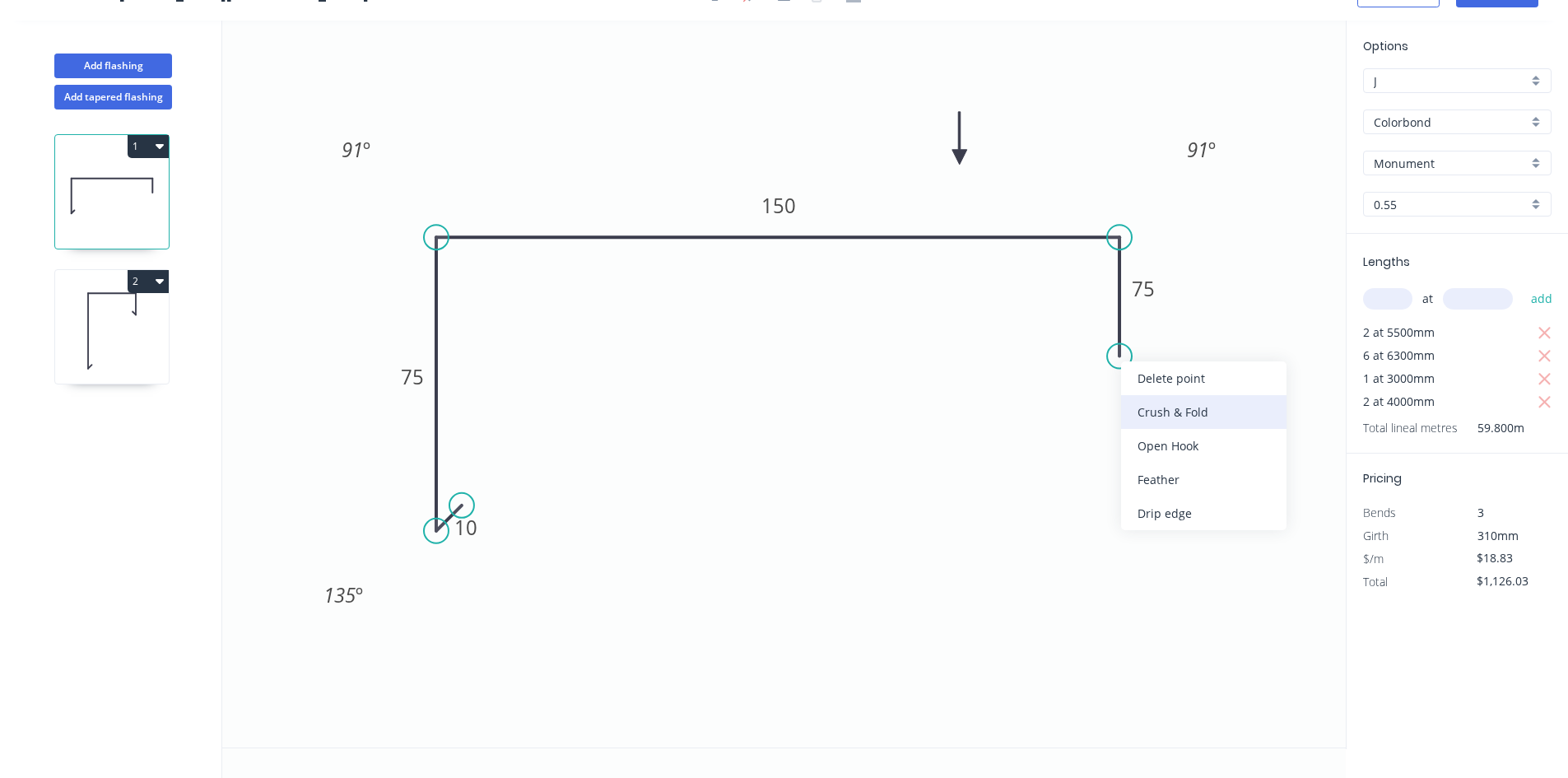
type input "$1,248.03"
click at [1148, 410] on div "Flip bend" at bounding box center [1195, 408] width 166 height 34
drag, startPoint x: 1183, startPoint y: 326, endPoint x: 1079, endPoint y: 366, distance: 111.4
click at [1079, 366] on rect at bounding box center [1063, 349] width 66 height 34
click at [1142, 291] on tspan "75" at bounding box center [1143, 288] width 23 height 27
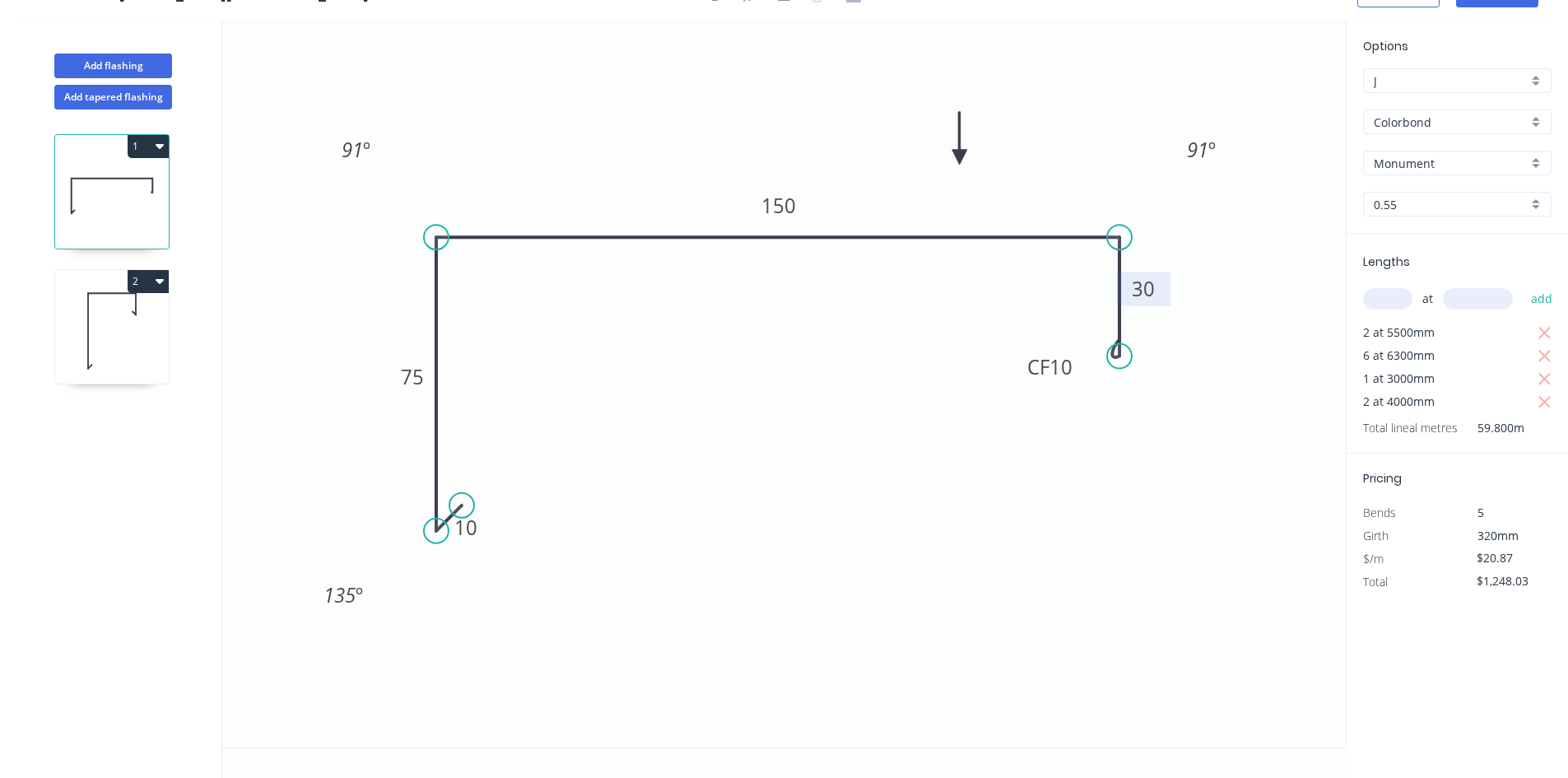
click at [1227, 281] on icon "0 10 75 150 CF 10 30 91 º 91 º 135 º" at bounding box center [784, 384] width 1123 height 726
type input "$17.59"
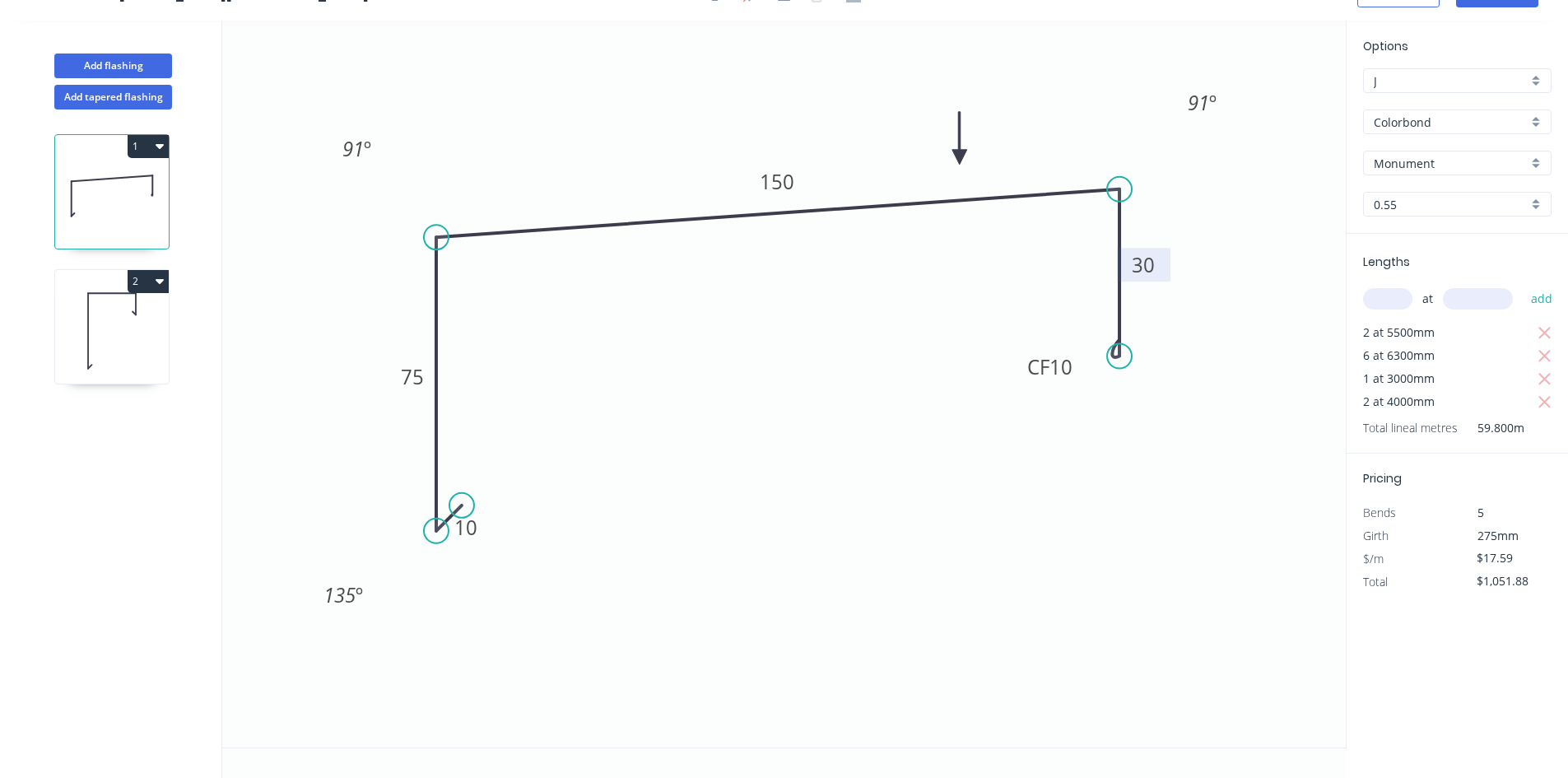
drag, startPoint x: 1118, startPoint y: 238, endPoint x: 1116, endPoint y: 189, distance: 49.0
click at [1116, 189] on circle at bounding box center [1119, 188] width 24 height 24
drag, startPoint x: 1119, startPoint y: 349, endPoint x: 1116, endPoint y: 289, distance: 60.1
click at [1116, 289] on circle at bounding box center [1119, 288] width 24 height 24
drag, startPoint x: 1005, startPoint y: 351, endPoint x: 1065, endPoint y: 303, distance: 76.8
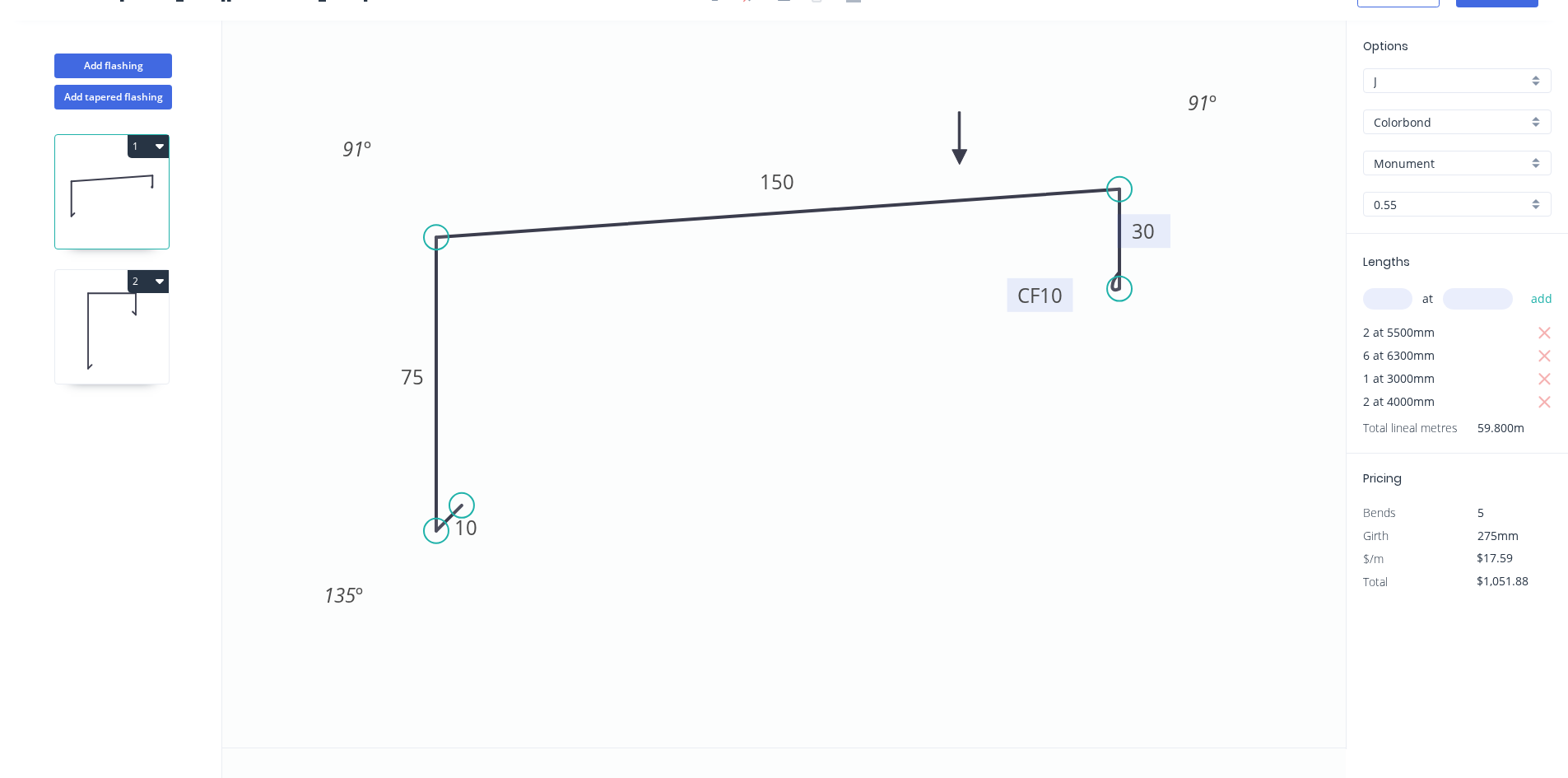
click at [1065, 303] on rect at bounding box center [1040, 294] width 66 height 34
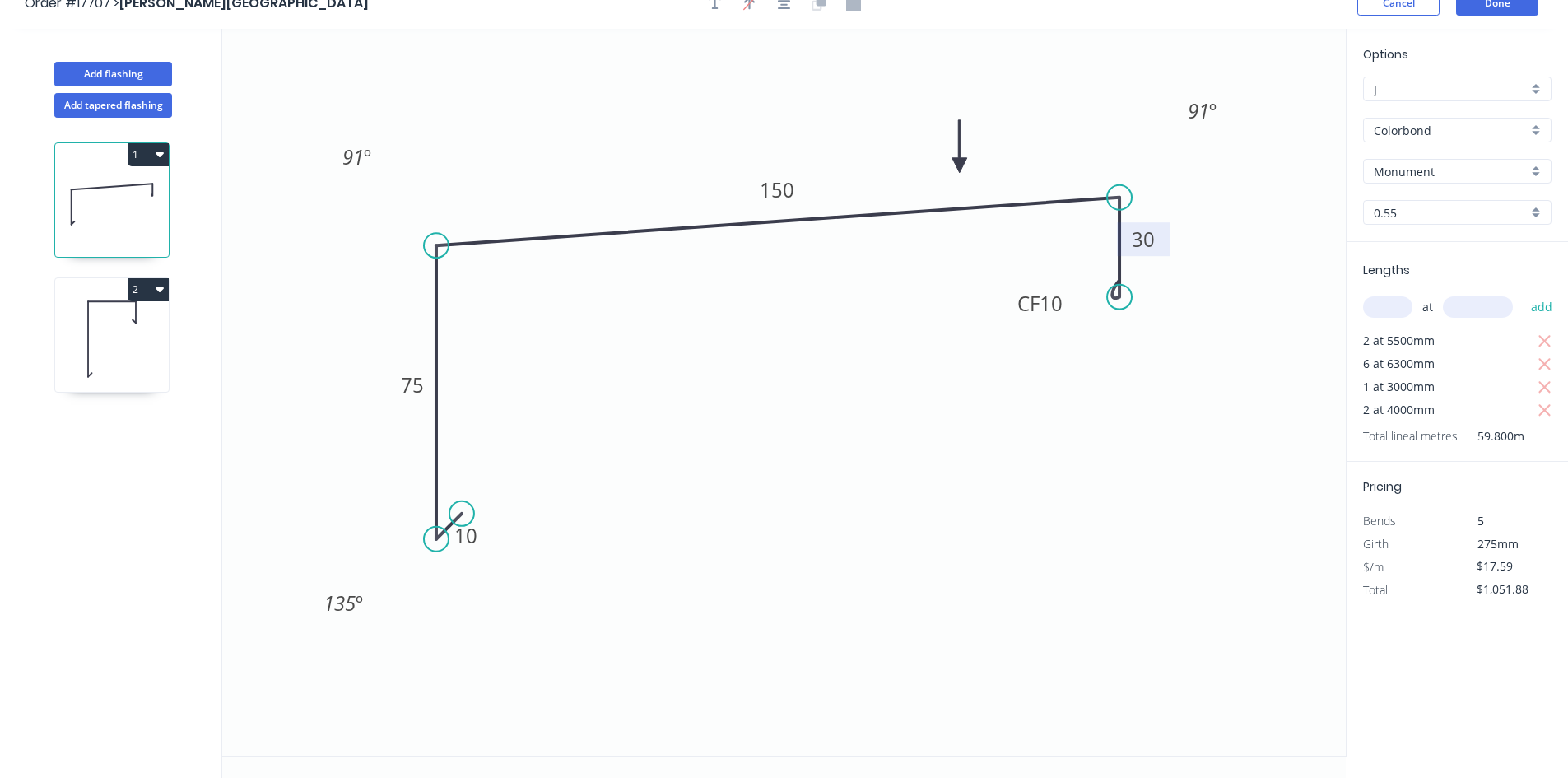
scroll to position [0, 0]
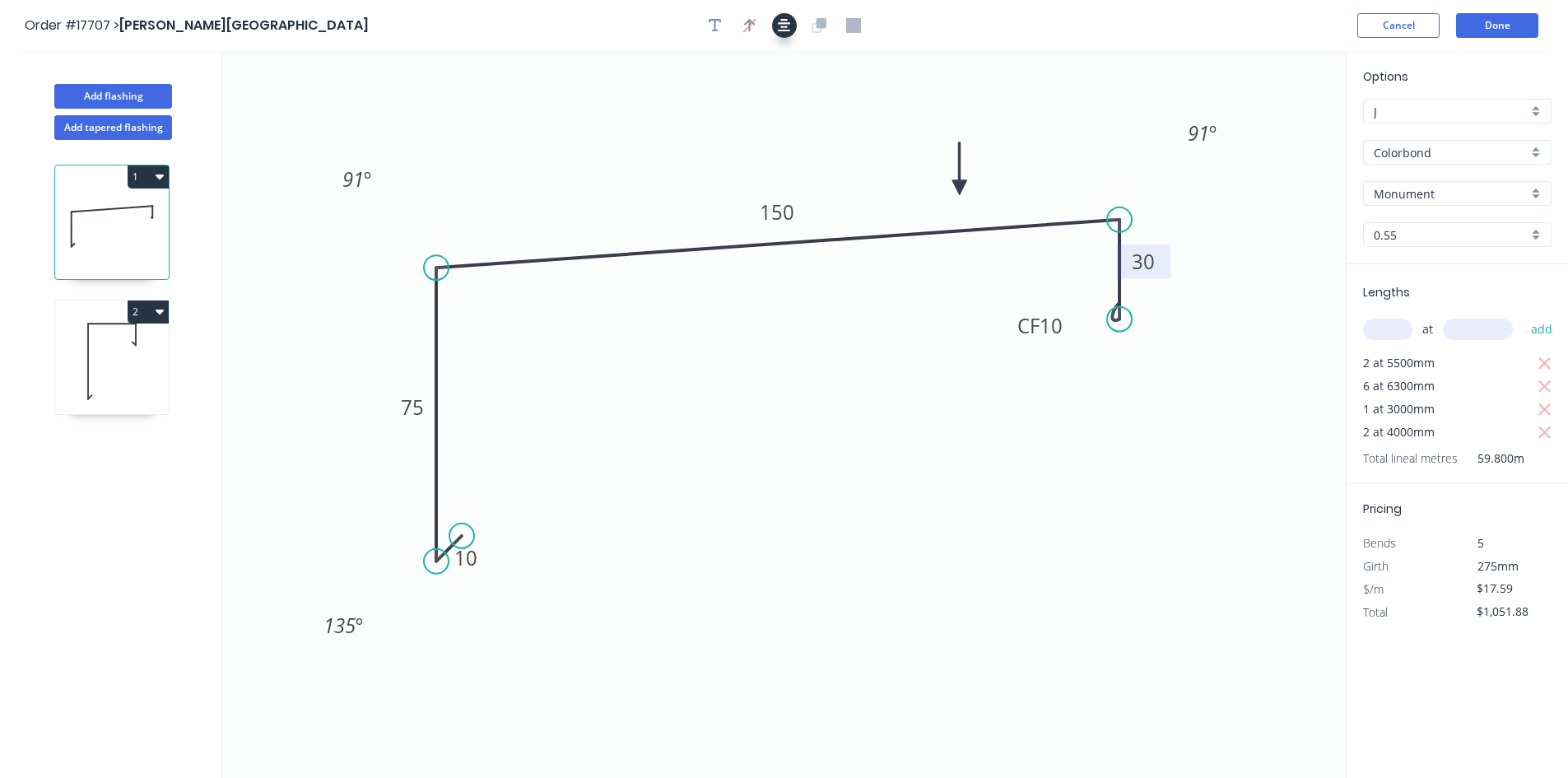
click at [788, 33] on button "button" at bounding box center [784, 25] width 24 height 24
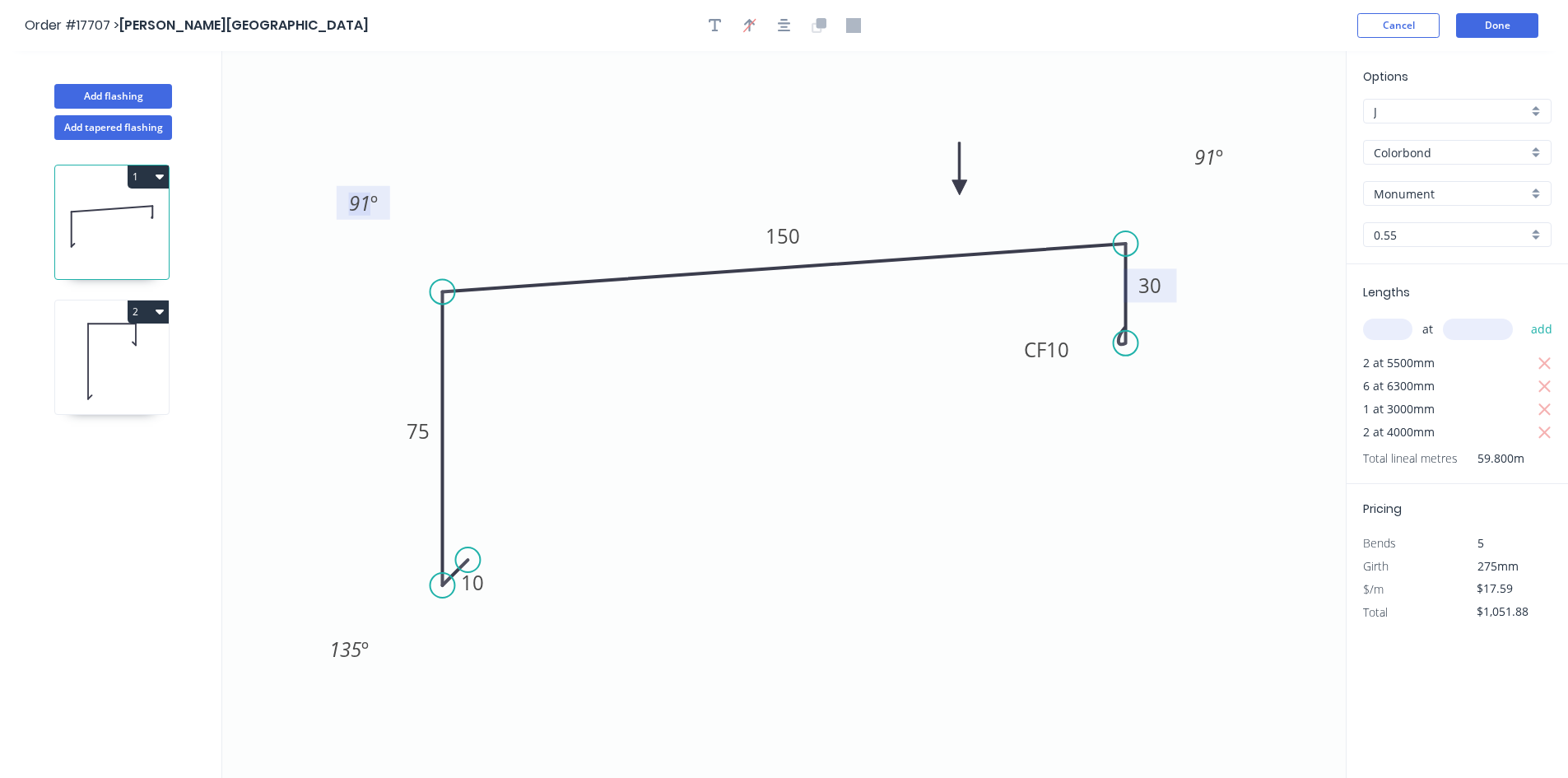
click at [364, 204] on tspan "91" at bounding box center [360, 203] width 22 height 27
click at [540, 121] on icon "0 10 75 150 CF 10 30 81 º 91 º 135 º" at bounding box center [784, 414] width 1123 height 726
click at [1199, 154] on tspan "91" at bounding box center [1205, 157] width 22 height 27
click at [1131, 126] on icon "0 10 75 150 CF 10 30 81 º 111 º 135 º" at bounding box center [784, 414] width 1123 height 726
click at [1213, 167] on tspan "111" at bounding box center [1204, 157] width 32 height 27
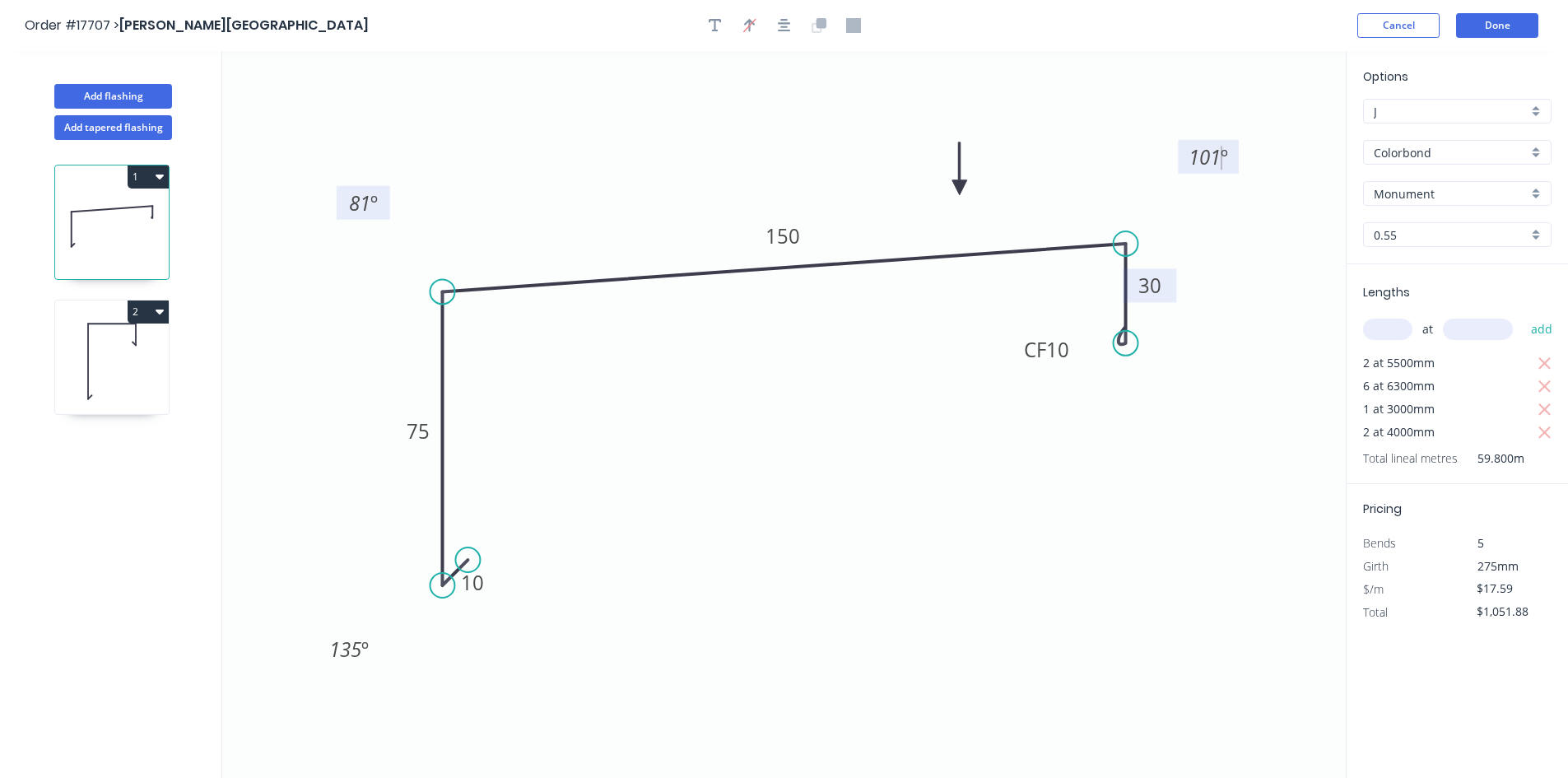
click at [1129, 104] on icon "0 10 75 150 CF 10 30 81 º 101 º 135 º" at bounding box center [784, 414] width 1123 height 726
click at [151, 314] on button "2" at bounding box center [148, 312] width 41 height 23
click at [133, 379] on div "Delete" at bounding box center [91, 385] width 127 height 24
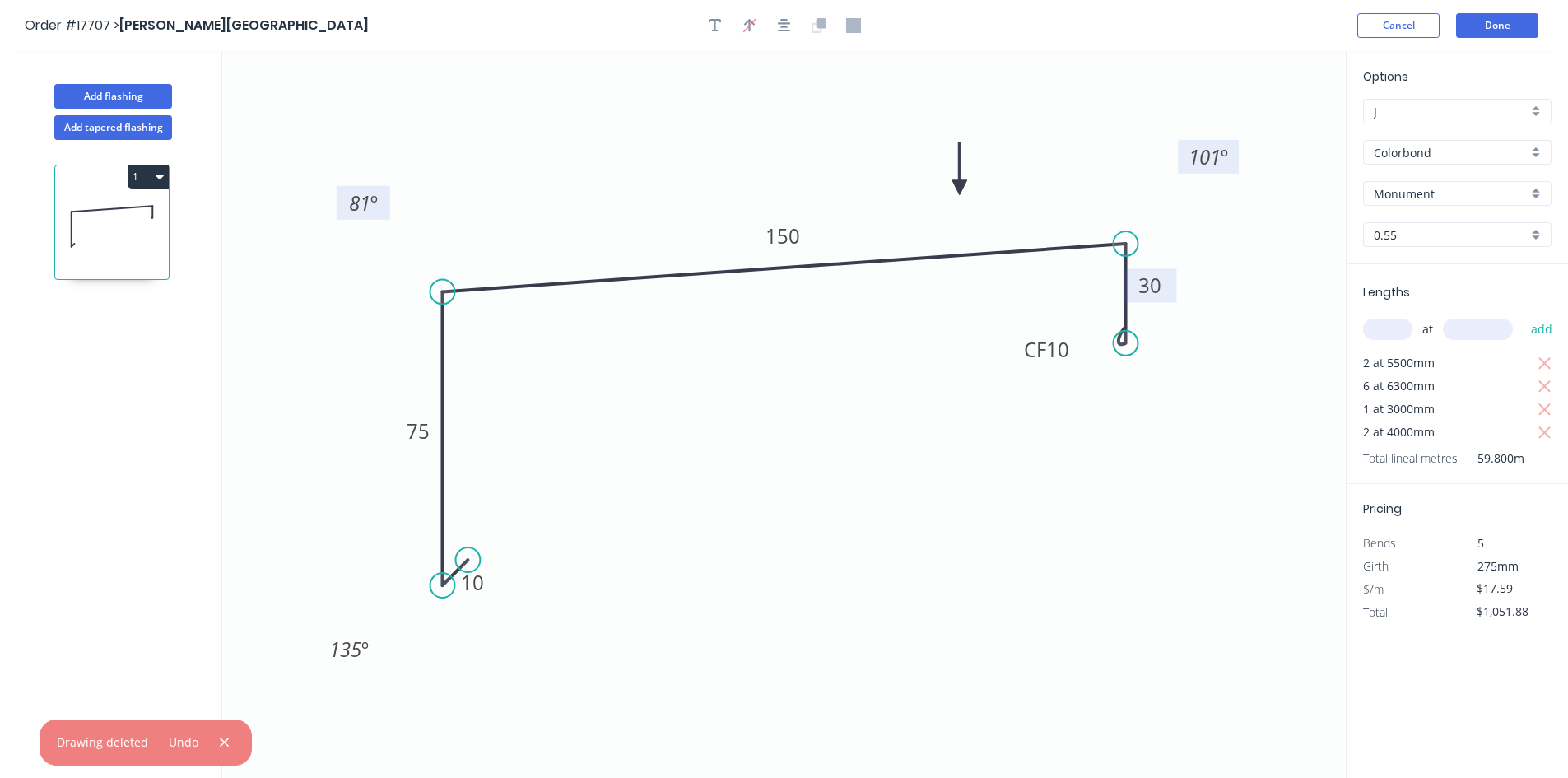
click at [156, 174] on icon "button" at bounding box center [159, 176] width 8 height 14
click at [145, 211] on div "Duplicate" at bounding box center [91, 217] width 127 height 24
type input "$0.00"
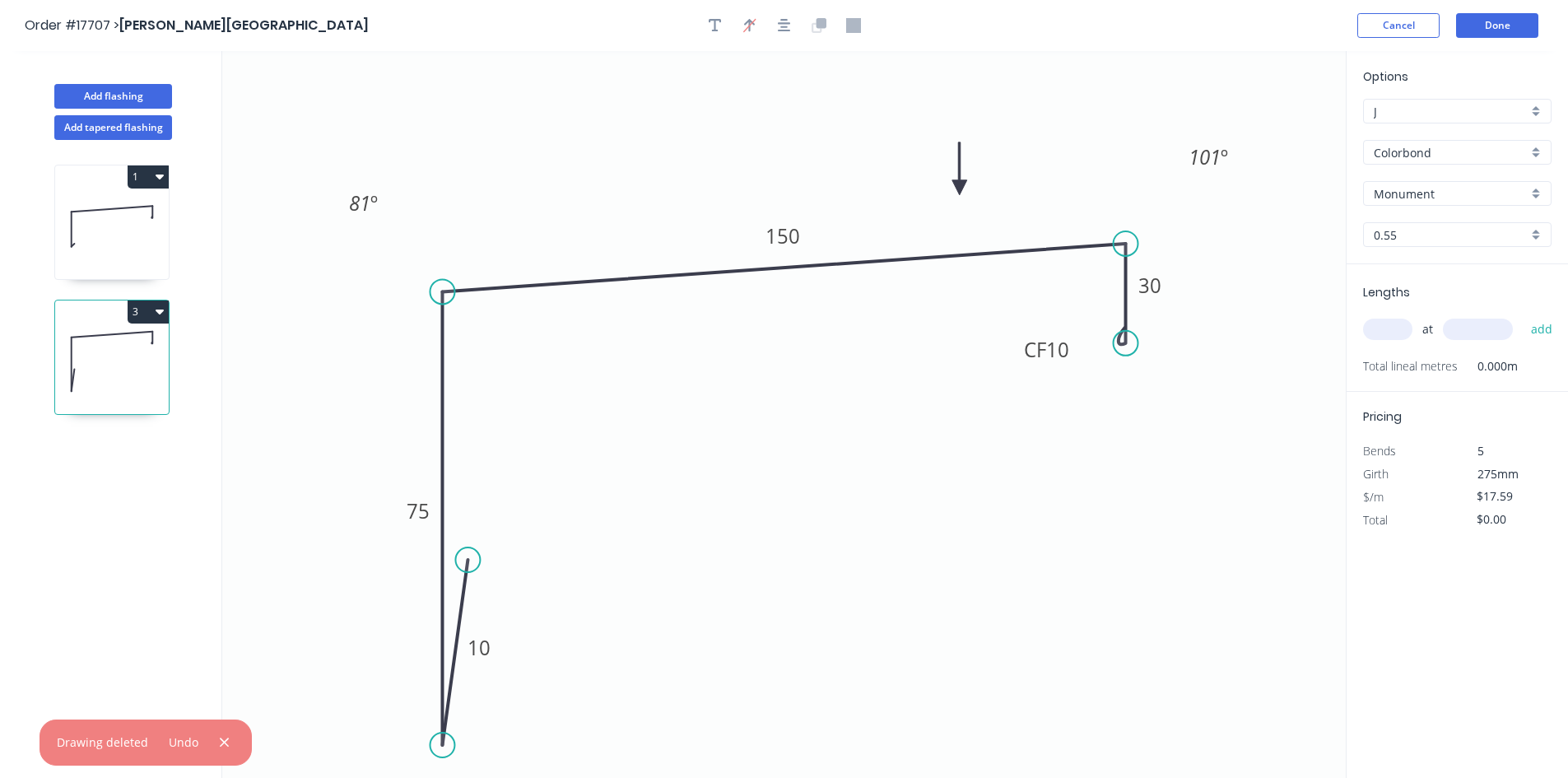
drag, startPoint x: 445, startPoint y: 589, endPoint x: 446, endPoint y: 745, distance: 156.0
click at [446, 745] on circle at bounding box center [441, 744] width 24 height 24
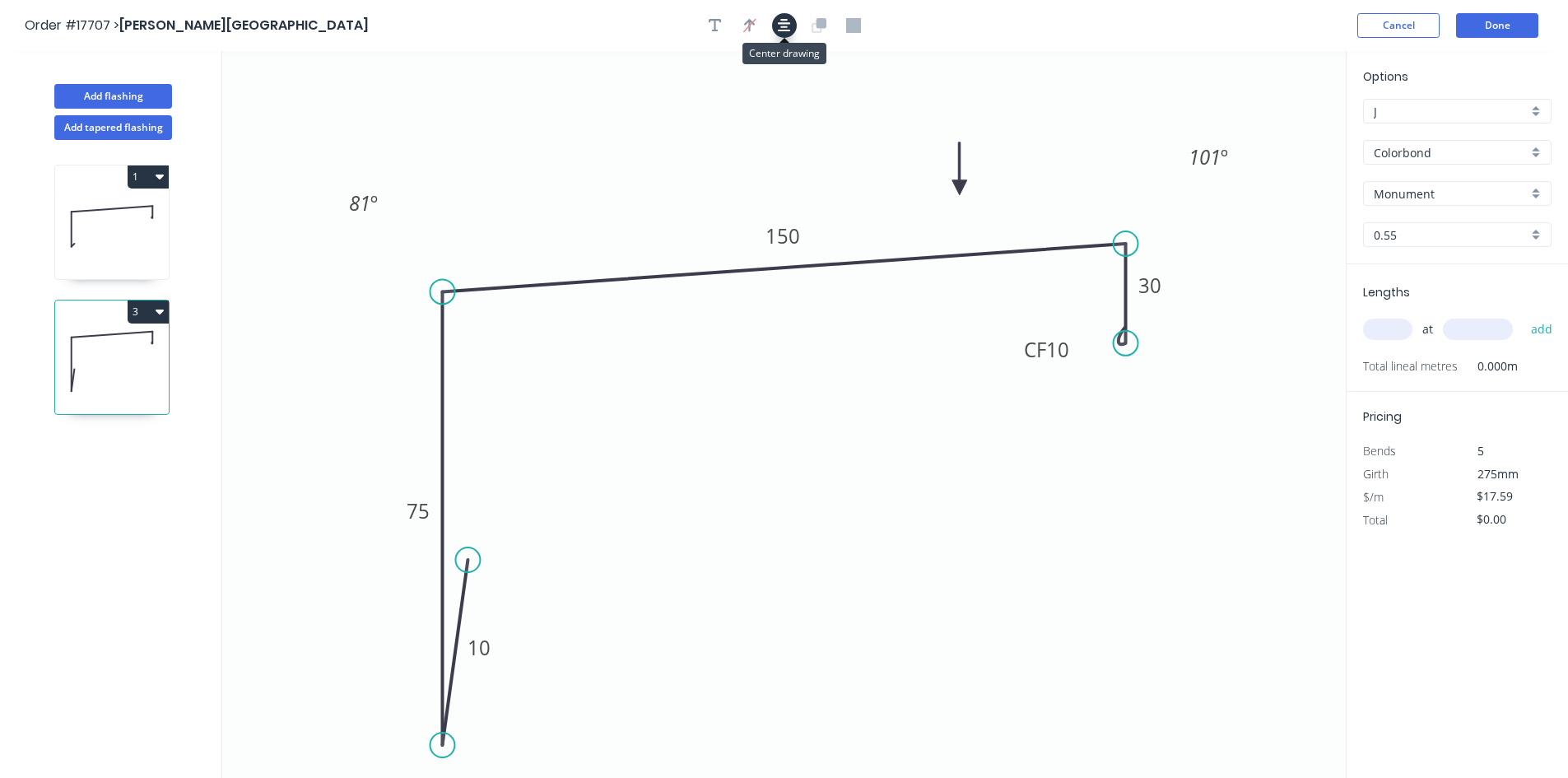
click at [791, 23] on button "button" at bounding box center [784, 25] width 24 height 24
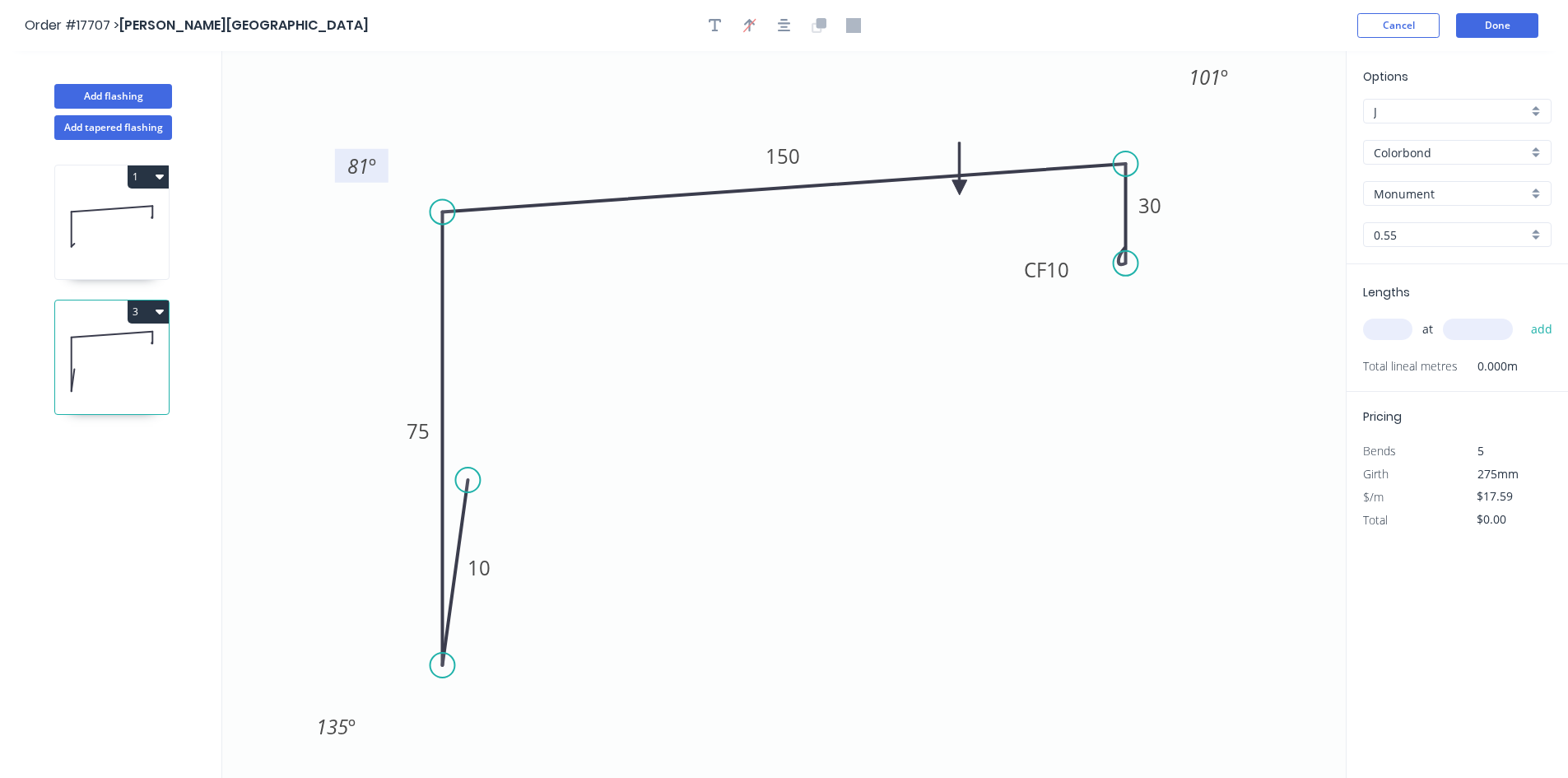
drag, startPoint x: 389, startPoint y: 112, endPoint x: 385, endPoint y: 175, distance: 63.1
click at [385, 175] on rect at bounding box center [361, 165] width 53 height 34
drag, startPoint x: 1235, startPoint y: 71, endPoint x: 1262, endPoint y: 142, distance: 76.0
click at [1262, 142] on rect at bounding box center [1235, 148] width 61 height 34
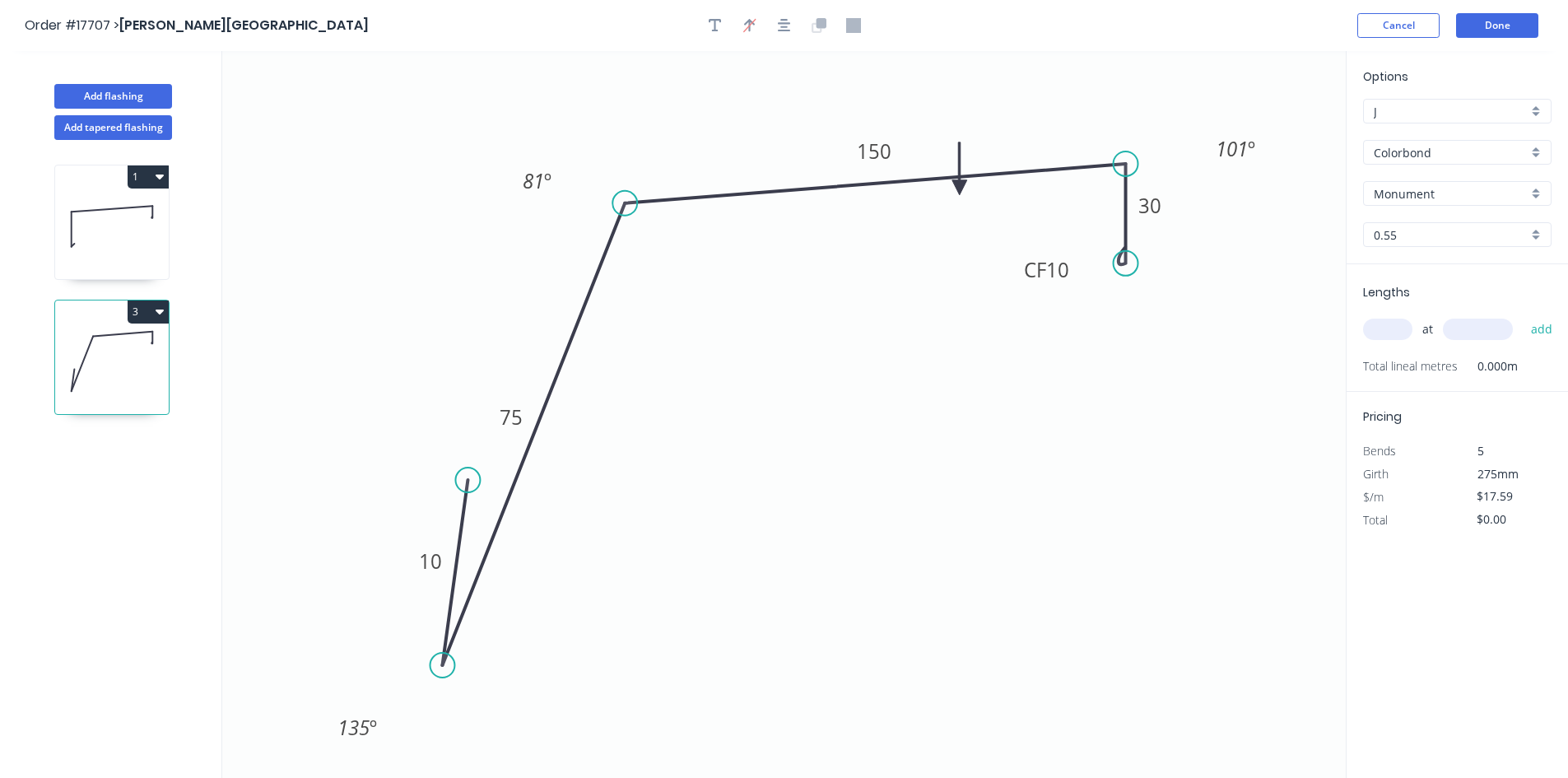
drag, startPoint x: 447, startPoint y: 211, endPoint x: 625, endPoint y: 203, distance: 178.2
click at [625, 203] on circle at bounding box center [624, 203] width 24 height 24
drag, startPoint x: 1127, startPoint y: 262, endPoint x: 1128, endPoint y: 242, distance: 20.0
click at [1128, 242] on circle at bounding box center [1125, 241] width 24 height 24
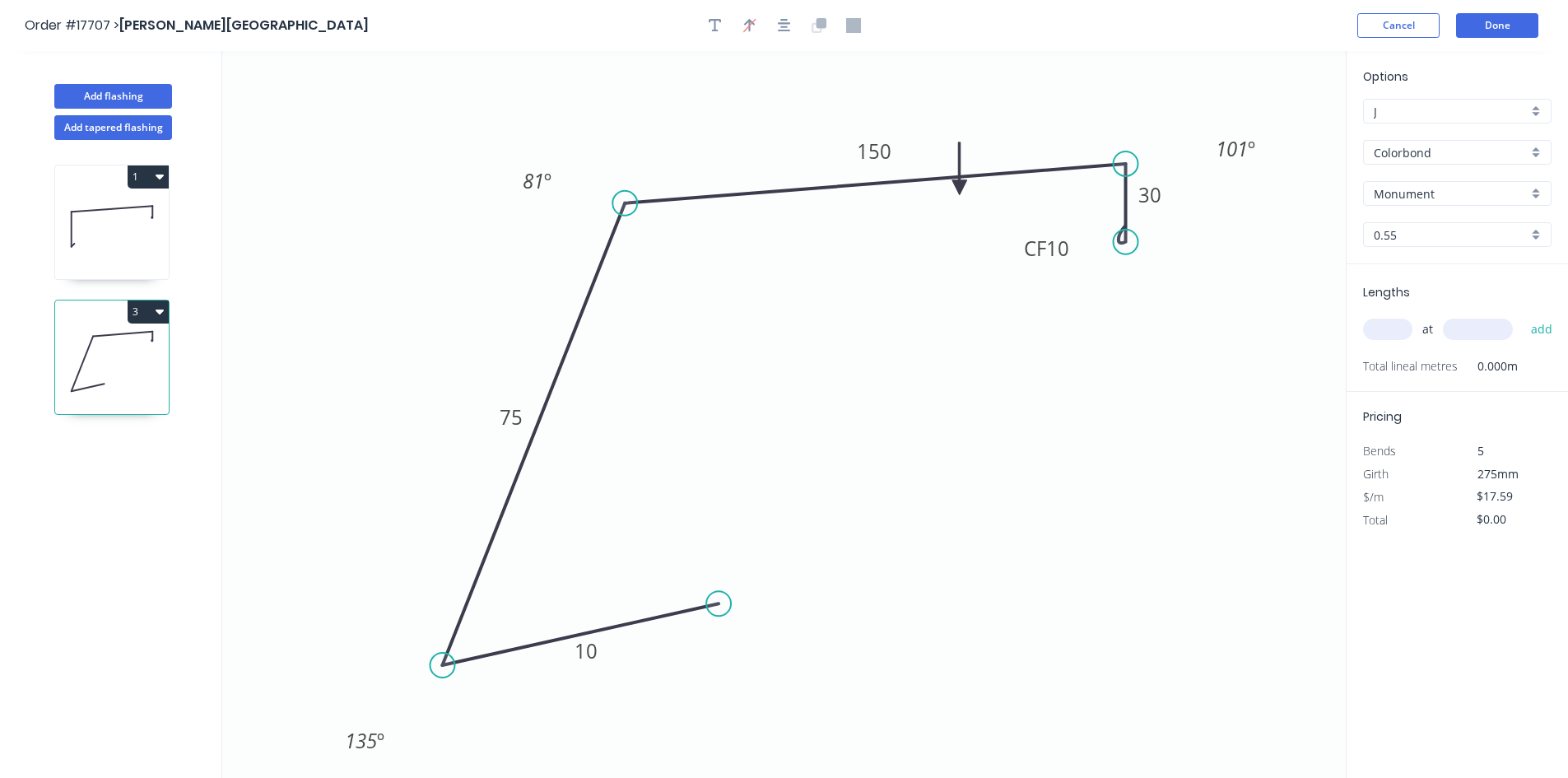
drag, startPoint x: 464, startPoint y: 477, endPoint x: 778, endPoint y: 634, distance: 351.1
click at [731, 616] on circle at bounding box center [717, 602] width 24 height 24
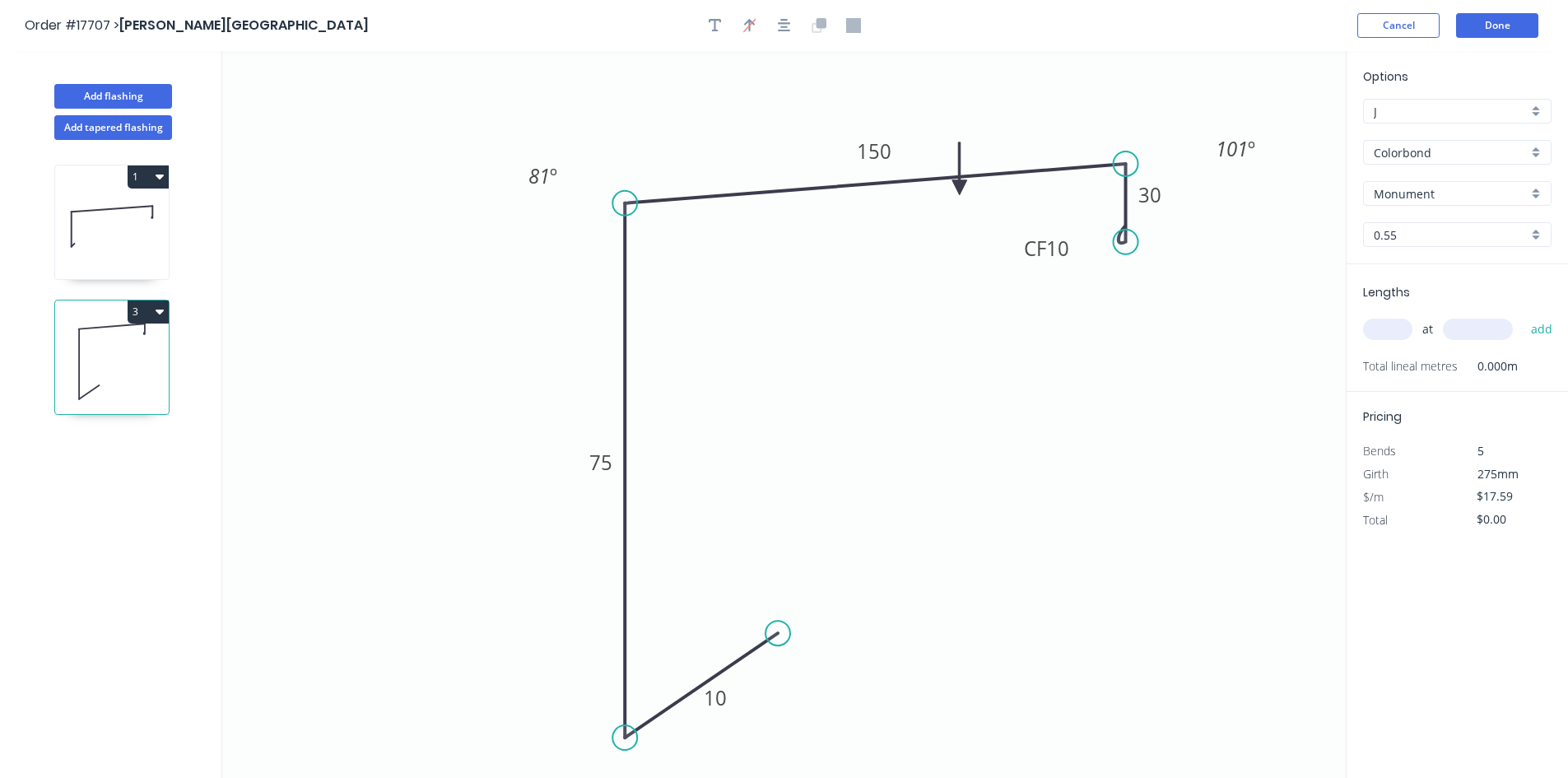
drag, startPoint x: 440, startPoint y: 668, endPoint x: 618, endPoint y: 738, distance: 191.3
click at [618, 738] on circle at bounding box center [624, 736] width 24 height 24
click at [794, 14] on div at bounding box center [784, 25] width 173 height 24
click at [787, 21] on icon "button" at bounding box center [784, 25] width 14 height 14
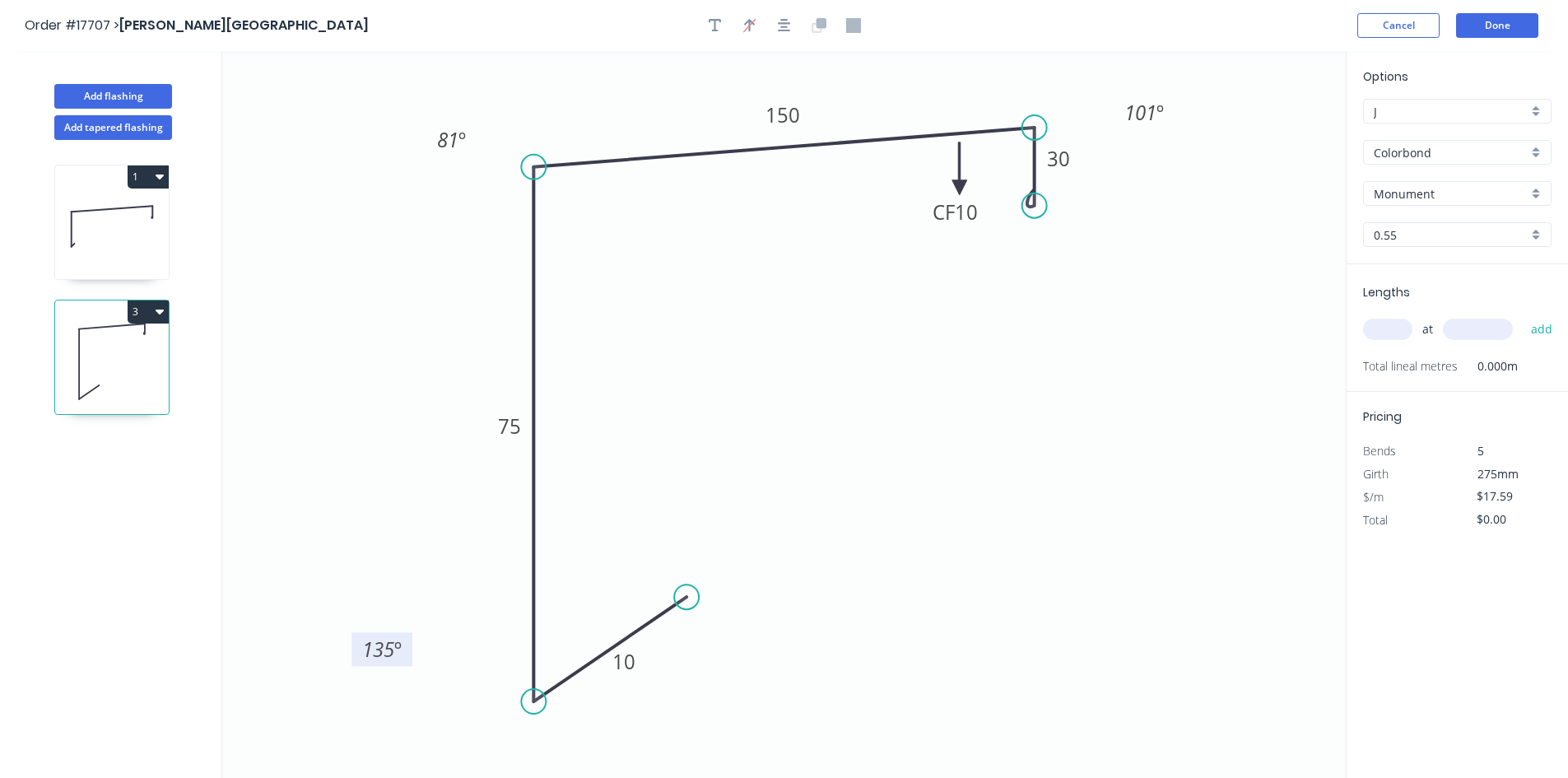
drag, startPoint x: 469, startPoint y: 754, endPoint x: 408, endPoint y: 637, distance: 131.9
click at [408, 637] on rect at bounding box center [381, 648] width 61 height 34
drag, startPoint x: 529, startPoint y: 702, endPoint x: 515, endPoint y: 758, distance: 57.7
click at [515, 758] on icon "0 10 75 150 CF 10 30 81 º 101 º 135 º" at bounding box center [784, 414] width 1123 height 726
drag, startPoint x: 696, startPoint y: 592, endPoint x: 572, endPoint y: 715, distance: 174.7
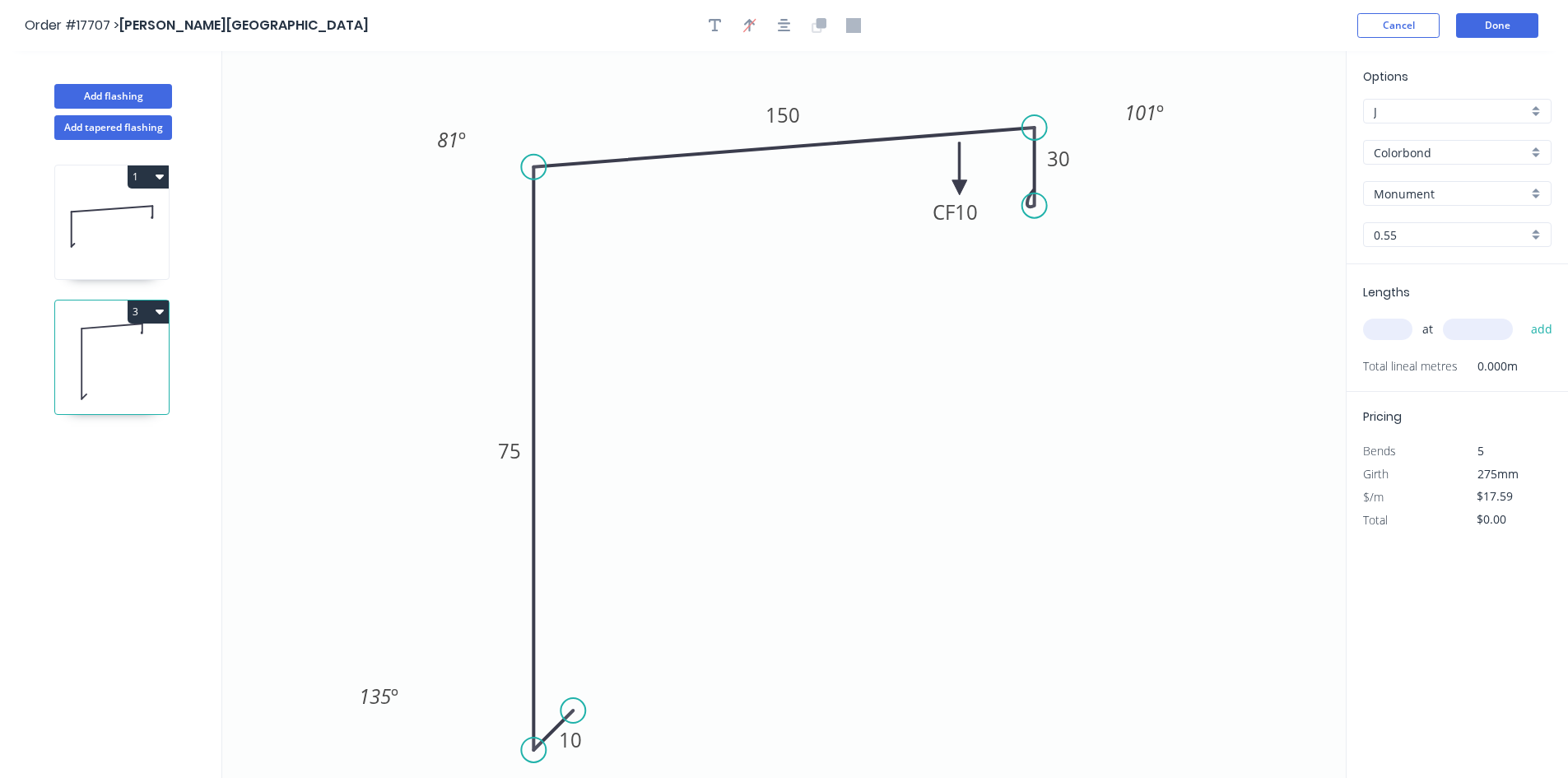
click at [572, 715] on circle at bounding box center [572, 709] width 24 height 24
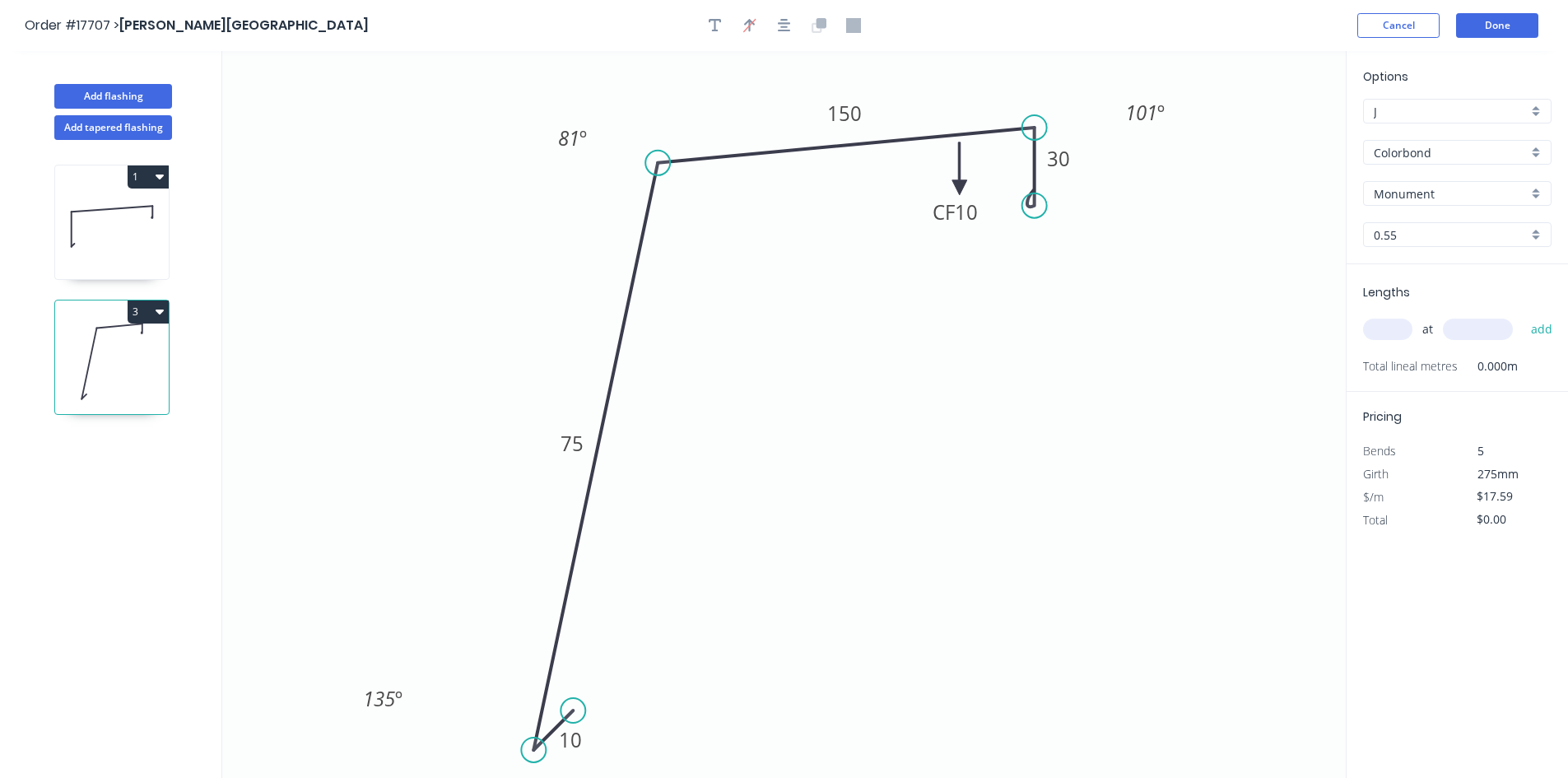
drag, startPoint x: 539, startPoint y: 163, endPoint x: 658, endPoint y: 163, distance: 119.0
click at [658, 163] on circle at bounding box center [657, 162] width 24 height 24
drag, startPoint x: 575, startPoint y: 711, endPoint x: 802, endPoint y: 687, distance: 228.3
click at [802, 687] on circle at bounding box center [801, 686] width 24 height 24
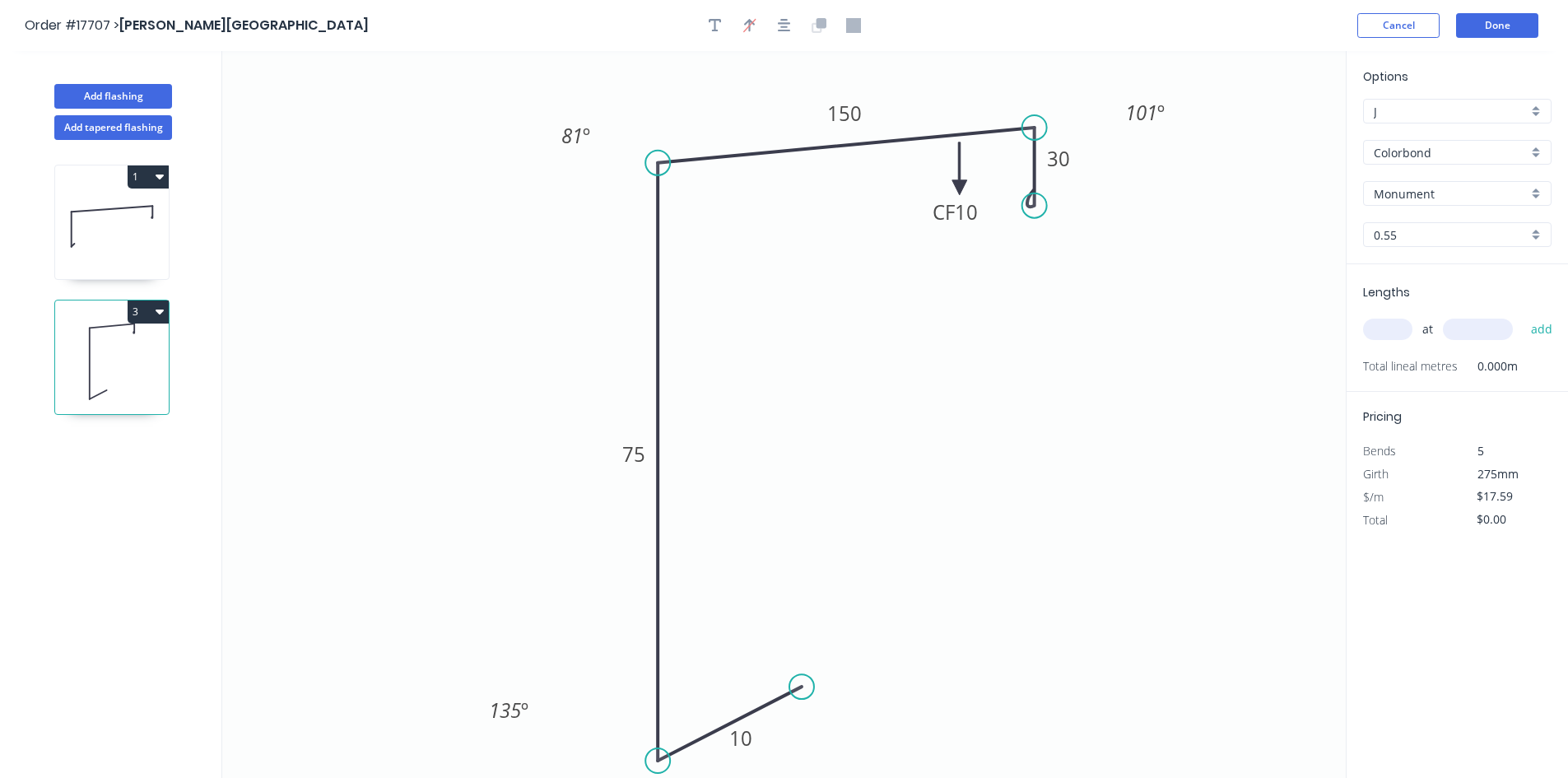
drag, startPoint x: 526, startPoint y: 751, endPoint x: 622, endPoint y: 761, distance: 96.5
click at [622, 761] on icon "0 10 75 150 CF 10 30 81 º 101 º 135 º" at bounding box center [784, 414] width 1123 height 726
drag, startPoint x: 535, startPoint y: 706, endPoint x: 612, endPoint y: 724, distance: 79.1
click at [612, 724] on rect at bounding box center [584, 726] width 61 height 34
drag, startPoint x: 796, startPoint y: 684, endPoint x: 688, endPoint y: 728, distance: 116.6
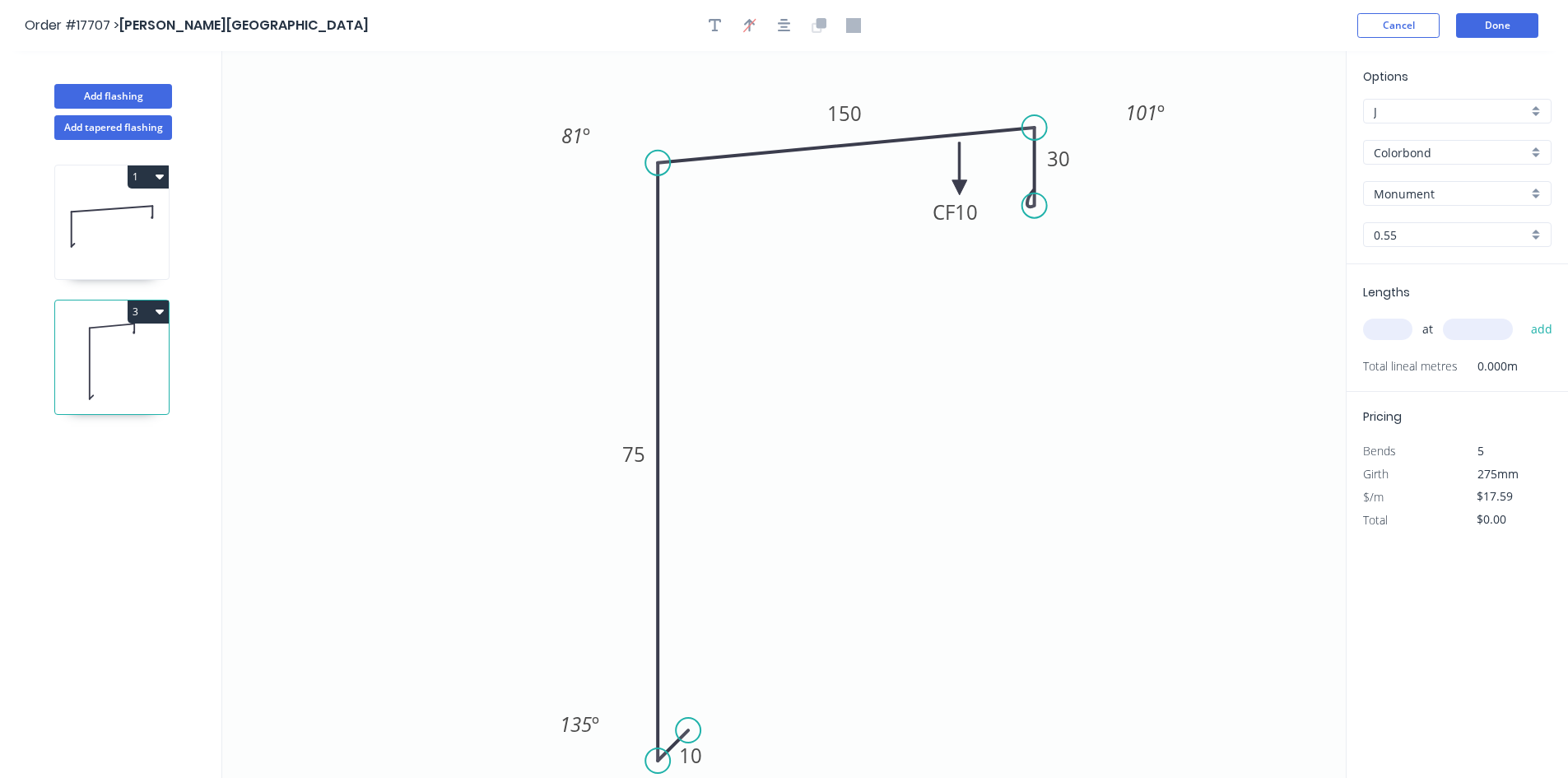
click at [688, 728] on circle at bounding box center [688, 729] width 24 height 24
click at [787, 32] on icon "button" at bounding box center [784, 25] width 14 height 14
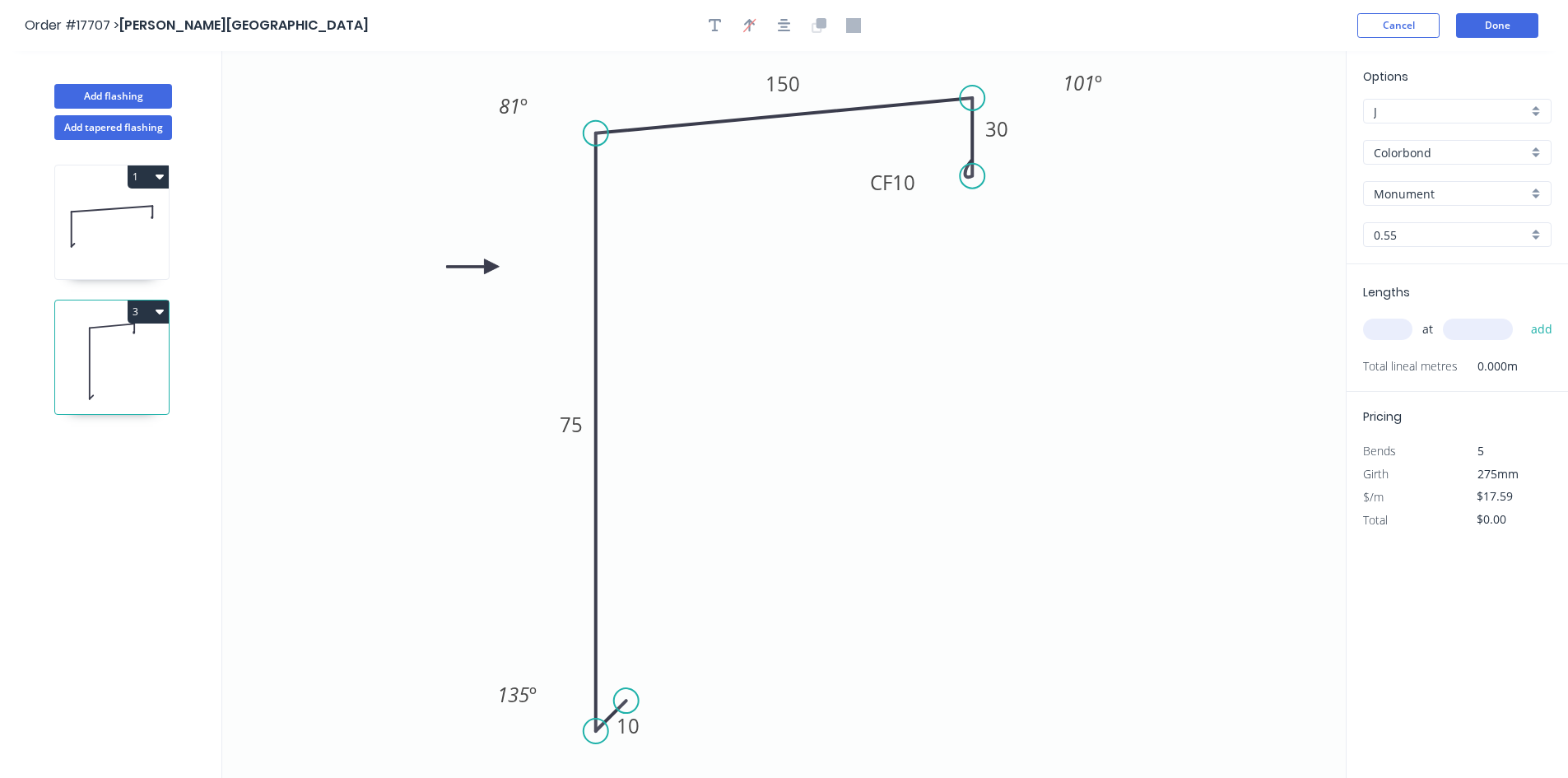
drag, startPoint x: 957, startPoint y: 190, endPoint x: 491, endPoint y: 266, distance: 472.2
click at [491, 266] on icon at bounding box center [472, 266] width 53 height 14
click at [1396, 328] on input "text" at bounding box center [1387, 330] width 50 height 22
type input "1"
click at [1478, 328] on input "text" at bounding box center [1477, 330] width 70 height 22
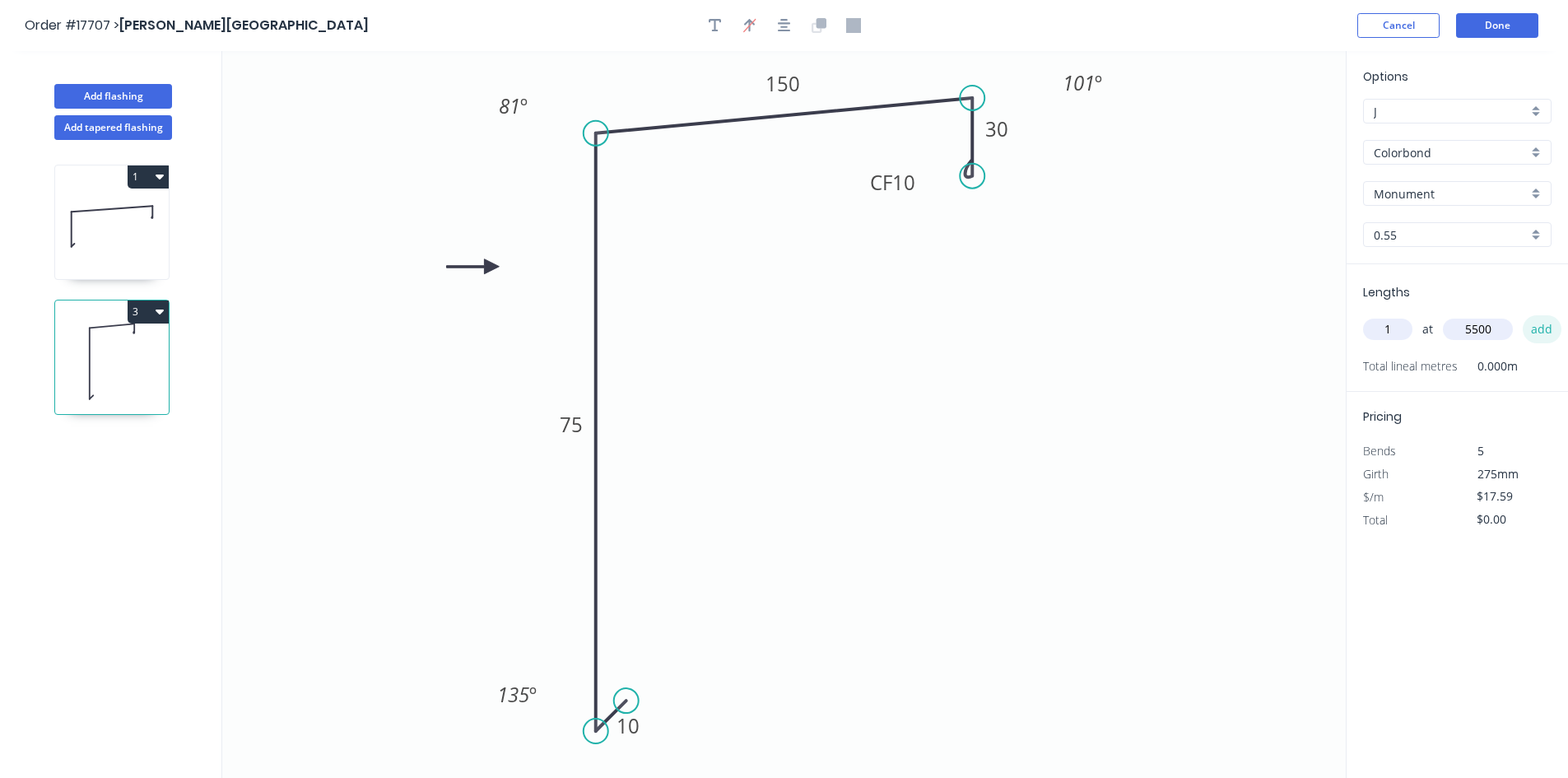
type input "5500"
click at [1544, 325] on button "add" at bounding box center [1542, 329] width 39 height 28
type input "$96.75"
type input "1"
click at [1463, 340] on input "text" at bounding box center [1477, 330] width 70 height 22
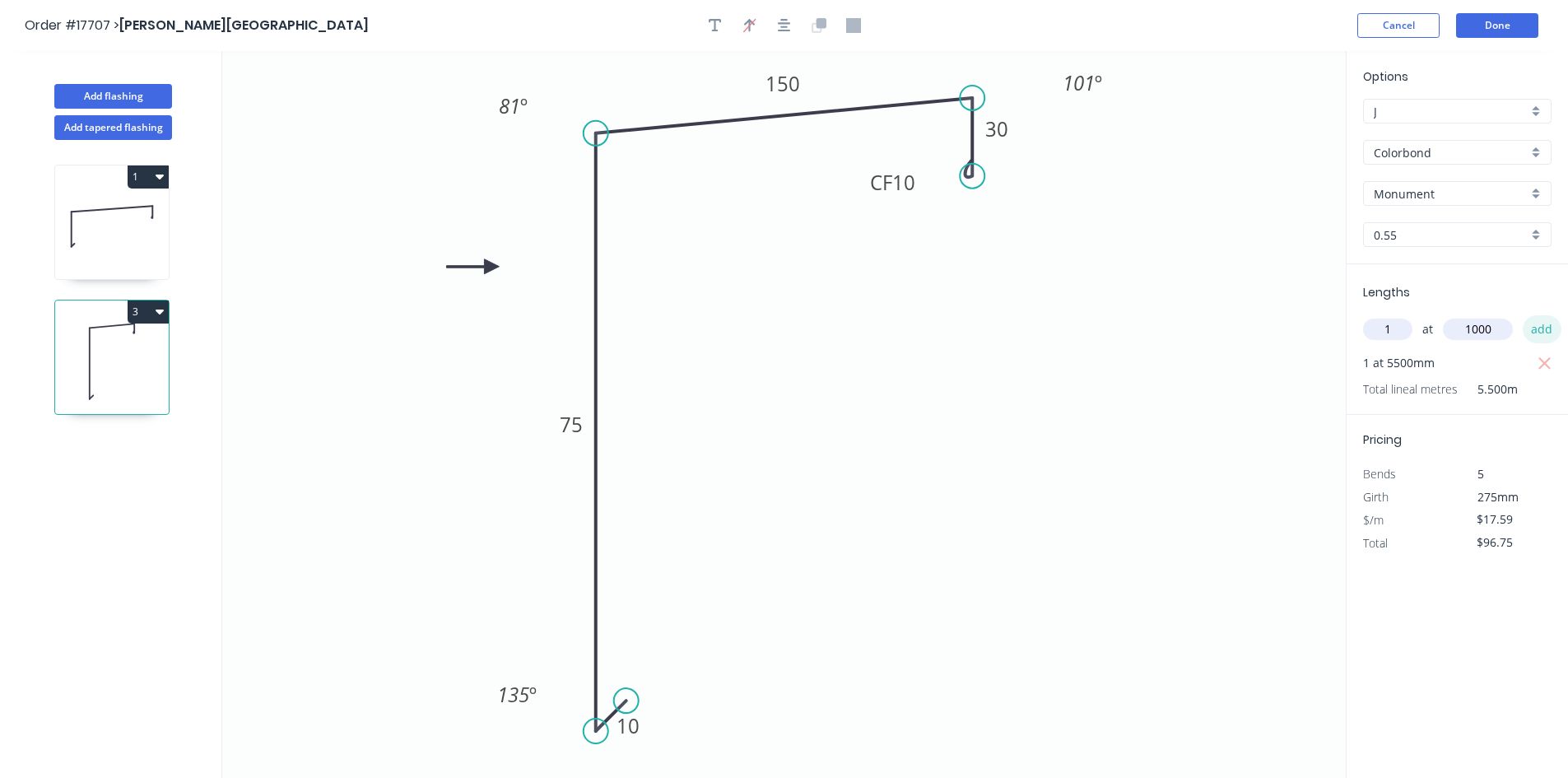
type input "1000"
click at [1532, 327] on button "add" at bounding box center [1542, 329] width 39 height 28
type input "$114.34"
click at [582, 421] on tspan "75" at bounding box center [571, 424] width 23 height 27
click at [874, 407] on icon "0 10 450 150 CF 10 30 81 º 101 º 135 º" at bounding box center [784, 414] width 1123 height 726
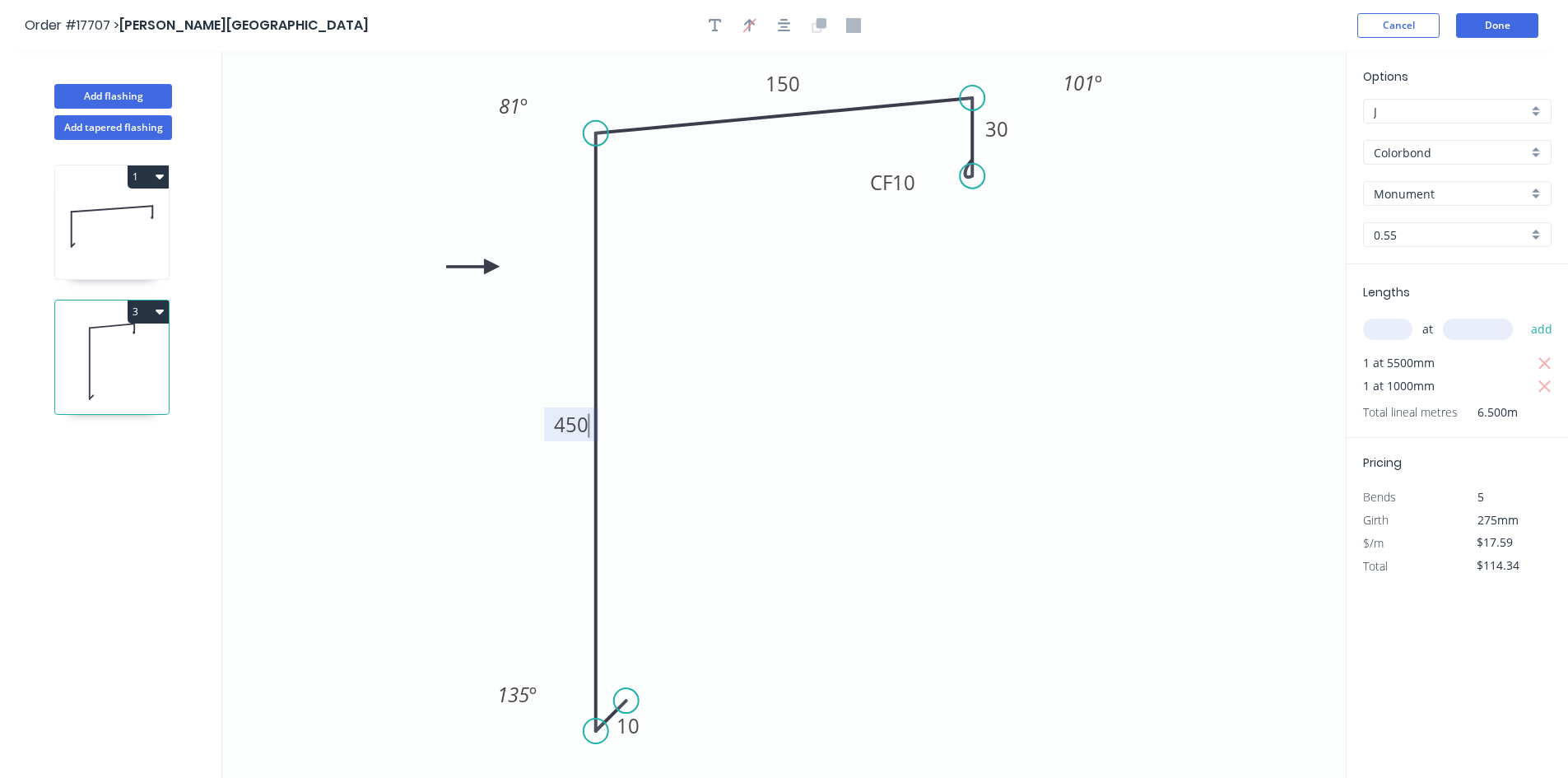
type input "$32.82"
type input "$213.33"
click at [1497, 30] on button "Done" at bounding box center [1496, 25] width 82 height 24
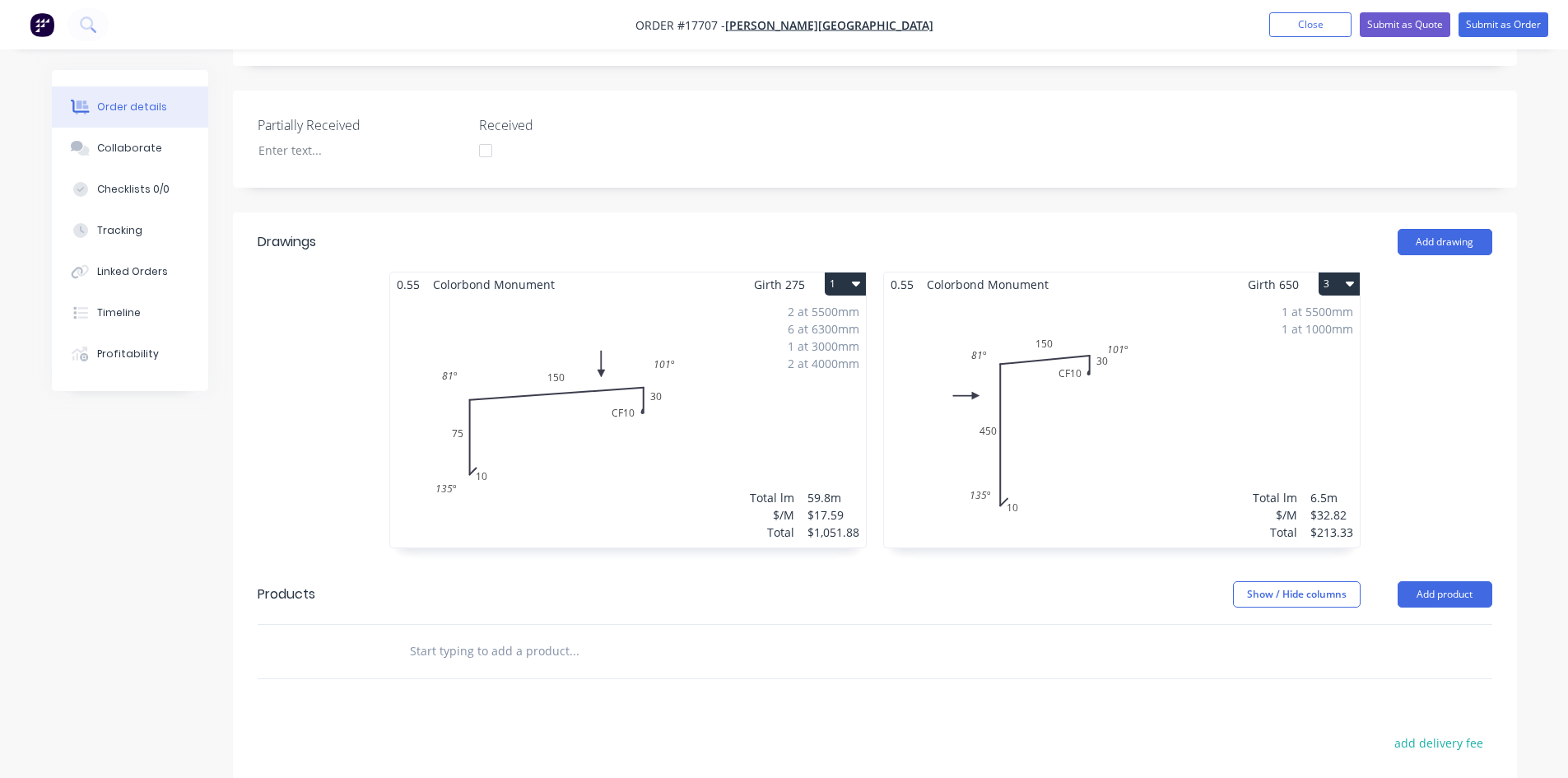
scroll to position [97, 0]
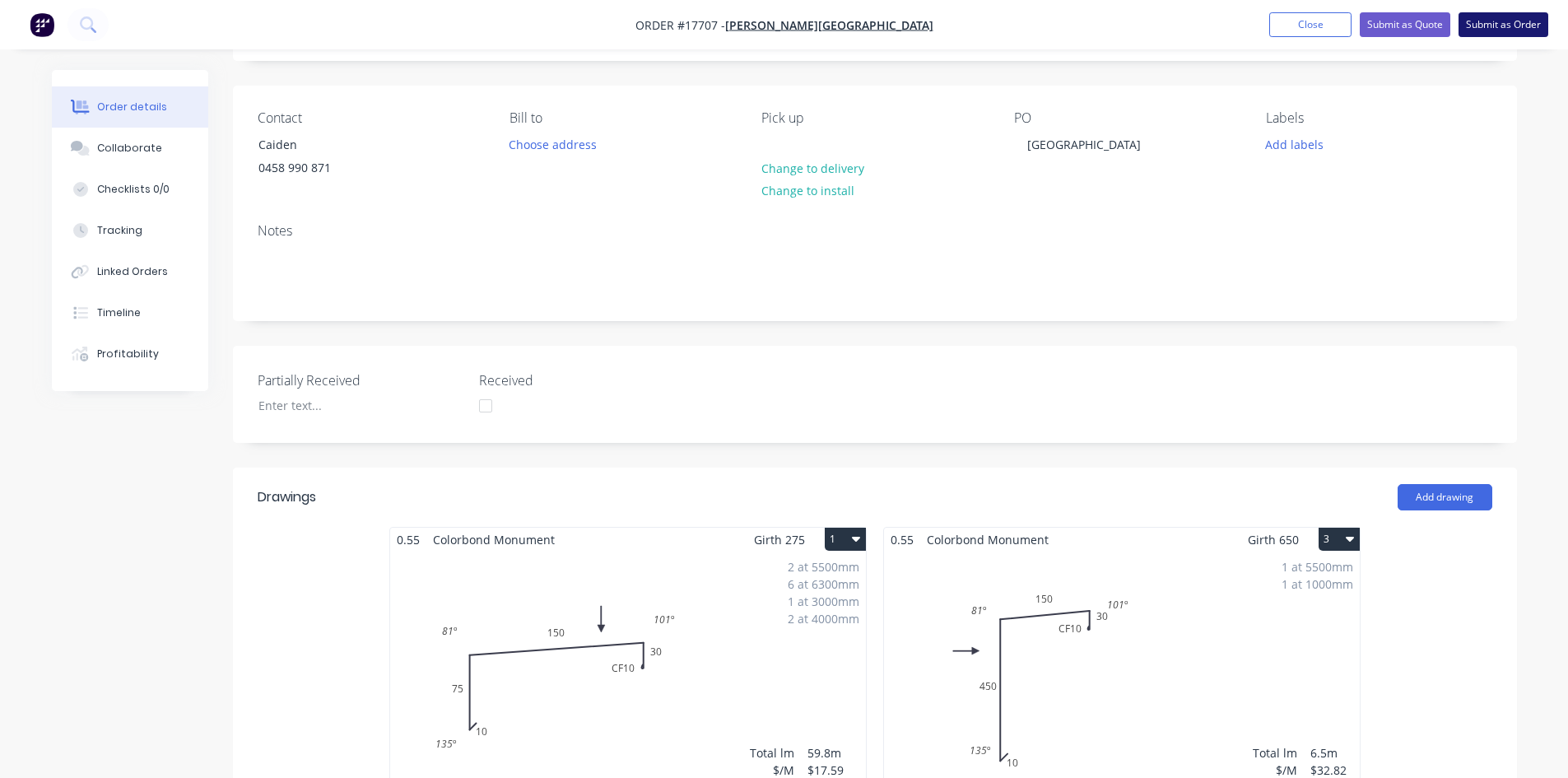
click at [1492, 28] on button "Submit as Order" at bounding box center [1503, 24] width 90 height 24
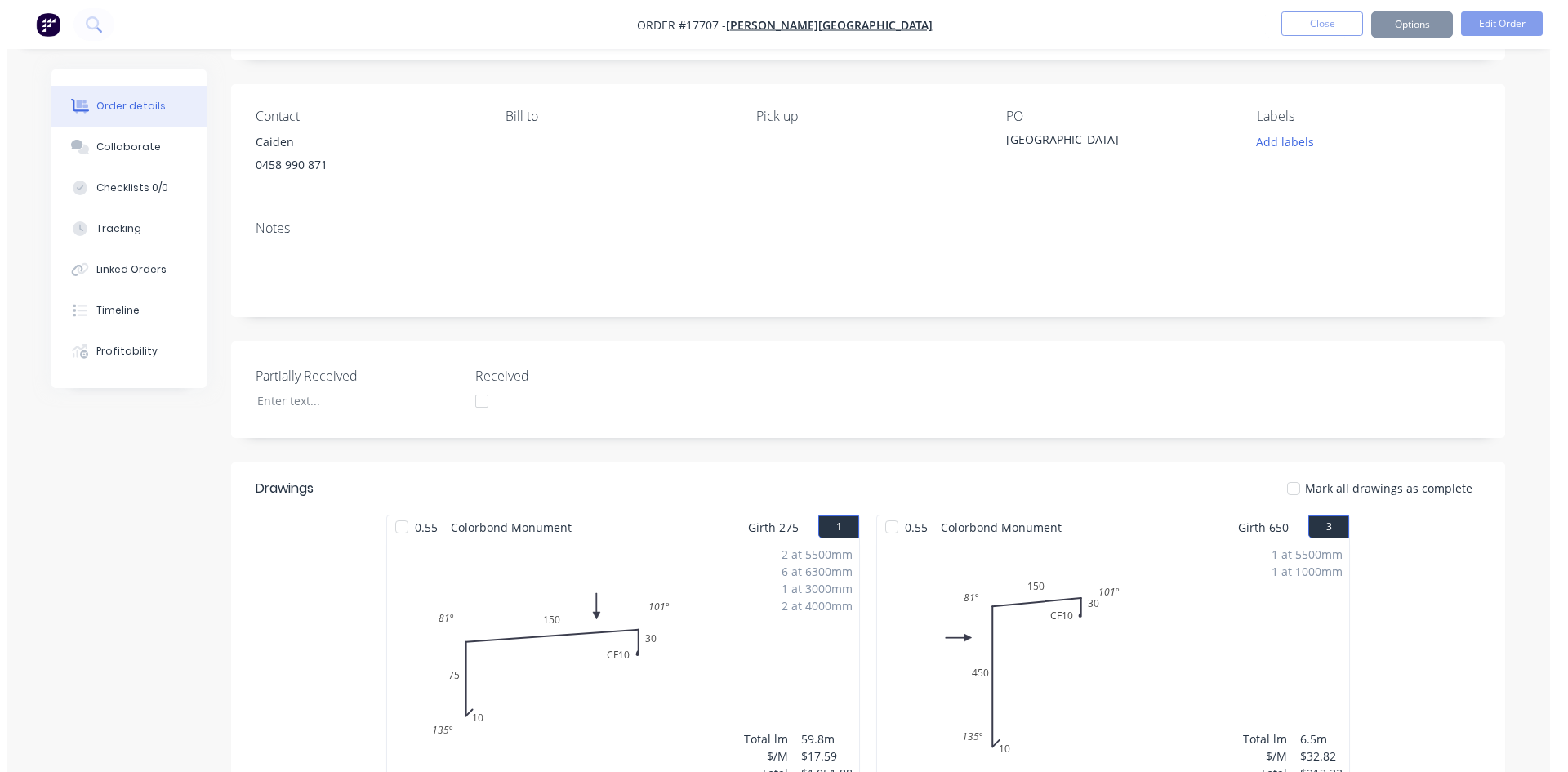
scroll to position [0, 0]
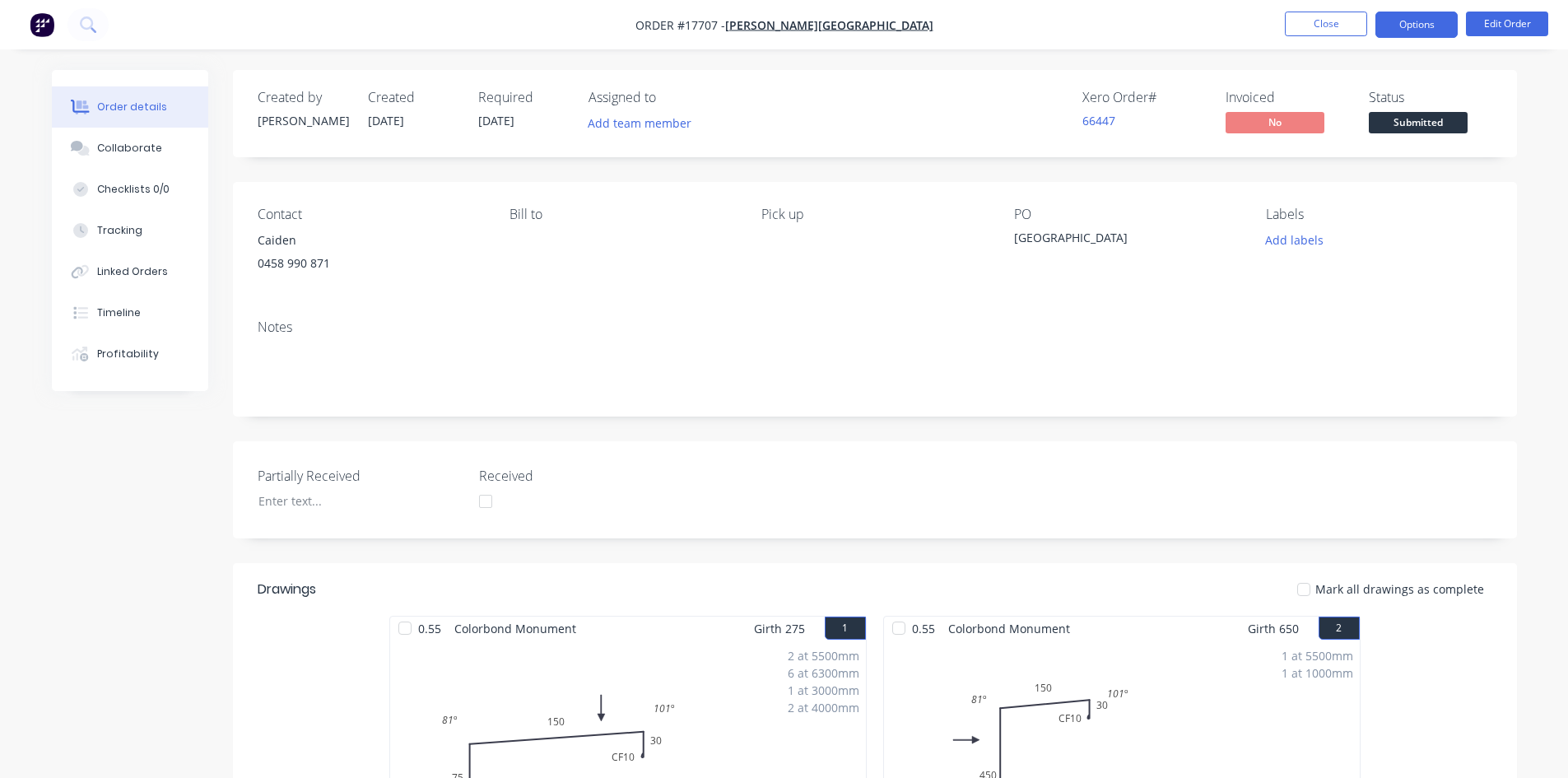
click at [1422, 27] on button "Options" at bounding box center [1416, 24] width 82 height 26
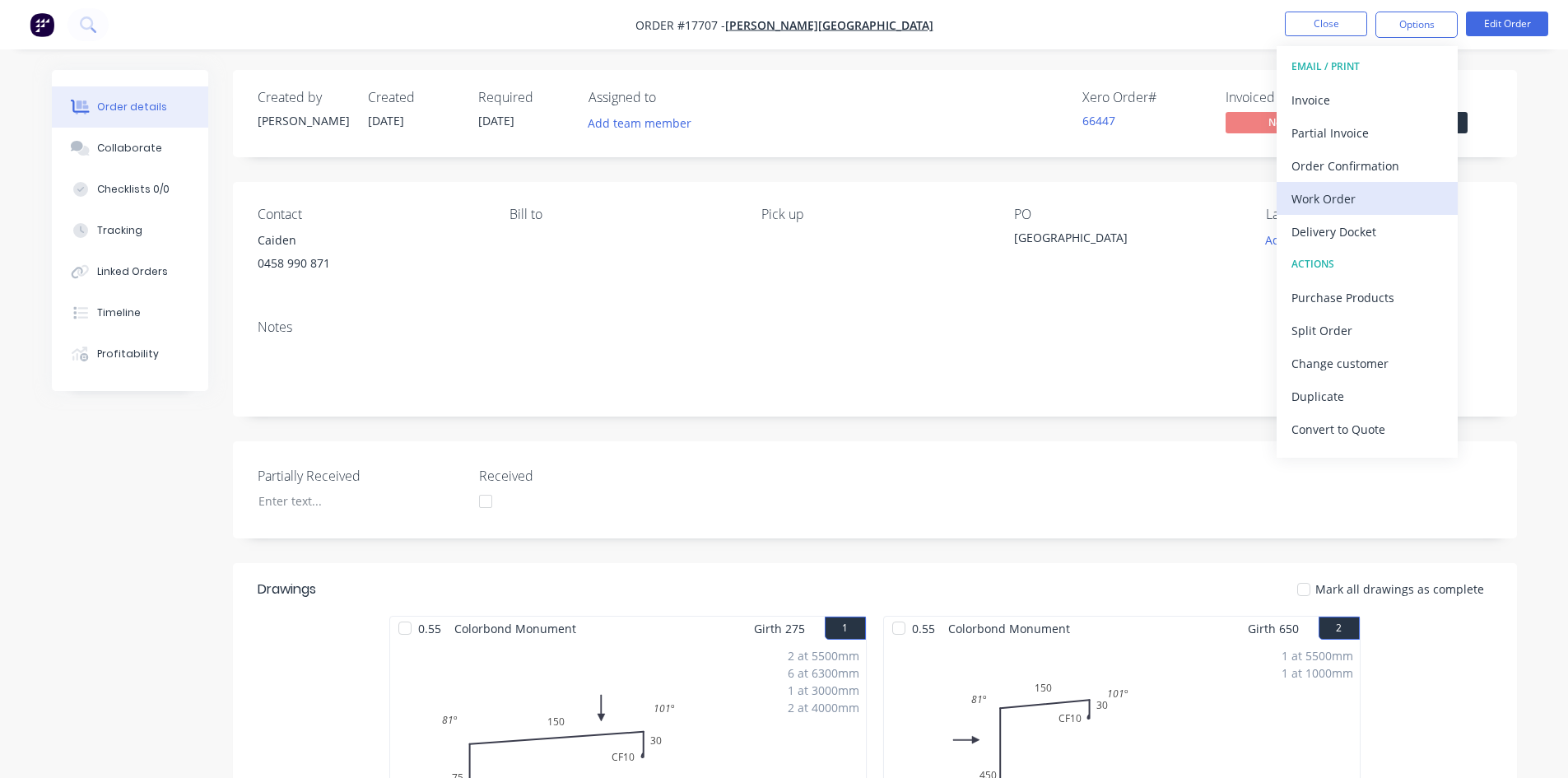
click at [1380, 200] on div "Work Order" at bounding box center [1366, 198] width 151 height 24
click at [1381, 194] on div "Custom" at bounding box center [1366, 198] width 151 height 24
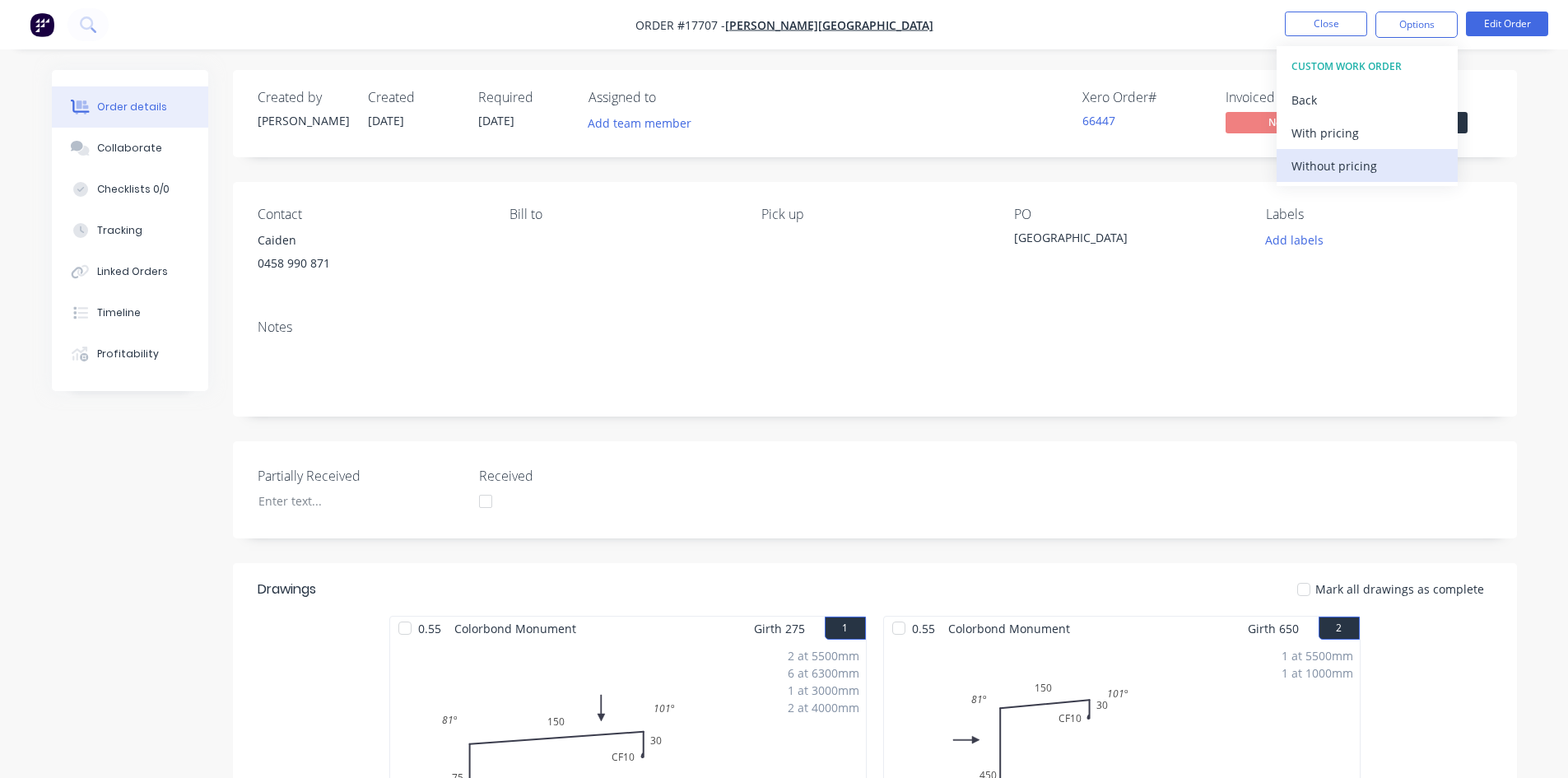
click at [1380, 164] on div "Without pricing" at bounding box center [1366, 166] width 151 height 24
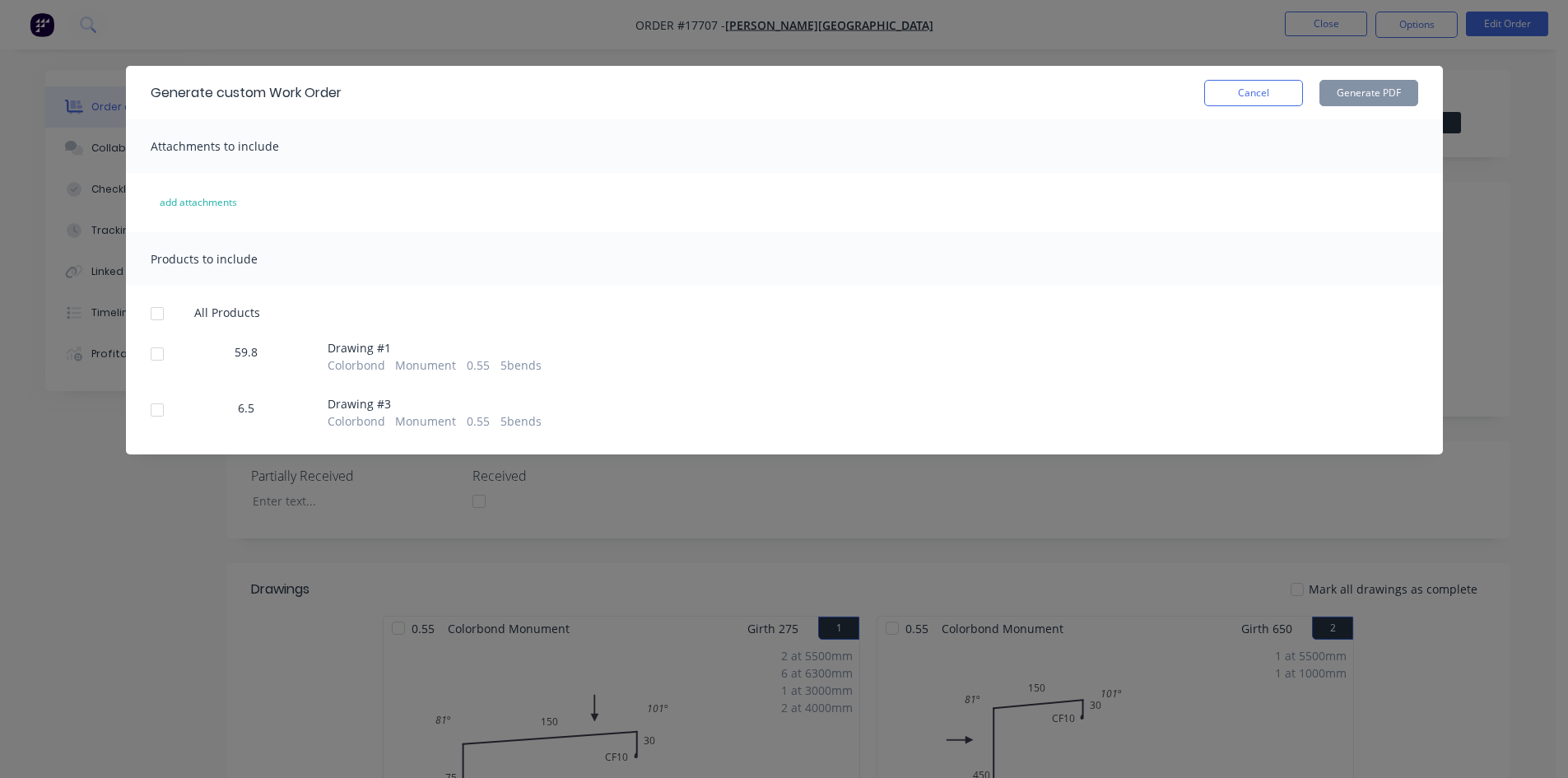
click at [158, 318] on div at bounding box center [157, 313] width 33 height 33
click at [1381, 94] on button "Generate PDF" at bounding box center [1368, 92] width 99 height 26
click at [1282, 96] on button "Cancel" at bounding box center [1253, 92] width 99 height 26
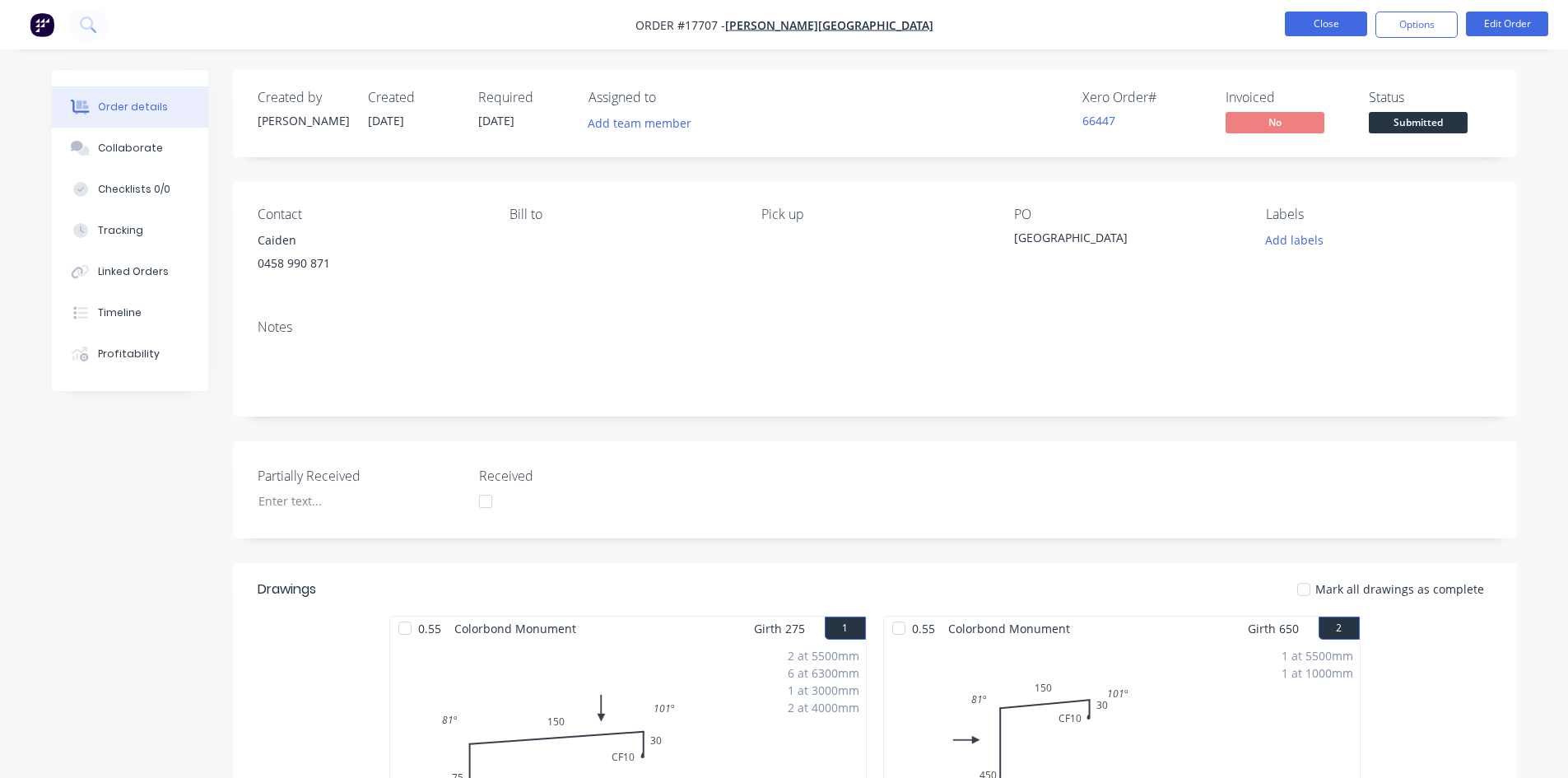
click at [1334, 24] on button "Close" at bounding box center [1325, 24] width 82 height 24
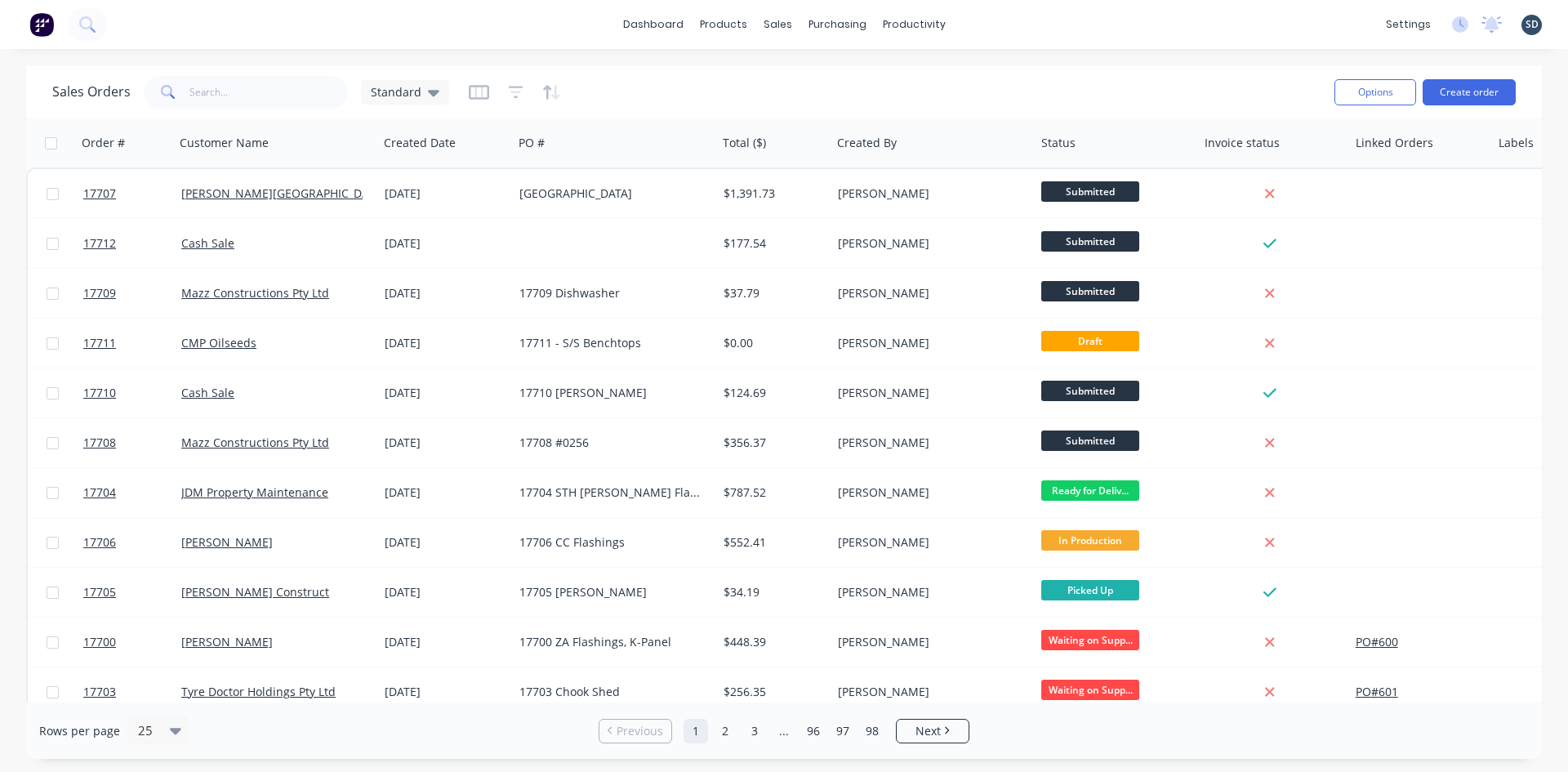
click at [1047, 27] on div "dashboard products sales purchasing productivity dashboard products Product Cat…" at bounding box center [784, 24] width 1568 height 49
click at [1043, 25] on div "dashboard products sales purchasing productivity dashboard products Product Cat…" at bounding box center [784, 24] width 1568 height 49
click at [1005, 12] on div "dashboard products sales purchasing productivity dashboard products Product Cat…" at bounding box center [784, 24] width 1568 height 49
click at [988, 26] on div "dashboard products sales purchasing productivity dashboard products Product Cat…" at bounding box center [784, 24] width 1568 height 49
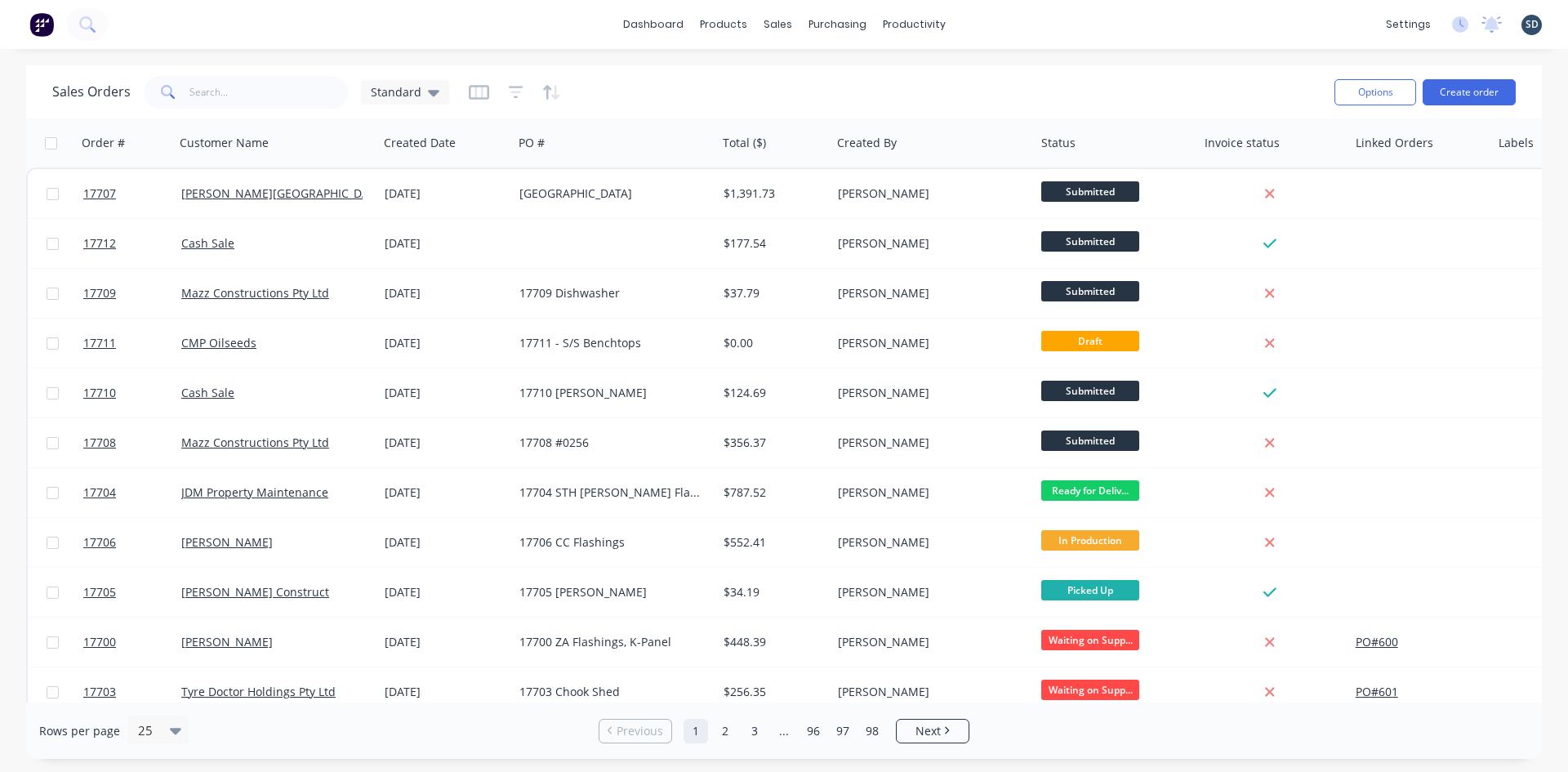
click at [1001, 19] on div "dashboard products sales purchasing productivity dashboard products Product Cat…" at bounding box center [784, 24] width 1568 height 49
click at [892, 84] on div "Purchase Orders" at bounding box center [890, 78] width 86 height 14
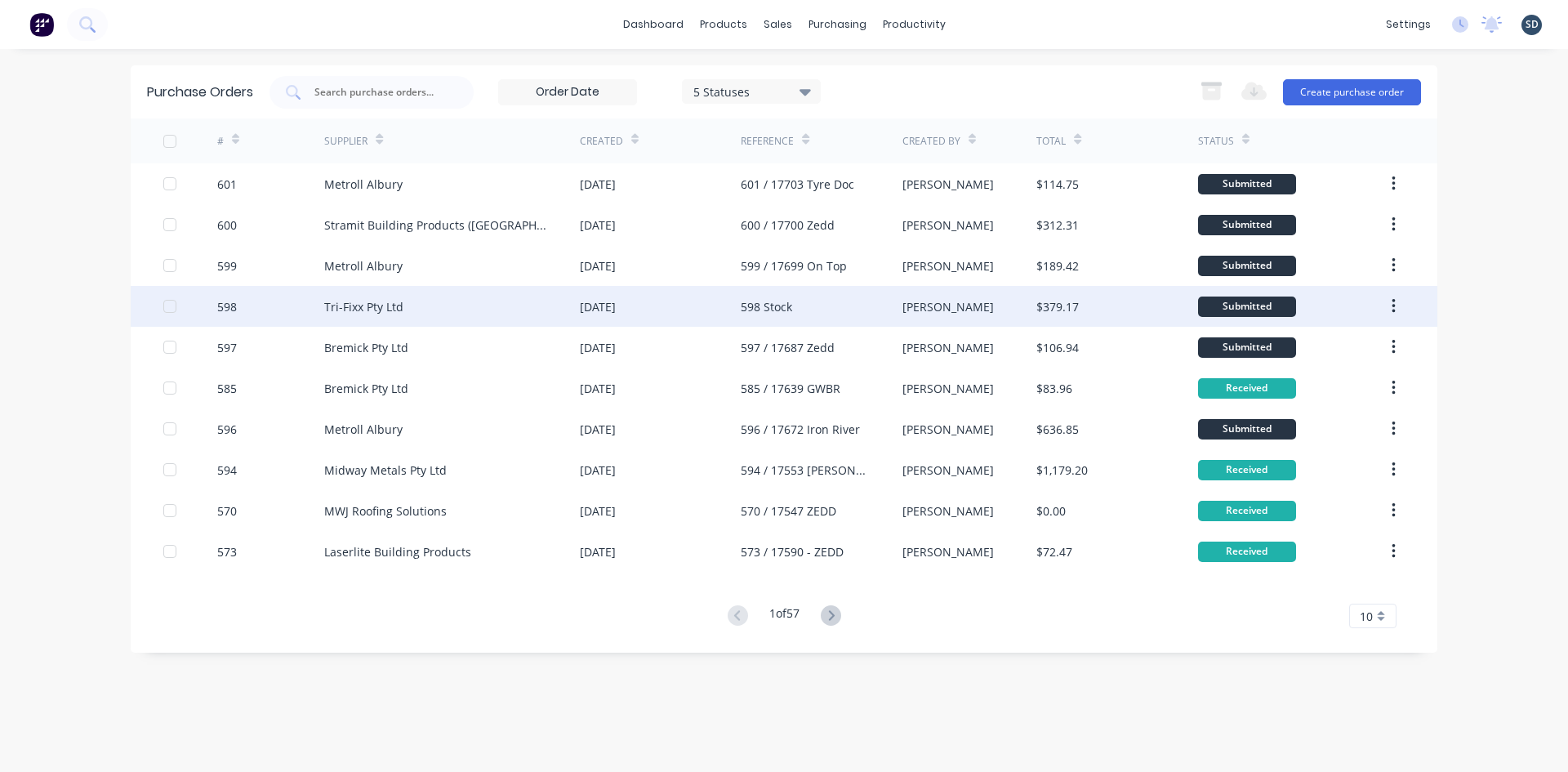
click at [406, 310] on div "Tri-Fixx Pty Ltd" at bounding box center [452, 306] width 255 height 40
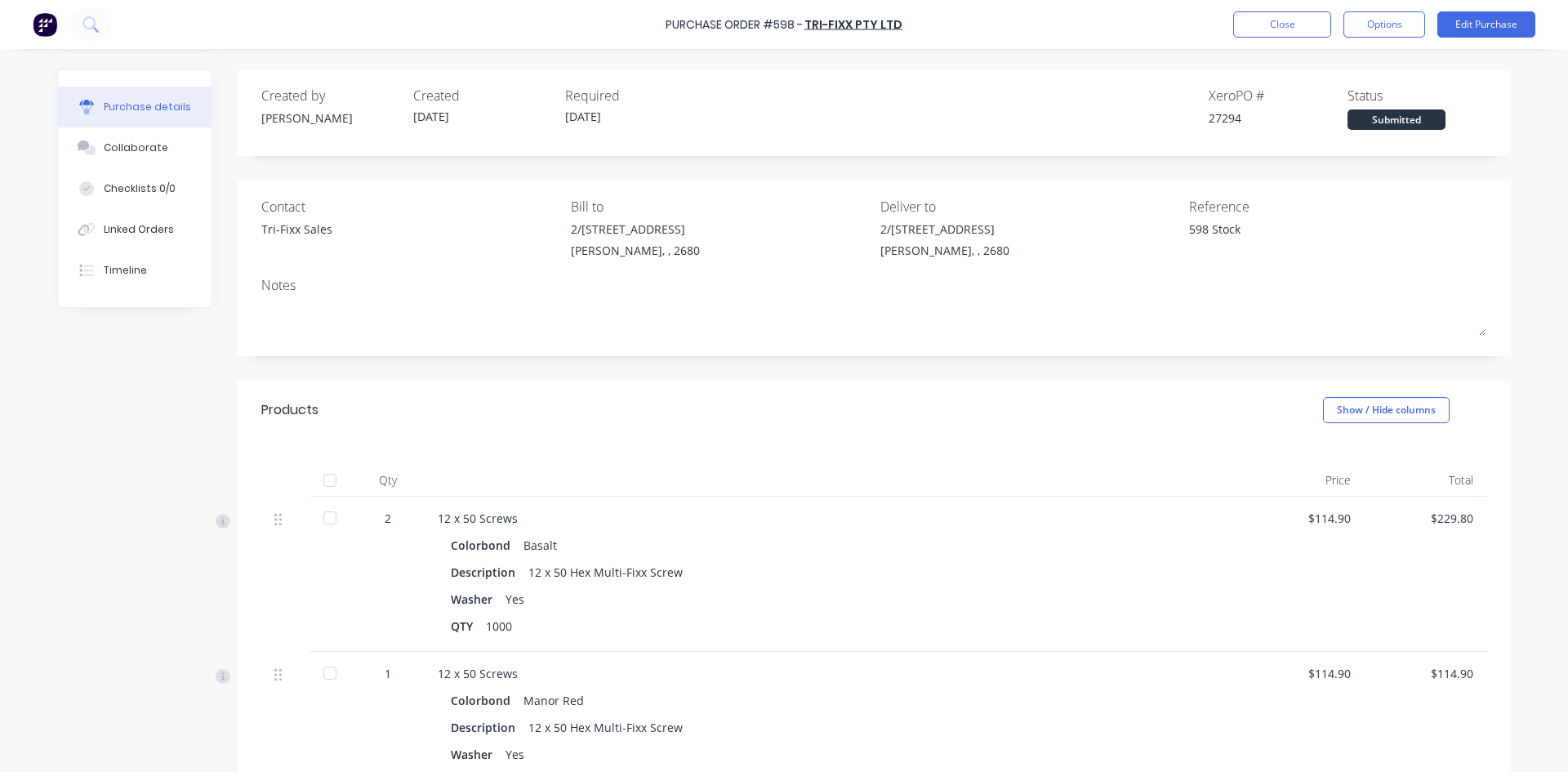
click at [325, 476] on div at bounding box center [330, 480] width 32 height 32
click at [1277, 25] on button "Close" at bounding box center [1282, 24] width 98 height 26
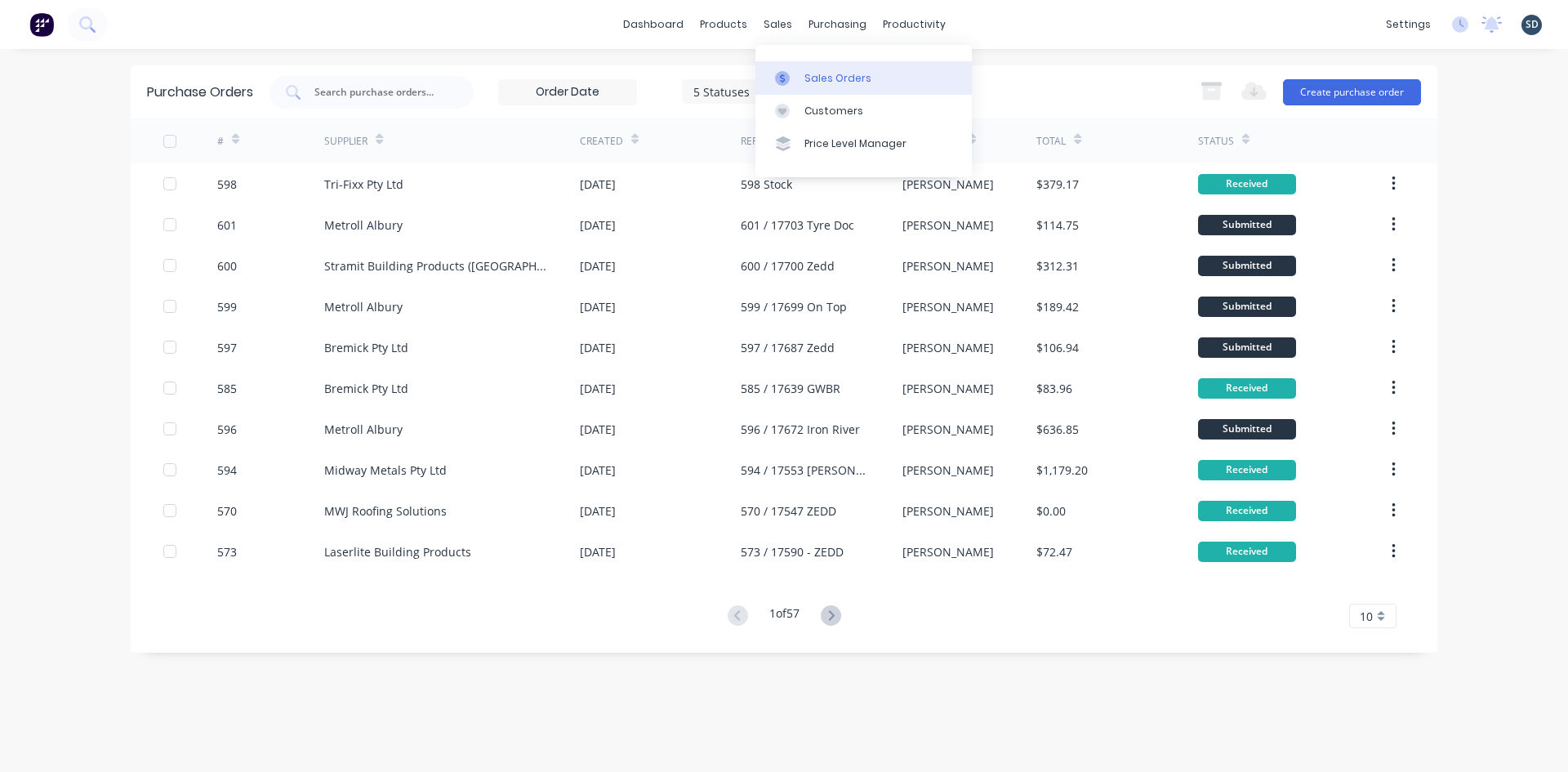
click at [835, 73] on div "Sales Orders" at bounding box center [838, 78] width 67 height 14
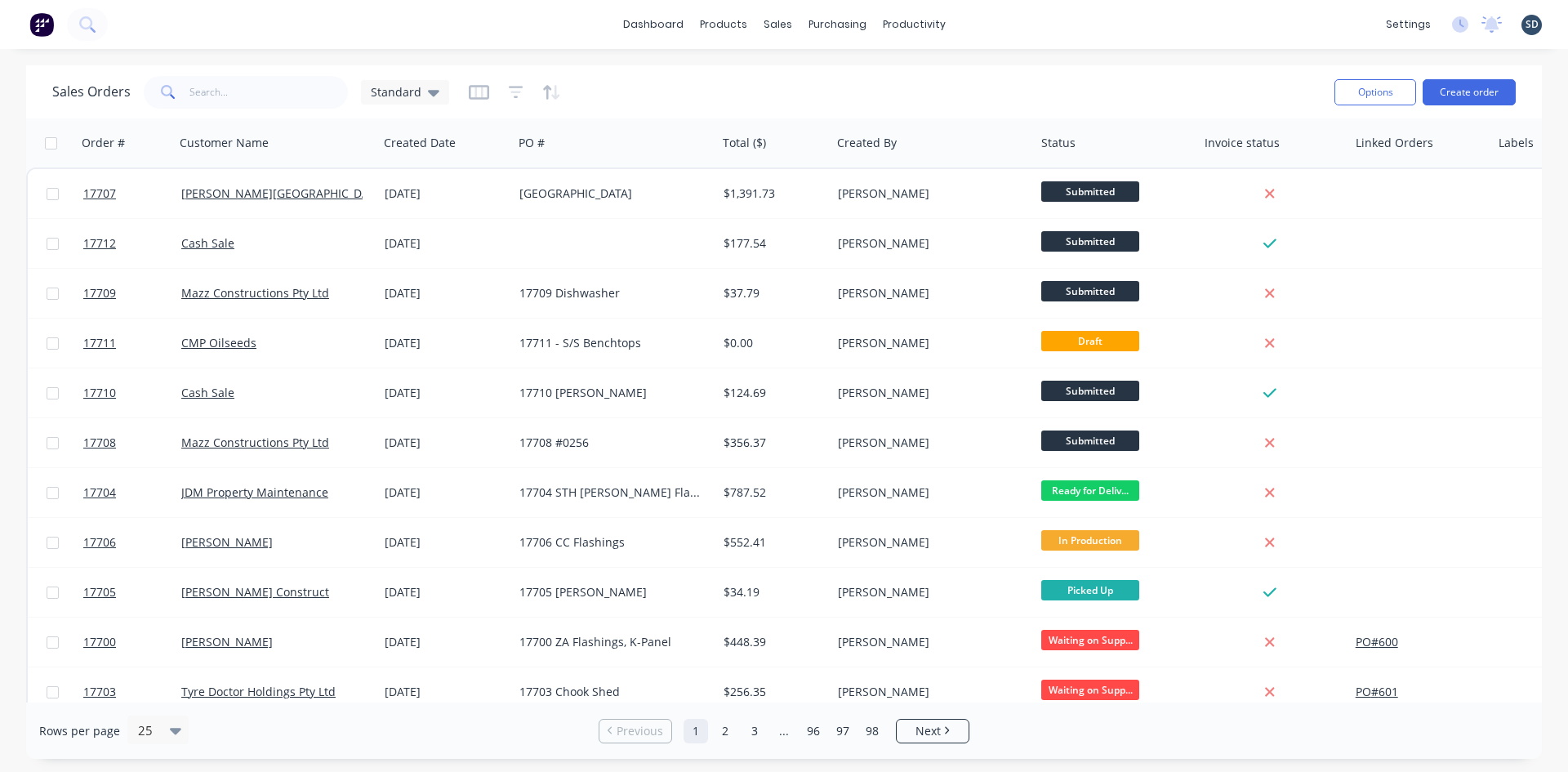
click at [992, 20] on div "dashboard products sales purchasing productivity dashboard products Product Cat…" at bounding box center [784, 24] width 1568 height 49
click at [991, 21] on div "dashboard products sales purchasing productivity dashboard products Product Cat…" at bounding box center [784, 24] width 1568 height 49
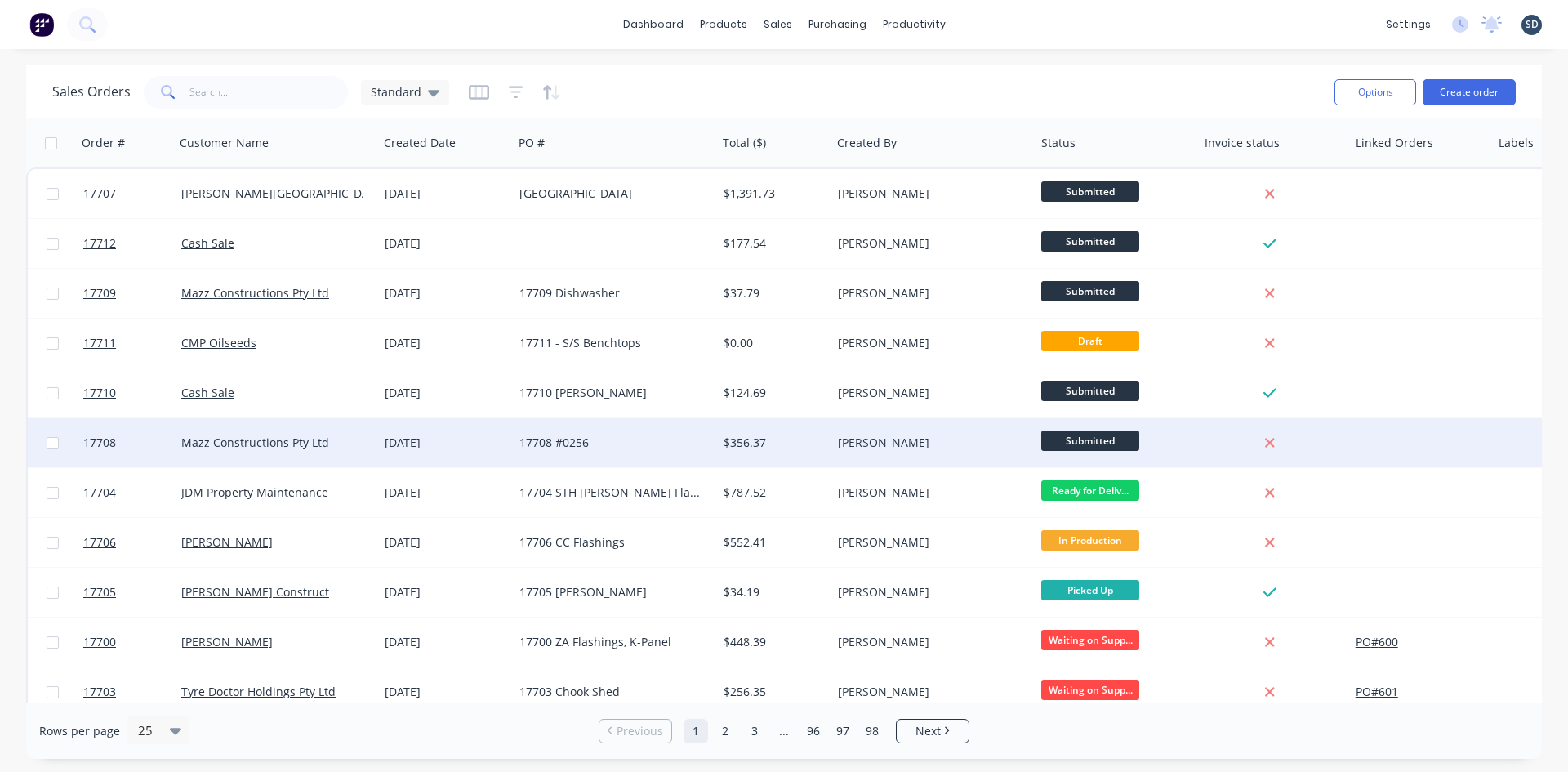
click at [356, 444] on div "Mazz Constructions Pty Ltd" at bounding box center [272, 442] width 182 height 16
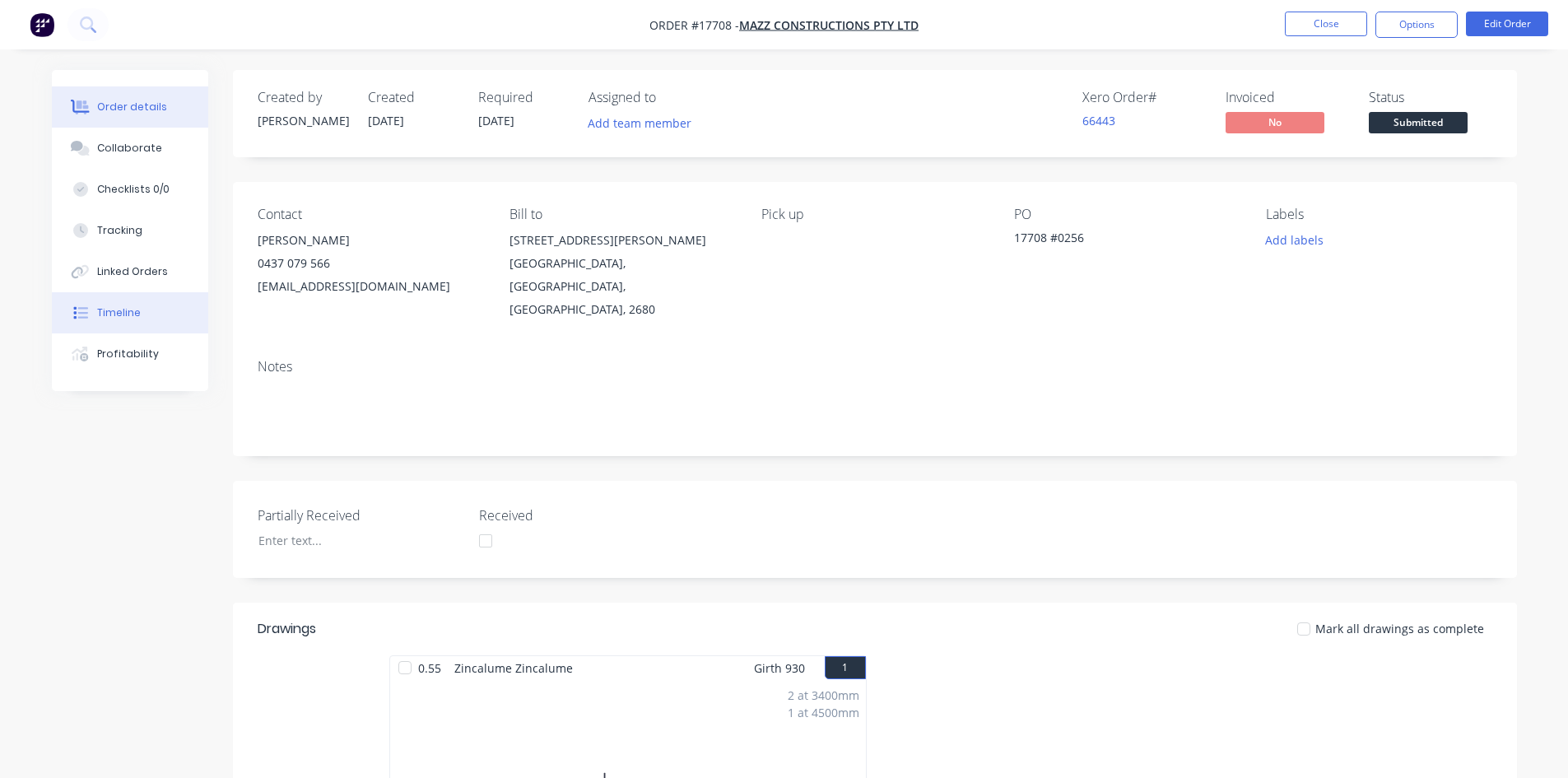
click at [138, 308] on div "Timeline" at bounding box center [119, 312] width 43 height 14
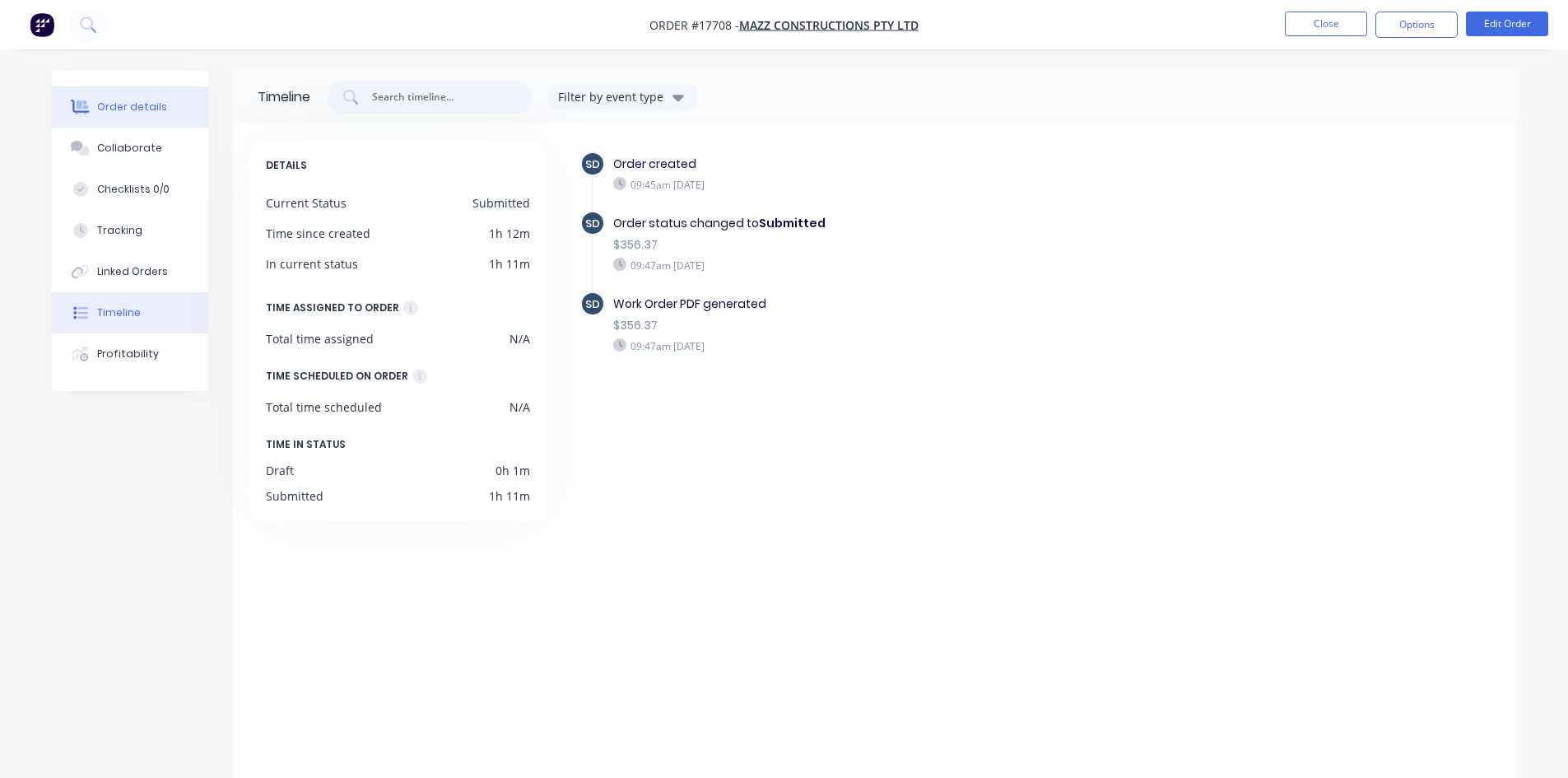
click at [120, 99] on button "Order details" at bounding box center [130, 106] width 157 height 41
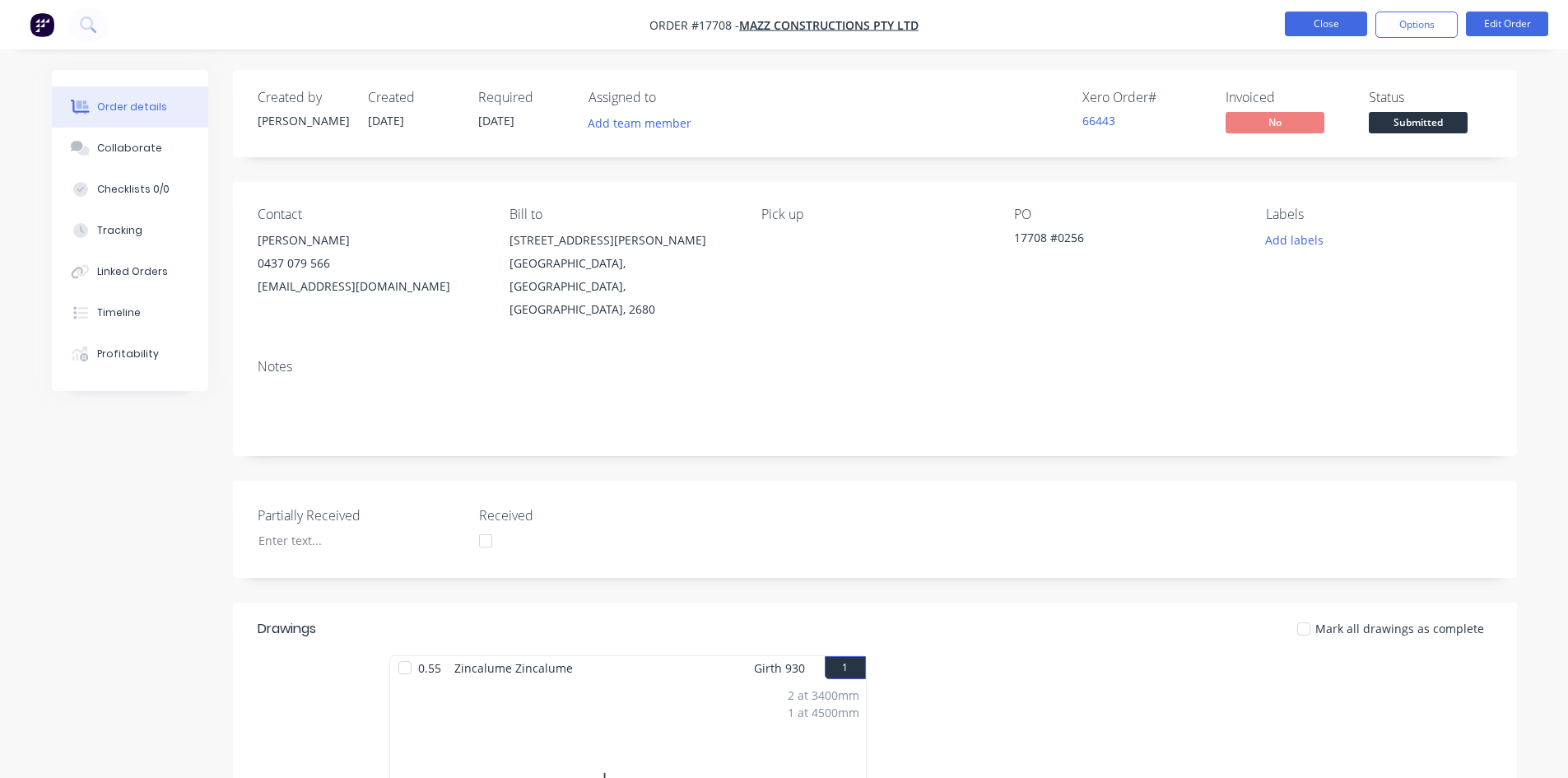
click at [1333, 26] on button "Close" at bounding box center [1325, 24] width 82 height 24
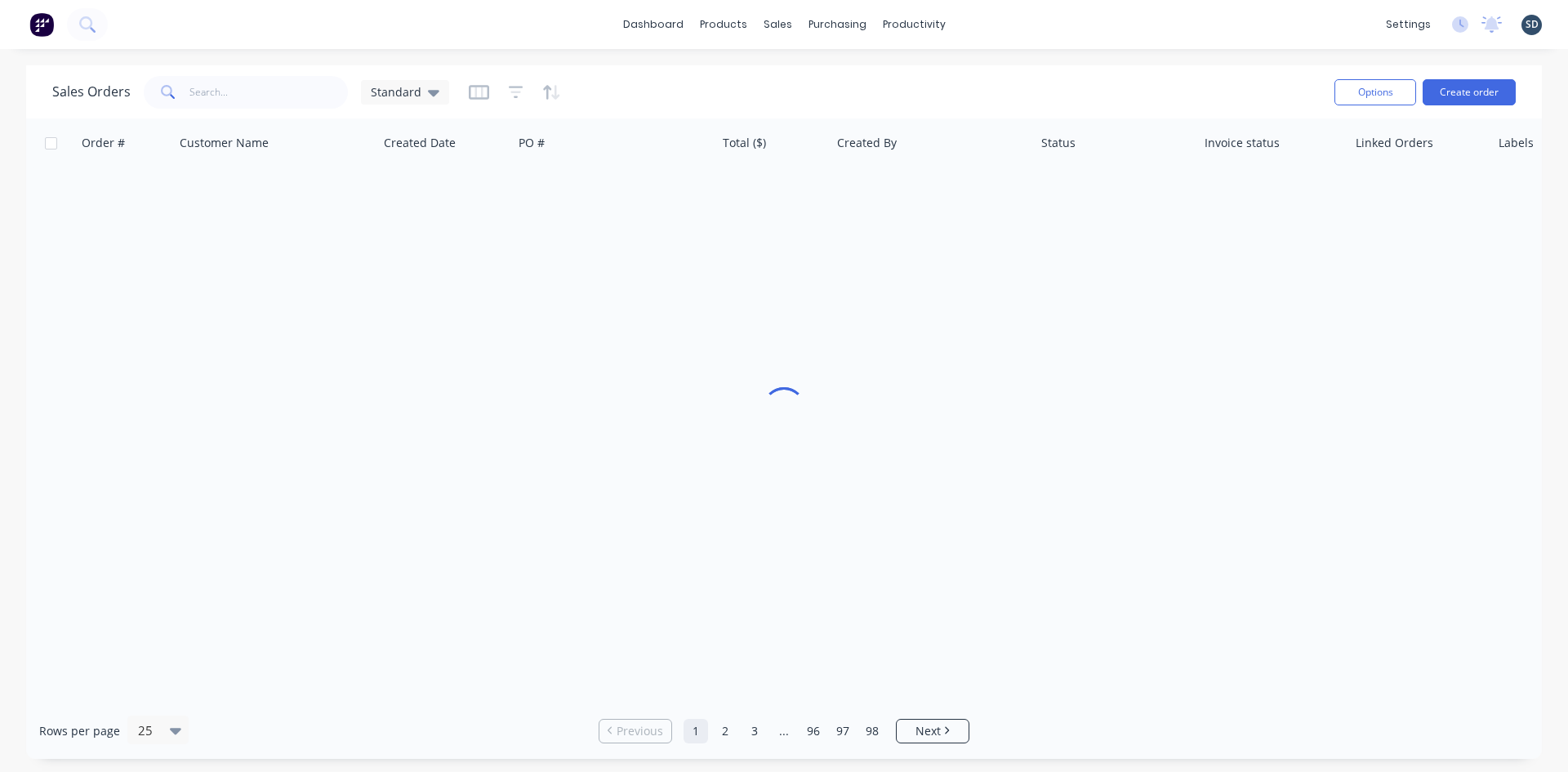
click at [1011, 20] on div "dashboard products sales purchasing productivity dashboard products Product Cat…" at bounding box center [784, 24] width 1568 height 49
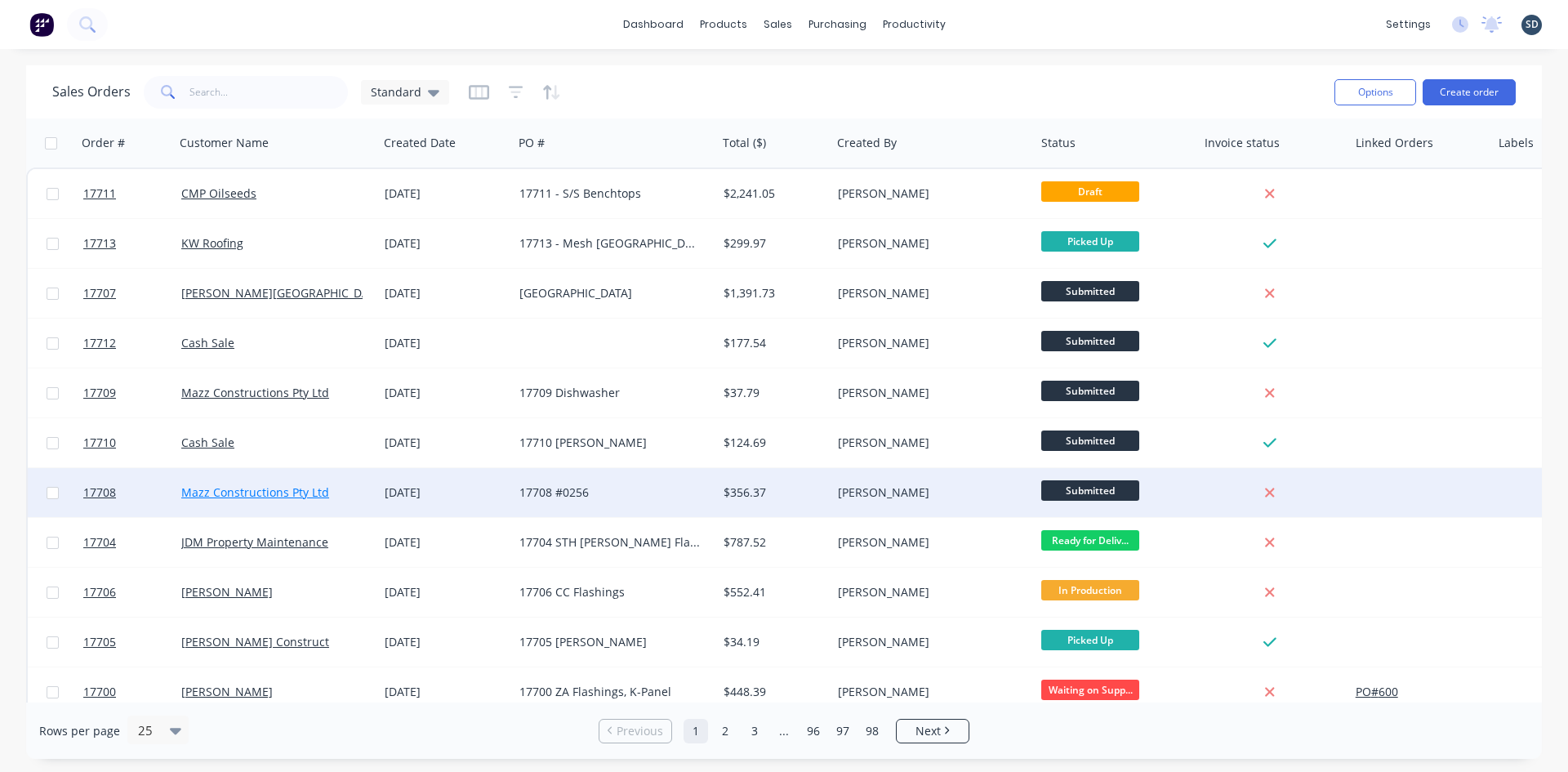
click at [236, 491] on link "Mazz Constructions Pty Ltd" at bounding box center [255, 492] width 147 height 15
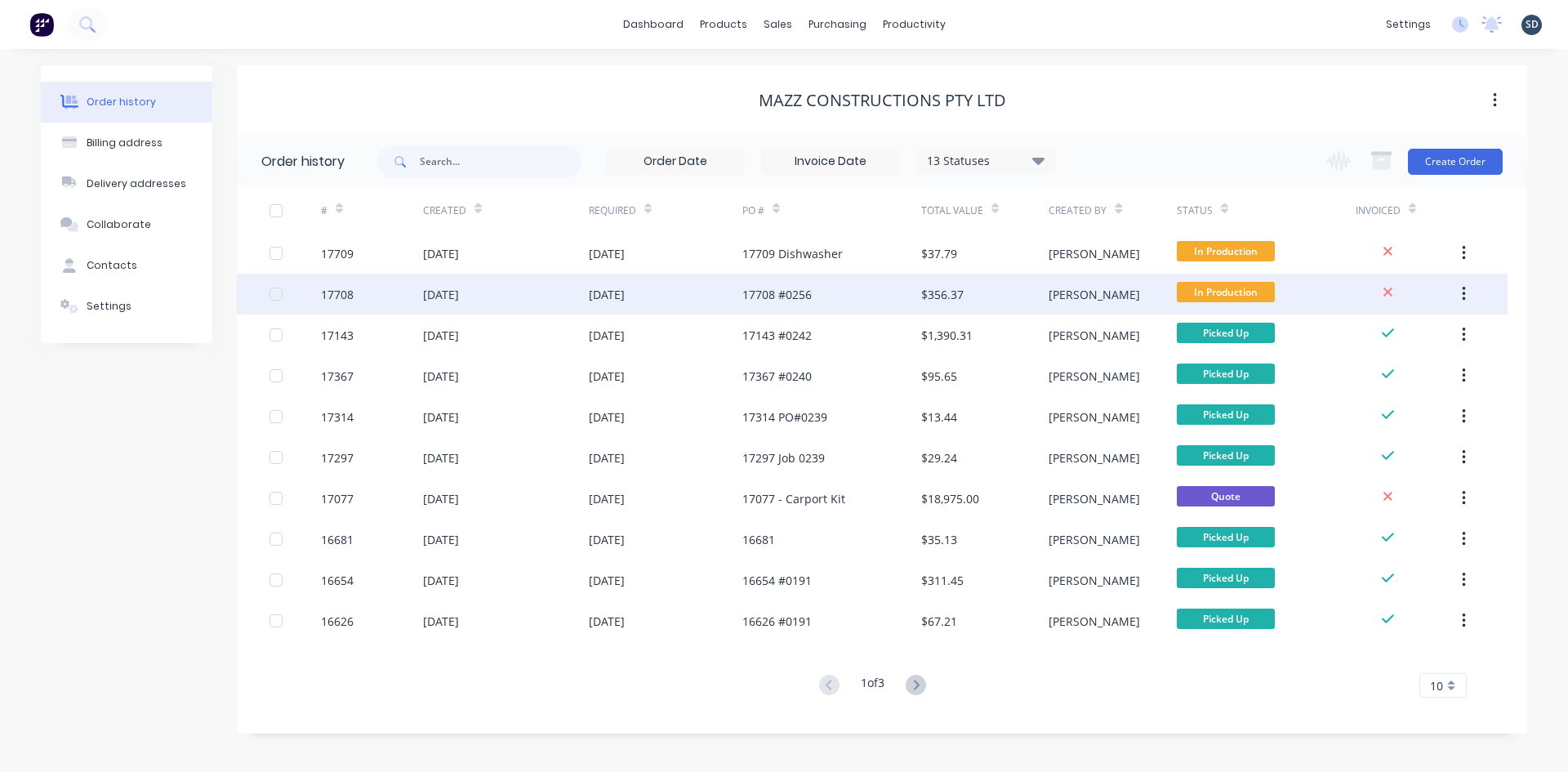
click at [705, 288] on div "[DATE]" at bounding box center [665, 293] width 154 height 40
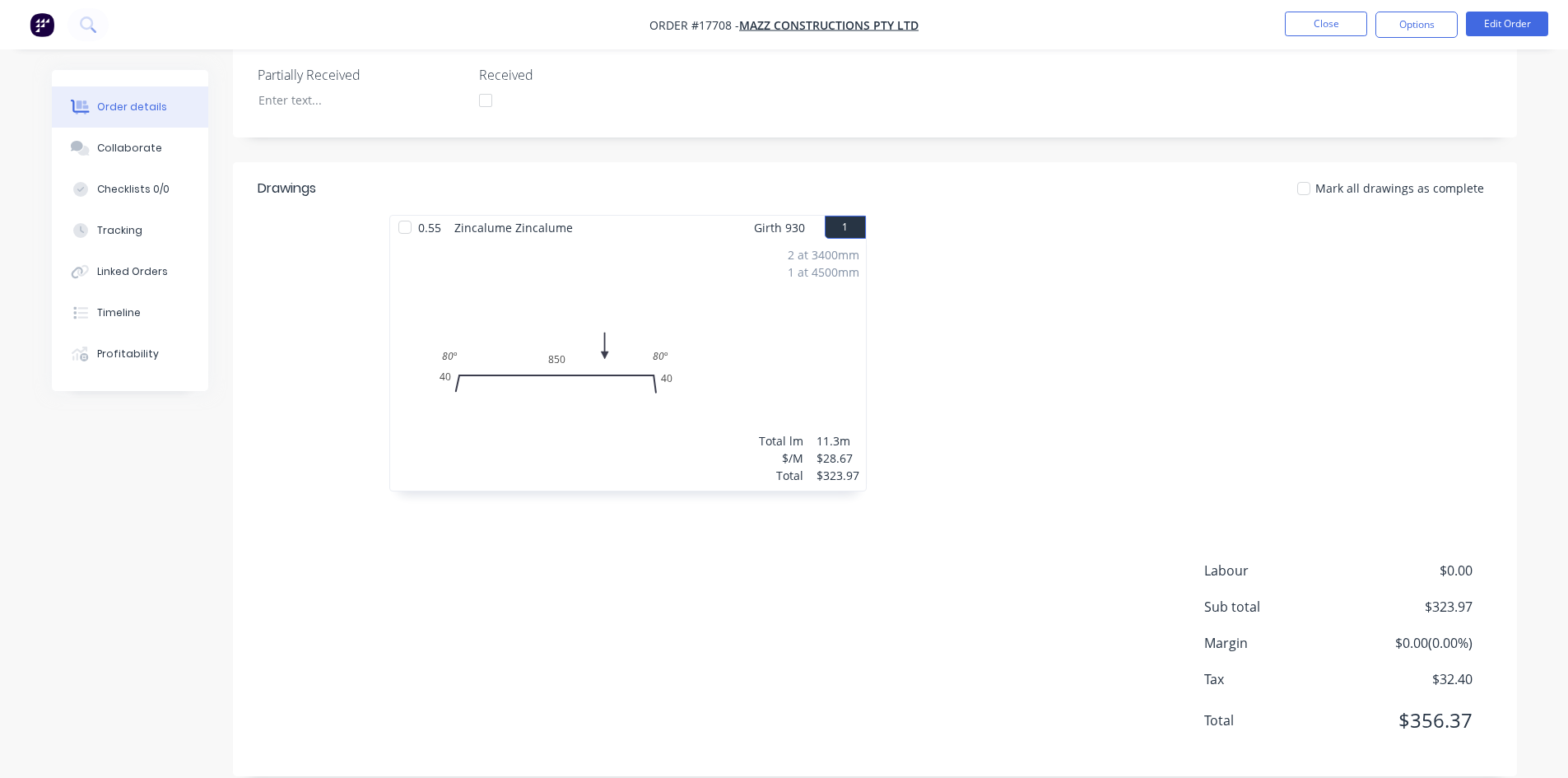
scroll to position [111, 0]
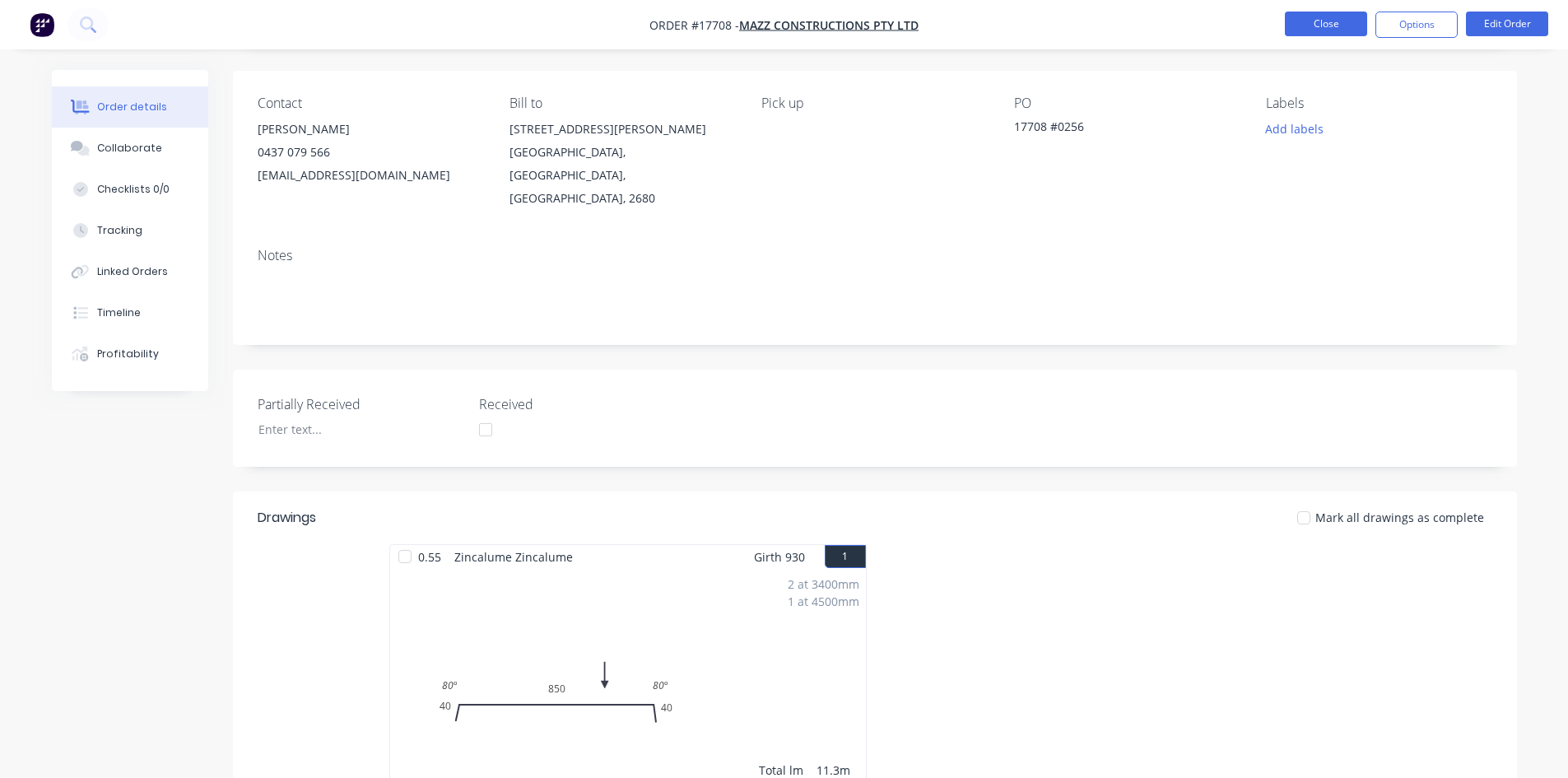
click at [1328, 27] on button "Close" at bounding box center [1325, 24] width 82 height 24
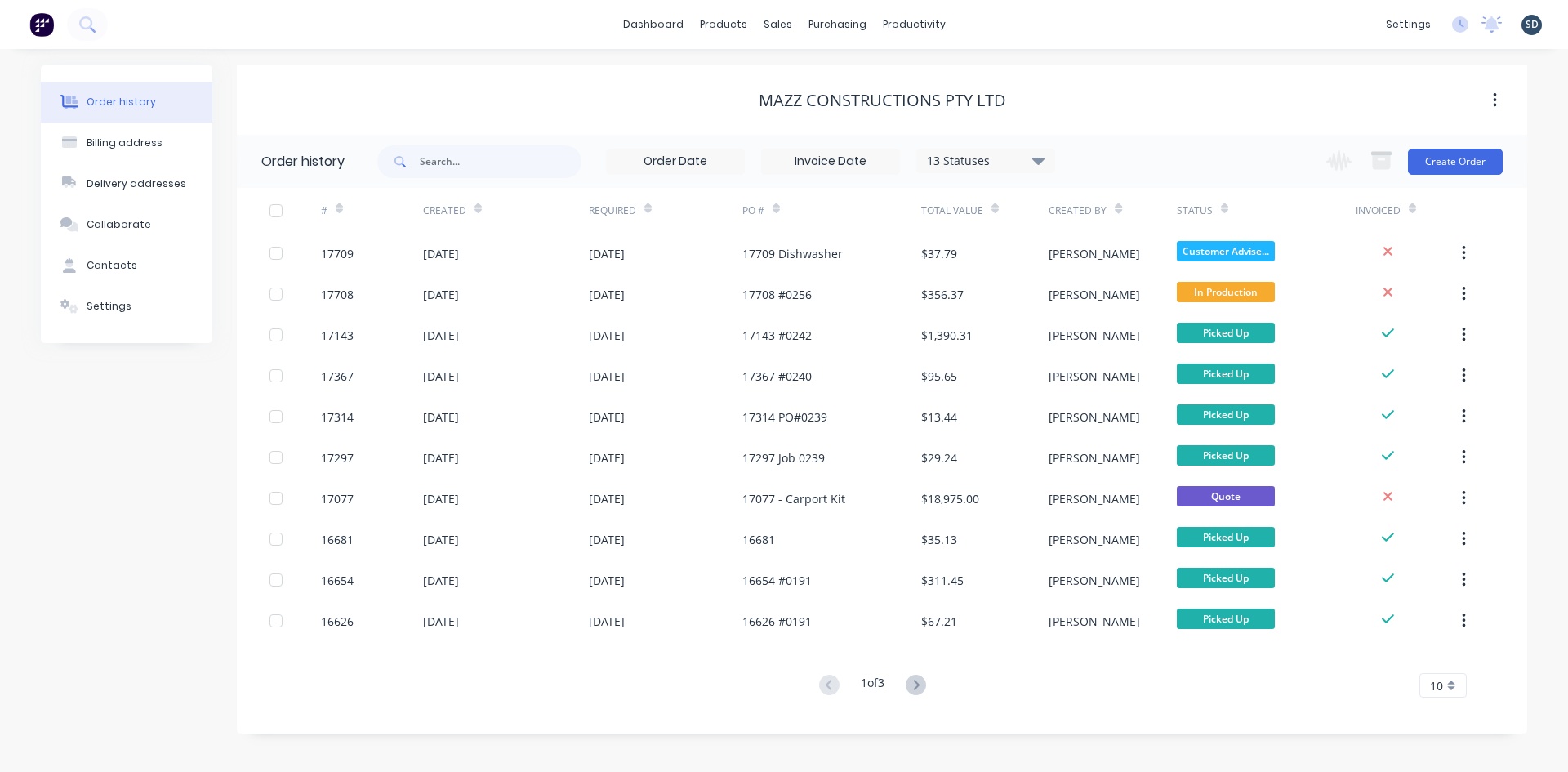
click at [984, 22] on div "dashboard products sales purchasing productivity dashboard products Product Cat…" at bounding box center [784, 24] width 1568 height 49
click at [991, 22] on div "dashboard products sales purchasing productivity dashboard products Product Cat…" at bounding box center [784, 24] width 1568 height 49
click at [995, 22] on div "dashboard products sales purchasing productivity dashboard products Product Cat…" at bounding box center [784, 24] width 1568 height 49
click at [991, 22] on div "dashboard products sales purchasing productivity dashboard products Product Cat…" at bounding box center [784, 24] width 1568 height 49
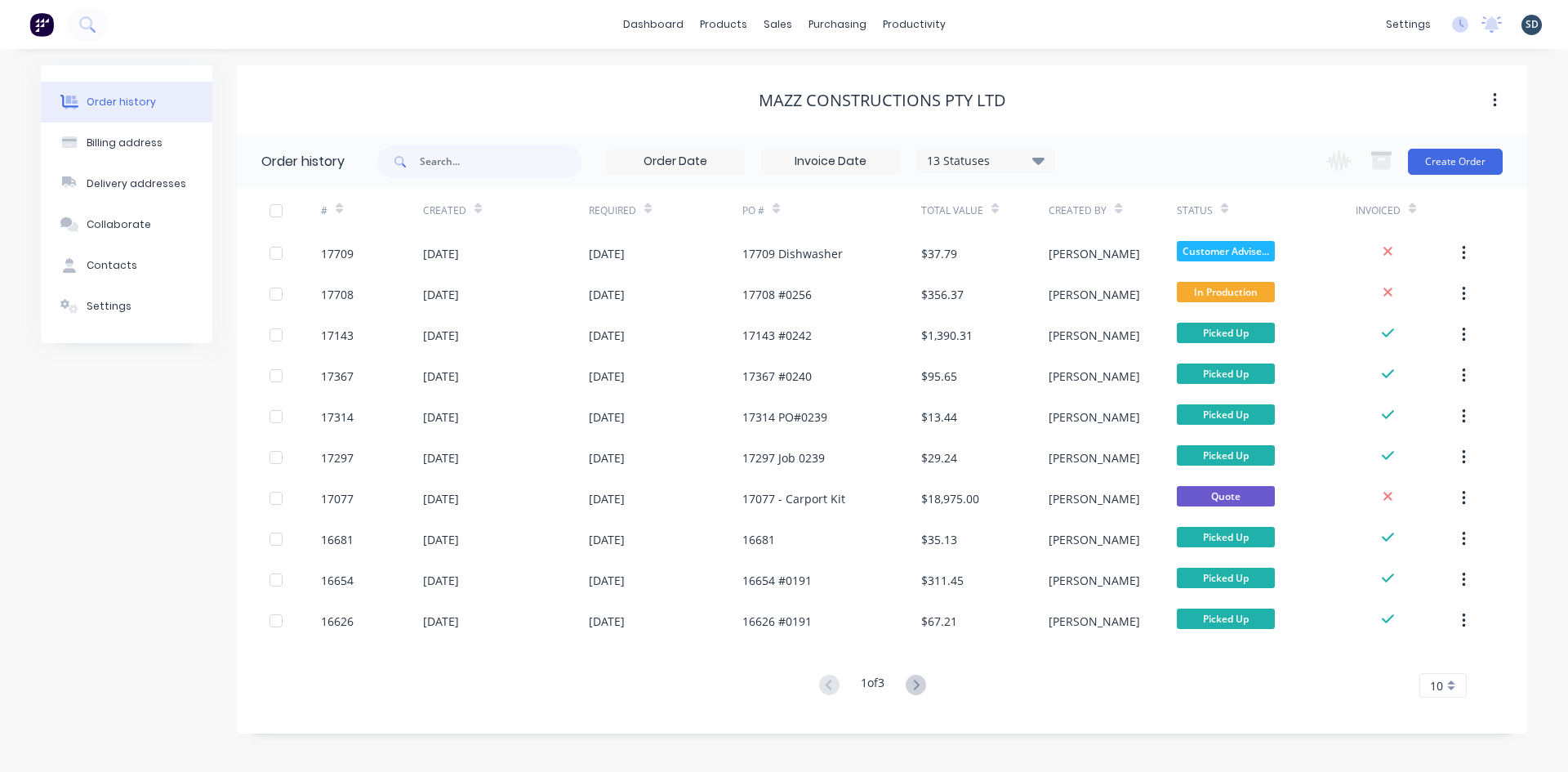
click at [991, 22] on div "dashboard products sales purchasing productivity dashboard products Product Cat…" at bounding box center [784, 24] width 1568 height 49
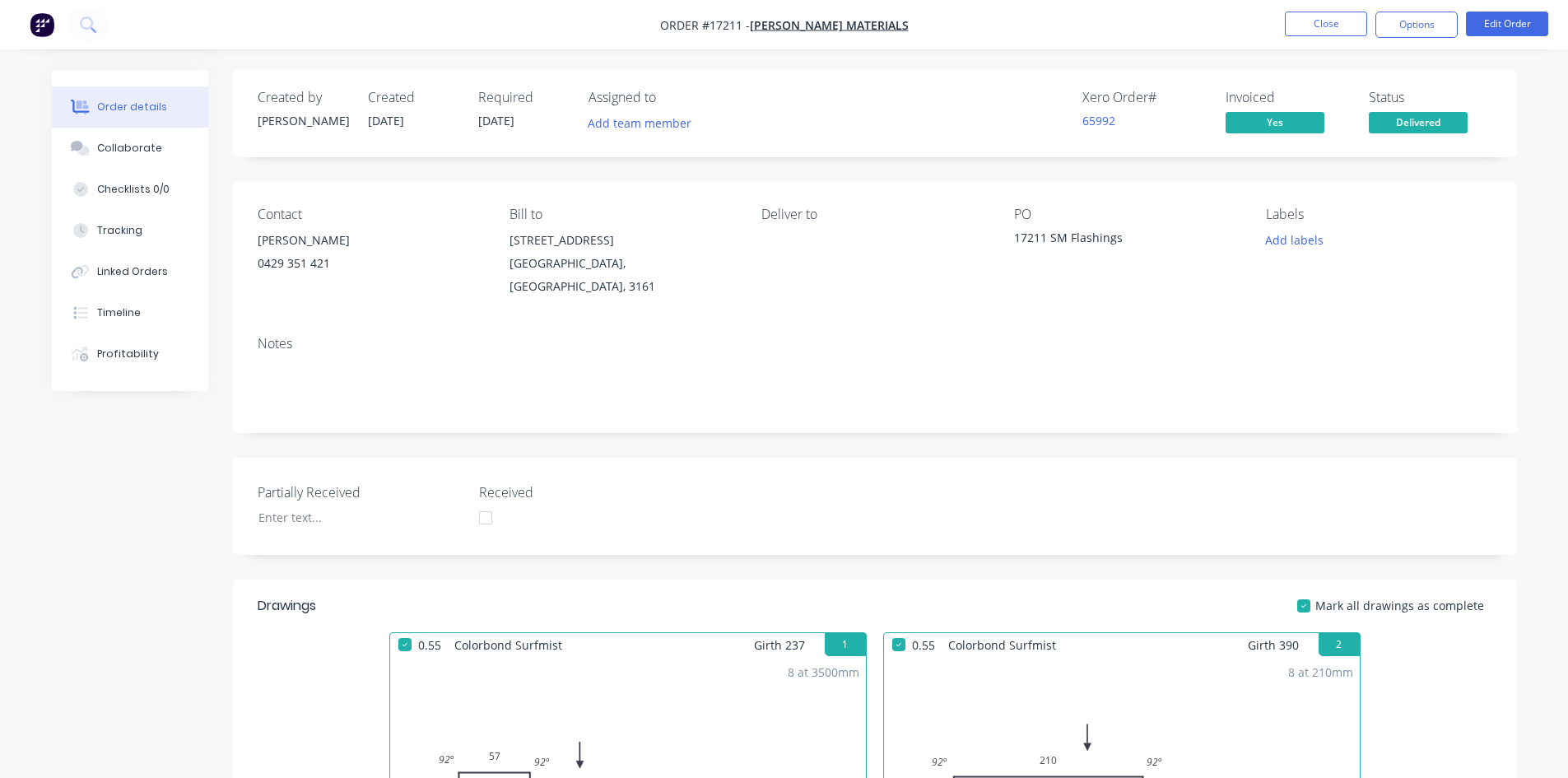
scroll to position [741, 0]
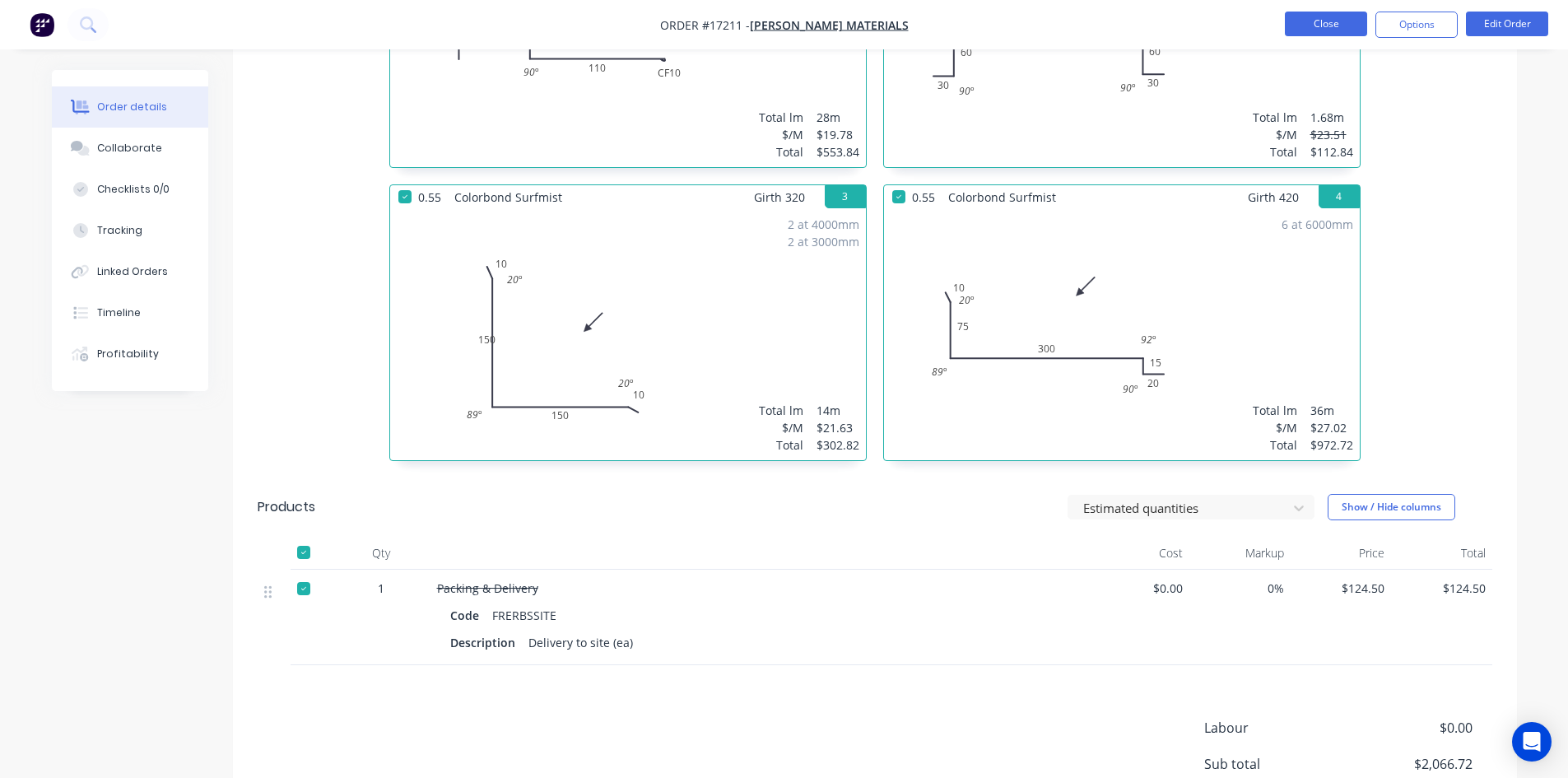
click at [1341, 23] on button "Close" at bounding box center [1325, 24] width 82 height 24
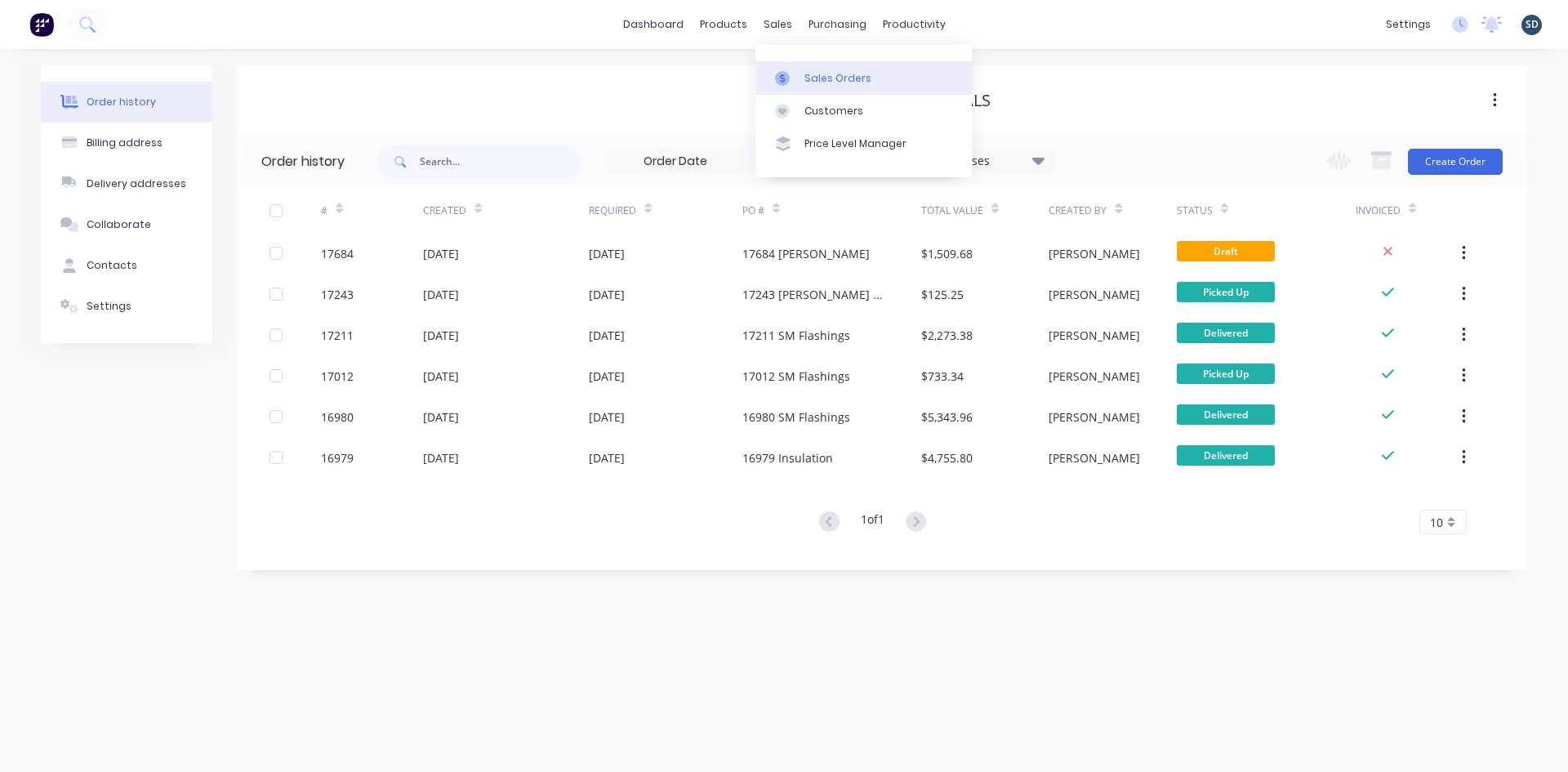
click at [827, 82] on div "Sales Orders" at bounding box center [838, 78] width 67 height 14
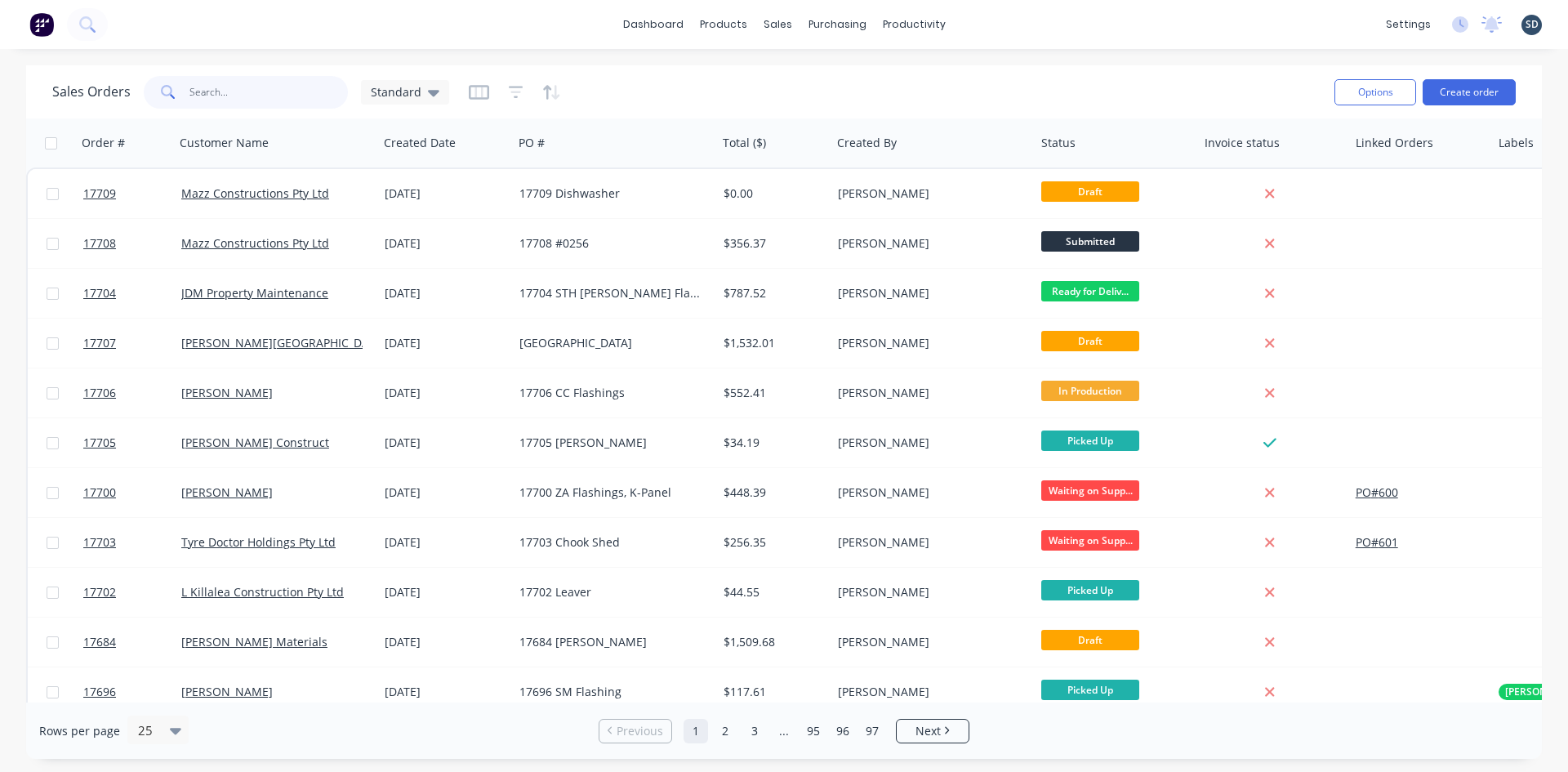
click at [307, 92] on input "text" at bounding box center [269, 92] width 159 height 32
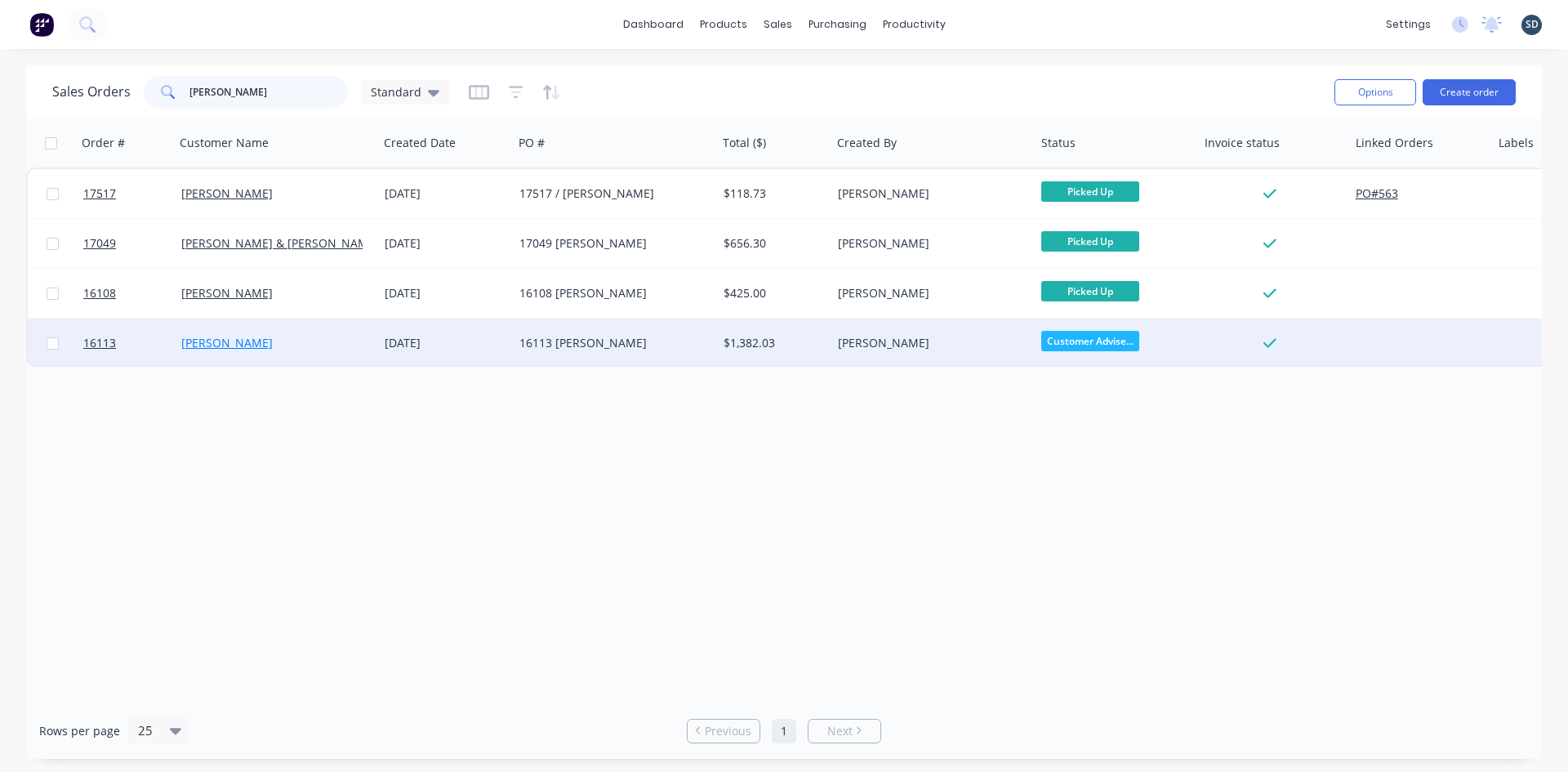
type input "[PERSON_NAME]"
click at [227, 342] on link "[PERSON_NAME]" at bounding box center [227, 342] width 92 height 15
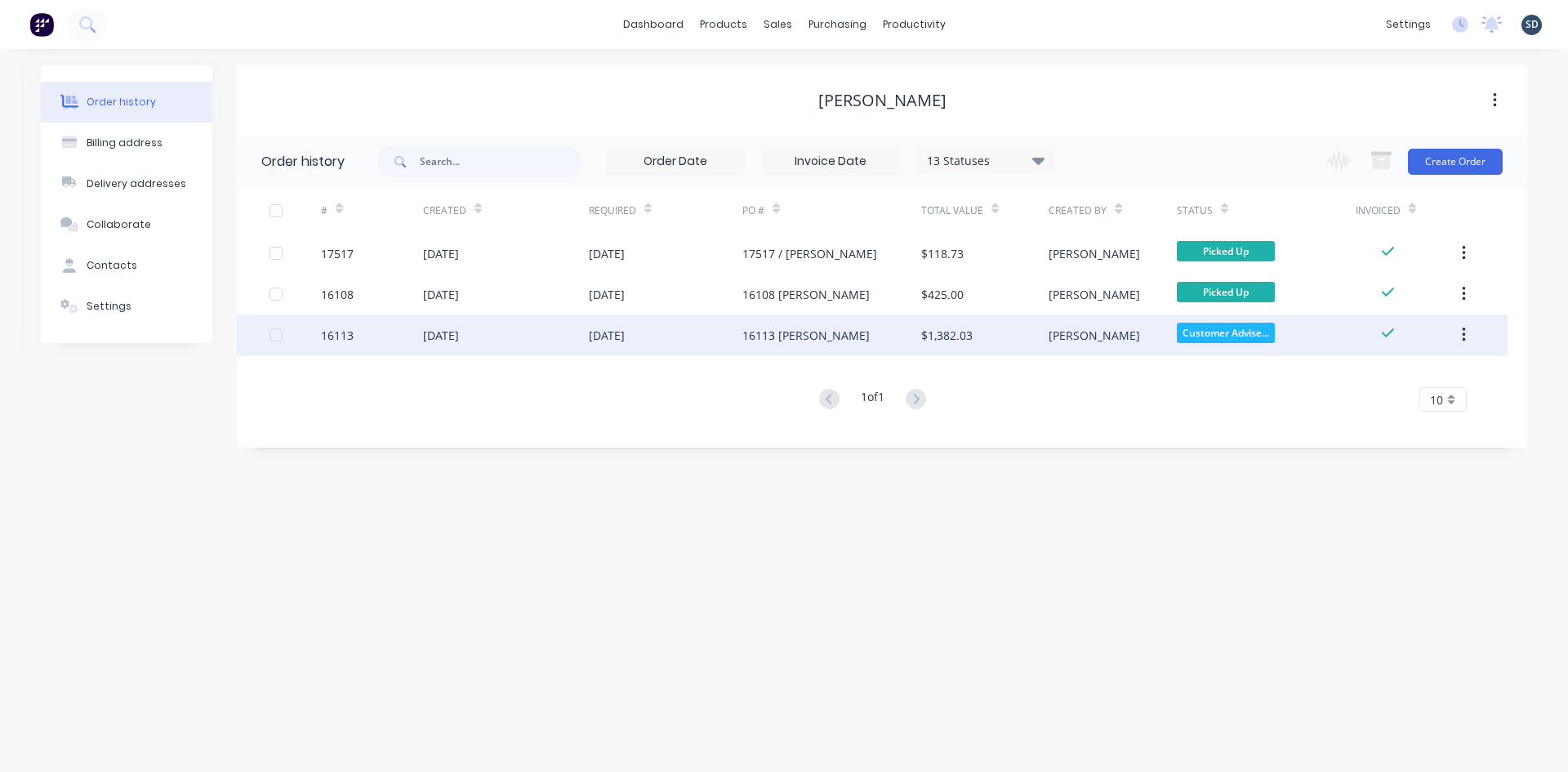
click at [696, 330] on div "[DATE]" at bounding box center [665, 334] width 154 height 40
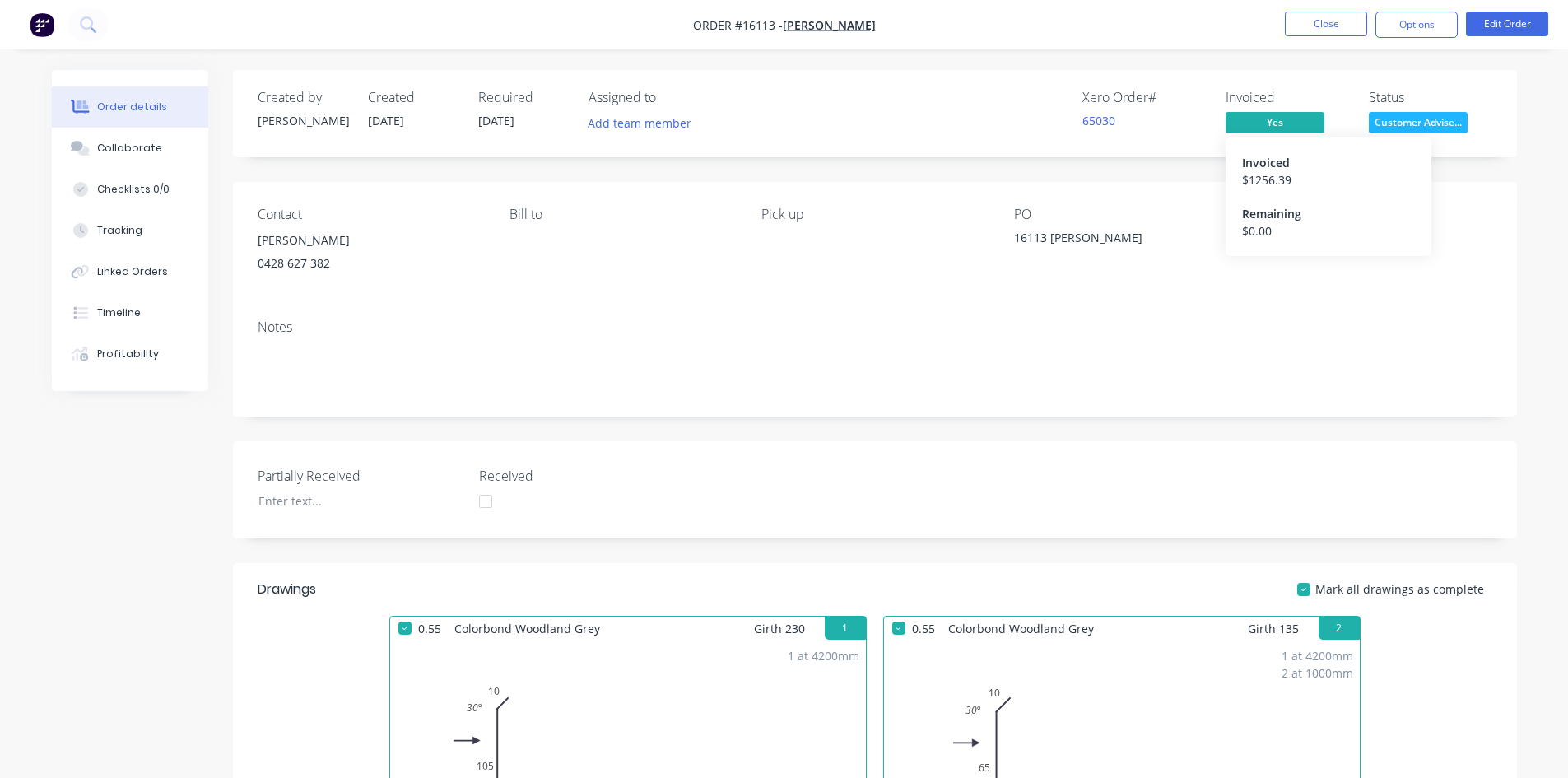
click at [1273, 128] on span "Yes" at bounding box center [1275, 122] width 99 height 21
click at [1097, 121] on link "65030" at bounding box center [1099, 120] width 33 height 15
click at [1332, 20] on button "Close" at bounding box center [1325, 24] width 82 height 24
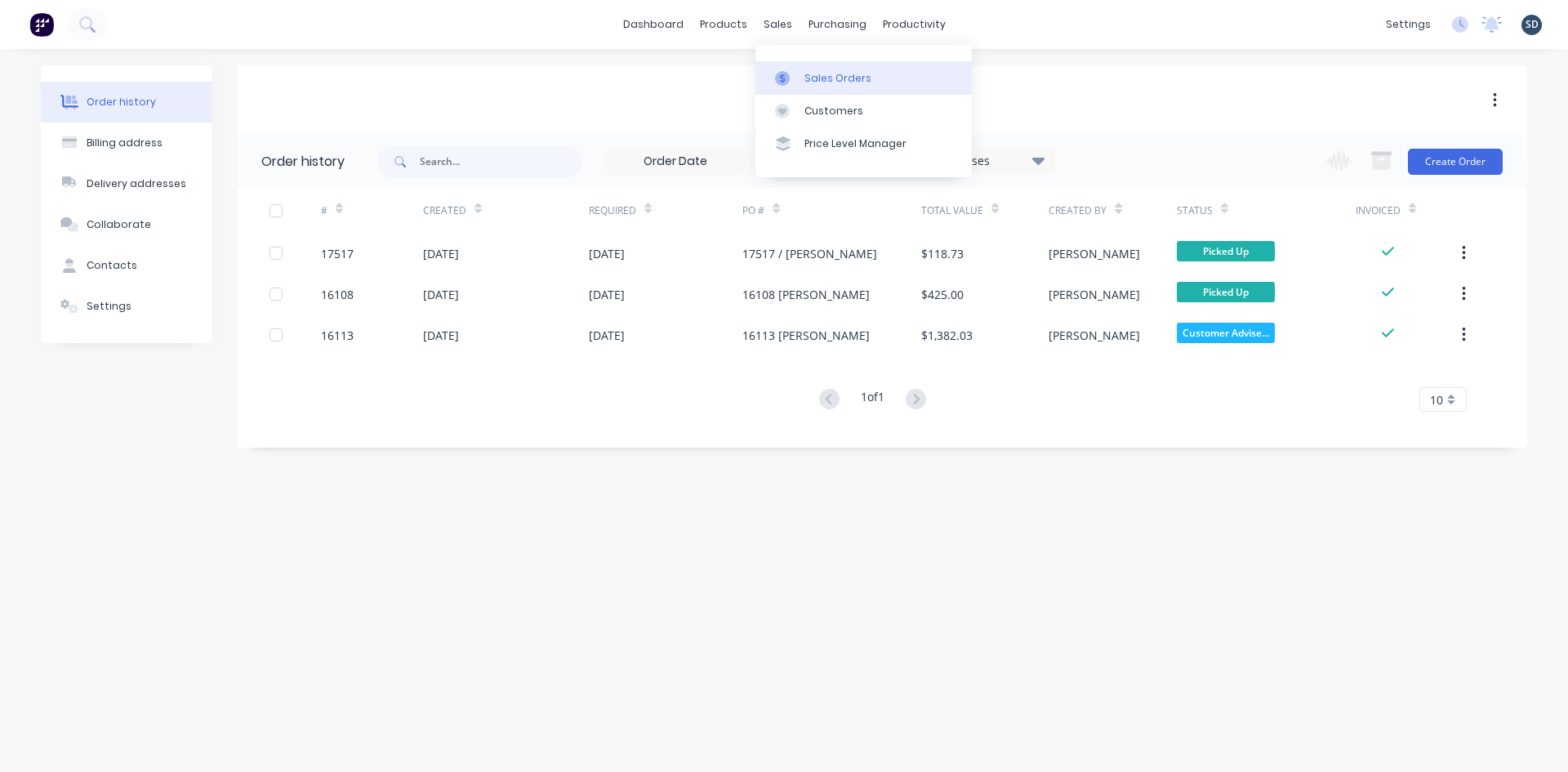
click at [828, 75] on div "Sales Orders" at bounding box center [838, 78] width 67 height 14
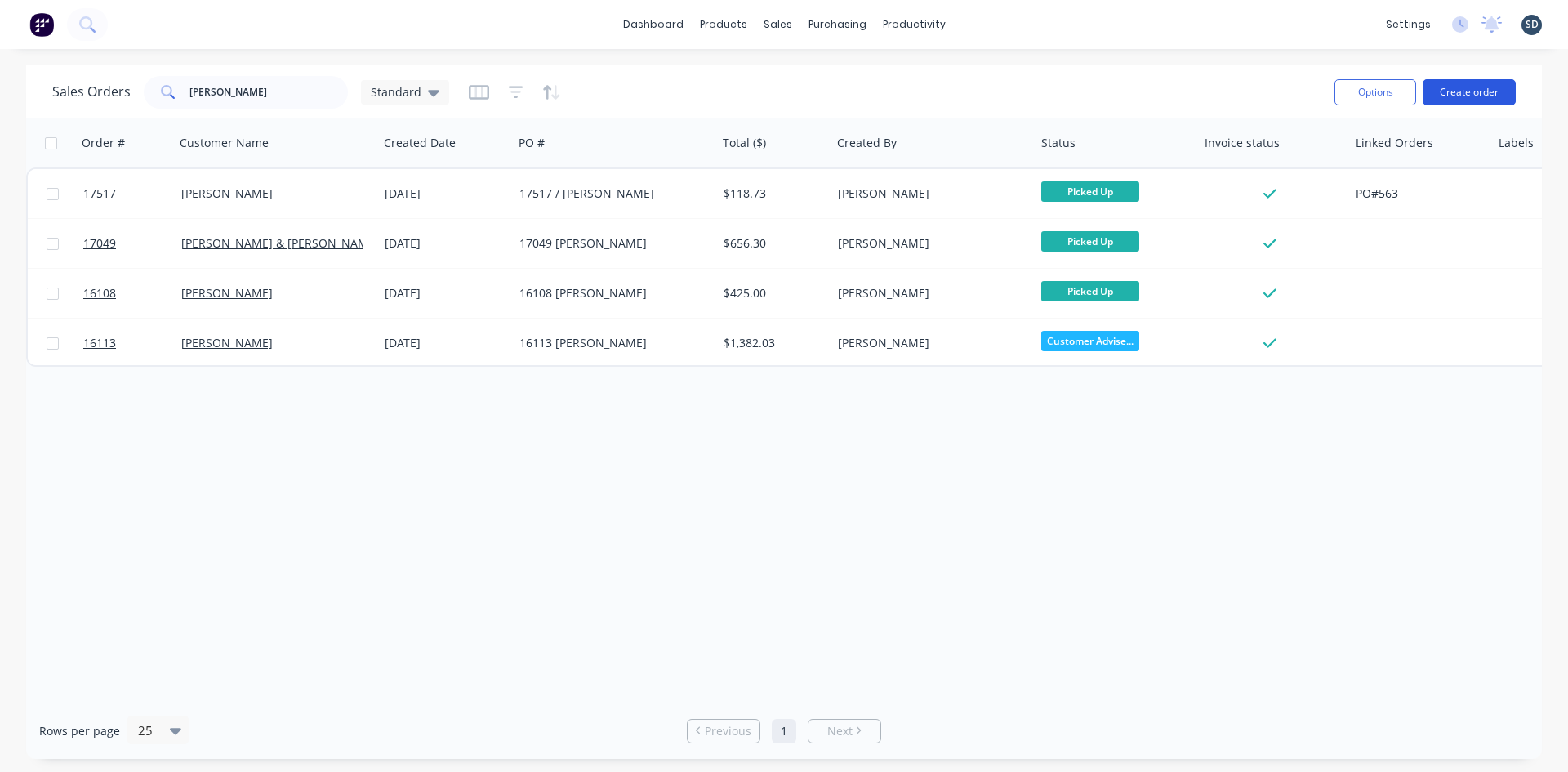
click at [1463, 99] on button "Create order" at bounding box center [1470, 92] width 94 height 26
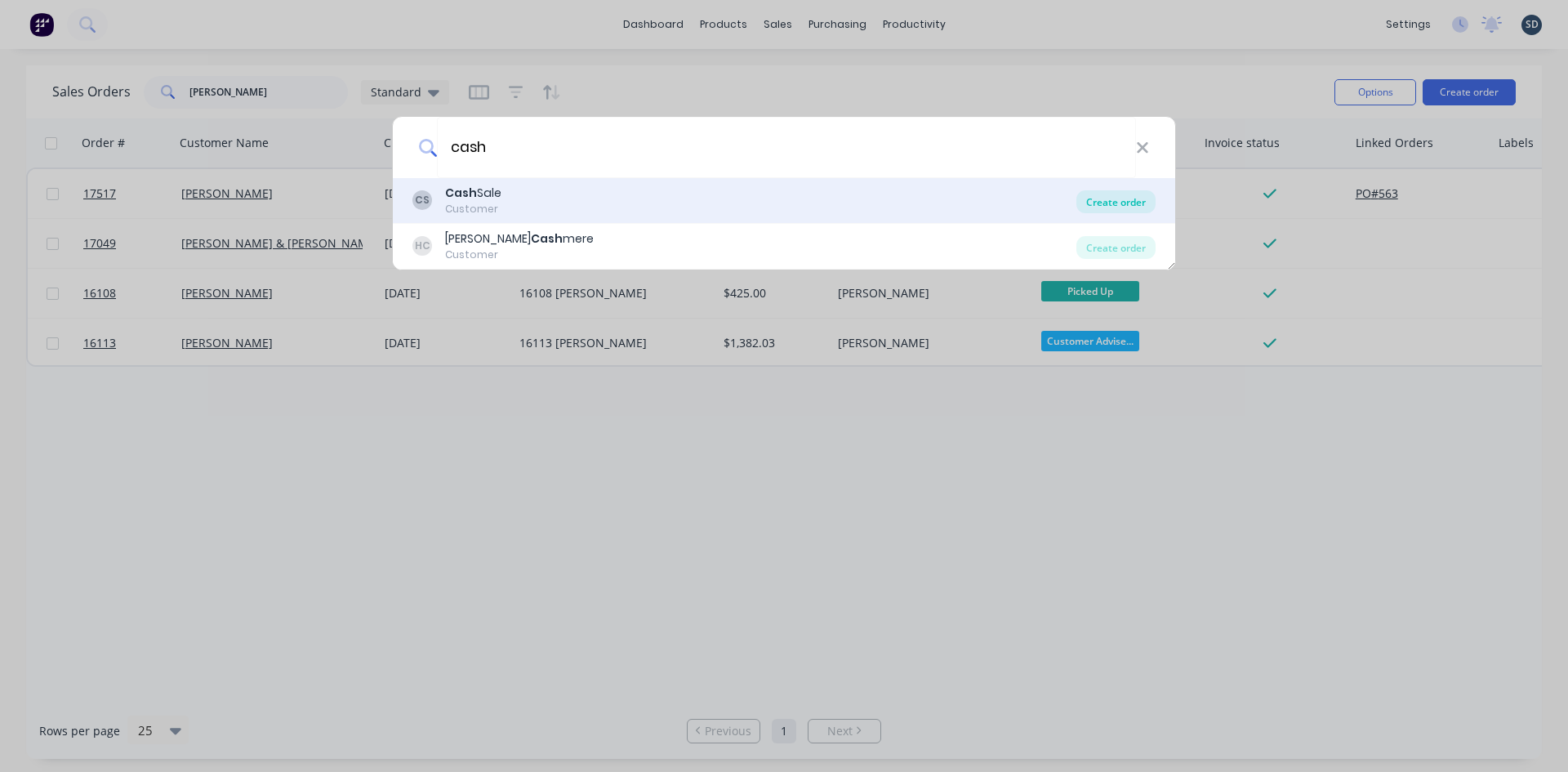
type input "cash"
click at [1117, 199] on div "Create order" at bounding box center [1116, 201] width 79 height 22
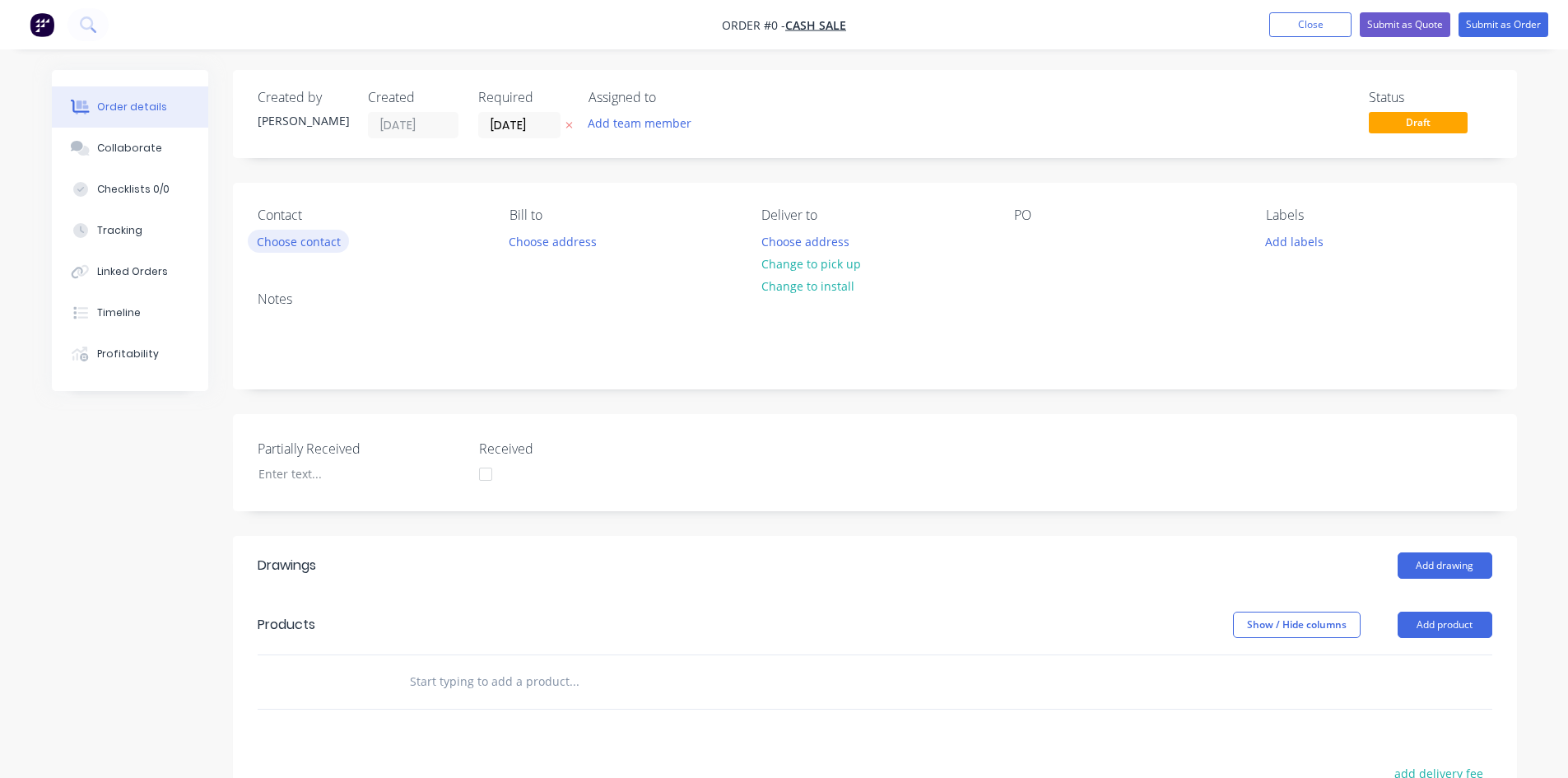
click at [308, 251] on button "Choose contact" at bounding box center [298, 240] width 101 height 23
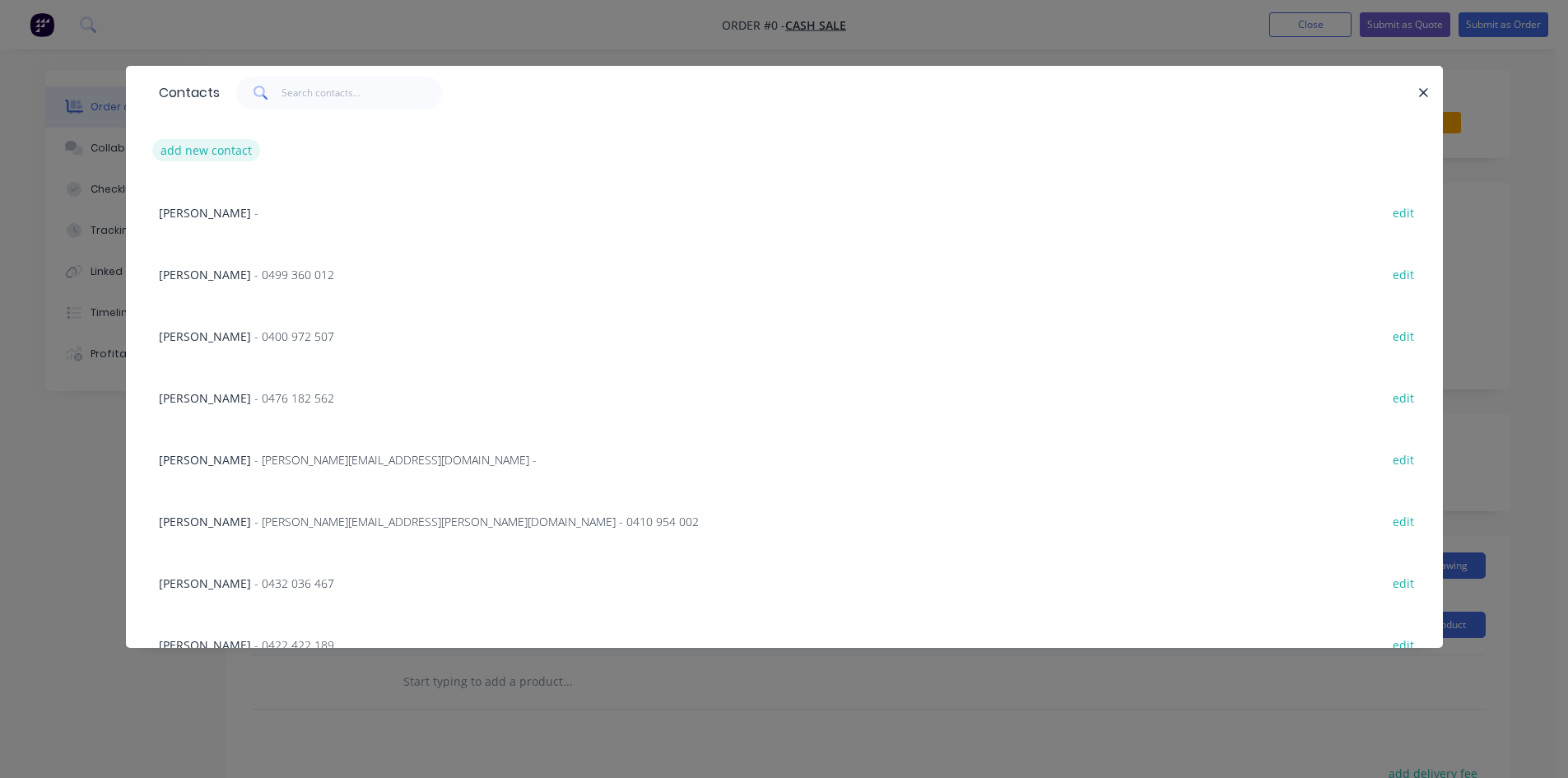
click at [229, 158] on button "add new contact" at bounding box center [207, 150] width 109 height 23
select select "AU"
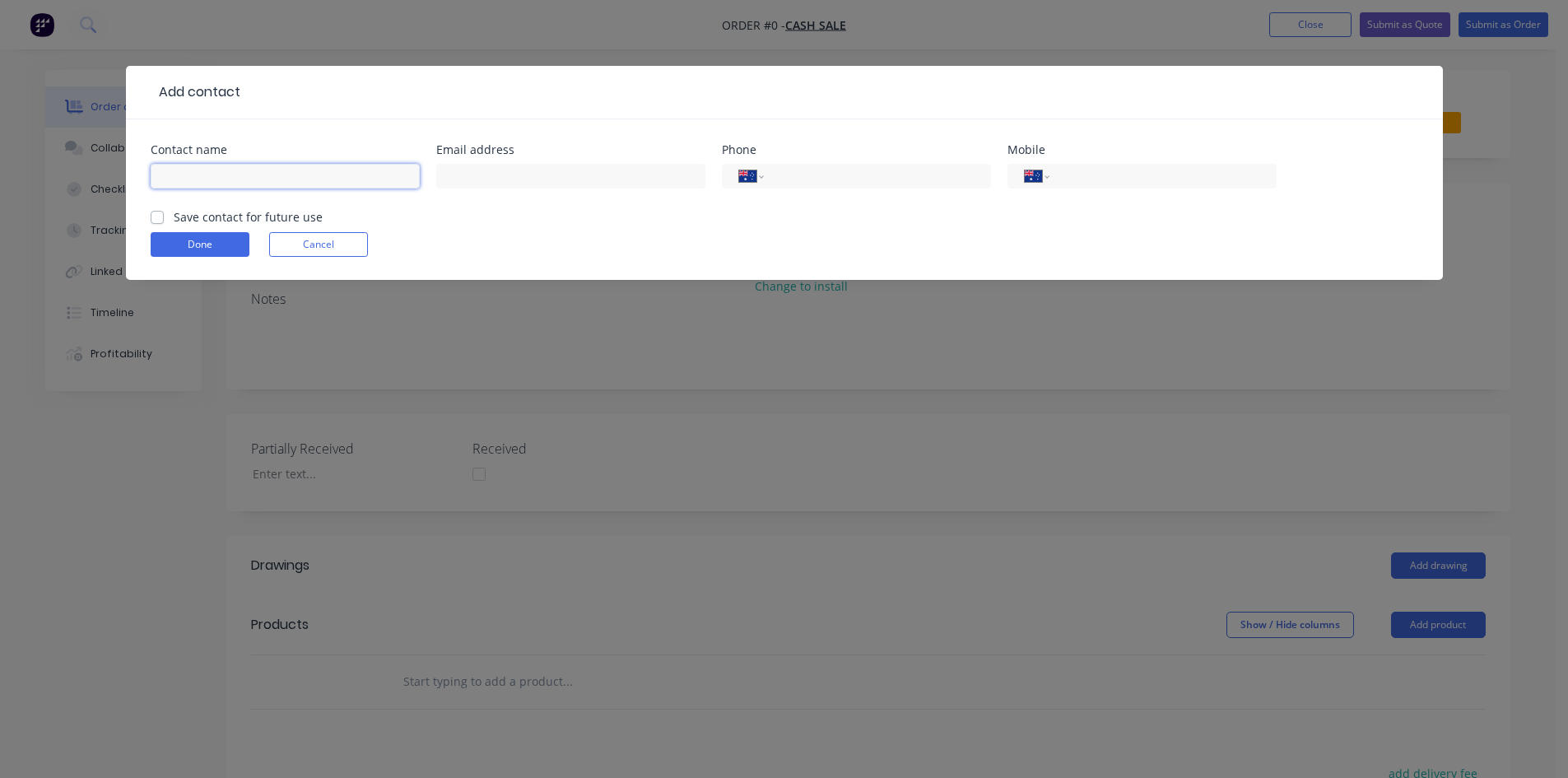
click at [311, 172] on input "text" at bounding box center [284, 176] width 269 height 24
type input "[PERSON_NAME]"
click at [174, 214] on label "Save contact for future use" at bounding box center [248, 216] width 149 height 17
click at [160, 214] on input "Save contact for future use" at bounding box center [157, 216] width 14 height 15
checkbox input "true"
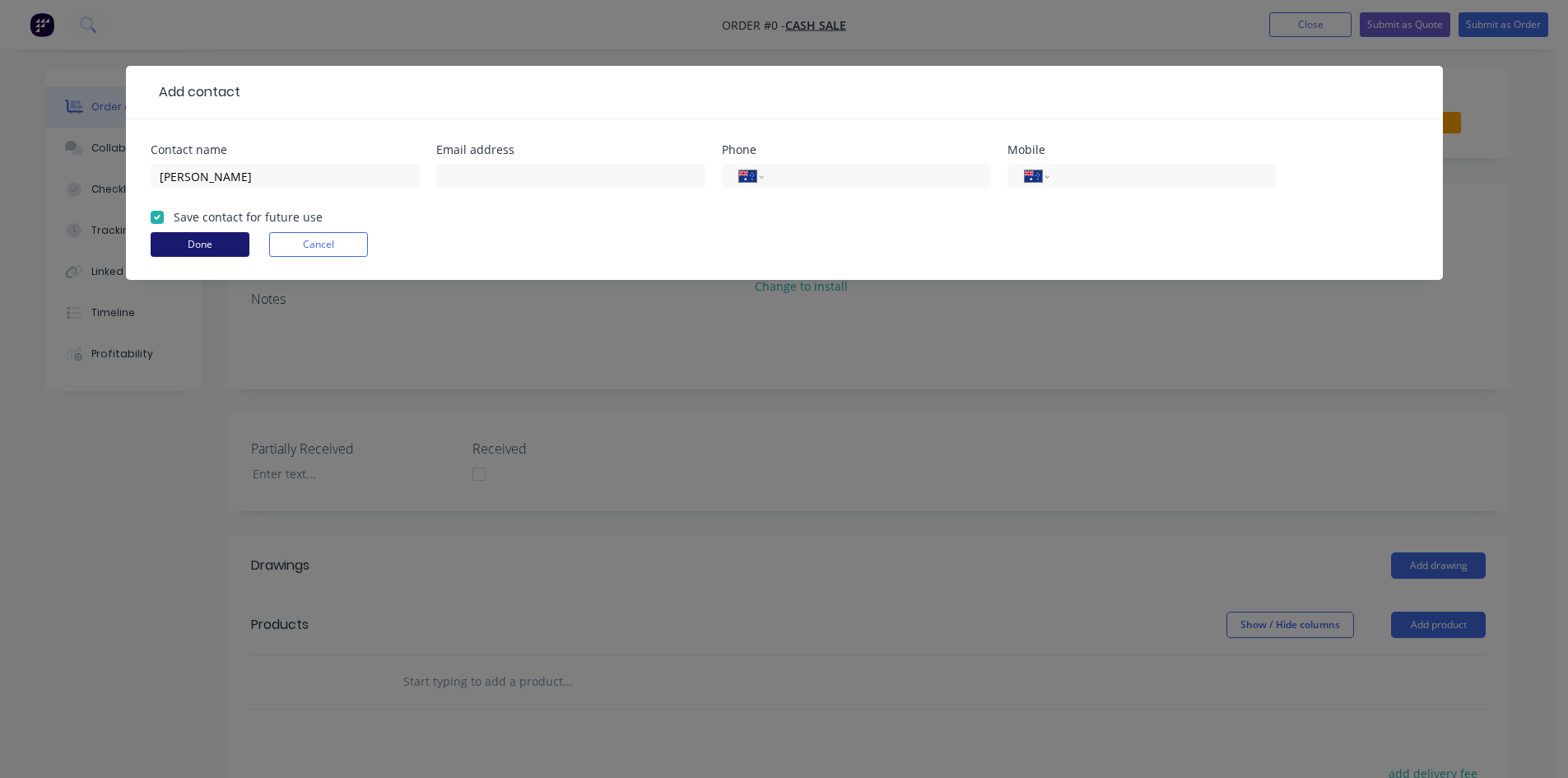
click at [196, 245] on button "Done" at bounding box center [199, 244] width 99 height 24
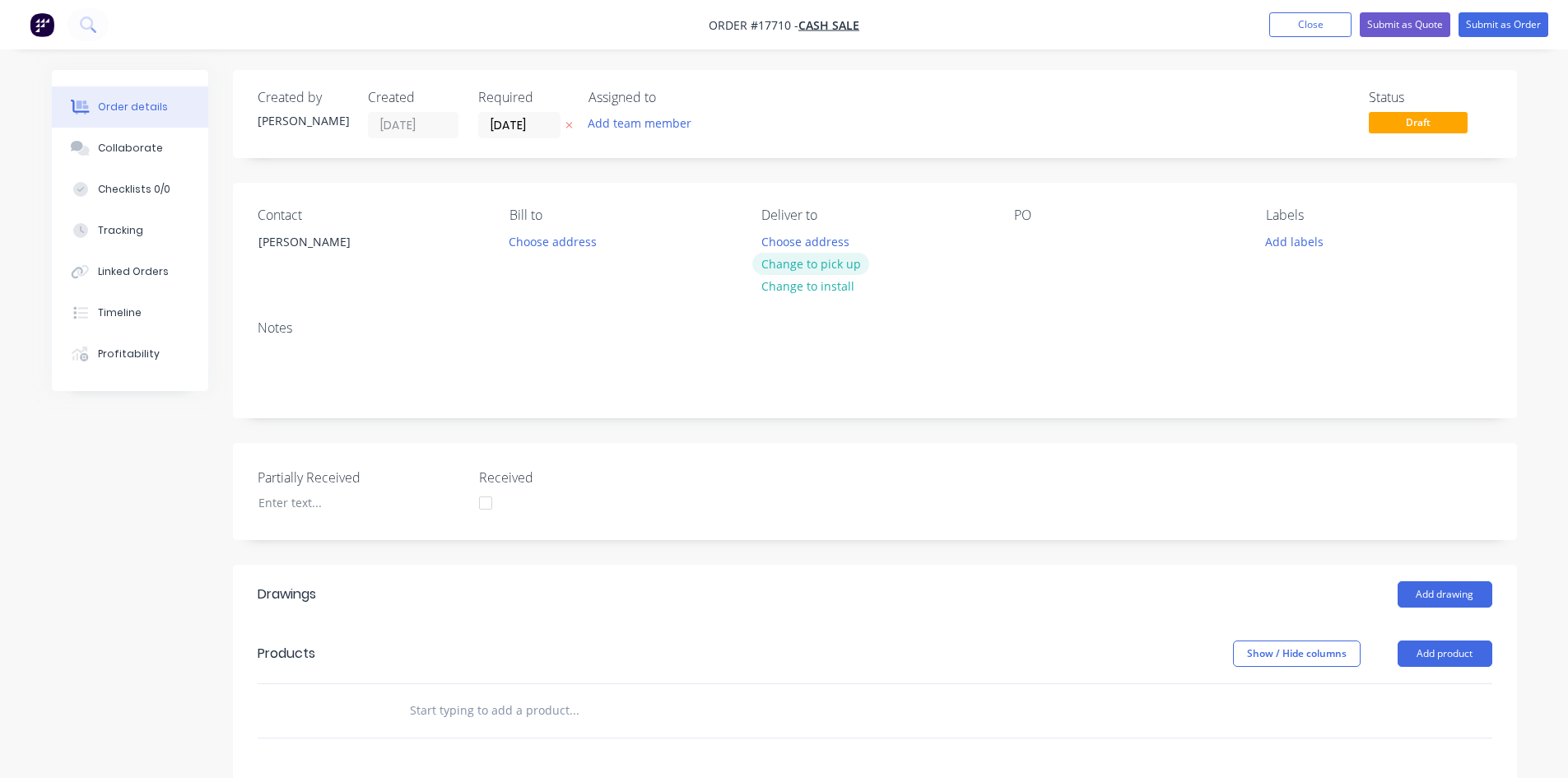
click at [837, 258] on button "Change to pick up" at bounding box center [810, 264] width 117 height 23
click at [1027, 234] on div at bounding box center [1026, 241] width 26 height 24
click at [877, 409] on div "Notes" at bounding box center [874, 362] width 1284 height 110
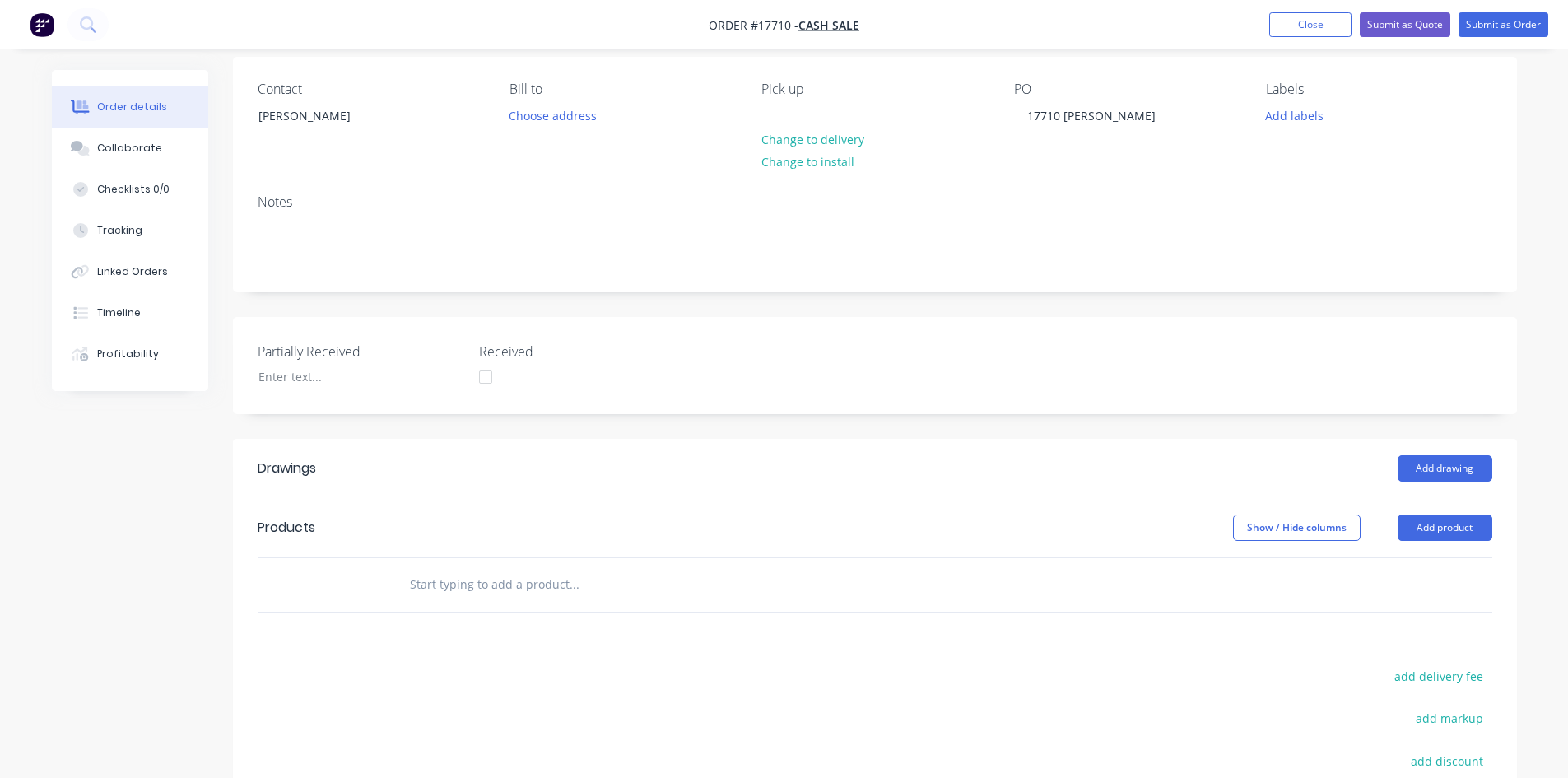
scroll to position [380, 0]
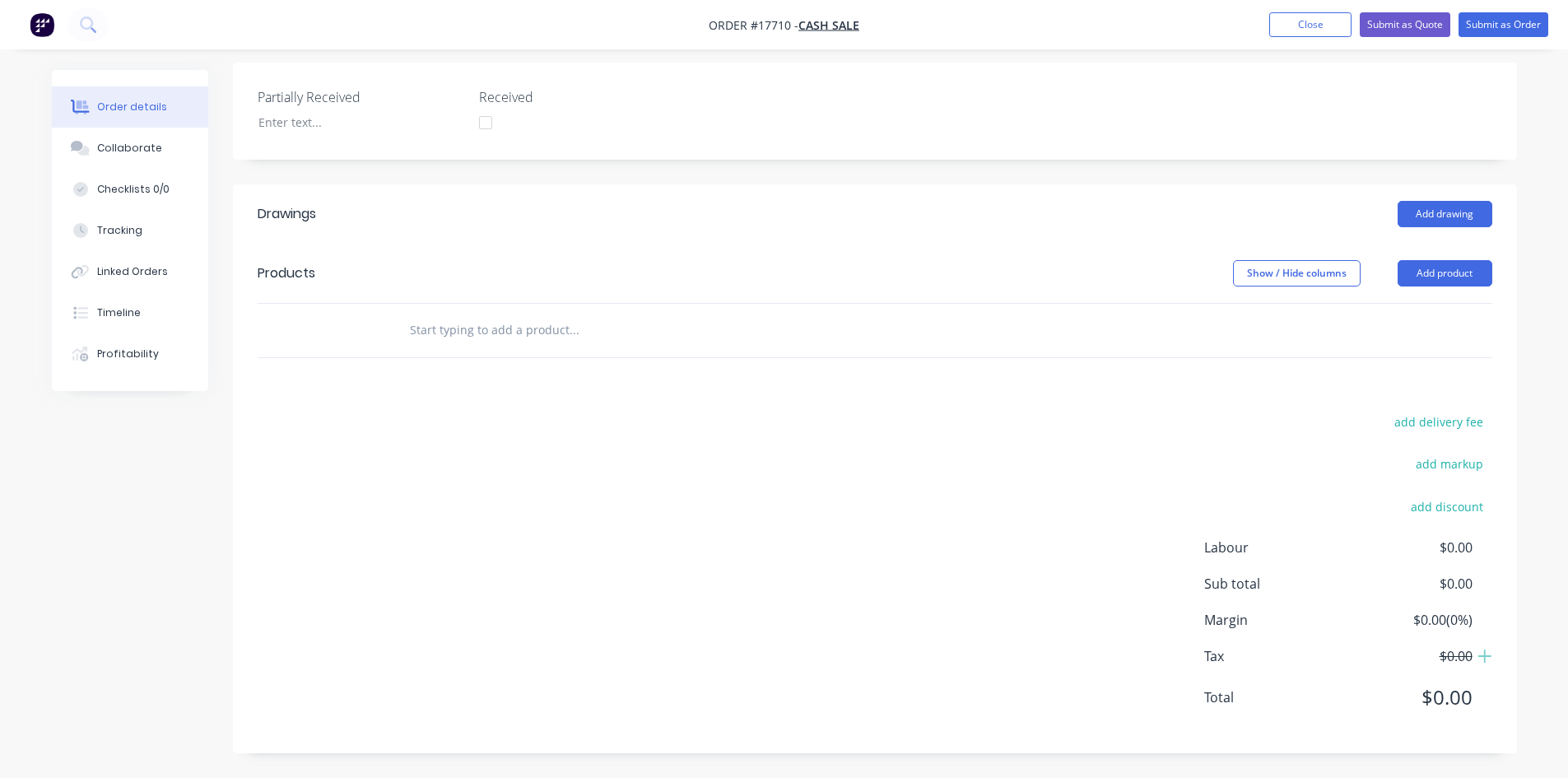
click at [466, 327] on input "text" at bounding box center [573, 330] width 329 height 33
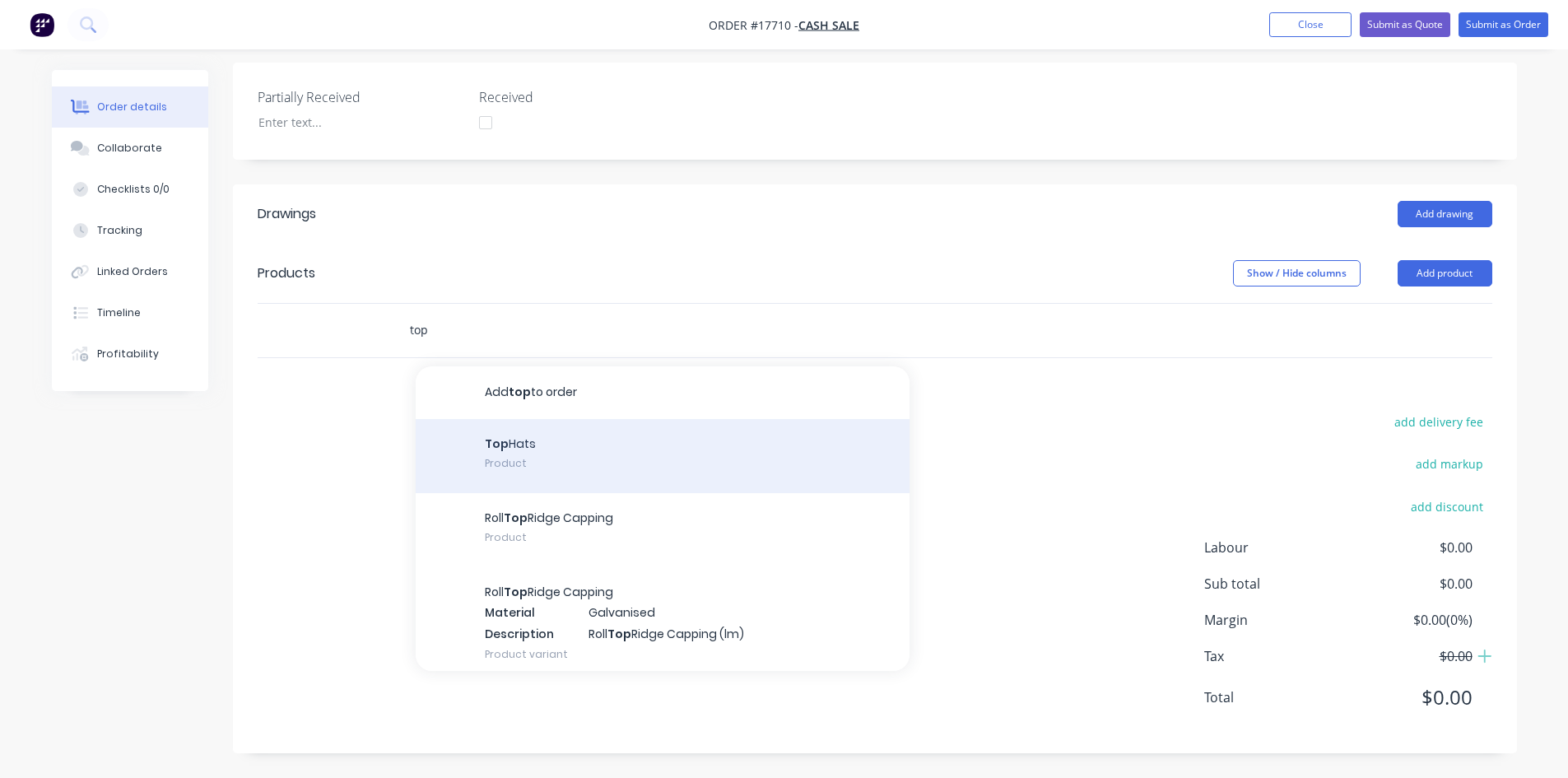
type input "top"
click at [519, 451] on div "Top Hats Product" at bounding box center [662, 456] width 494 height 74
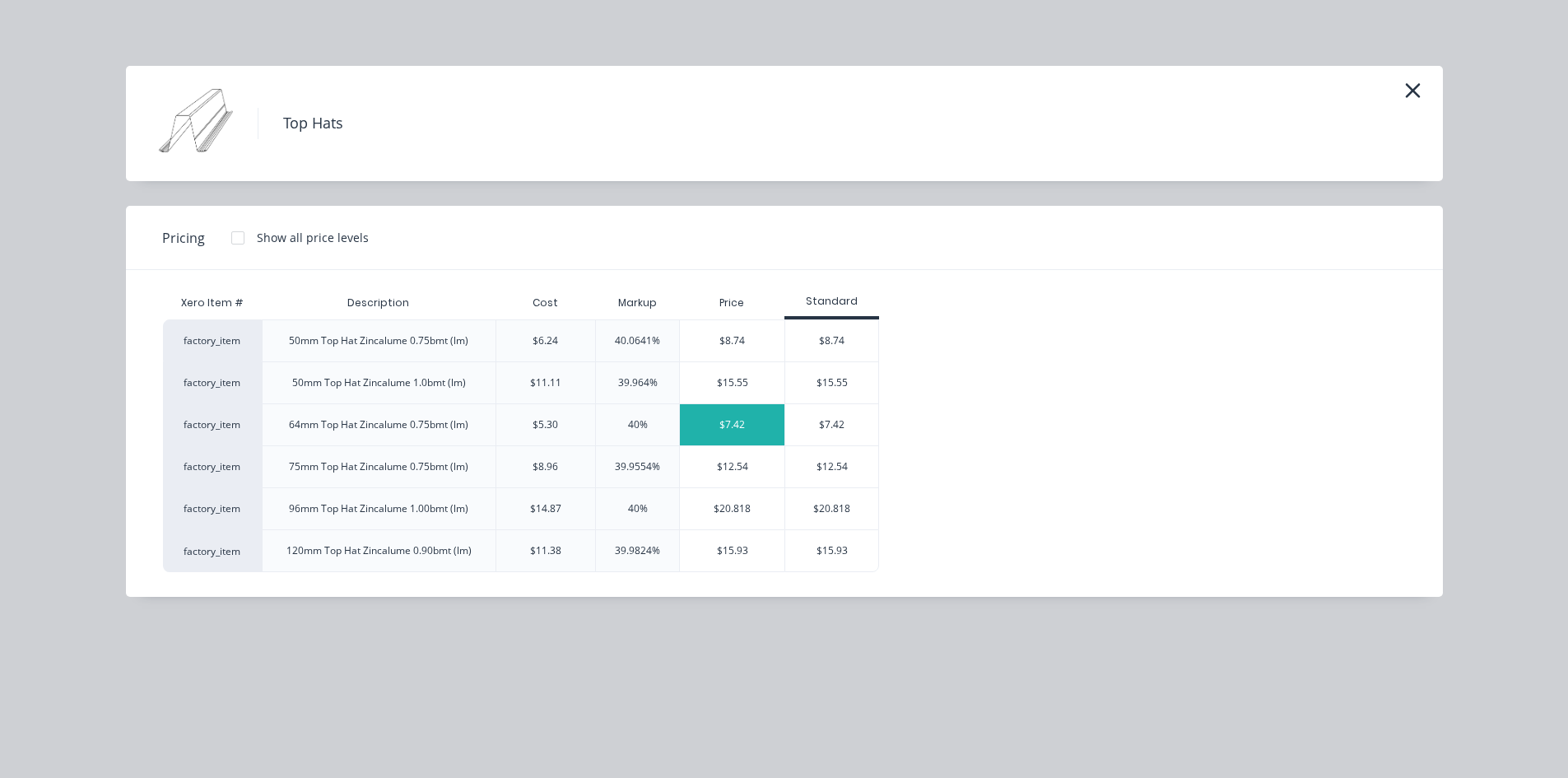
click at [748, 422] on div "$7.42" at bounding box center [731, 424] width 104 height 41
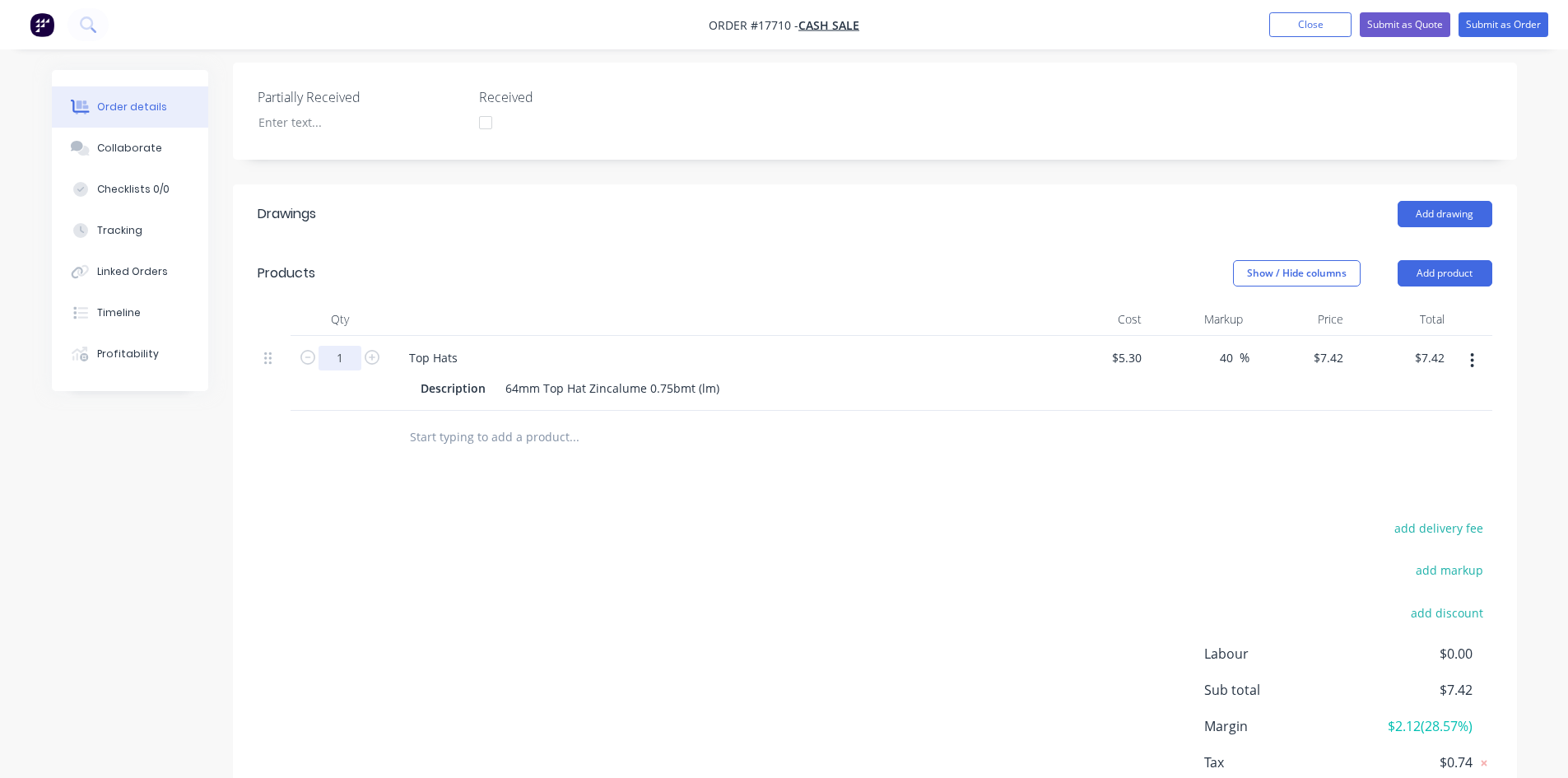
click at [344, 356] on input "1" at bounding box center [340, 358] width 43 height 24
type input "13"
type input "$96.46"
click at [580, 220] on div "Add drawing" at bounding box center [1005, 214] width 972 height 26
click at [715, 384] on div "64mm Top Hat Zincalume 0.75bmt (lm)" at bounding box center [612, 388] width 227 height 24
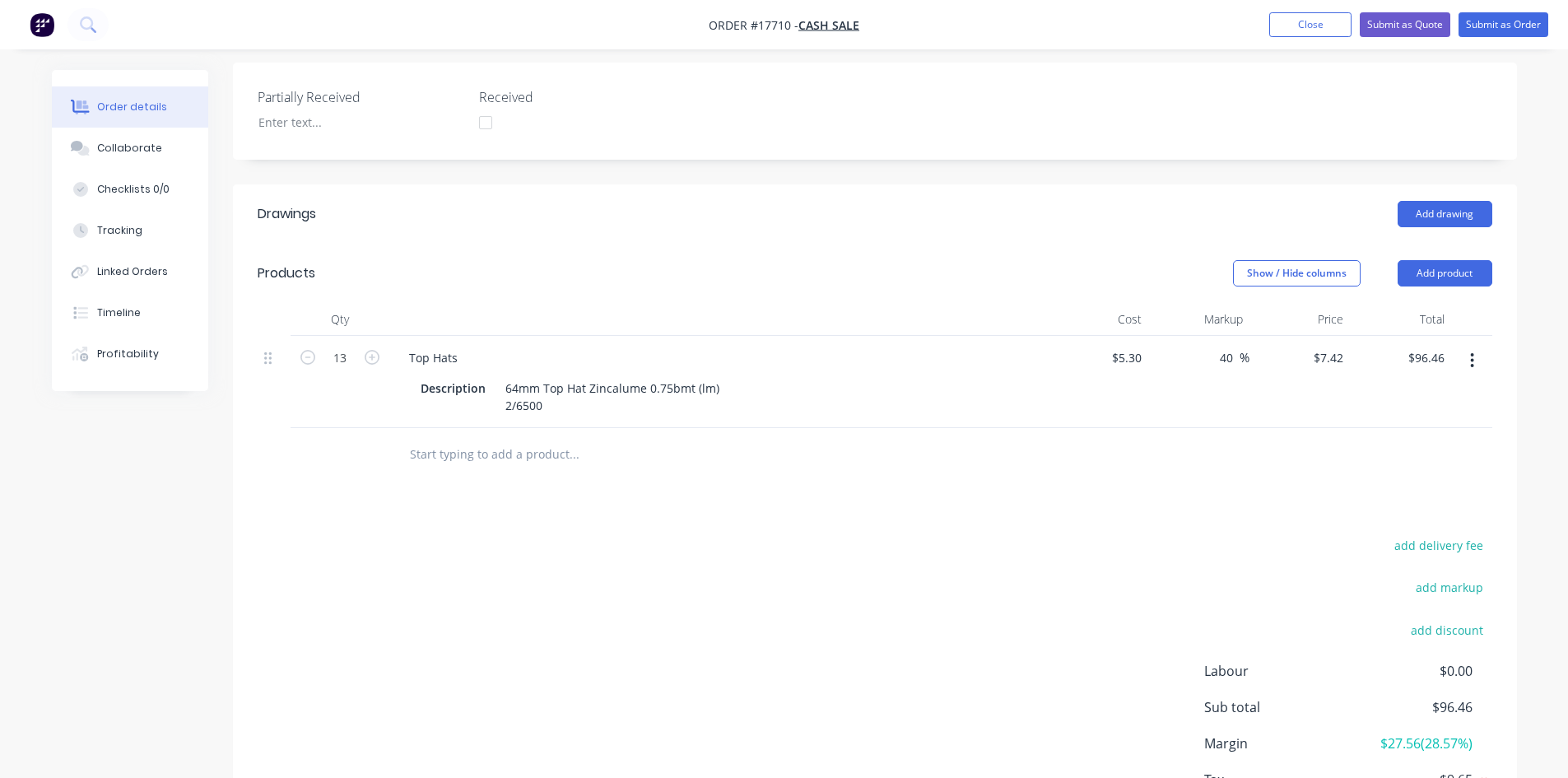
click at [881, 250] on header "Products Show / Hide columns Add product" at bounding box center [874, 273] width 1284 height 59
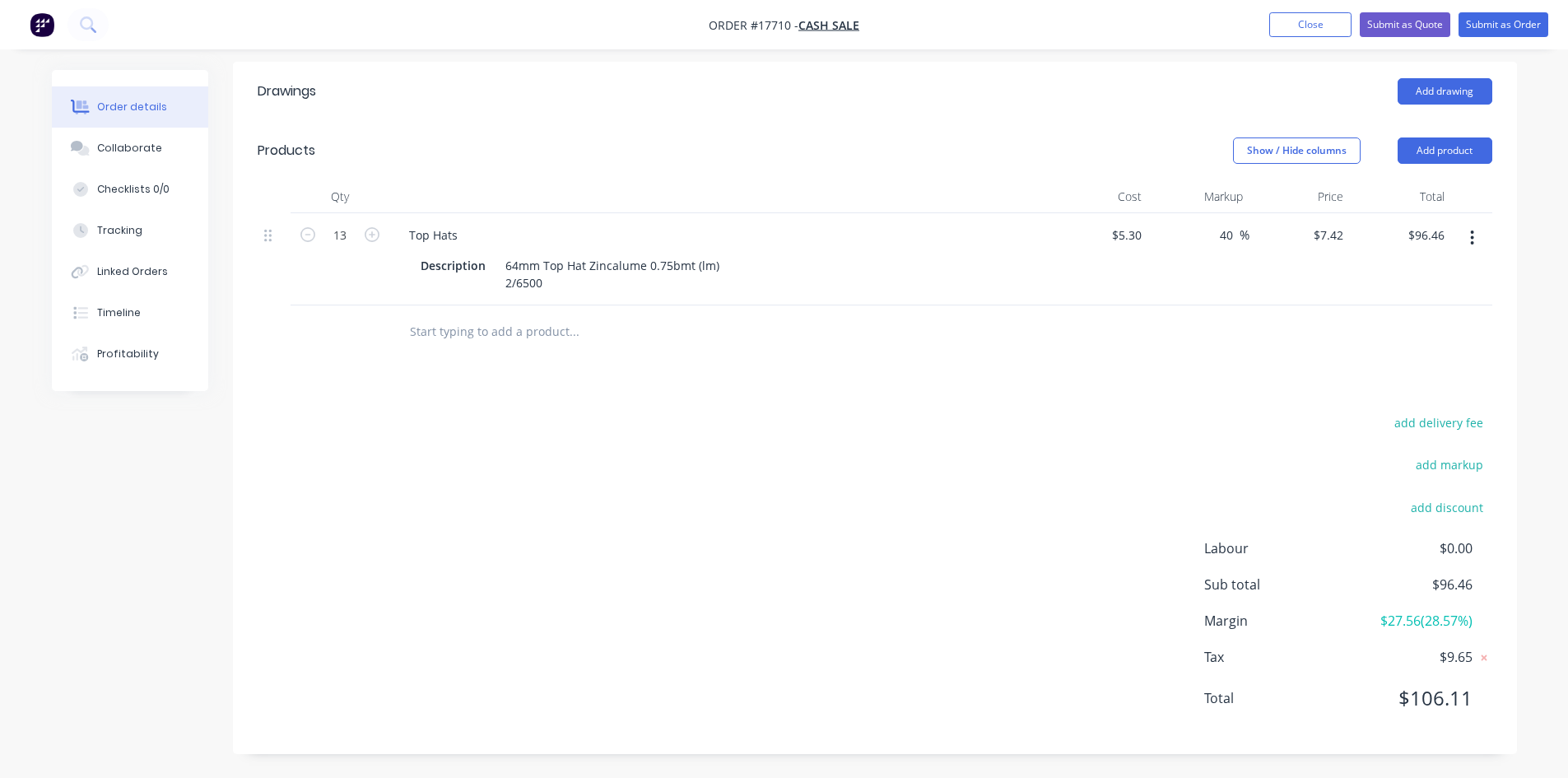
scroll to position [504, 0]
click at [455, 331] on input "text" at bounding box center [573, 331] width 329 height 33
click at [1327, 21] on button "Close" at bounding box center [1310, 24] width 82 height 24
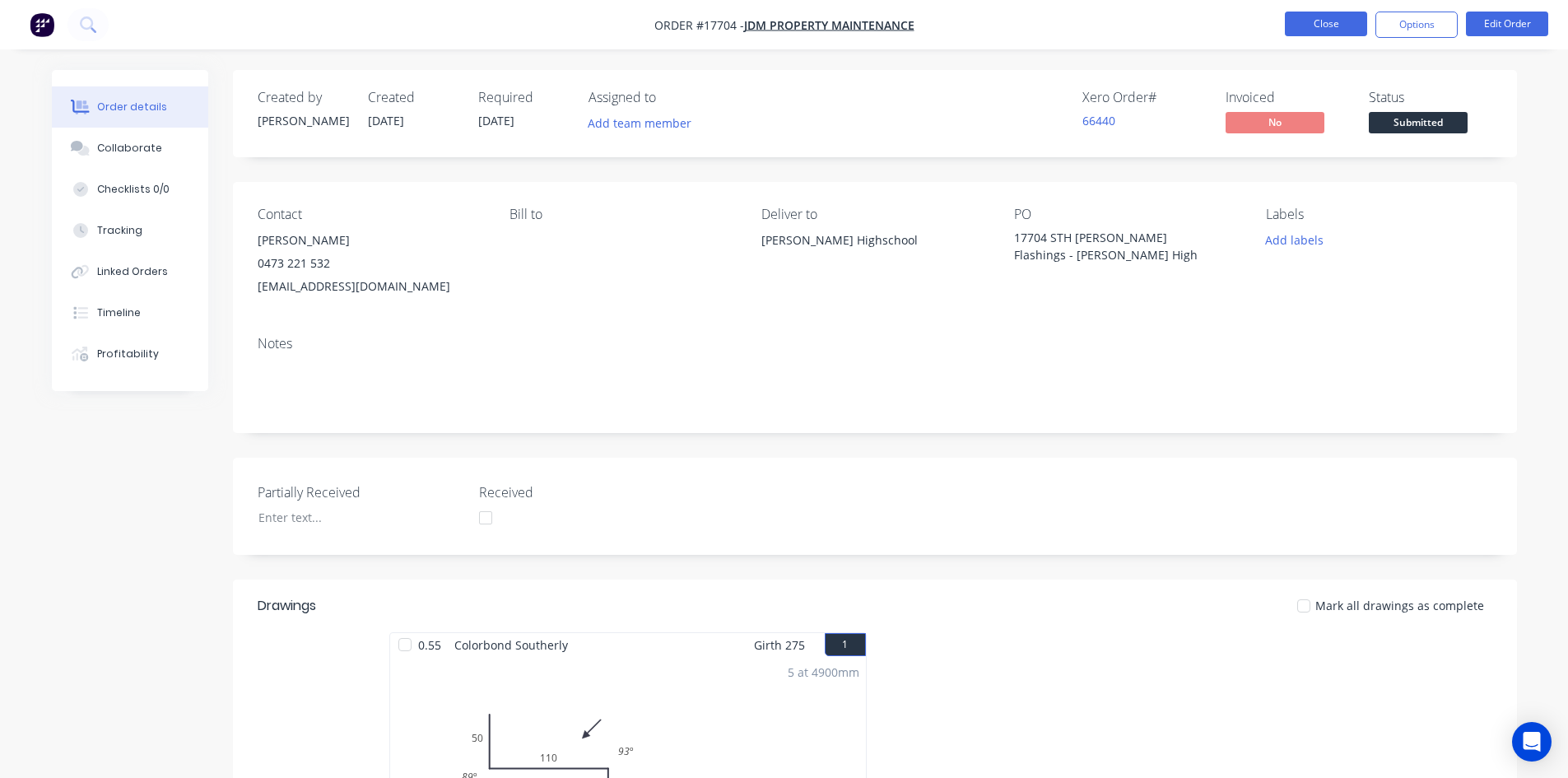
click at [1308, 27] on button "Close" at bounding box center [1325, 24] width 82 height 24
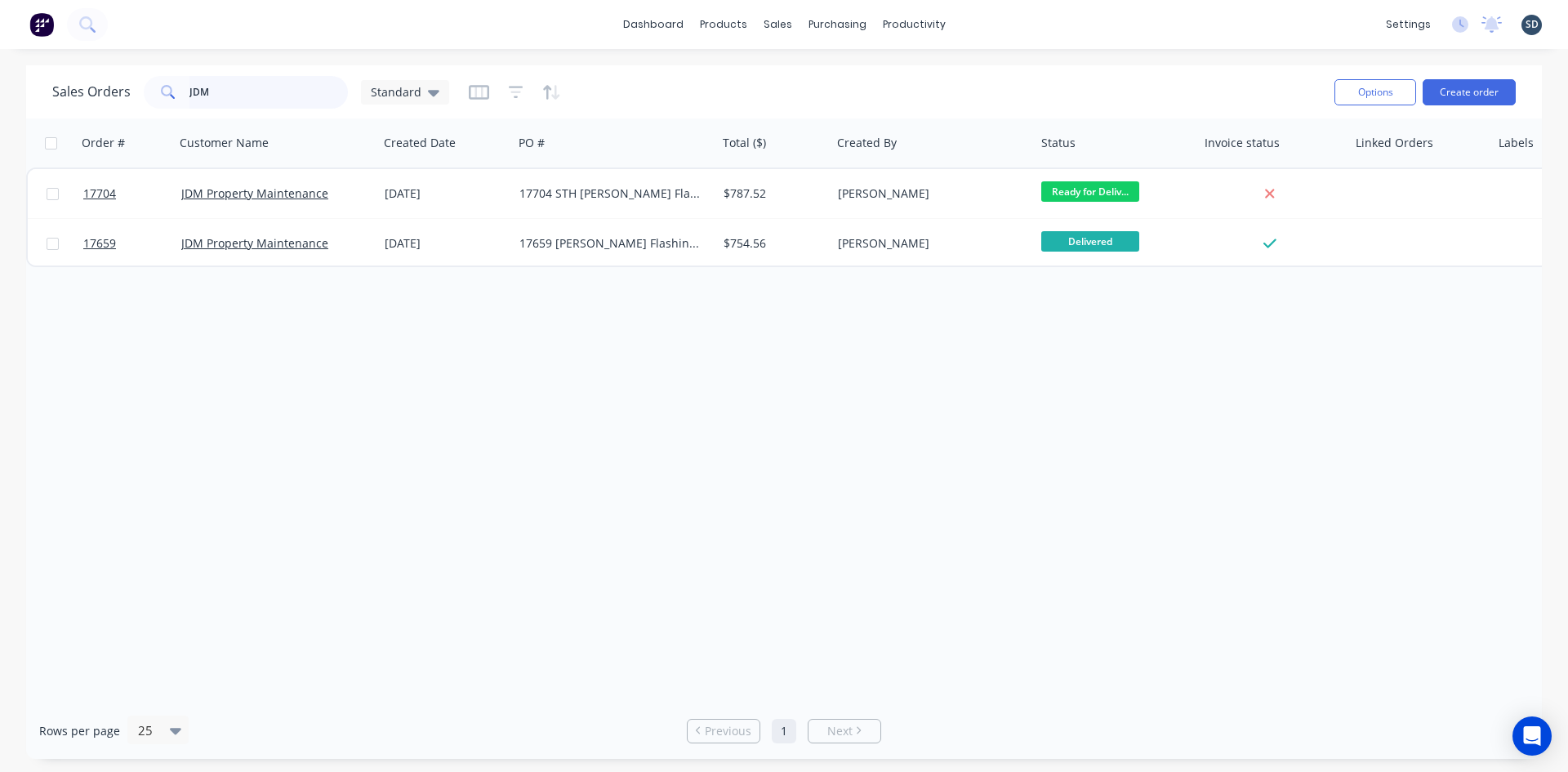
click at [262, 92] on input "JDM" at bounding box center [269, 92] width 159 height 32
type input "[PERSON_NAME]"
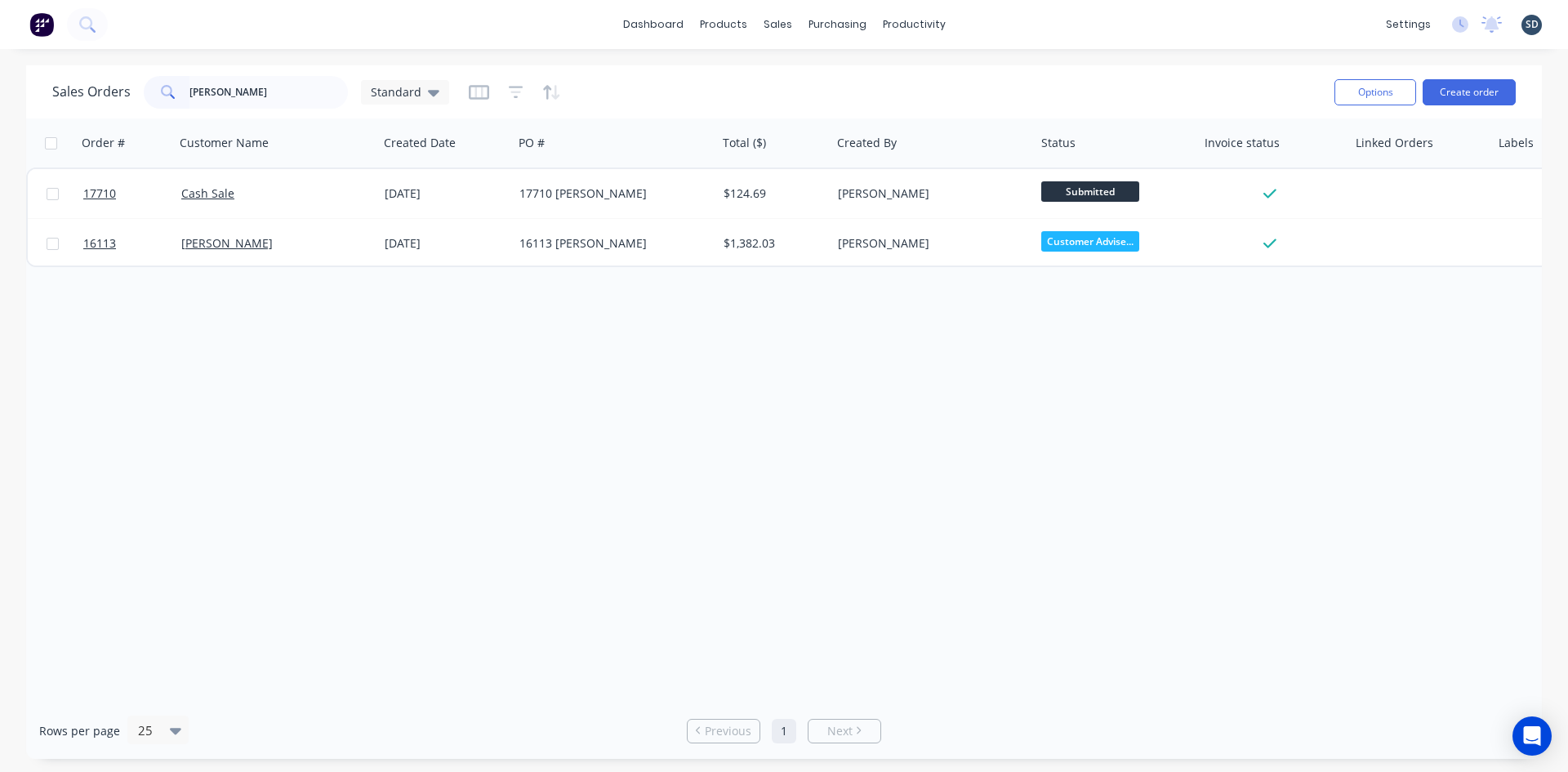
click at [1057, 30] on div "dashboard products sales purchasing productivity dashboard products Product Cat…" at bounding box center [784, 24] width 1568 height 49
drag, startPoint x: 275, startPoint y: 97, endPoint x: 91, endPoint y: 84, distance: 184.5
click at [91, 84] on div "Sales Orders [PERSON_NAME] Standard" at bounding box center [251, 92] width 397 height 32
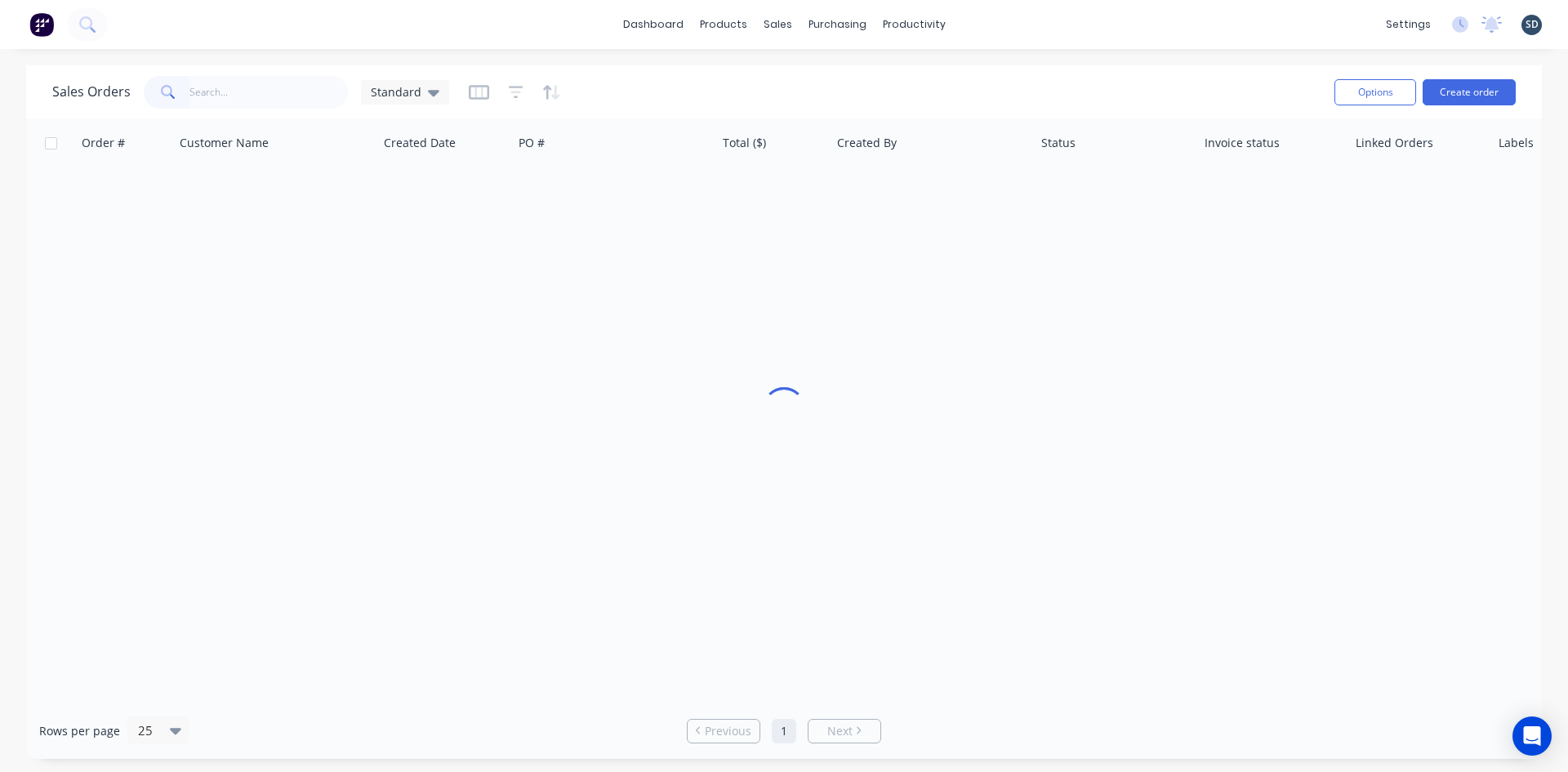
click at [1075, 40] on div "dashboard products sales purchasing productivity dashboard products Product Cat…" at bounding box center [784, 24] width 1568 height 49
